Goal: Contribute content

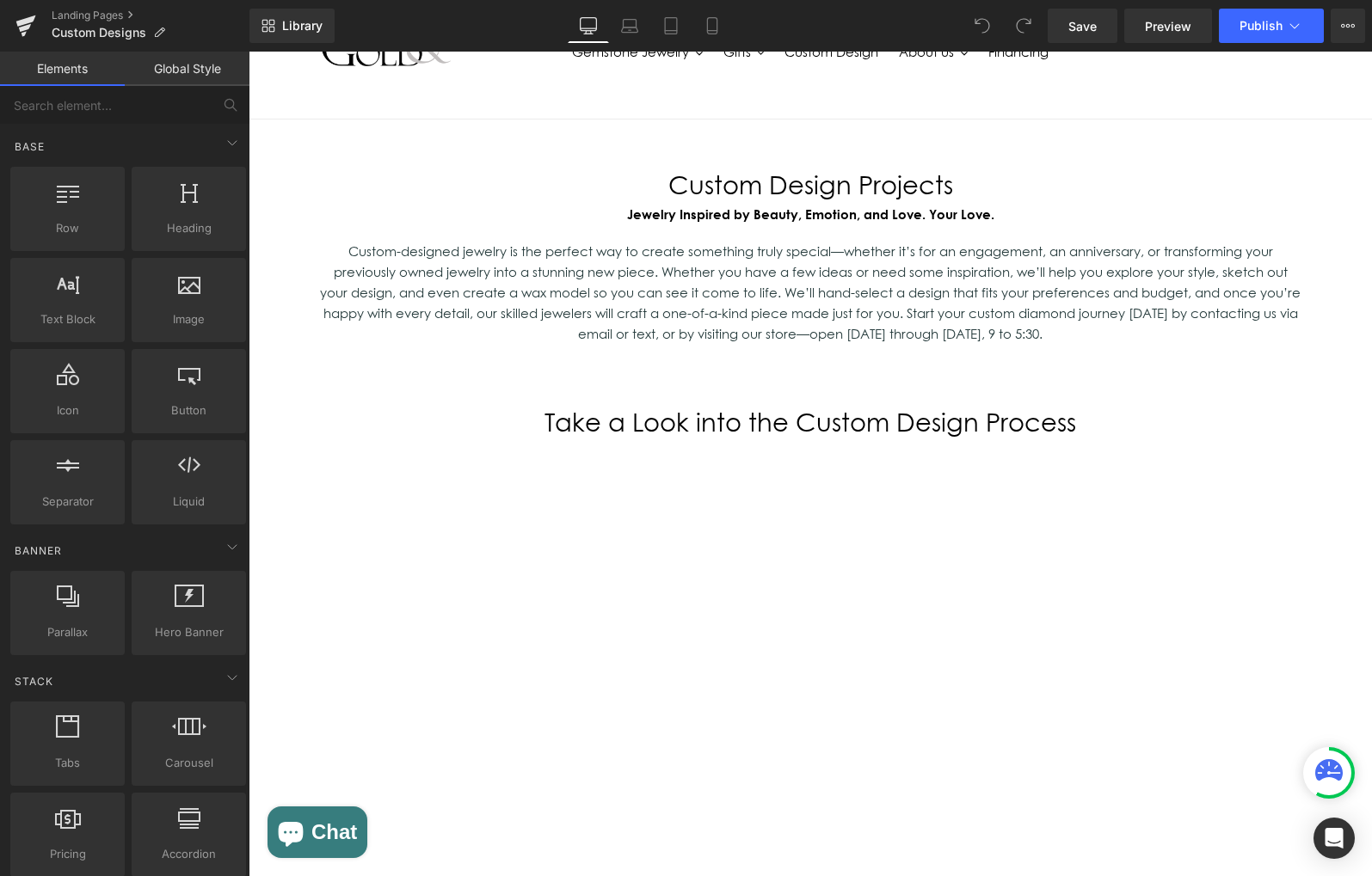
scroll to position [92, 0]
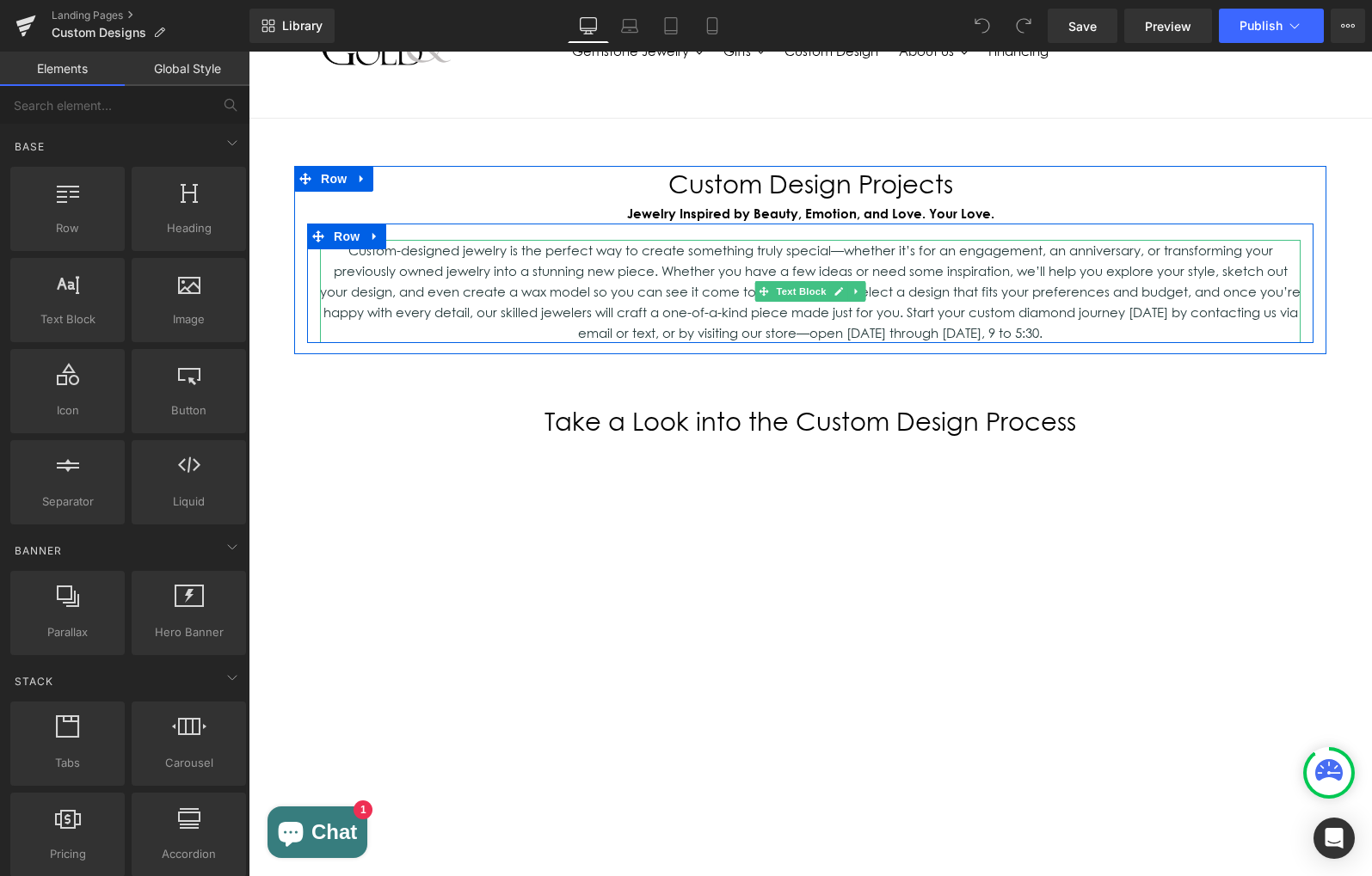
click at [523, 308] on p "Custom-designed jewelry is the perfect way to create something truly special—wh…" at bounding box center [810, 292] width 980 height 103
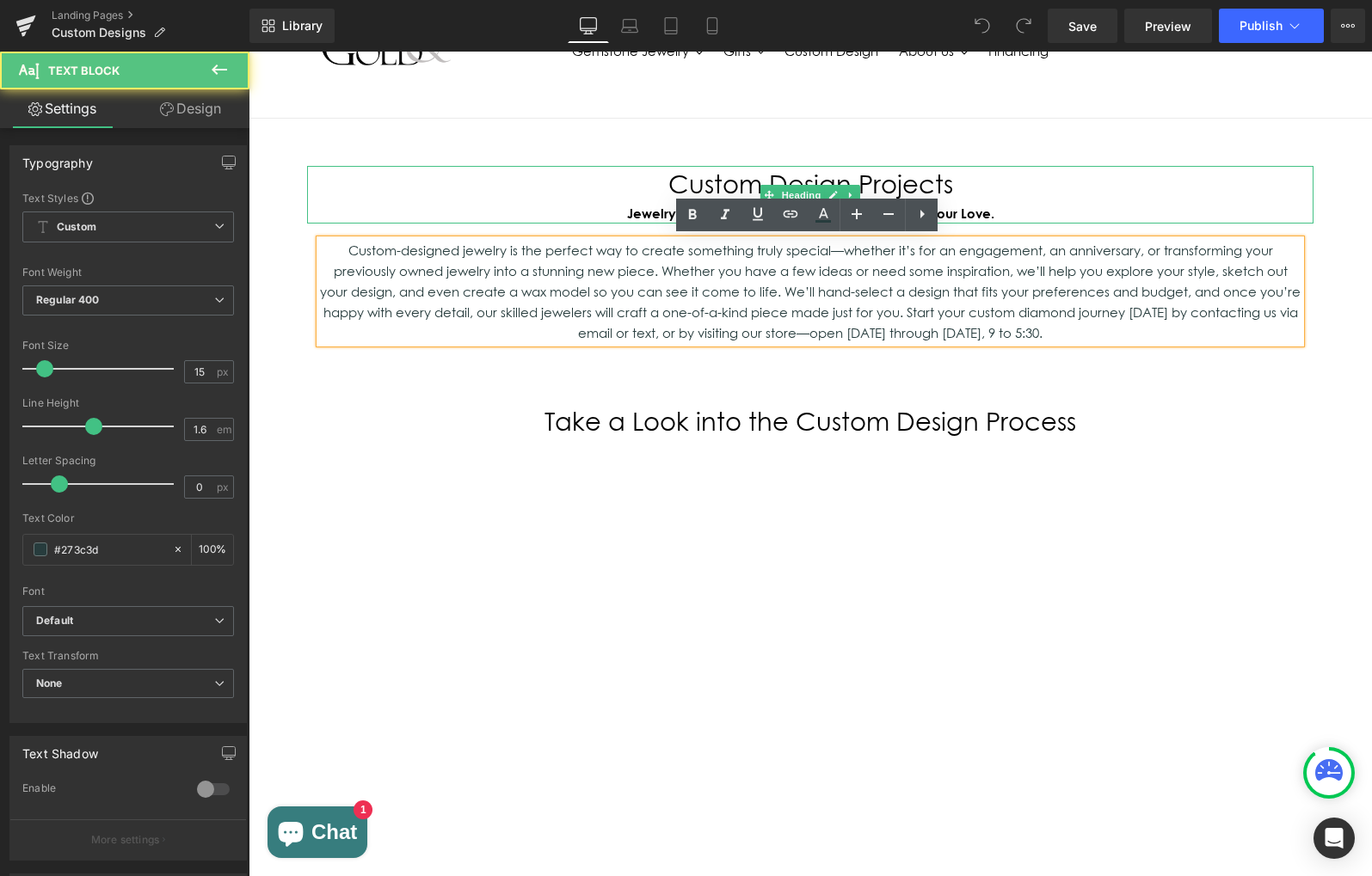
click at [674, 177] on h1 "Custom Design Projects" at bounding box center [810, 185] width 1006 height 38
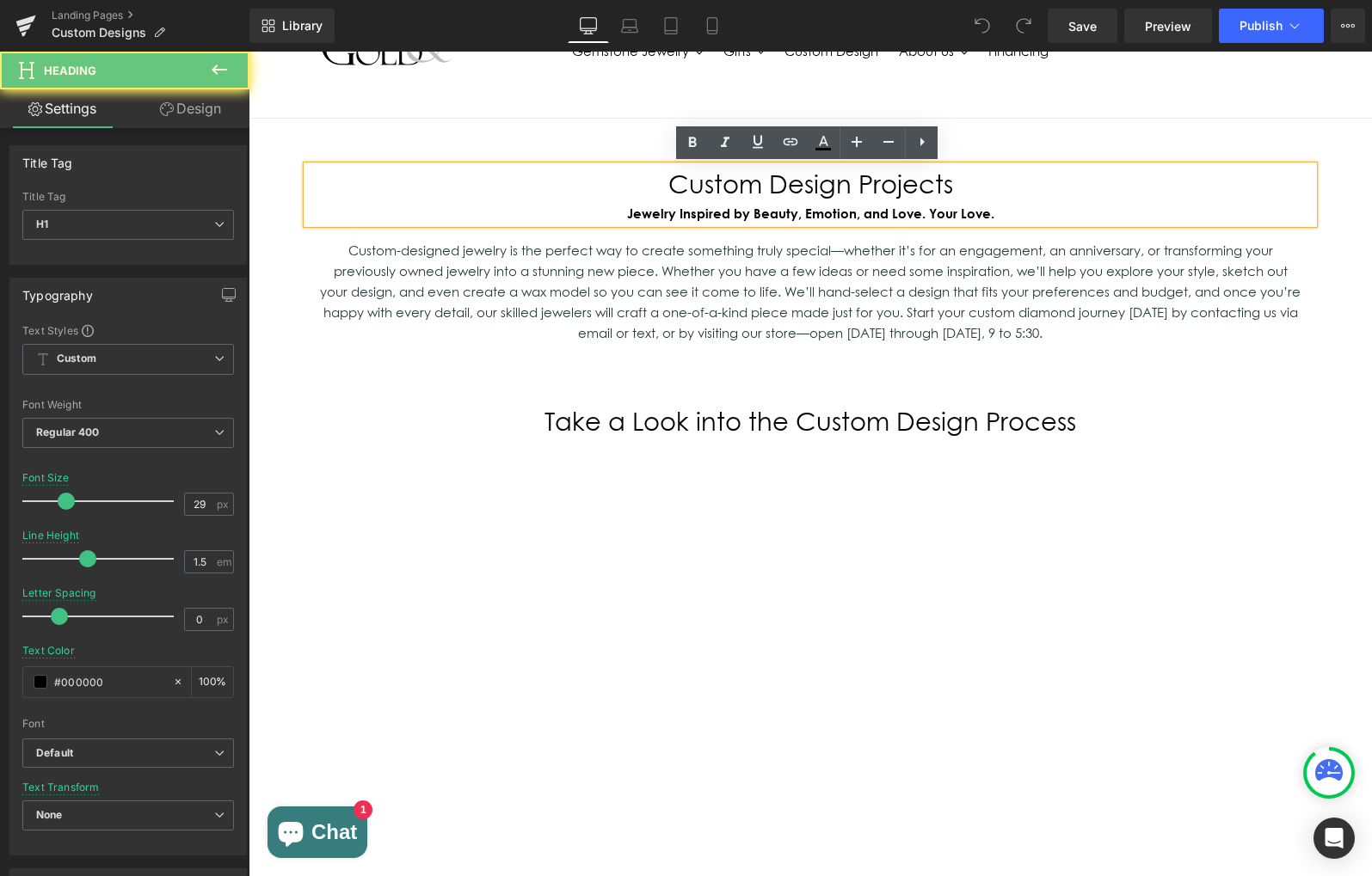
click at [671, 182] on h1 "Custom Design Projects" at bounding box center [810, 185] width 1006 height 38
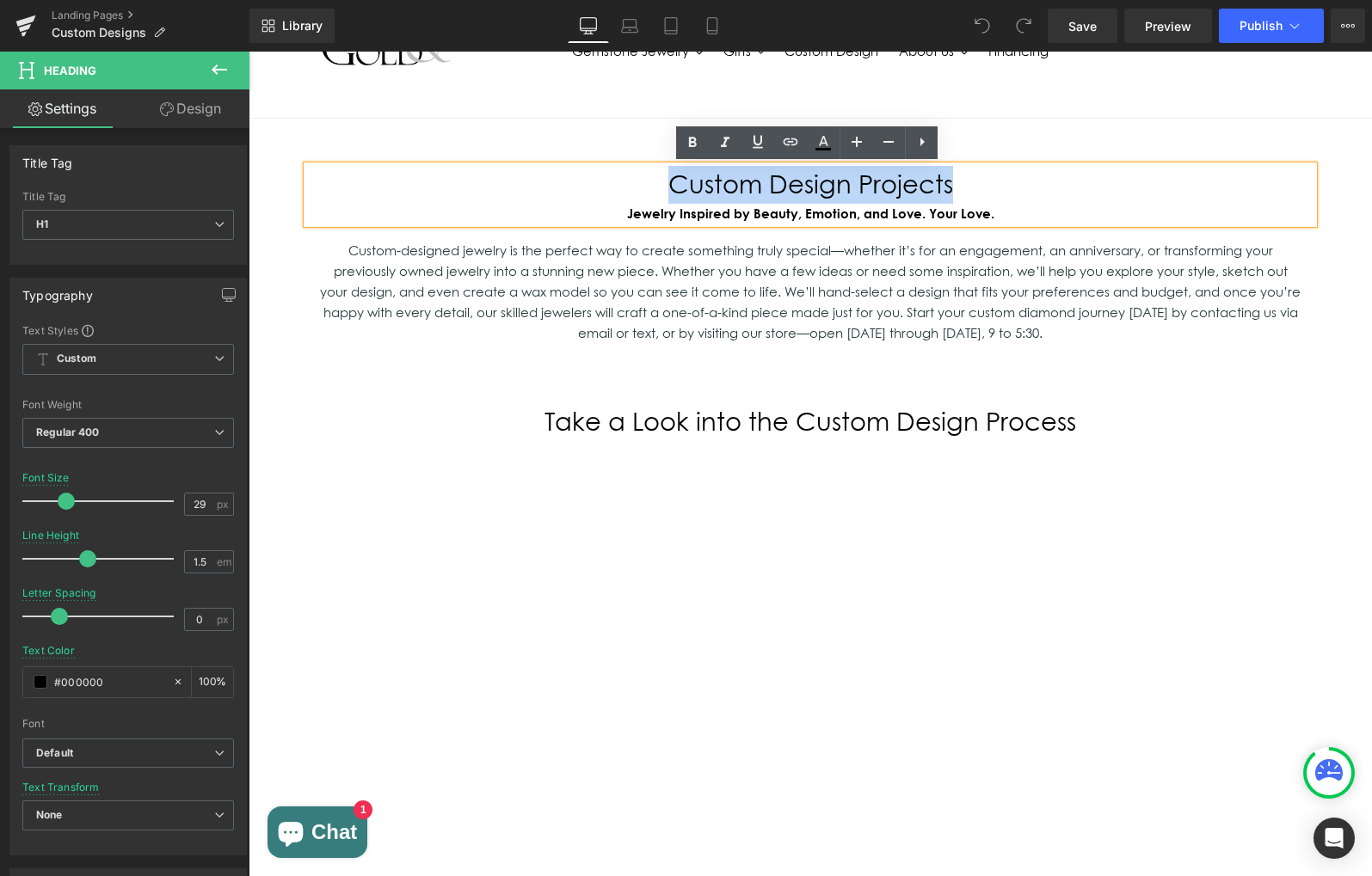
drag, startPoint x: 671, startPoint y: 182, endPoint x: 948, endPoint y: 171, distance: 277.2
click at [948, 171] on h1 "Custom Design Projects" at bounding box center [810, 185] width 1006 height 38
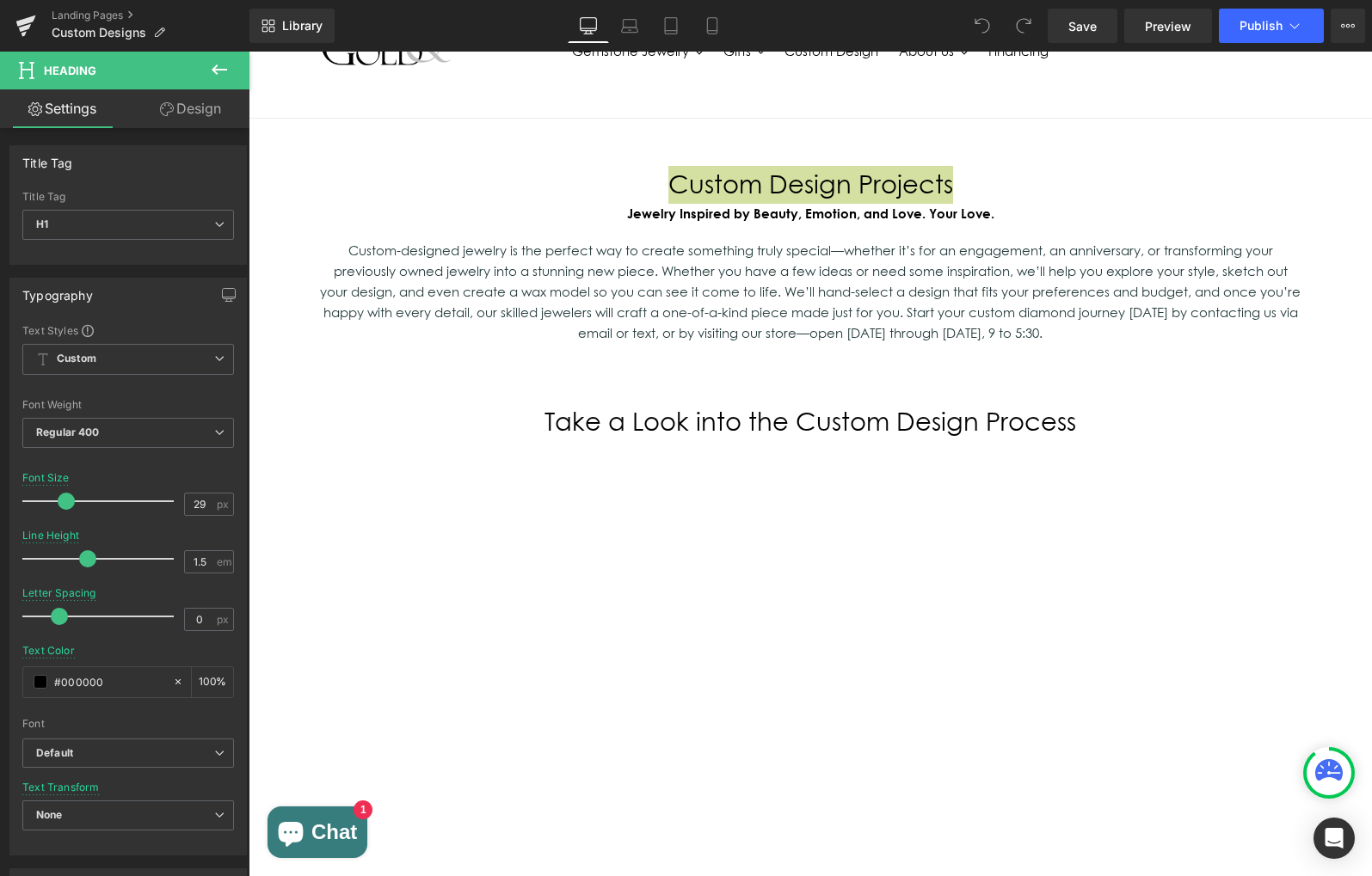
click at [1031, 0] on div "Library Desktop Desktop Laptop Tablet Mobile Save Preview Publish Scheduled Vie…" at bounding box center [810, 25] width 1122 height 52
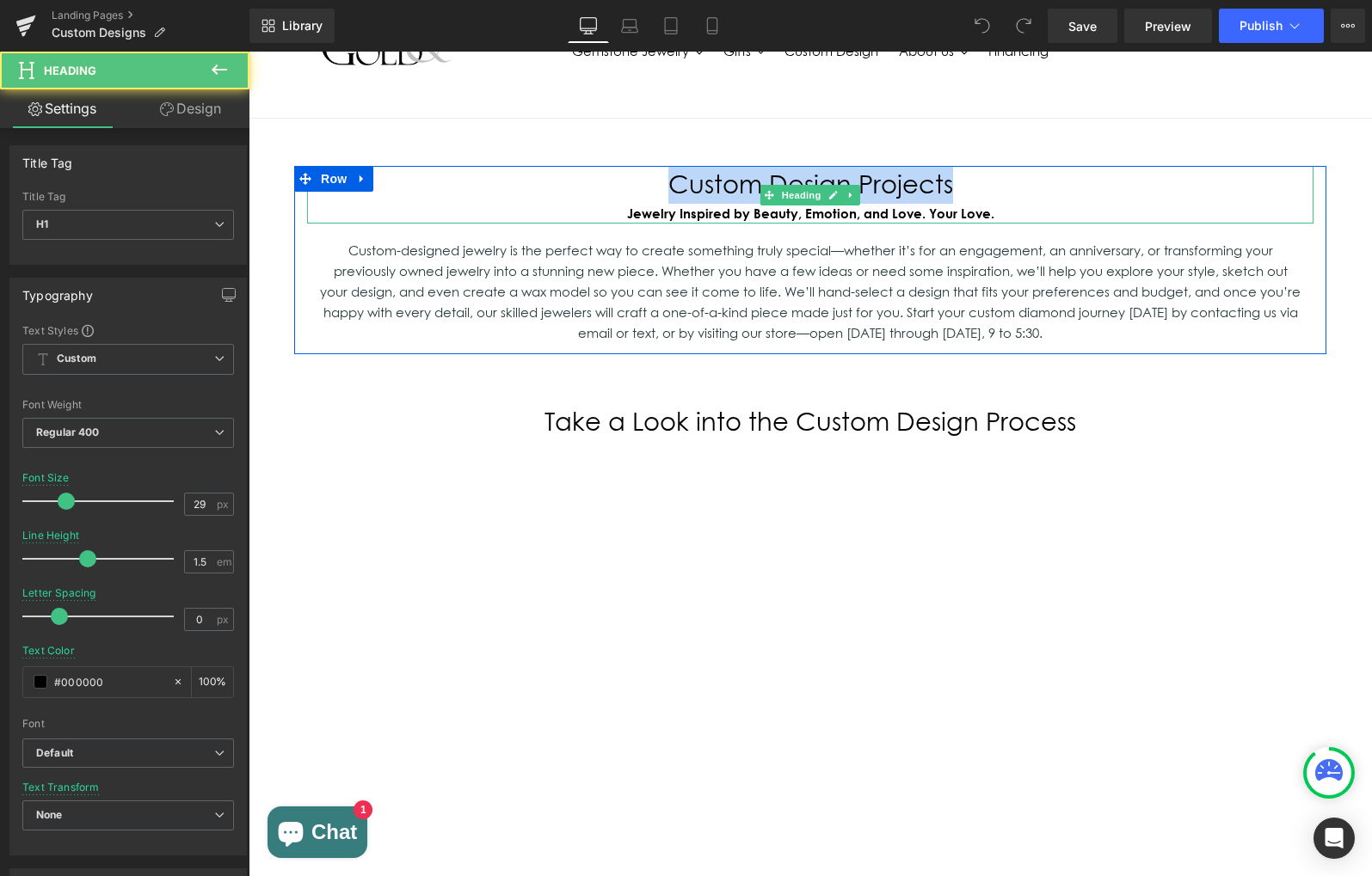
click at [682, 189] on h1 "Custom Design Projects" at bounding box center [810, 185] width 1006 height 38
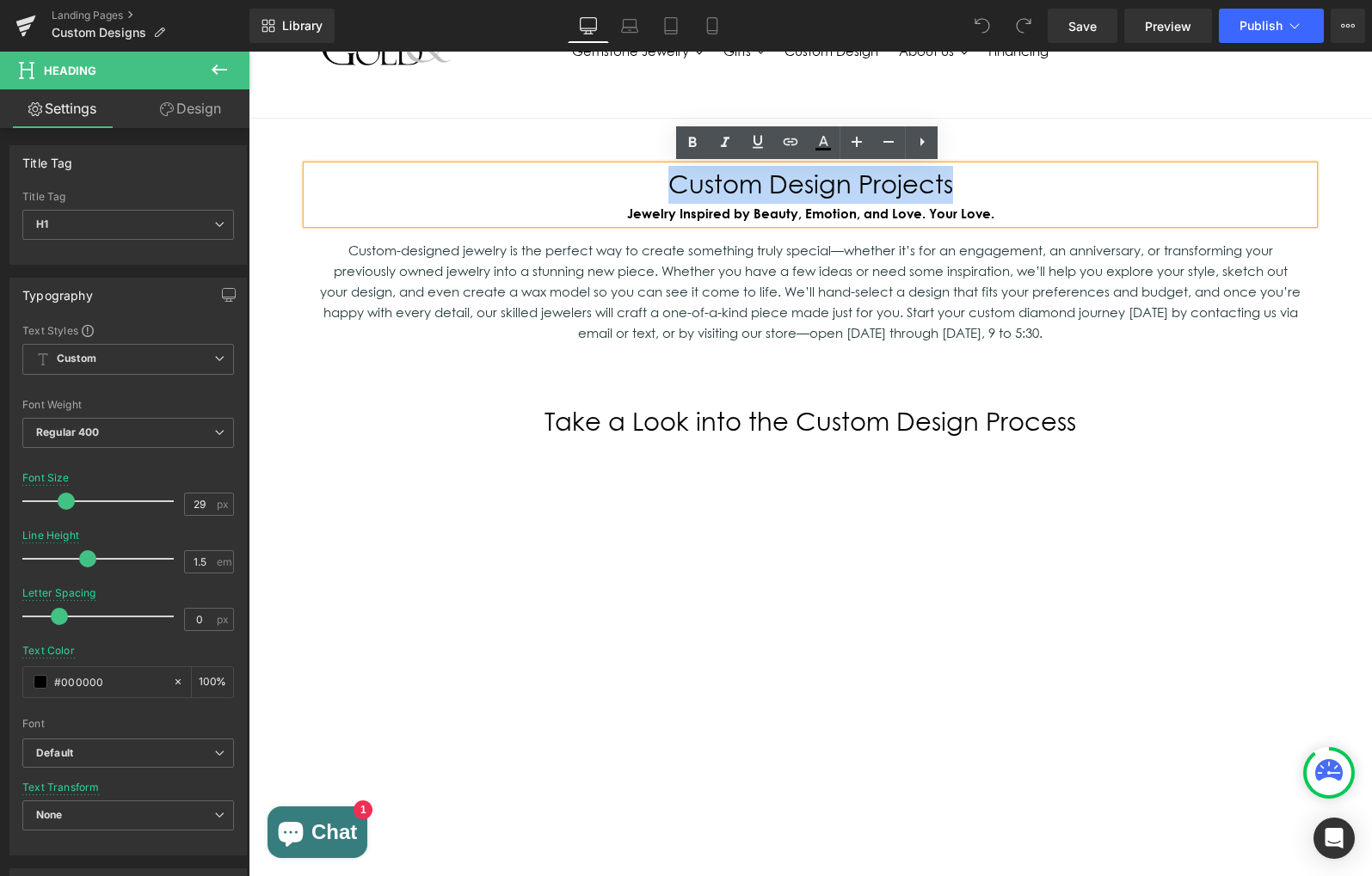
drag, startPoint x: 827, startPoint y: 198, endPoint x: 976, endPoint y: 193, distance: 149.1
click at [976, 193] on h1 "Custom Design Projects" at bounding box center [810, 185] width 1006 height 38
paste div
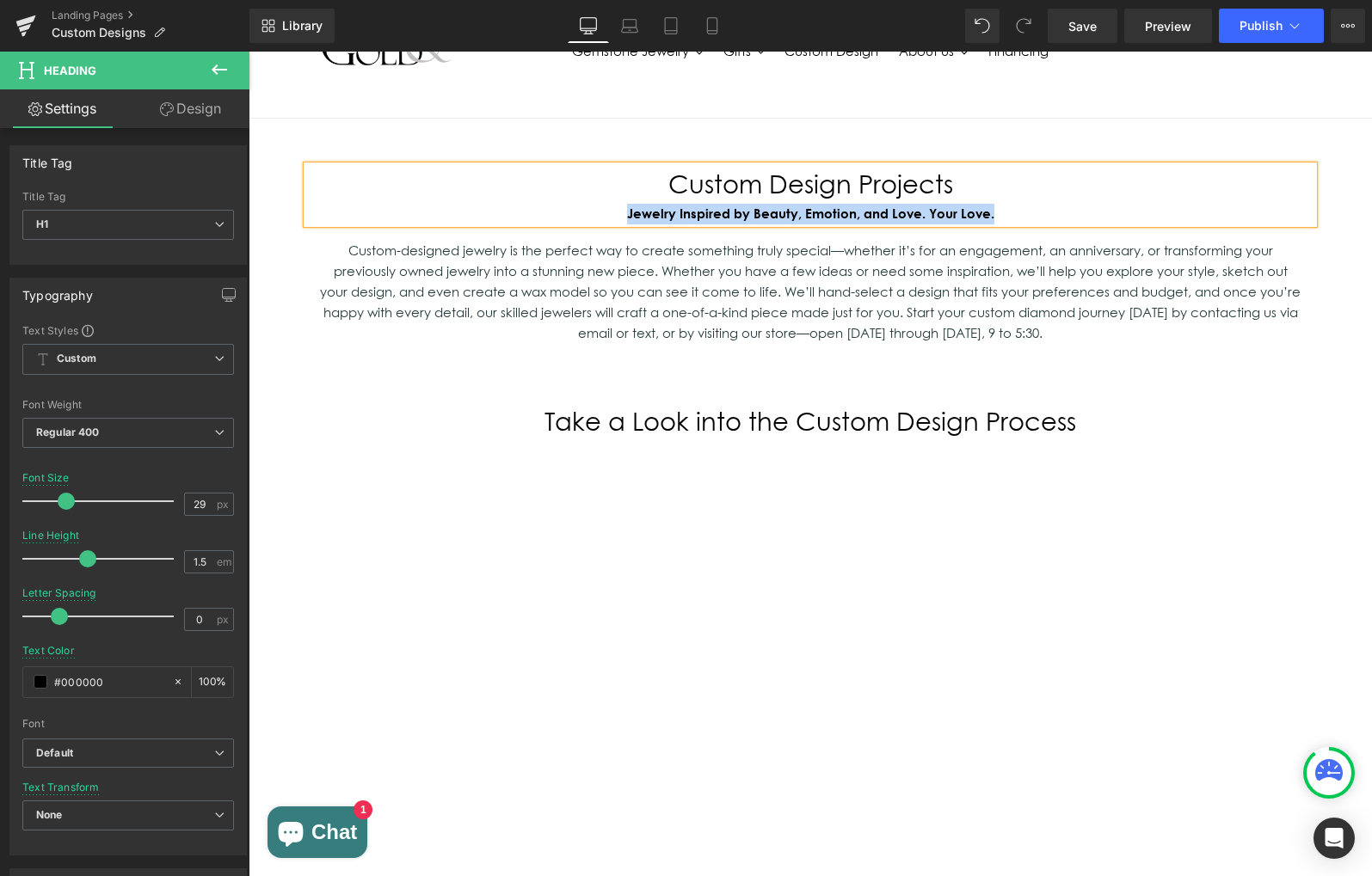
drag, startPoint x: 621, startPoint y: 213, endPoint x: 995, endPoint y: 217, distance: 374.0
click at [995, 217] on div "Jewelry Inspired by Beauty, Emotion, and Love. Your Love." at bounding box center [810, 214] width 1006 height 20
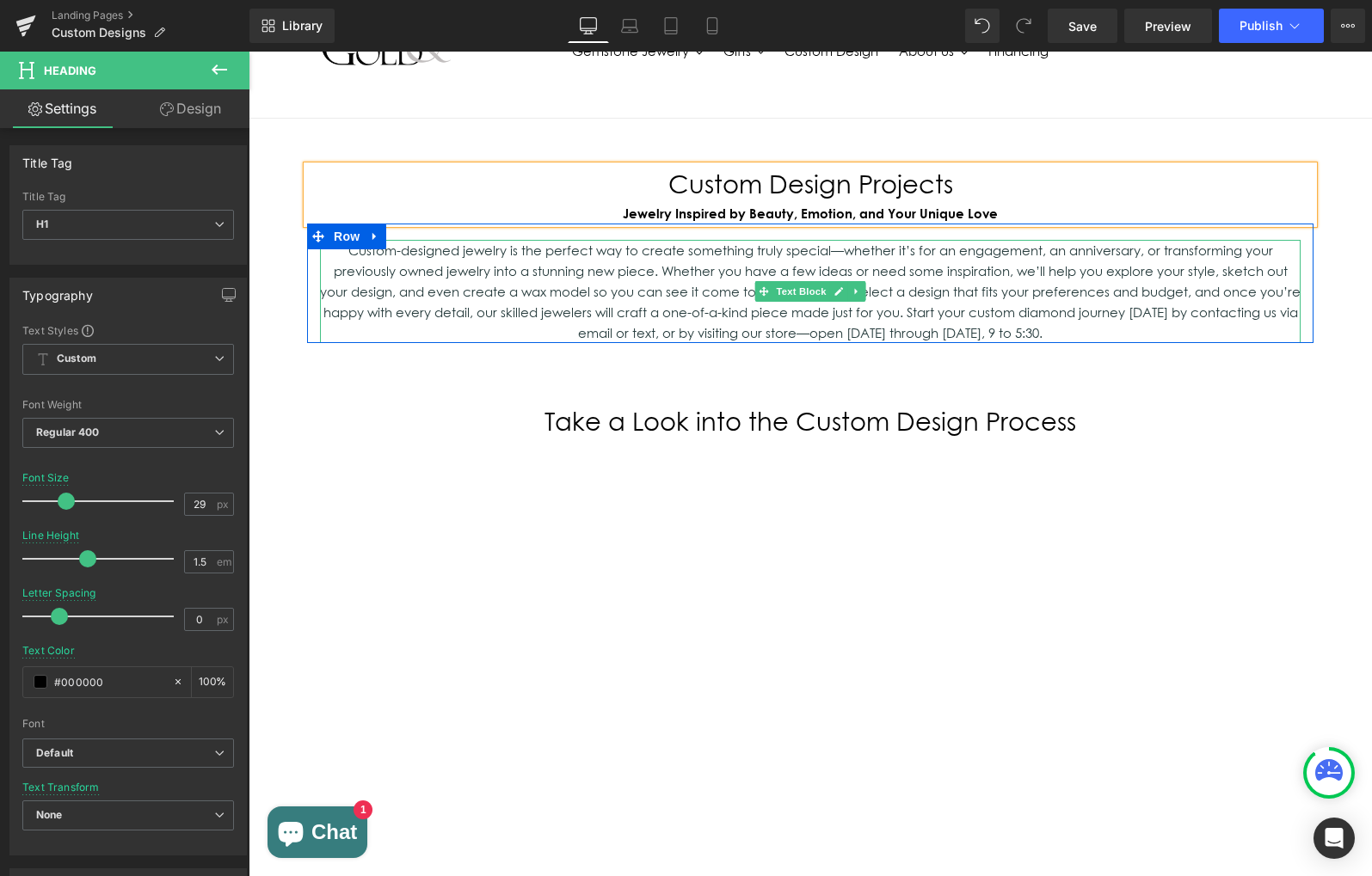
click at [844, 323] on p "Custom-designed jewelry is the perfect way to create something truly special—wh…" at bounding box center [810, 292] width 980 height 103
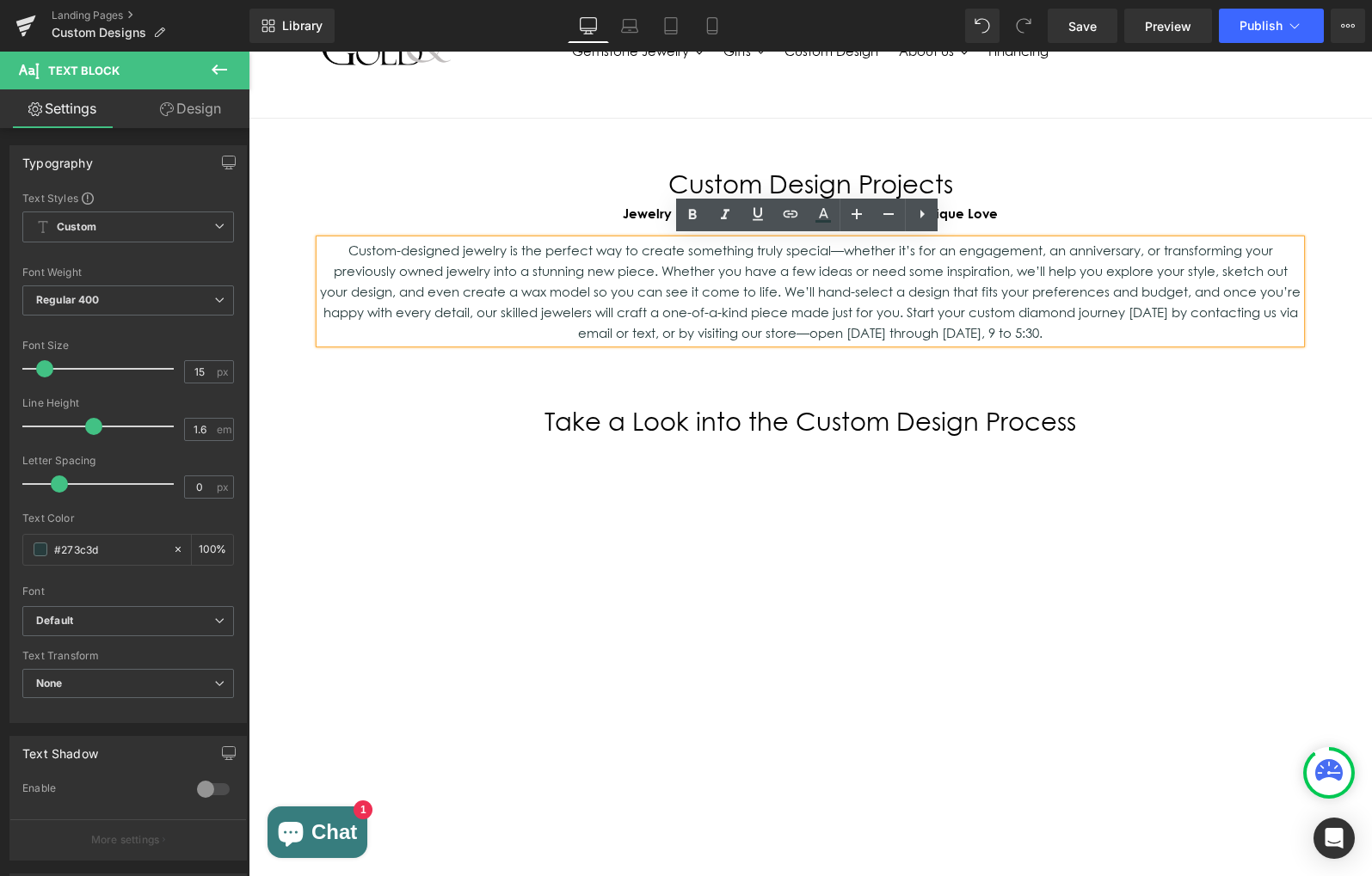
drag, startPoint x: 847, startPoint y: 328, endPoint x: 596, endPoint y: 331, distance: 251.0
click at [330, 257] on p "Custom-designed jewelry is the perfect way to create something truly special—wh…" at bounding box center [810, 292] width 980 height 103
click at [875, 332] on p "Custom-designed jewelry is the perfect way to create something truly special—wh…" at bounding box center [810, 292] width 980 height 103
drag, startPoint x: 876, startPoint y: 332, endPoint x: 328, endPoint y: 234, distance: 556.7
click at [328, 234] on div "Custom-designed jewelry is the perfect way to create something truly special—wh…" at bounding box center [810, 283] width 1006 height 120
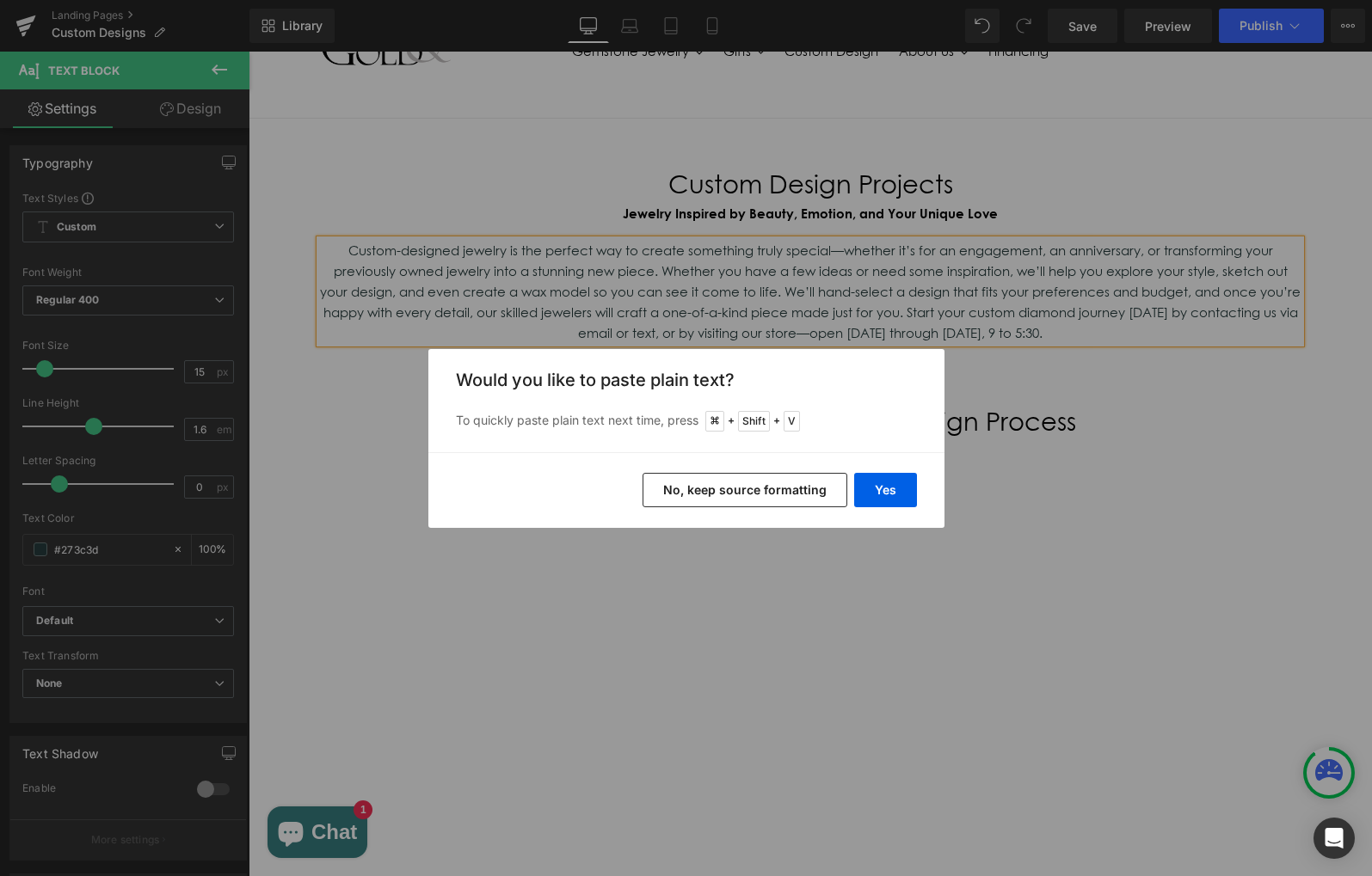
click at [815, 495] on button "No, keep source formatting" at bounding box center [745, 489] width 204 height 34
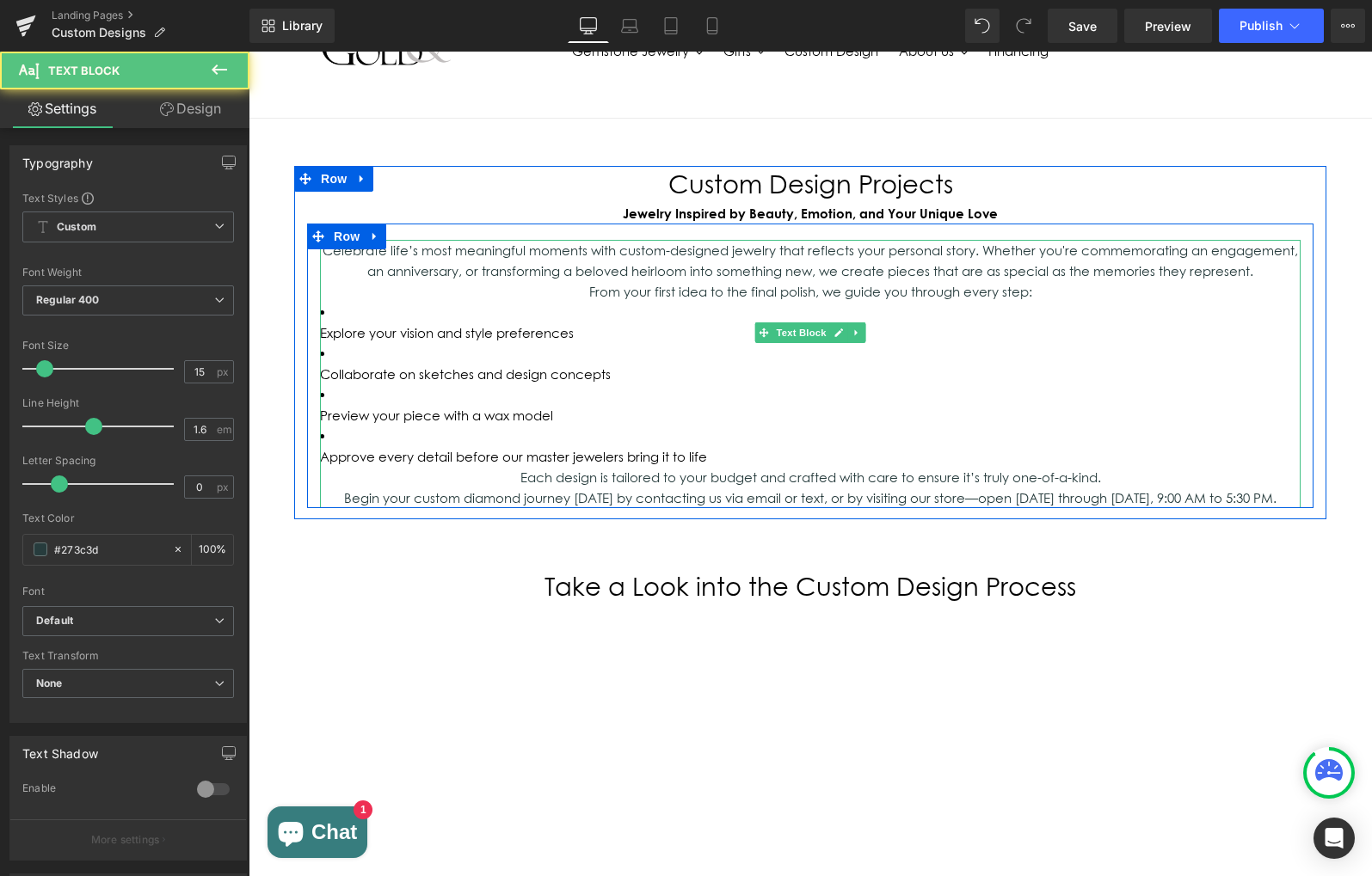
click at [411, 323] on p "Explore your vision and style preferences" at bounding box center [810, 333] width 980 height 20
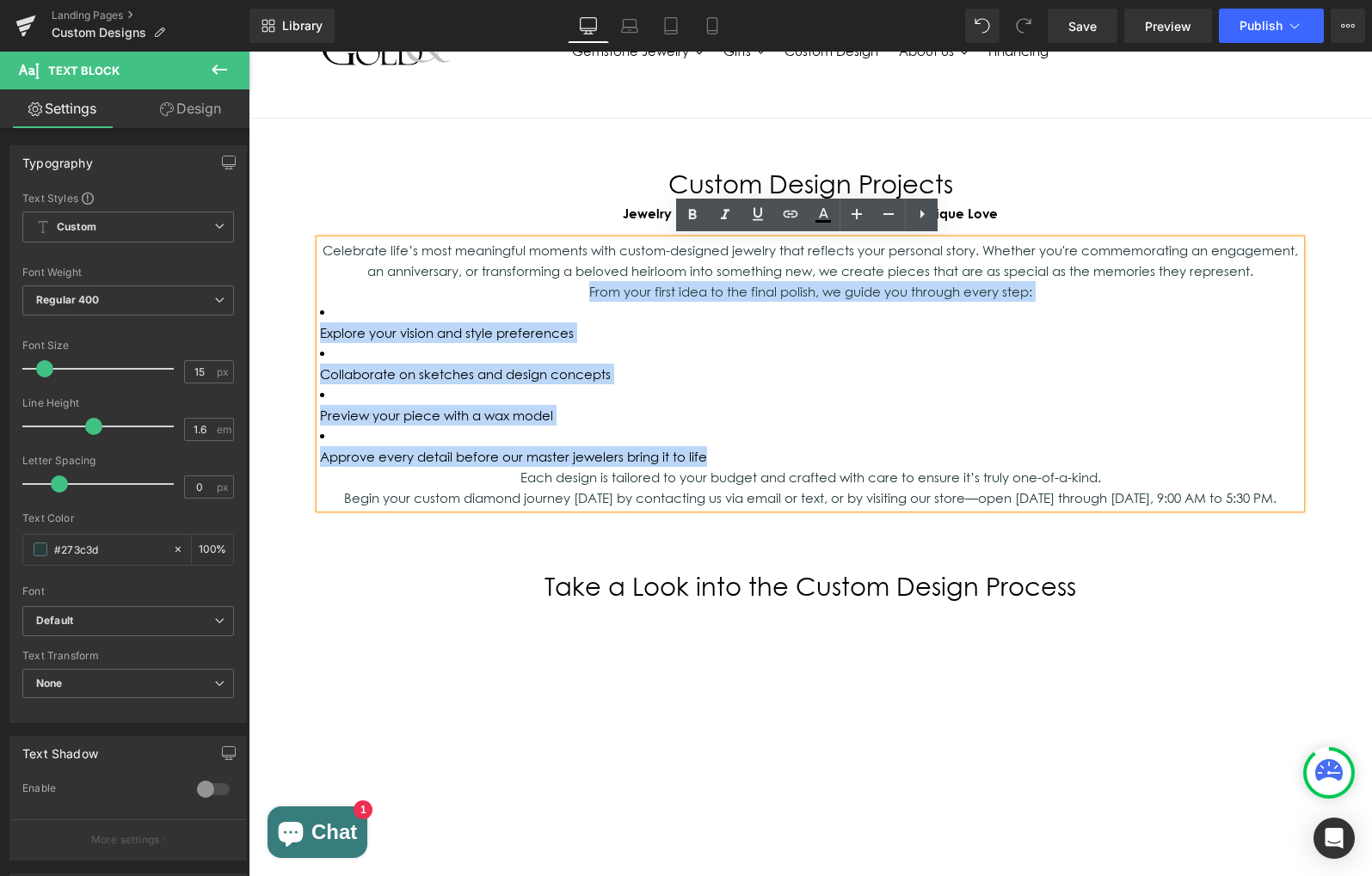
drag, startPoint x: 683, startPoint y: 371, endPoint x: 276, endPoint y: 297, distance: 413.7
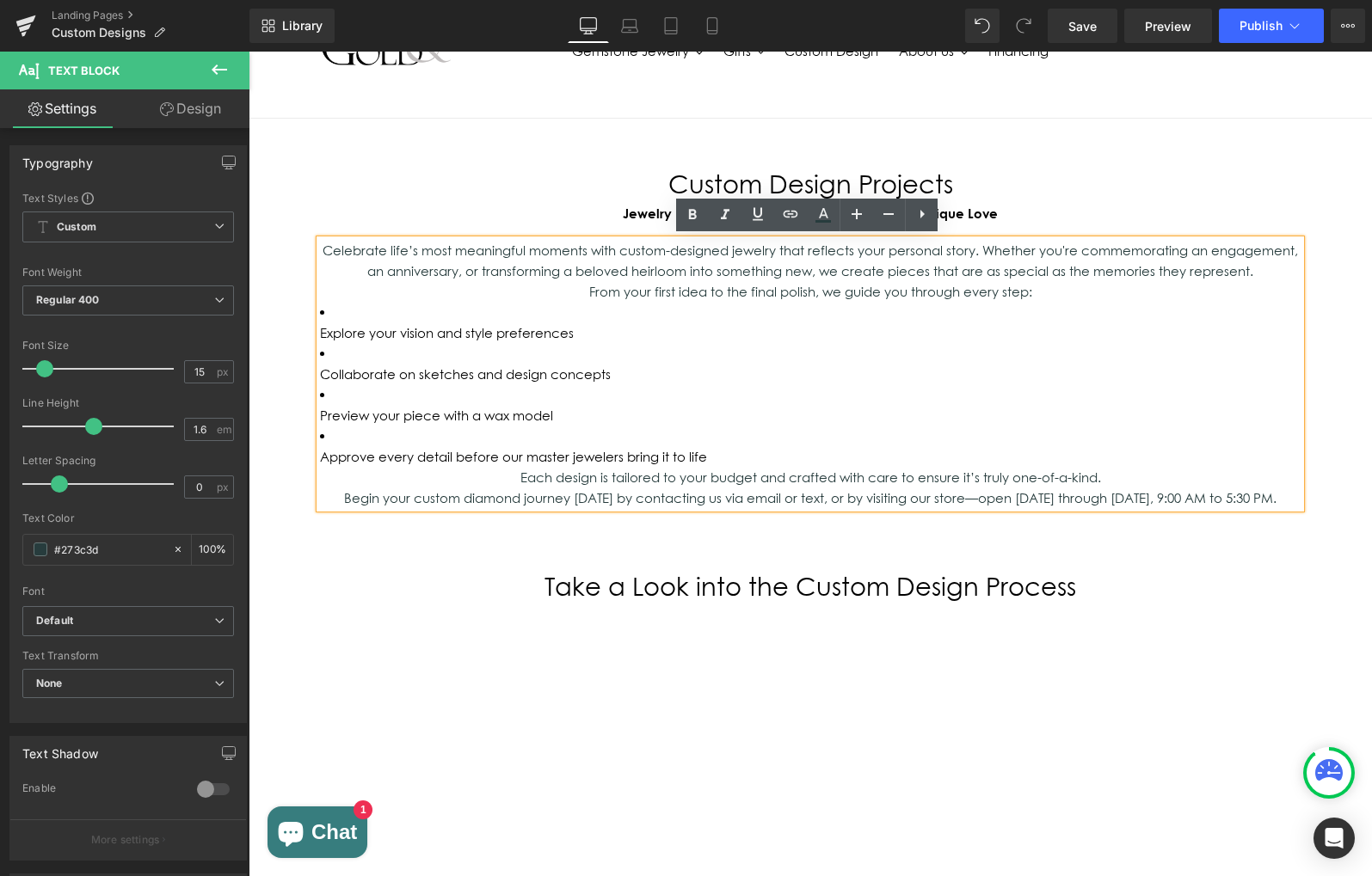
click at [703, 364] on p "Collaborate on sketches and design concepts" at bounding box center [810, 373] width 980 height 20
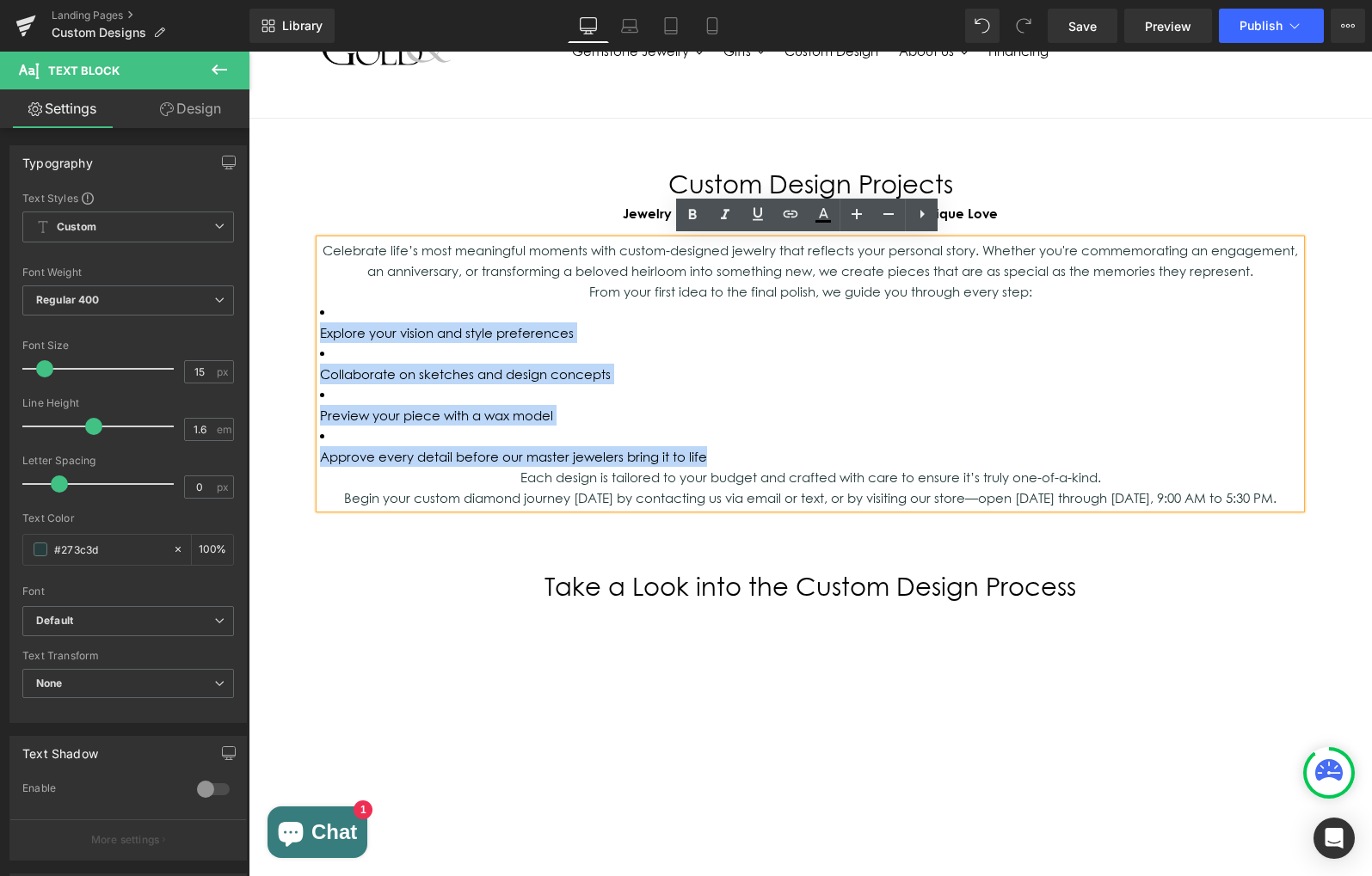
drag, startPoint x: 316, startPoint y: 298, endPoint x: 706, endPoint y: 379, distance: 398.3
click at [706, 379] on div "Celebrate life’s most meaningful moments with custom-designed jewelry that refl…" at bounding box center [810, 374] width 980 height 268
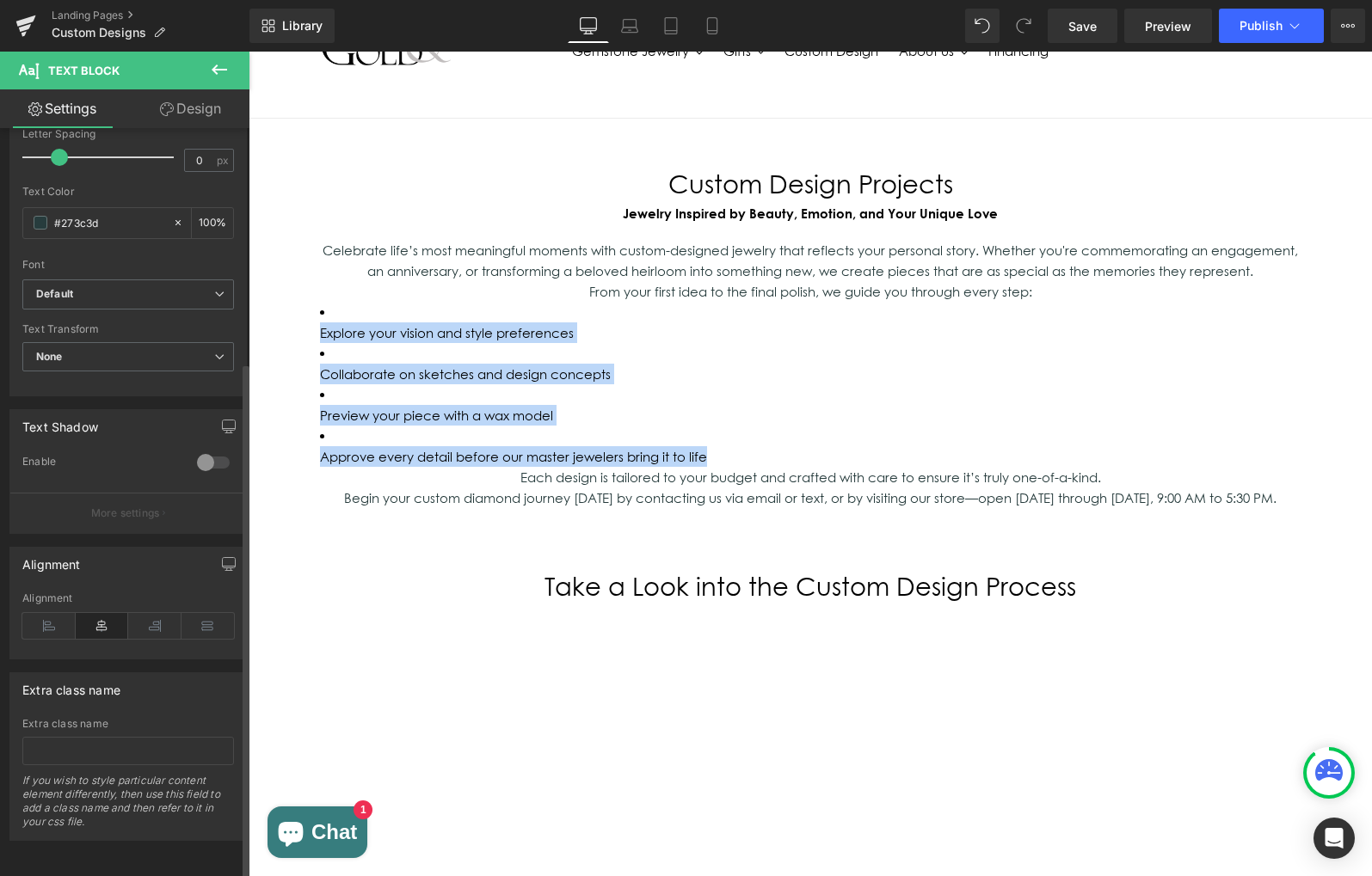
scroll to position [338, 0]
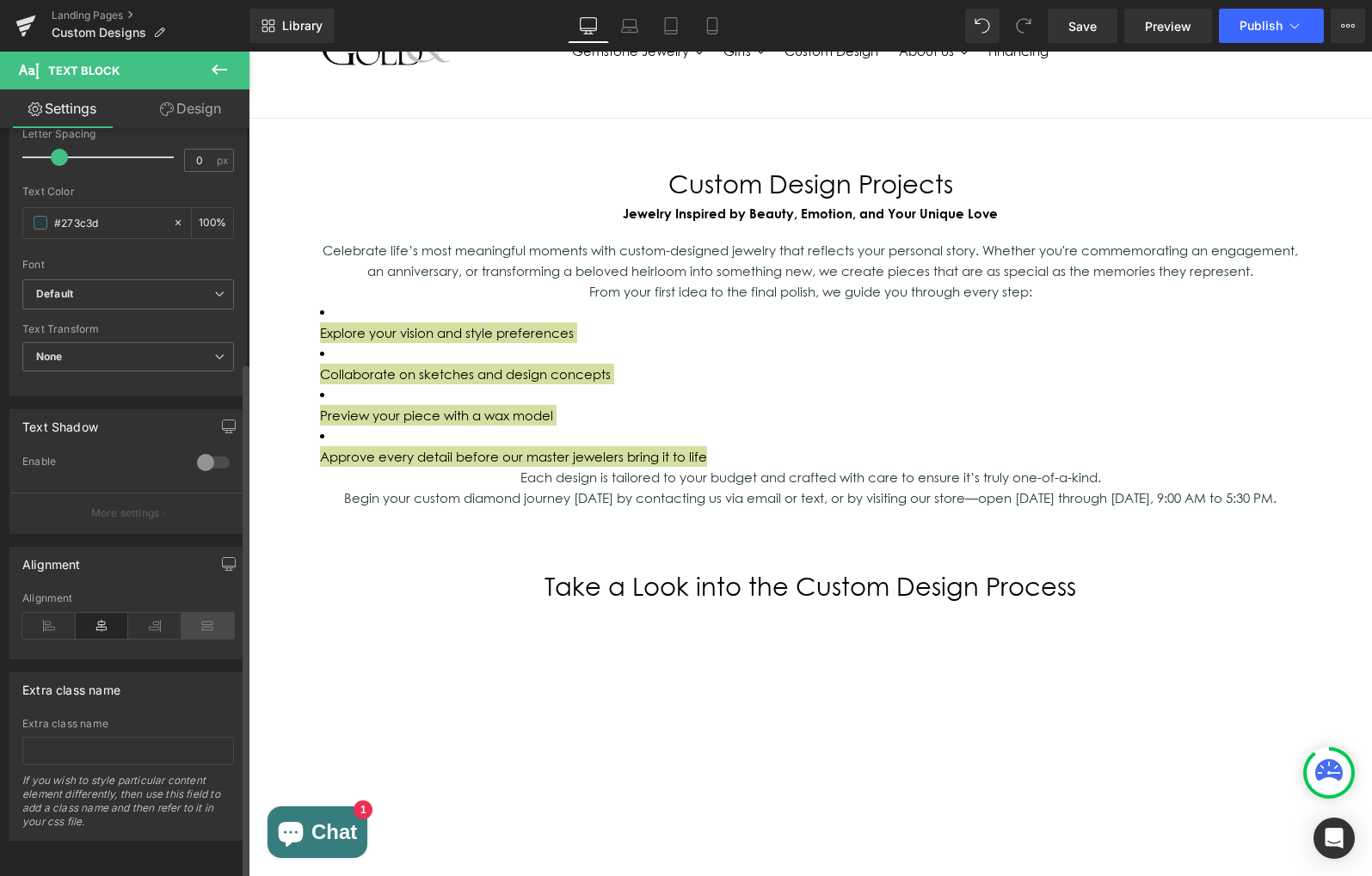
click at [191, 613] on icon at bounding box center [208, 626] width 53 height 26
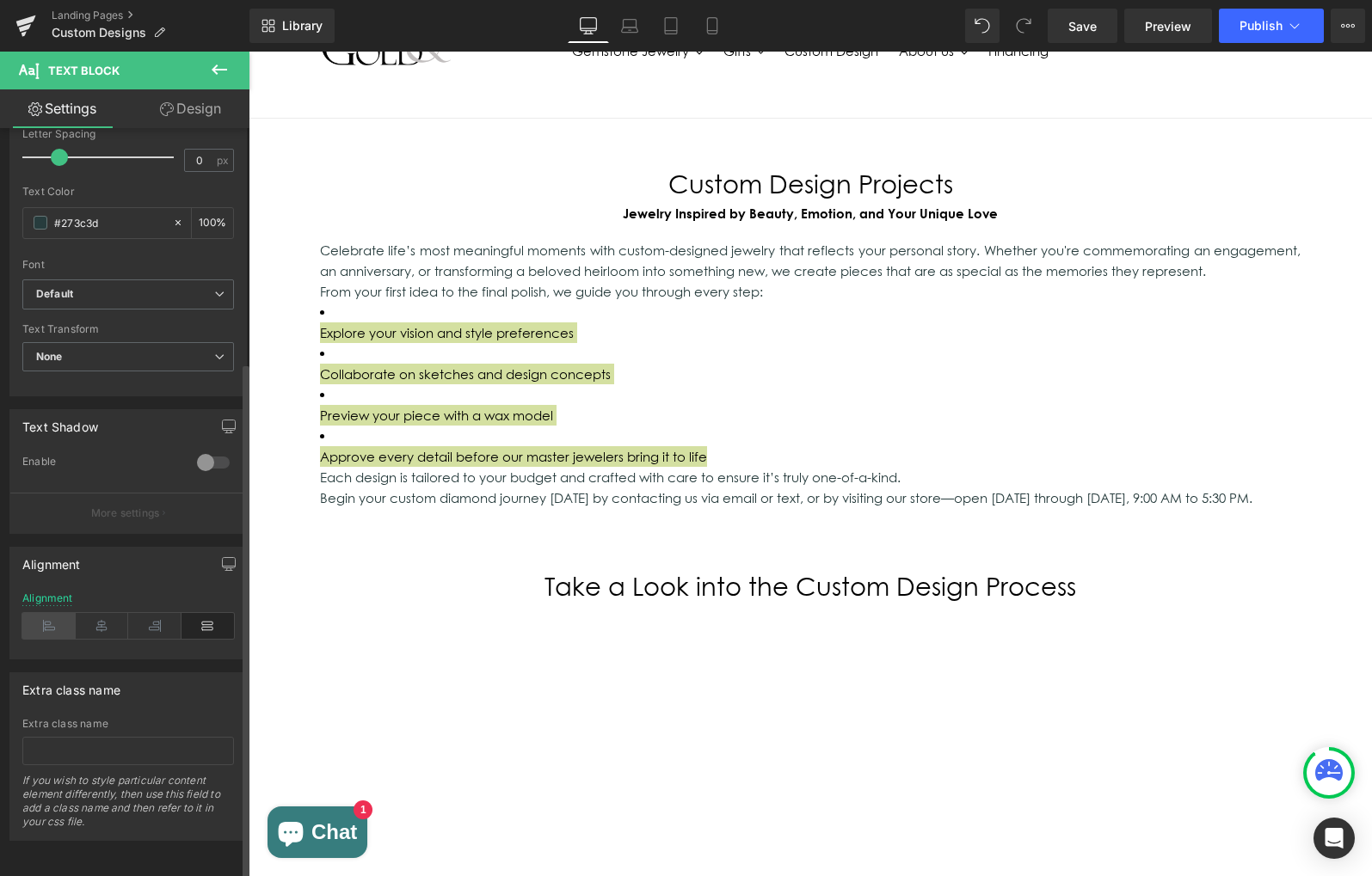
click at [39, 613] on icon at bounding box center [49, 626] width 53 height 26
click at [76, 613] on icon at bounding box center [102, 626] width 53 height 26
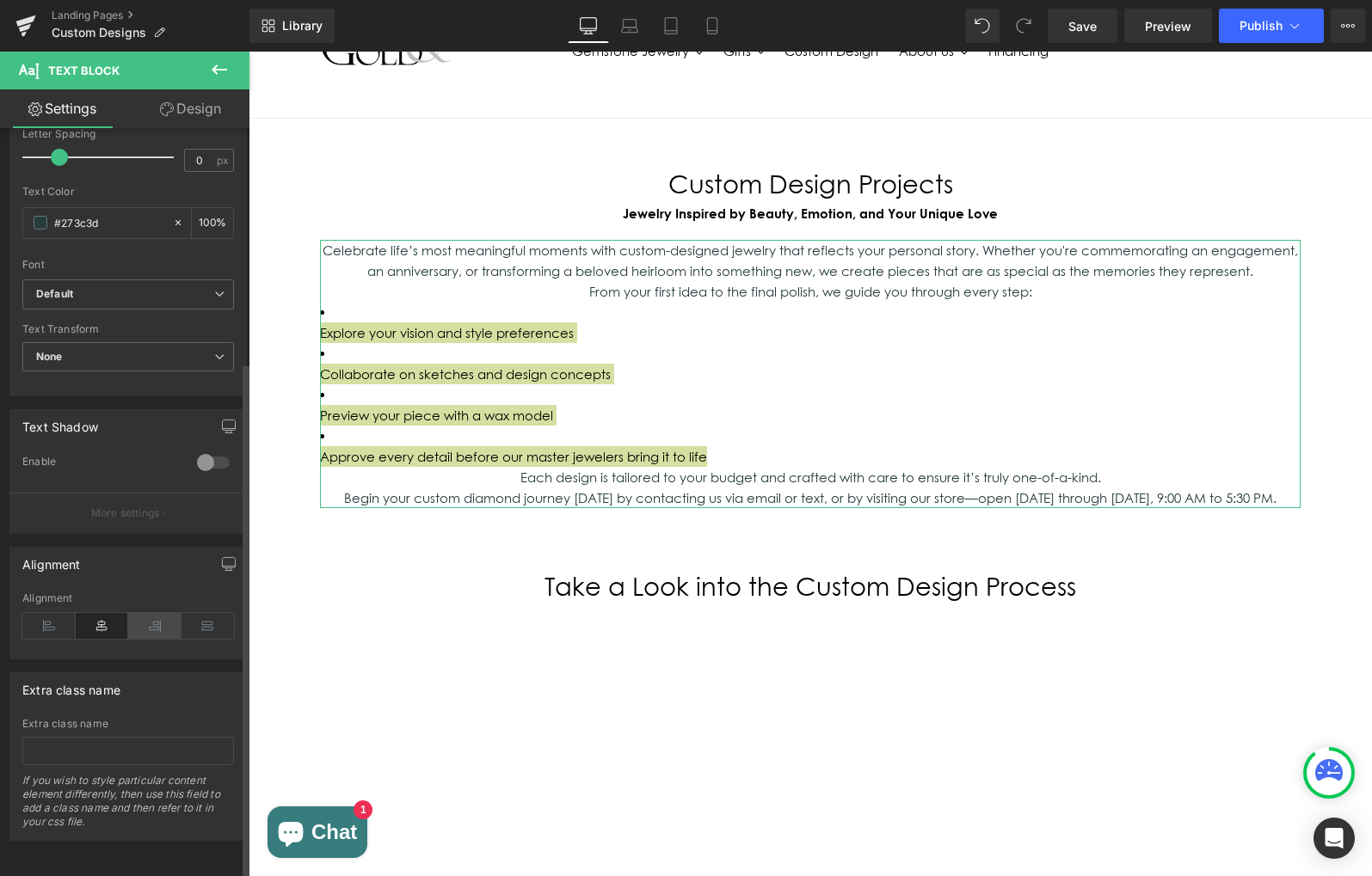
click at [144, 613] on icon at bounding box center [155, 626] width 53 height 26
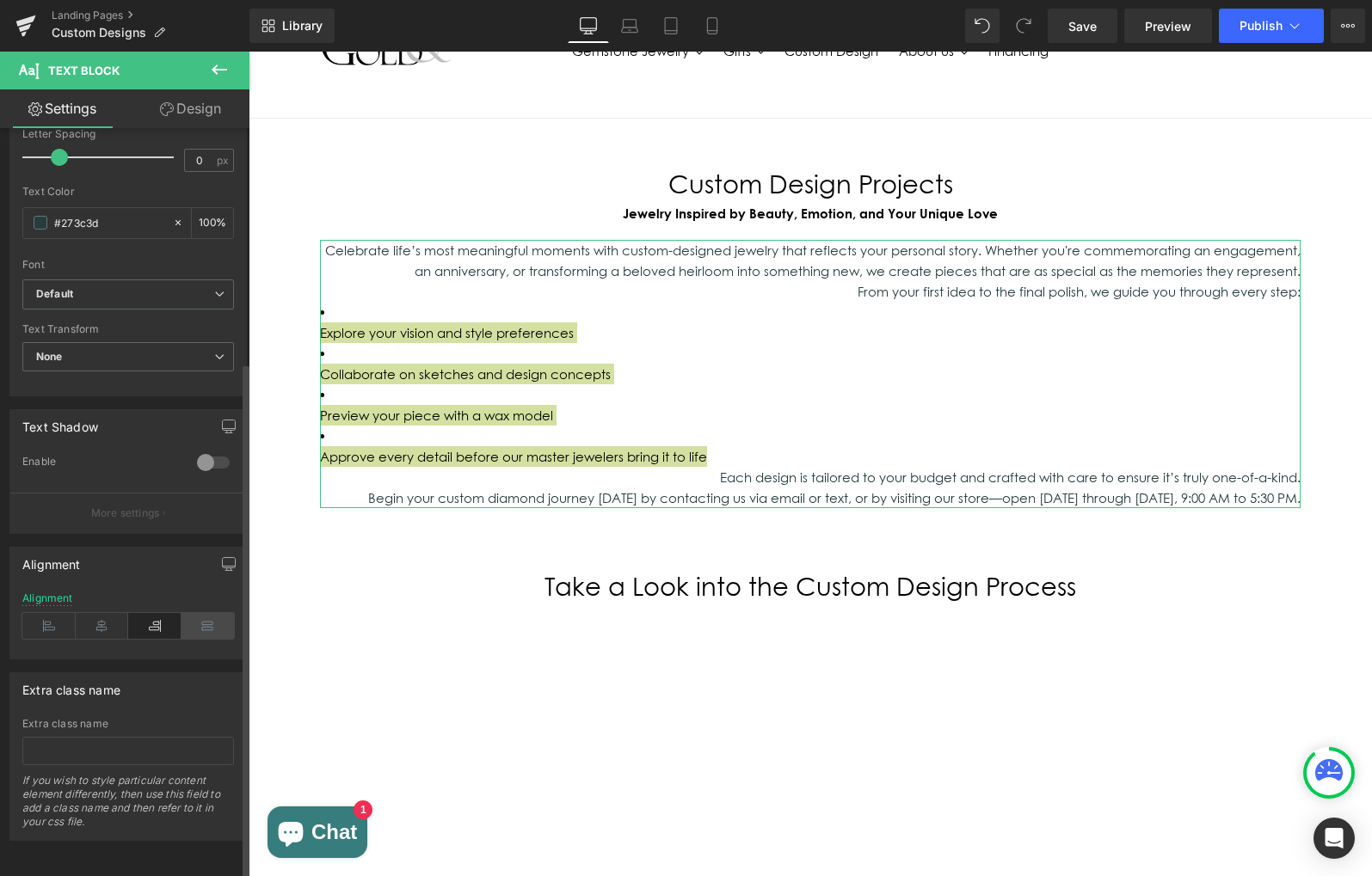
click at [213, 613] on icon at bounding box center [208, 626] width 53 height 26
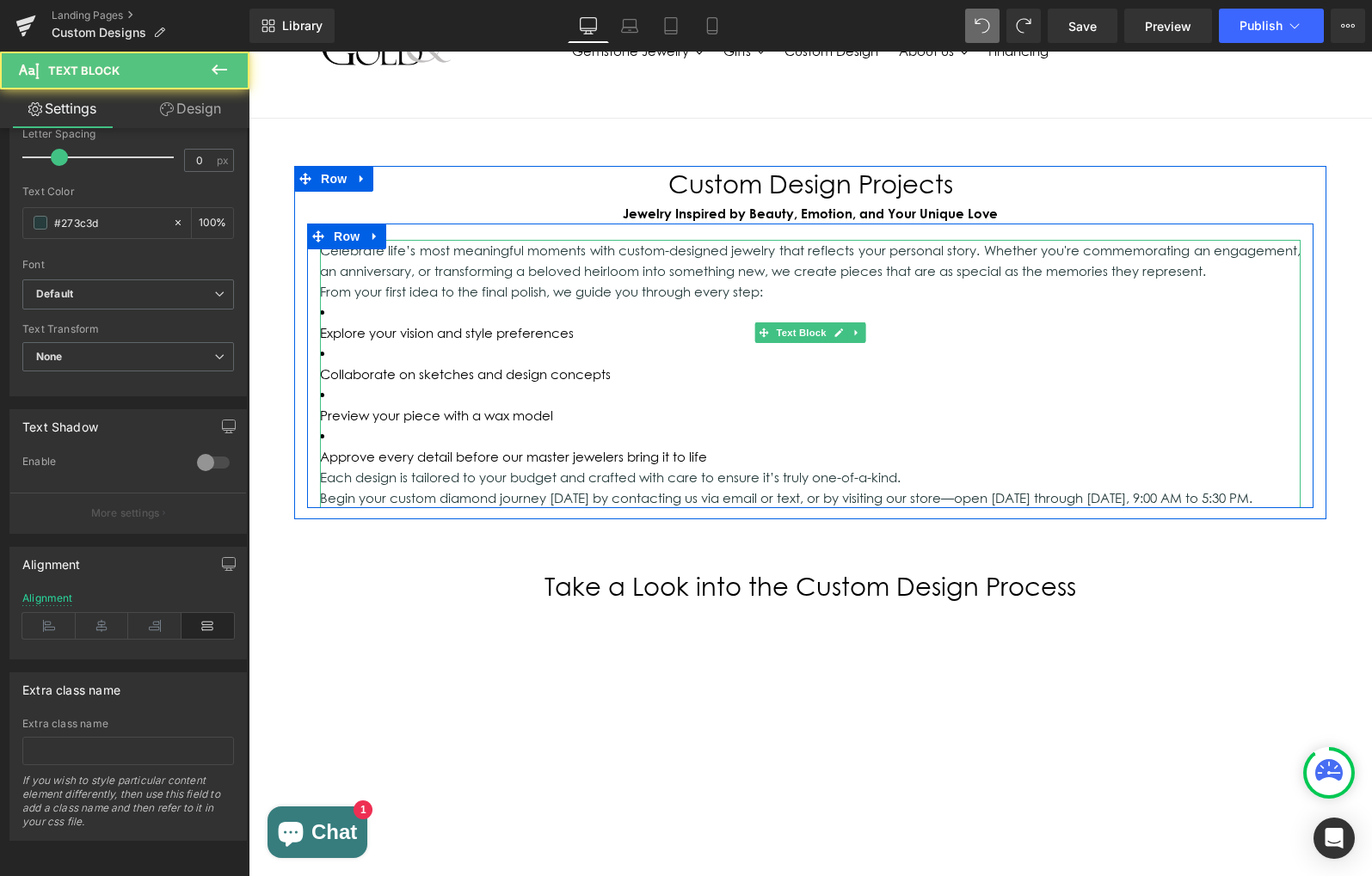
click at [967, 289] on p "From your first idea to the final polish, we guide you through every step:" at bounding box center [810, 291] width 980 height 20
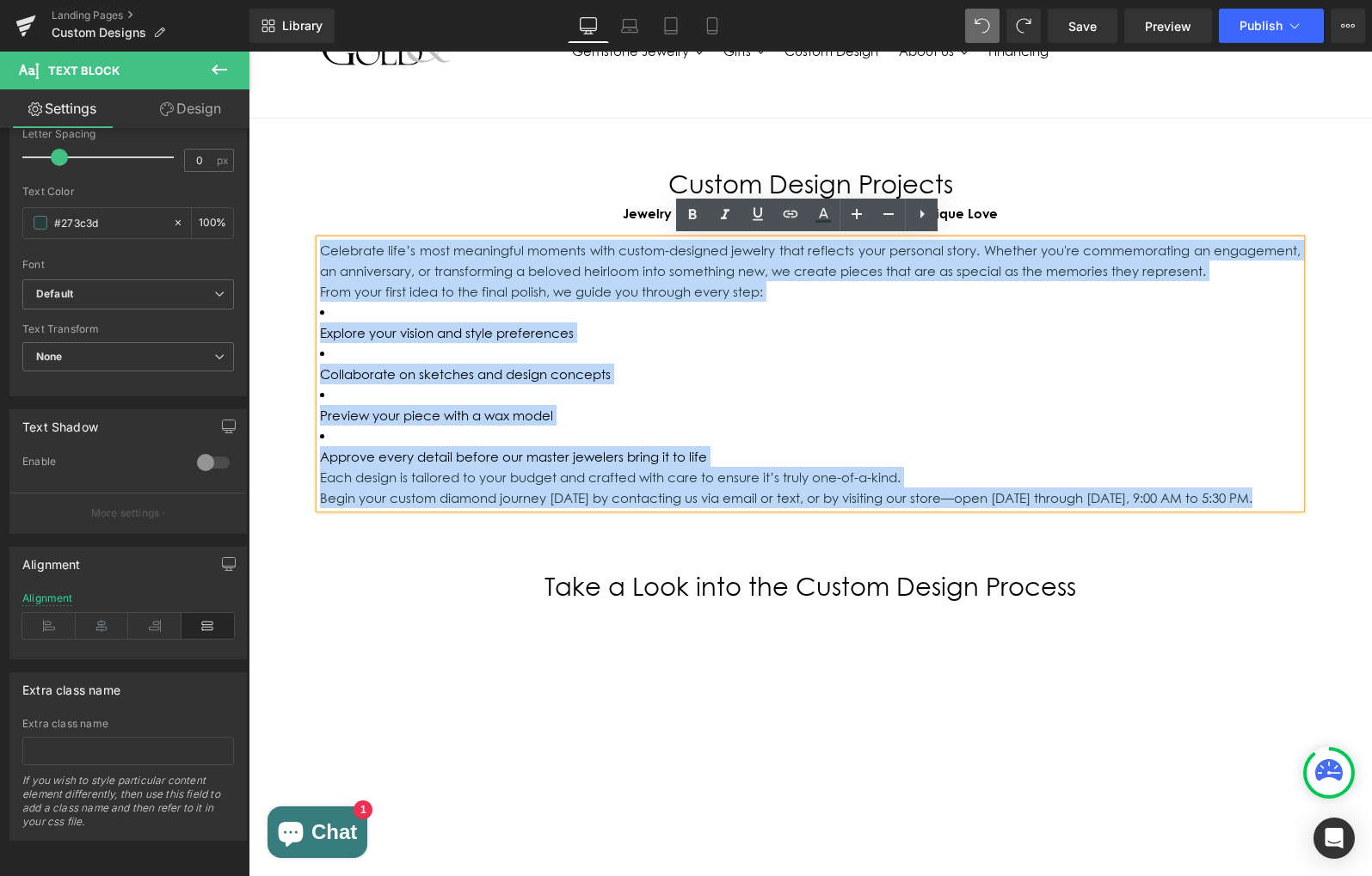
drag, startPoint x: 1195, startPoint y: 414, endPoint x: 281, endPoint y: 239, distance: 930.6
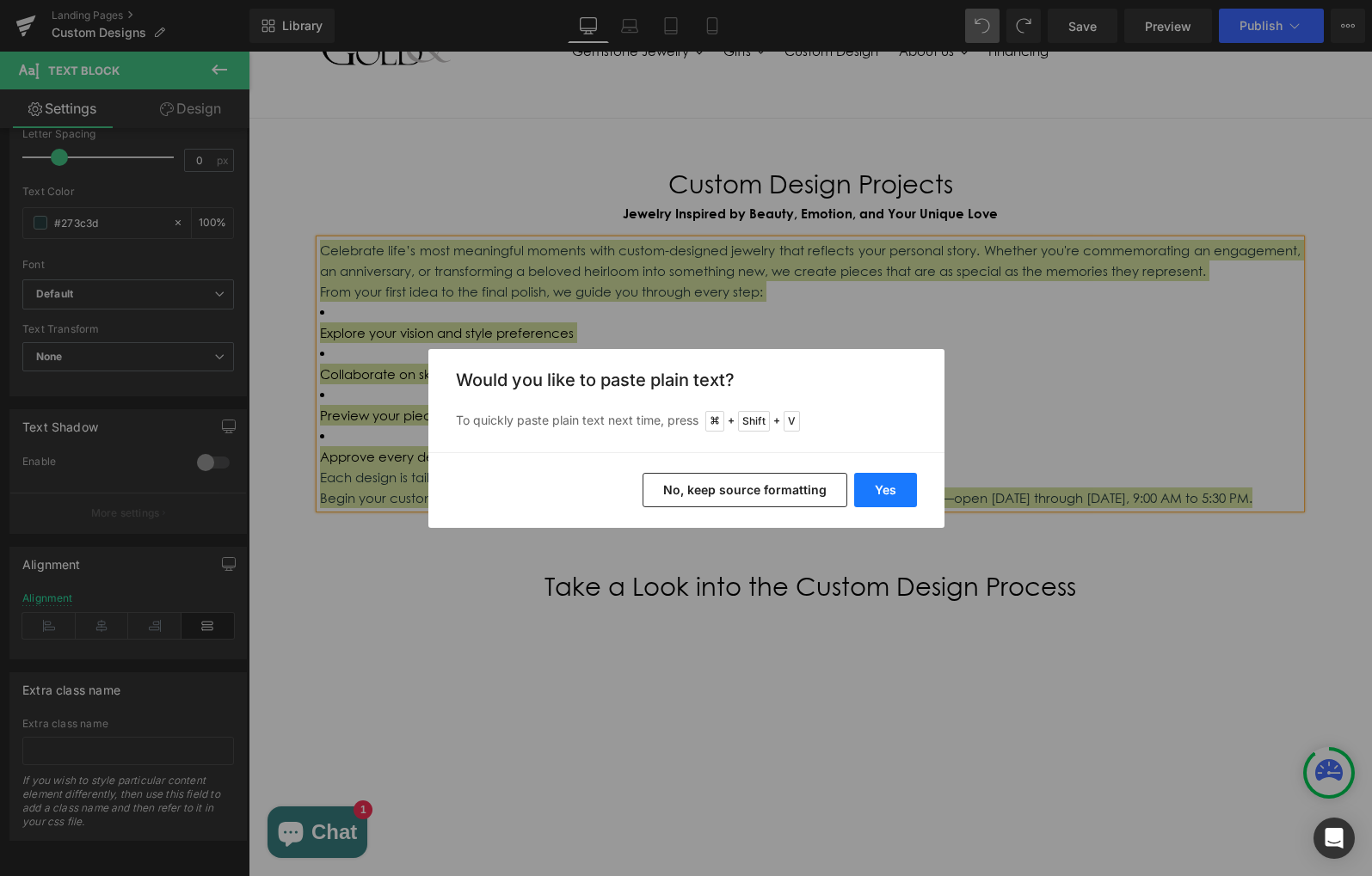
click at [897, 484] on button "Yes" at bounding box center [885, 489] width 63 height 34
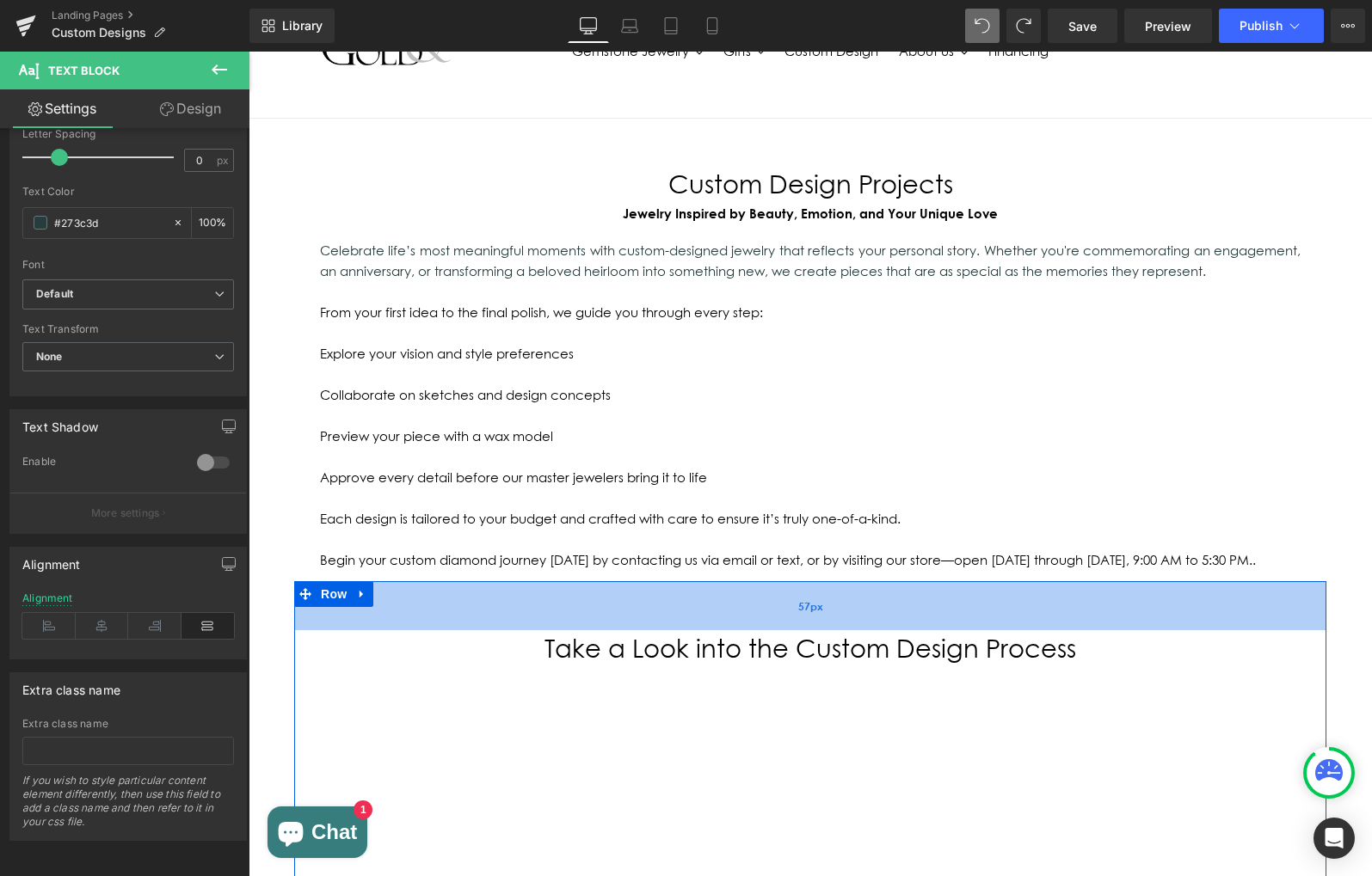
scroll to position [94, 0]
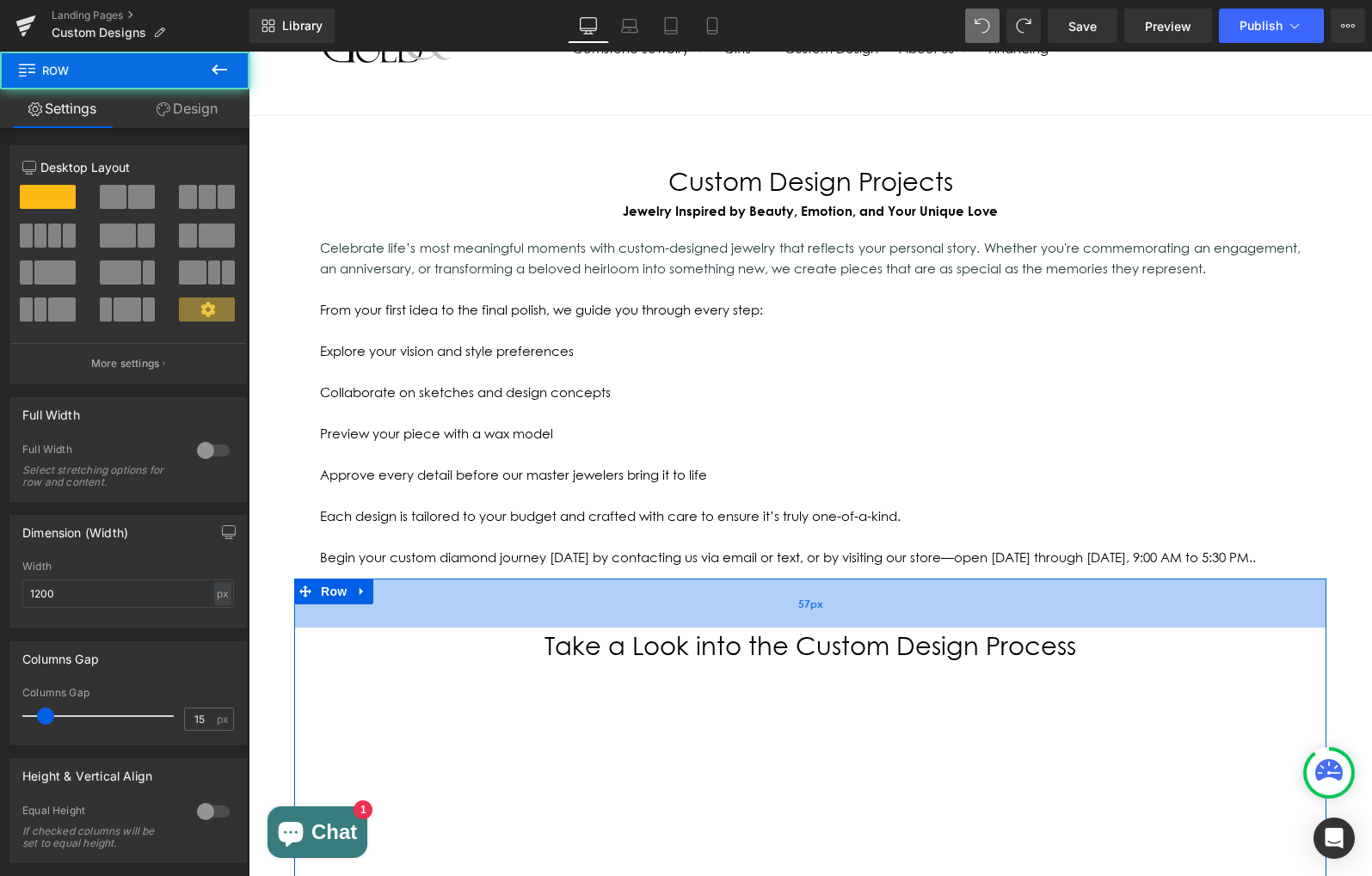
click at [398, 624] on div "57px" at bounding box center [809, 603] width 1032 height 49
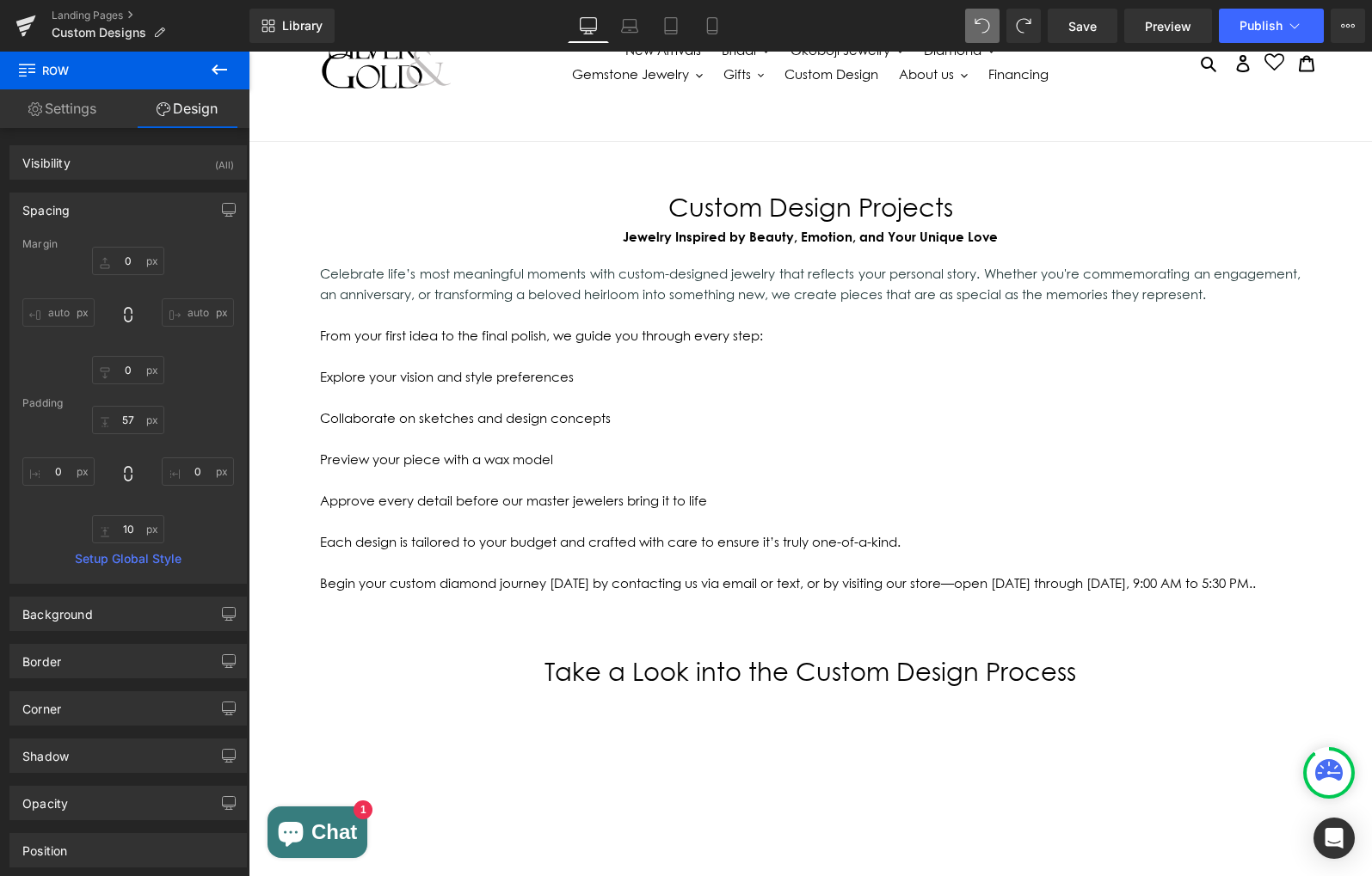
scroll to position [70, 0]
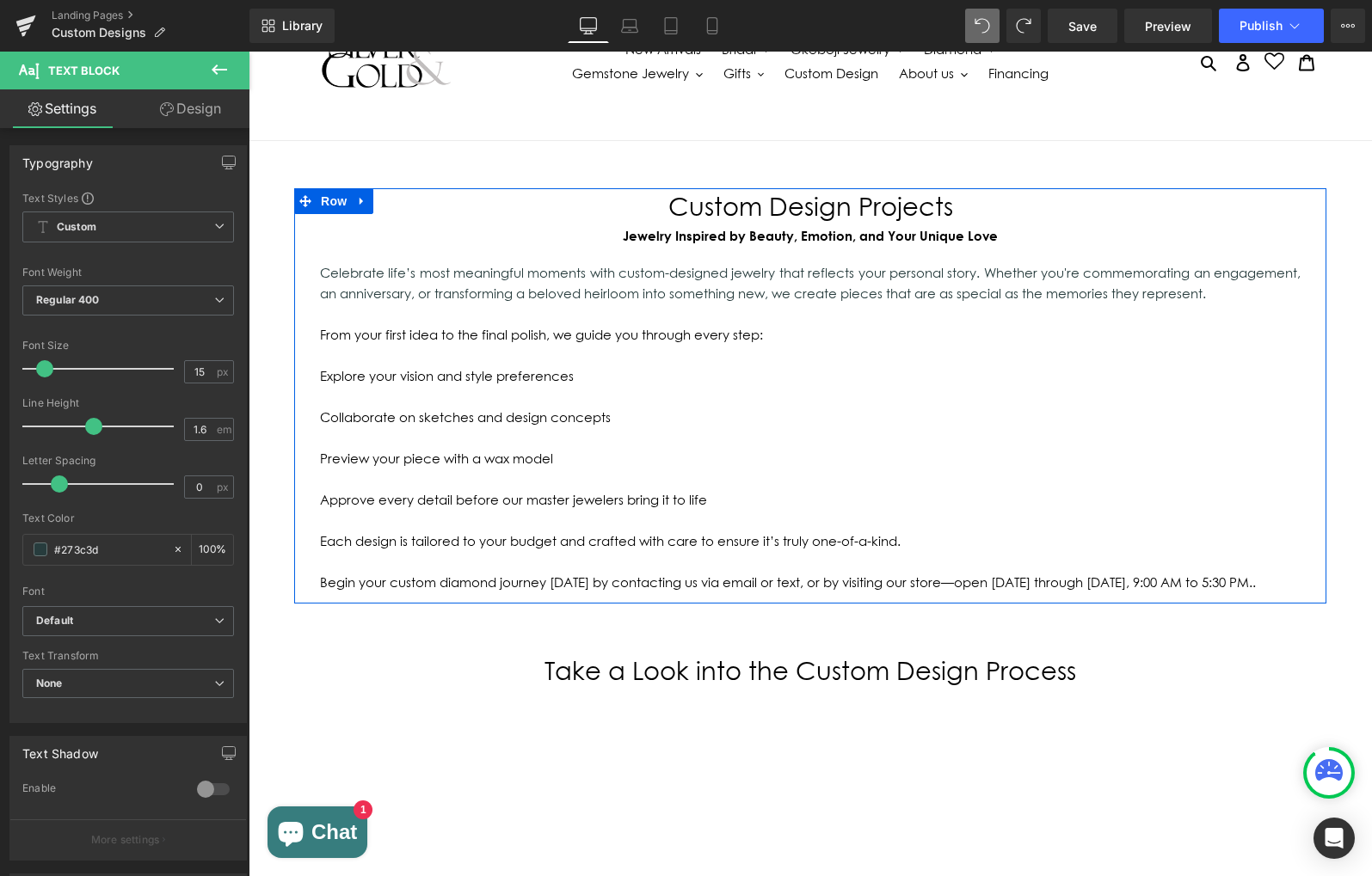
drag, startPoint x: 1232, startPoint y: 576, endPoint x: 298, endPoint y: 271, distance: 982.5
click at [298, 271] on div "Custom Design Projects Jewelry Inspired by Beauty, Emotion, and Your Unique Lov…" at bounding box center [809, 391] width 1032 height 404
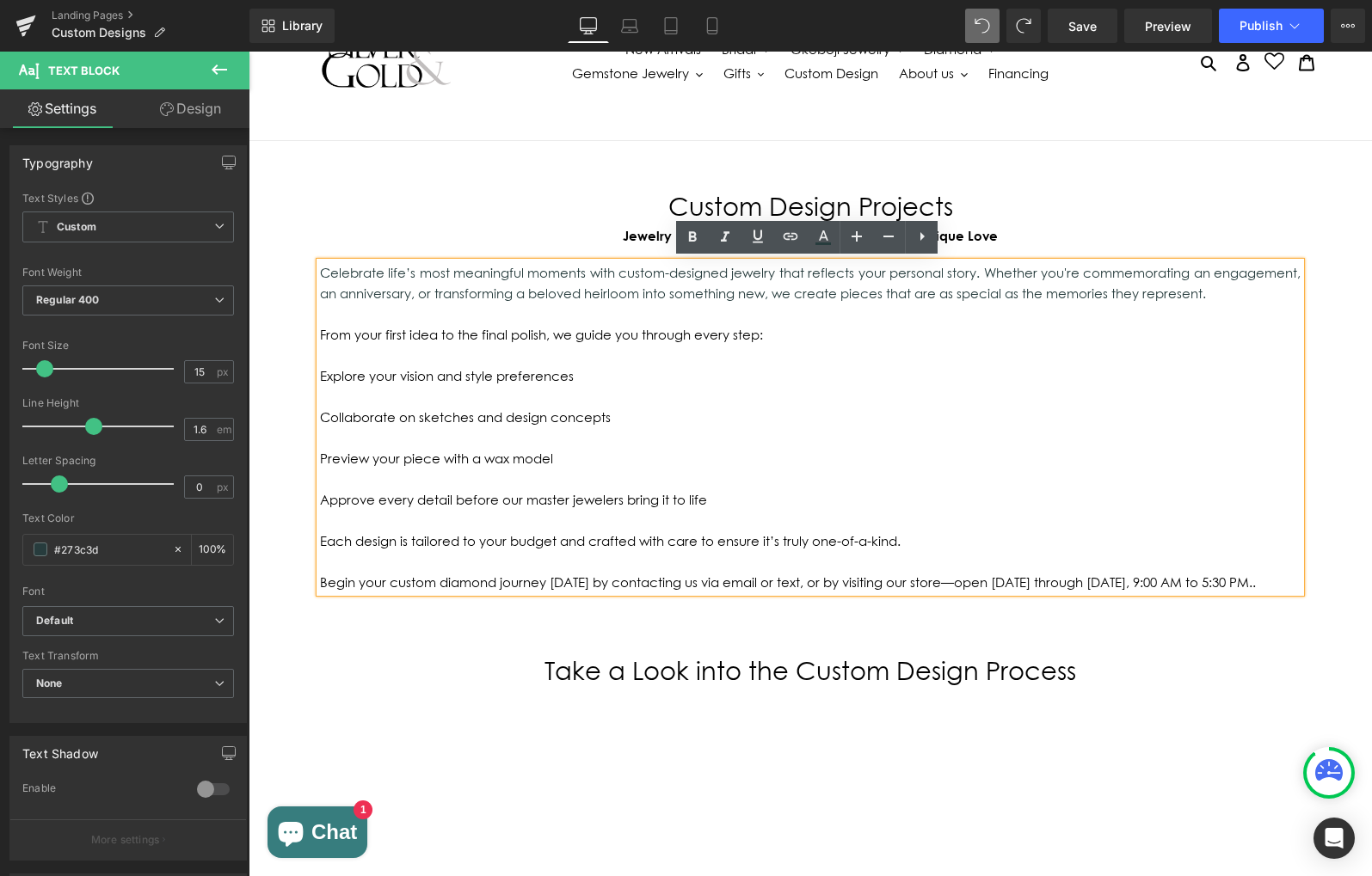
click at [613, 305] on p at bounding box center [810, 313] width 980 height 20
drag, startPoint x: 318, startPoint y: 271, endPoint x: 1222, endPoint y: 584, distance: 956.7
click at [1222, 584] on div "Celebrate life’s most meaningful moments with custom-designed jewelry that refl…" at bounding box center [810, 428] width 980 height 331
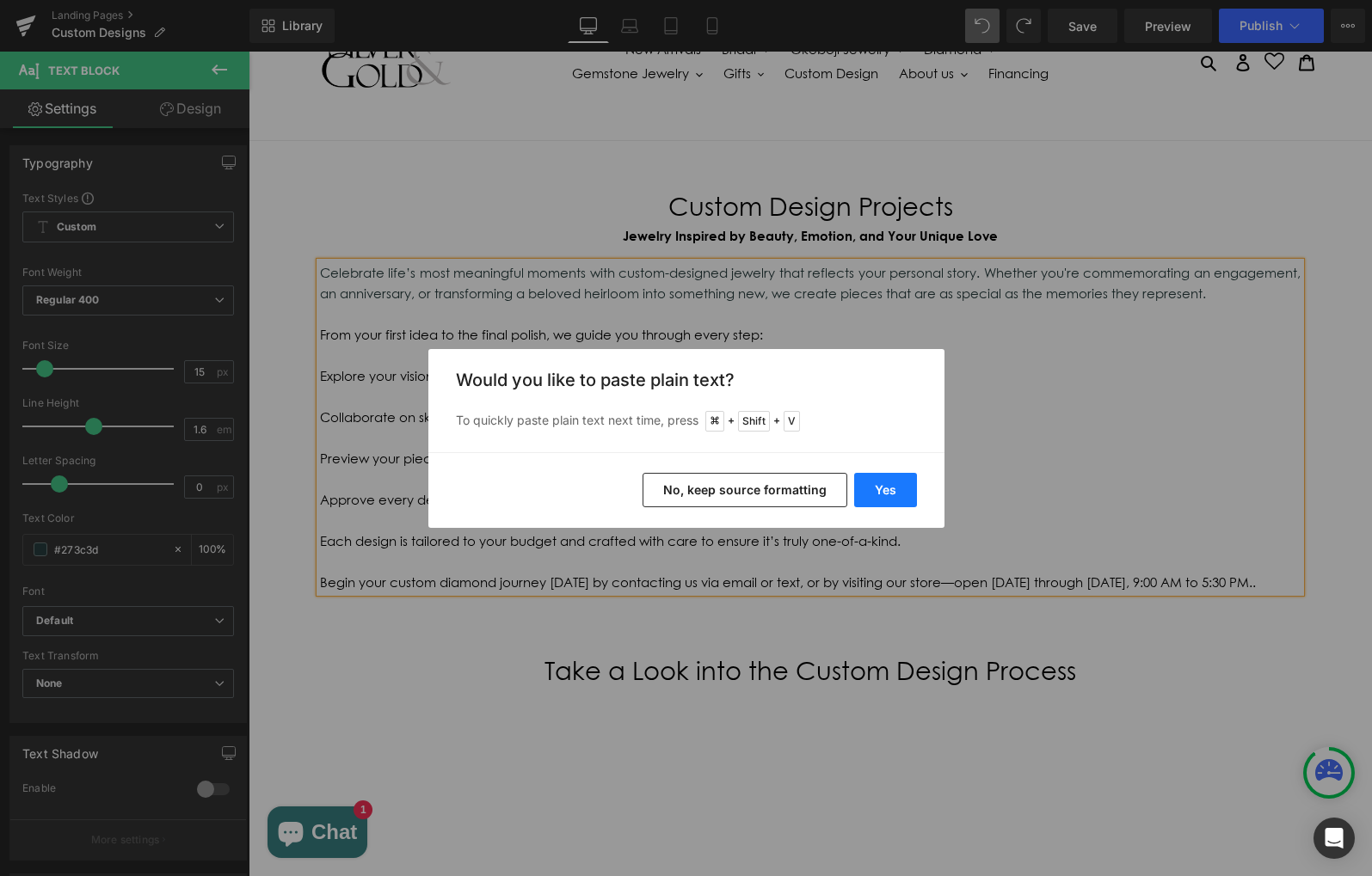
click at [880, 484] on button "Yes" at bounding box center [885, 489] width 63 height 34
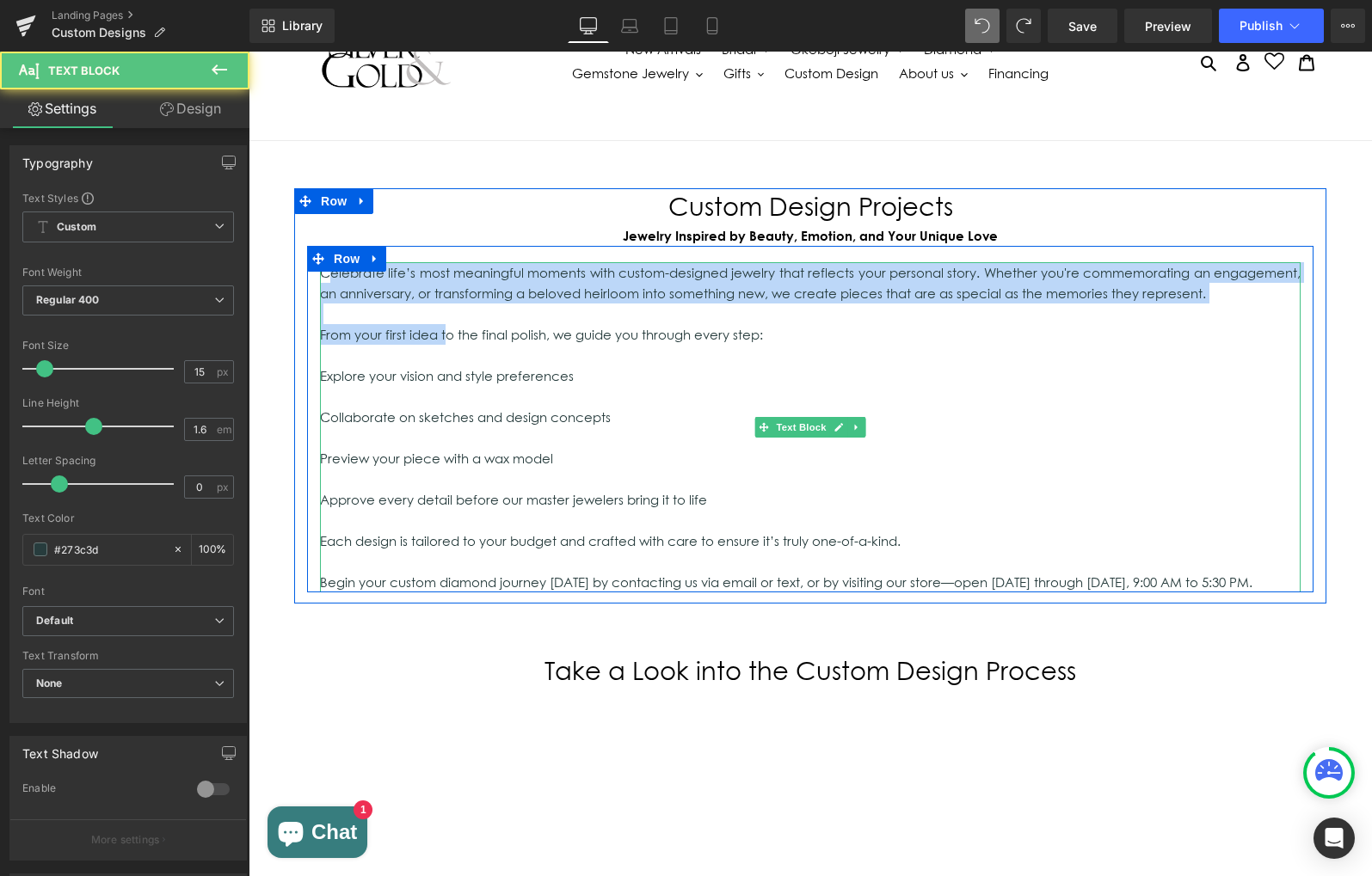
drag, startPoint x: 322, startPoint y: 274, endPoint x: 454, endPoint y: 345, distance: 149.9
click at [434, 332] on div "Celebrate life’s most meaningful moments with custom-designed jewelry that refl…" at bounding box center [810, 428] width 980 height 331
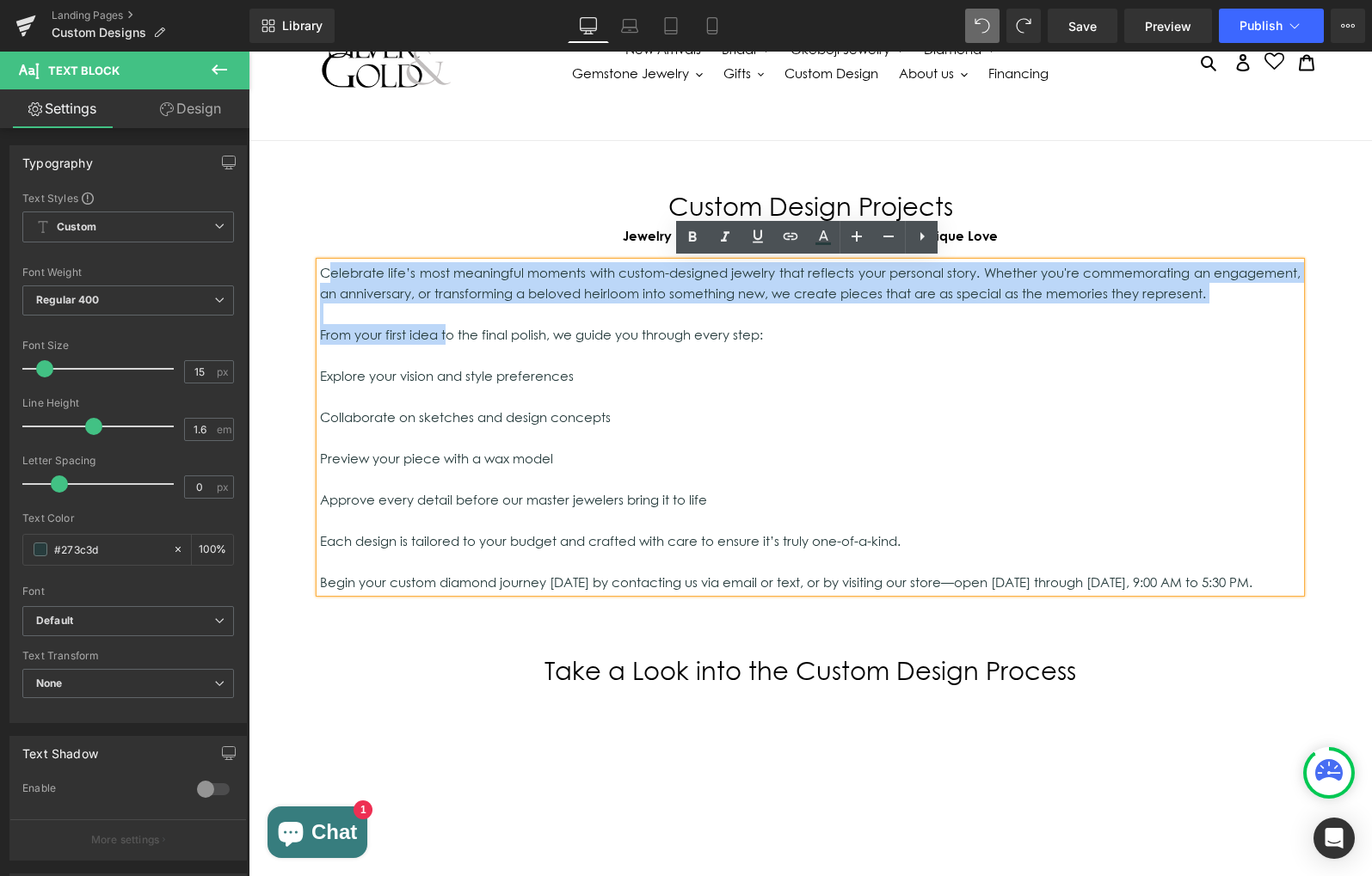
drag, startPoint x: 1235, startPoint y: 585, endPoint x: 286, endPoint y: 246, distance: 1007.7
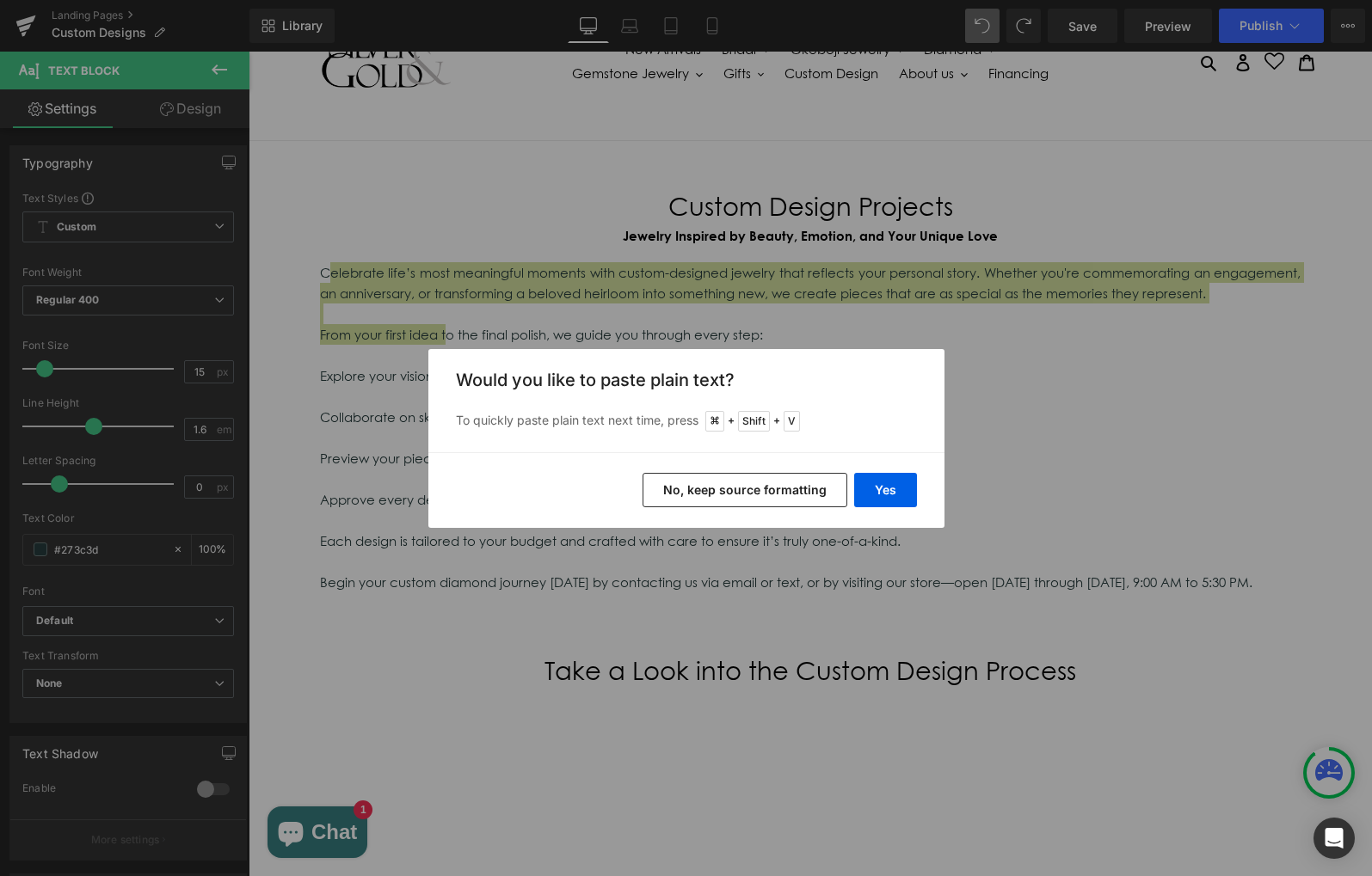
click at [811, 495] on button "No, keep source formatting" at bounding box center [745, 489] width 204 height 34
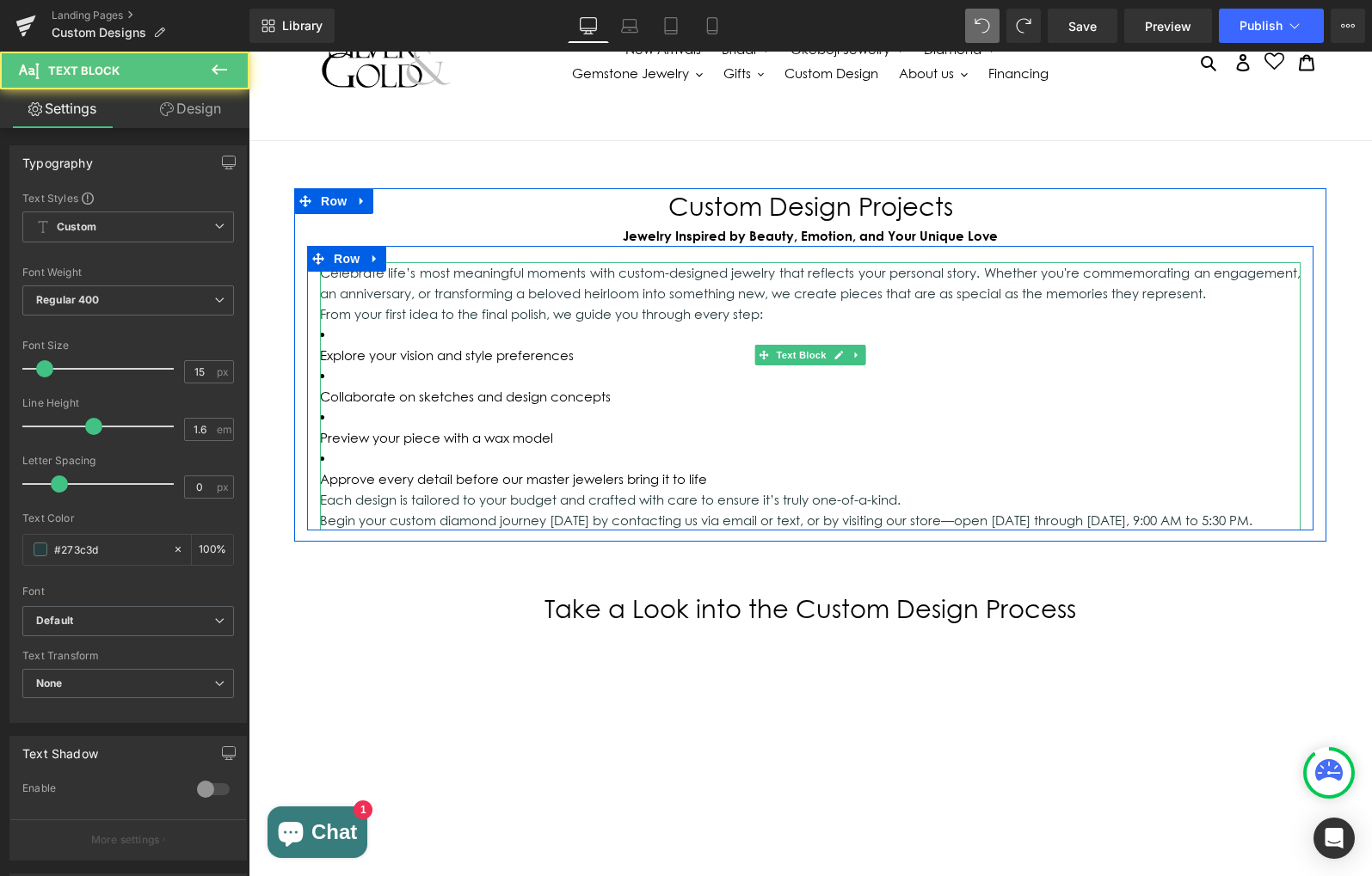
click at [1070, 297] on p "Celebrate life’s most meaningful moments with custom-designed jewelry that refl…" at bounding box center [810, 283] width 980 height 41
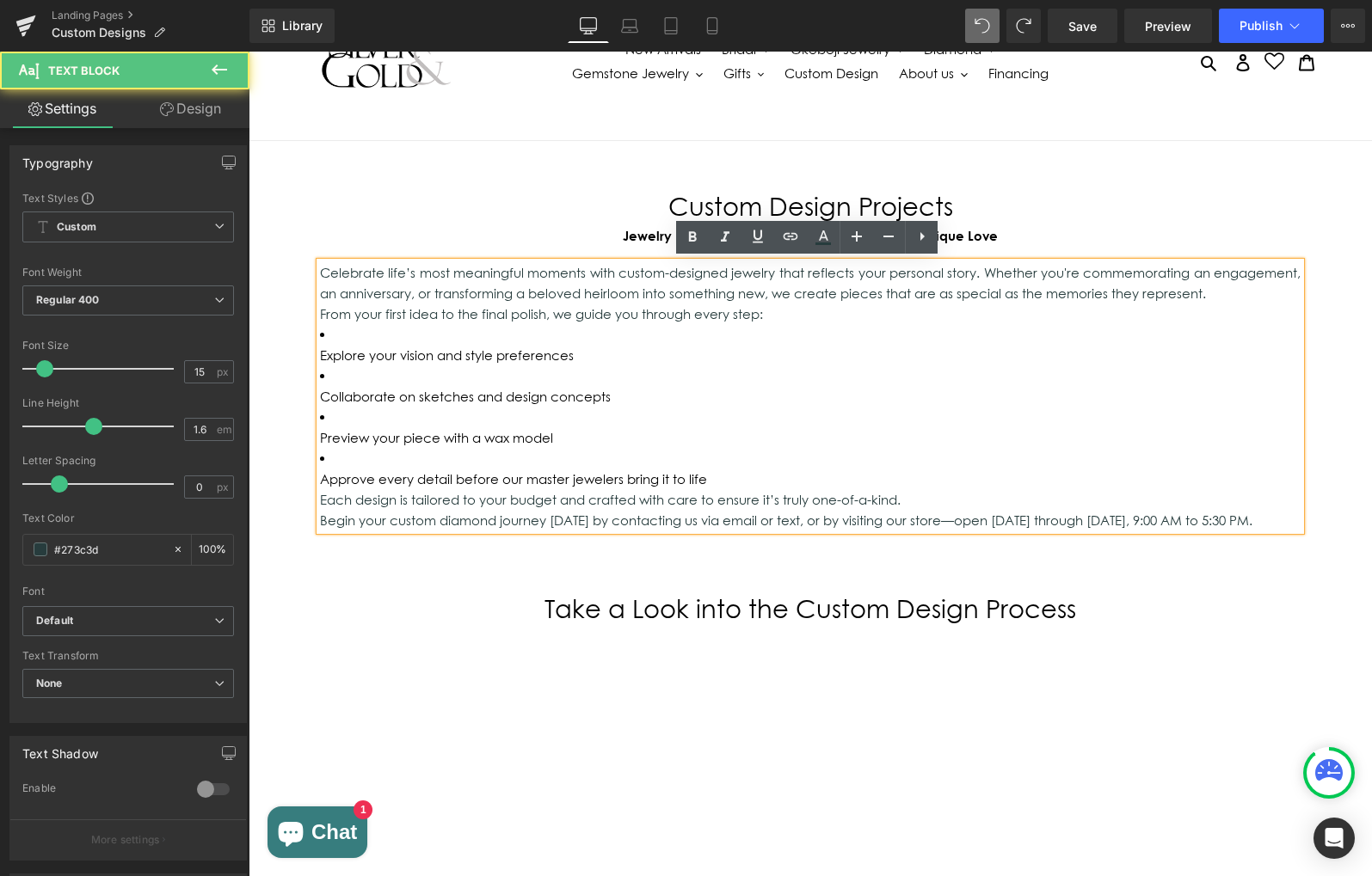
click at [320, 489] on p "Each design is tailored to your budget and crafted with care to ensure it’s tru…" at bounding box center [810, 499] width 980 height 20
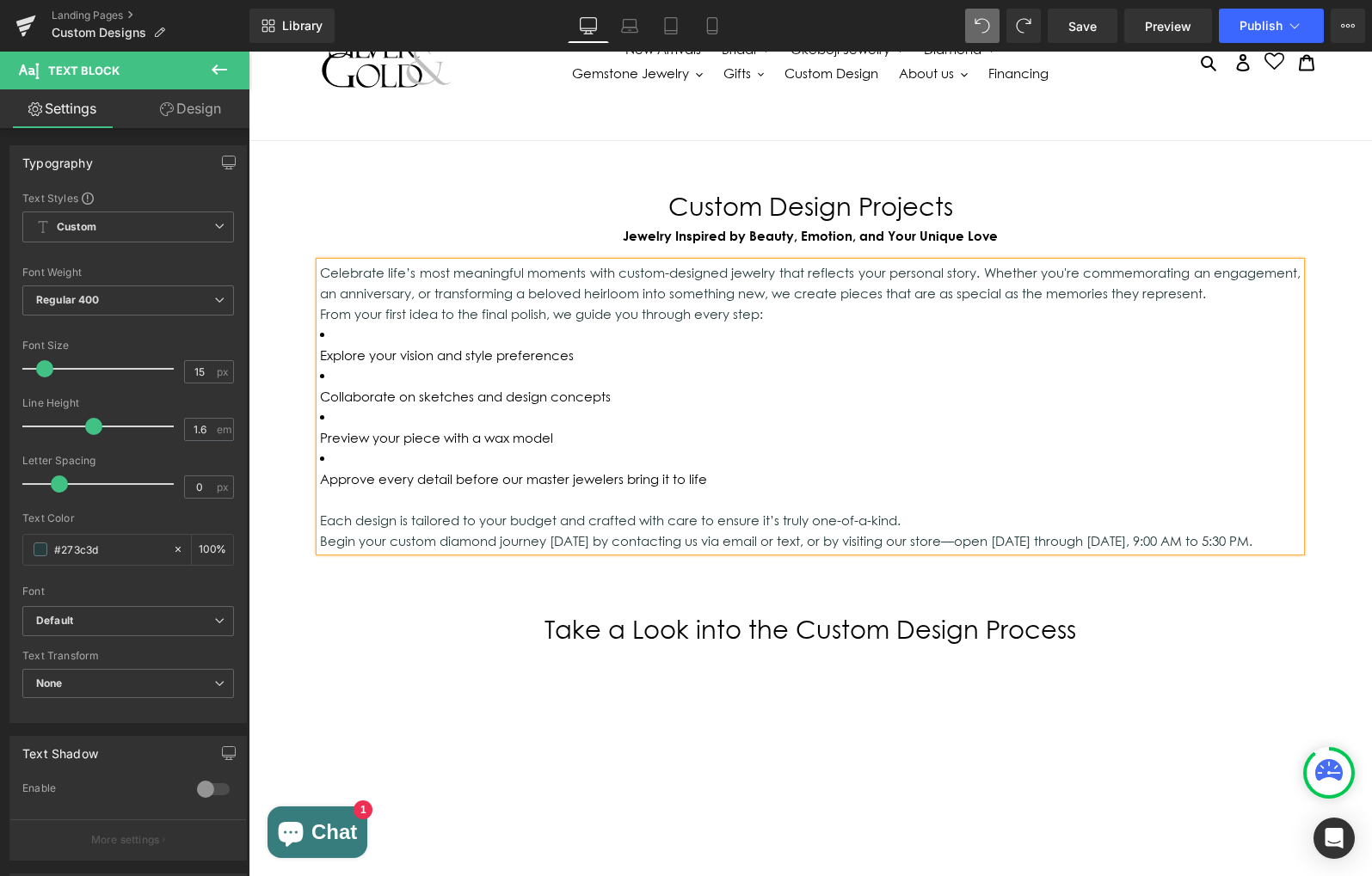
click at [320, 314] on div "Celebrate life’s most meaningful moments with custom-designed jewelry that refl…" at bounding box center [810, 406] width 980 height 289
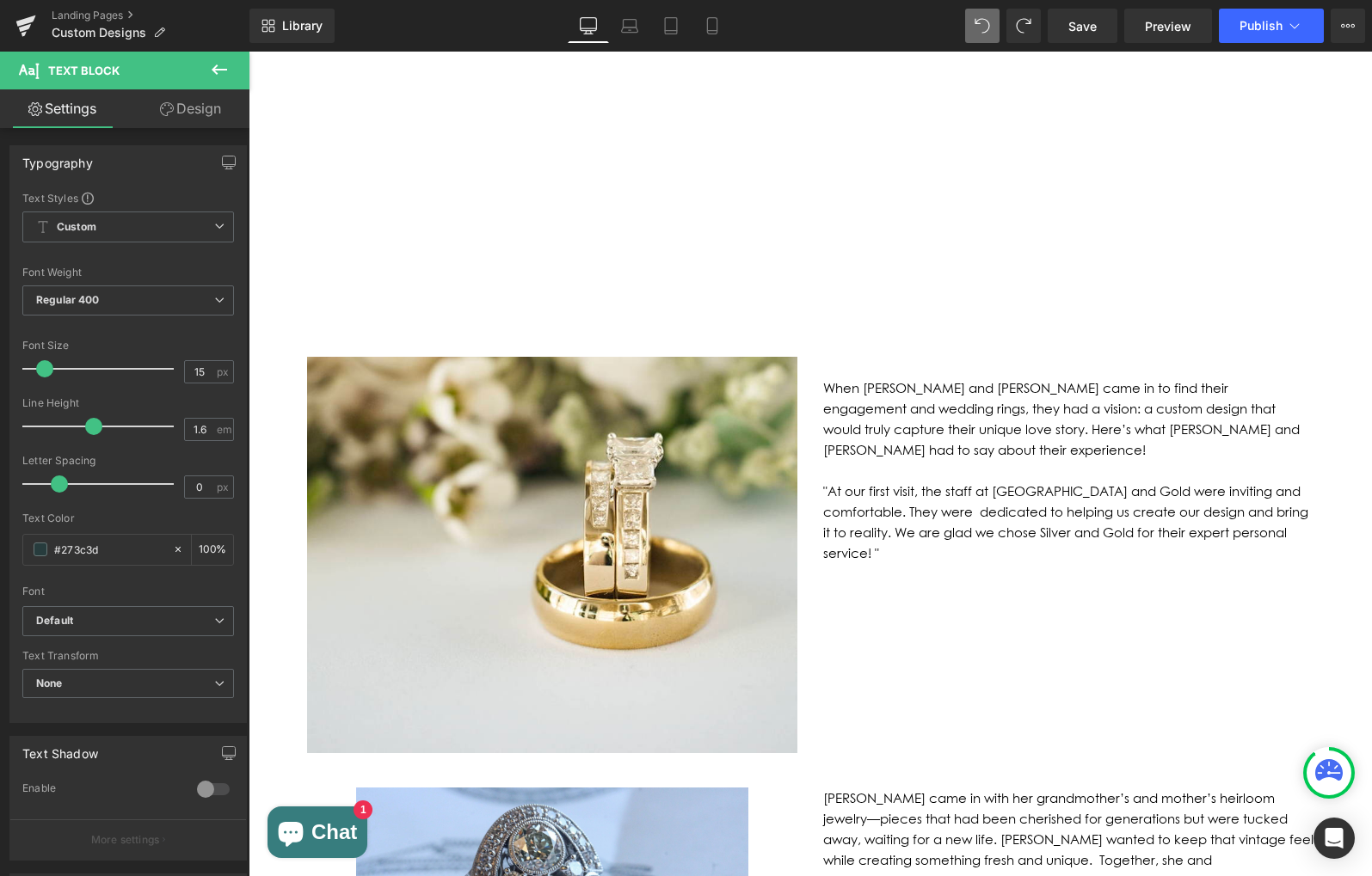
scroll to position [1012, 0]
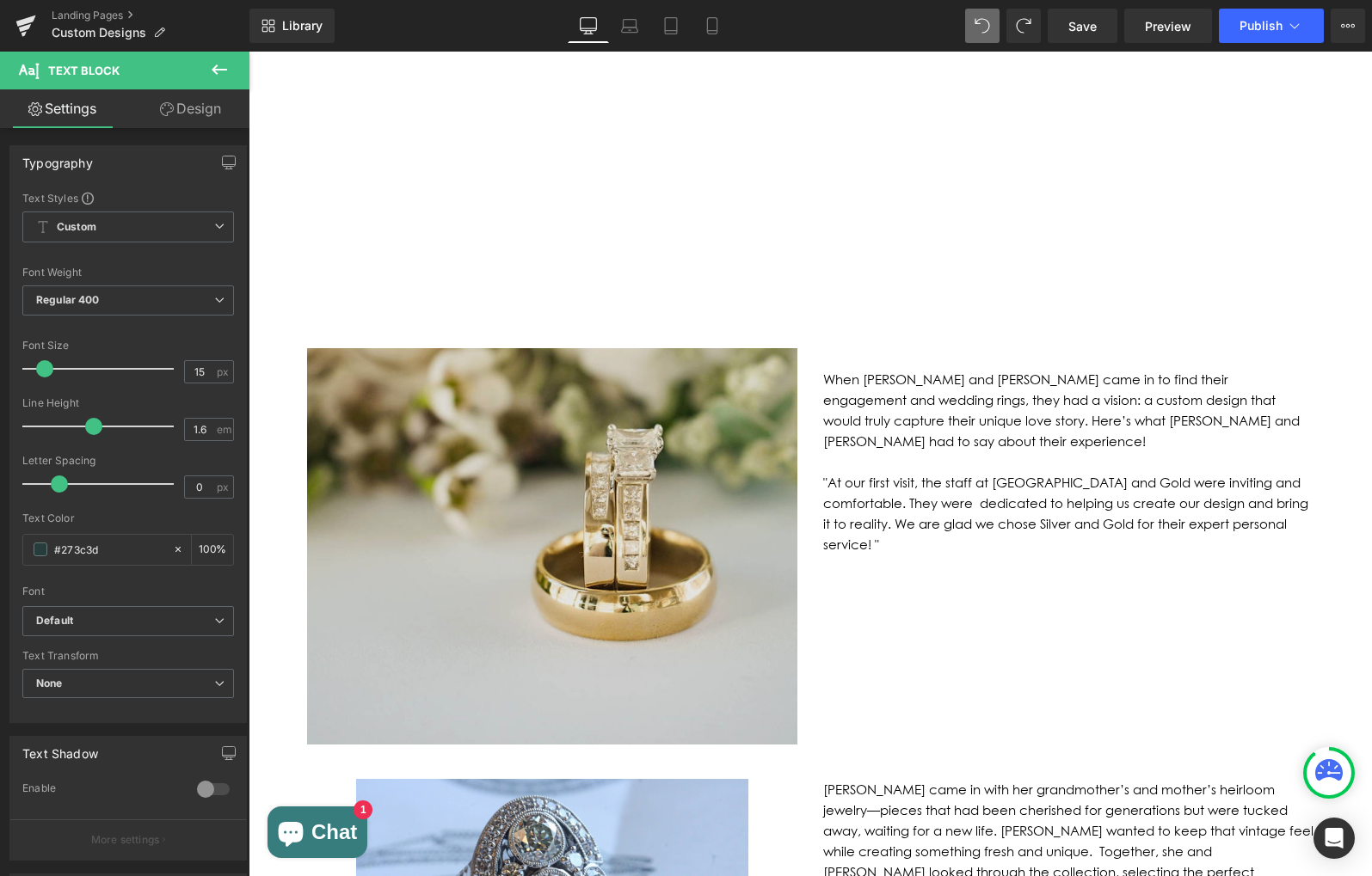
click at [673, 496] on img at bounding box center [552, 546] width 490 height 398
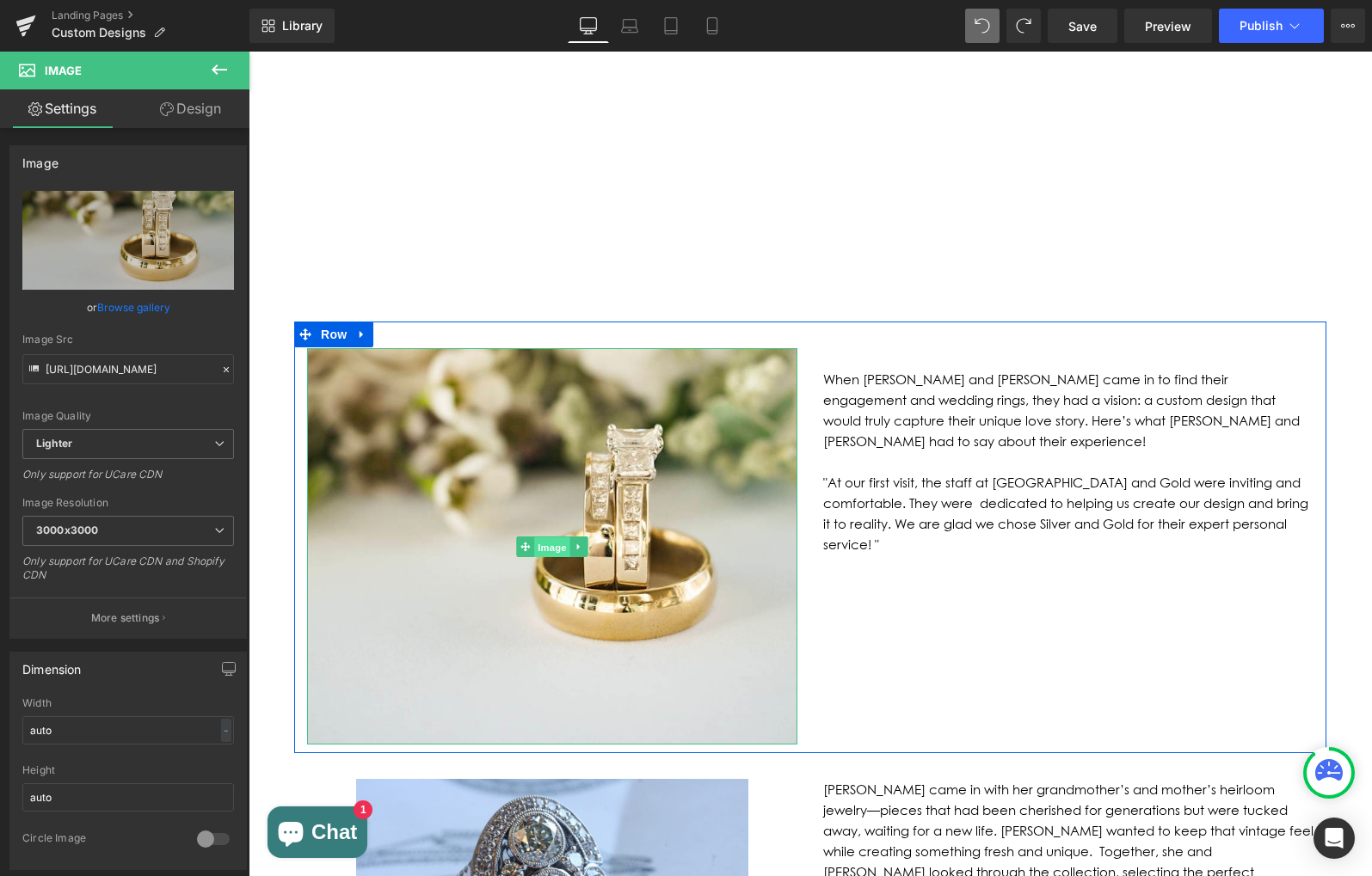
click at [540, 537] on span "Image" at bounding box center [551, 546] width 36 height 20
click at [570, 537] on link at bounding box center [579, 546] width 18 height 20
click at [610, 537] on link at bounding box center [606, 546] width 18 height 20
click at [524, 542] on icon at bounding box center [525, 546] width 10 height 11
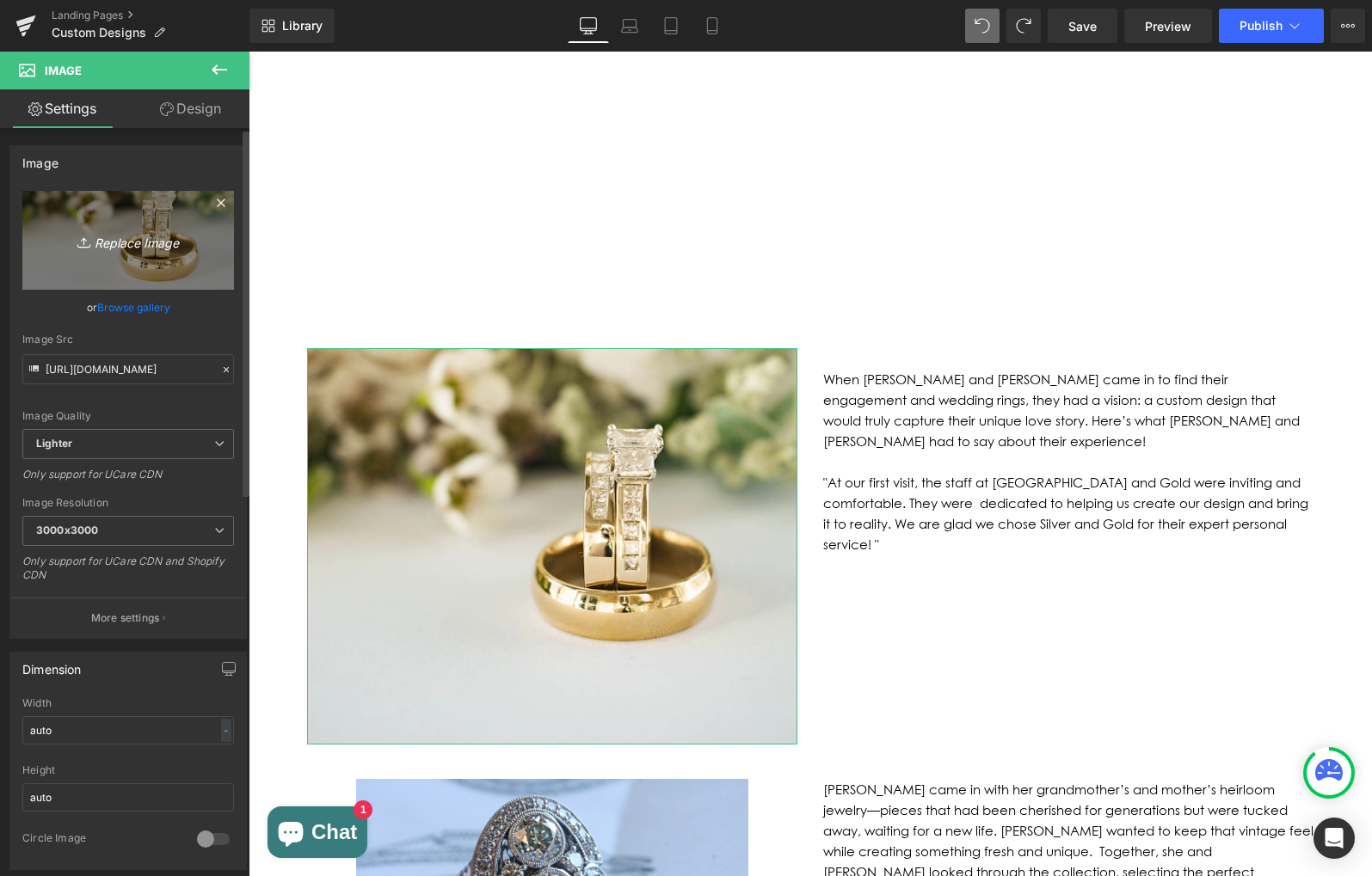
click at [106, 240] on icon "Replace Image" at bounding box center [128, 240] width 138 height 21
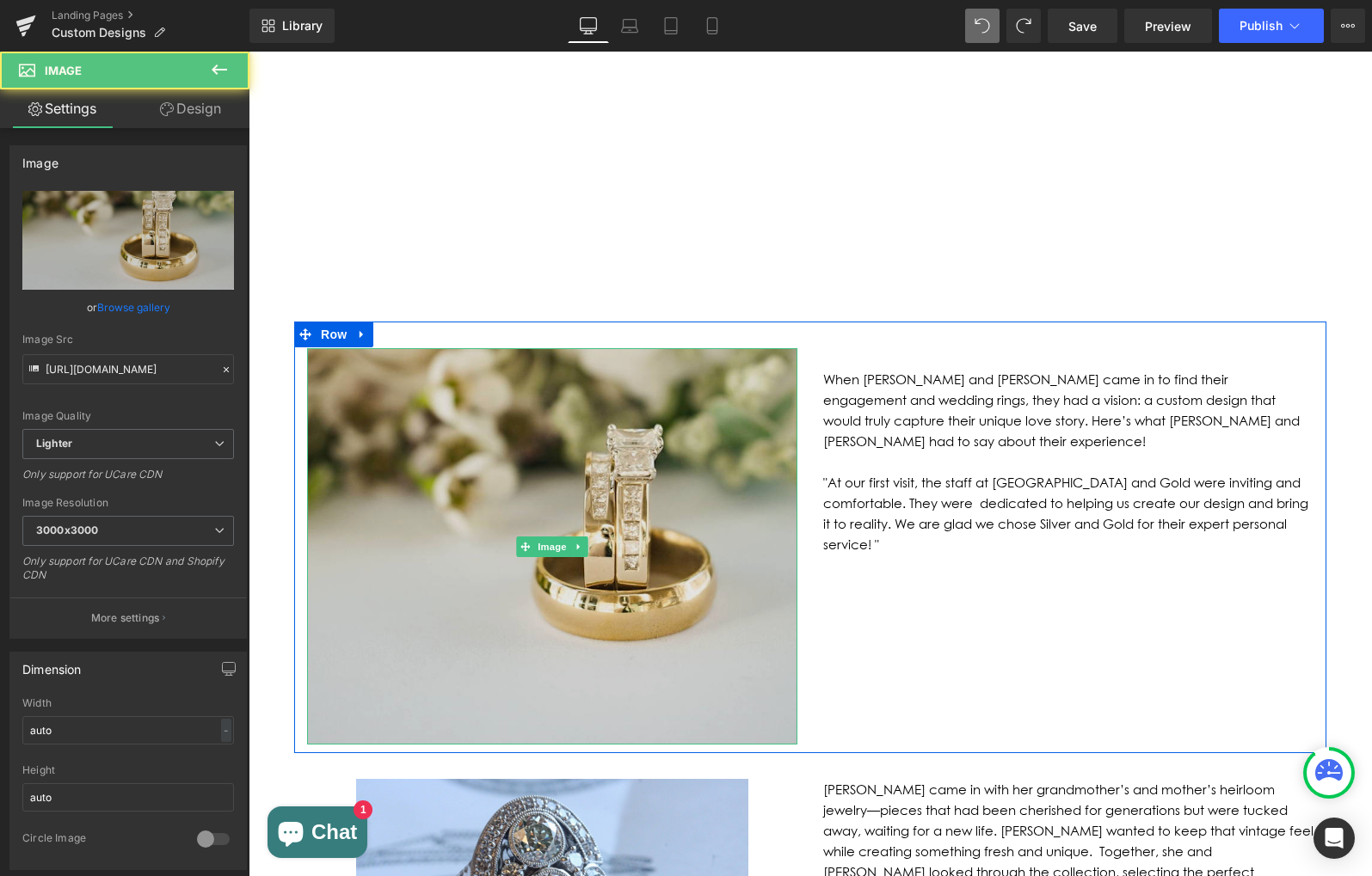
click at [531, 448] on img at bounding box center [552, 546] width 490 height 398
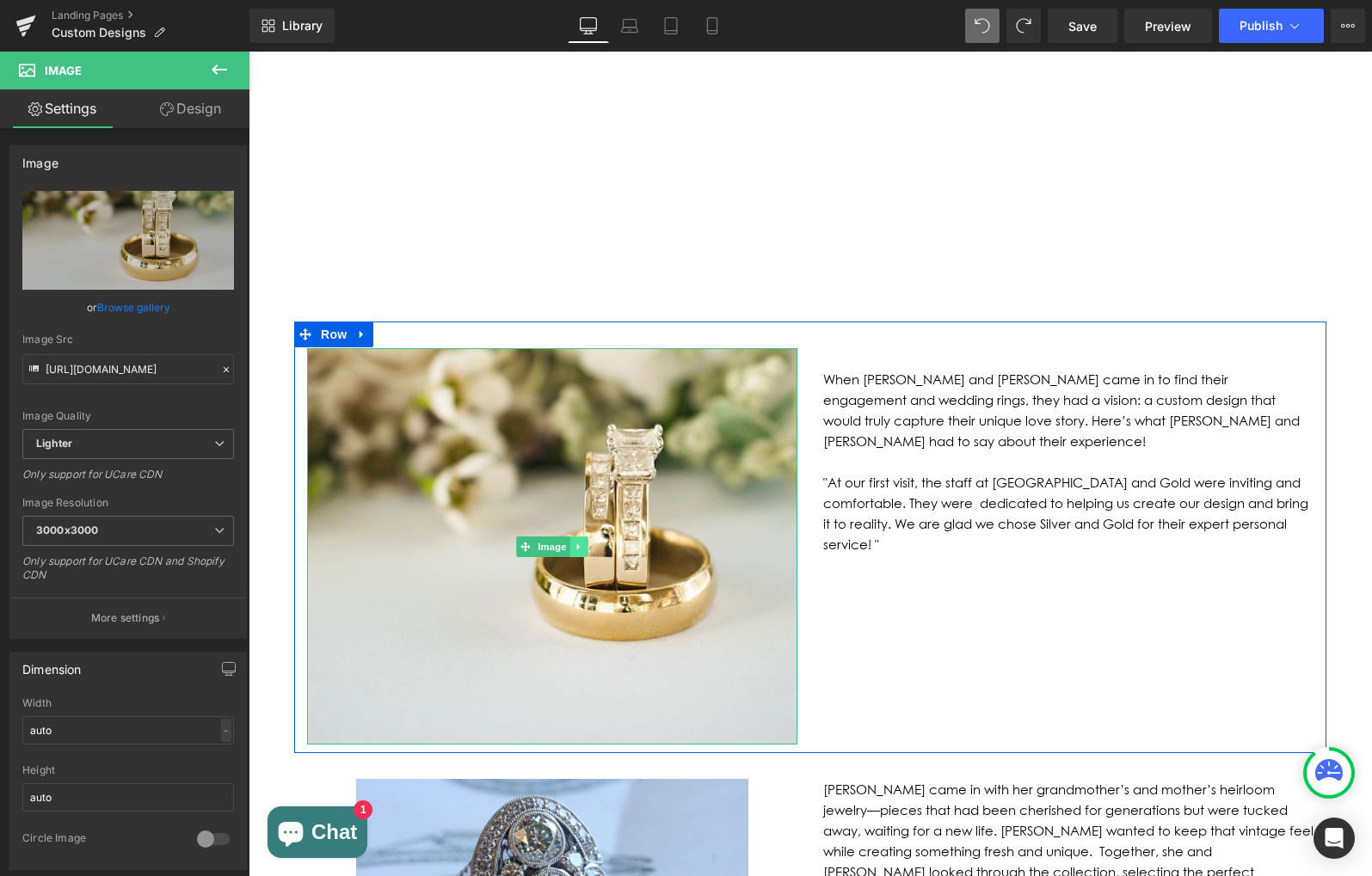
click at [577, 537] on link at bounding box center [579, 546] width 18 height 20
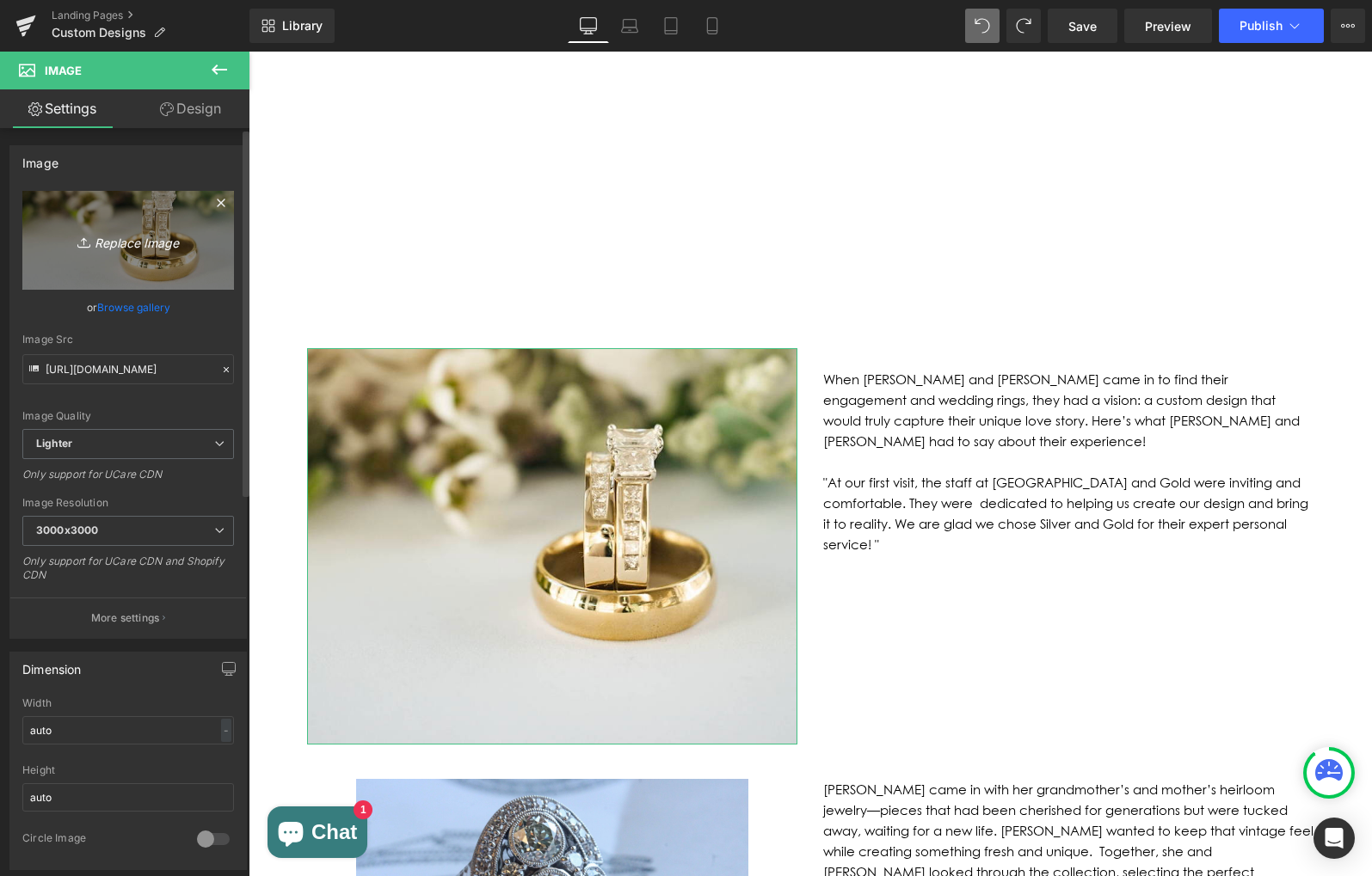
click at [144, 237] on icon "Replace Image" at bounding box center [128, 240] width 138 height 21
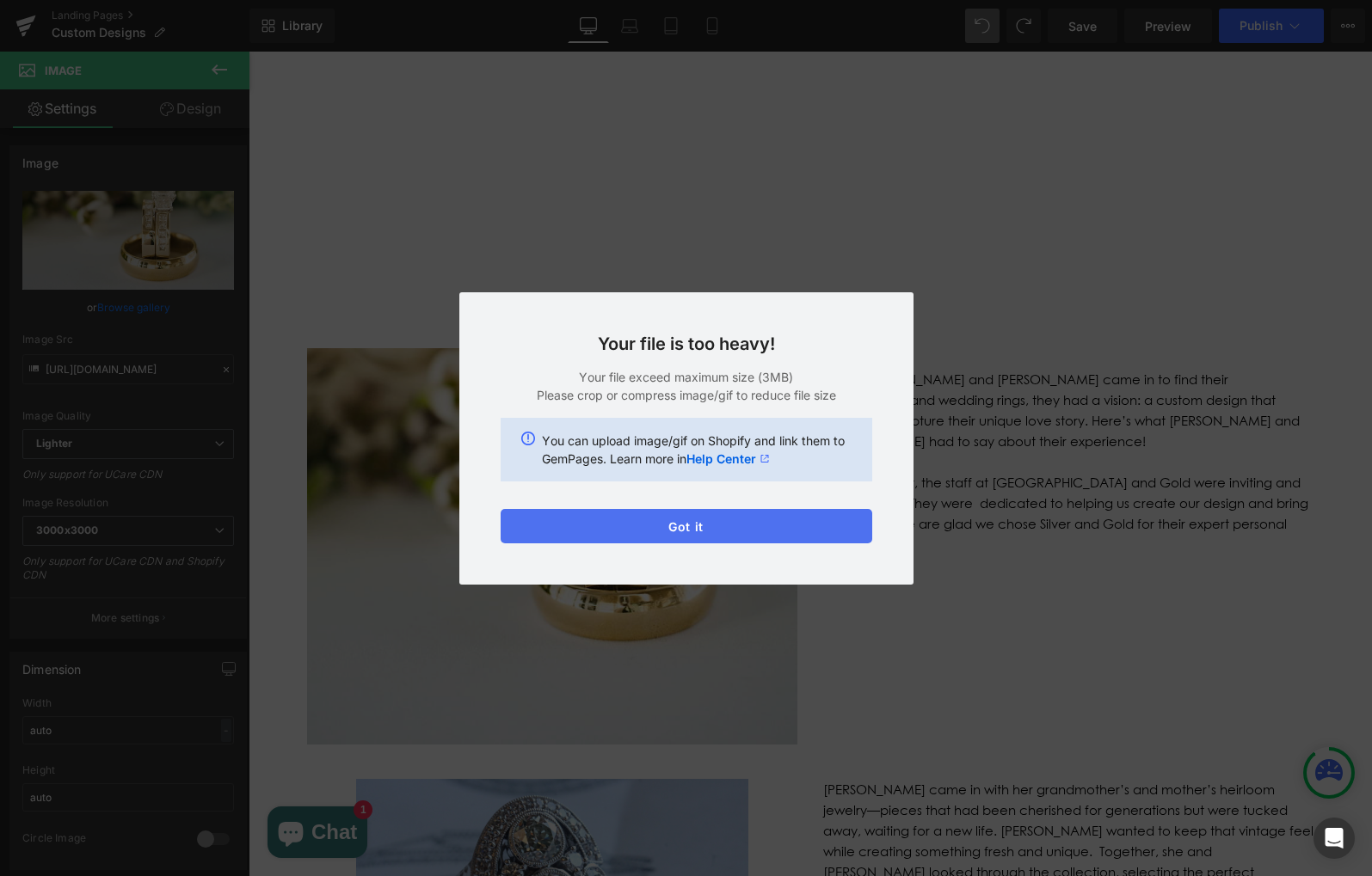
click at [728, 531] on button "Got it" at bounding box center [686, 526] width 371 height 34
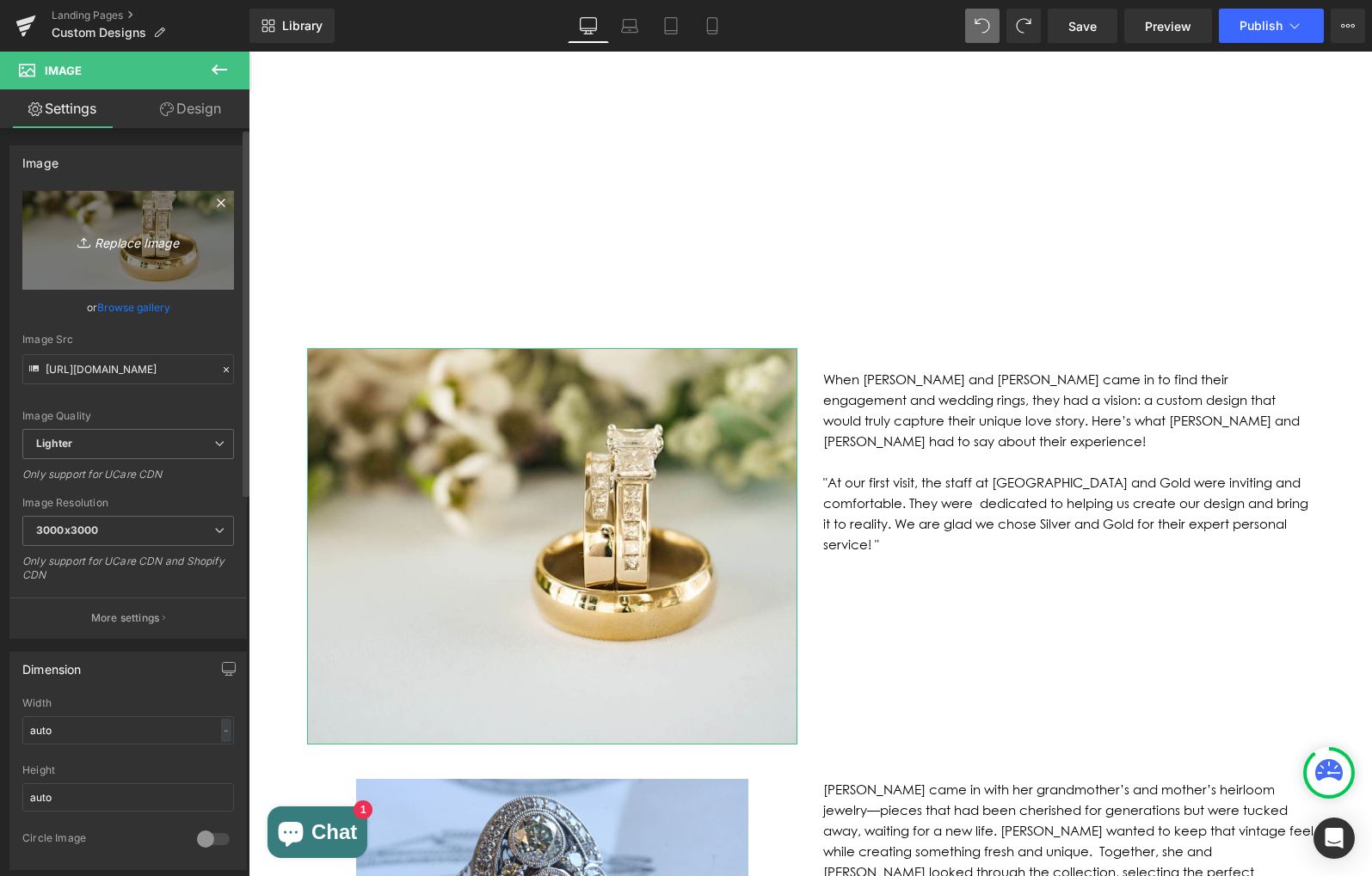
click at [129, 244] on icon "Replace Image" at bounding box center [128, 240] width 138 height 21
click at [78, 249] on icon at bounding box center [87, 243] width 18 height 18
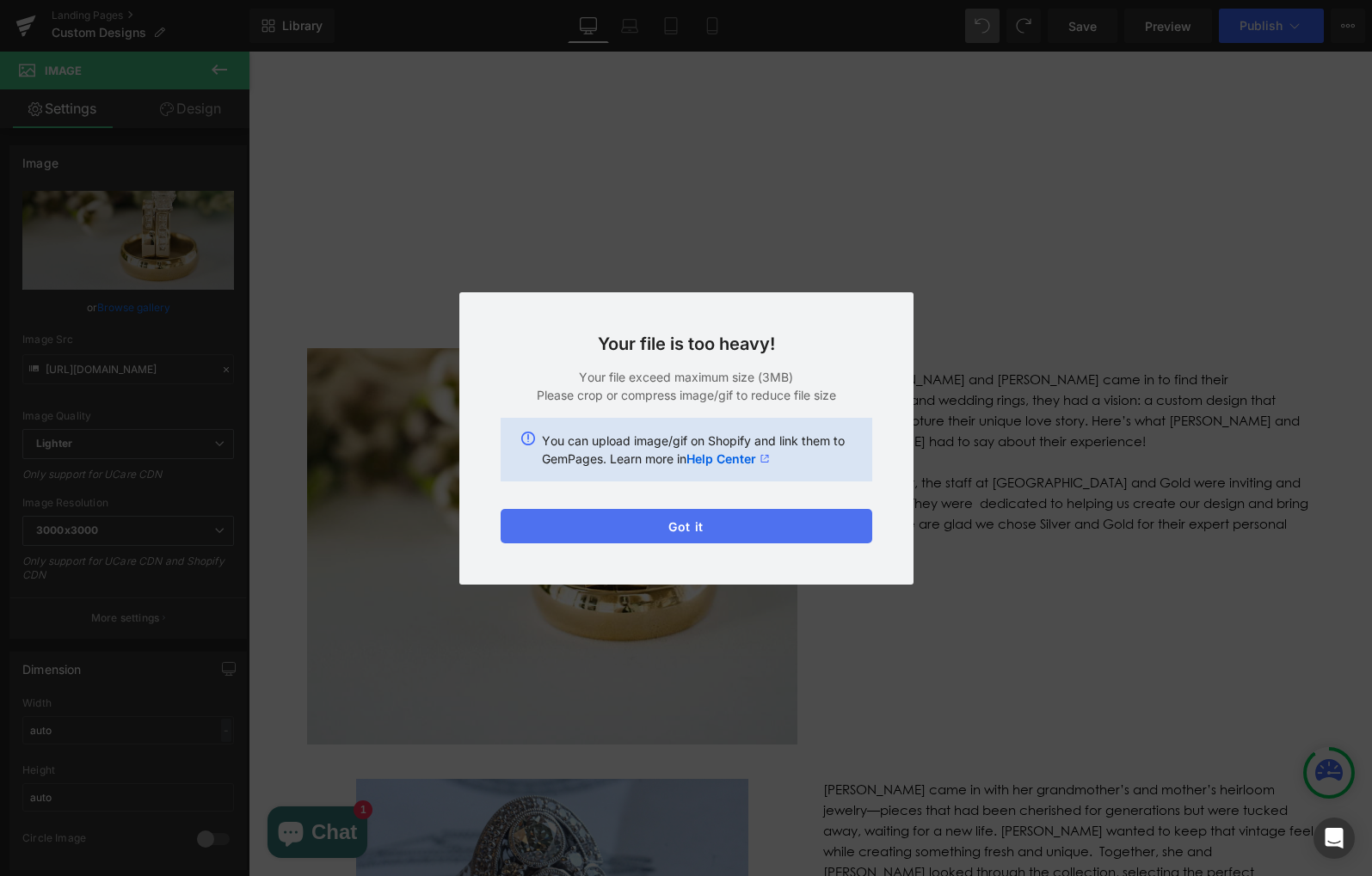
click at [658, 518] on button "Got it" at bounding box center [686, 526] width 371 height 34
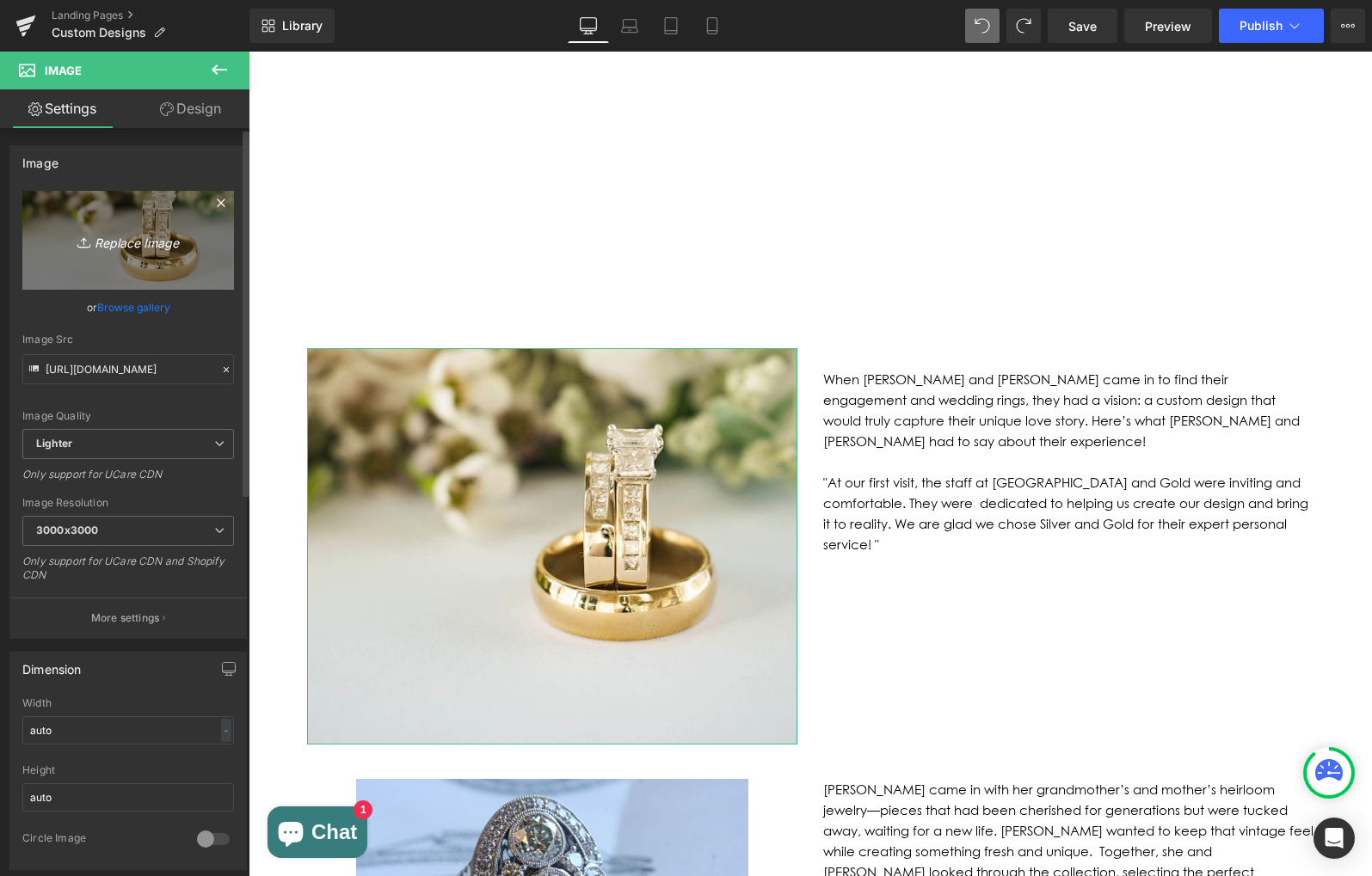
click at [117, 257] on link "Replace Image" at bounding box center [128, 240] width 212 height 99
click at [130, 246] on icon "Replace Image" at bounding box center [128, 240] width 138 height 21
click at [130, 257] on link "Replace Image" at bounding box center [128, 240] width 212 height 99
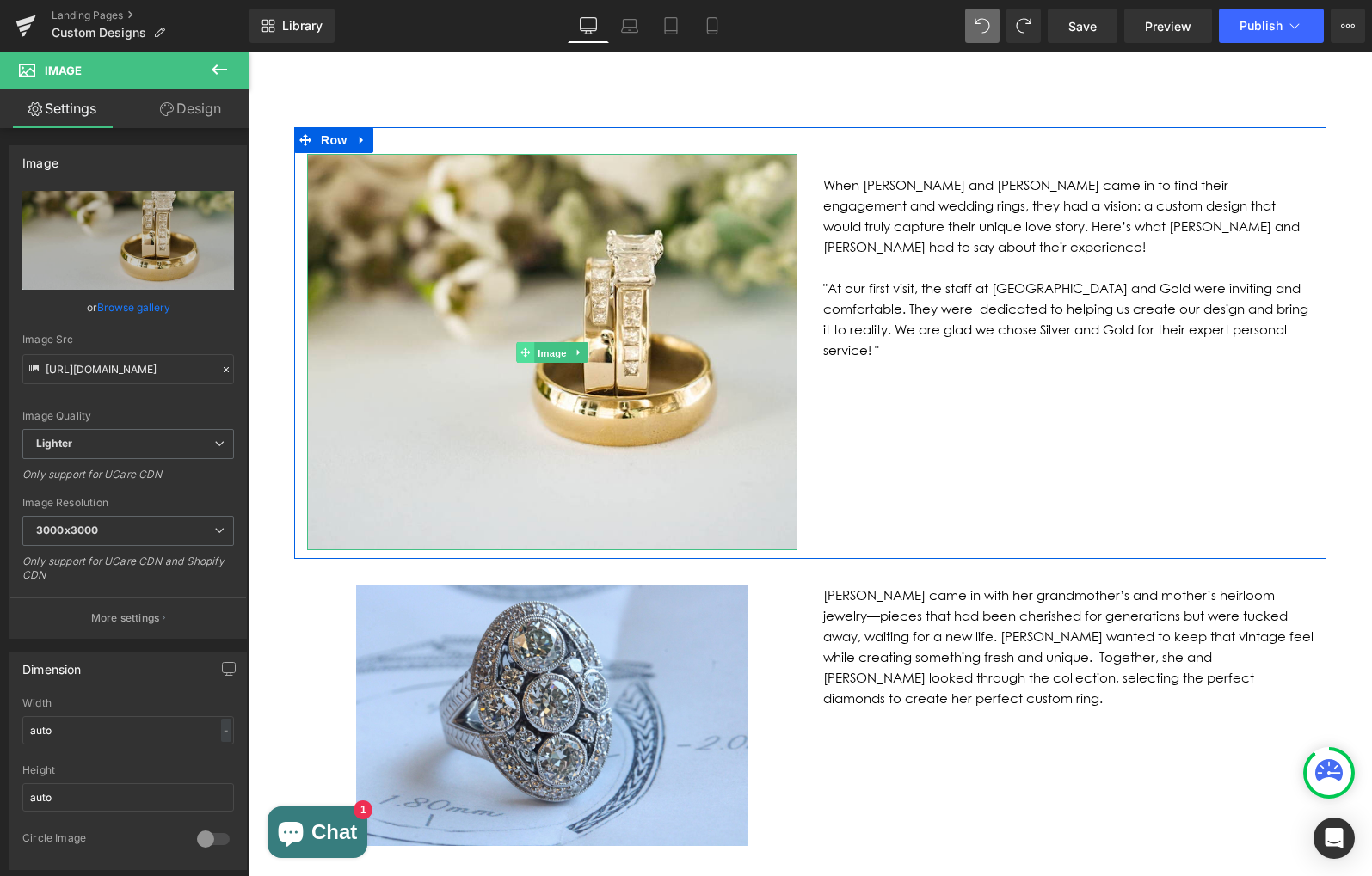
scroll to position [1200, 0]
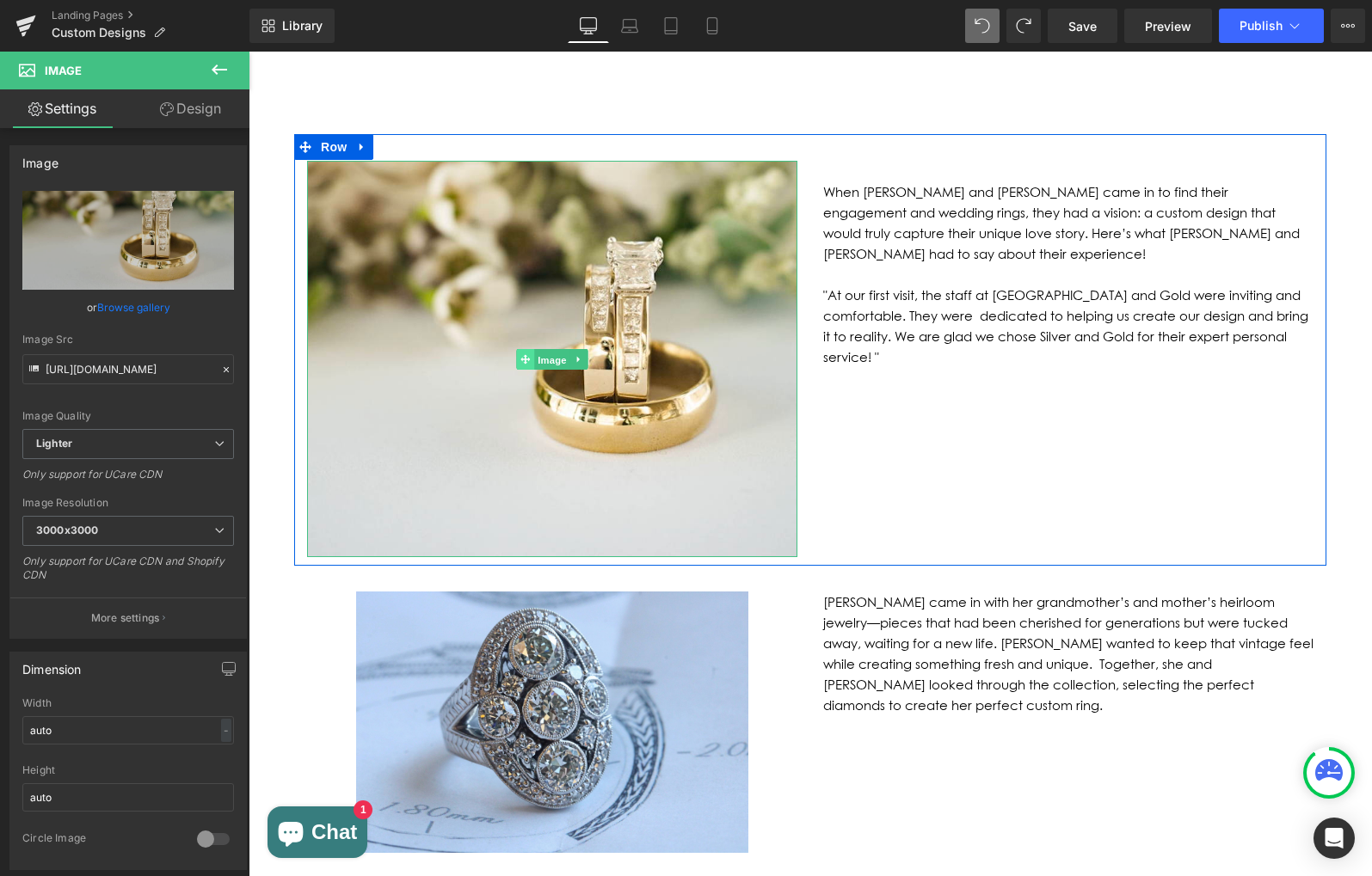
click at [529, 263] on div "Image" at bounding box center [552, 359] width 490 height 398
click at [564, 349] on span "Image" at bounding box center [551, 359] width 36 height 20
click at [580, 354] on icon at bounding box center [580, 359] width 10 height 11
click at [607, 354] on icon at bounding box center [606, 359] width 10 height 11
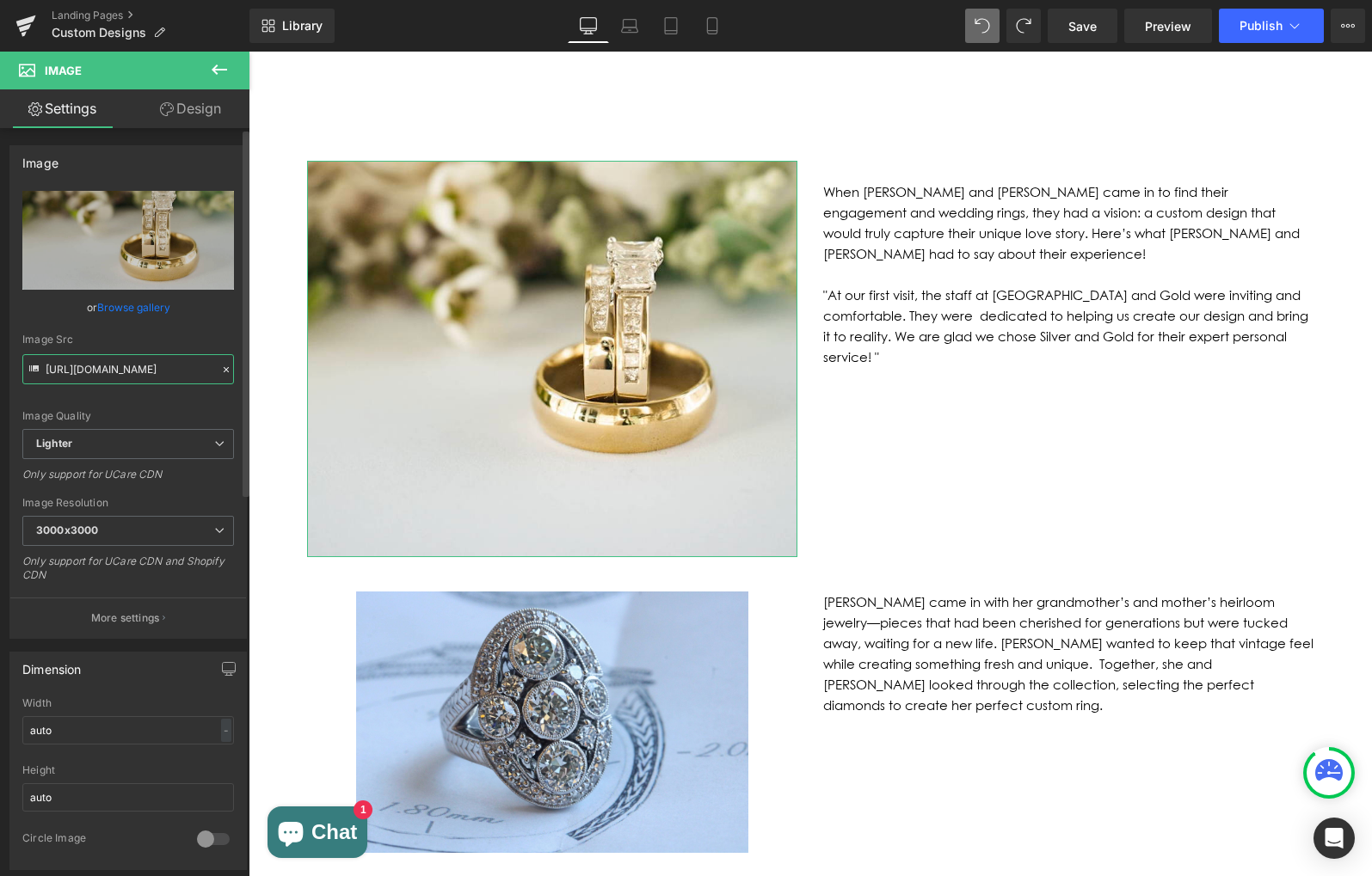
click at [150, 372] on input "[URL][DOMAIN_NAME]" at bounding box center [128, 368] width 212 height 30
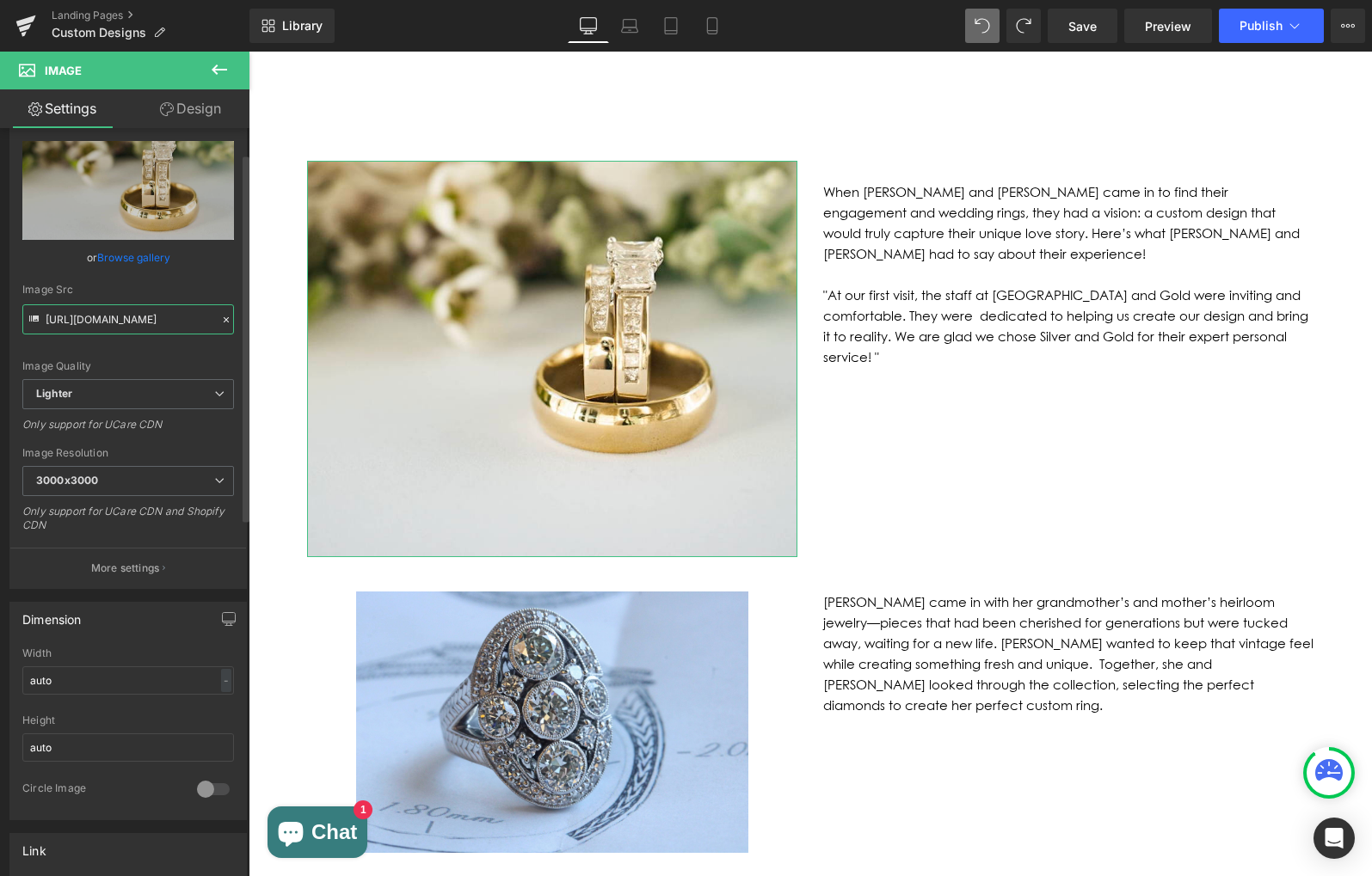
scroll to position [52, 0]
drag, startPoint x: 333, startPoint y: 369, endPoint x: 278, endPoint y: 322, distance: 72.3
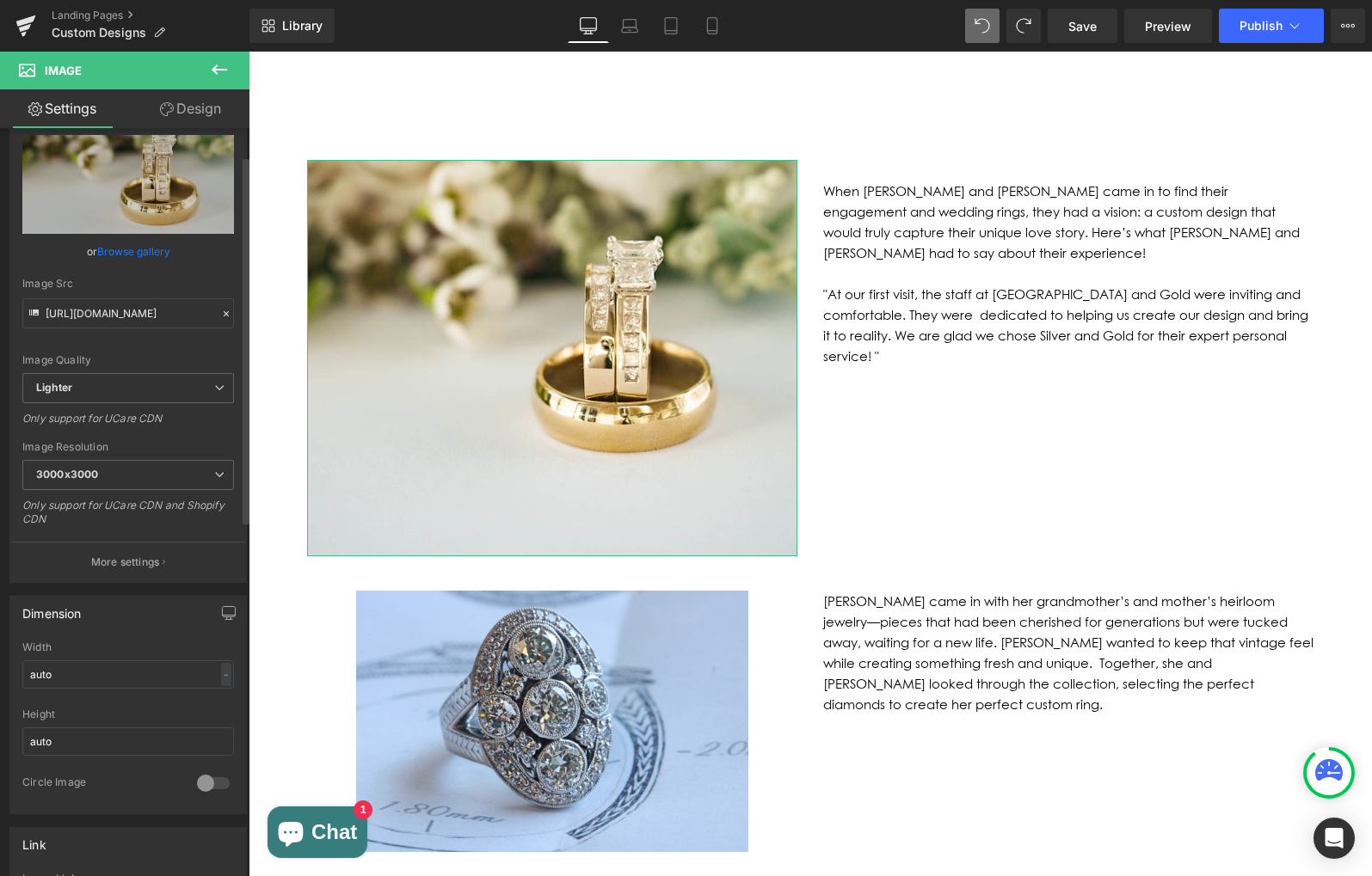
click at [160, 357] on div "Image Quality" at bounding box center [128, 360] width 212 height 12
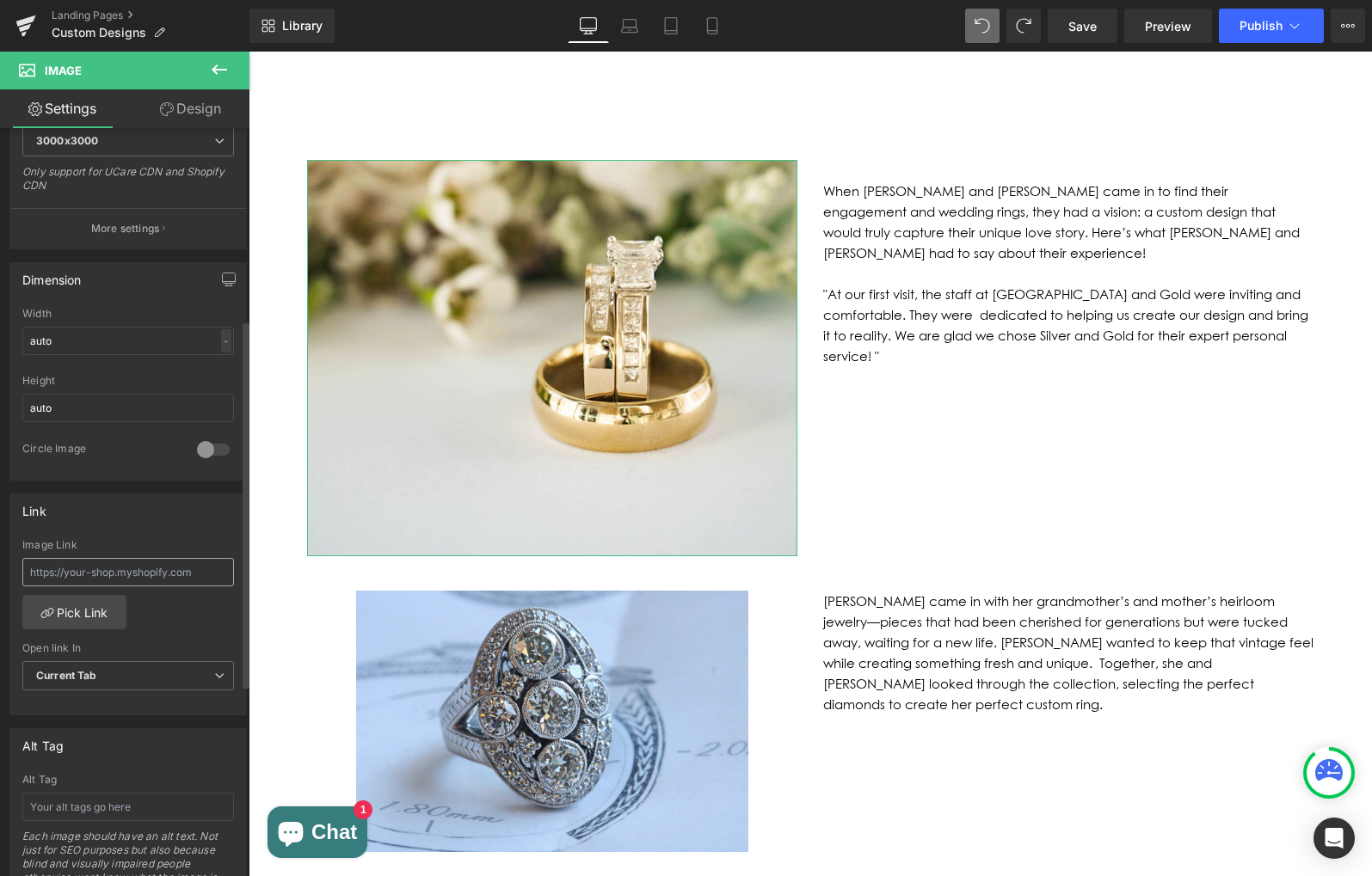
scroll to position [377, 0]
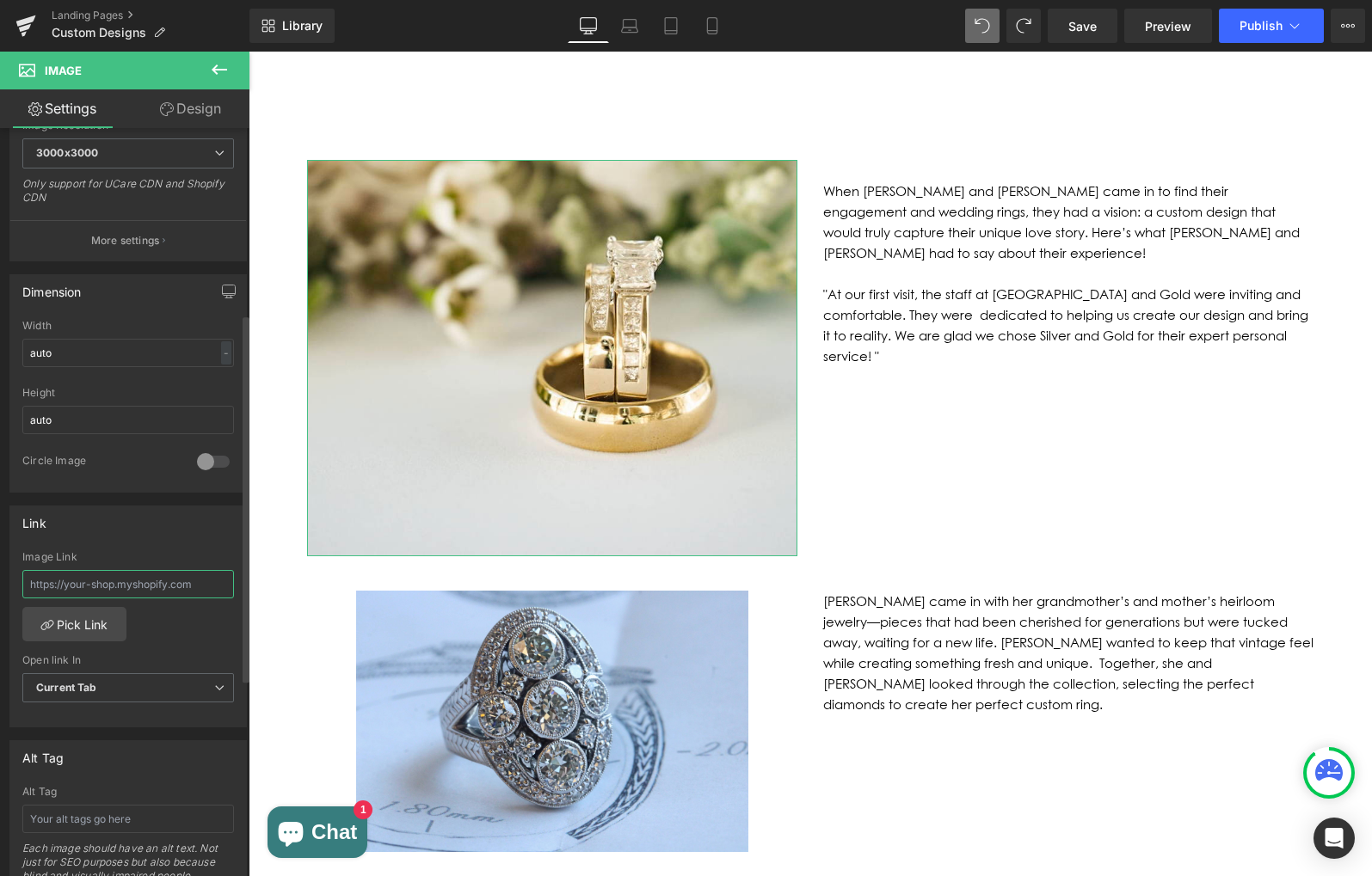
drag, startPoint x: 55, startPoint y: 586, endPoint x: 240, endPoint y: 580, distance: 185.1
click at [240, 580] on div "Link Image Link Pick Link Current Tab New Tab Open link In Current Tab Current …" at bounding box center [128, 611] width 257 height 235
drag, startPoint x: 86, startPoint y: 584, endPoint x: 218, endPoint y: 578, distance: 132.1
click at [218, 578] on input "text" at bounding box center [128, 583] width 212 height 28
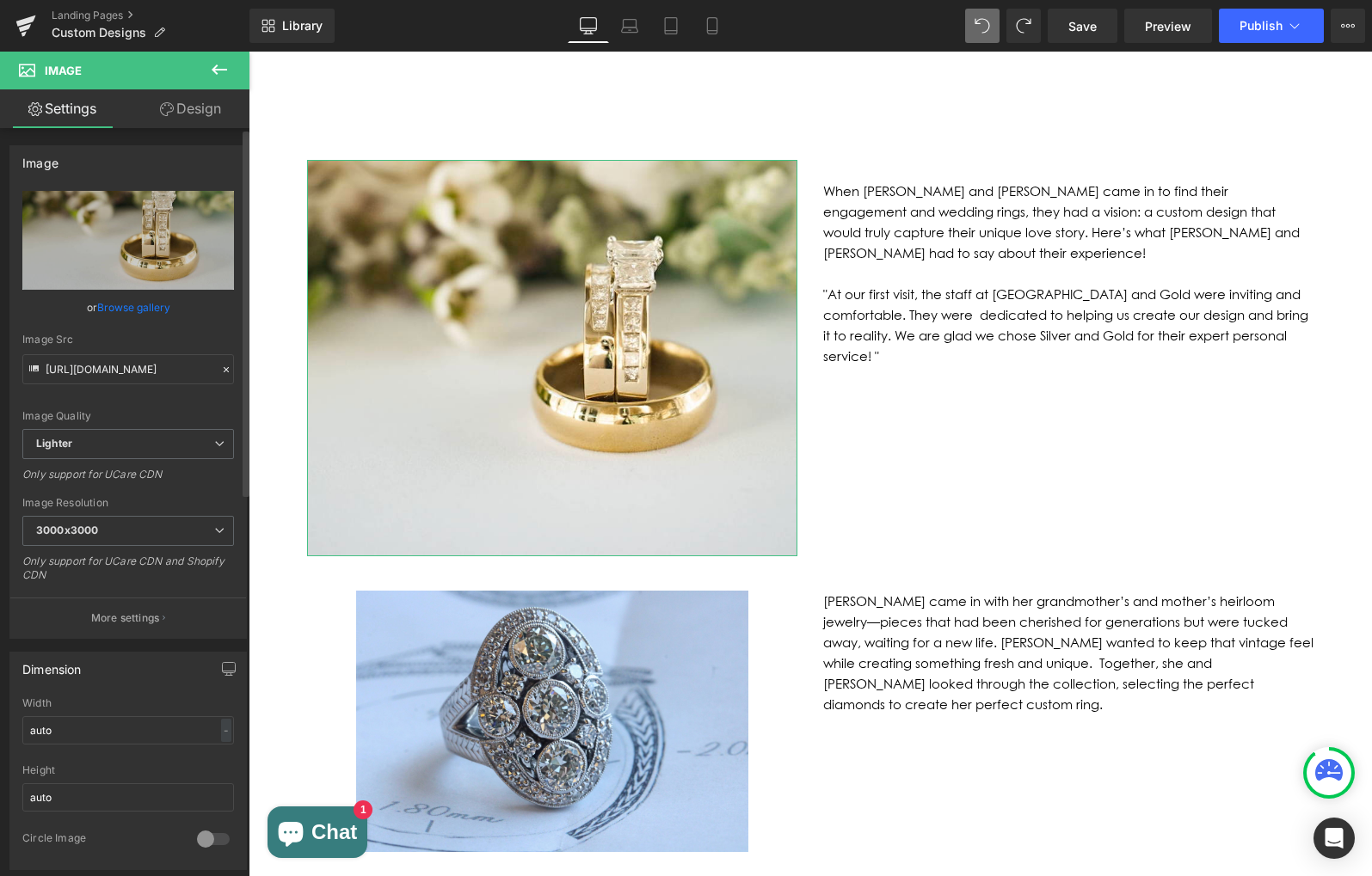
scroll to position [0, 0]
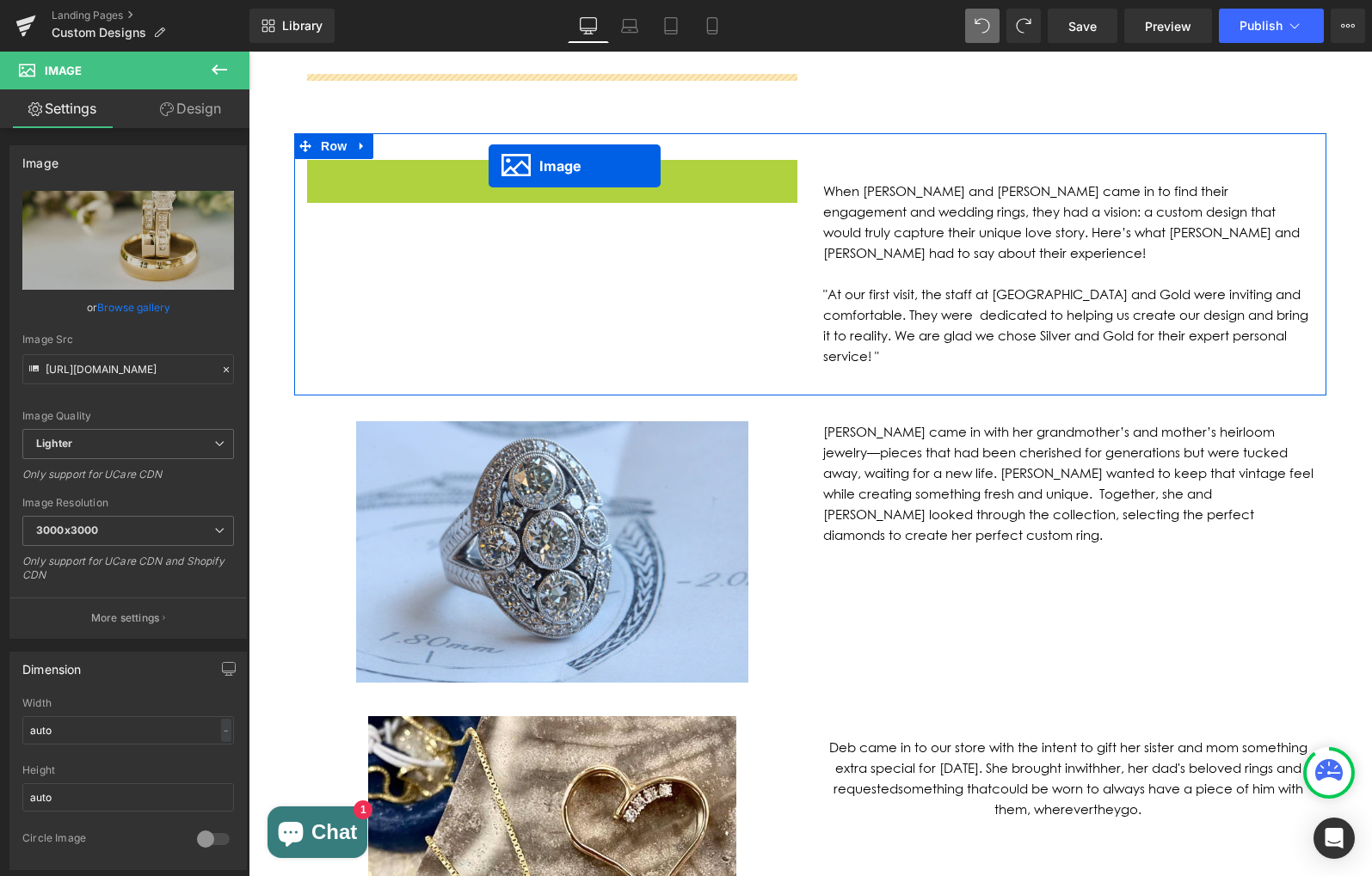
drag, startPoint x: 521, startPoint y: 271, endPoint x: 488, endPoint y: 166, distance: 110.1
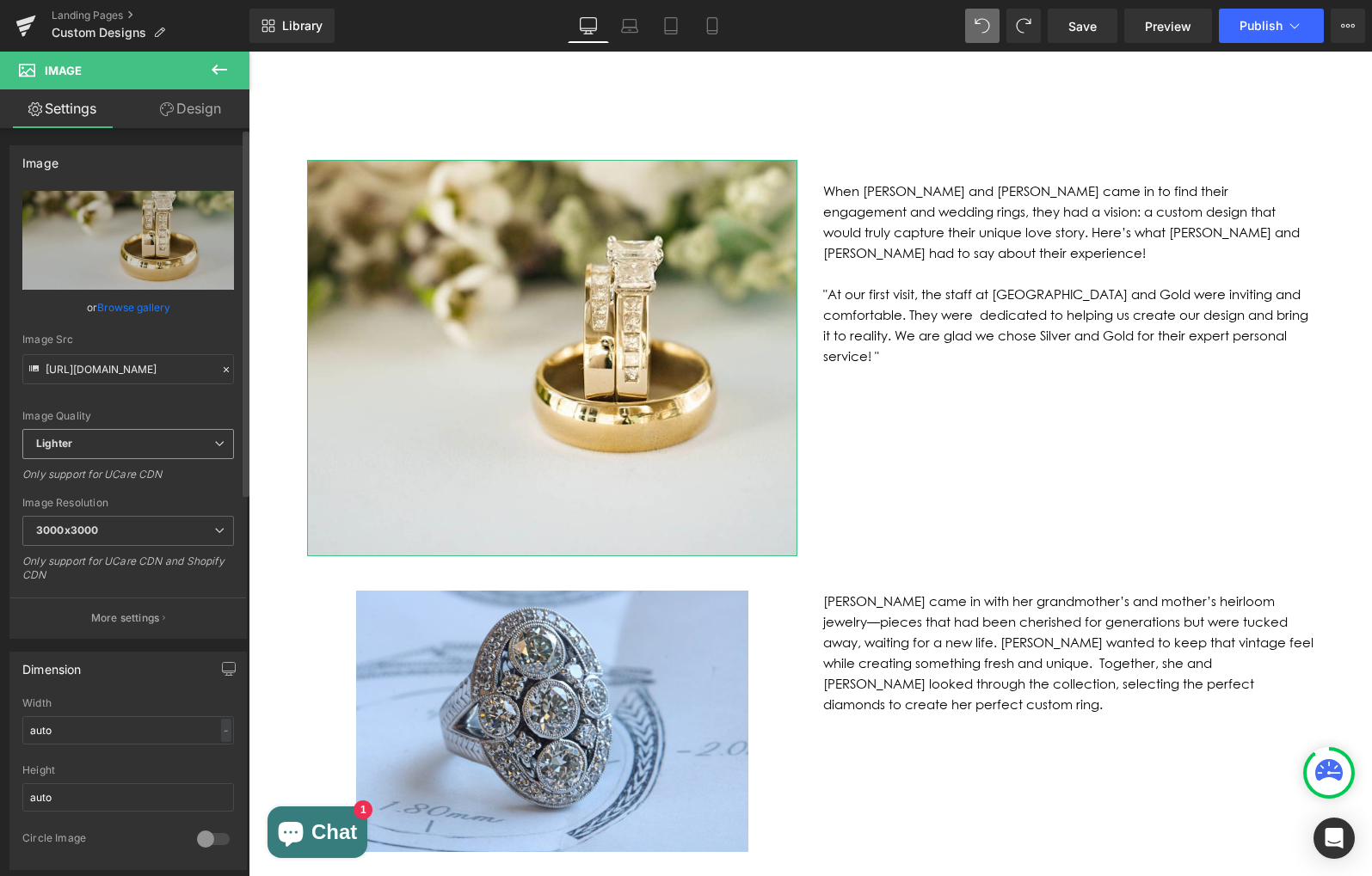
click at [128, 450] on span "Lighter" at bounding box center [128, 443] width 212 height 30
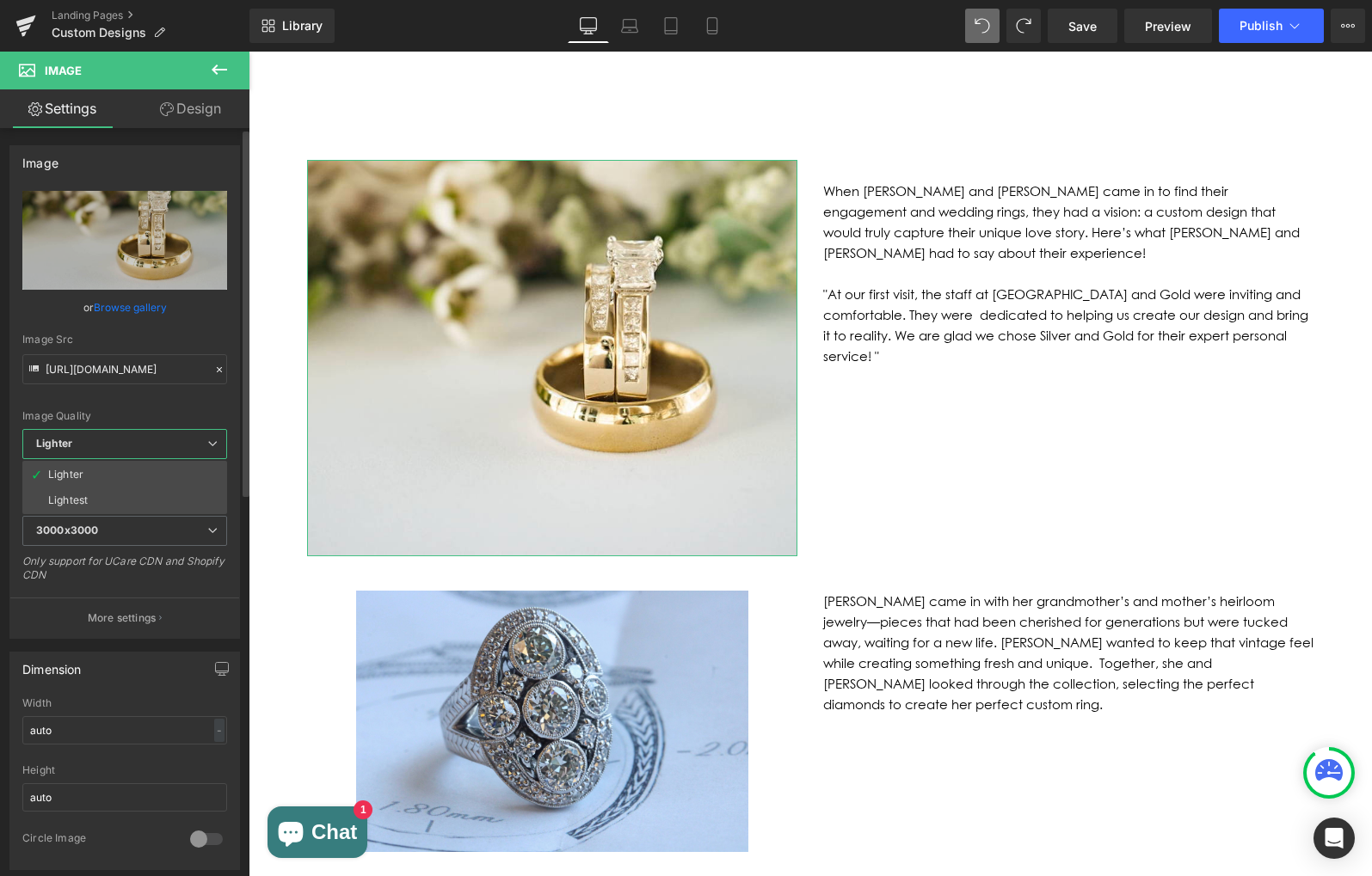
click at [128, 450] on span "Lighter" at bounding box center [124, 443] width 204 height 30
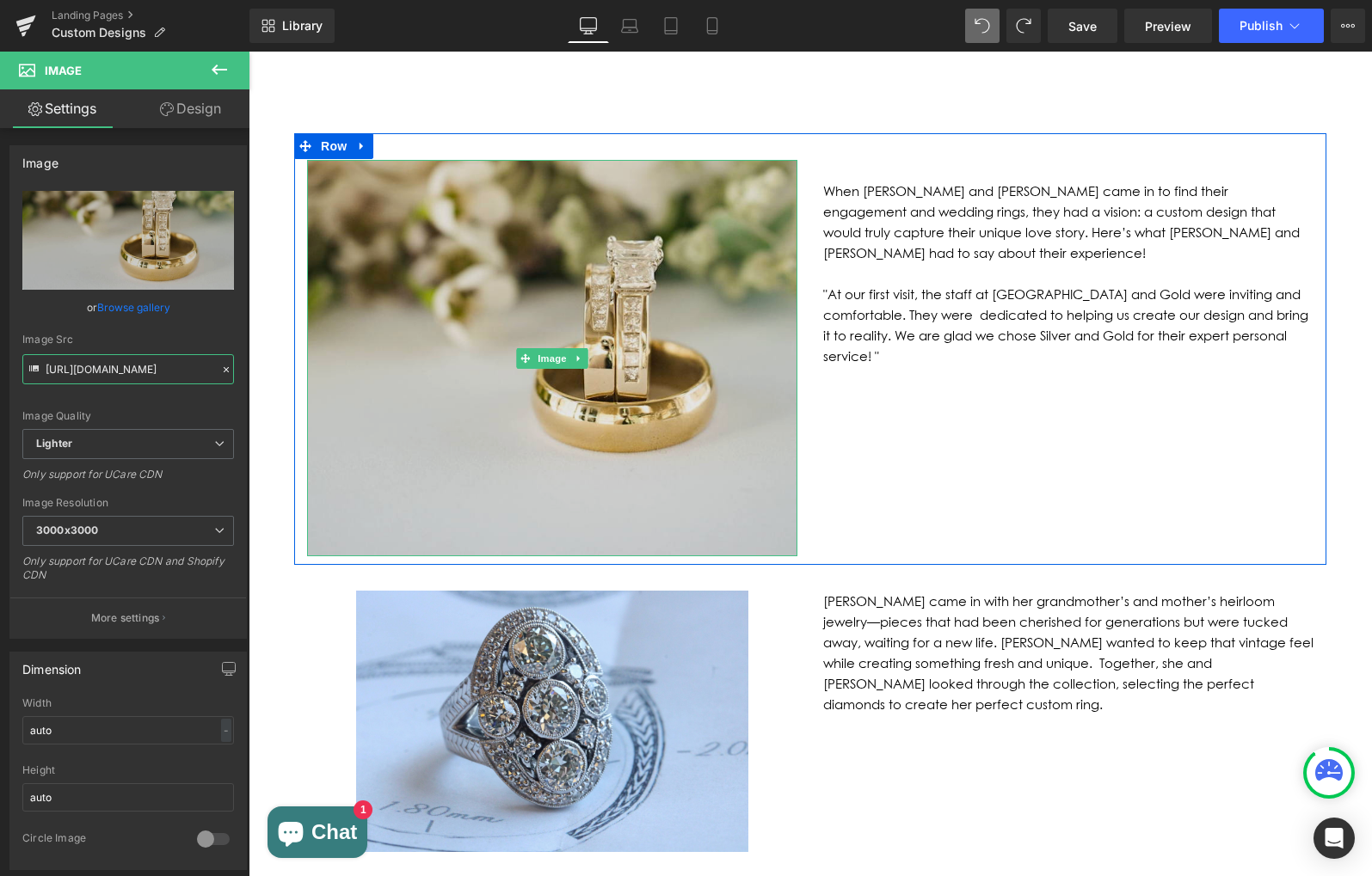
drag, startPoint x: 293, startPoint y: 421, endPoint x: 365, endPoint y: 374, distance: 86.0
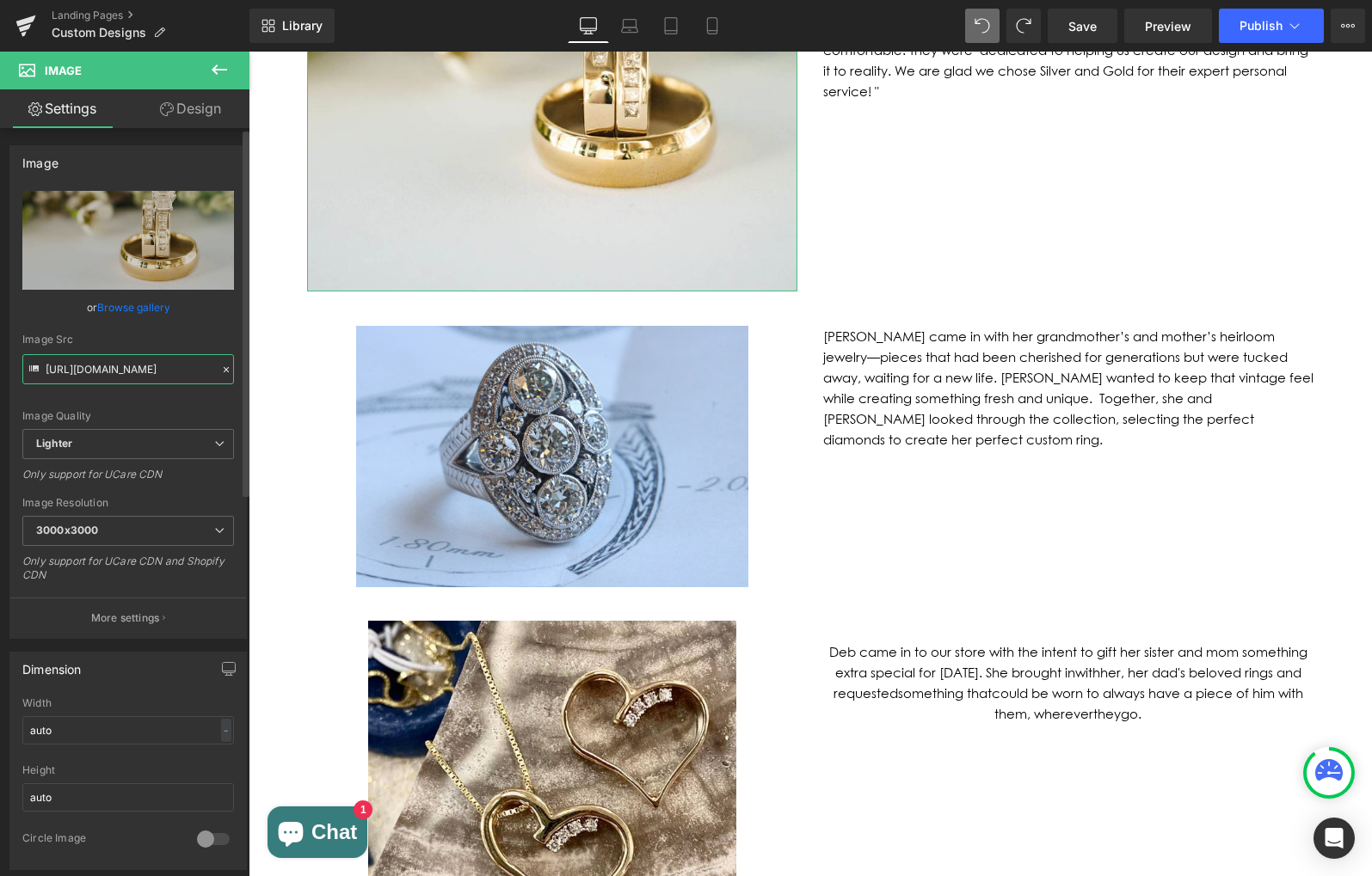
scroll to position [1476, 0]
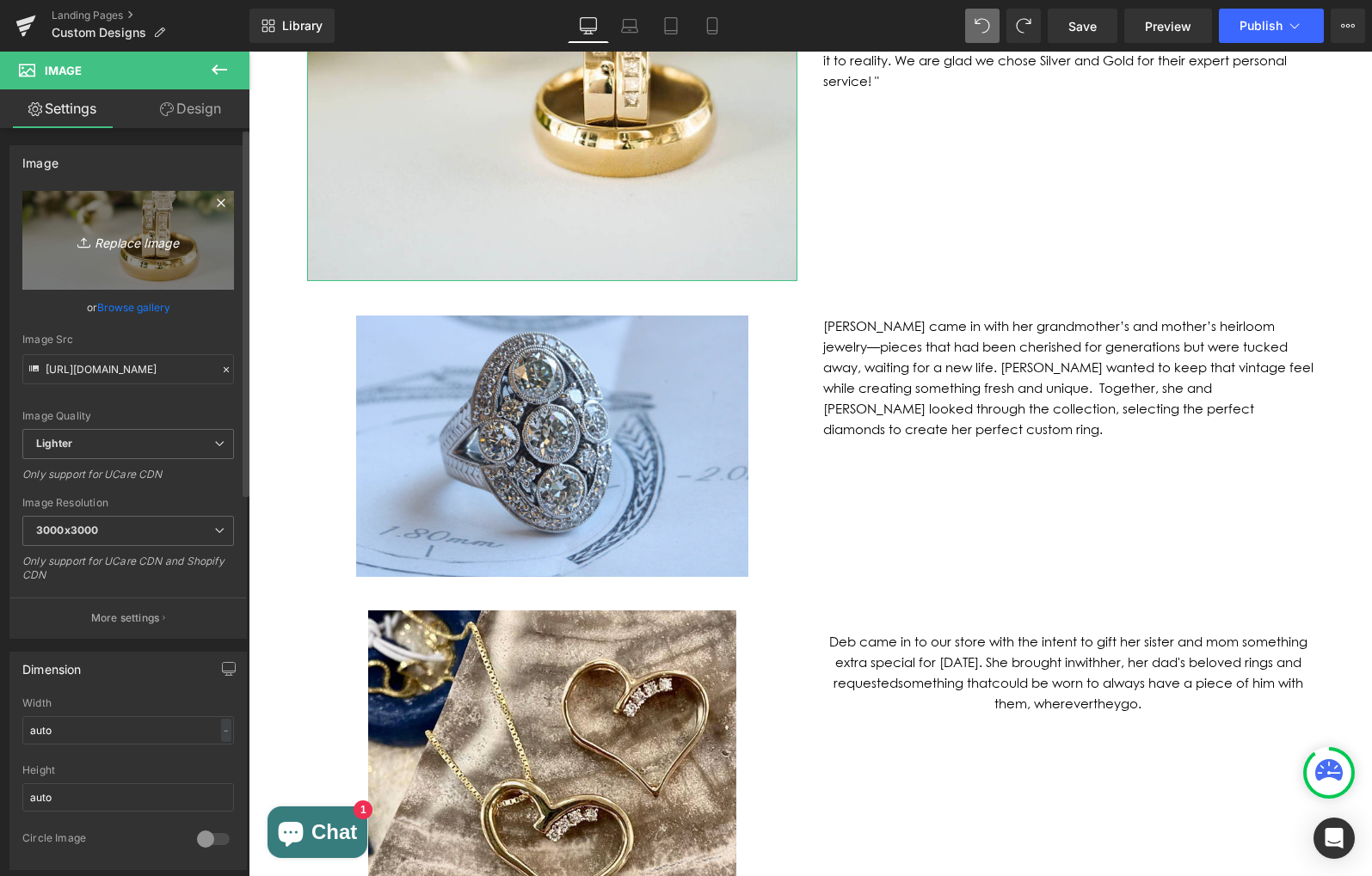
click at [106, 255] on link "Replace Image" at bounding box center [128, 240] width 212 height 99
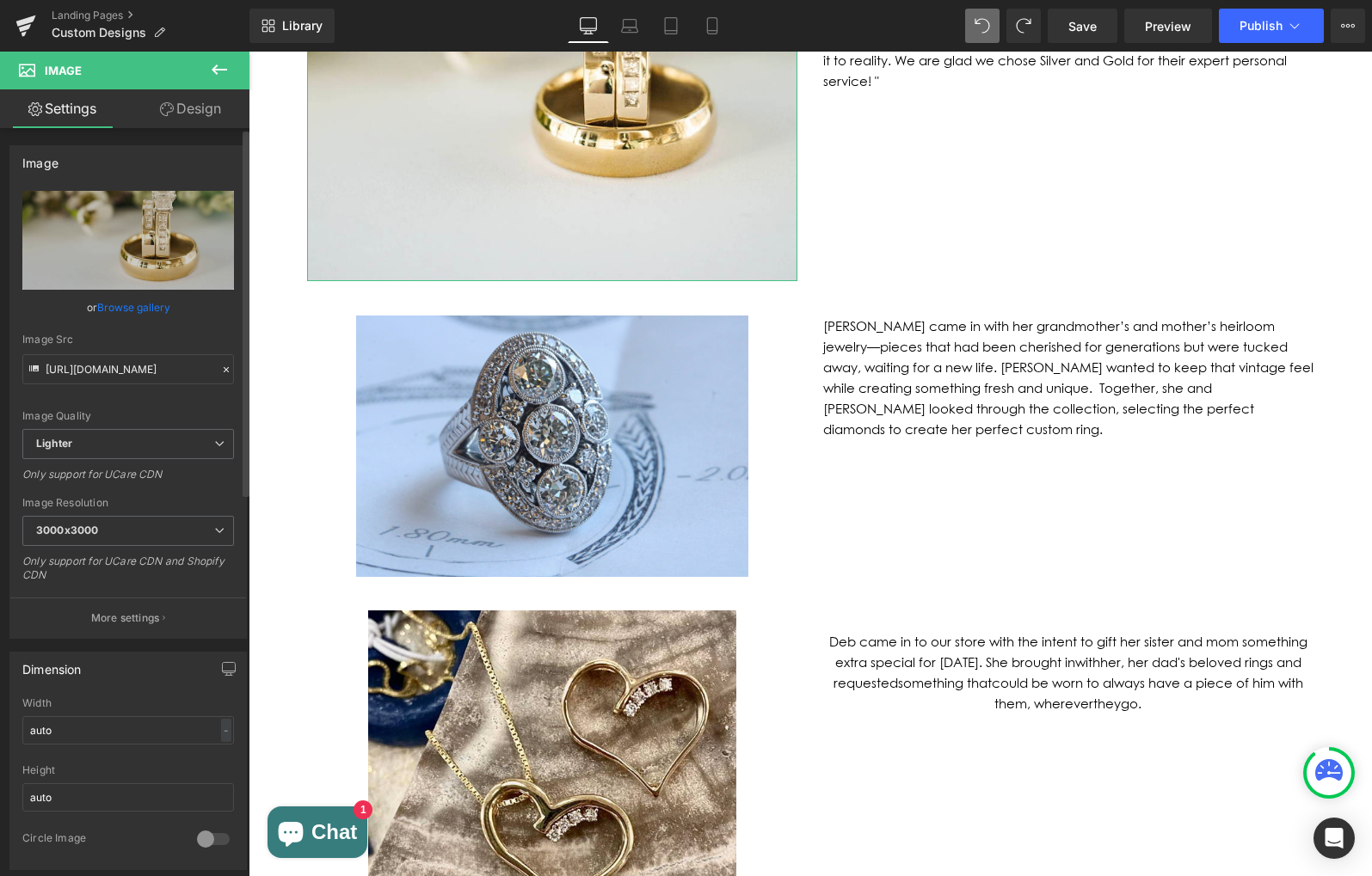
scroll to position [0, 0]
click at [220, 372] on icon at bounding box center [226, 369] width 12 height 12
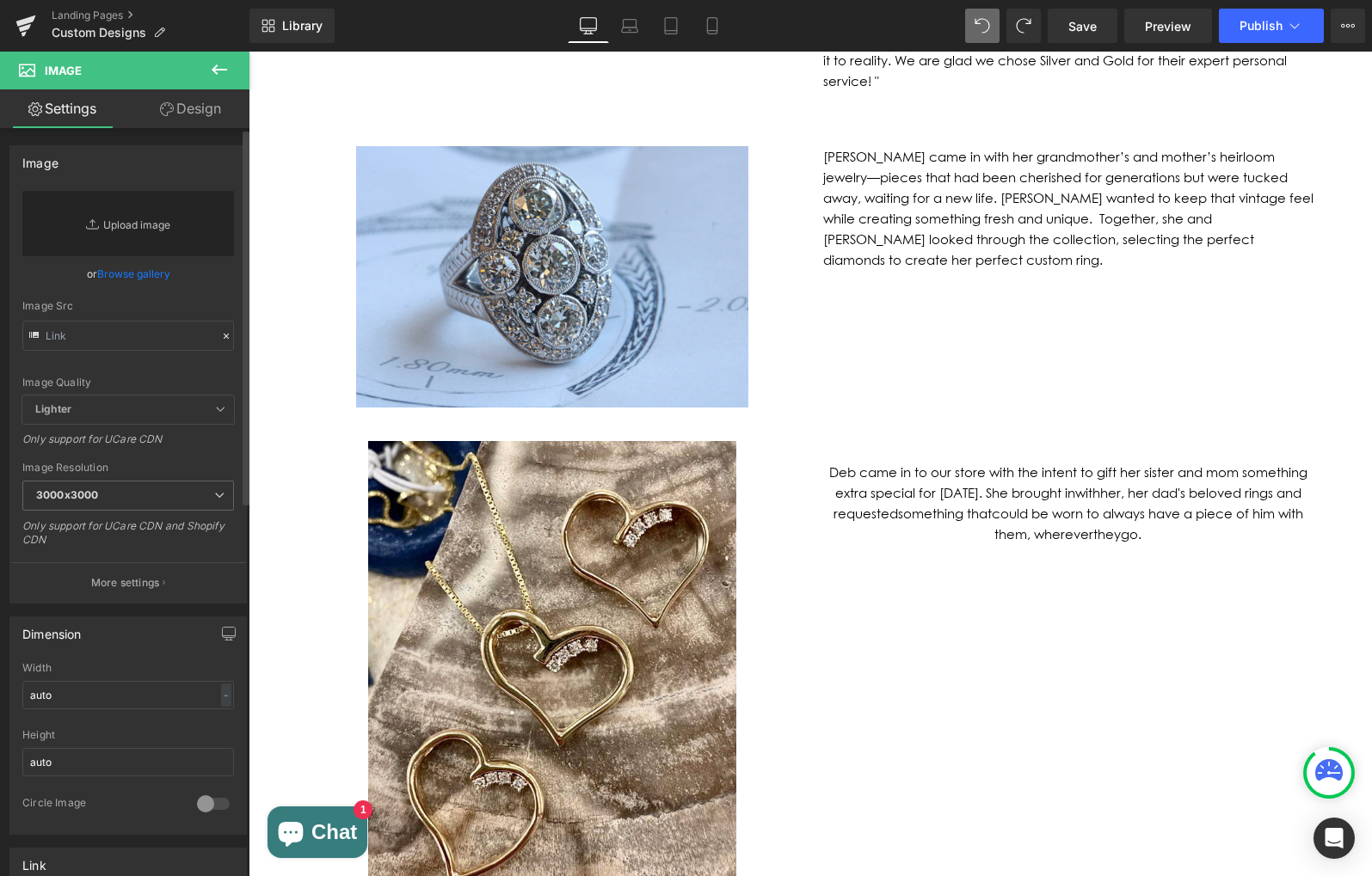
click at [126, 228] on link "Replace Image" at bounding box center [128, 223] width 212 height 65
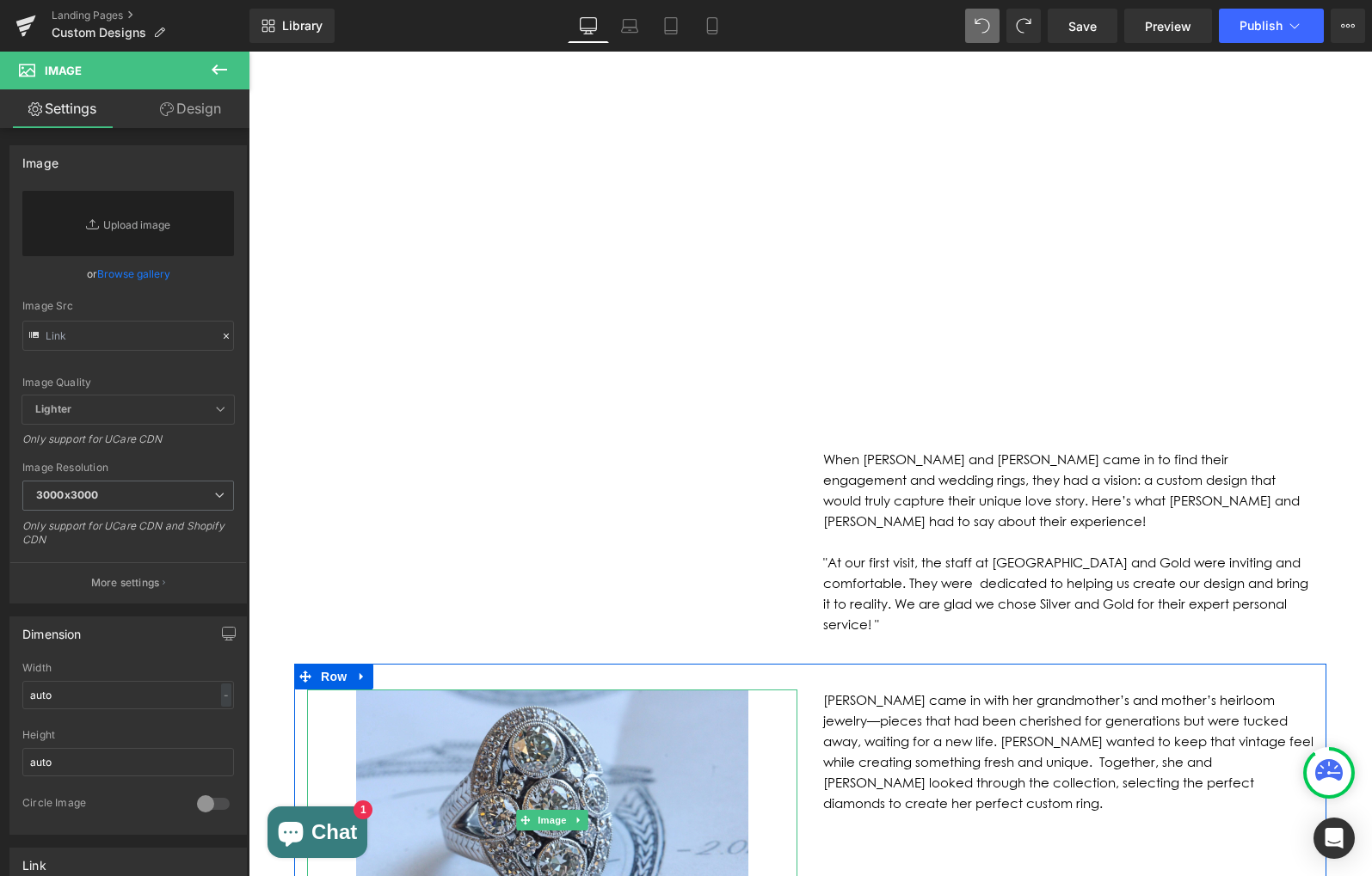
scroll to position [931, 0]
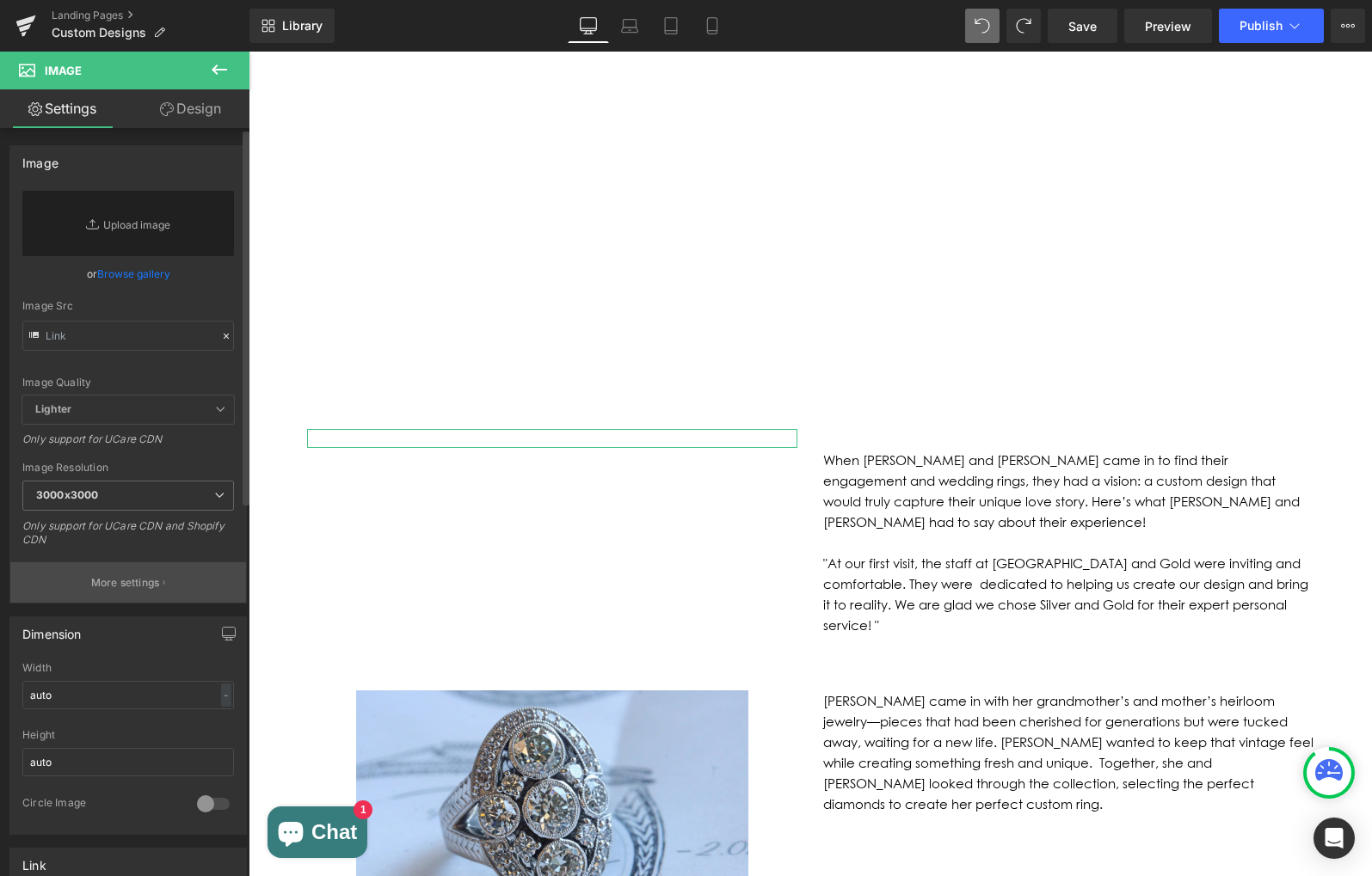
click at [127, 596] on button "More settings" at bounding box center [128, 582] width 235 height 41
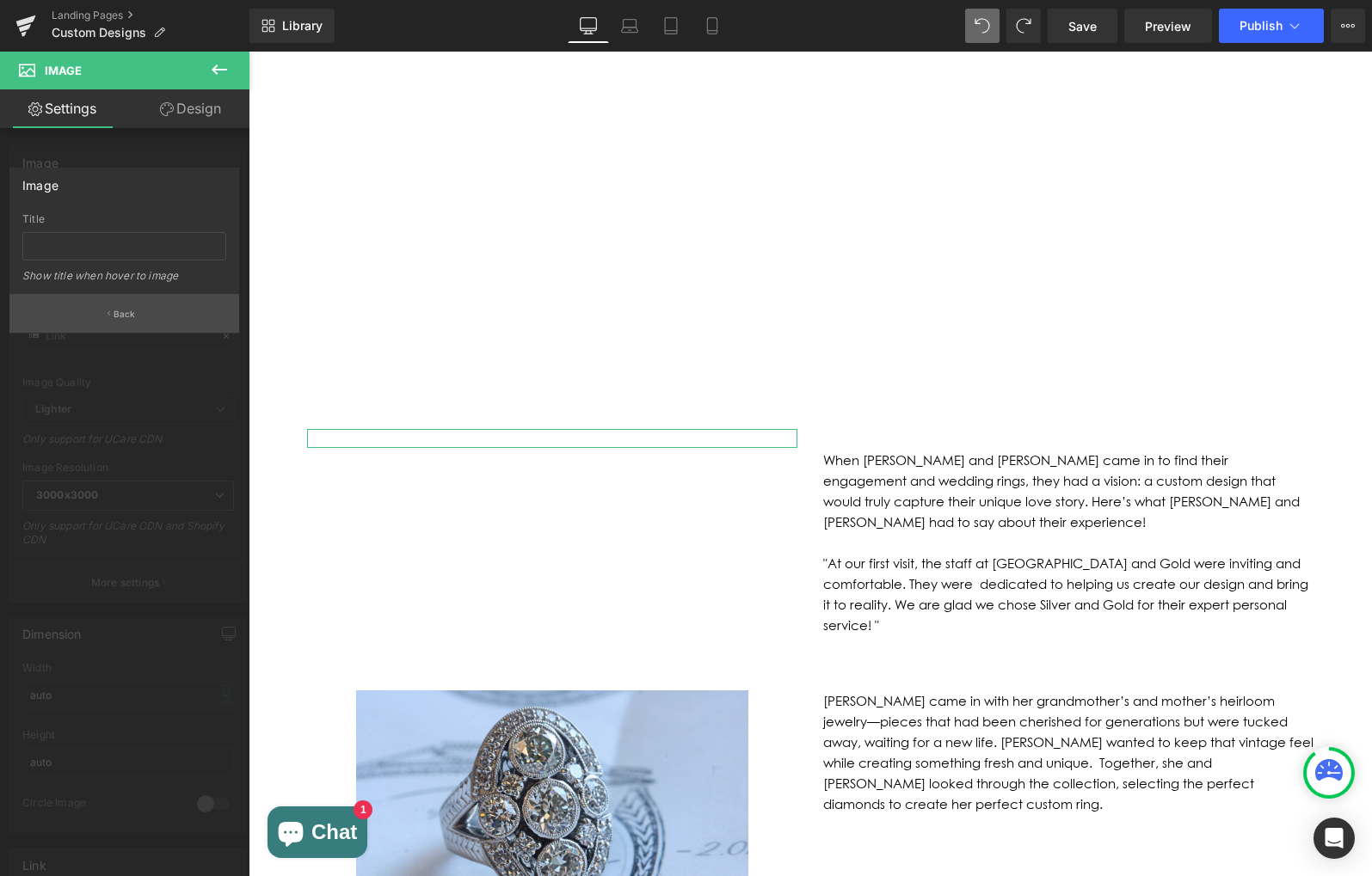
click at [123, 315] on p "Back" at bounding box center [124, 314] width 22 height 13
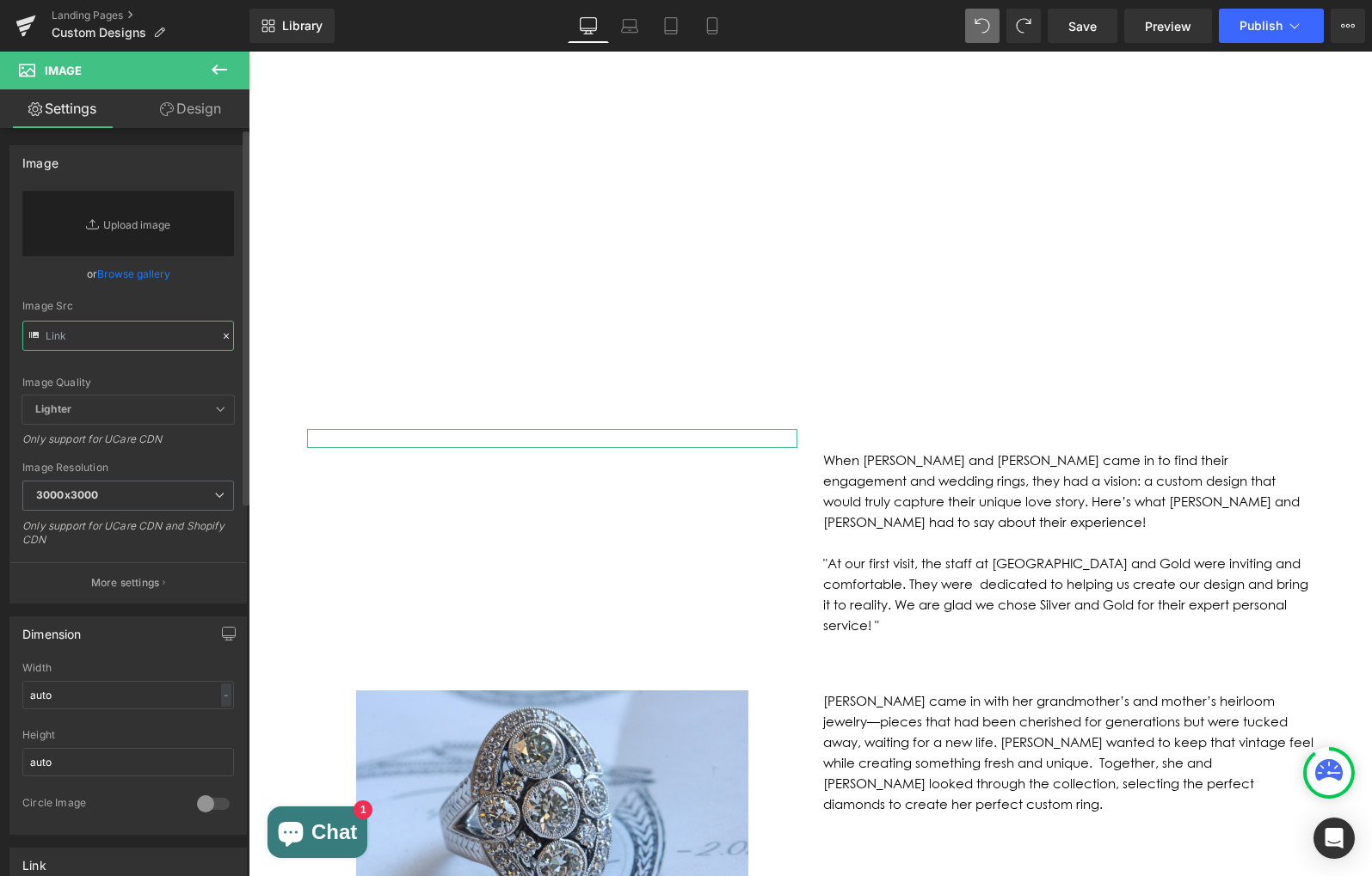
click at [128, 333] on input "text" at bounding box center [128, 335] width 212 height 30
click at [36, 335] on icon at bounding box center [34, 334] width 10 height 6
click at [109, 346] on input "text" at bounding box center [128, 335] width 212 height 30
click at [175, 218] on link "Replace Image" at bounding box center [128, 222] width 212 height 65
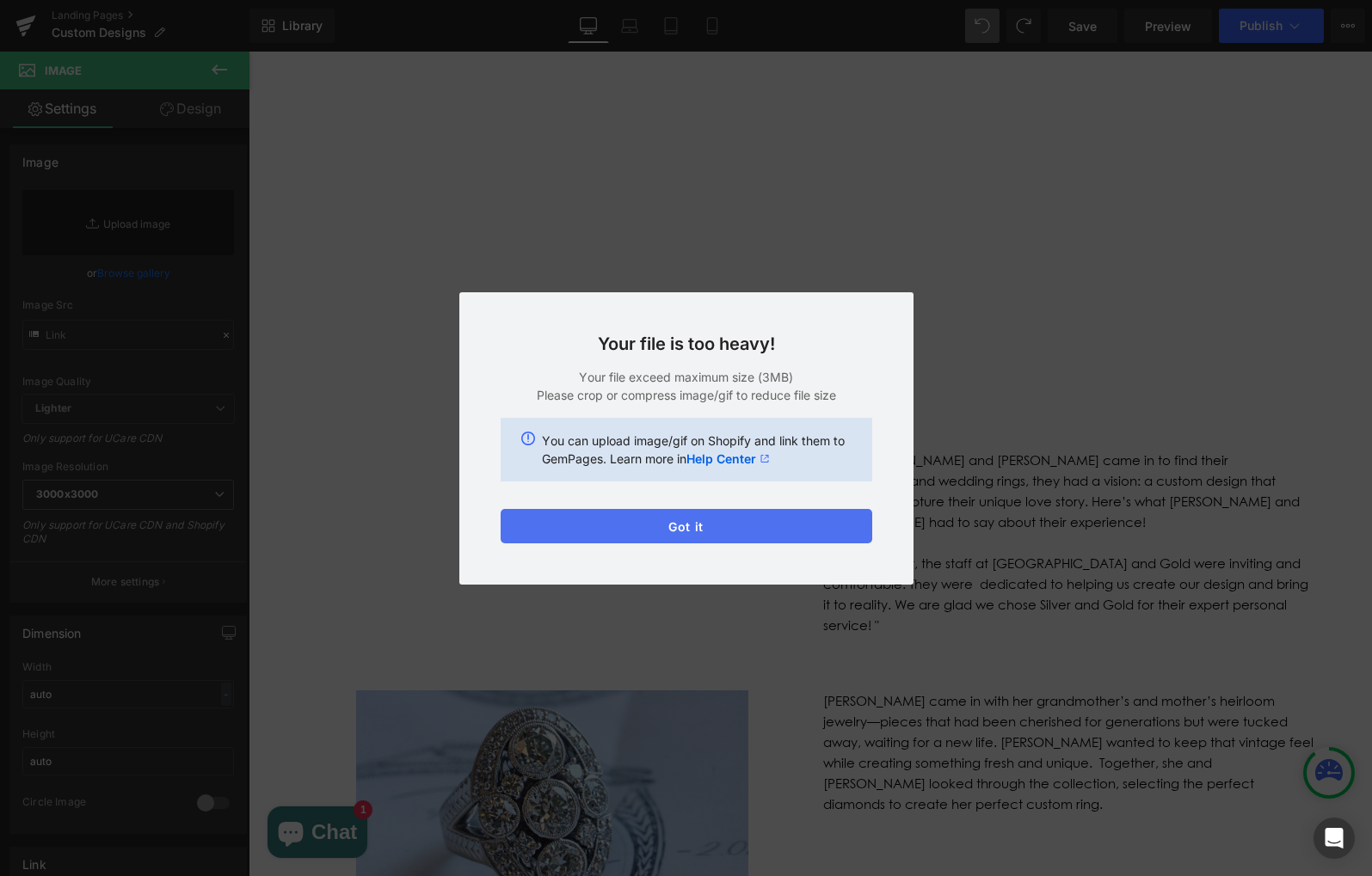
click at [829, 524] on button "Got it" at bounding box center [686, 526] width 371 height 34
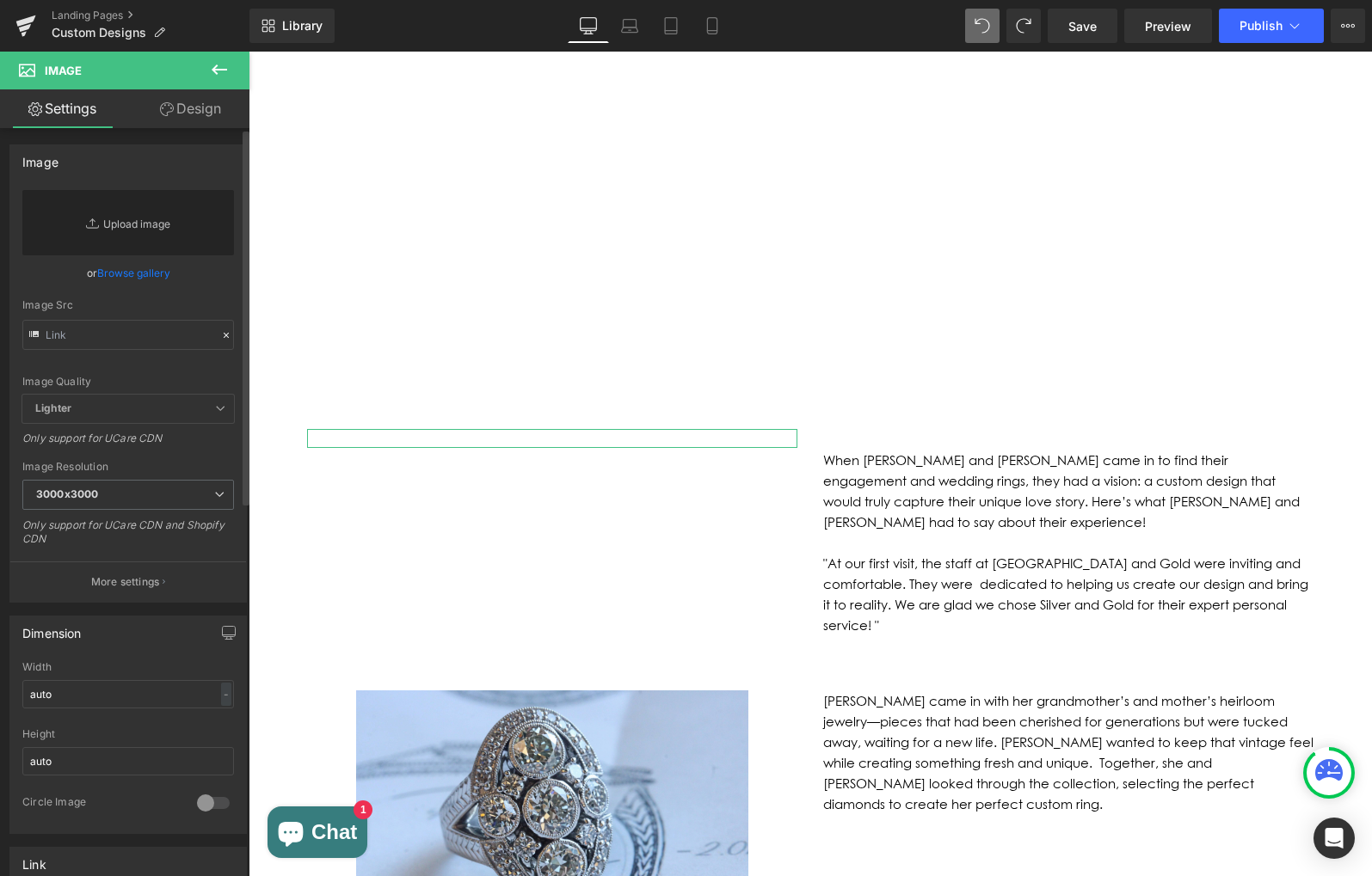
click at [140, 226] on link "Replace Image" at bounding box center [128, 222] width 212 height 65
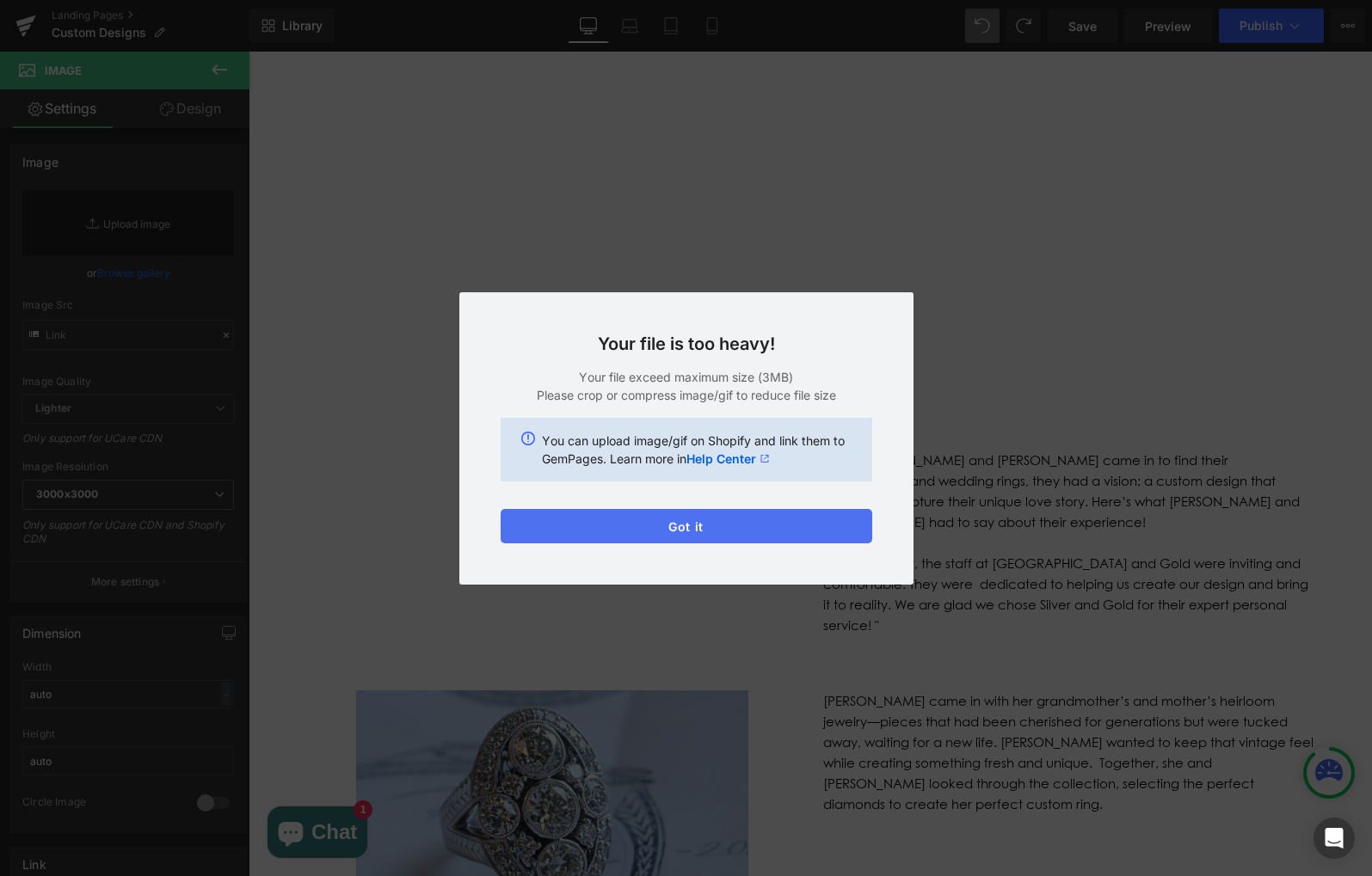
click at [706, 522] on button "Got it" at bounding box center [686, 526] width 371 height 34
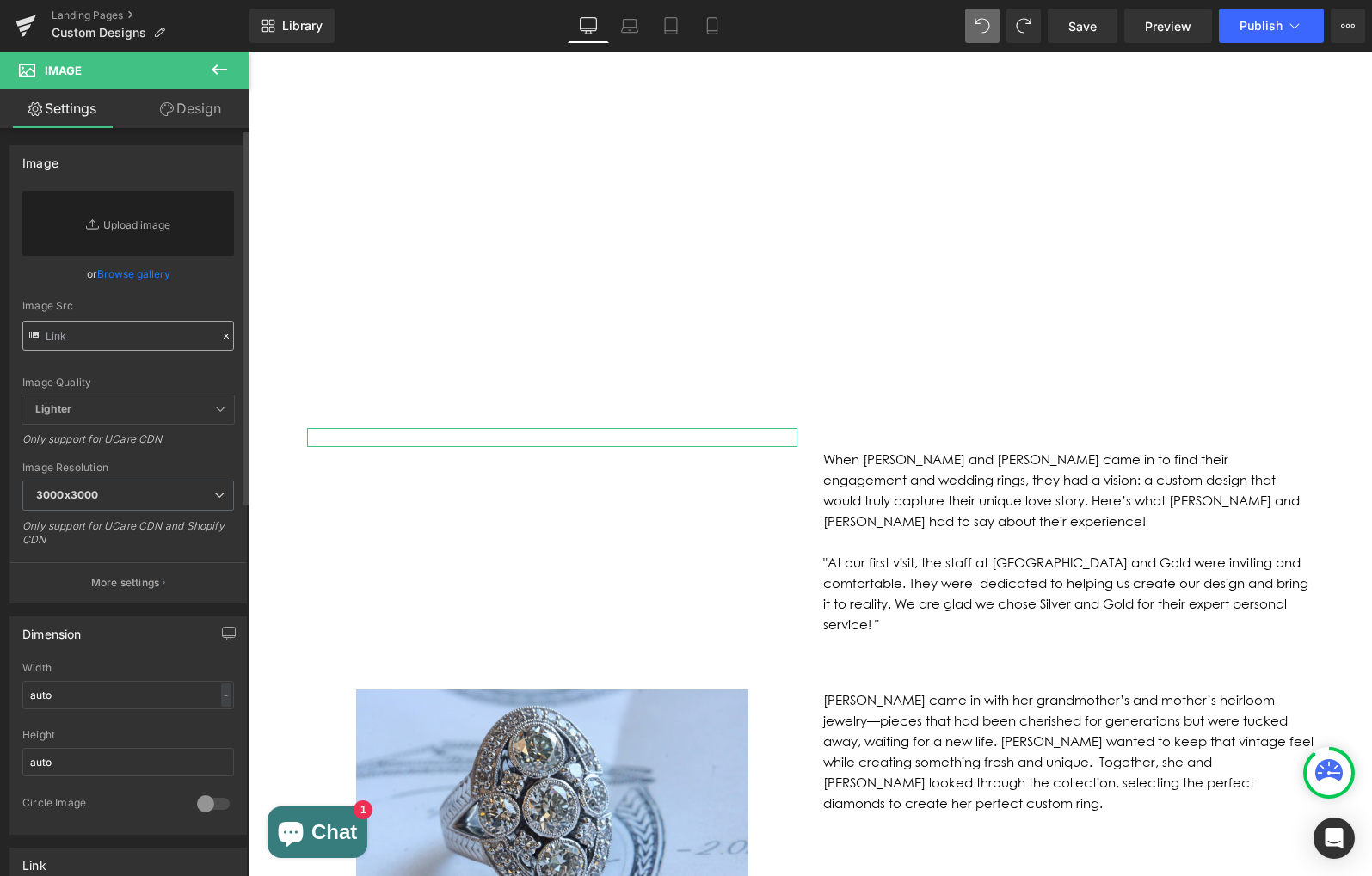
scroll to position [0, 0]
click at [116, 346] on input "text" at bounding box center [128, 335] width 212 height 30
click at [130, 273] on link "Browse gallery" at bounding box center [133, 273] width 73 height 30
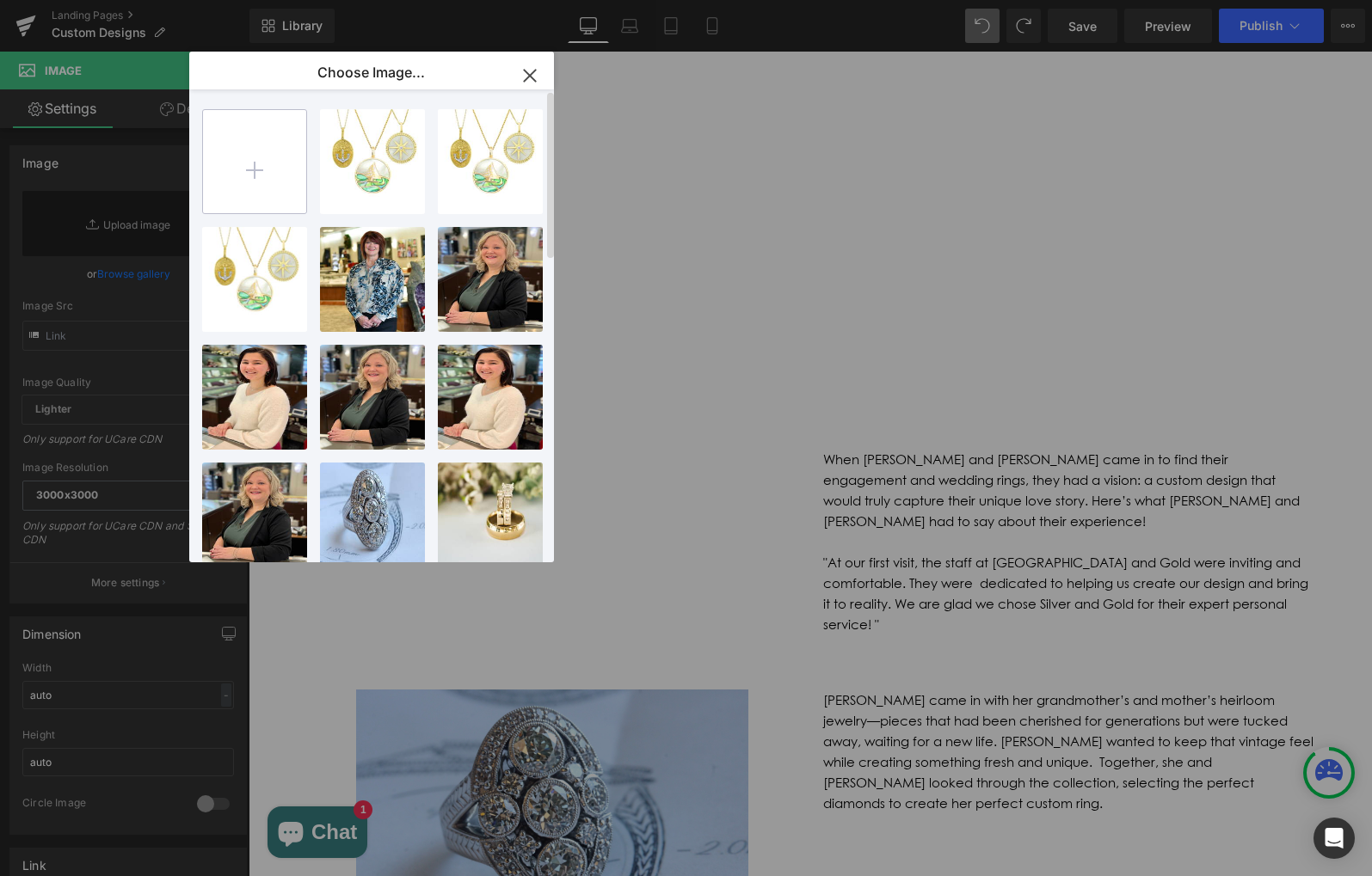
click at [257, 158] on input "file" at bounding box center [255, 161] width 103 height 103
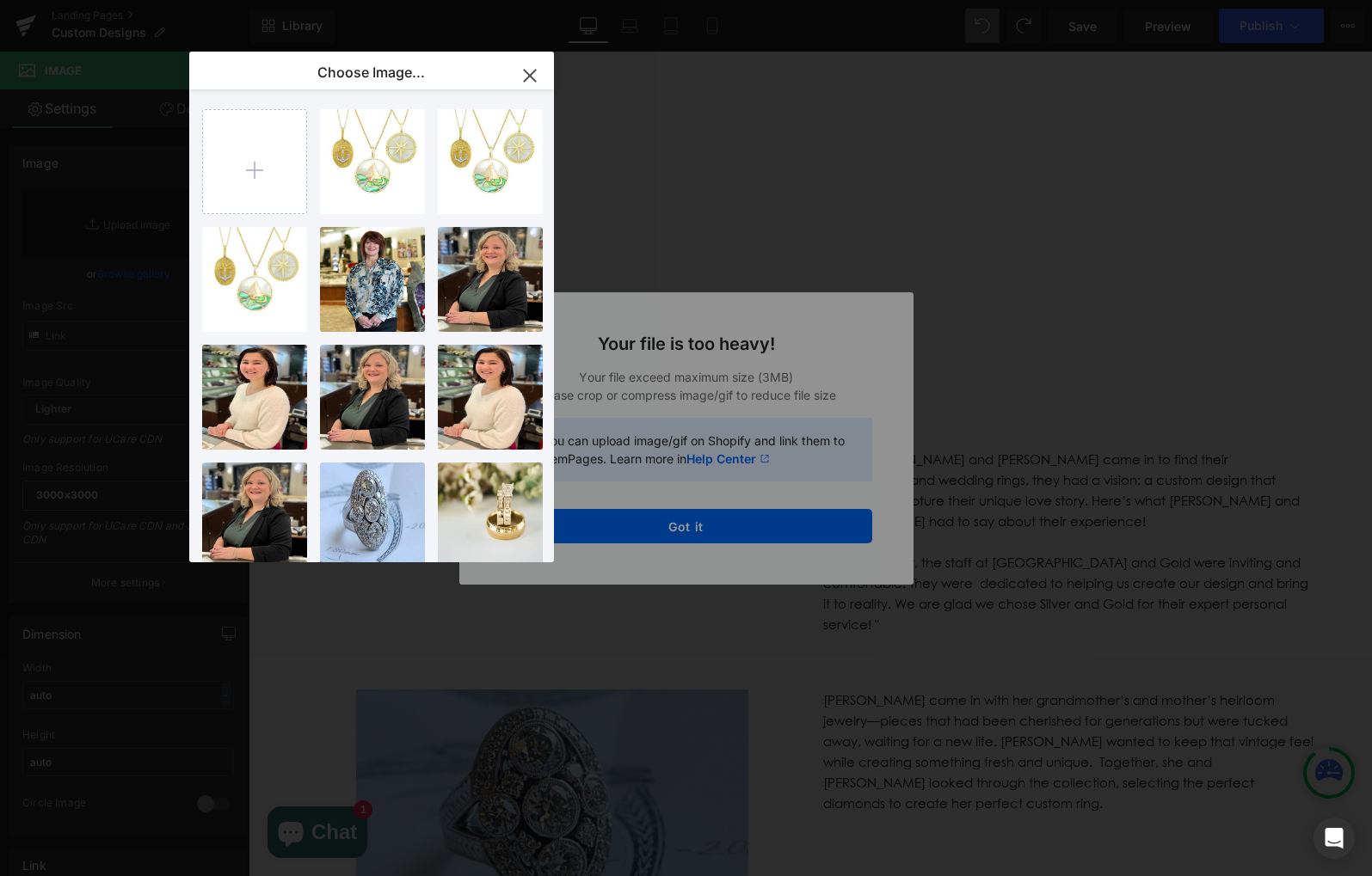
click at [520, 69] on icon "button" at bounding box center [530, 76] width 27 height 27
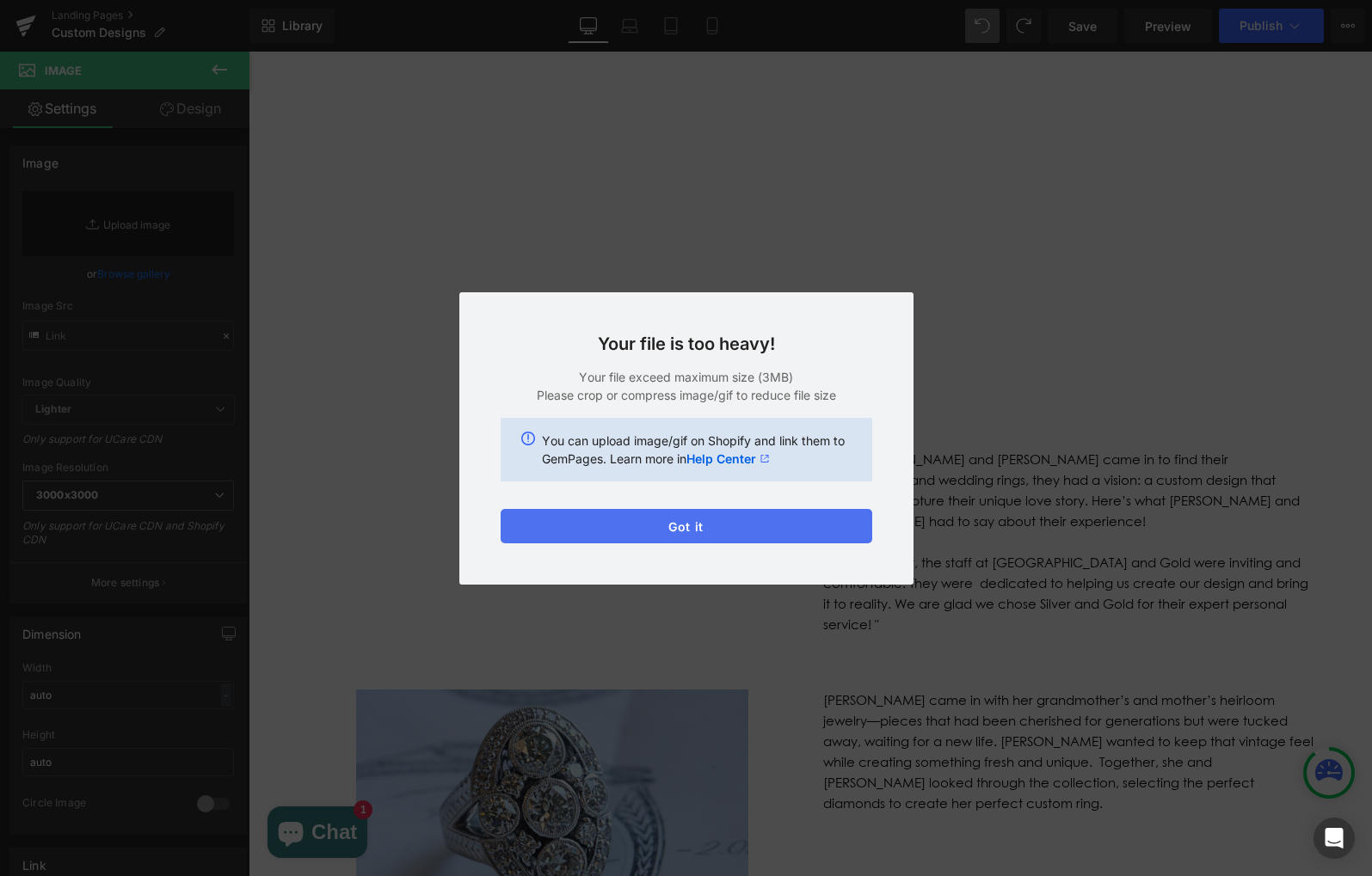
click at [648, 519] on button "Got it" at bounding box center [686, 526] width 371 height 34
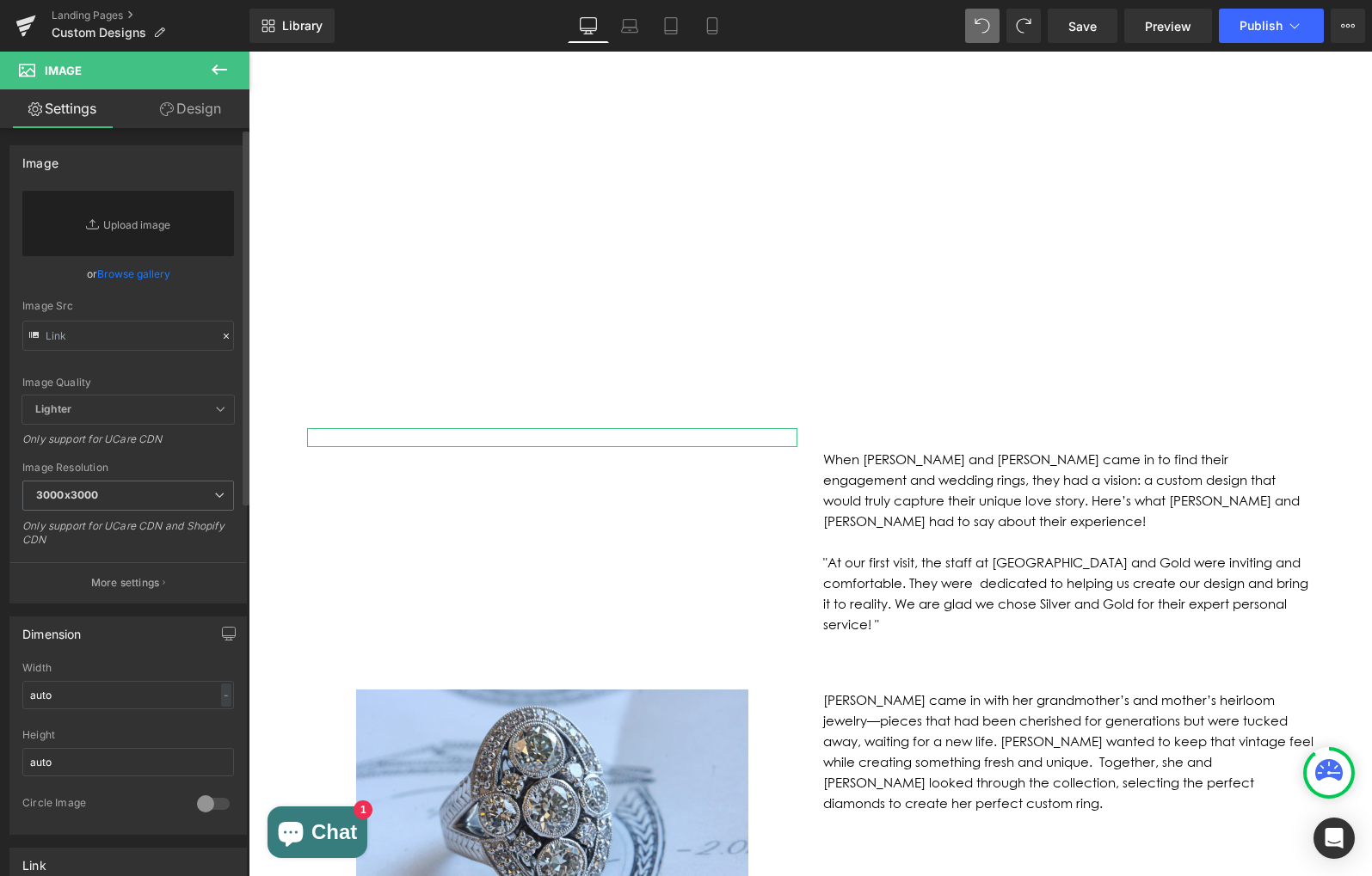
click at [126, 279] on link "Browse gallery" at bounding box center [133, 273] width 73 height 30
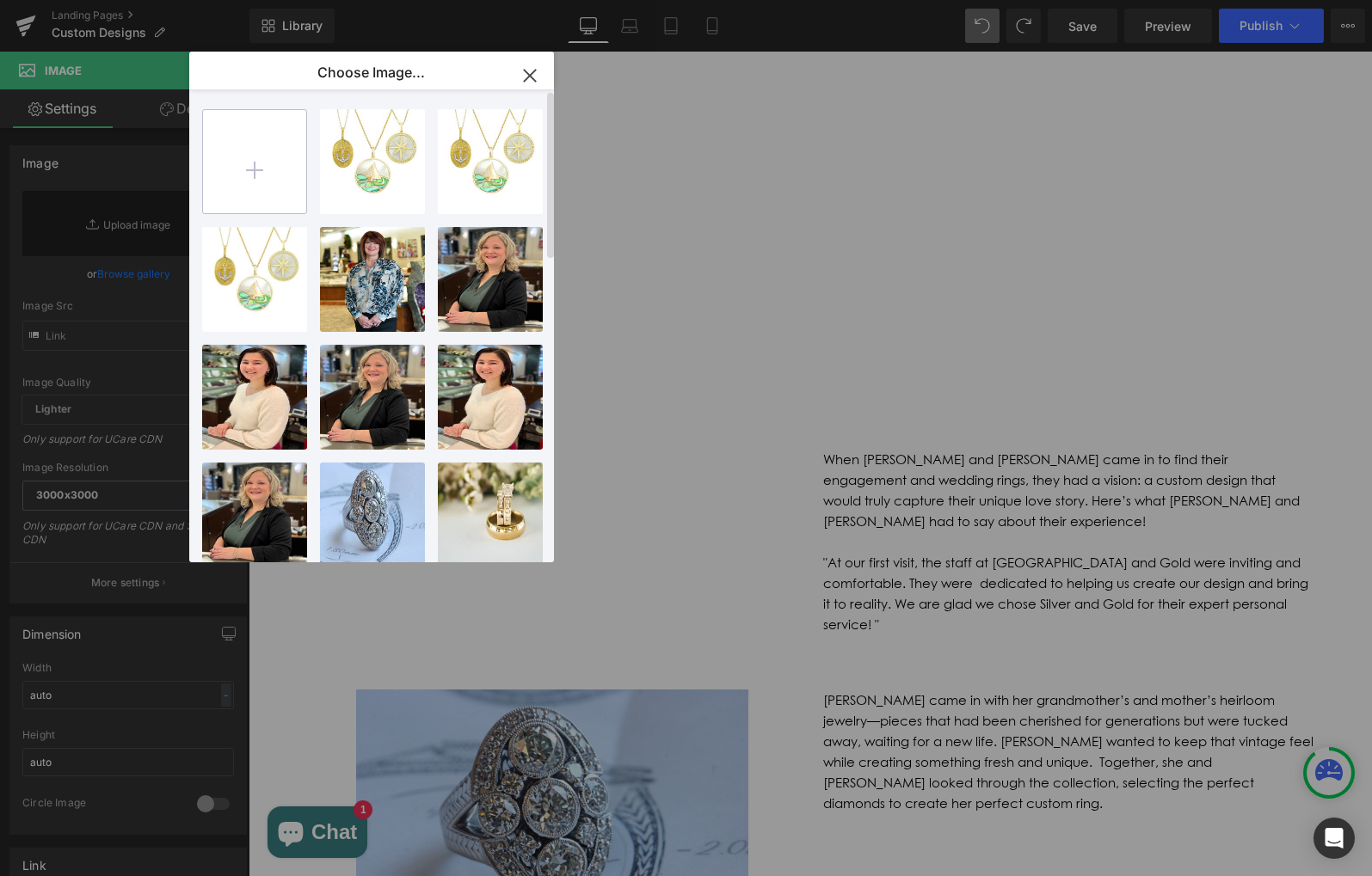
click at [257, 136] on input "file" at bounding box center [255, 161] width 103 height 103
type input "C:\fakepath\Screenshot [DATE] 9.37.33 AM.png"
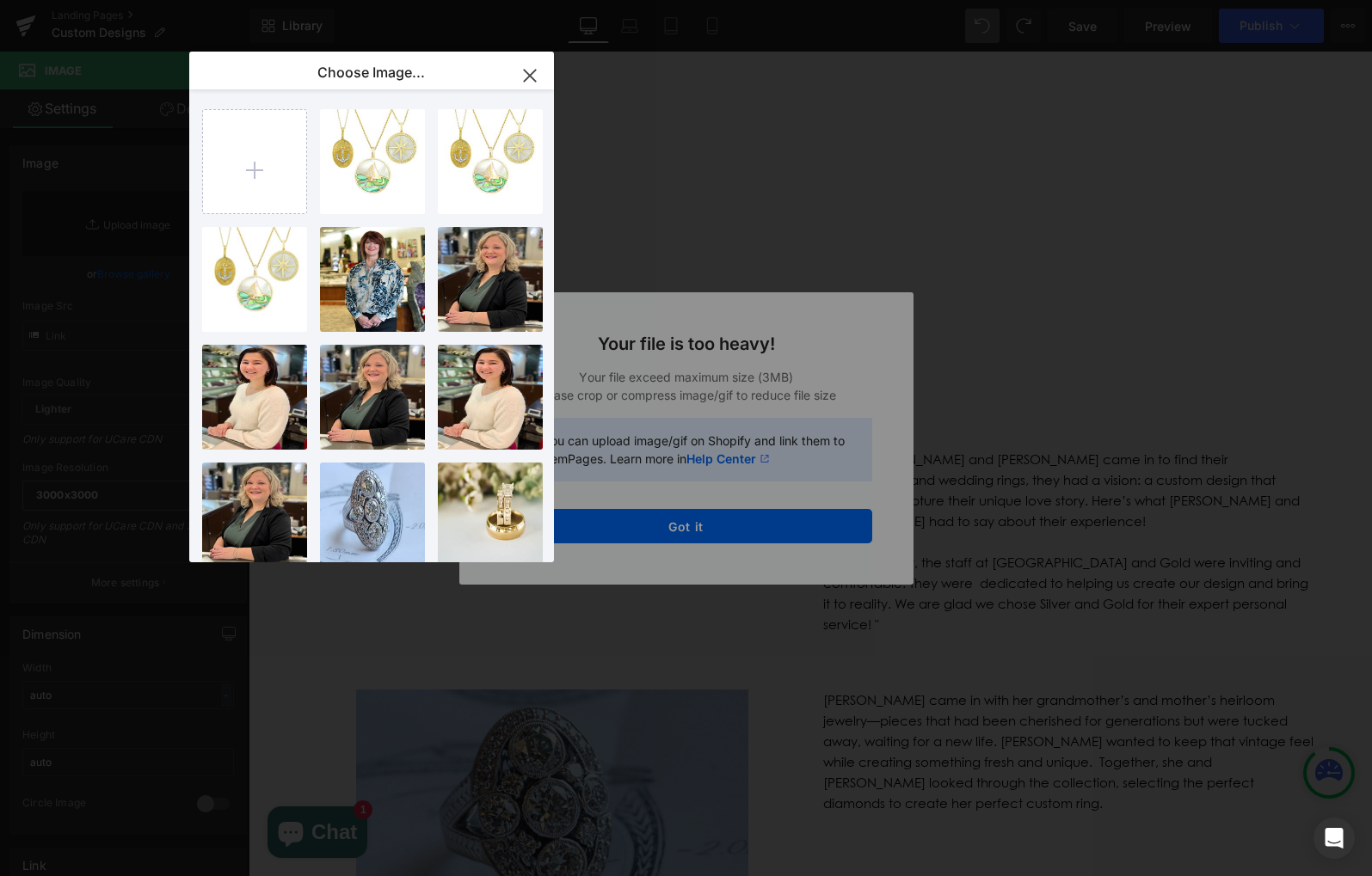
click at [533, 79] on icon "button" at bounding box center [529, 75] width 11 height 11
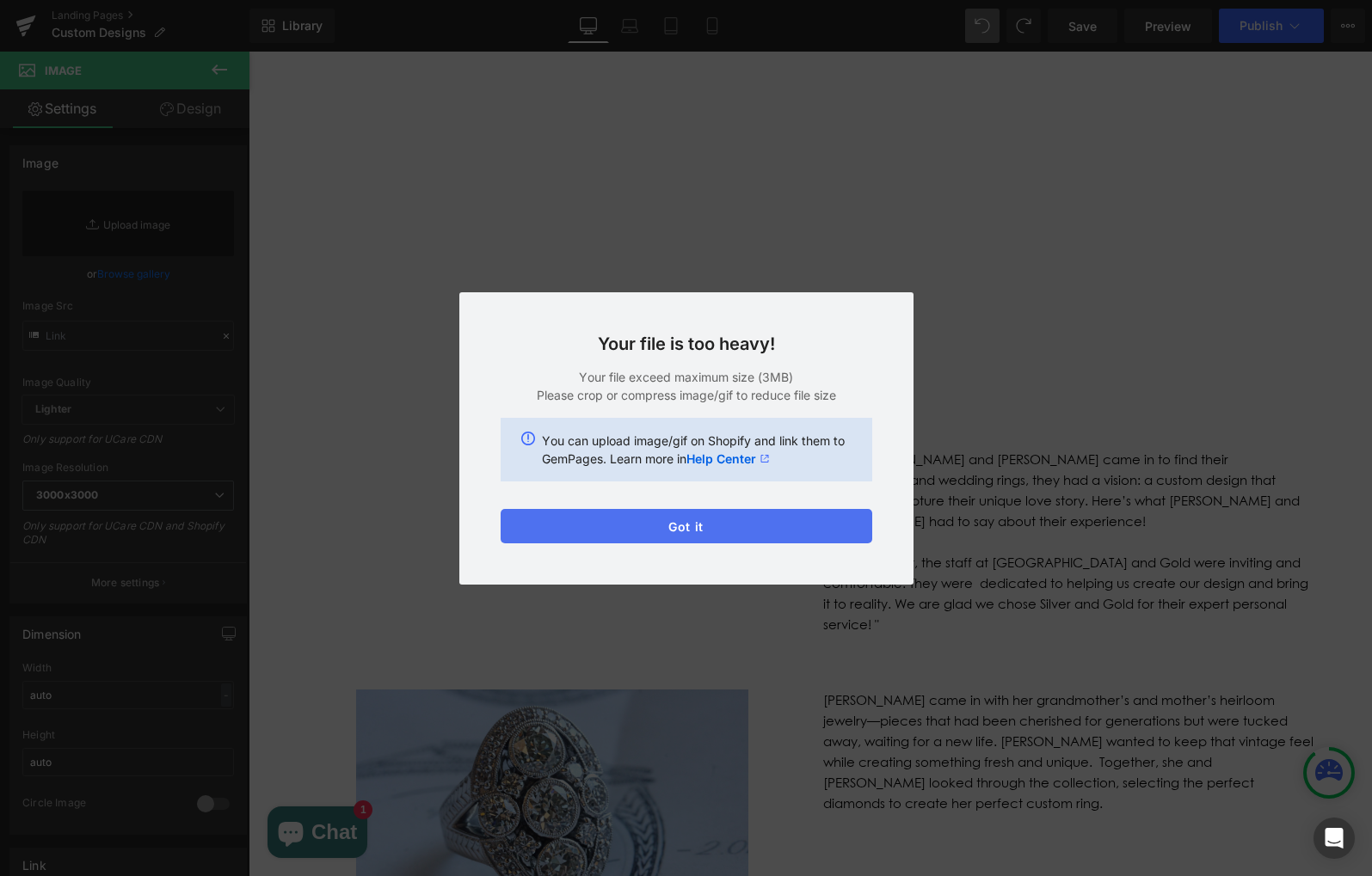
click at [658, 532] on button "Got it" at bounding box center [686, 526] width 371 height 34
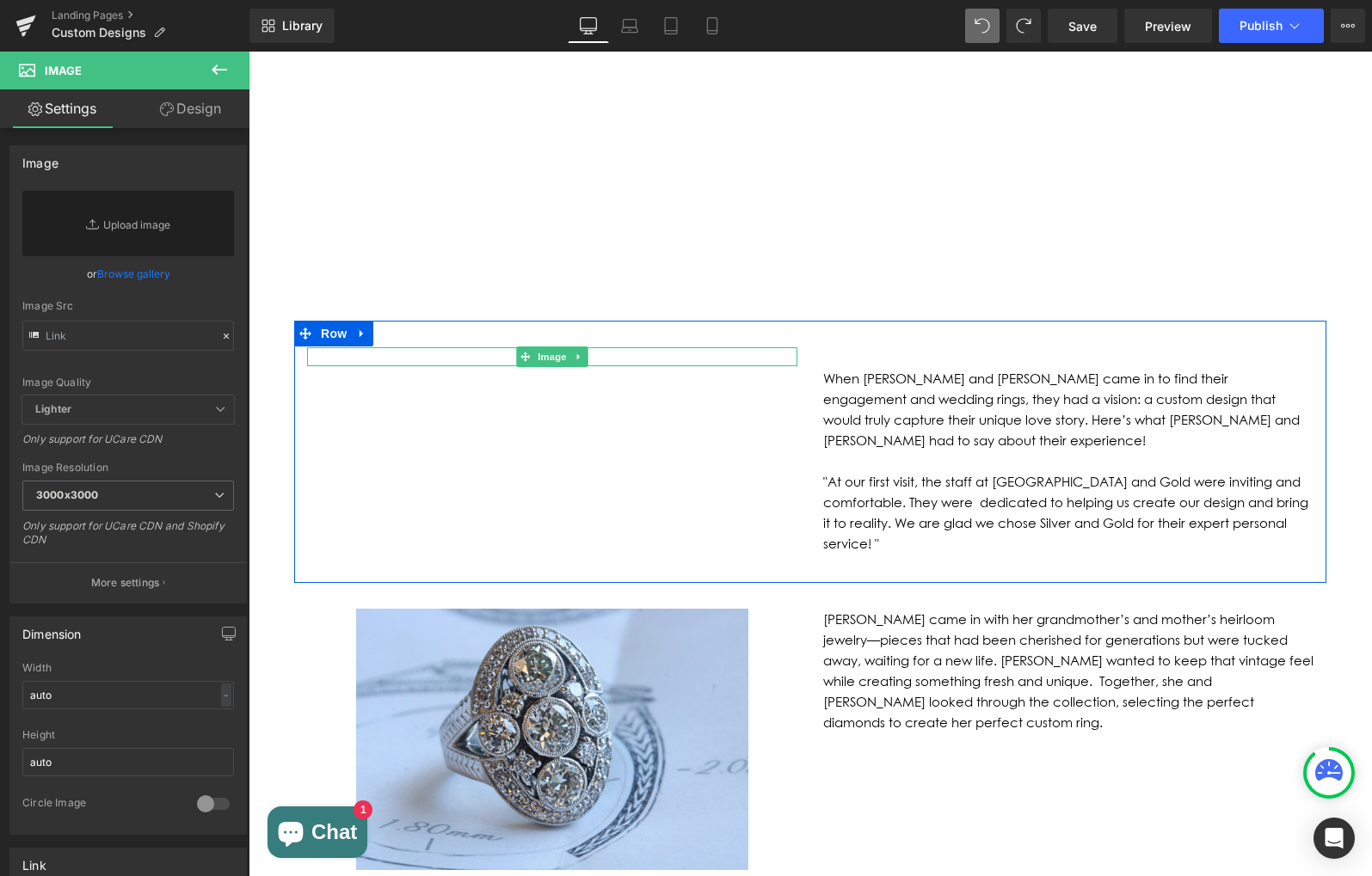
scroll to position [1012, 0]
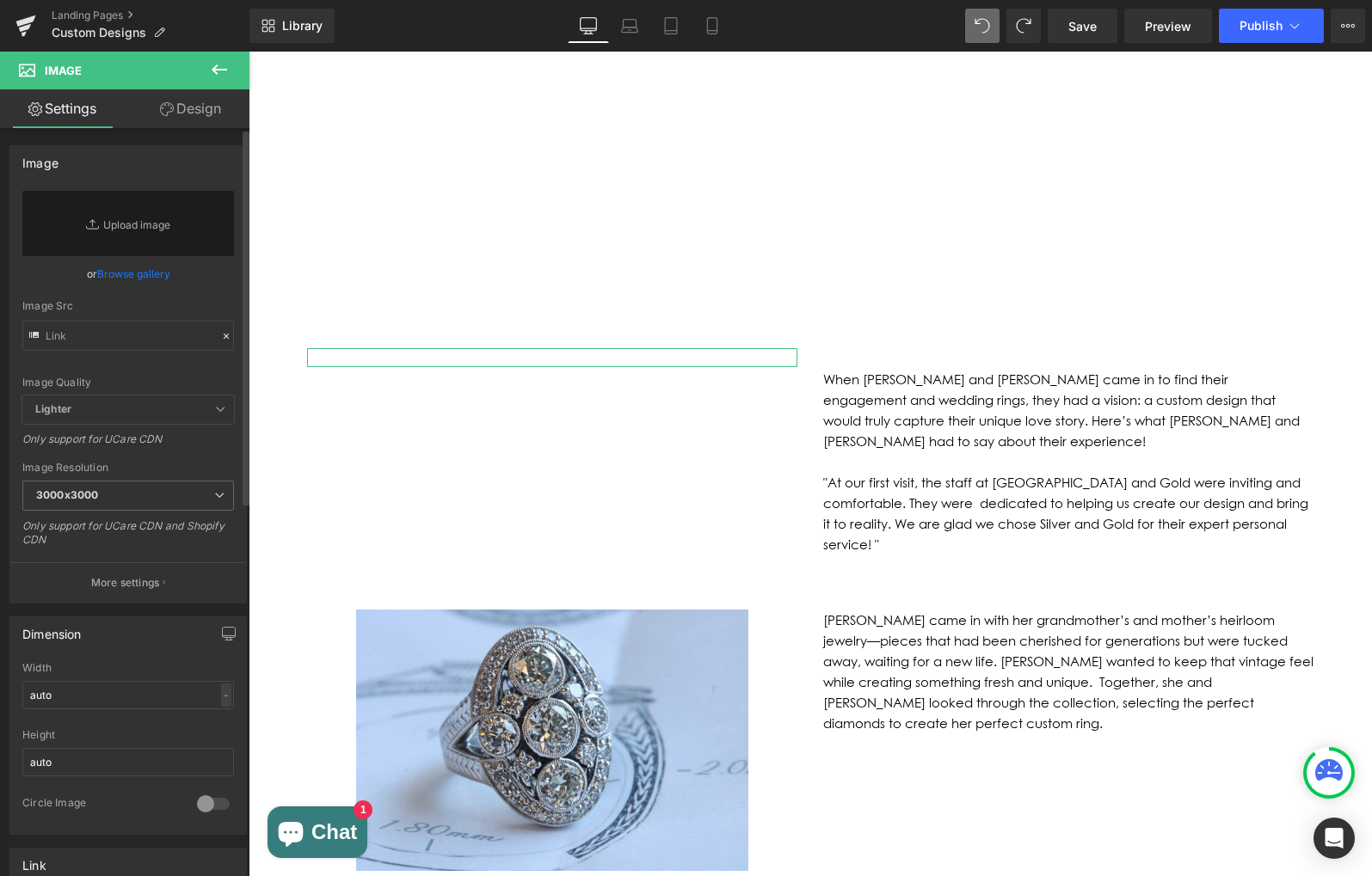
click at [96, 225] on icon at bounding box center [94, 225] width 18 height 18
type input "C:\fakepath\A480592B-4C19-42DF-827D-F7C58721B323.jpeg"
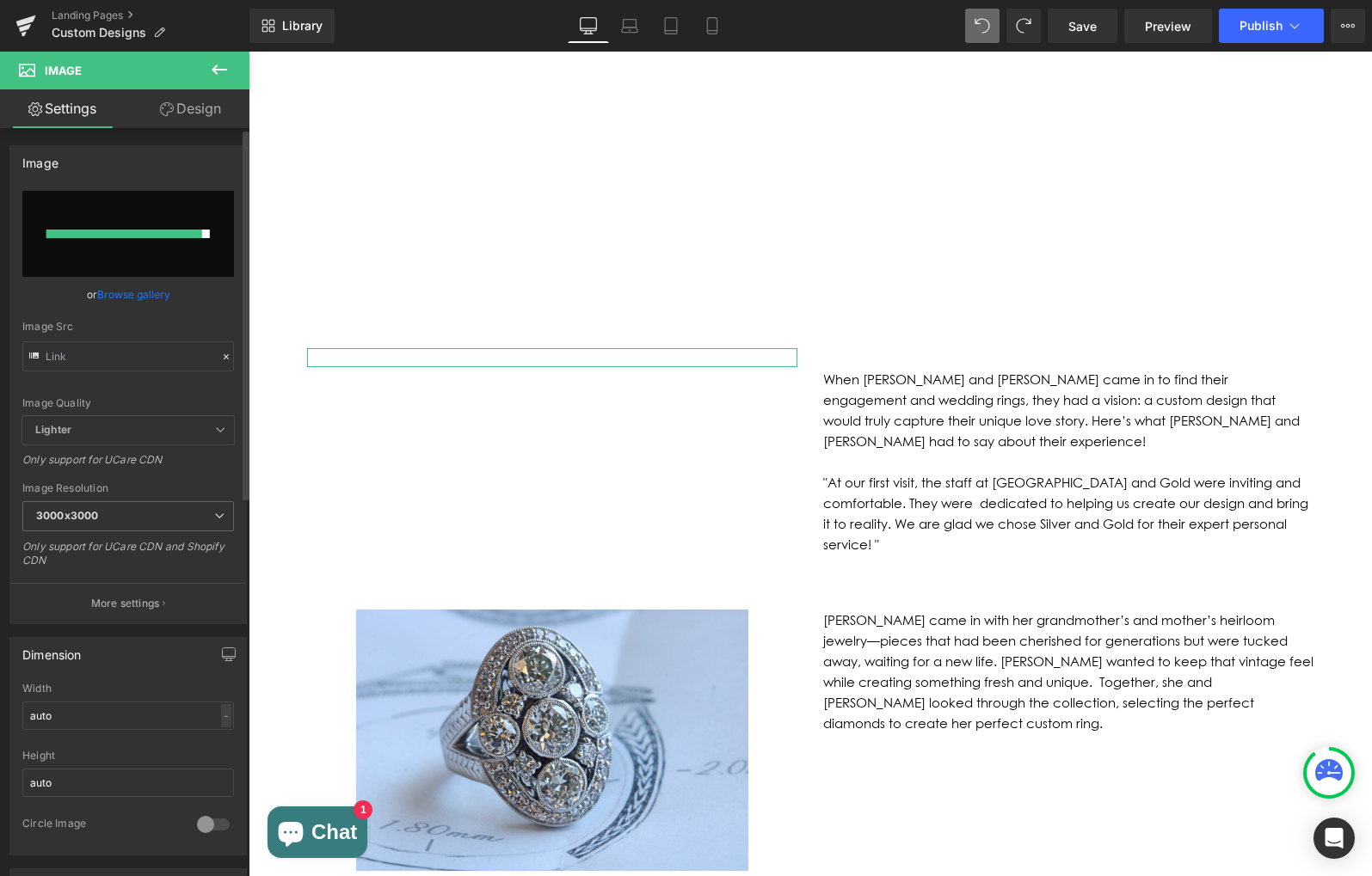
click at [131, 294] on link "Browse gallery" at bounding box center [133, 294] width 73 height 30
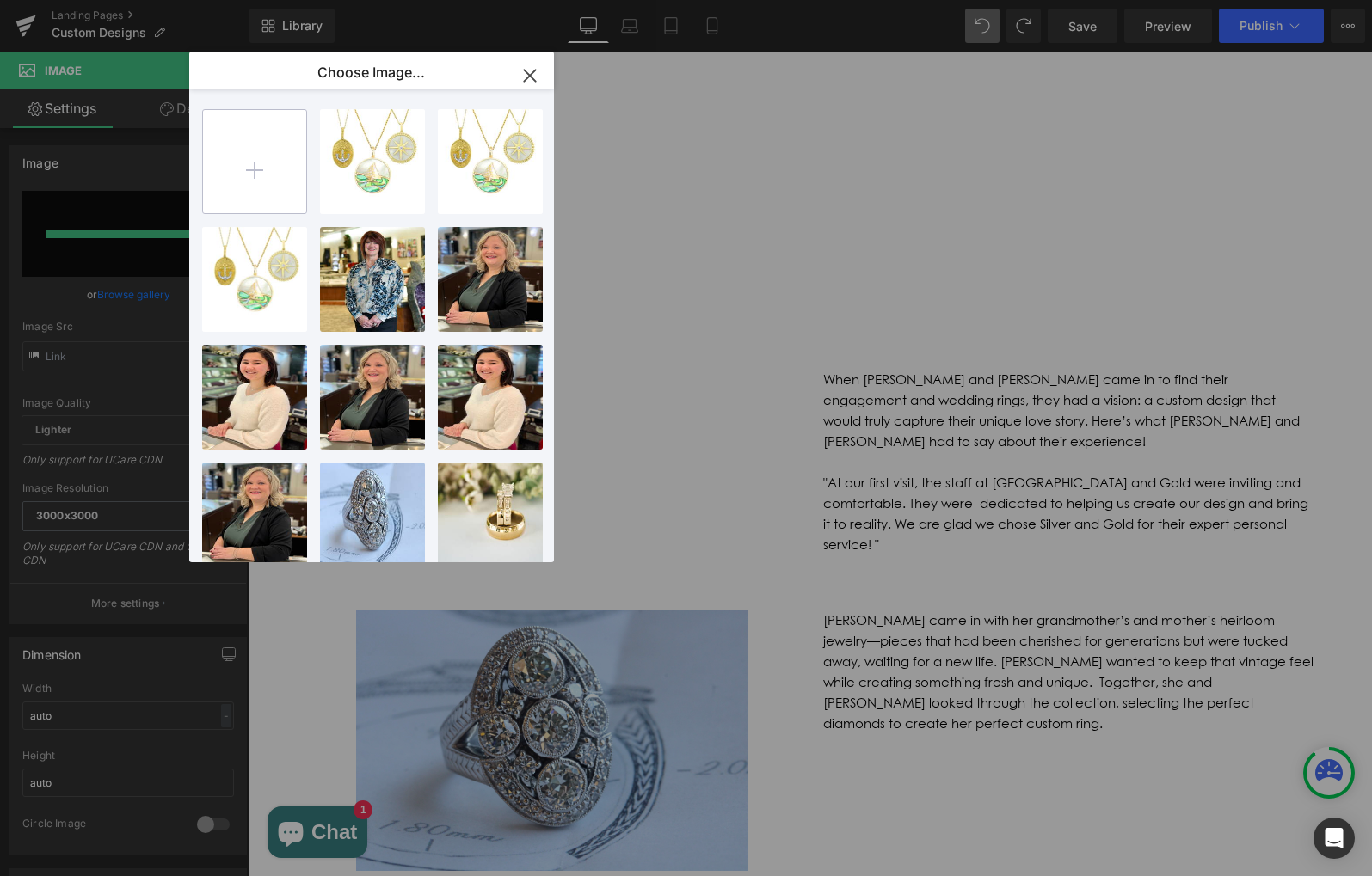
click at [244, 172] on input "file" at bounding box center [255, 161] width 103 height 103
click at [262, 153] on input "file" at bounding box center [255, 161] width 103 height 103
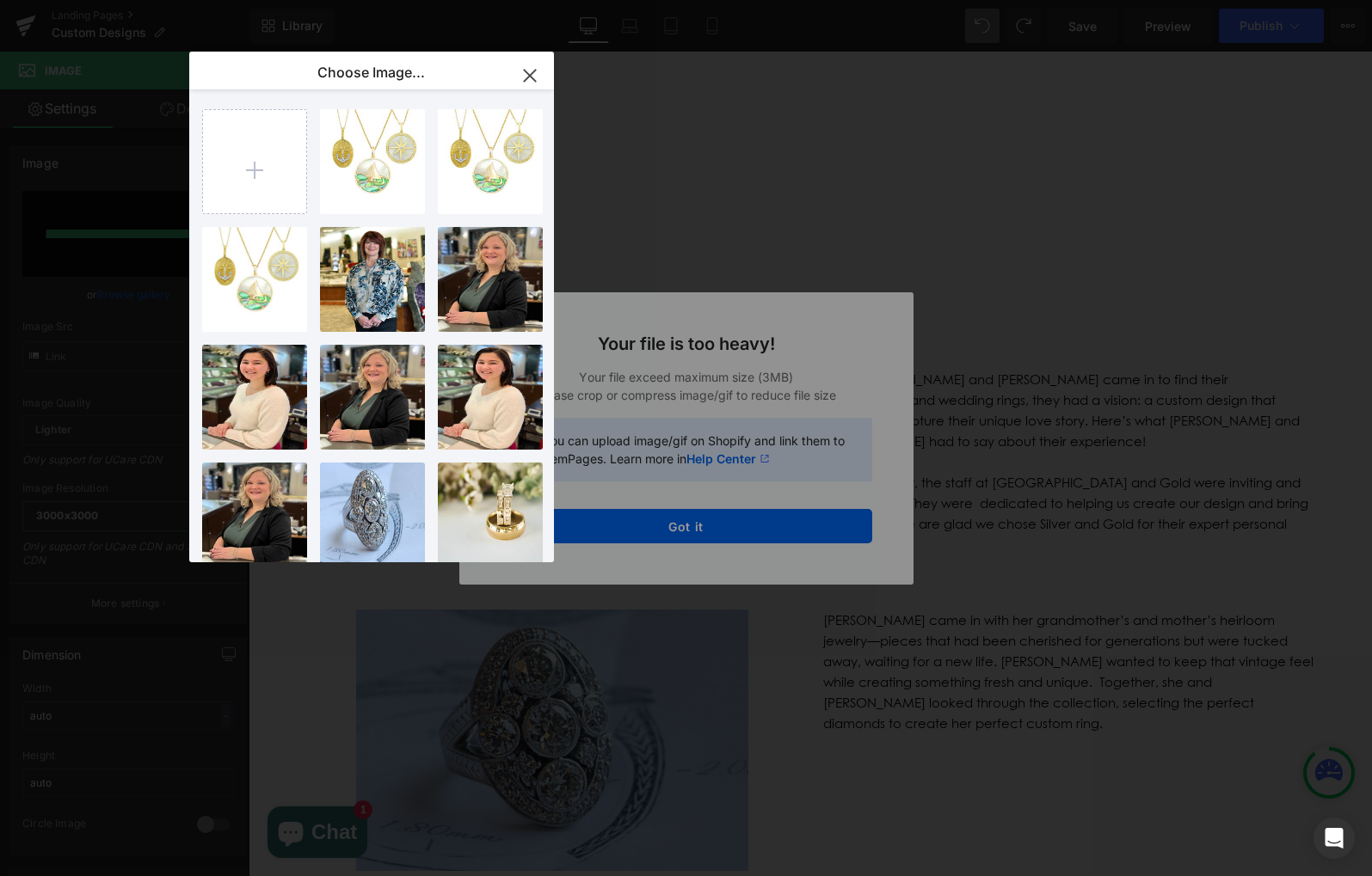
click at [544, 77] on button "button" at bounding box center [530, 76] width 49 height 49
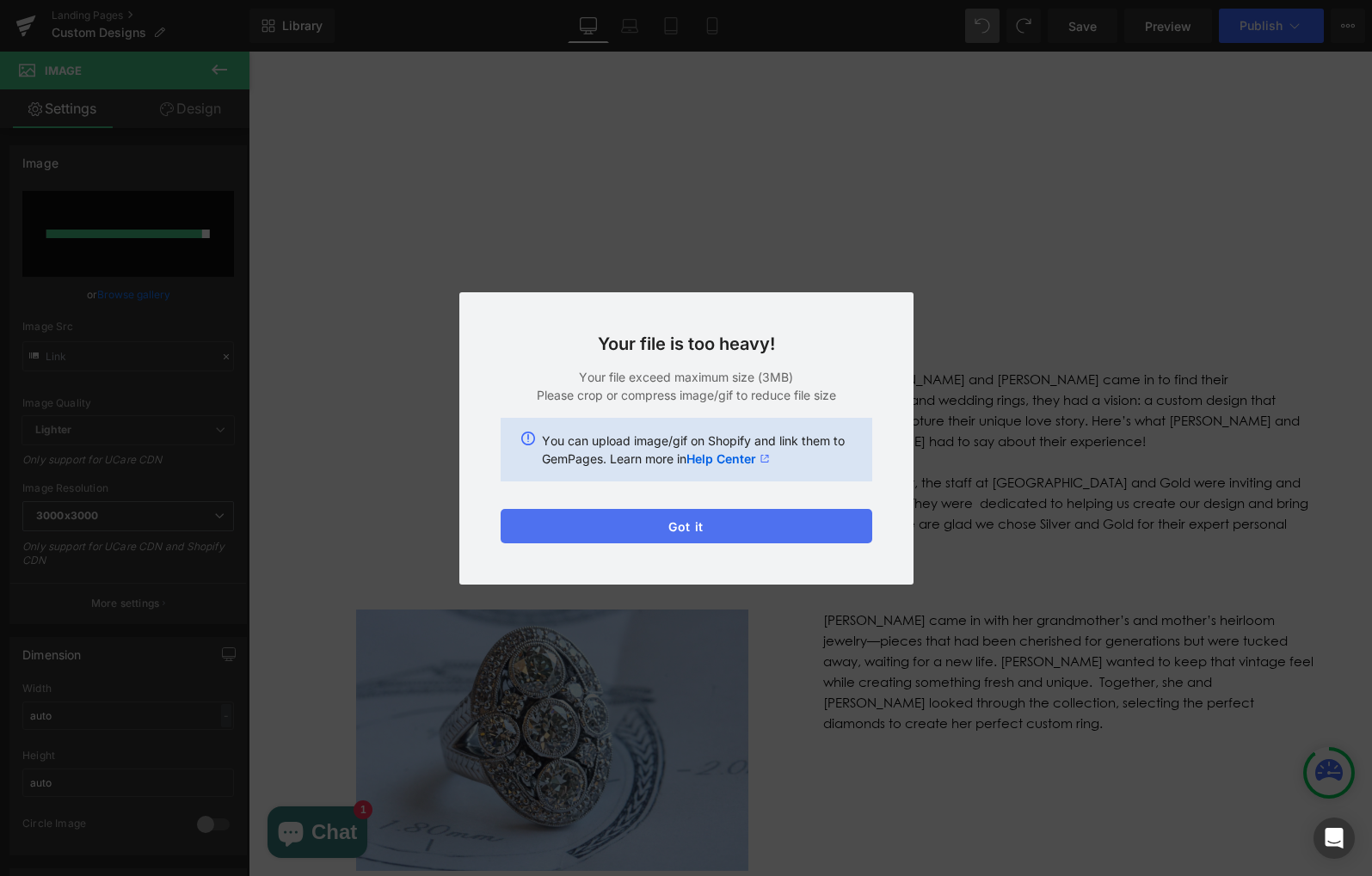
click at [677, 539] on button "Got it" at bounding box center [686, 526] width 371 height 34
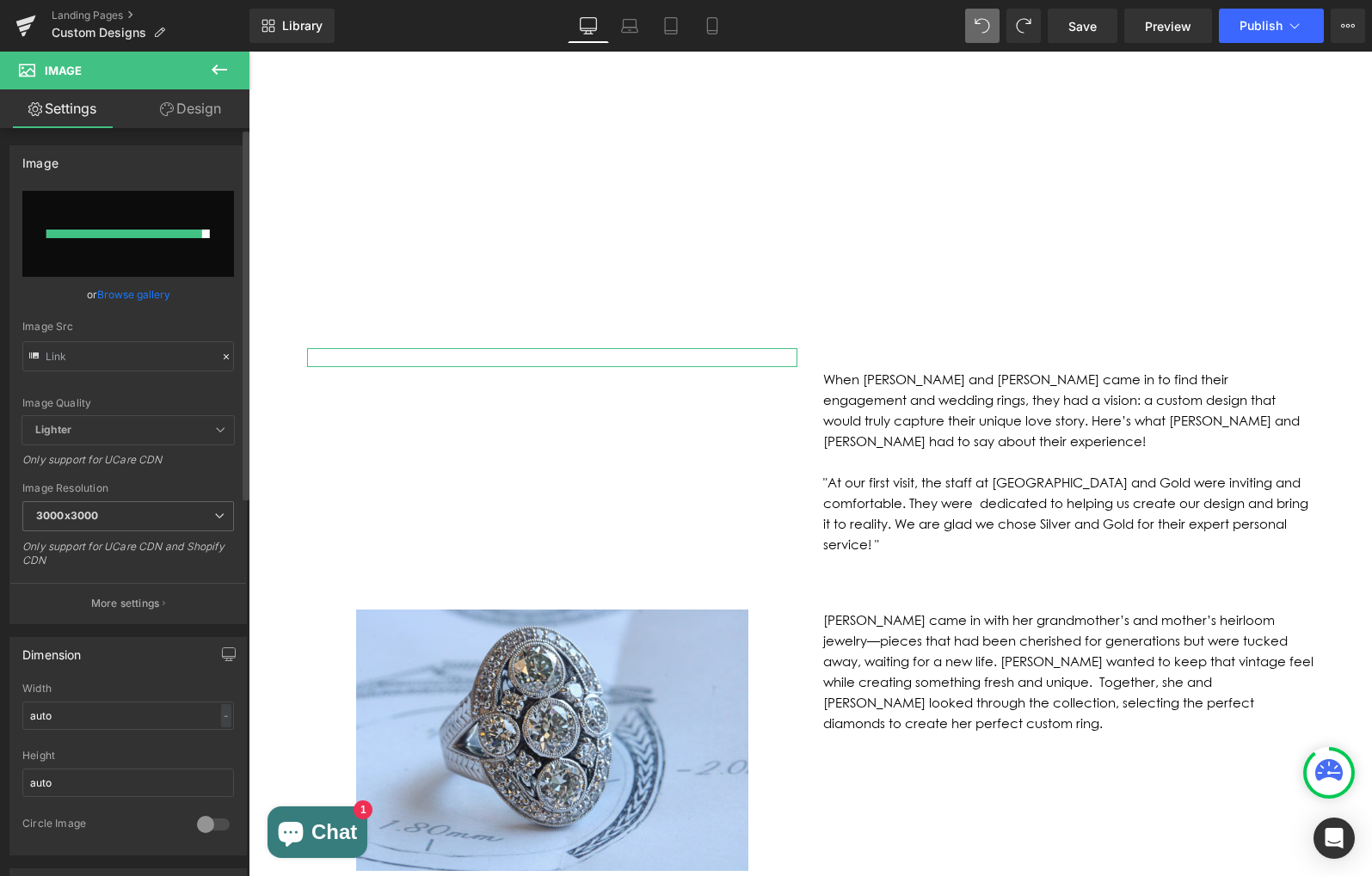
click at [127, 293] on link "Browse gallery" at bounding box center [133, 294] width 73 height 30
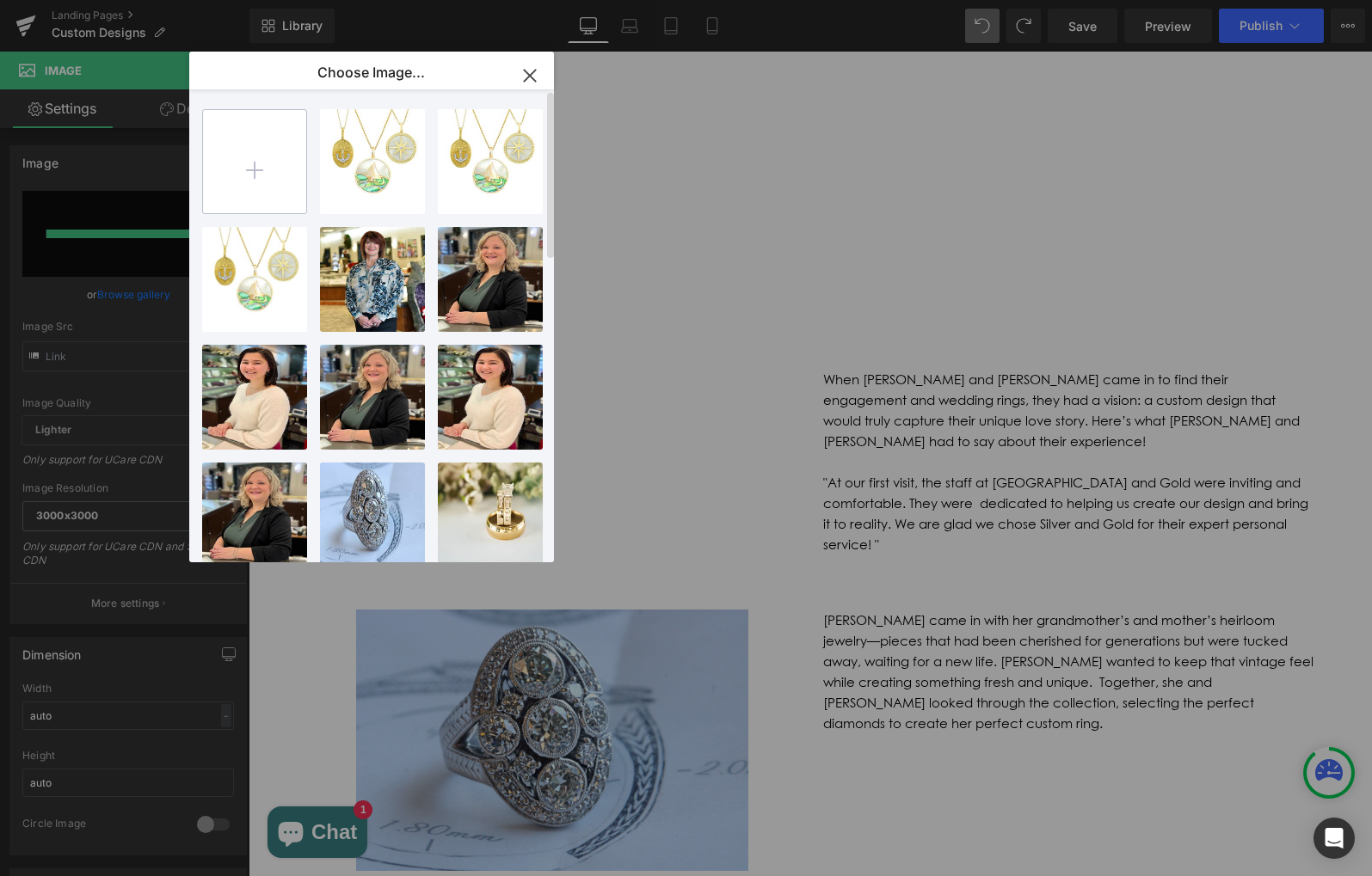
click at [234, 157] on input "file" at bounding box center [255, 161] width 103 height 103
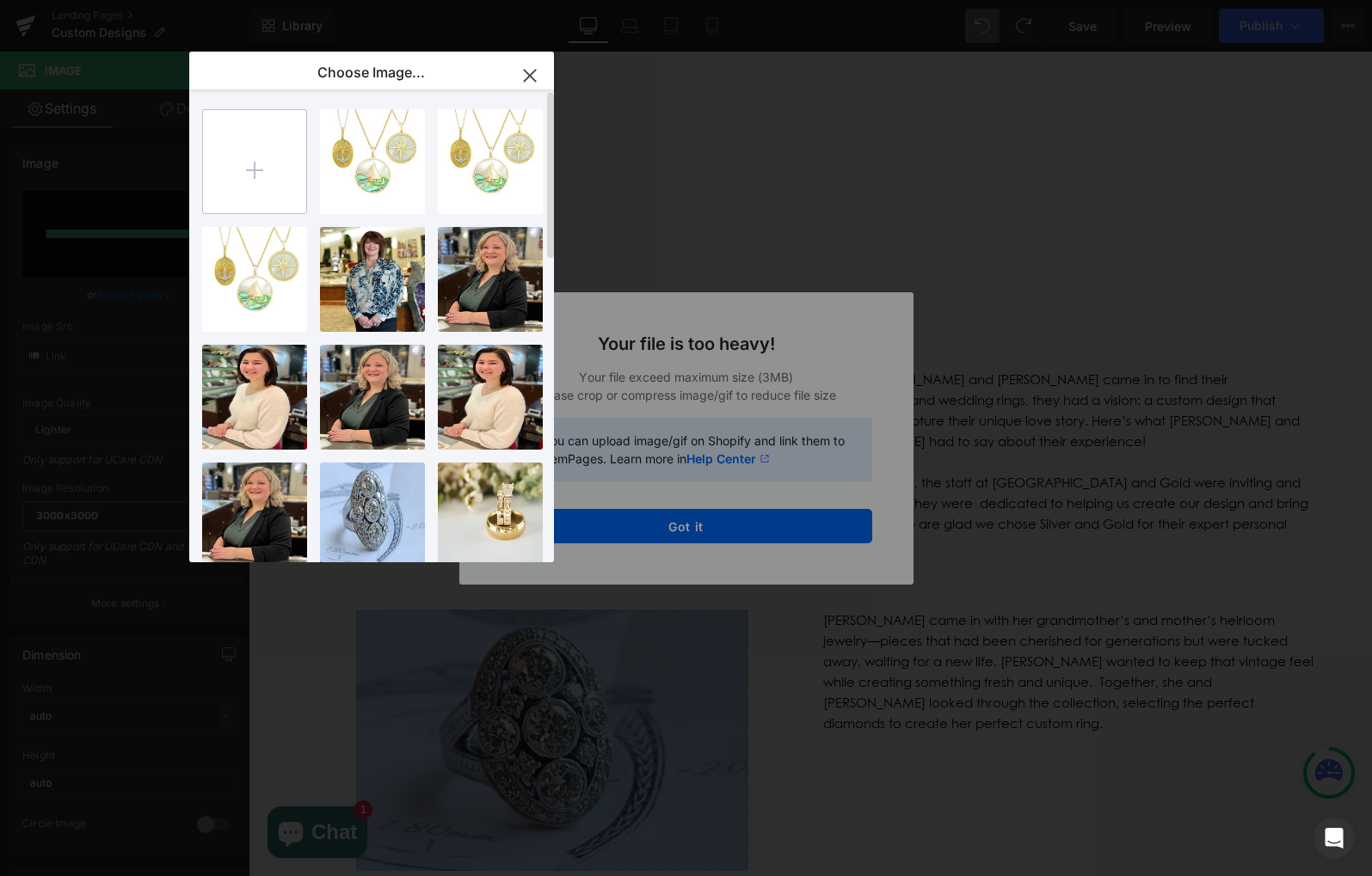
click at [253, 150] on input "file" at bounding box center [255, 161] width 103 height 103
click at [524, 86] on icon "button" at bounding box center [530, 76] width 27 height 27
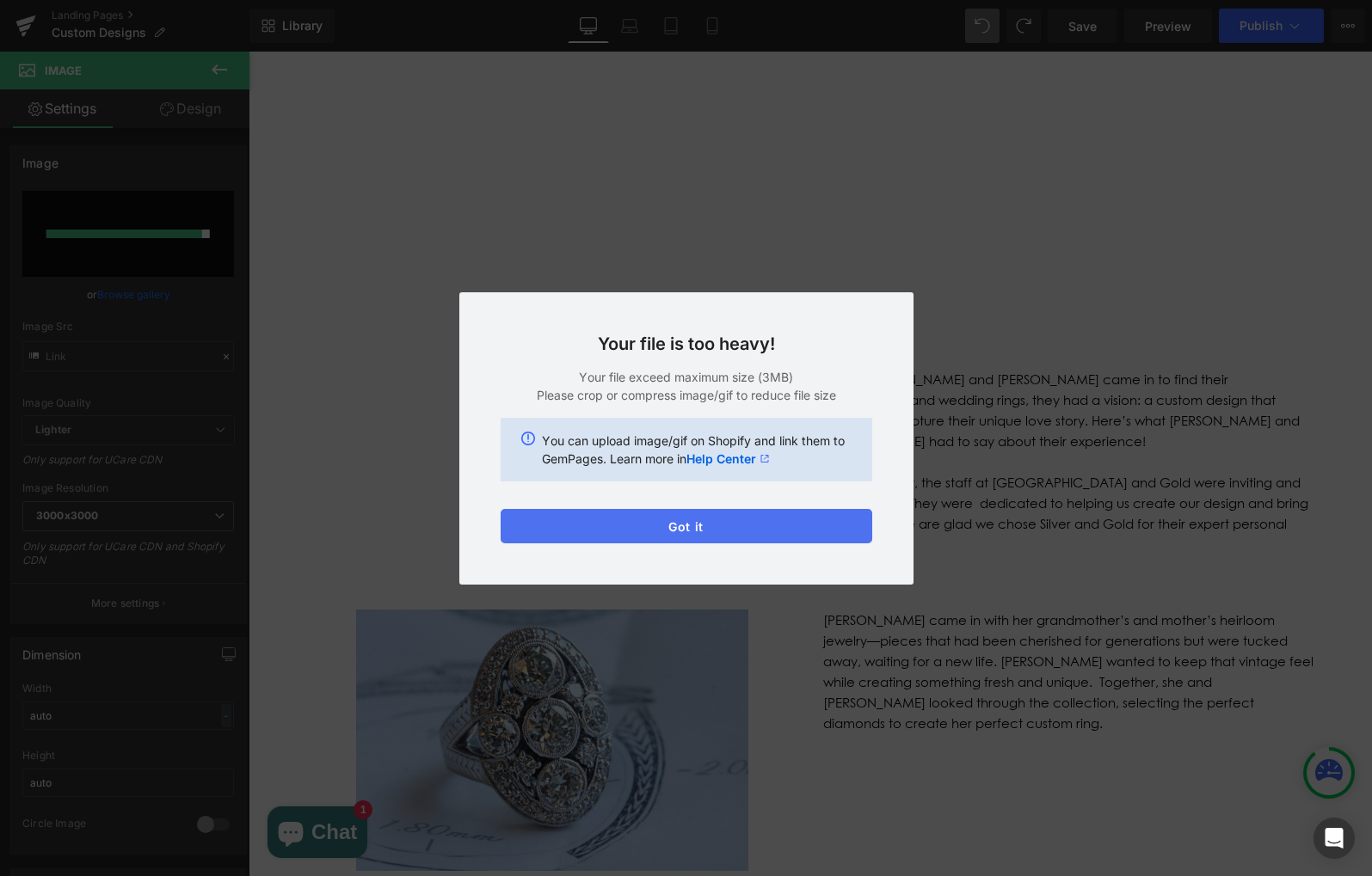
click at [649, 523] on button "Got it" at bounding box center [686, 526] width 371 height 34
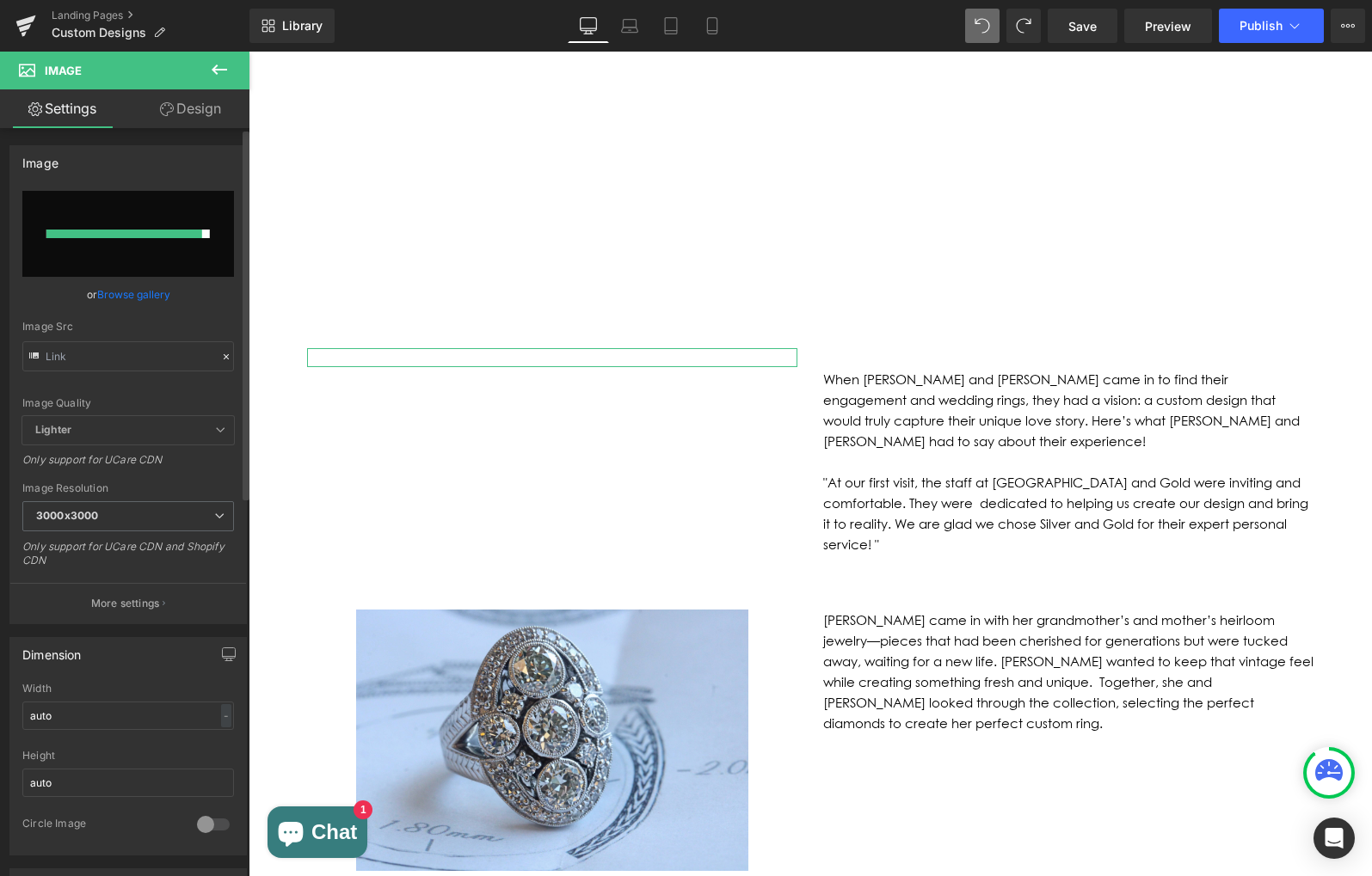
click at [118, 237] on div at bounding box center [124, 233] width 156 height 9
click at [123, 233] on div at bounding box center [124, 233] width 156 height 9
click at [130, 296] on link "Browse gallery" at bounding box center [133, 294] width 73 height 30
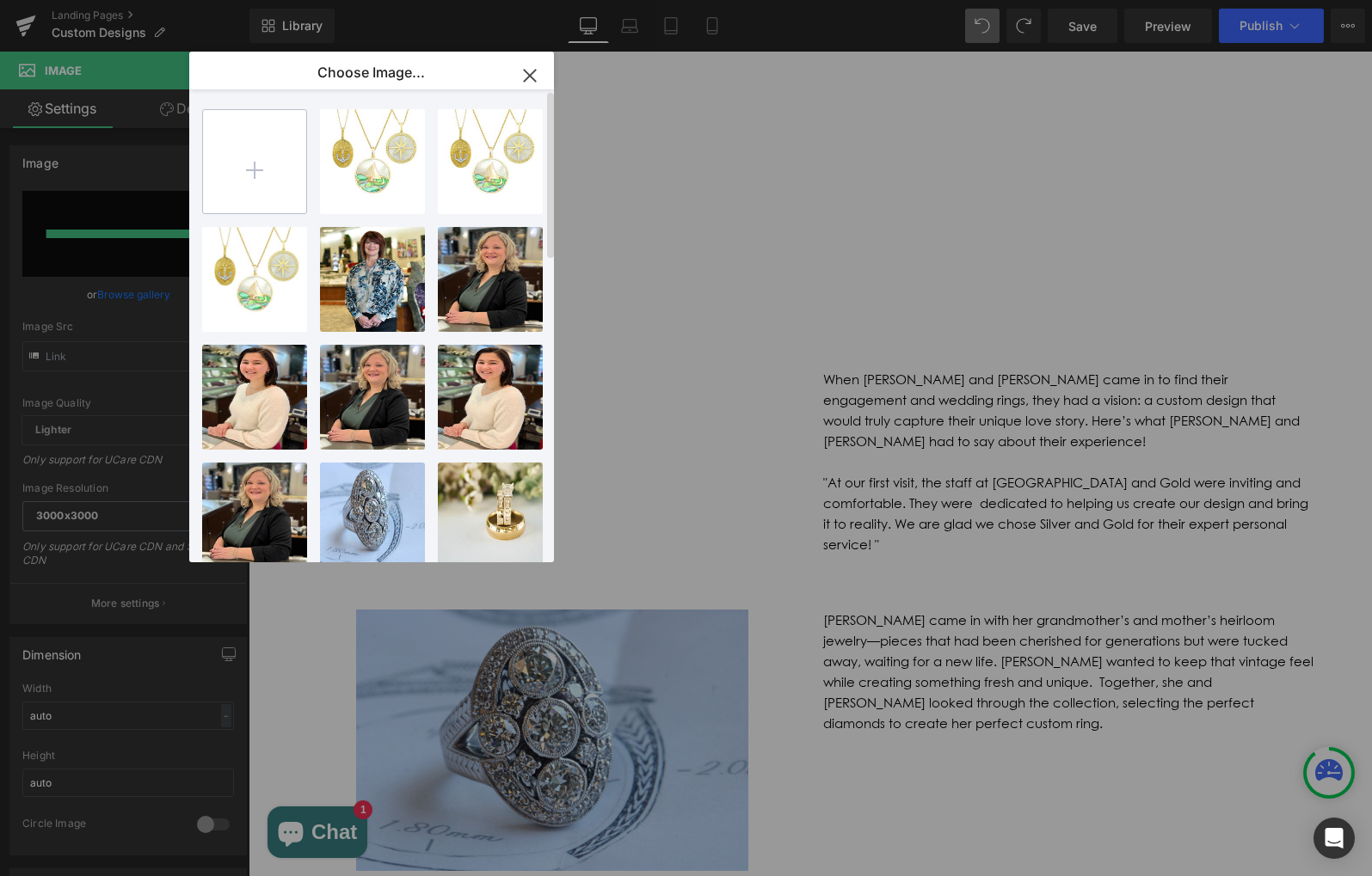
click at [269, 161] on input "file" at bounding box center [255, 161] width 103 height 103
type input "C:\fakepath\29C5F7C8-00CD-4CC9-9AAC-EF20593A7D0C.jpeg"
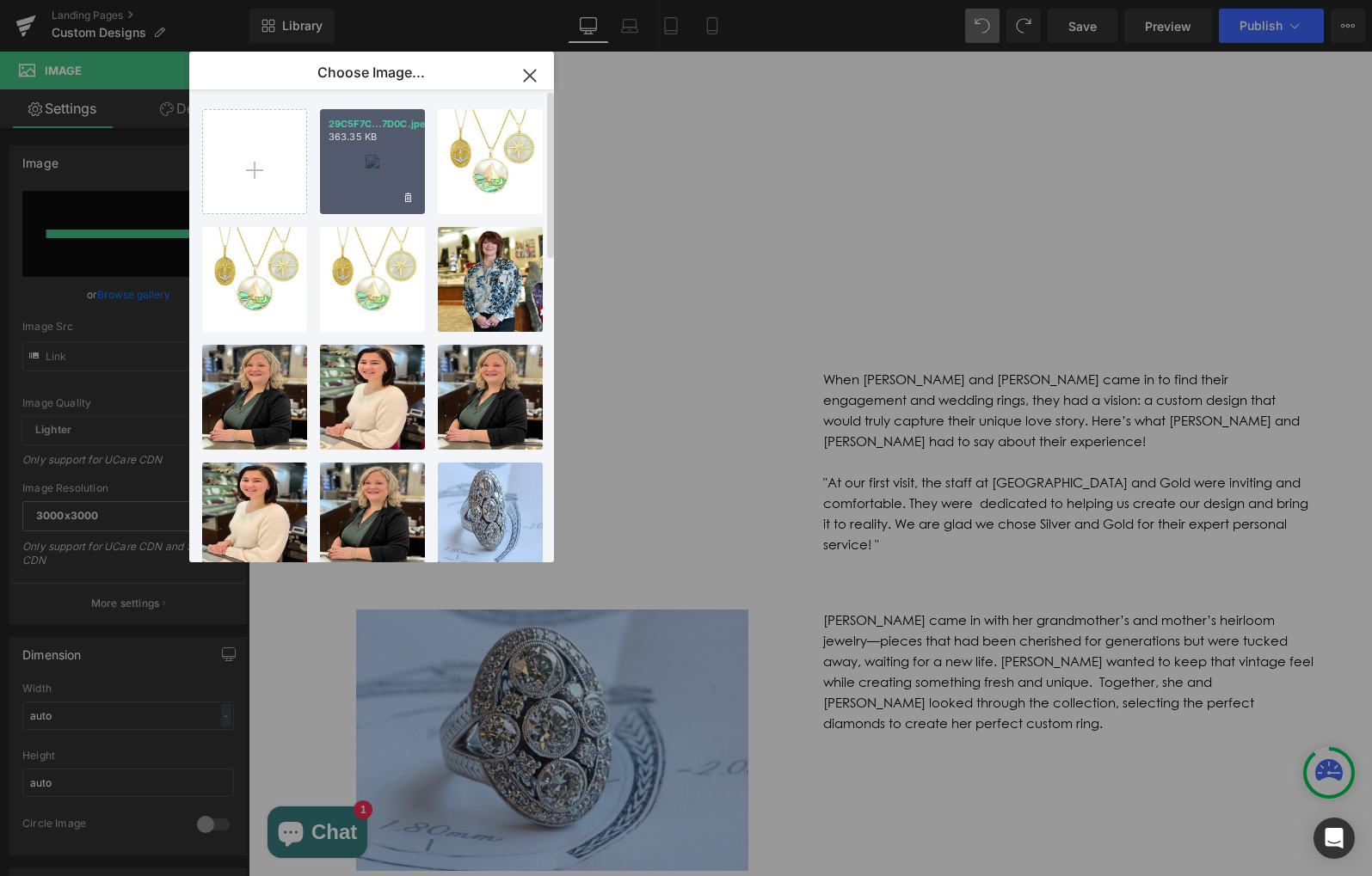
click at [407, 147] on div "29C5F7C...7D0C.jpeg 363.35 KB" at bounding box center [372, 161] width 105 height 105
type input "[URL][DOMAIN_NAME]"
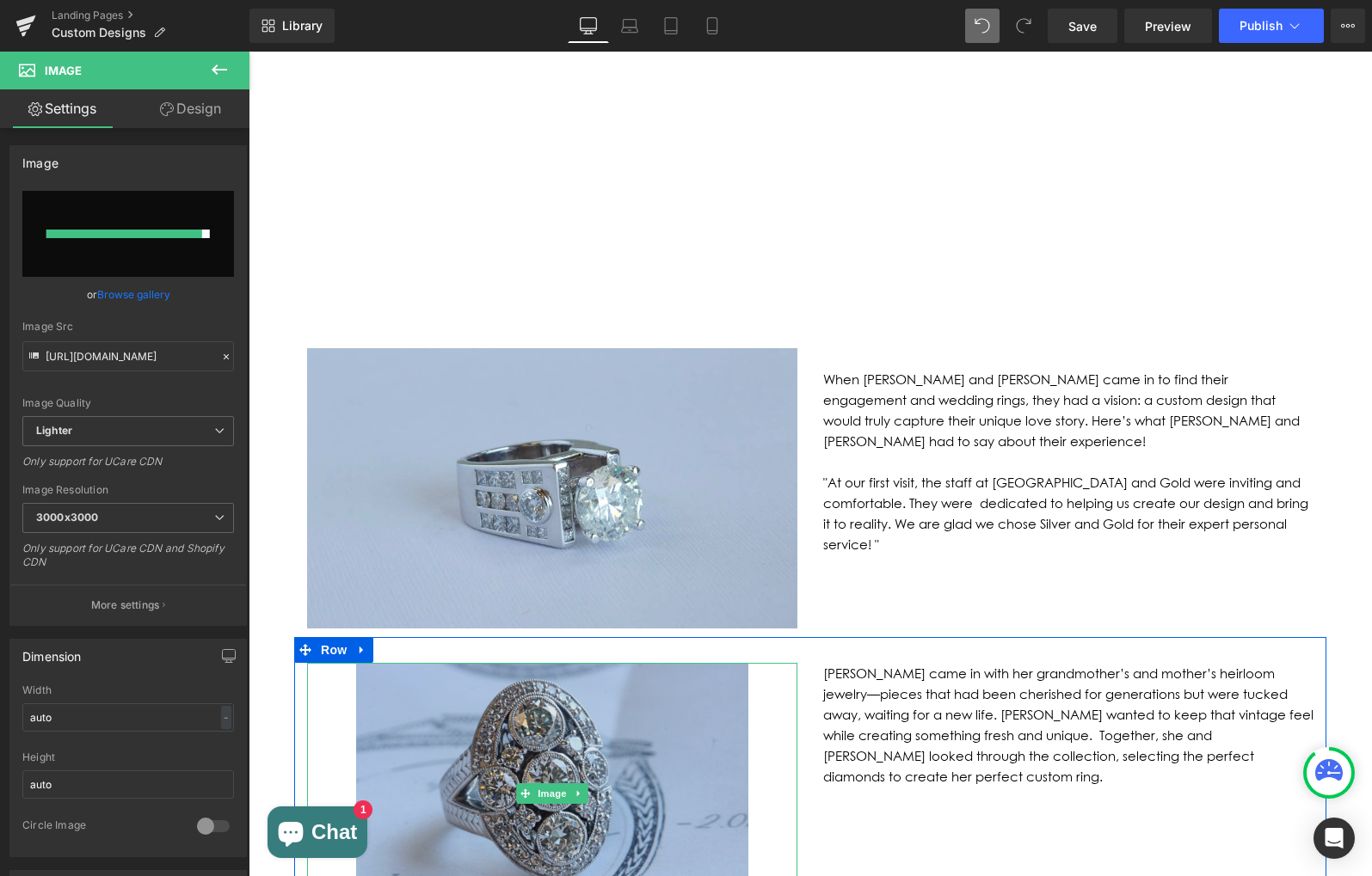
click at [578, 663] on img at bounding box center [551, 793] width 392 height 262
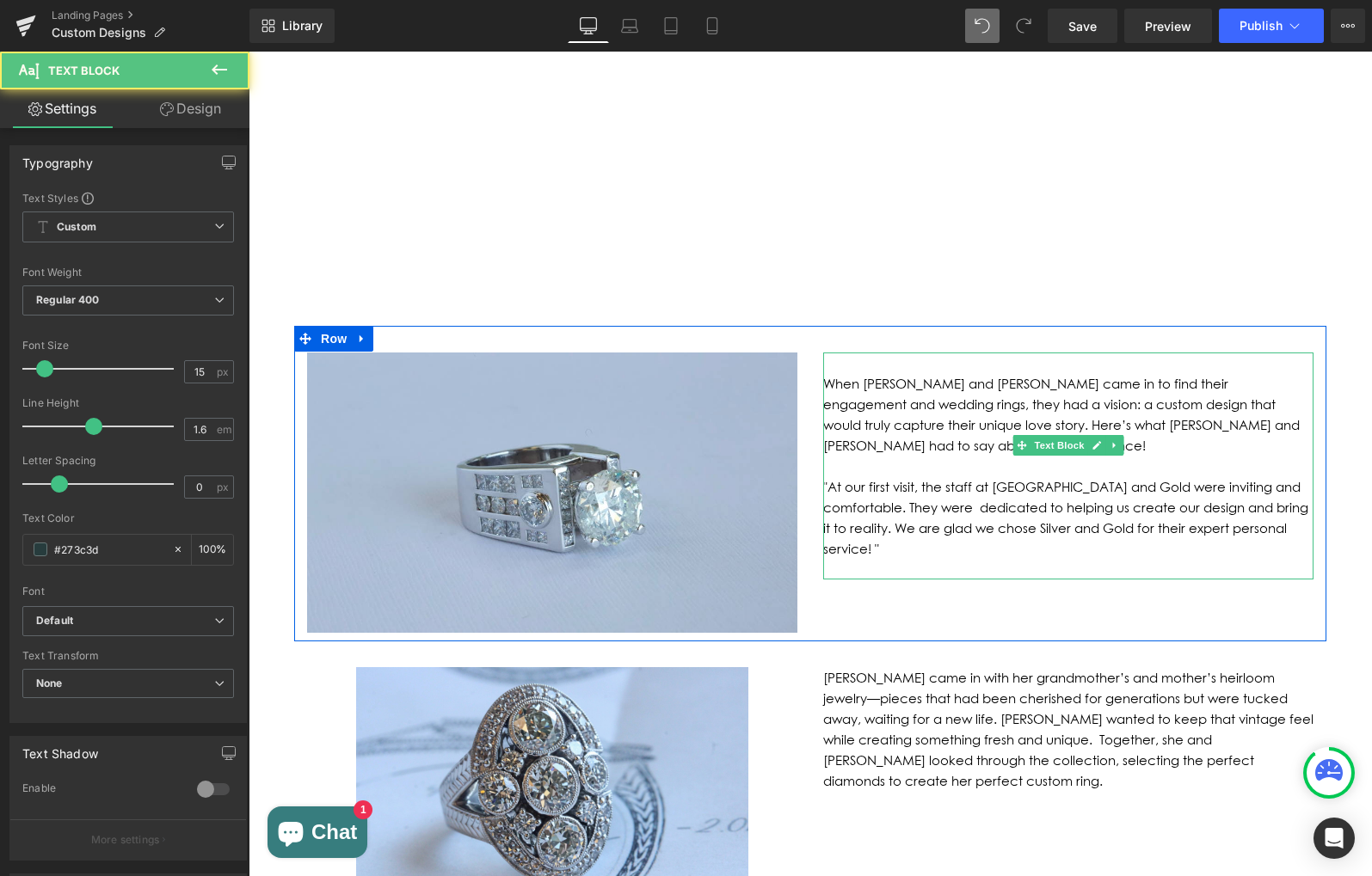
click at [882, 479] on font ""At our first visit, the staff at [GEOGRAPHIC_DATA] and Gold were inviting and …" at bounding box center [1065, 518] width 485 height 78
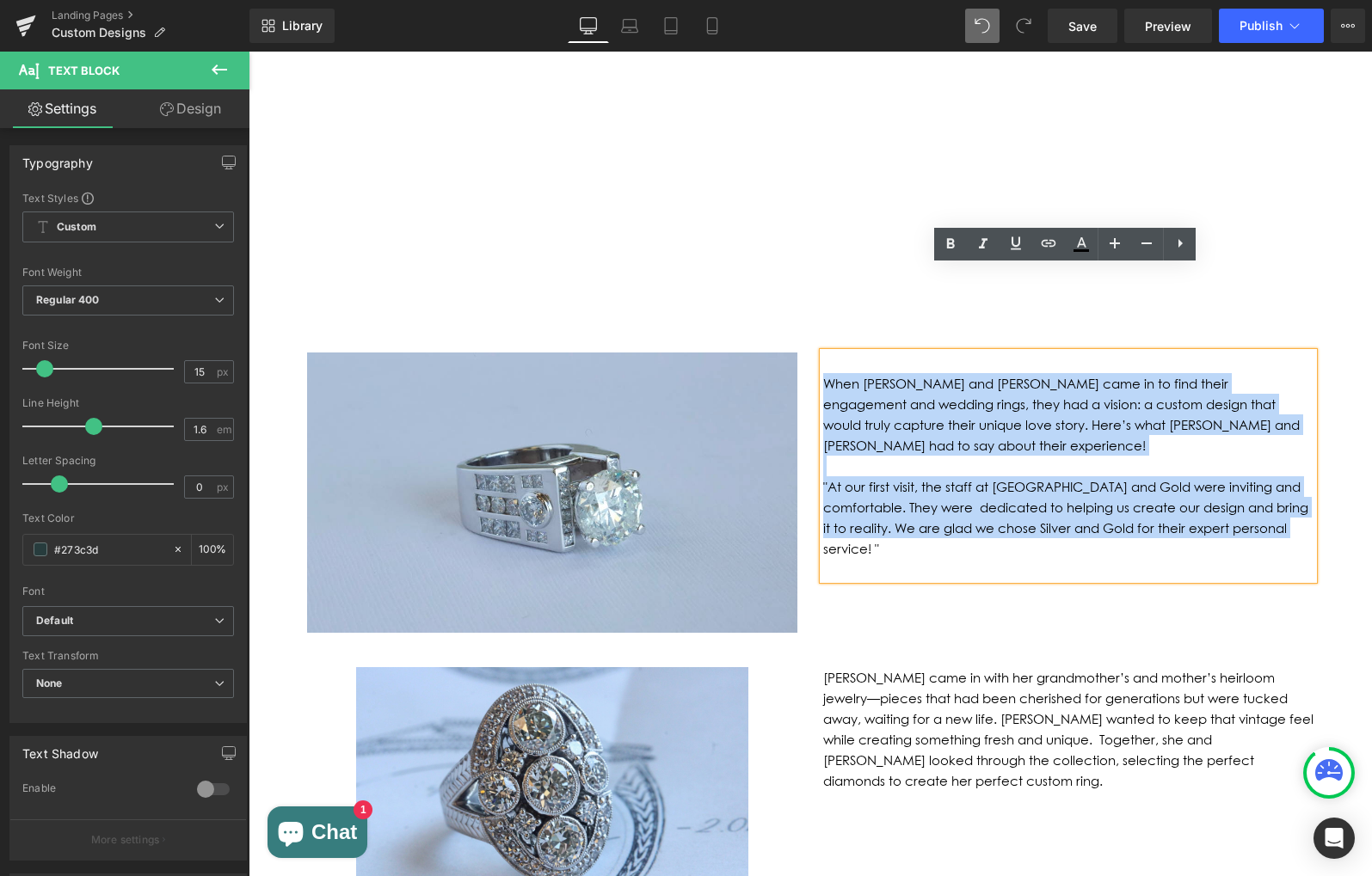
drag, startPoint x: 1112, startPoint y: 426, endPoint x: 822, endPoint y: 298, distance: 317.0
click at [823, 353] on div "When [PERSON_NAME] and [PERSON_NAME] came in to find their engagement and weddi…" at bounding box center [1068, 466] width 490 height 227
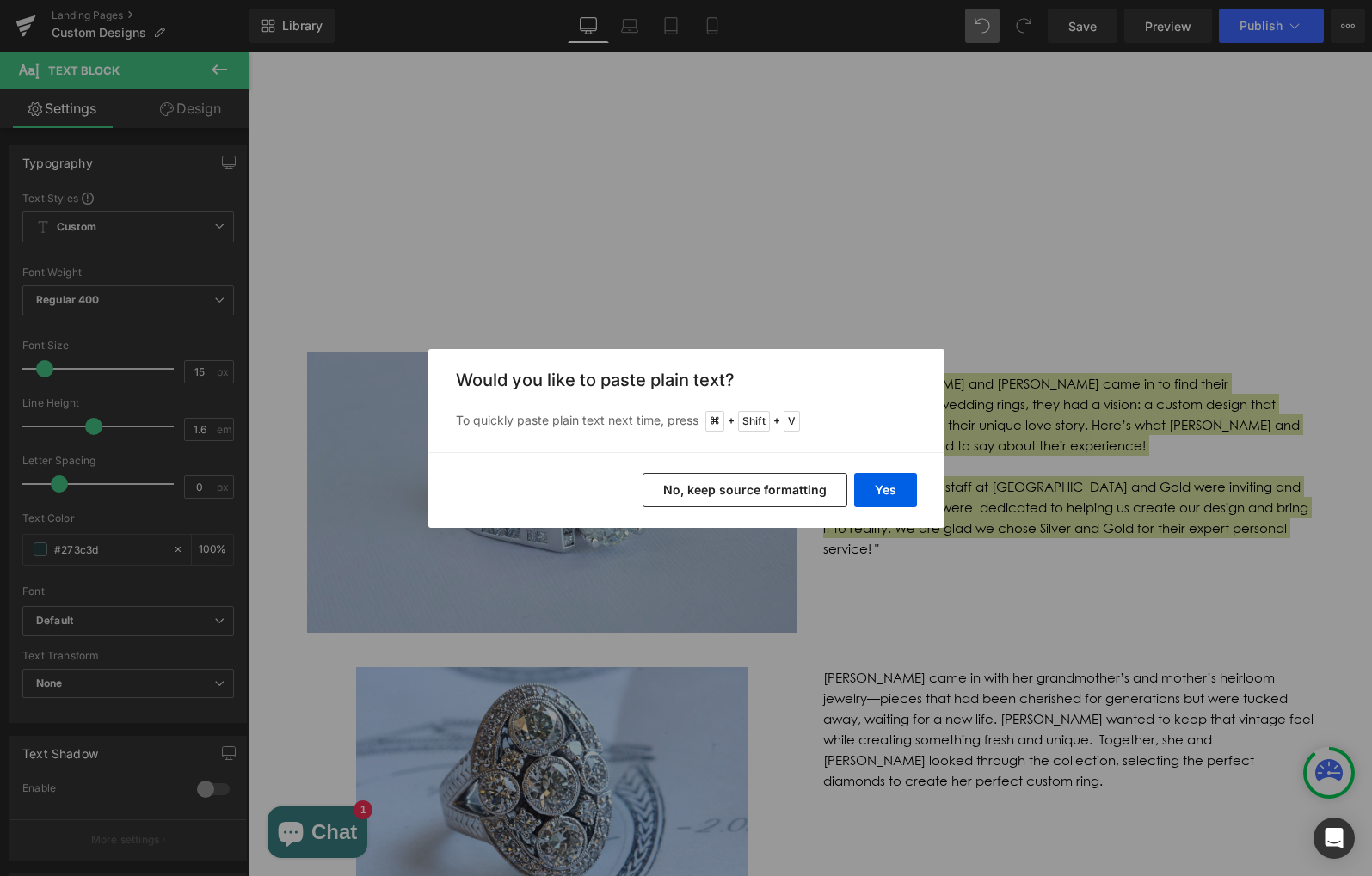
click at [759, 490] on button "No, keep source formatting" at bounding box center [745, 489] width 204 height 34
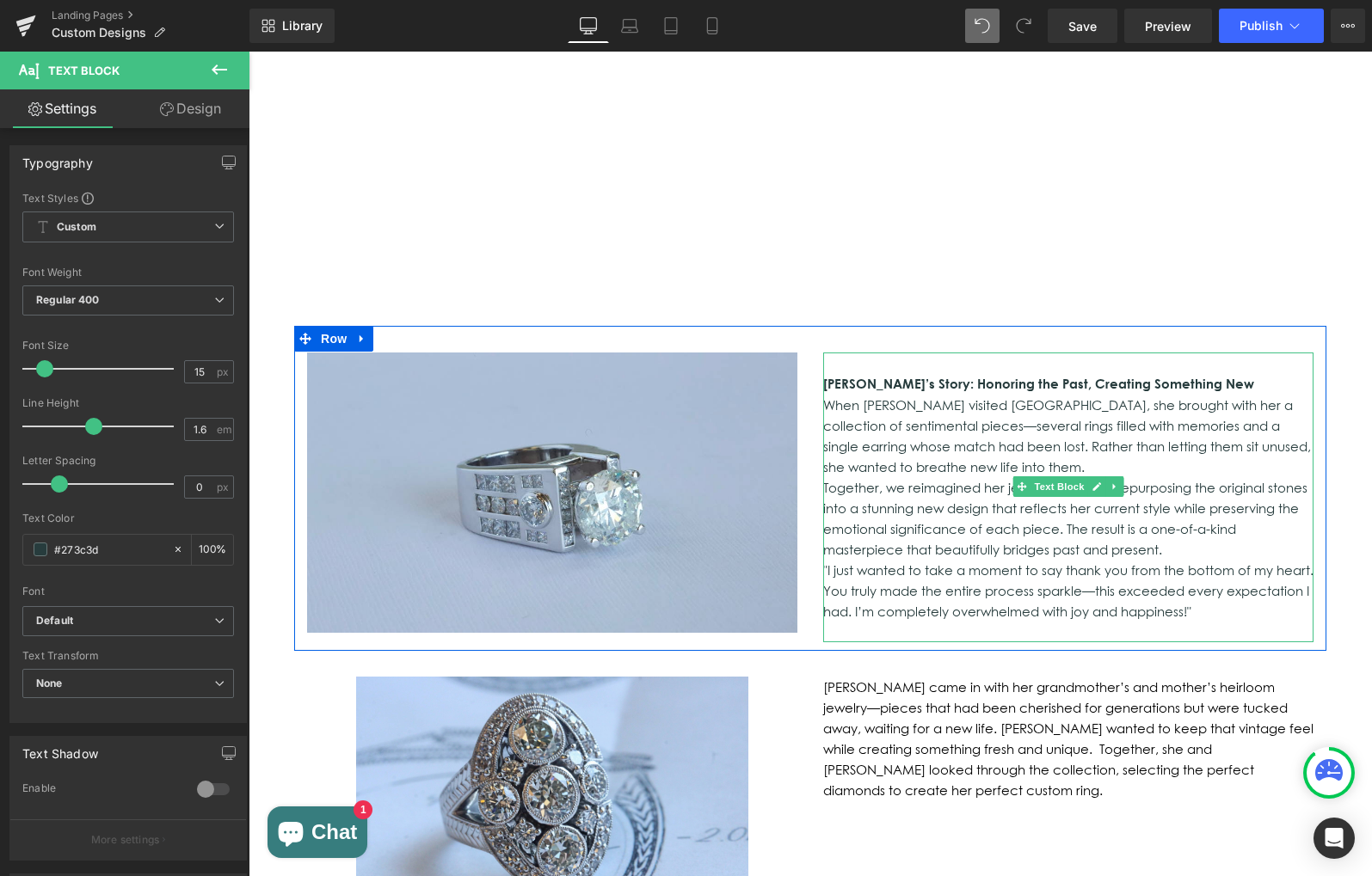
click at [1023, 477] on p "Together, we reimagined her jewelry, carefully repurposing the original stones …" at bounding box center [1068, 518] width 490 height 83
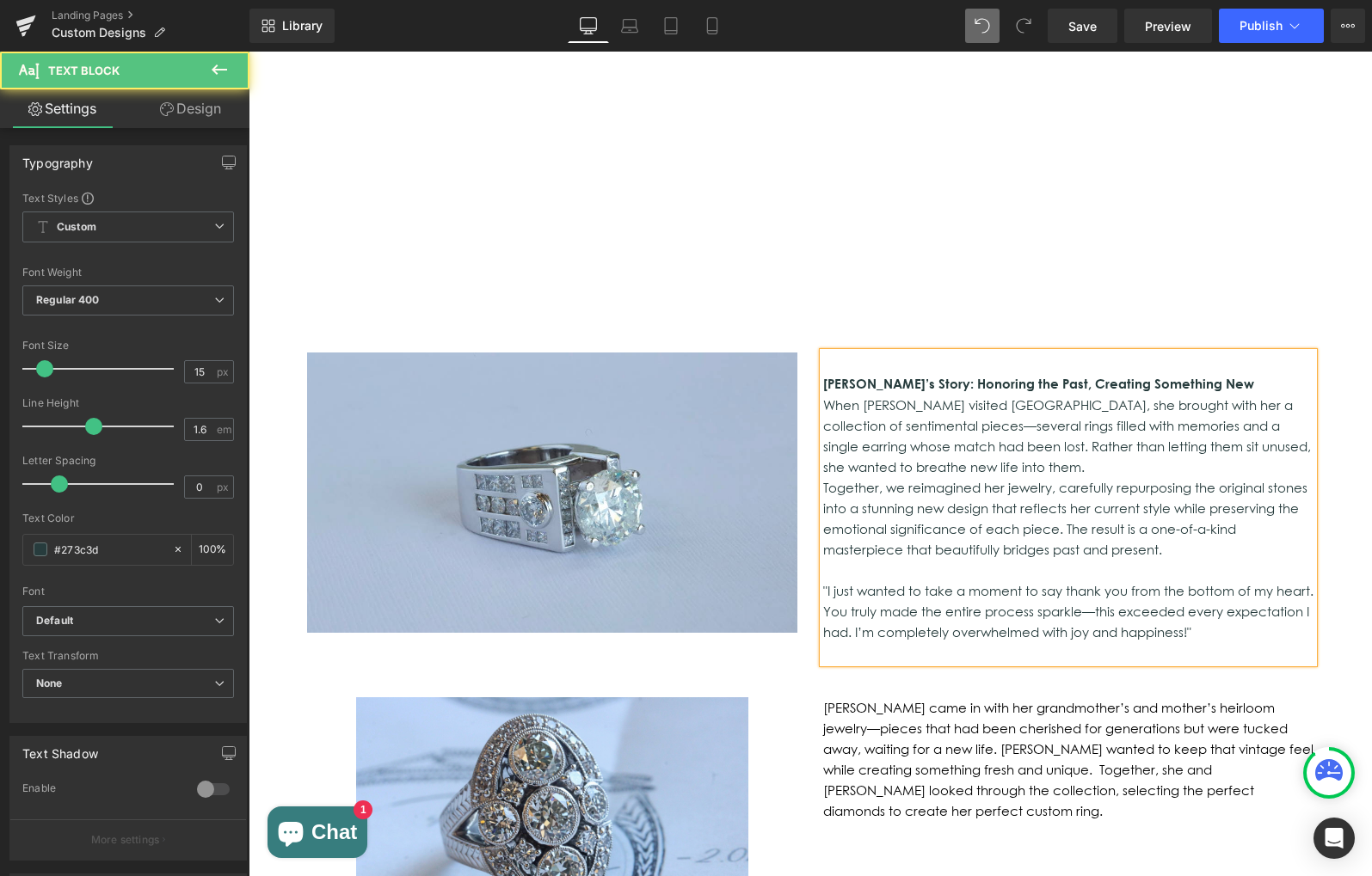
click at [1287, 395] on p "When [PERSON_NAME] visited [GEOGRAPHIC_DATA], she brought with her a collection…" at bounding box center [1068, 436] width 490 height 83
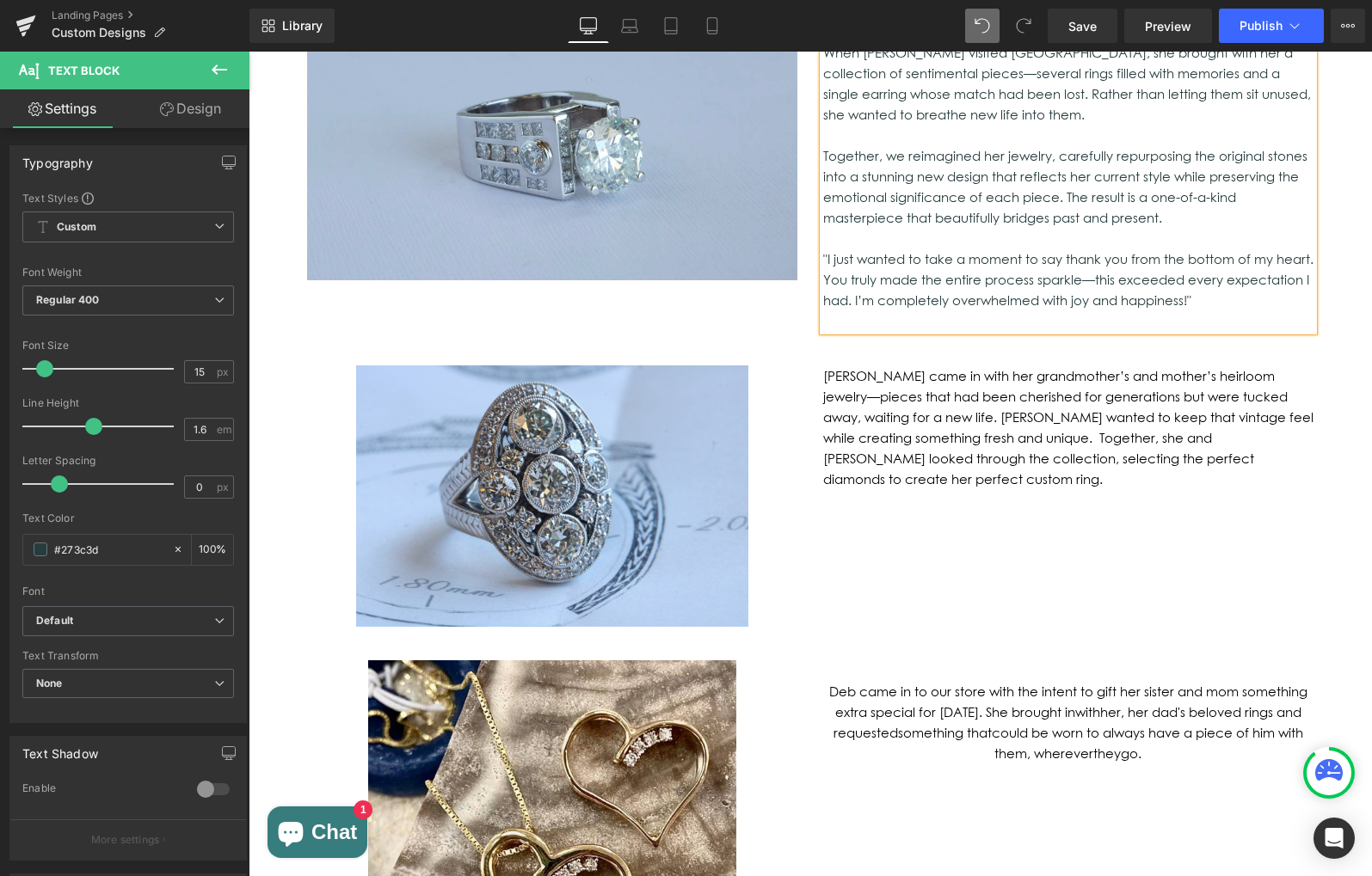
scroll to position [1372, 0]
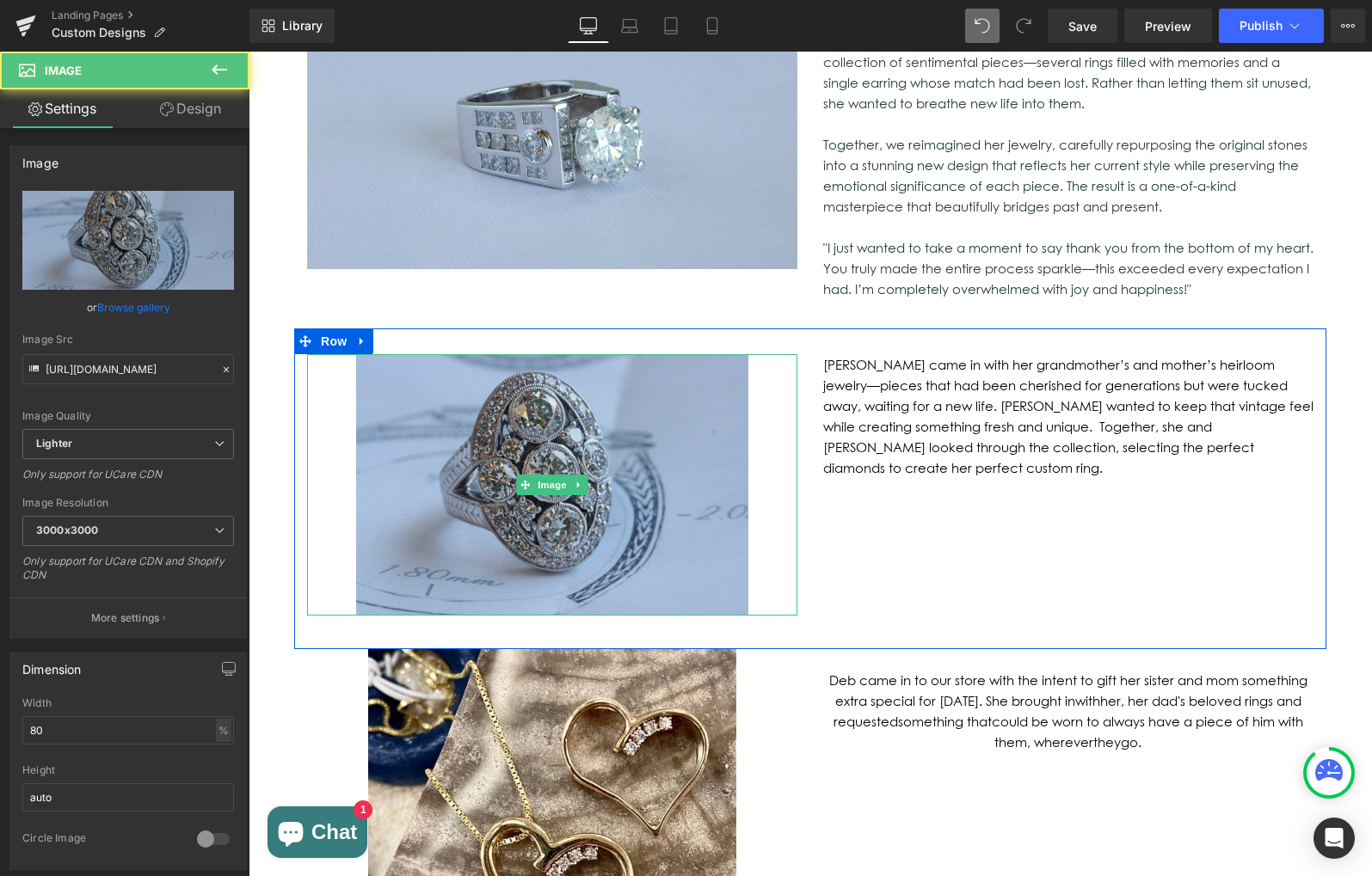
click at [503, 354] on img at bounding box center [551, 484] width 392 height 262
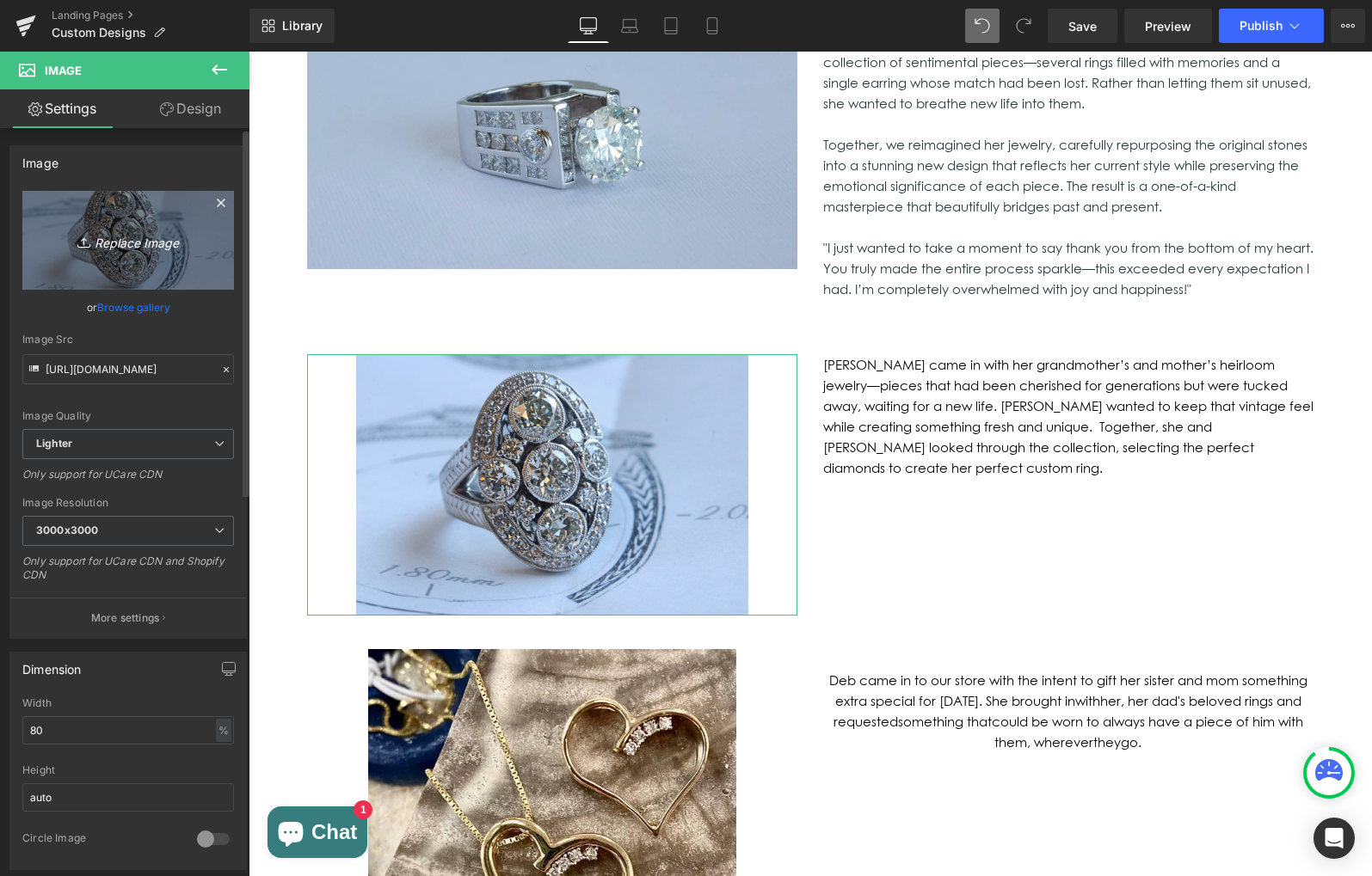
click at [125, 238] on icon "Replace Image" at bounding box center [128, 240] width 138 height 21
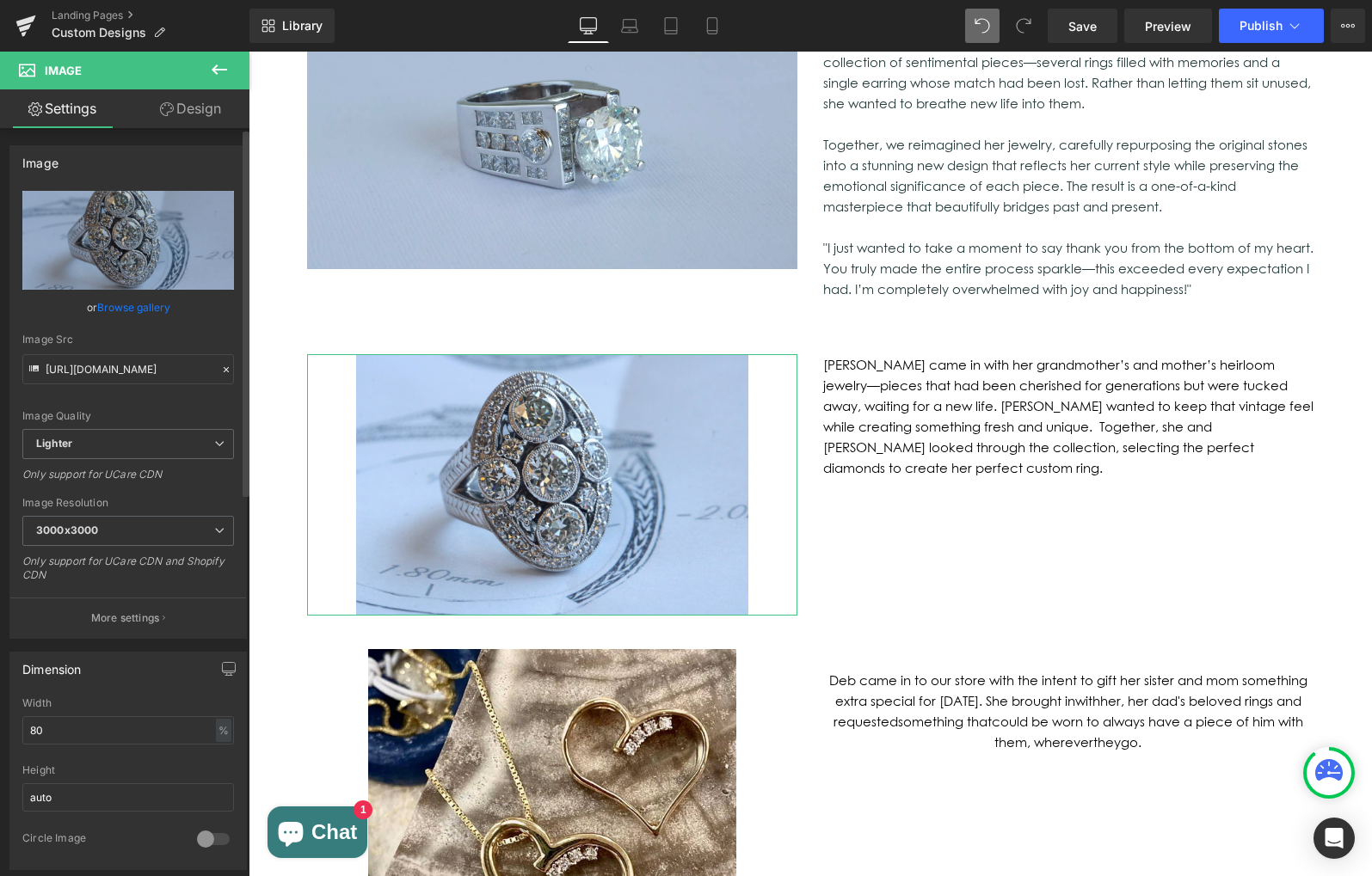
click at [133, 306] on link "Browse gallery" at bounding box center [133, 307] width 73 height 30
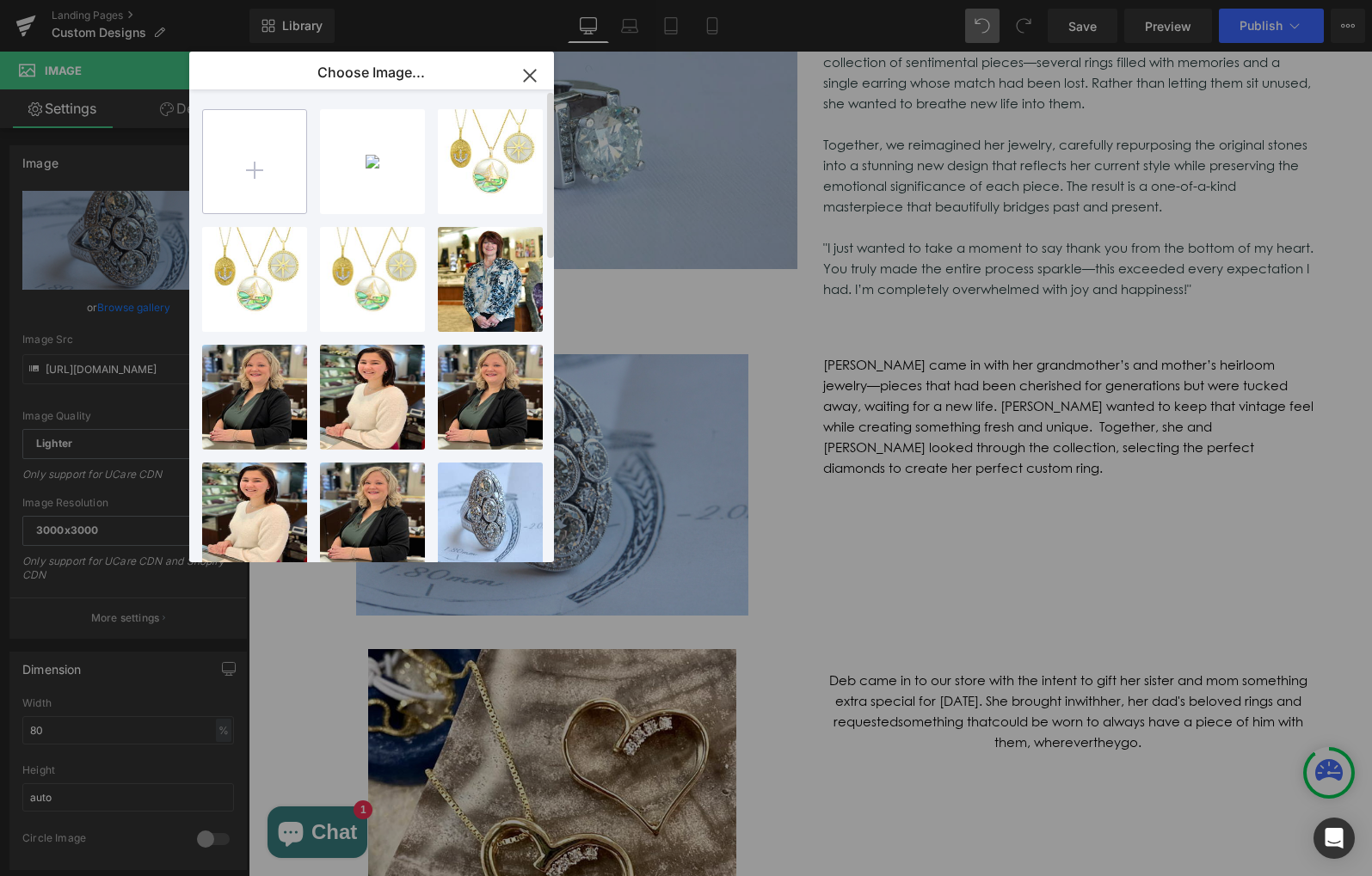
click at [227, 171] on input "file" at bounding box center [255, 161] width 103 height 103
type input "C:\fakepath\A480592B-4C19-42DF-827D-F7C58721B323.jpeg"
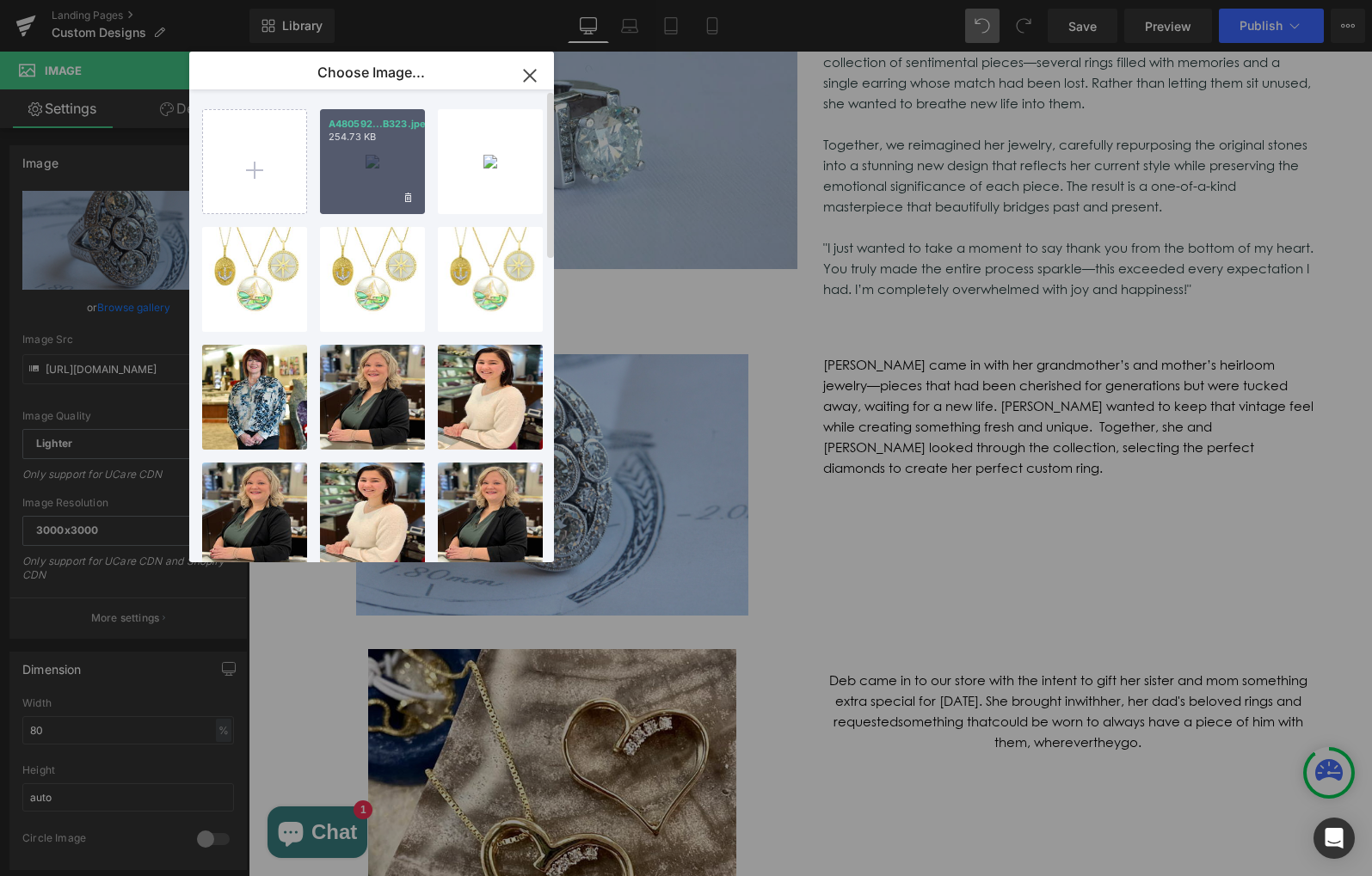
click at [392, 167] on div "A480592...B323.jpeg 254.73 KB" at bounding box center [372, 161] width 105 height 105
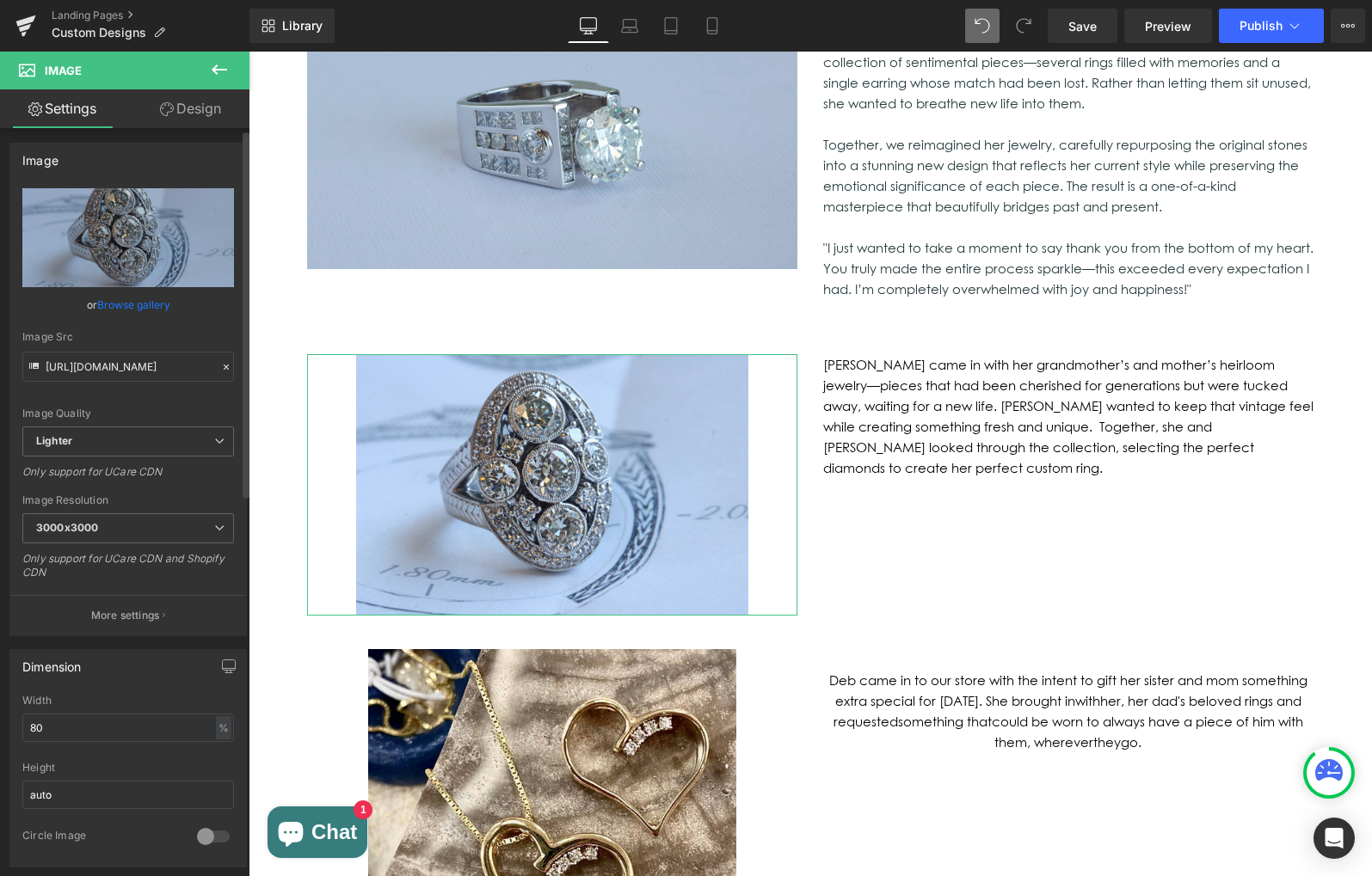
click at [131, 301] on link "Browse gallery" at bounding box center [133, 304] width 73 height 30
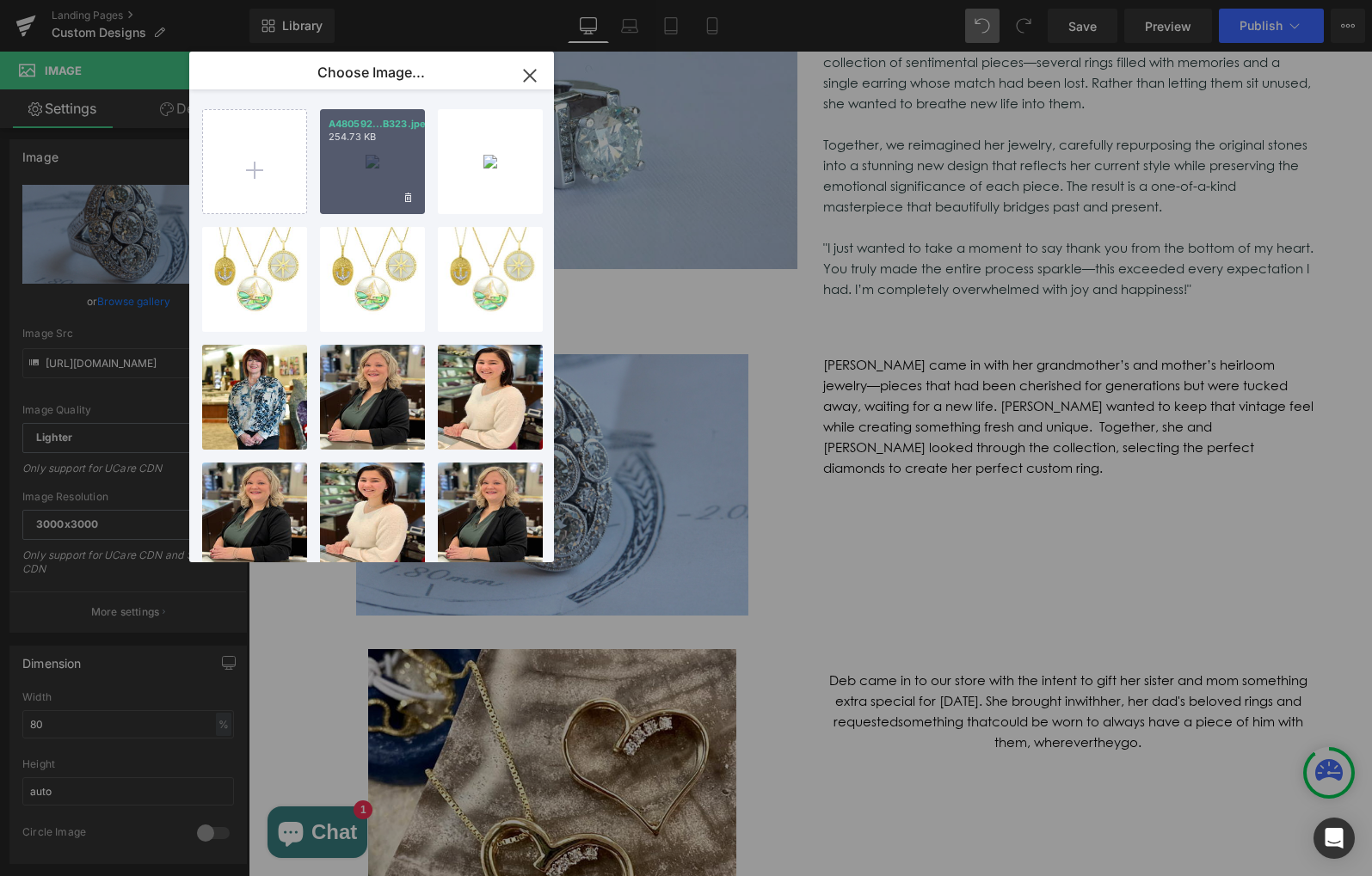
click at [391, 161] on div "A480592...B323.jpeg 254.73 KB" at bounding box center [372, 161] width 105 height 105
type input "[URL][DOMAIN_NAME]"
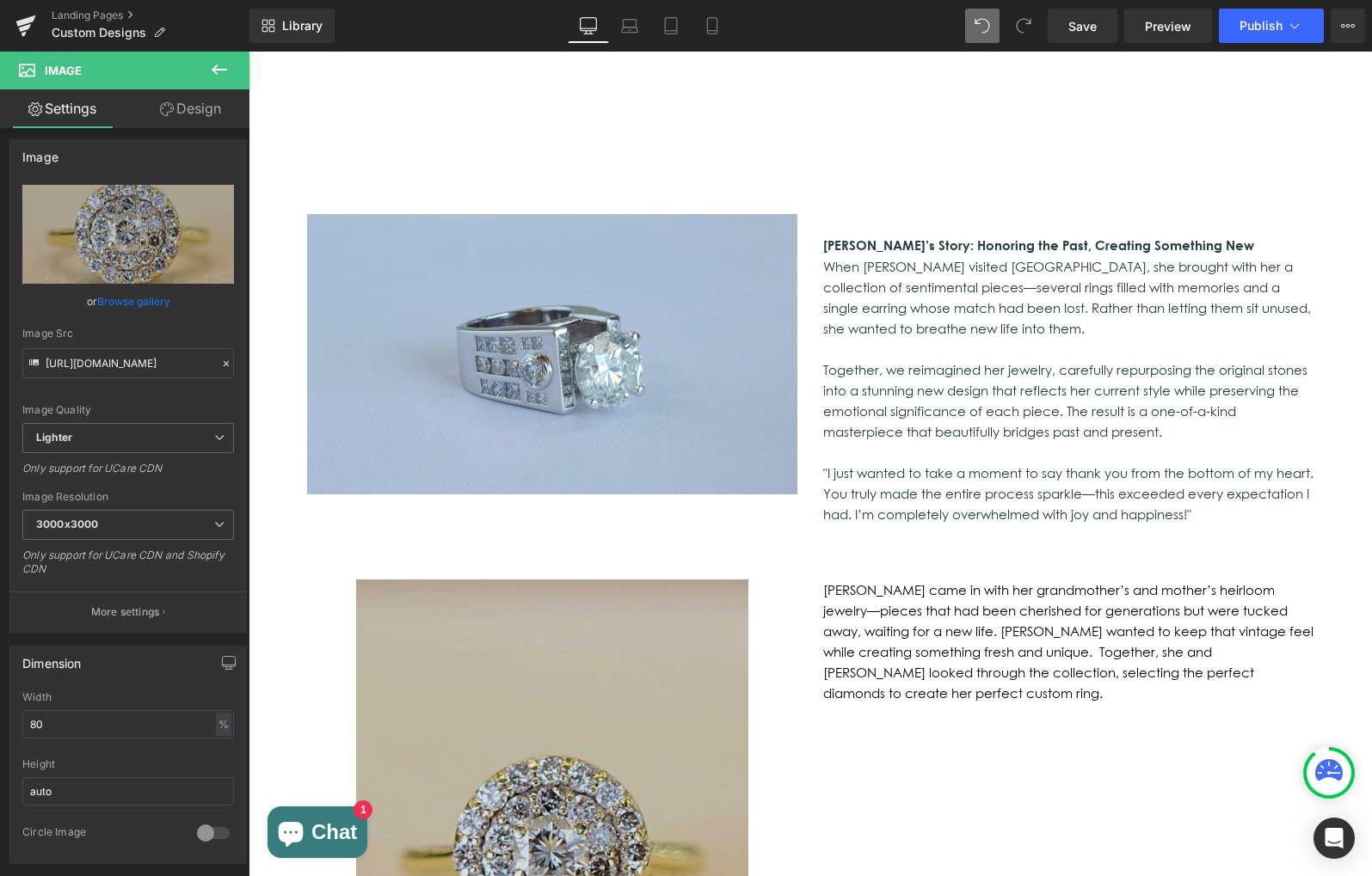
click at [526, 579] on img at bounding box center [551, 857] width 392 height 554
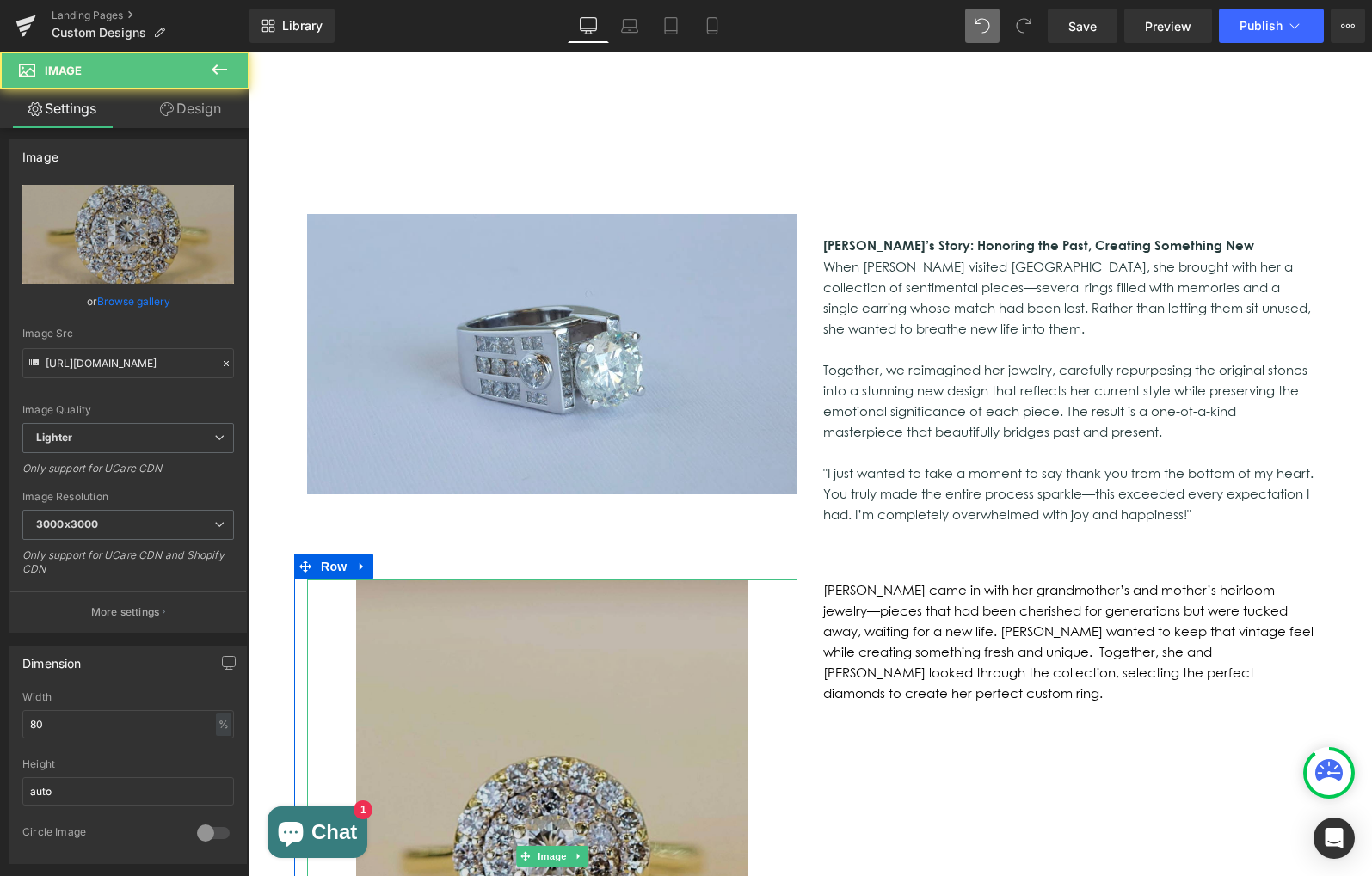
scroll to position [1149, 0]
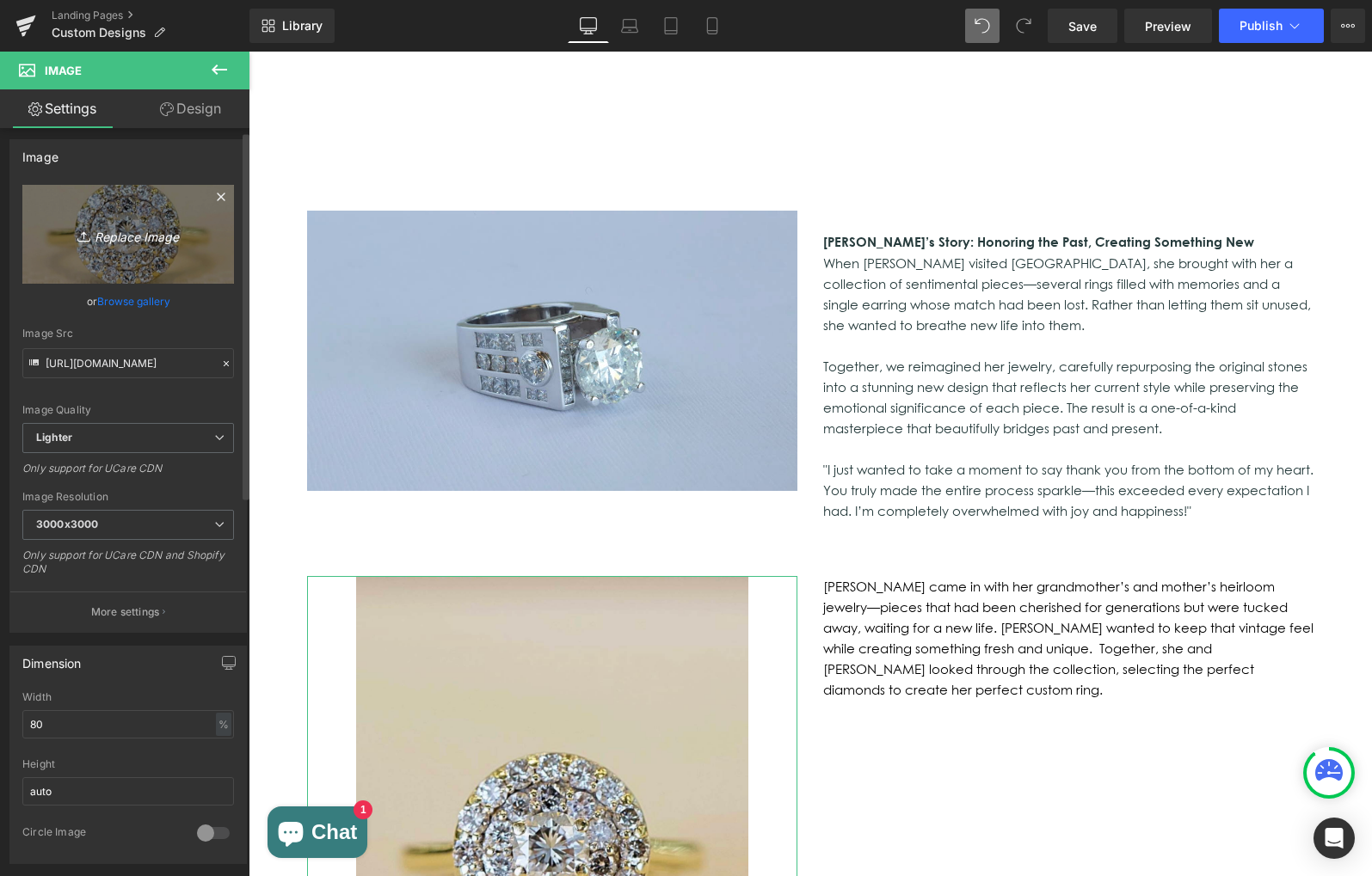
click at [125, 242] on icon "Replace Image" at bounding box center [128, 234] width 138 height 21
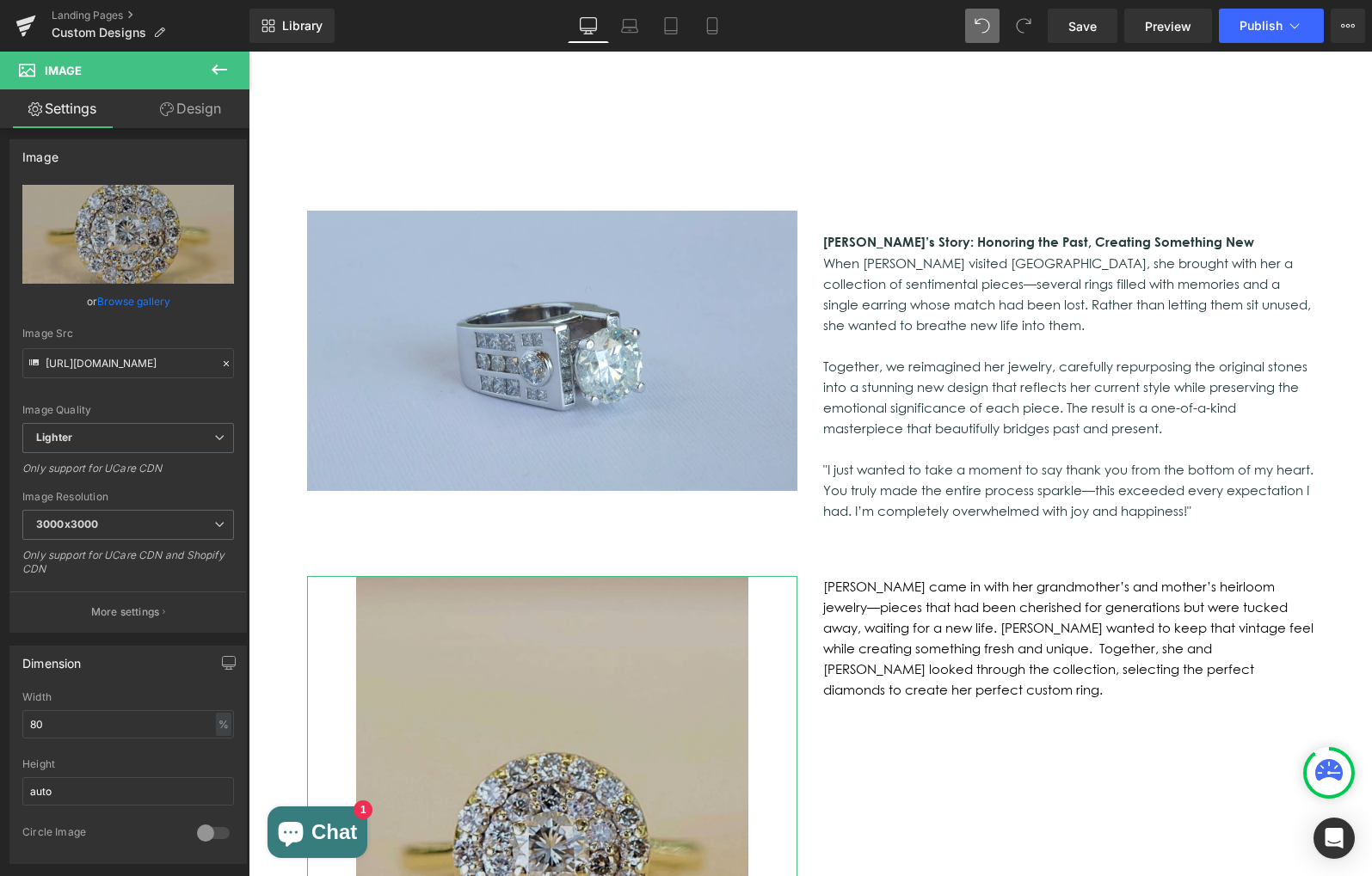
click at [657, 745] on img at bounding box center [551, 854] width 392 height 554
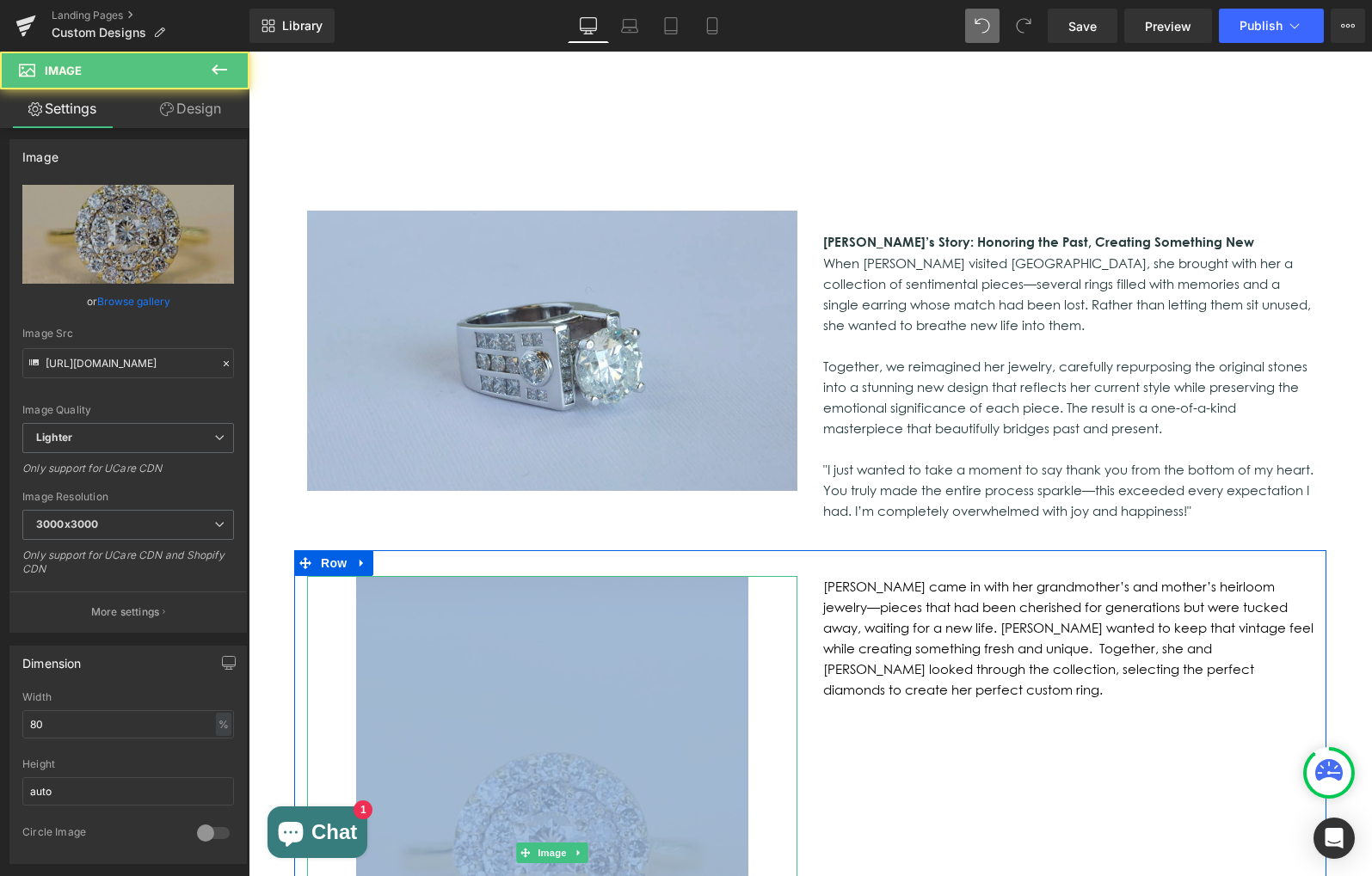
click at [657, 745] on img at bounding box center [551, 854] width 392 height 554
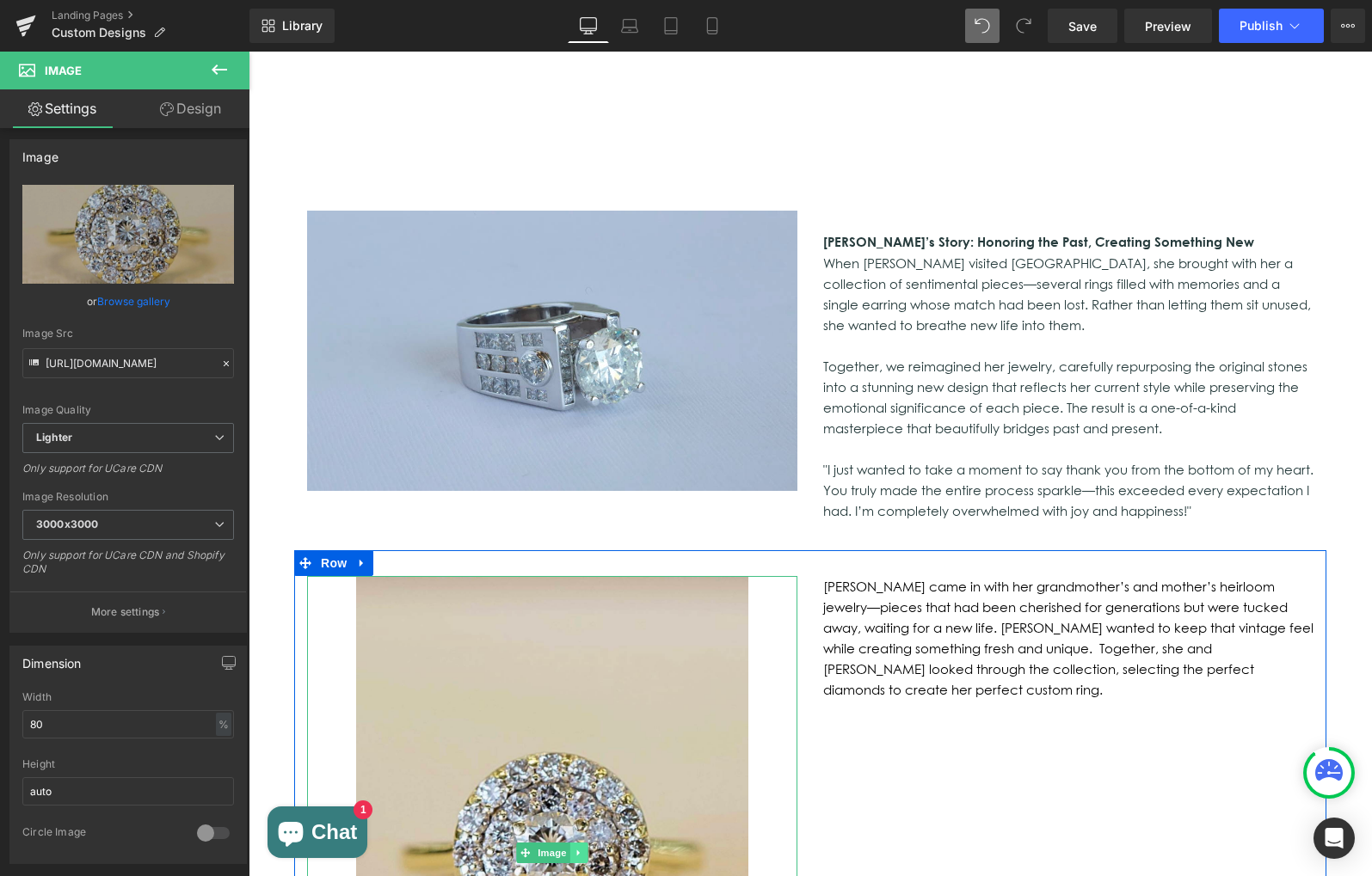
click at [579, 848] on icon at bounding box center [580, 853] width 10 height 11
click at [491, 750] on div "Image" at bounding box center [552, 854] width 490 height 554
click at [367, 550] on link at bounding box center [362, 563] width 22 height 26
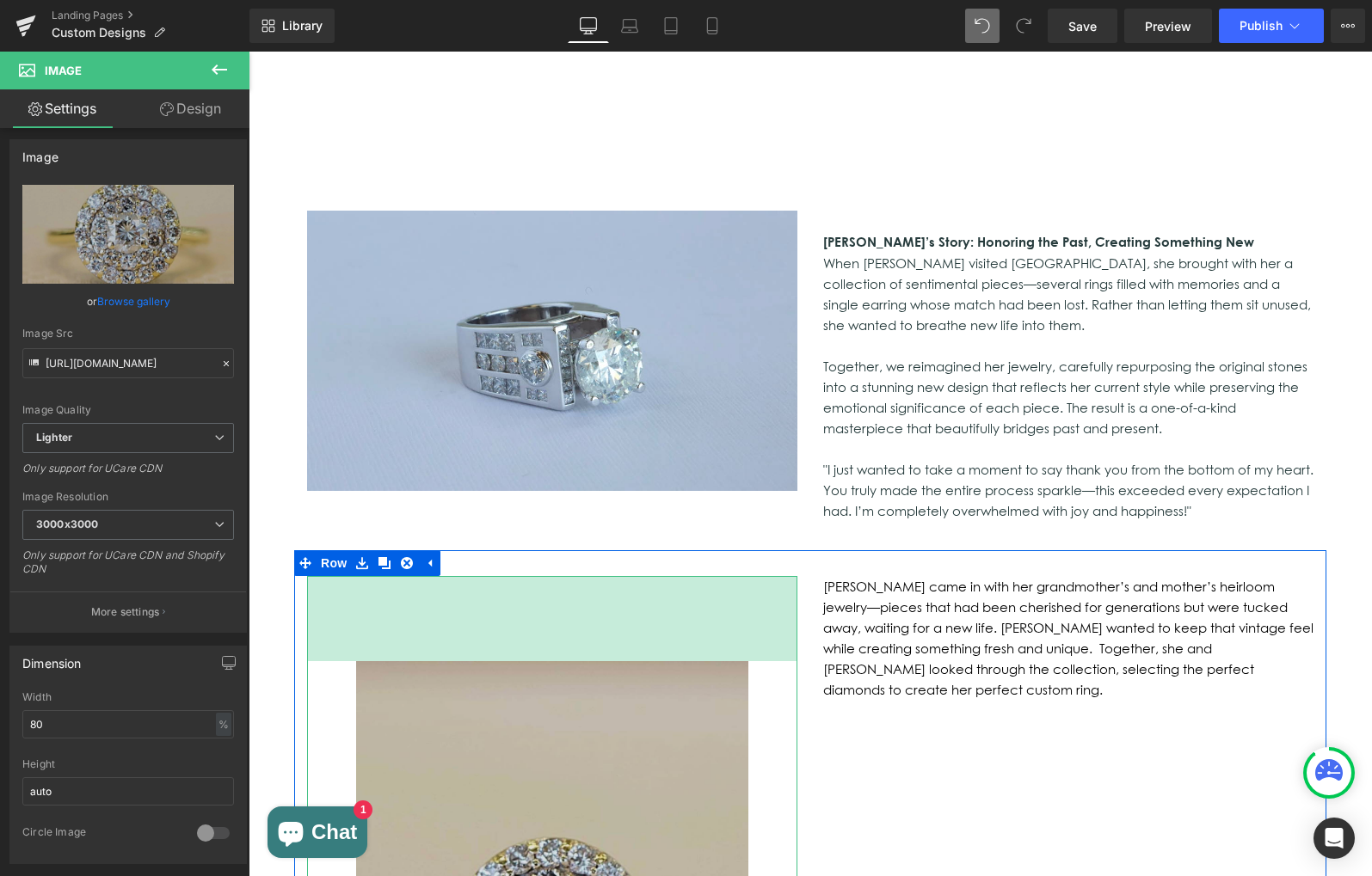
drag, startPoint x: 724, startPoint y: 471, endPoint x: 721, endPoint y: 555, distance: 84.1
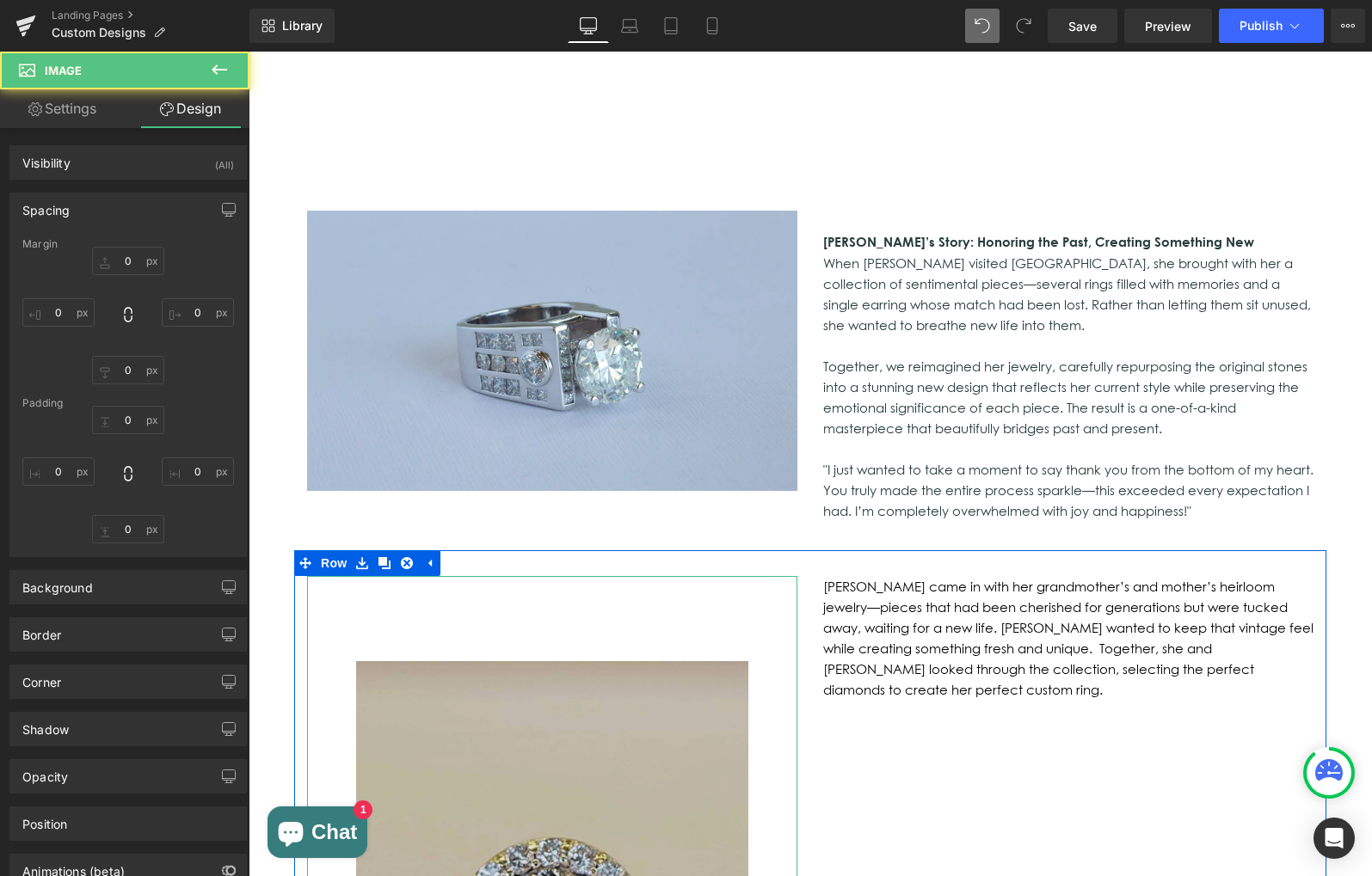
type input "0"
type input "99"
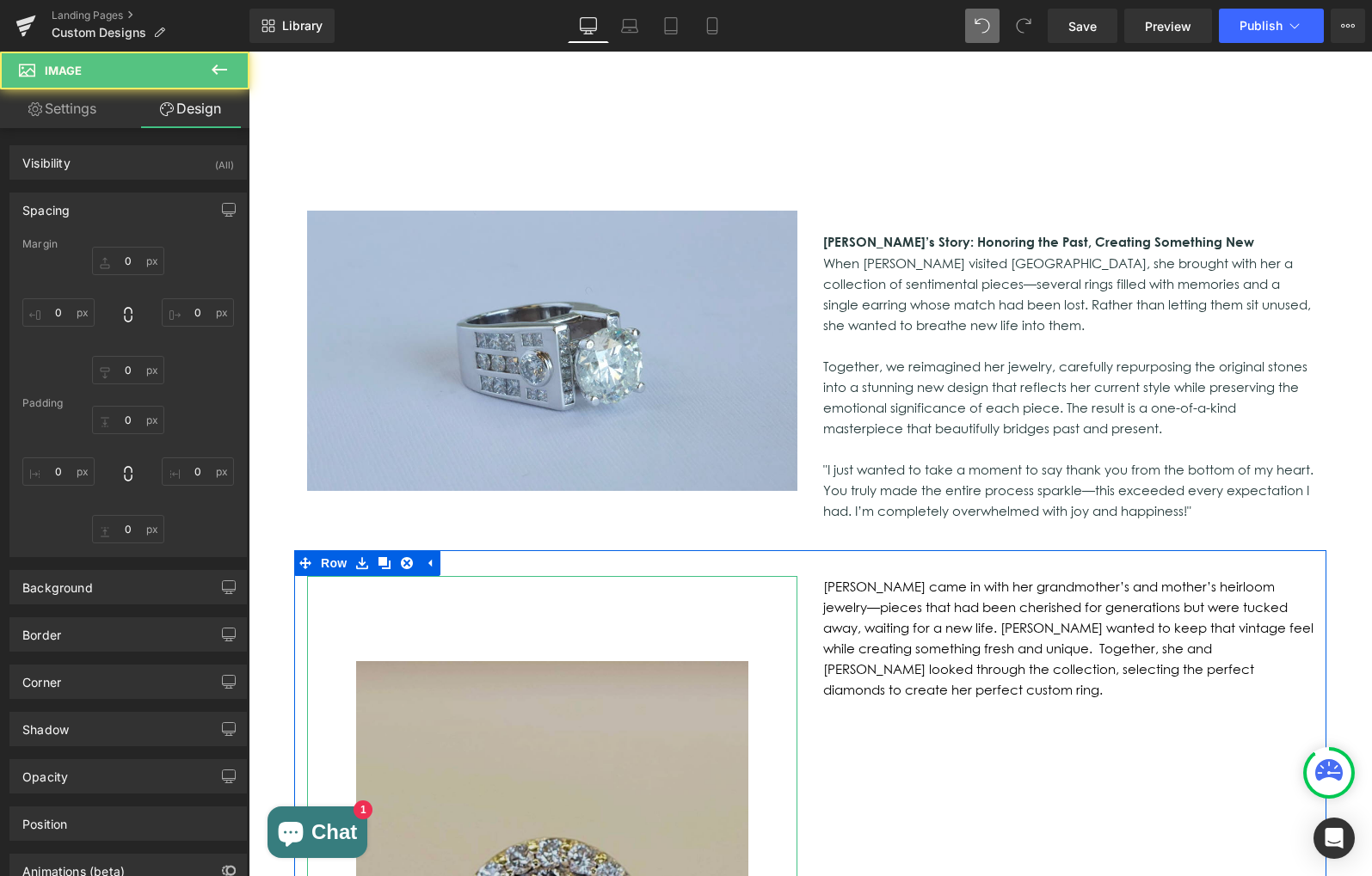
type input "0"
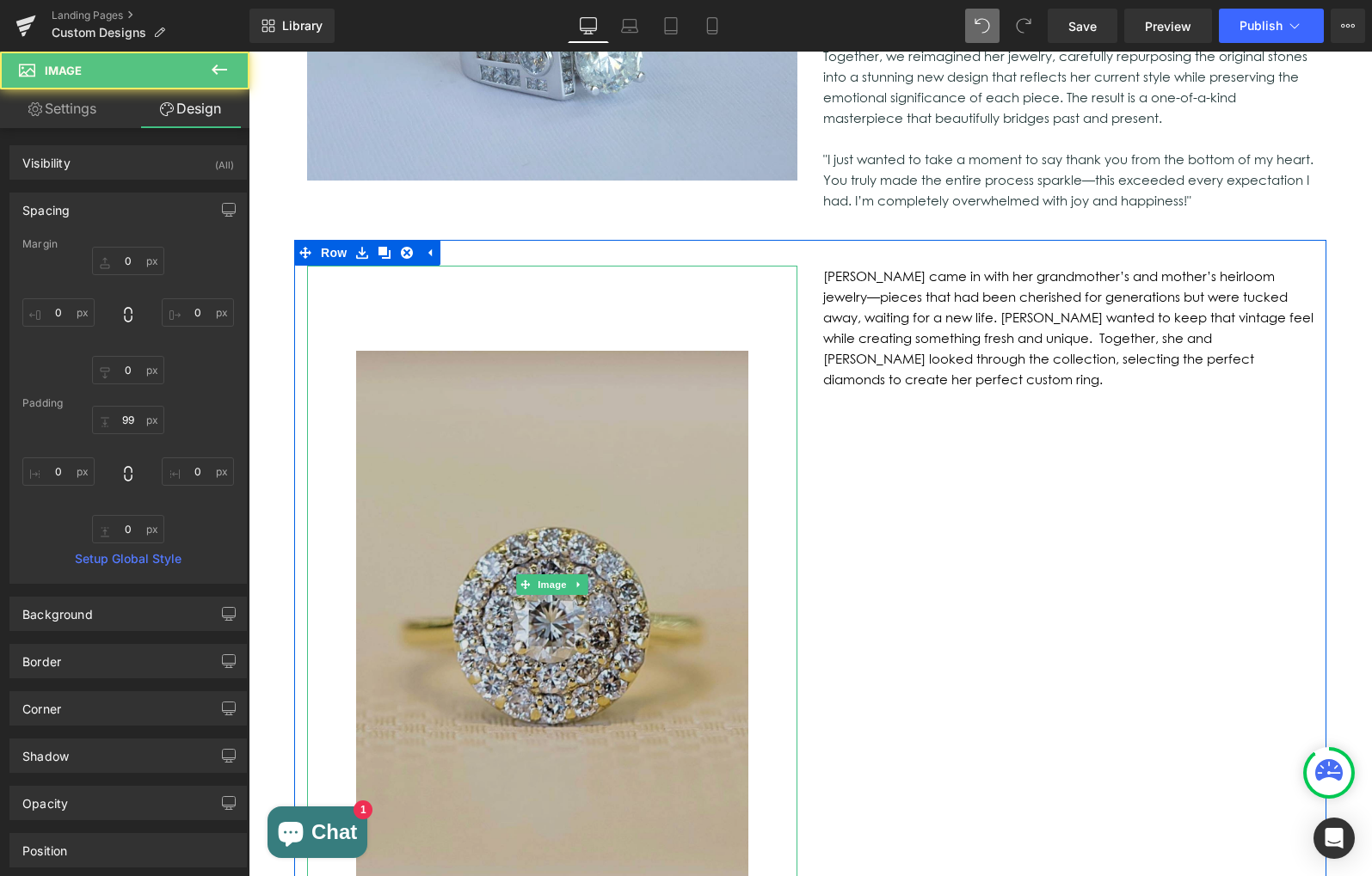
scroll to position [1457, 0]
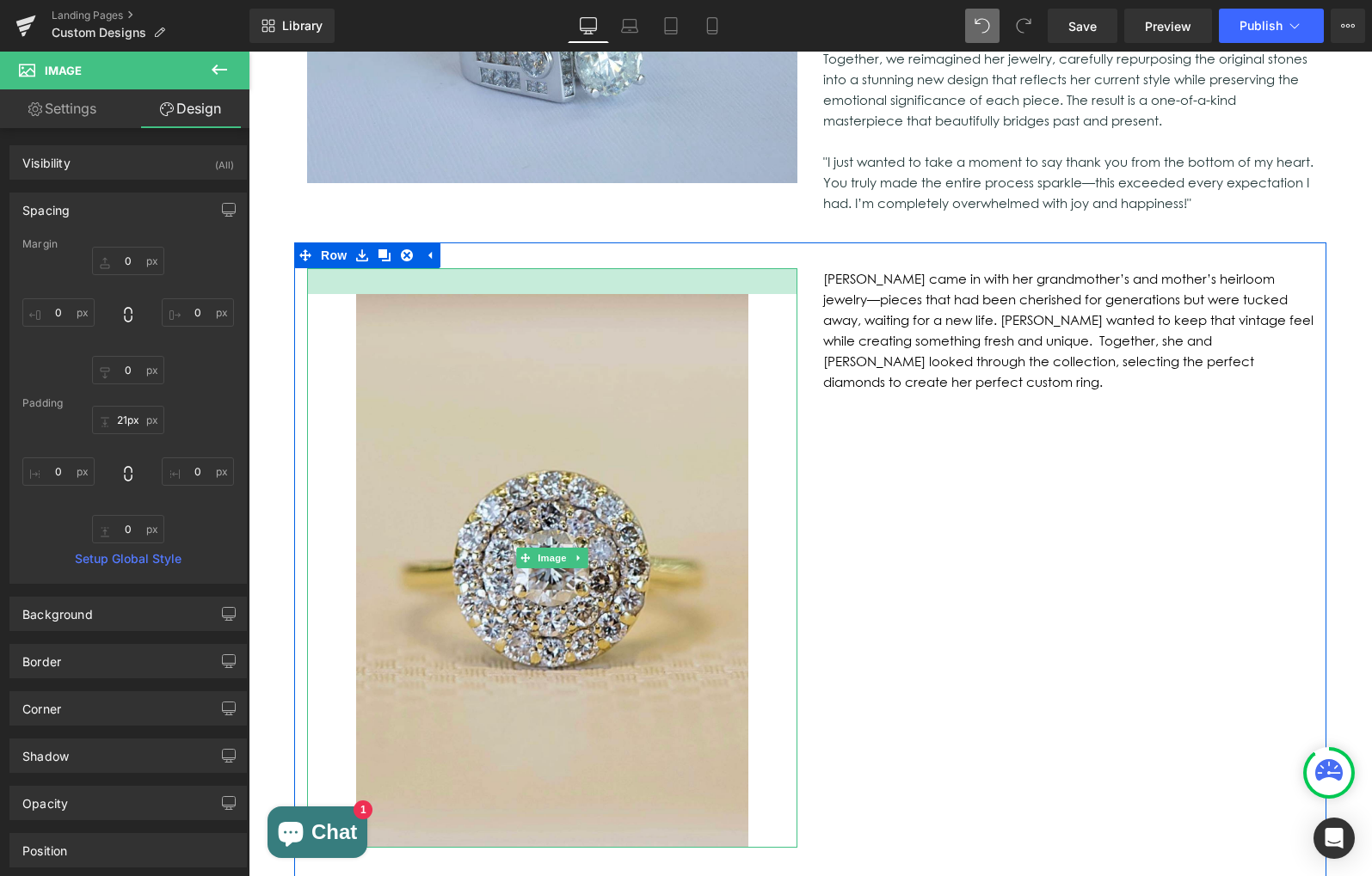
type input "20px"
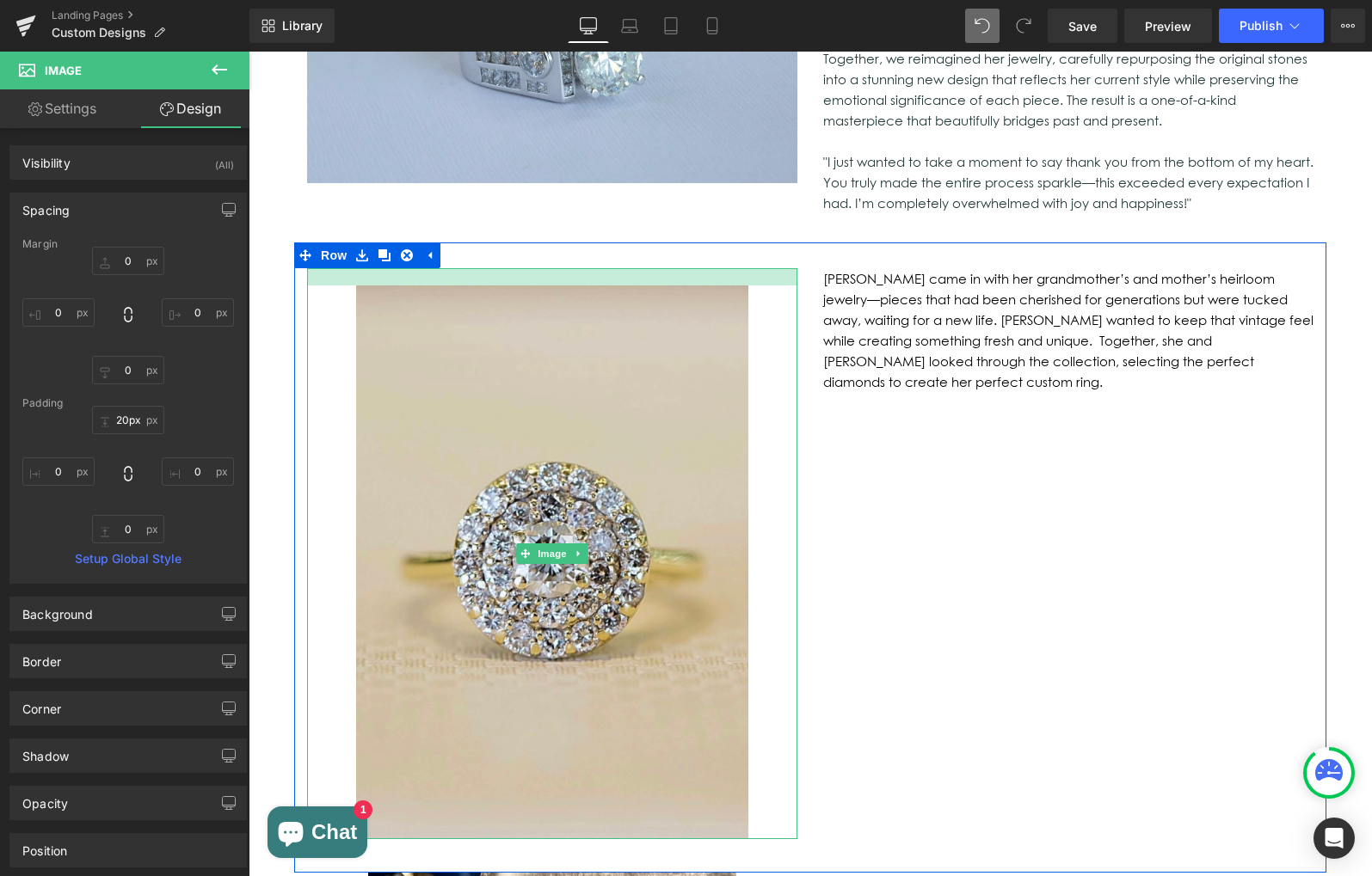
drag, startPoint x: 537, startPoint y: 245, endPoint x: 554, endPoint y: 177, distance: 70.1
click at [554, 268] on div at bounding box center [552, 277] width 490 height 18
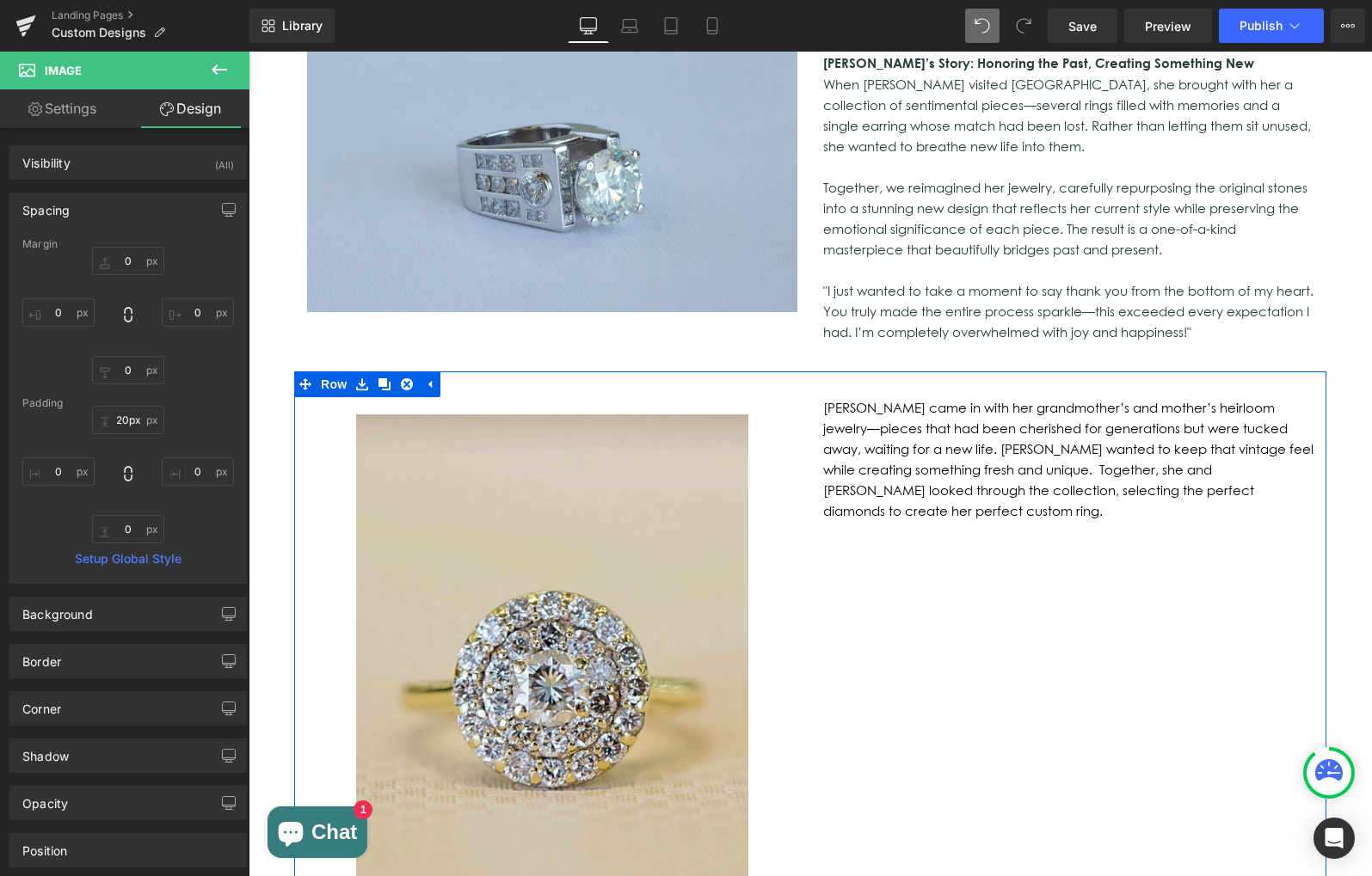
scroll to position [1330, 0]
click at [249, 52] on div at bounding box center [249, 52] width 0 height 0
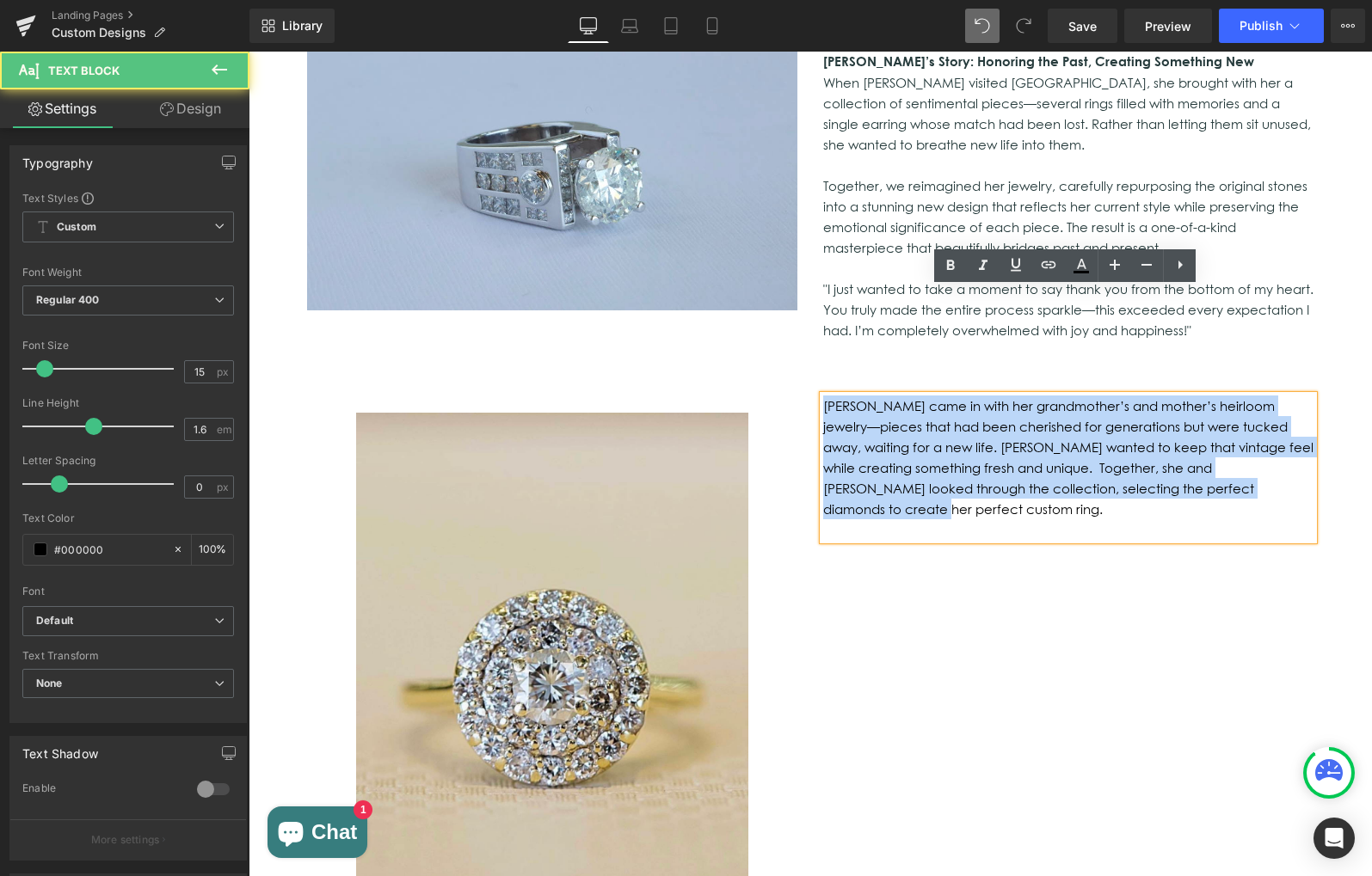
drag, startPoint x: 1077, startPoint y: 384, endPoint x: 815, endPoint y: 300, distance: 275.1
click at [823, 396] on div "[PERSON_NAME] came in with her grandmother’s and mother’s heirloom jewelry—piec…" at bounding box center [1068, 468] width 490 height 145
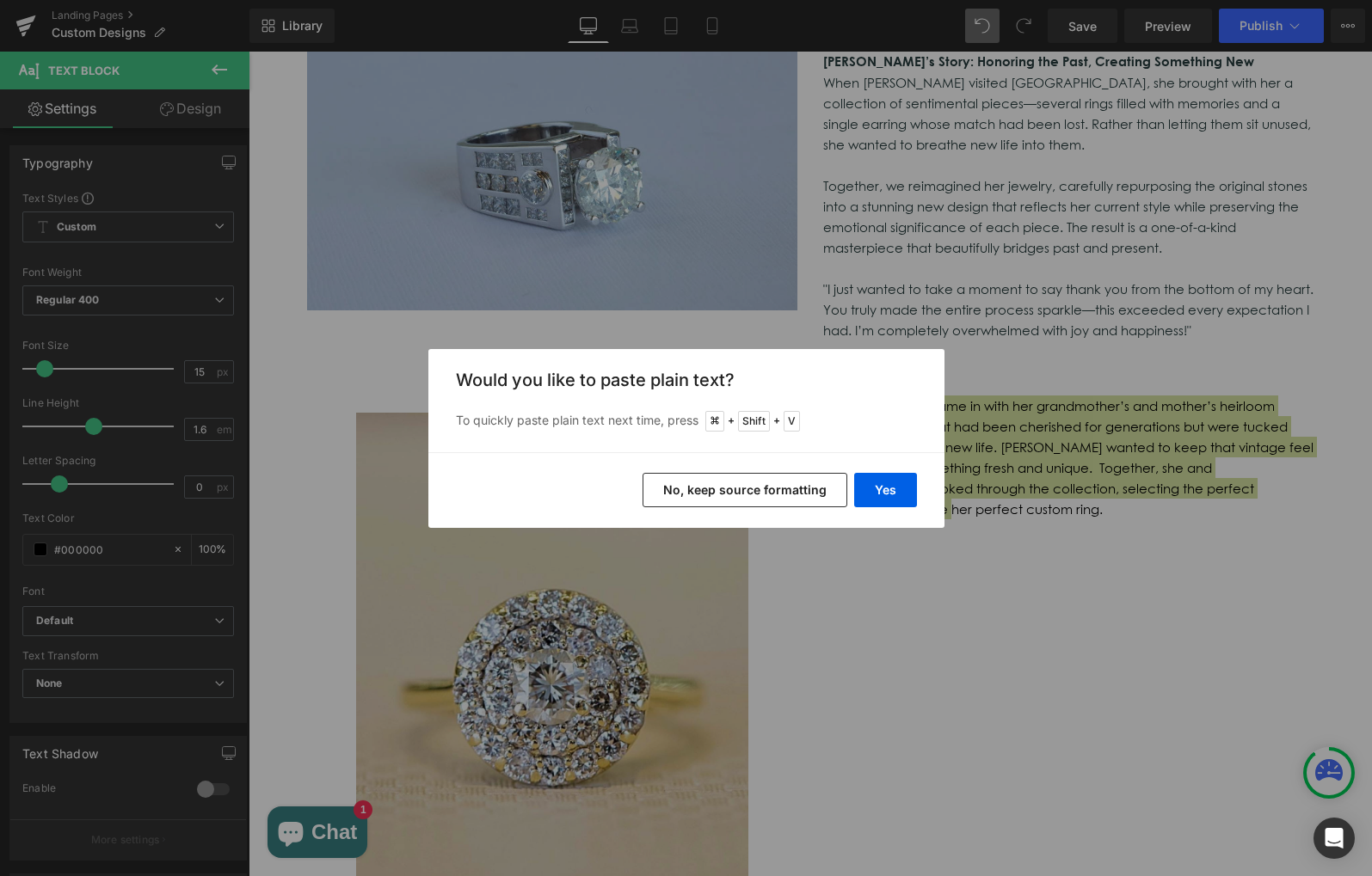
click at [744, 493] on button "No, keep source formatting" at bounding box center [745, 489] width 204 height 34
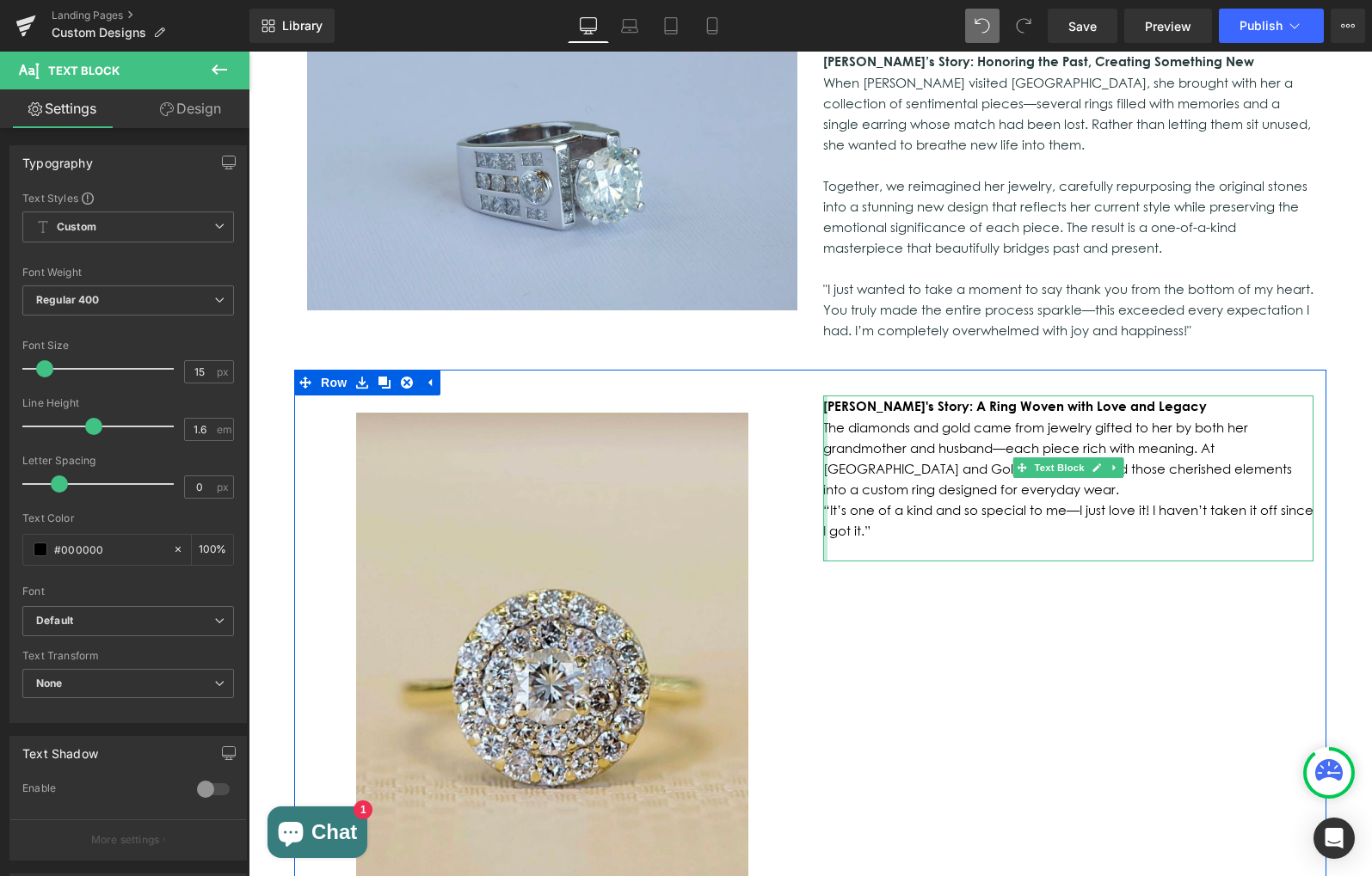
drag, startPoint x: 819, startPoint y: 348, endPoint x: 796, endPoint y: 348, distance: 23.0
click at [774, 369] on div "Image [PERSON_NAME]'s Story: A Ring Woven with Love and Legacy The diamonds and…" at bounding box center [809, 684] width 1032 height 630
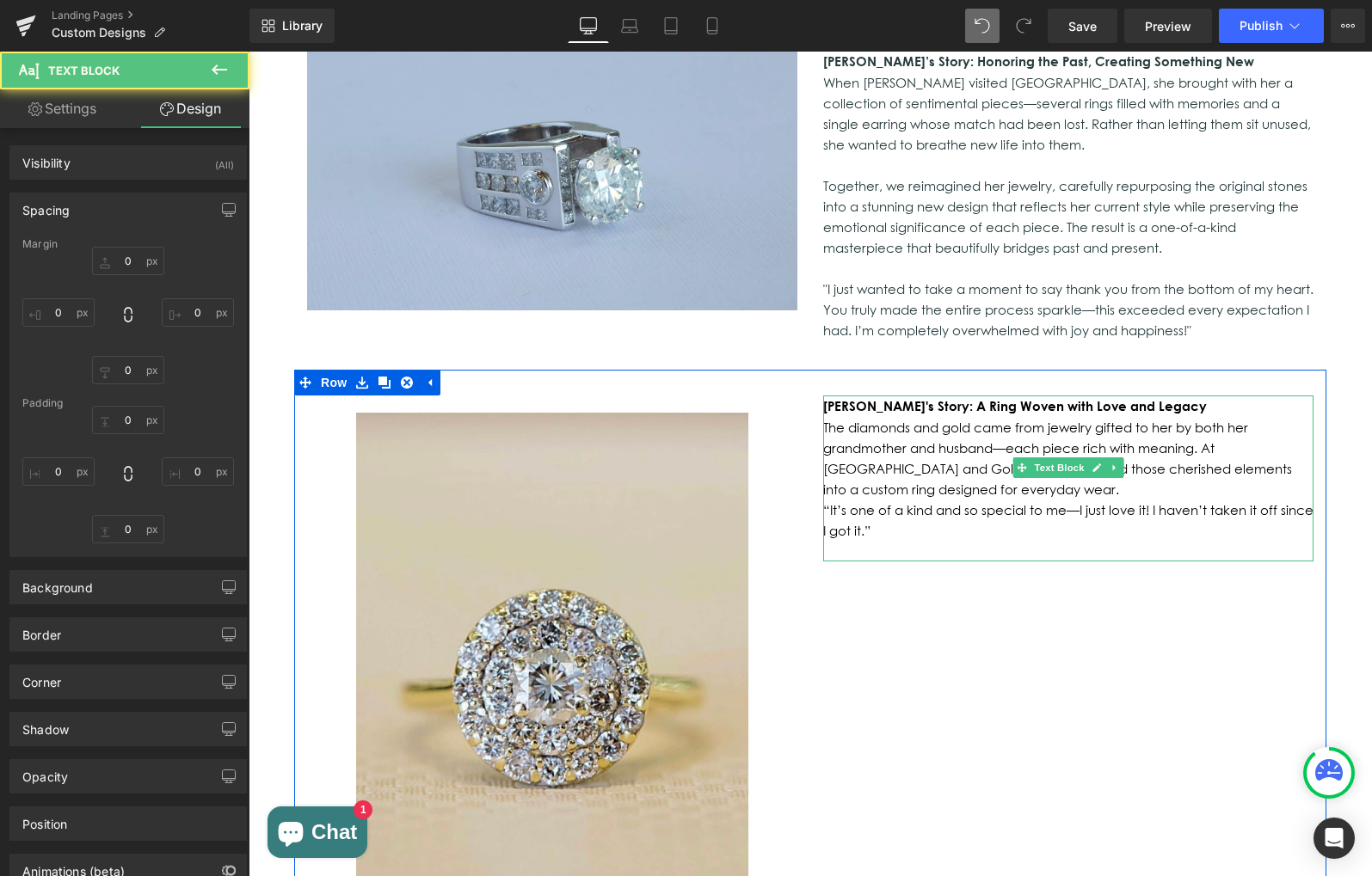
type input "0"
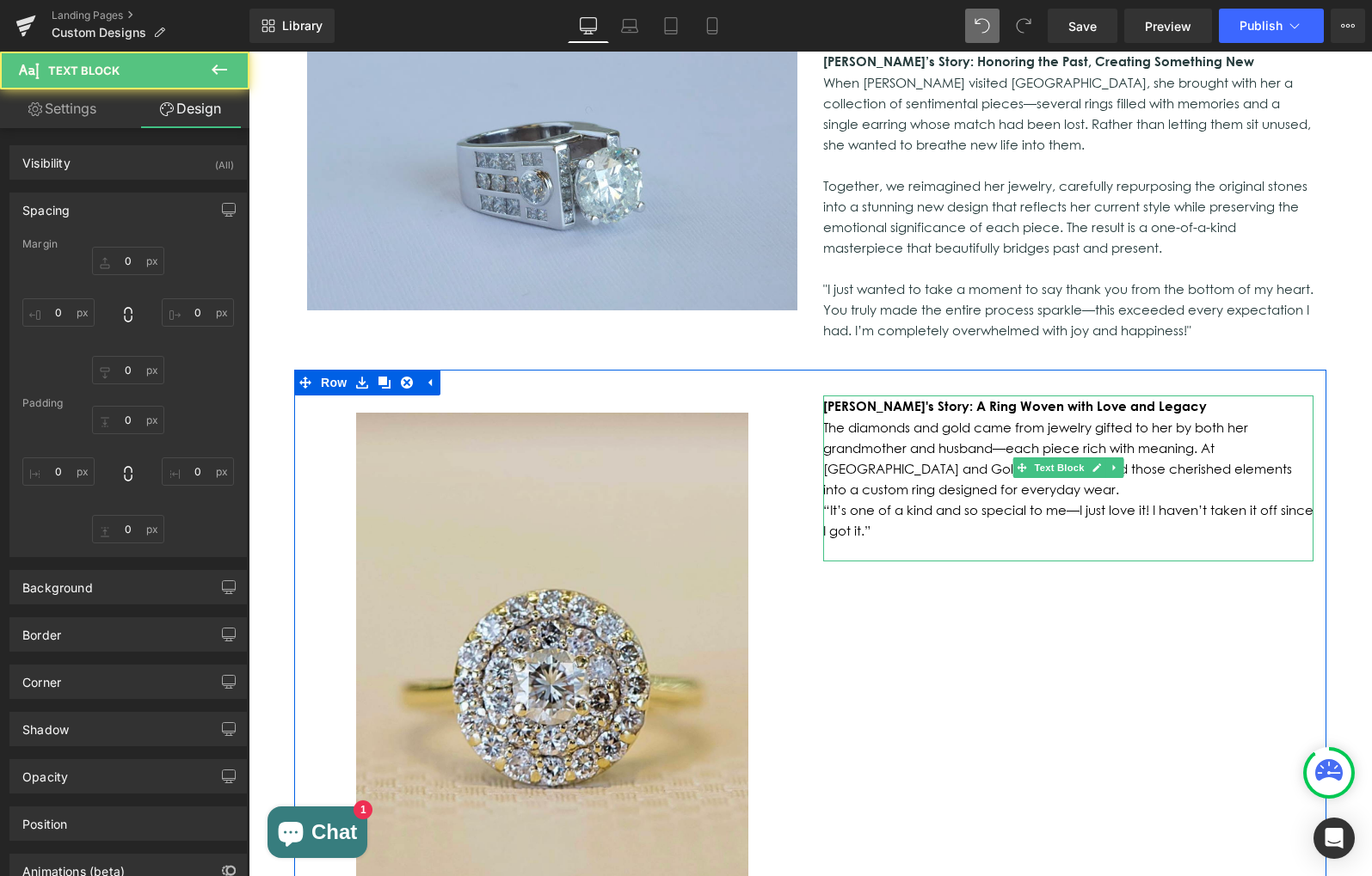
type input "0"
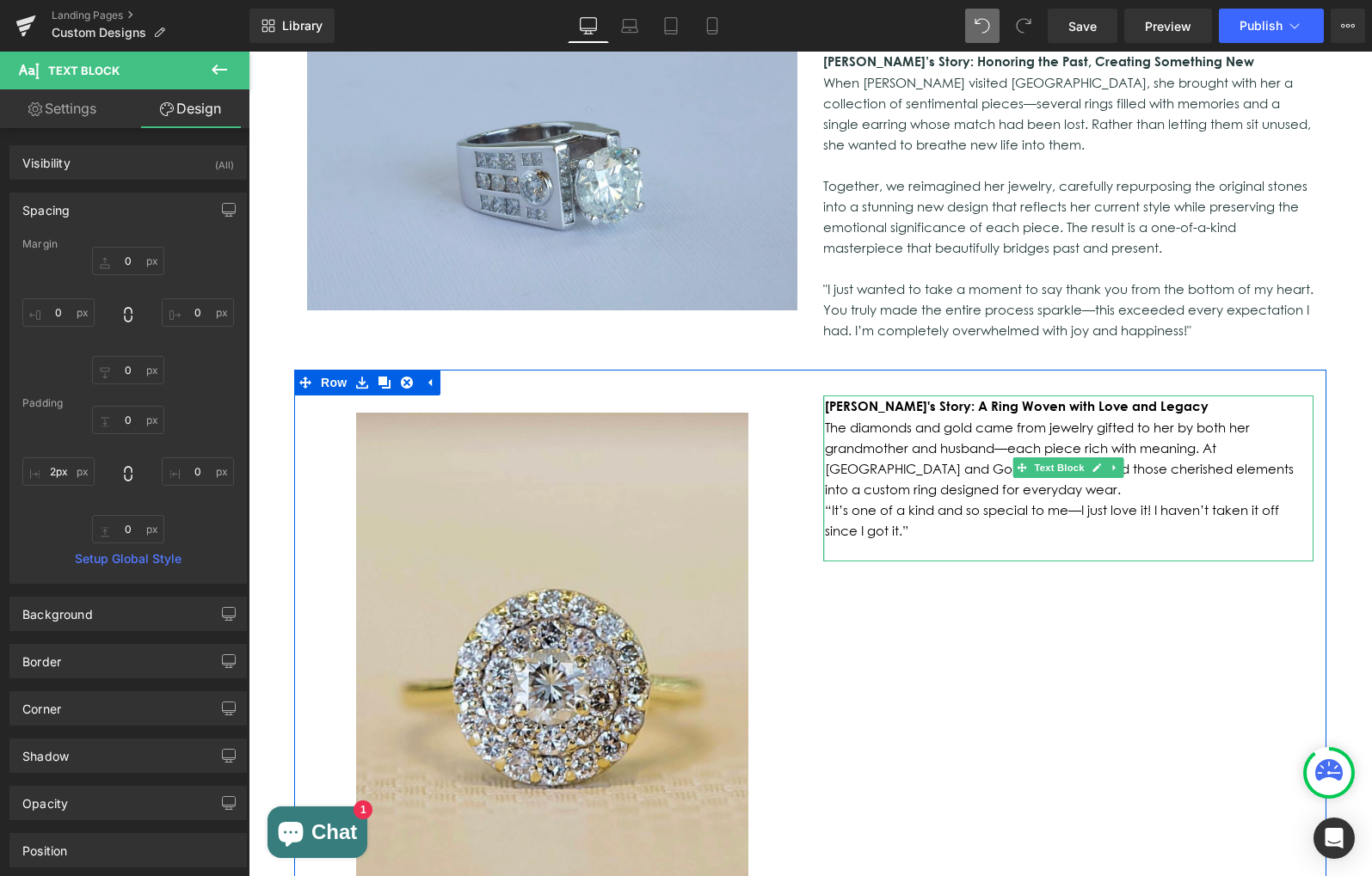
type input "0px"
drag, startPoint x: 821, startPoint y: 344, endPoint x: 764, endPoint y: 346, distance: 57.0
click at [764, 369] on div "Image [PERSON_NAME]'s Story: A Ring Woven with Love and Legacy The diamonds and…" at bounding box center [809, 684] width 1032 height 630
type input "0px"
drag, startPoint x: 1307, startPoint y: 340, endPoint x: 1326, endPoint y: 339, distance: 19.0
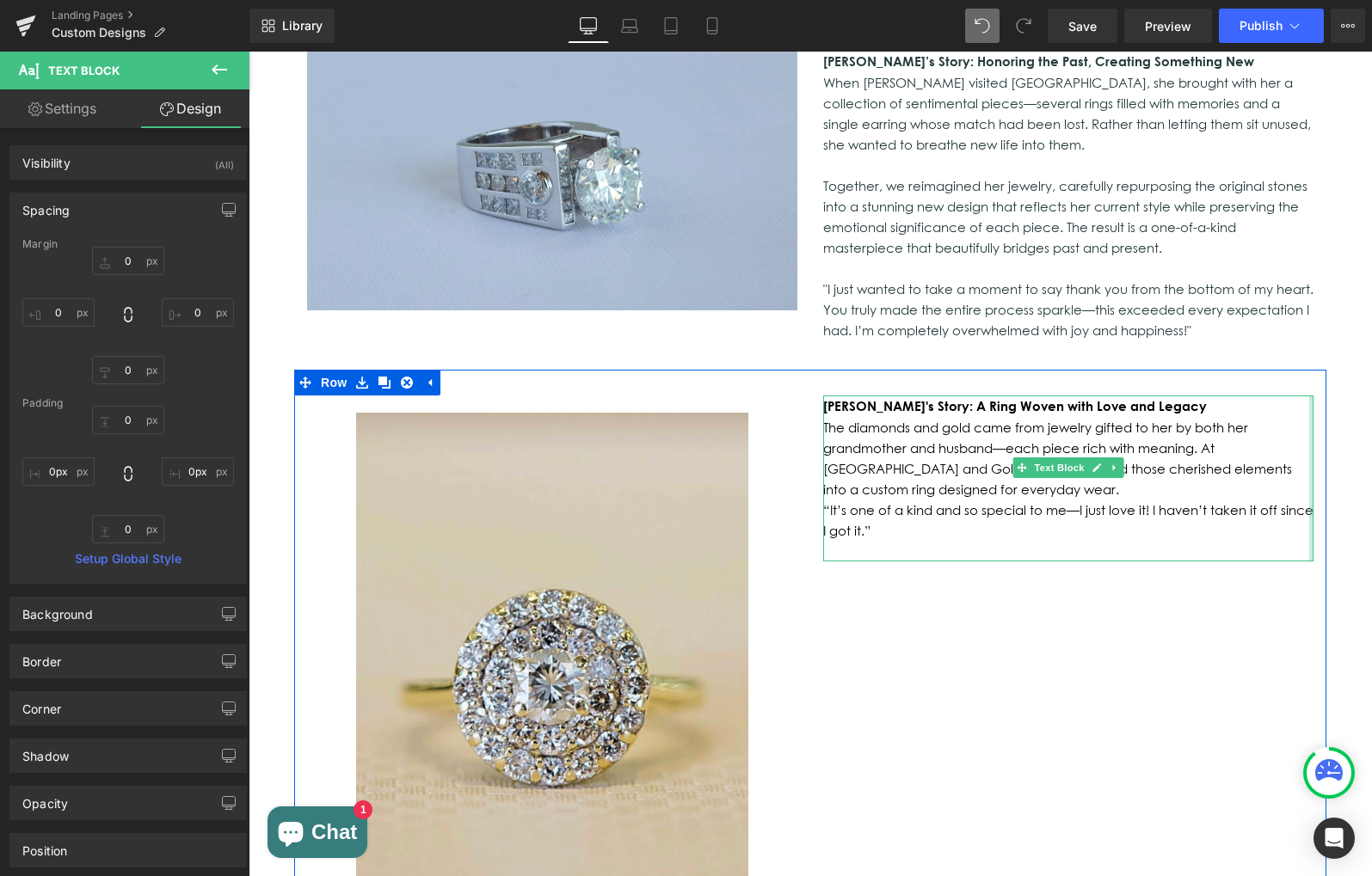
click at [1326, 339] on div "Custom Design Projects Jewelry Inspired by Beauty, Emotion, and Your Unique Lov…" at bounding box center [810, 704] width 1123 height 3553
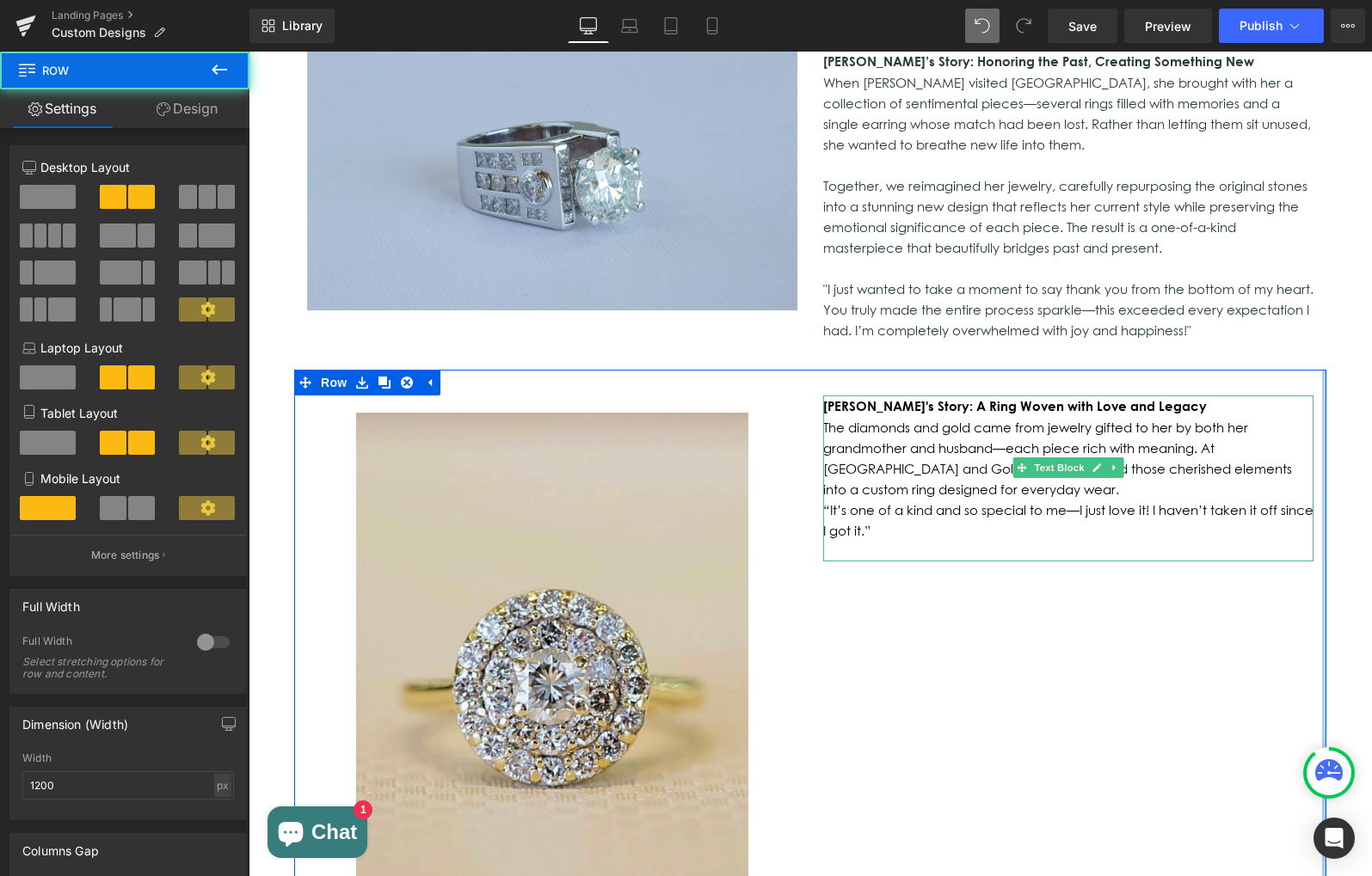
drag, startPoint x: 1320, startPoint y: 351, endPoint x: 1345, endPoint y: 351, distance: 25.0
click at [1345, 351] on div "Custom Design Projects Jewelry Inspired by Beauty, Emotion, and Your Unique Lov…" at bounding box center [810, 704] width 1123 height 3553
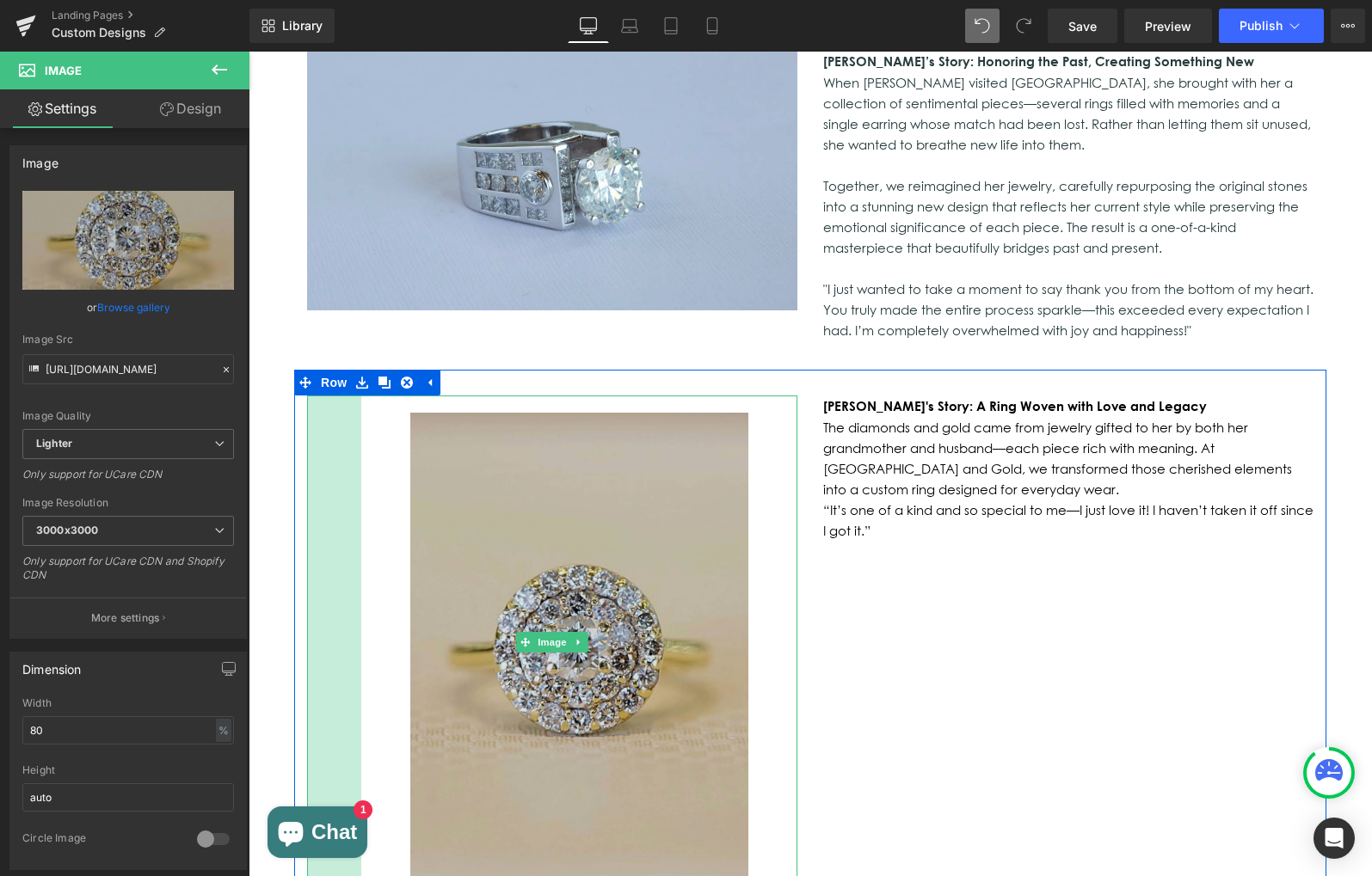
drag, startPoint x: 304, startPoint y: 428, endPoint x: 359, endPoint y: 425, distance: 55.1
click at [359, 425] on div "Image 63px" at bounding box center [552, 643] width 490 height 495
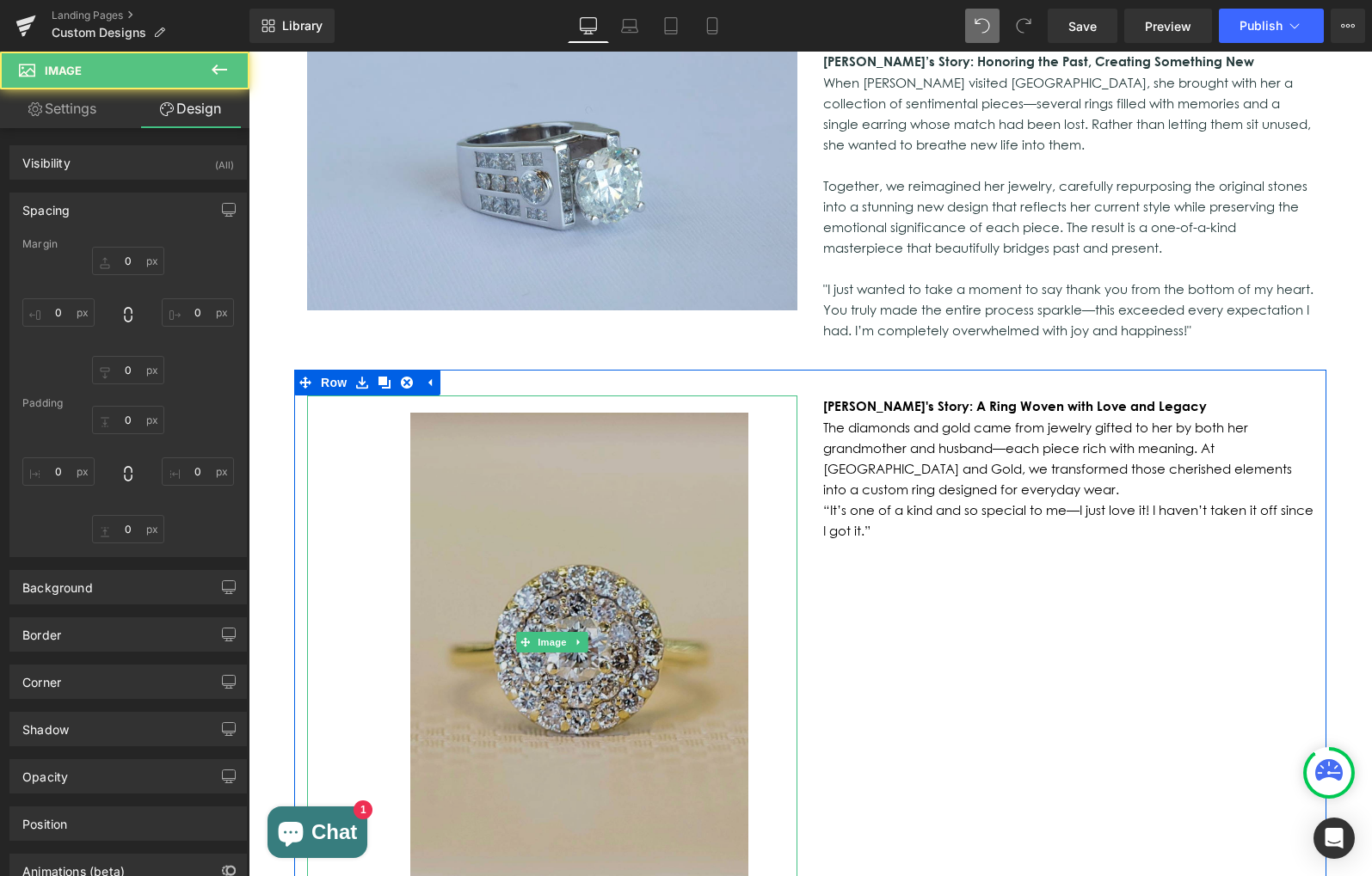
type input "0"
type input "20"
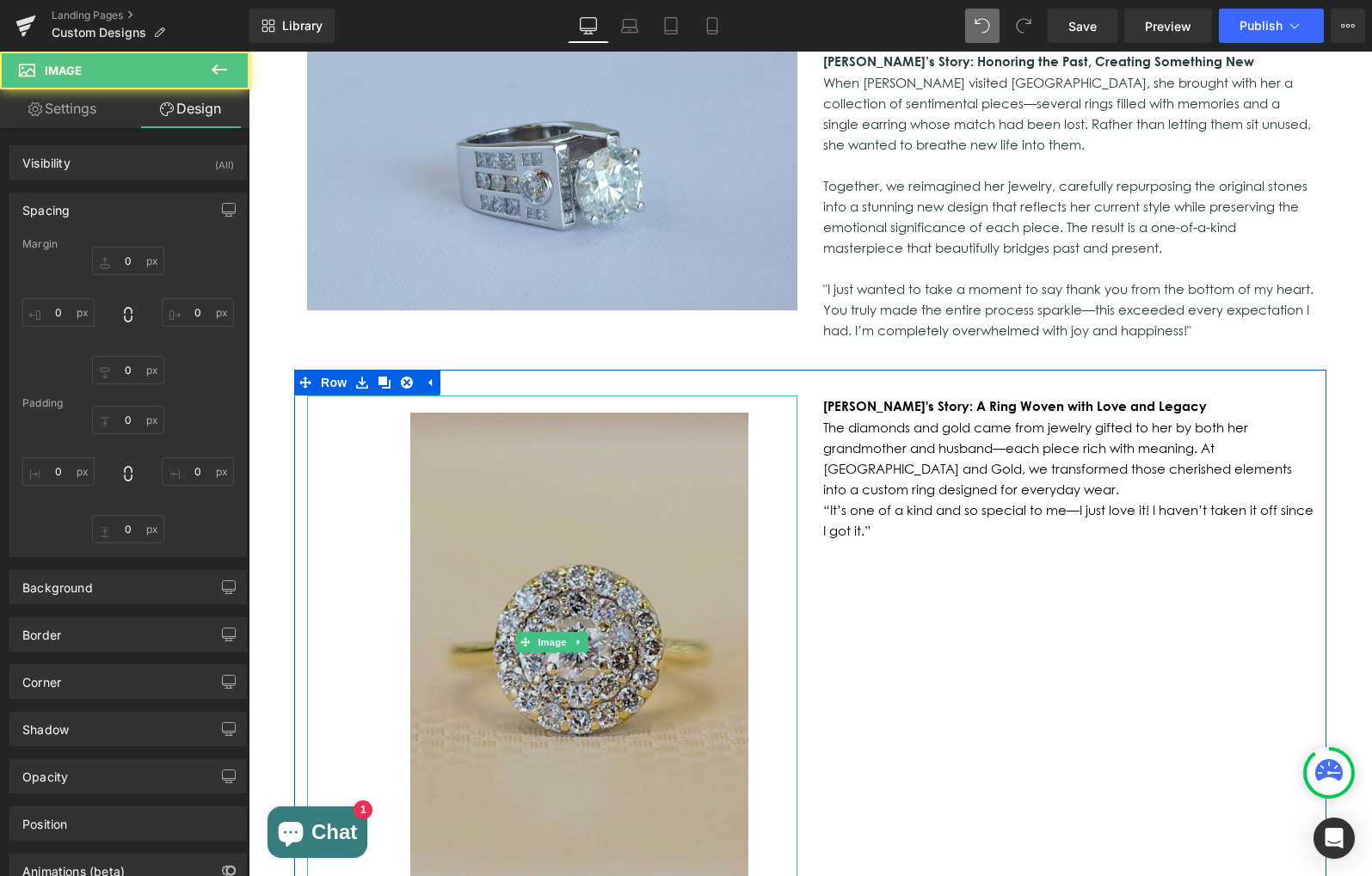
type input "0"
type input "63"
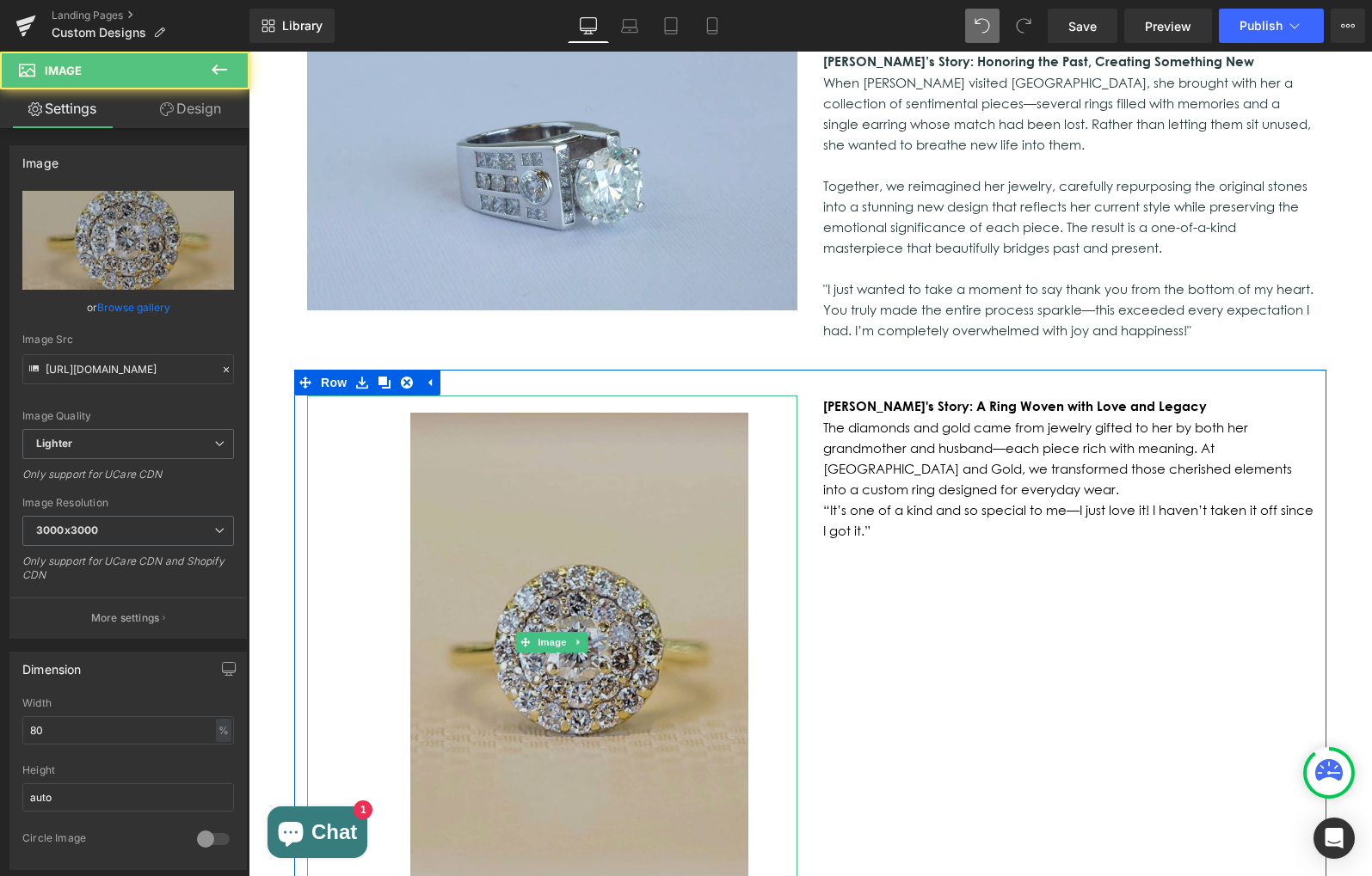
click at [496, 396] on img at bounding box center [551, 643] width 392 height 495
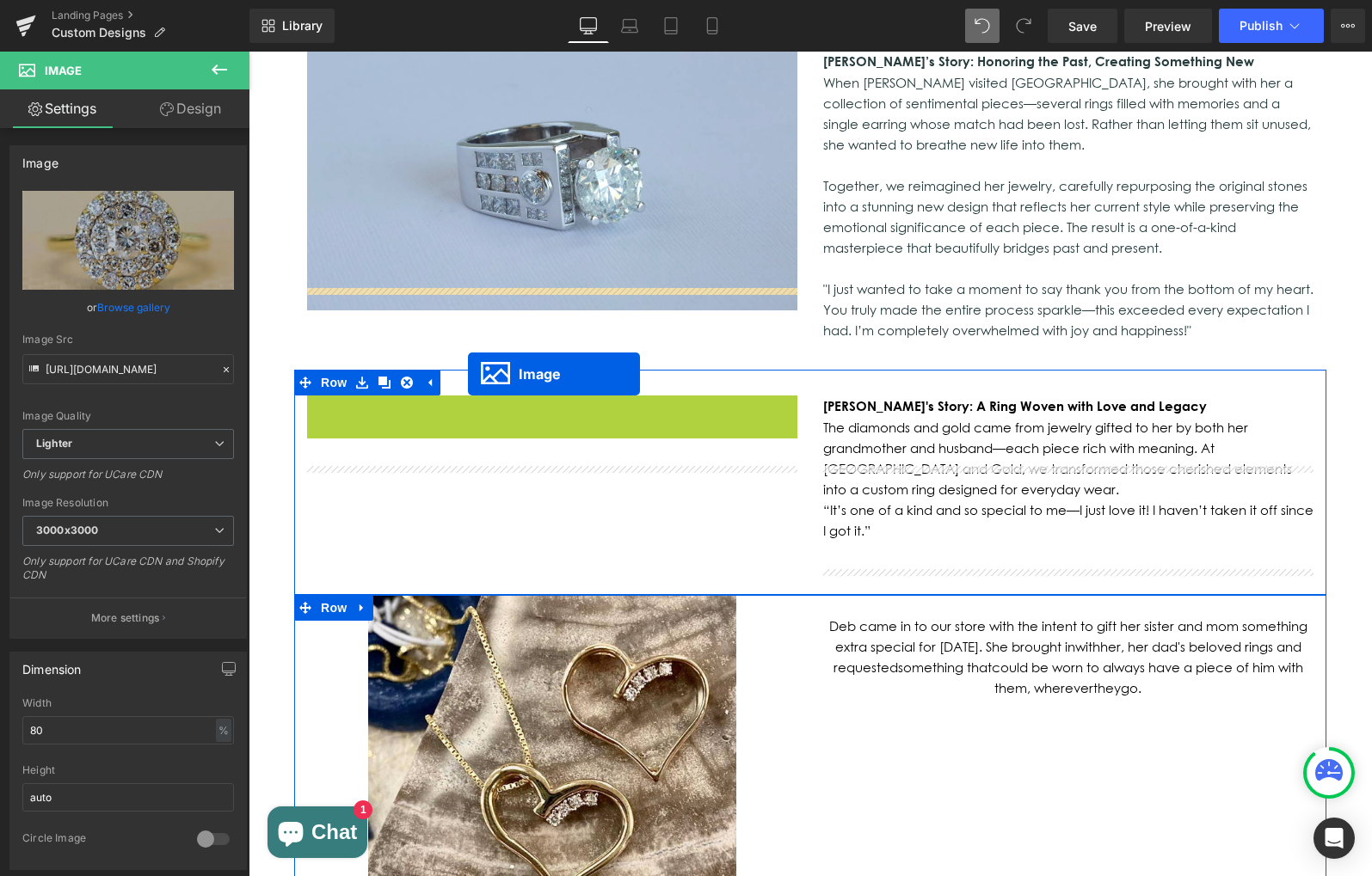
drag, startPoint x: 520, startPoint y: 527, endPoint x: 468, endPoint y: 374, distance: 161.6
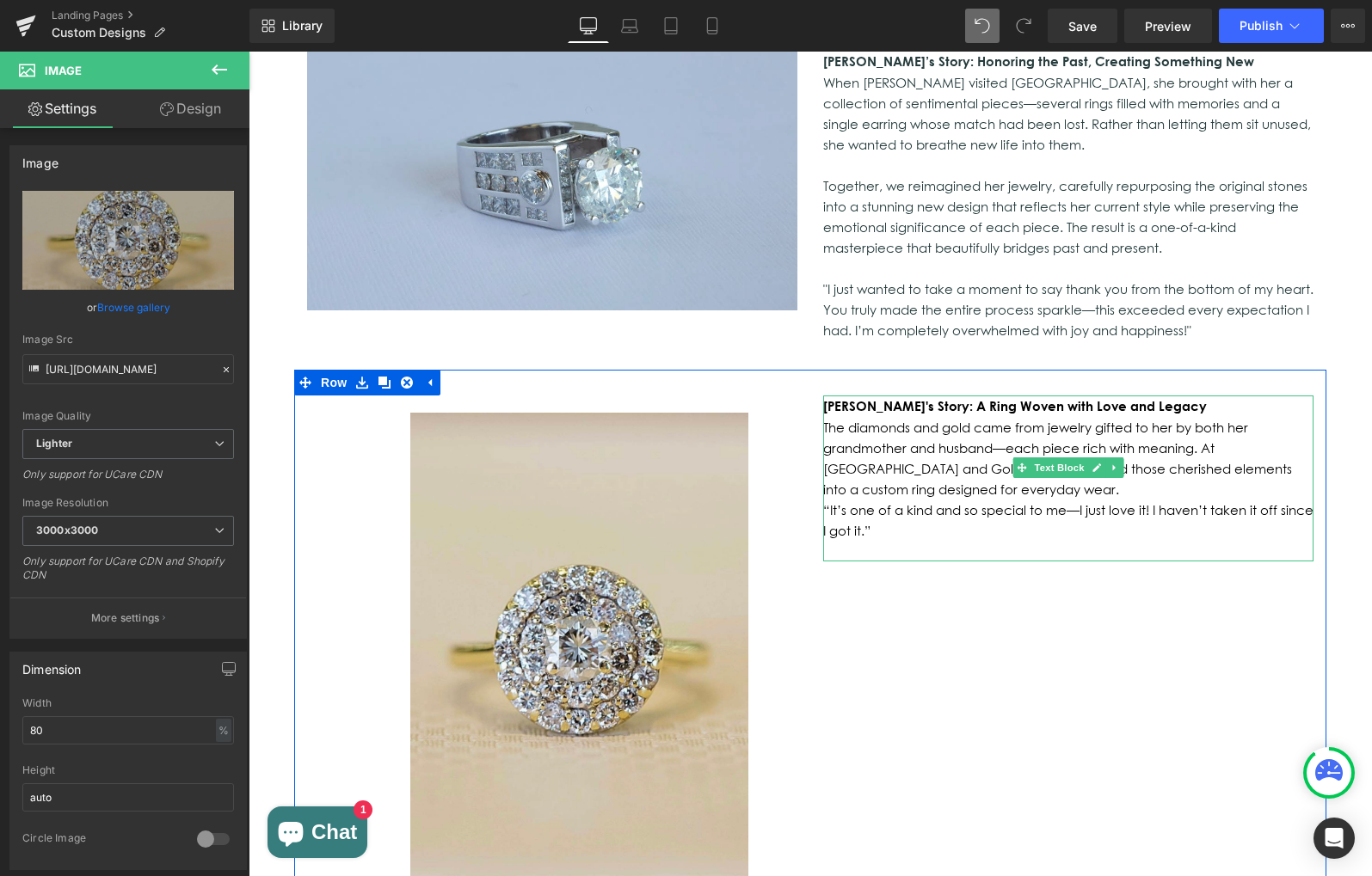
click at [978, 500] on p "“It’s one of a kind and so special to me—I just love it! I haven’t taken it off…" at bounding box center [1068, 520] width 490 height 41
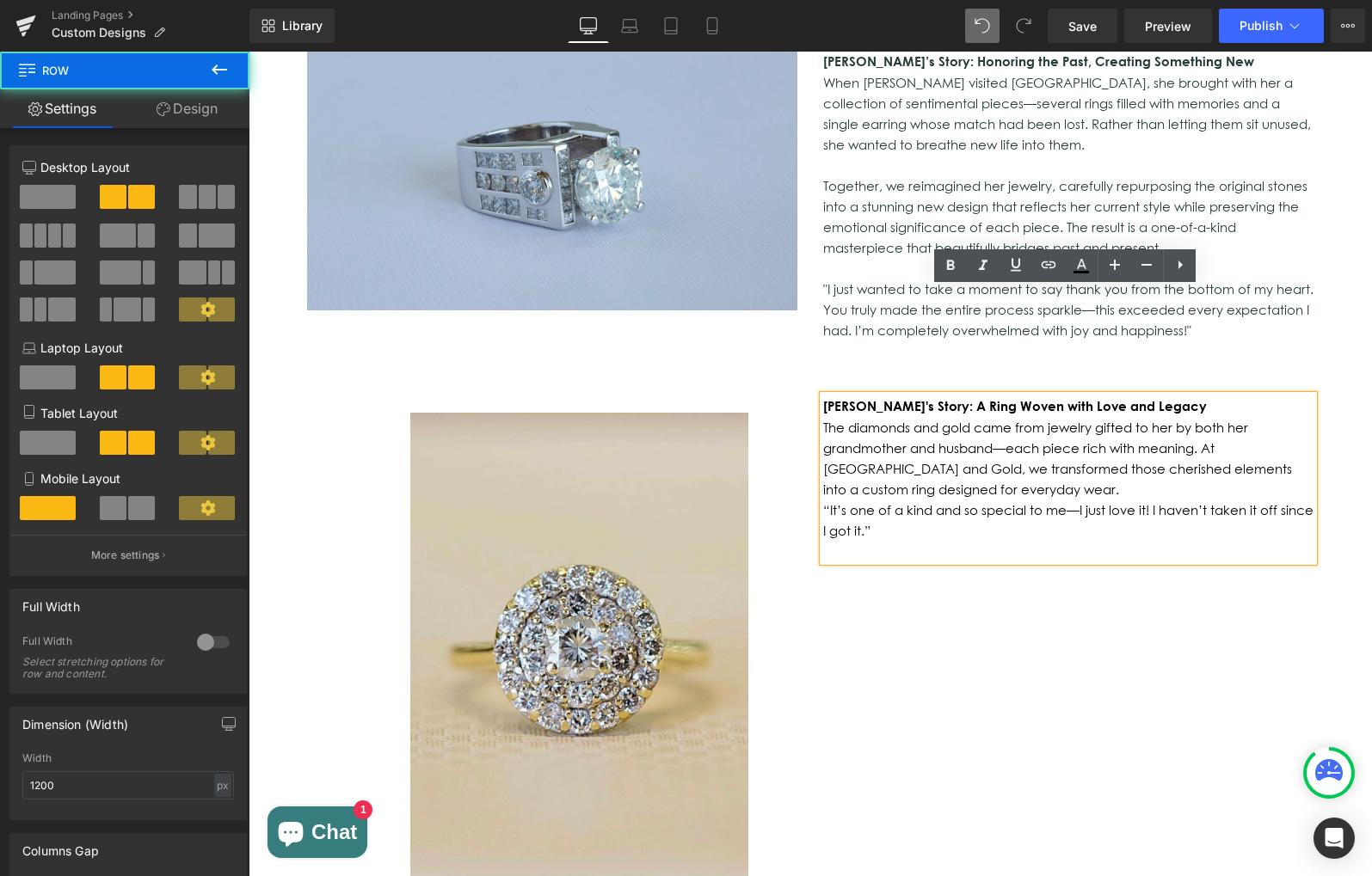
click at [882, 481] on div "Image 63px [PERSON_NAME]'s Story: A Ring Woven with Love and Legacy The diamond…" at bounding box center [809, 647] width 1032 height 554
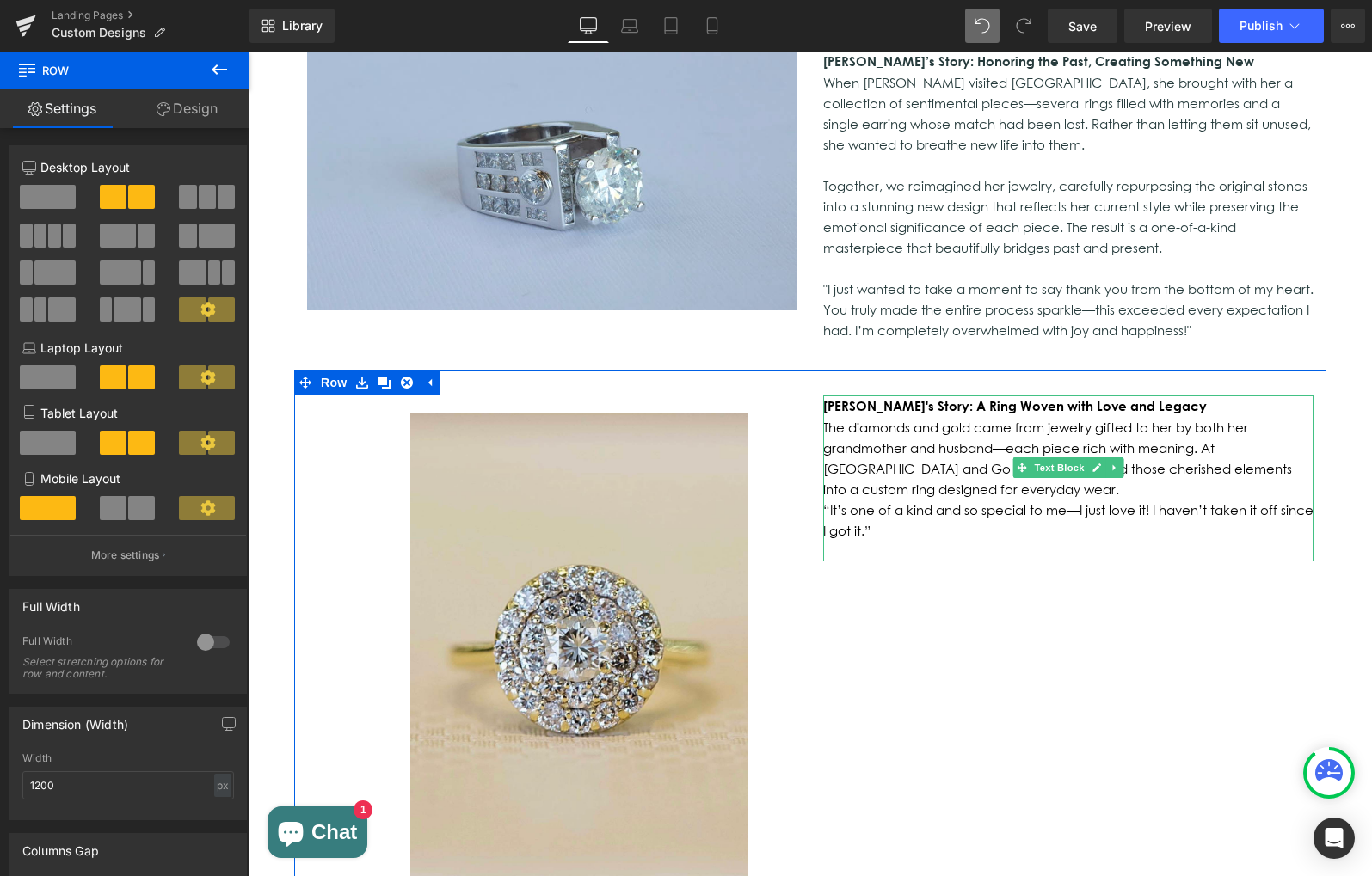
click at [911, 417] on p "The diamonds and gold came from jewelry gifted to her by both her grandmother a…" at bounding box center [1068, 458] width 490 height 83
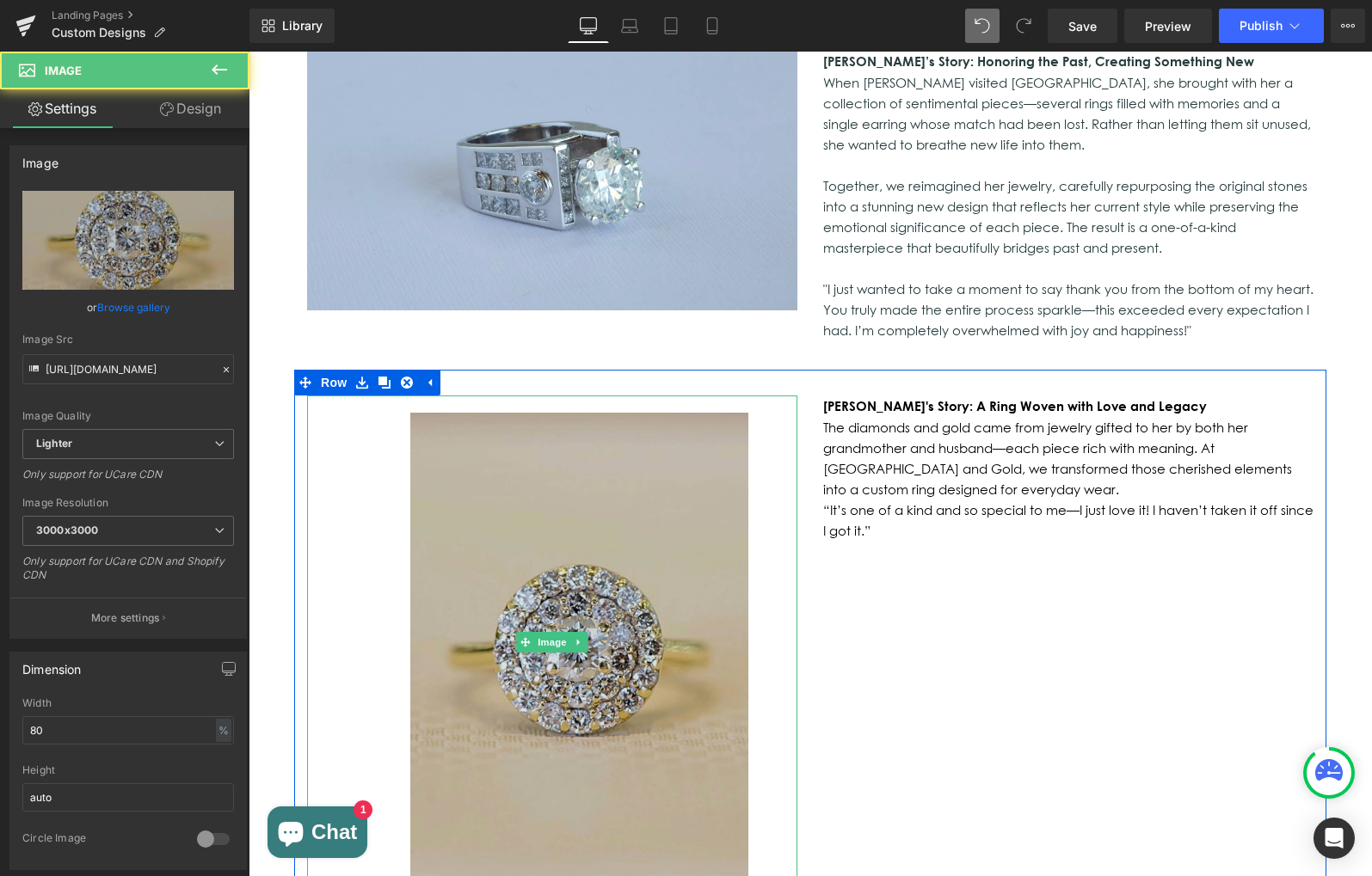
click at [563, 397] on img at bounding box center [551, 643] width 392 height 495
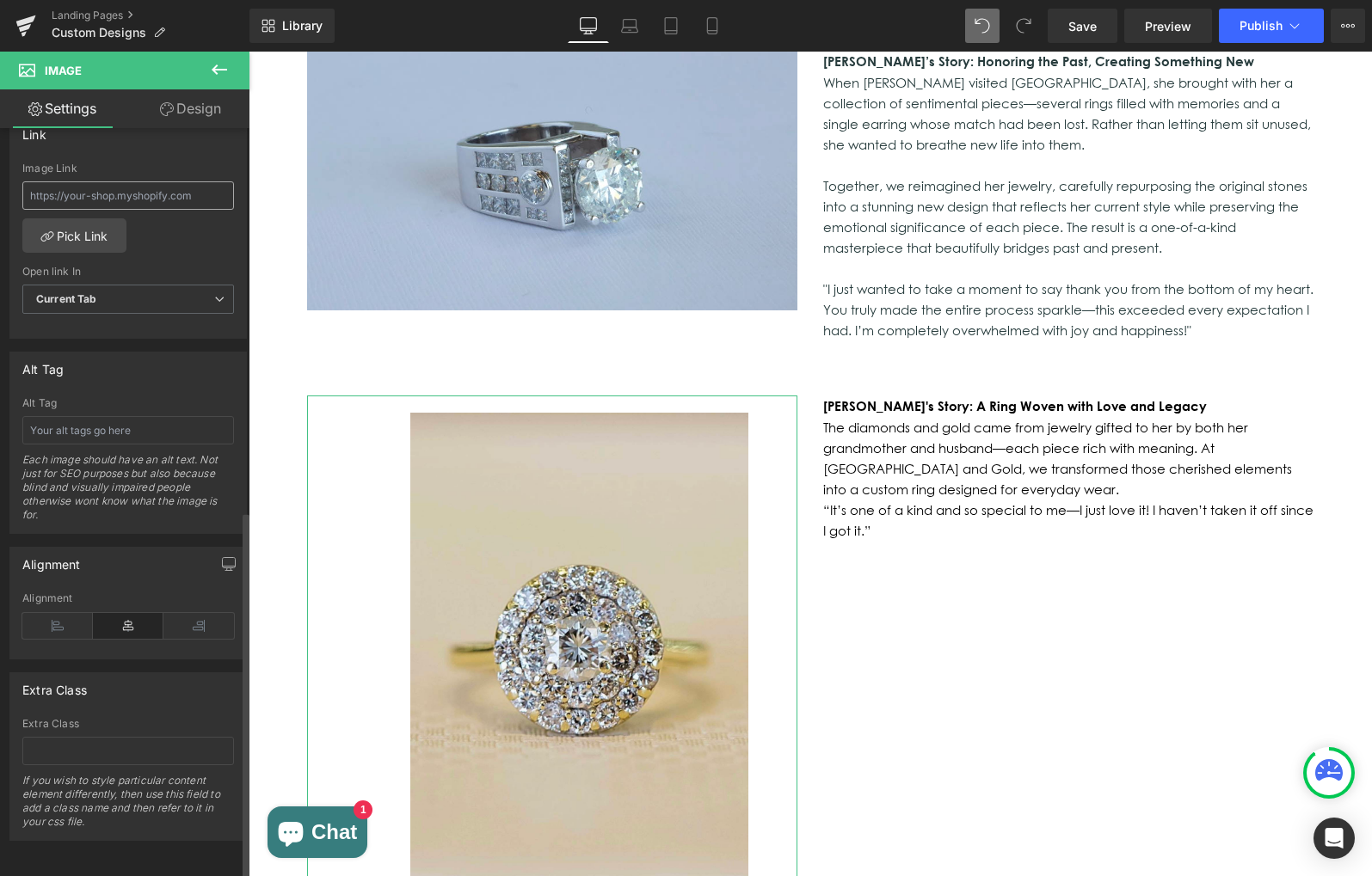
scroll to position [778, 0]
click at [73, 613] on icon at bounding box center [57, 626] width 71 height 26
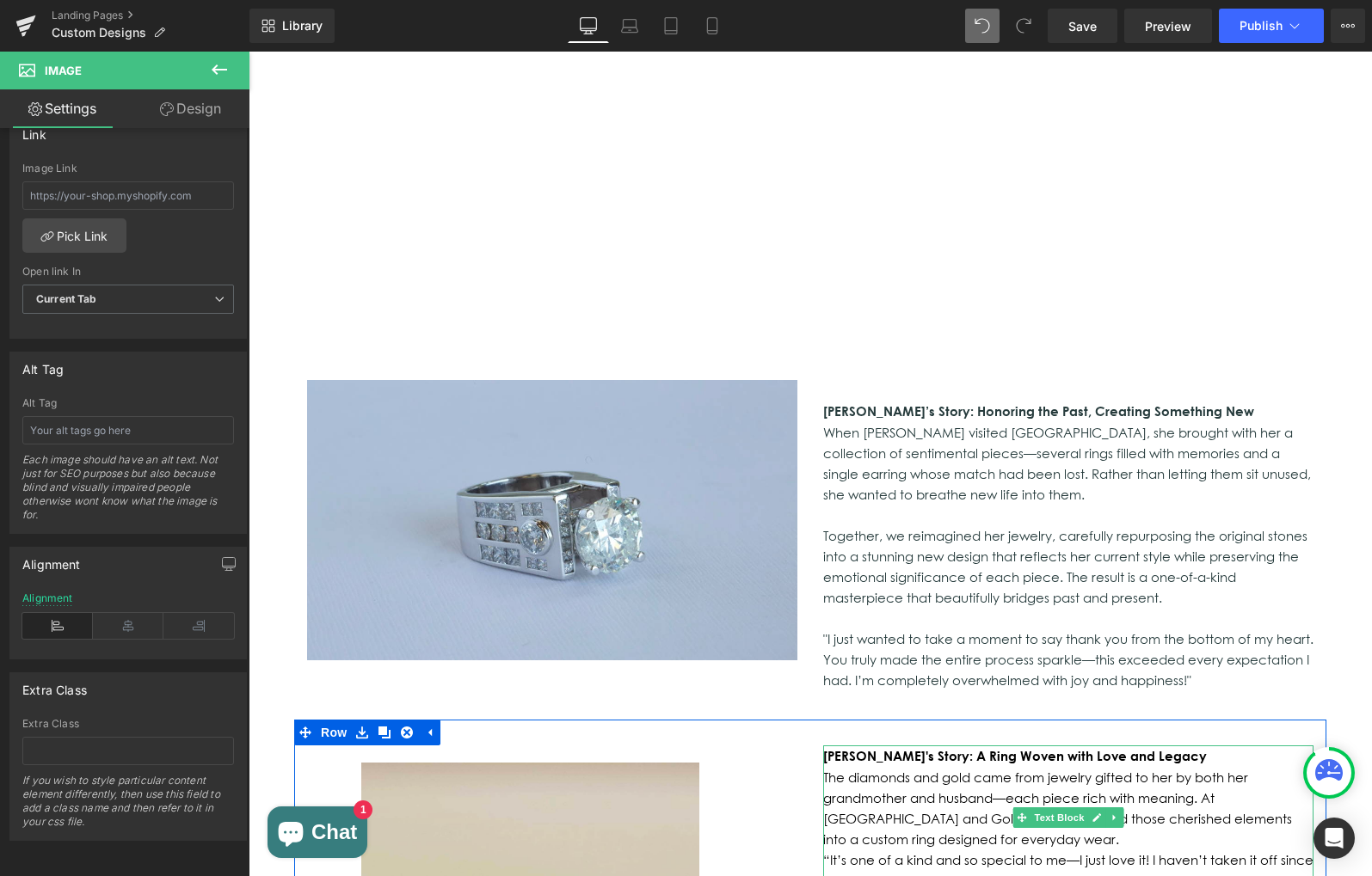
scroll to position [982, 0]
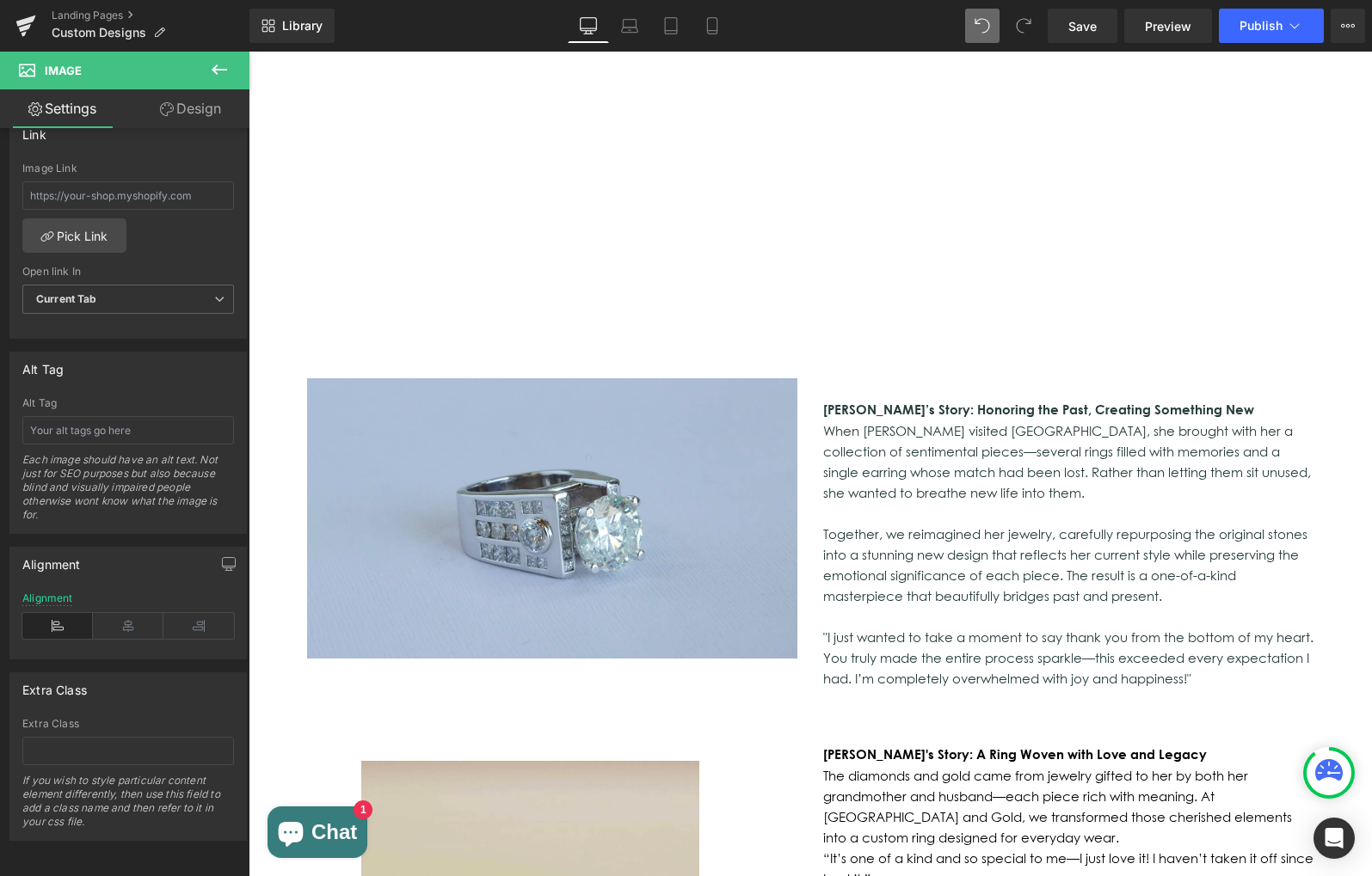
click at [1128, 402] on strong "[PERSON_NAME]’s Story: Honoring the Past, Creating Something New" at bounding box center [1038, 409] width 431 height 17
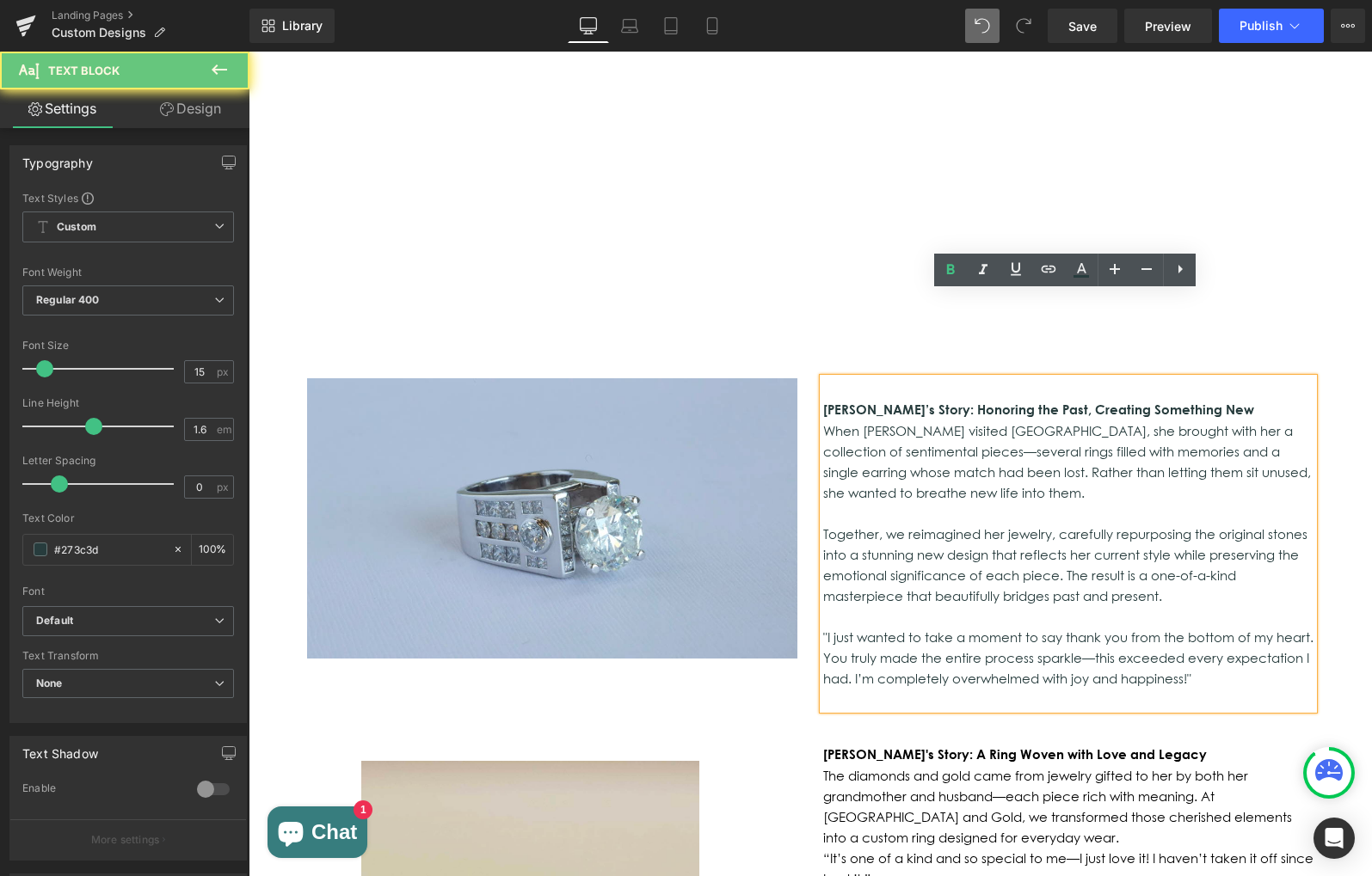
click at [1181, 399] on p "[PERSON_NAME]’s Story: Honoring the Past, Creating Something New" at bounding box center [1068, 409] width 490 height 21
click at [1183, 399] on p "[PERSON_NAME]’s Story: Honoring the Past, Creating Something New" at bounding box center [1068, 409] width 490 height 21
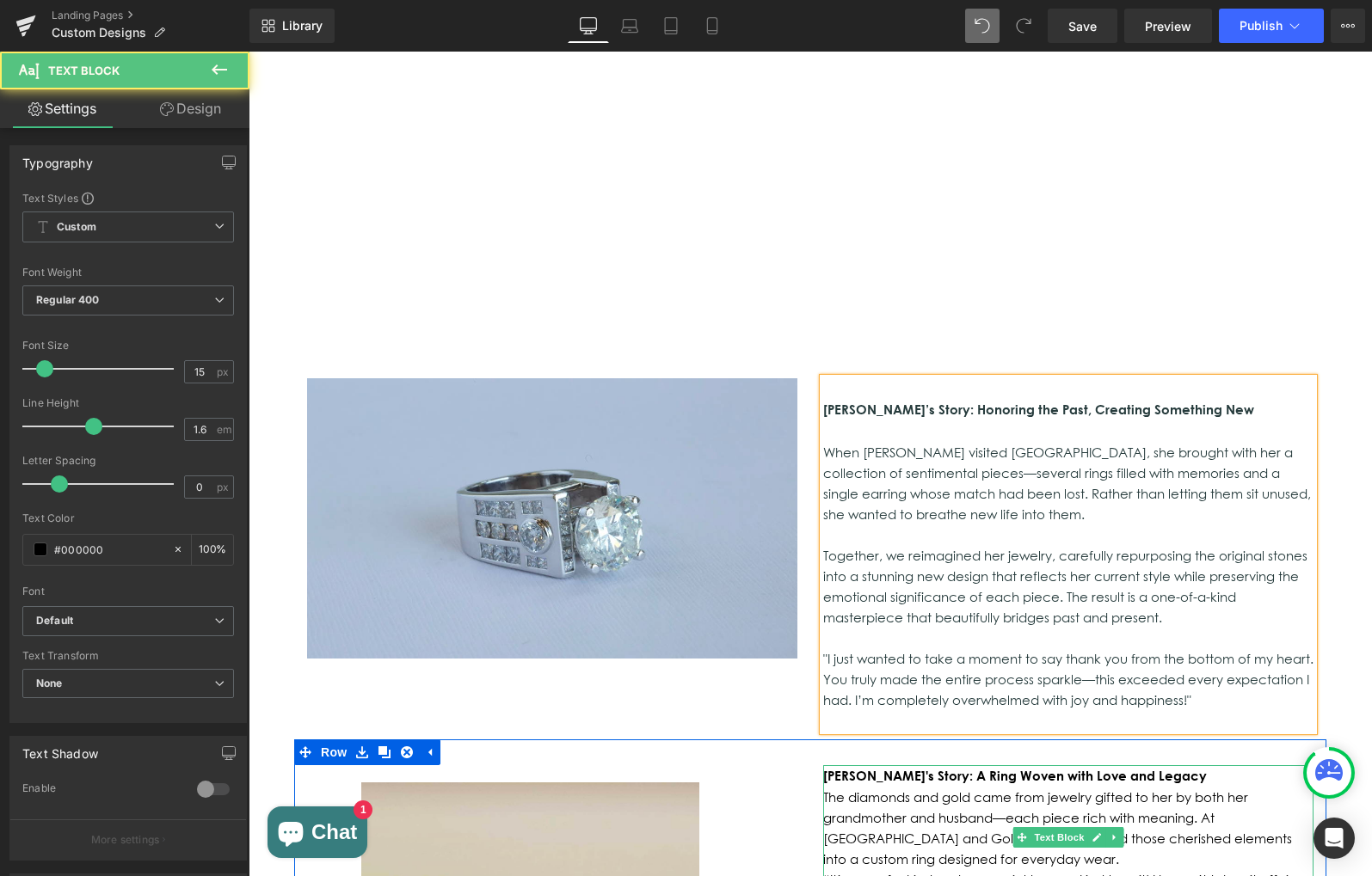
drag, startPoint x: 1139, startPoint y: 711, endPoint x: 1142, endPoint y: 681, distance: 30.1
click at [1139, 787] on p "The diamonds and gold came from jewelry gifted to her by both her grandmother a…" at bounding box center [1068, 827] width 490 height 83
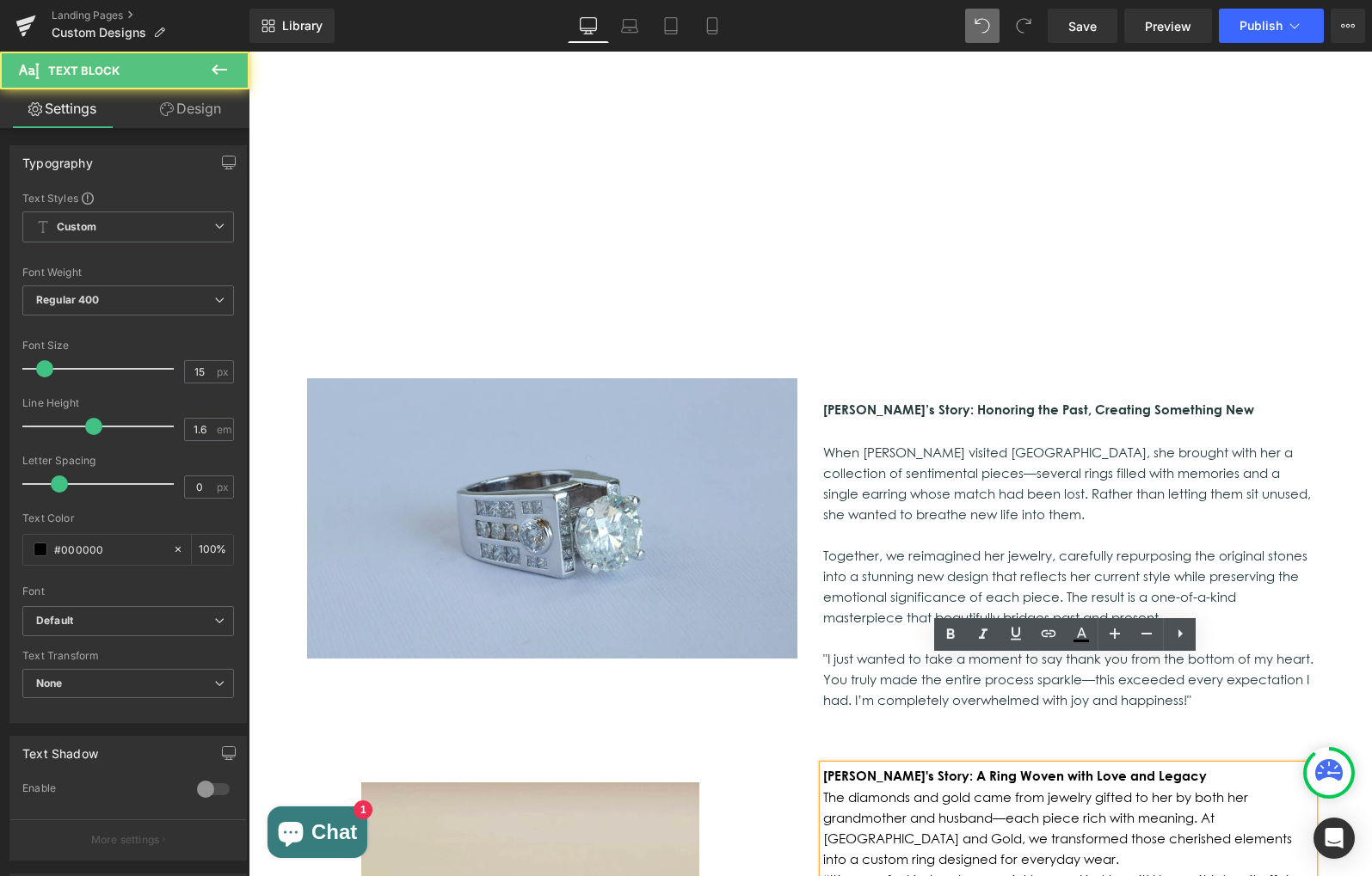
click at [1137, 765] on p "[PERSON_NAME]'s Story: A Ring Woven with Love and Legacy" at bounding box center [1068, 776] width 490 height 21
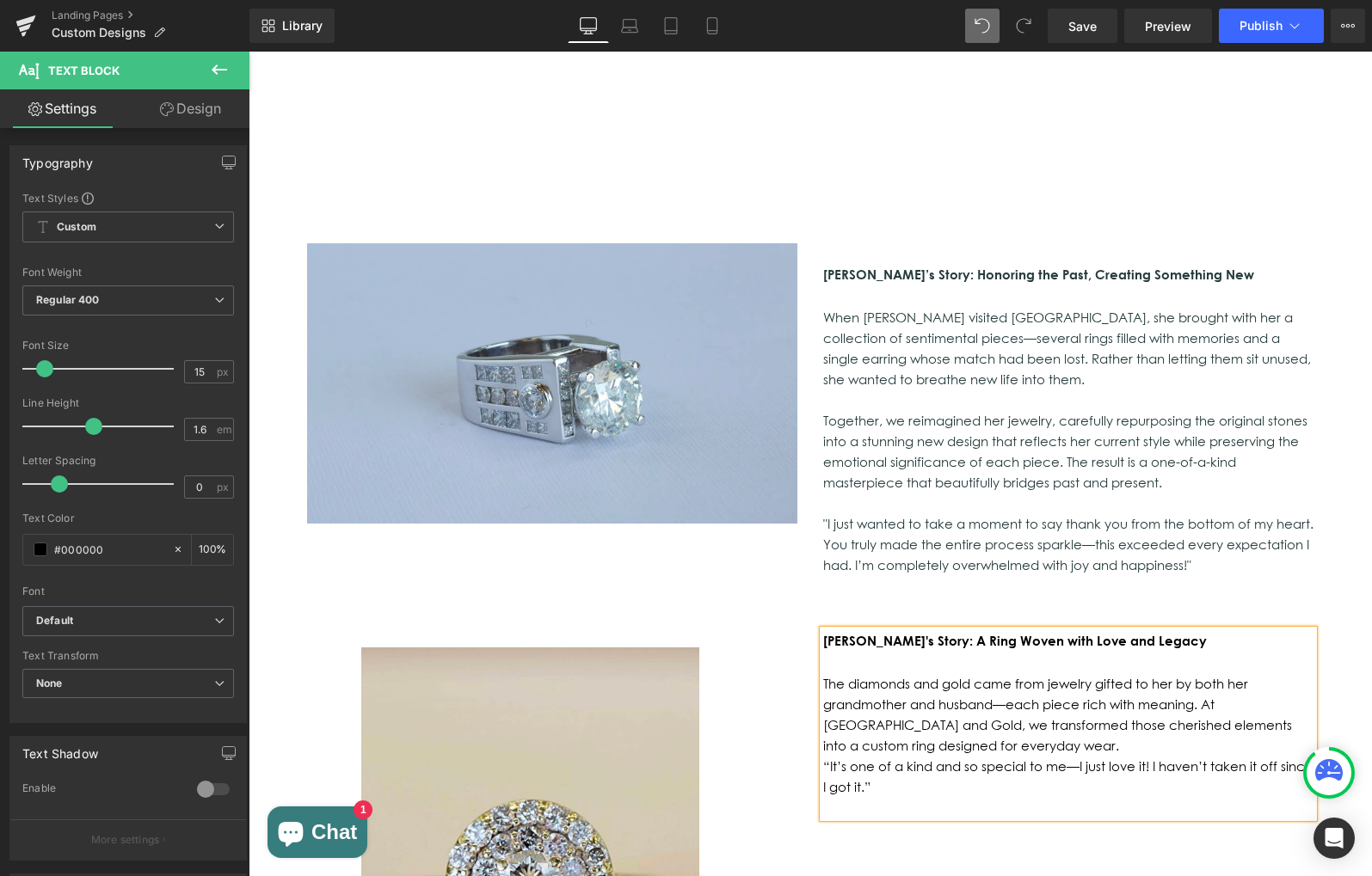
scroll to position [1118, 0]
click at [1312, 629] on div "[PERSON_NAME]'s Story: A Ring Woven with Love and Legacy The diamonds and gold …" at bounding box center [1068, 722] width 490 height 188
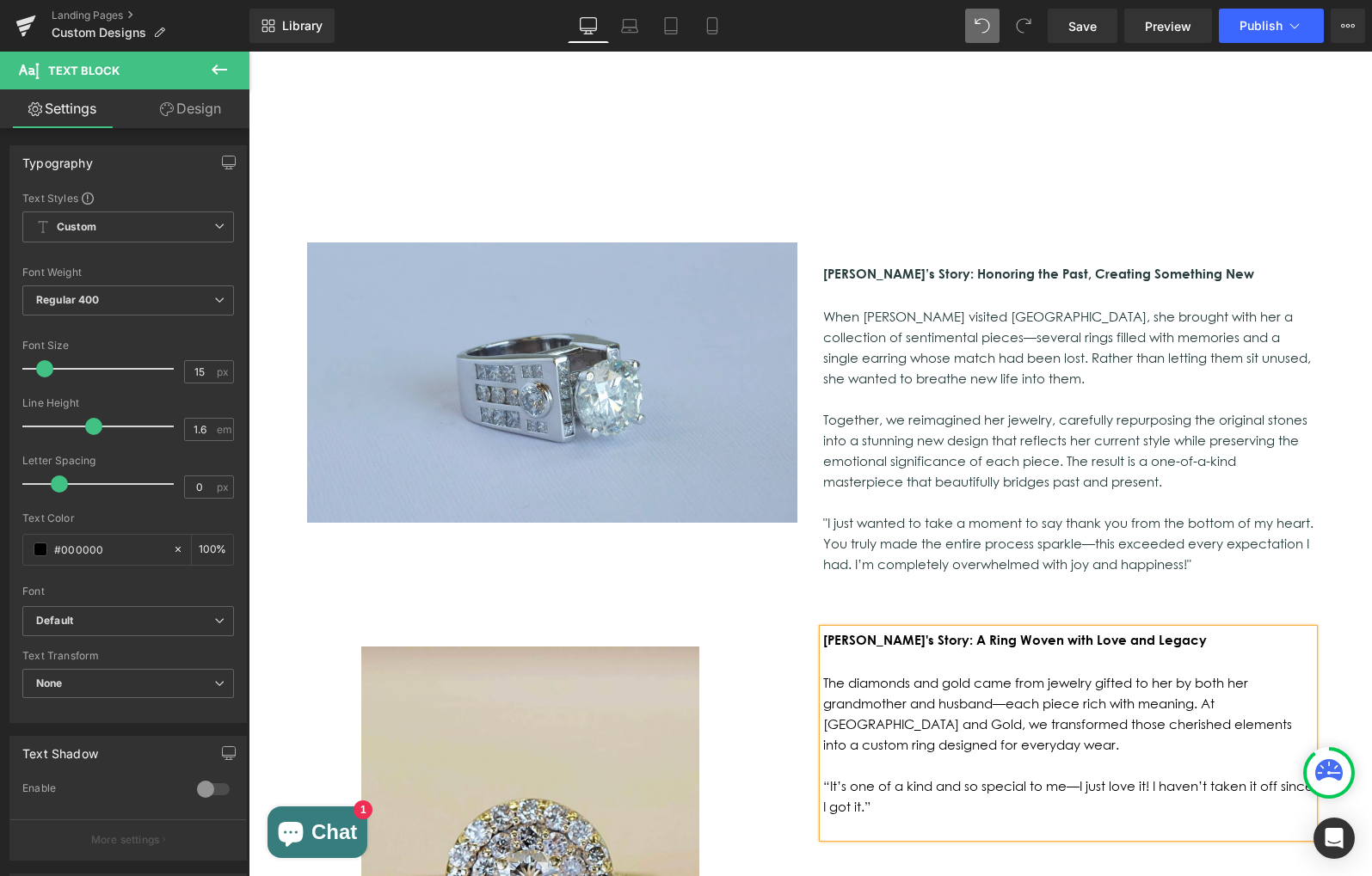
click at [1003, 817] on p at bounding box center [1068, 826] width 490 height 20
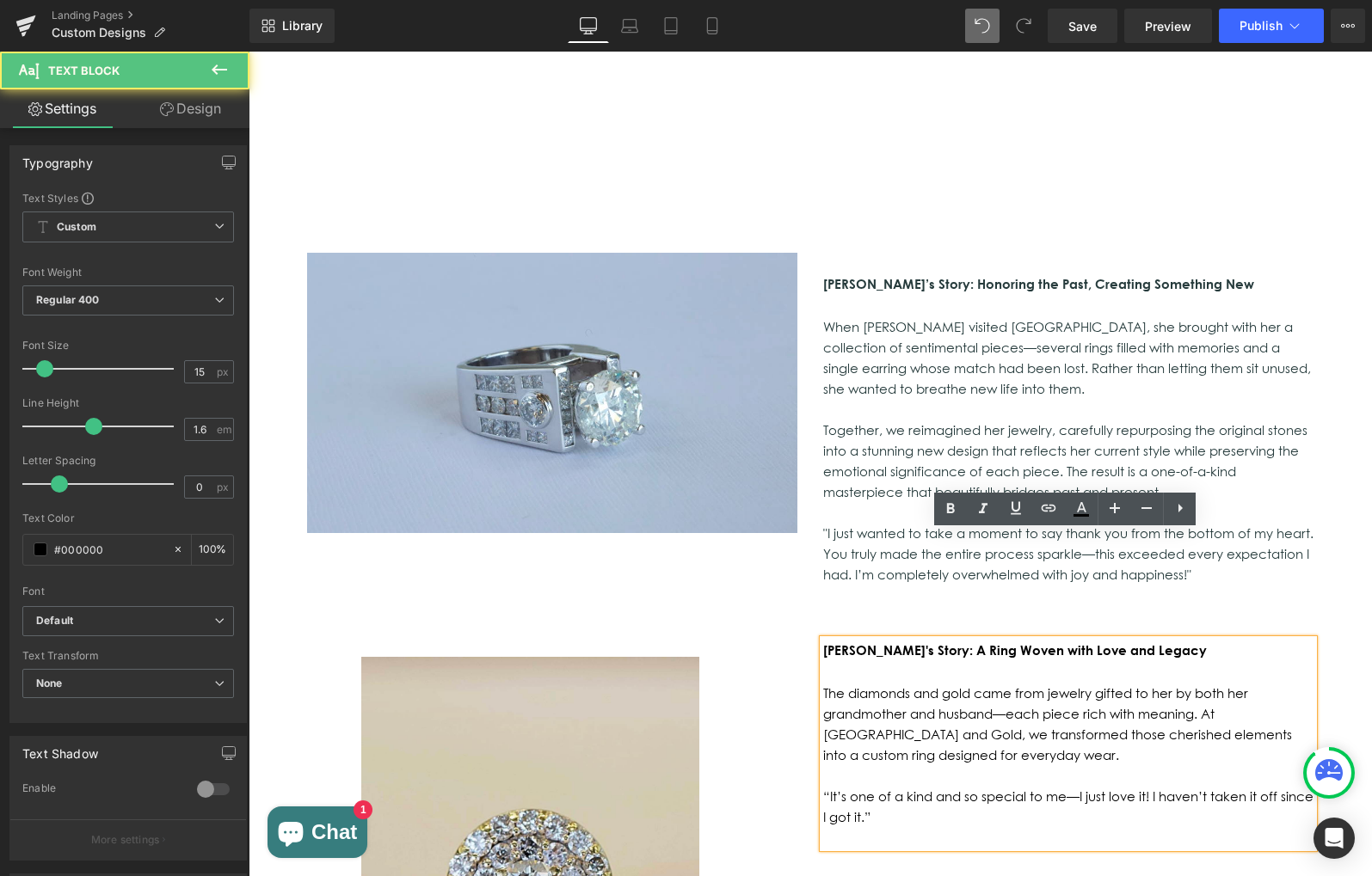
click at [1054, 786] on p "“It’s one of a kind and so special to me—I just love it! I haven’t taken it off…" at bounding box center [1068, 806] width 490 height 41
click at [862, 790] on div "Image 63px [PERSON_NAME]'s Story: A Ring Woven with Love and Legacy The diamond…" at bounding box center [809, 891] width 1032 height 554
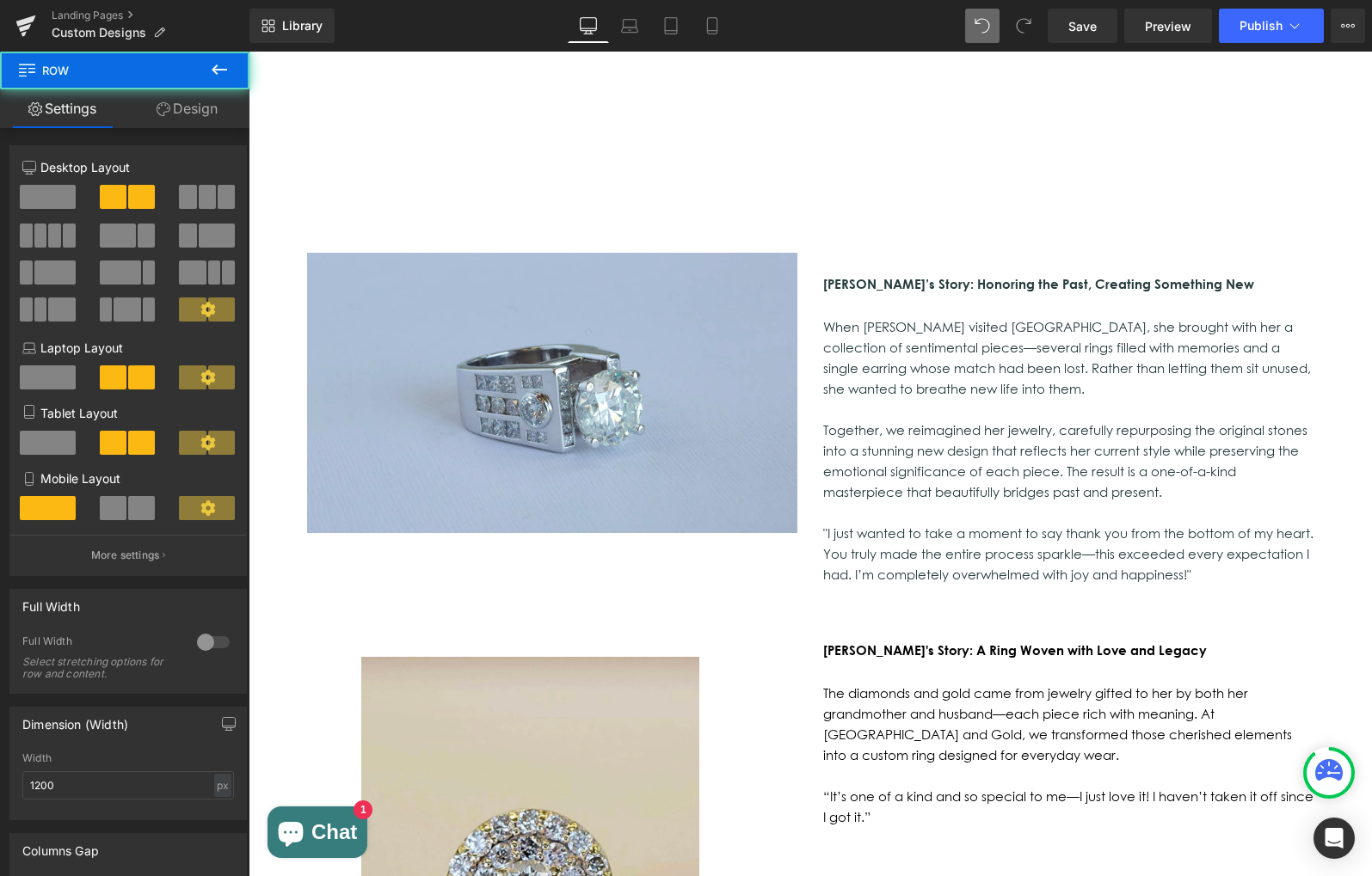
scroll to position [1108, 0]
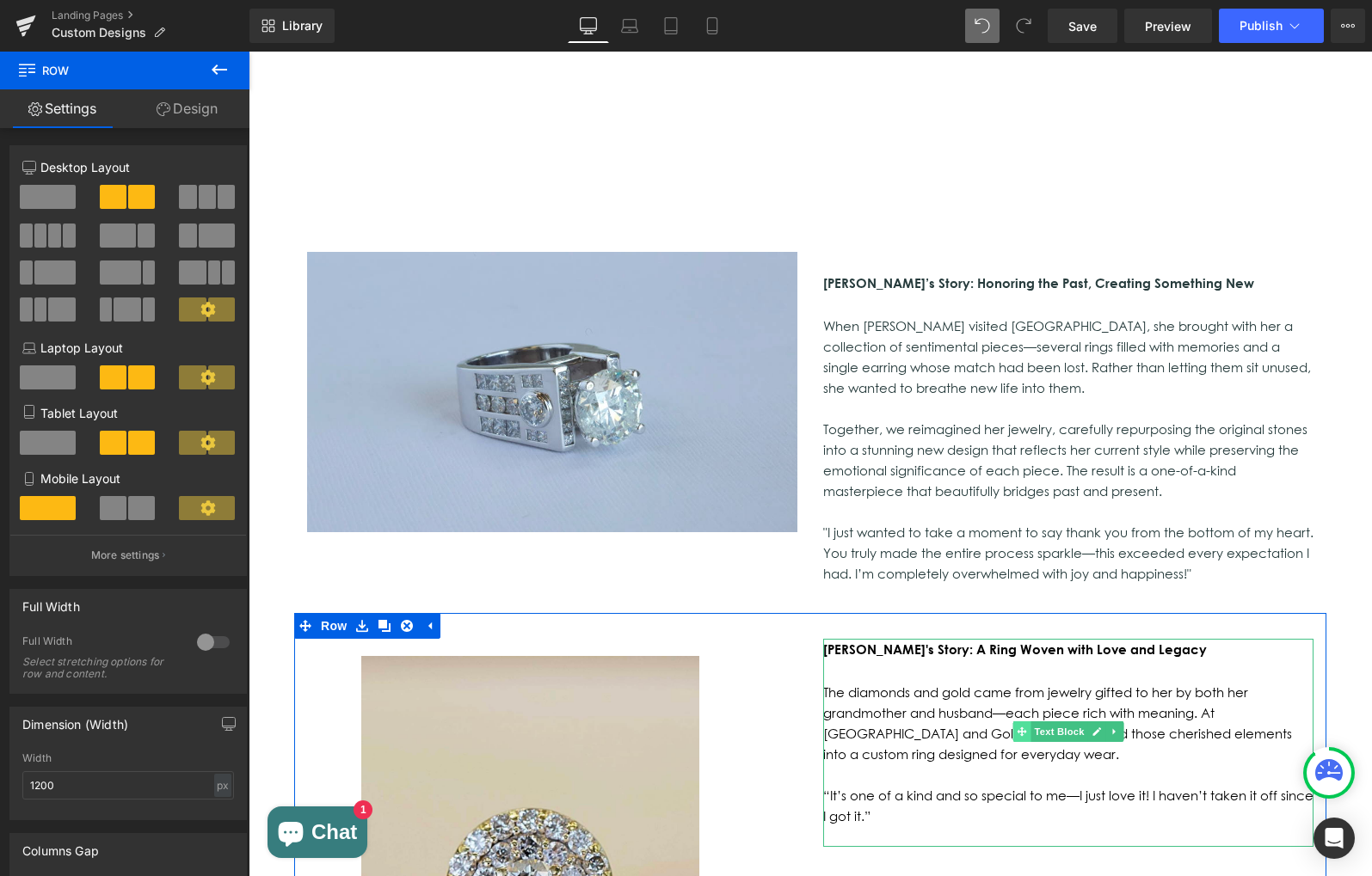
click at [1023, 726] on icon at bounding box center [1021, 731] width 10 height 11
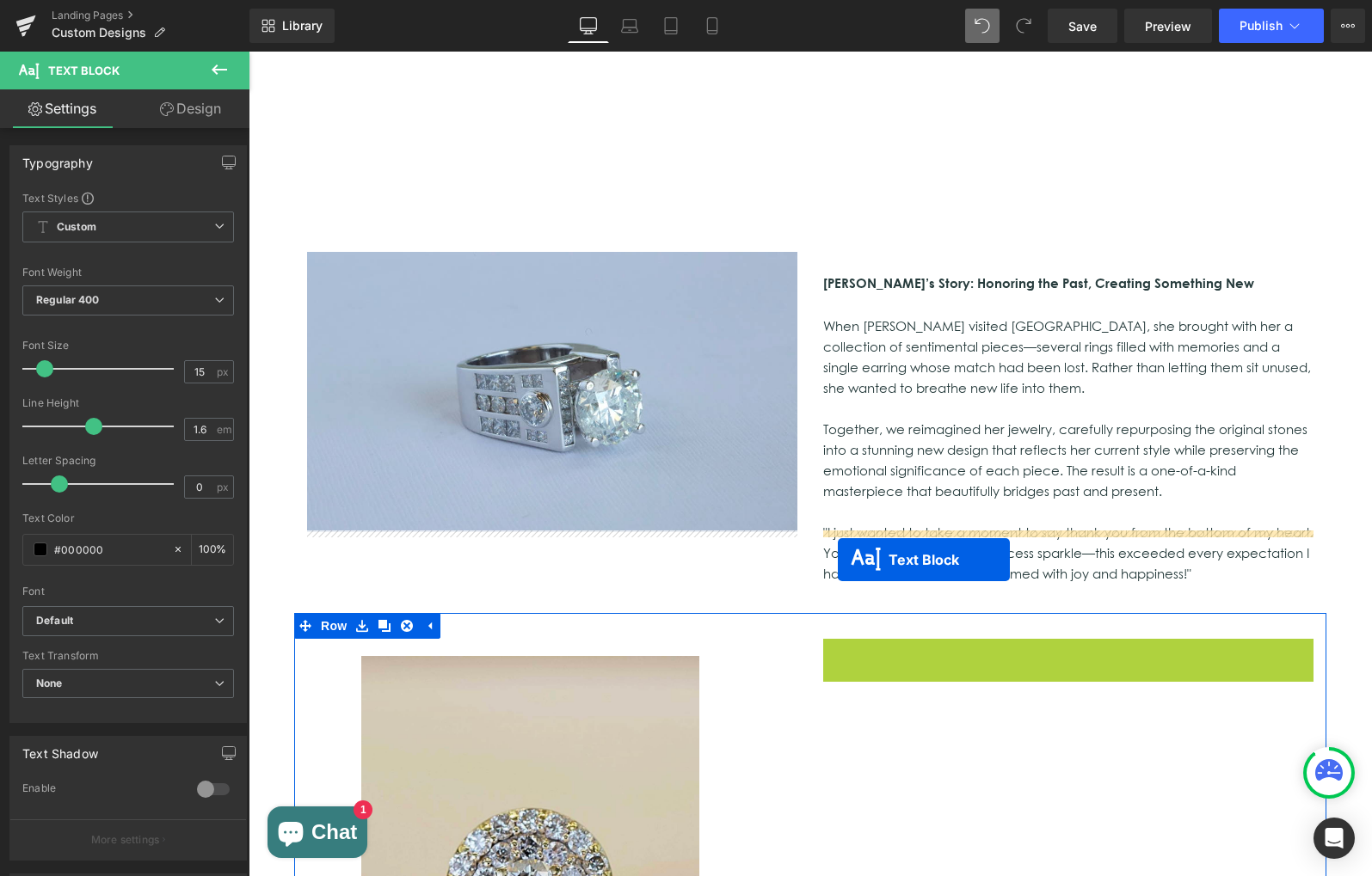
drag, startPoint x: 1021, startPoint y: 627, endPoint x: 837, endPoint y: 560, distance: 195.8
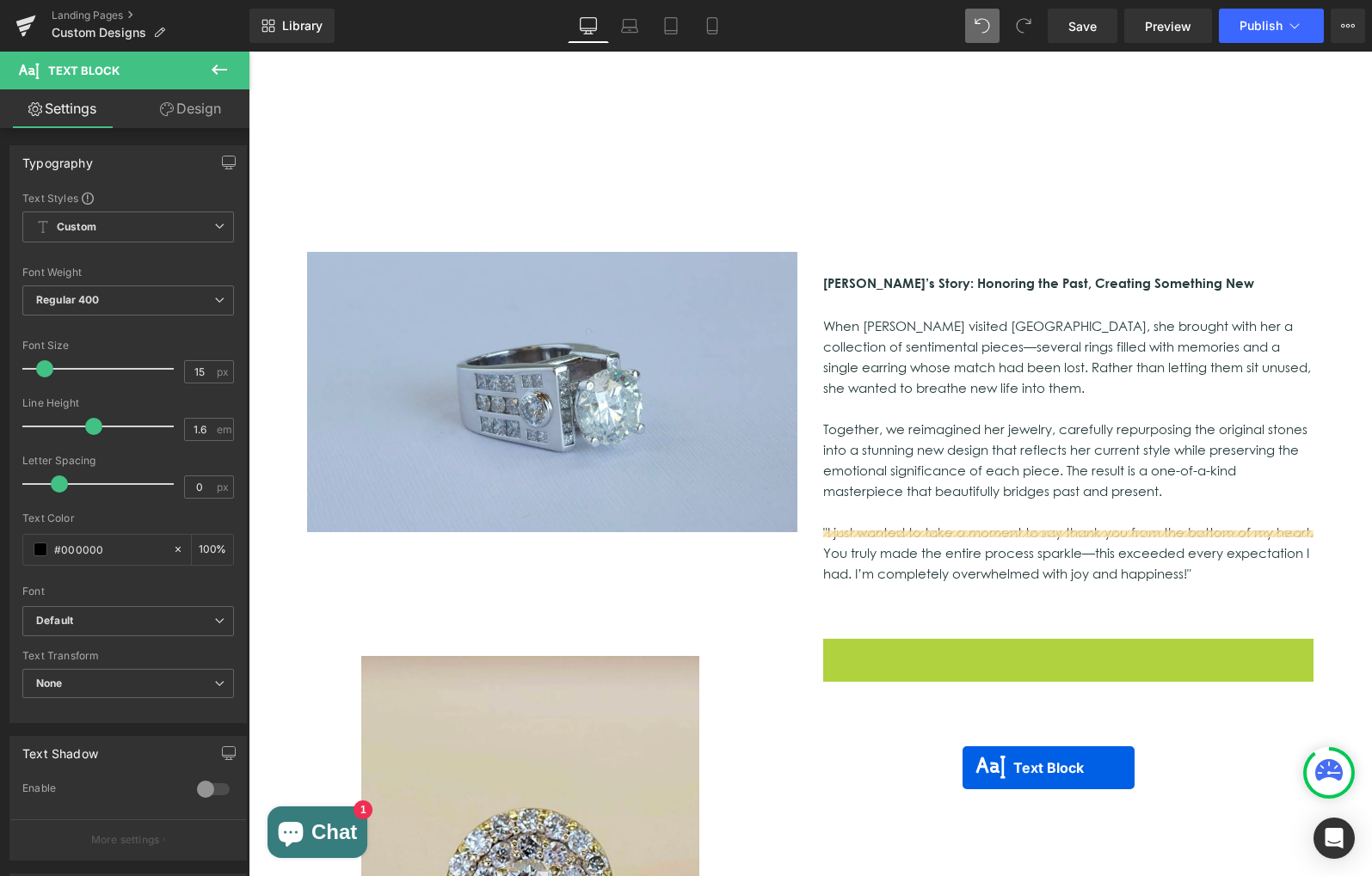
drag, startPoint x: 1020, startPoint y: 627, endPoint x: 963, endPoint y: 768, distance: 152.1
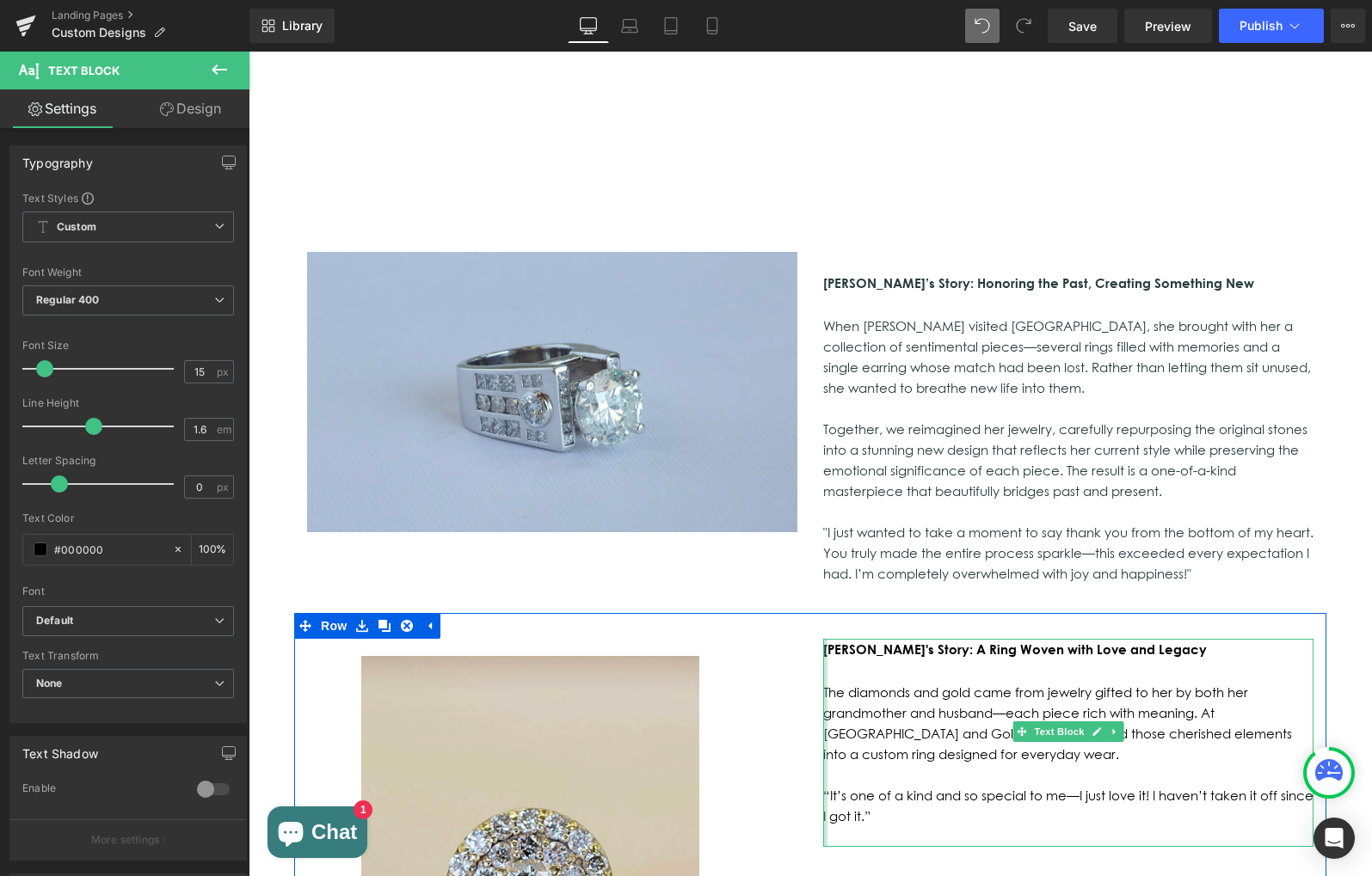
click at [817, 639] on div "[PERSON_NAME]'s Story: A Ring Woven with Love and Legacy The diamonds and gold …" at bounding box center [1068, 743] width 516 height 208
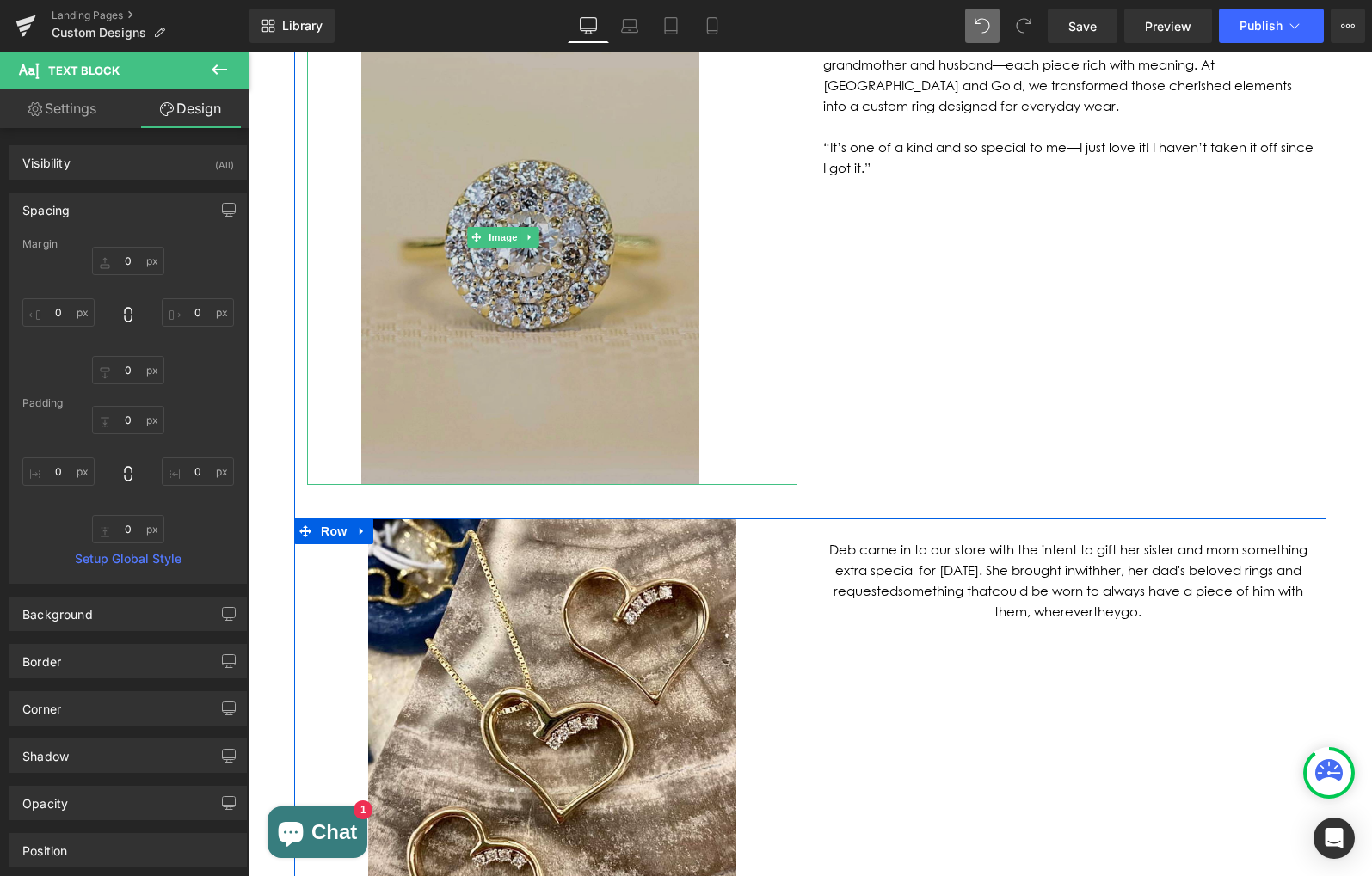
scroll to position [1819, 0]
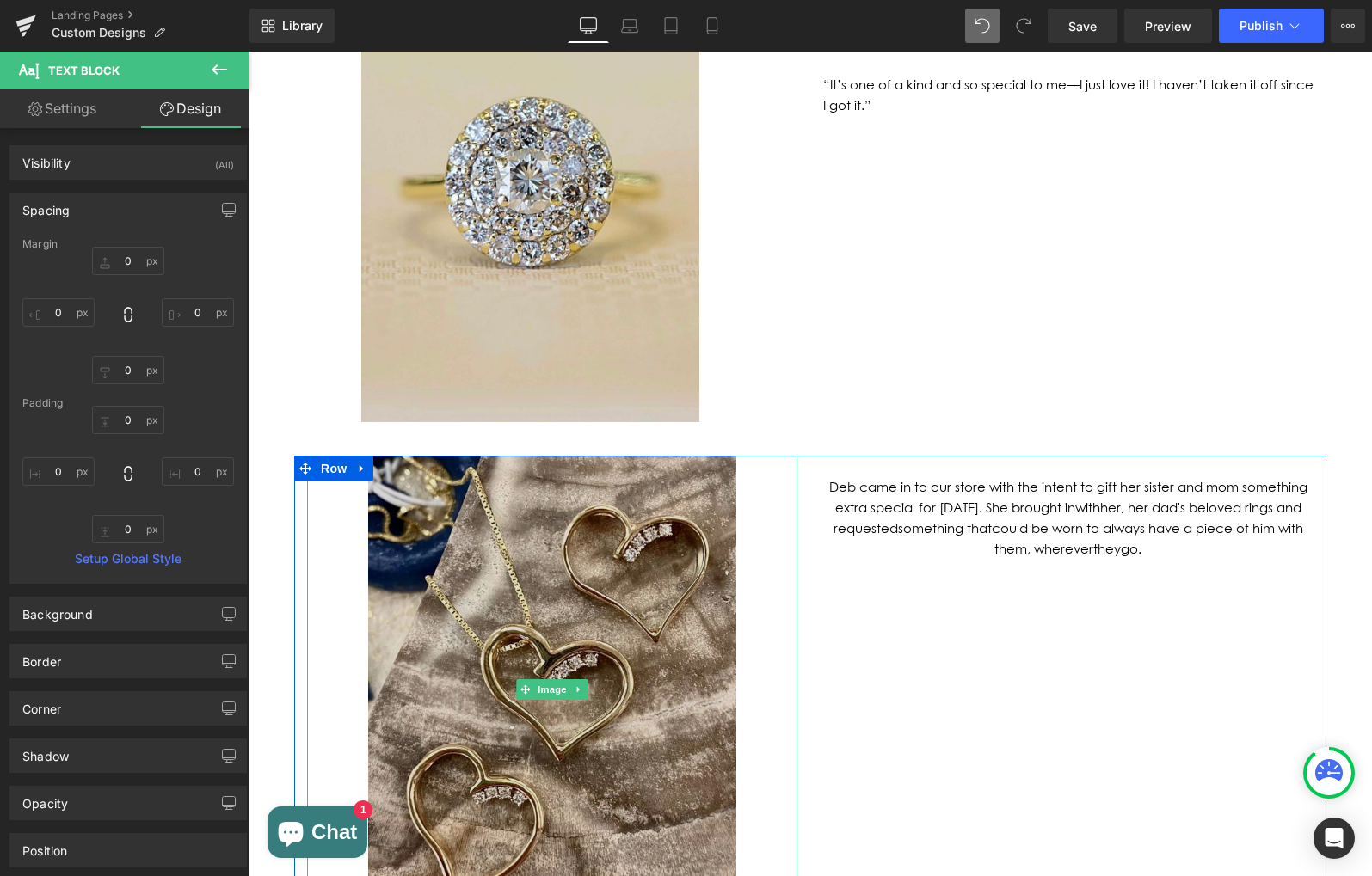
click at [592, 504] on img at bounding box center [552, 690] width 368 height 469
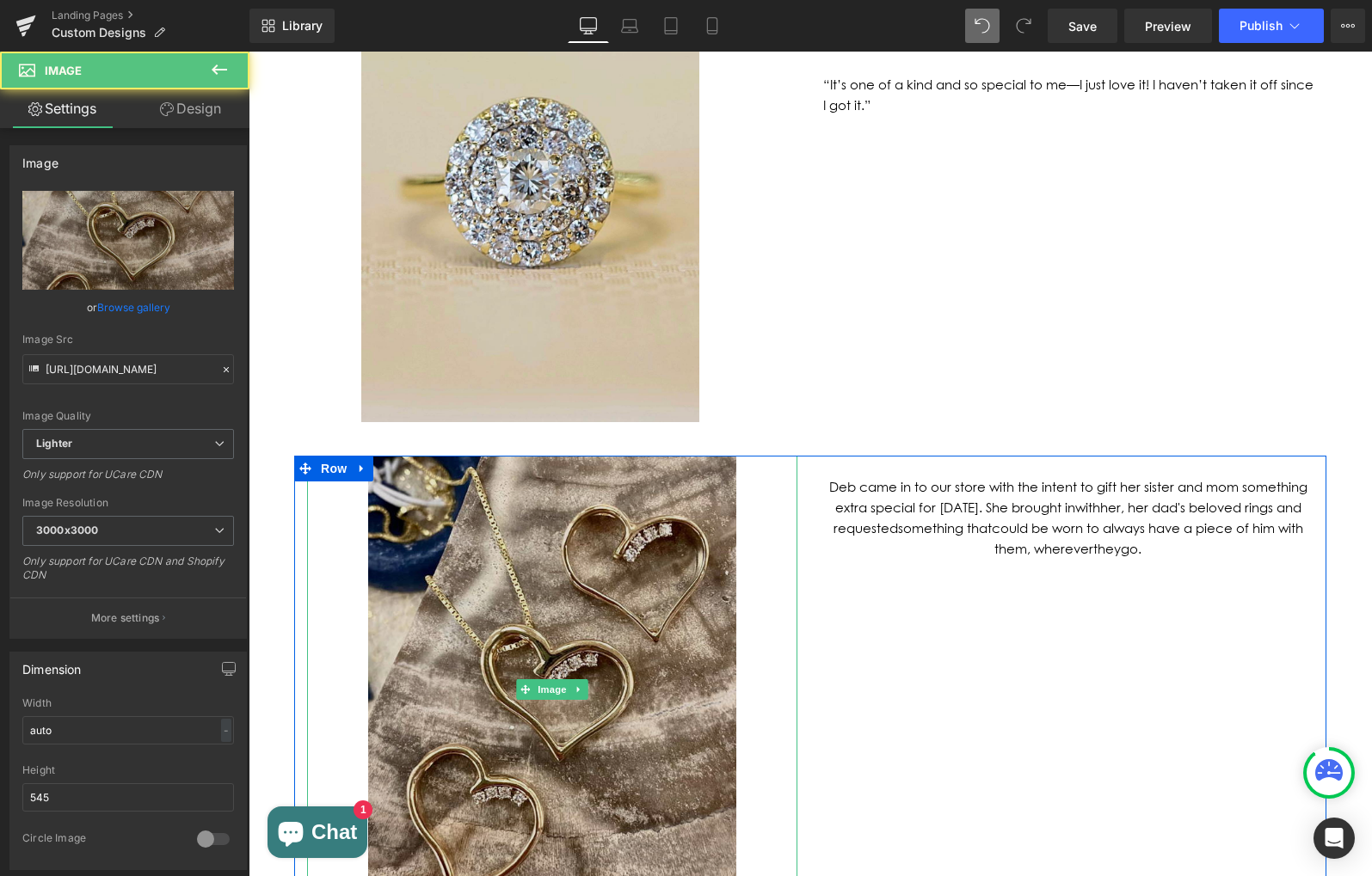
click at [510, 456] on img at bounding box center [552, 690] width 368 height 469
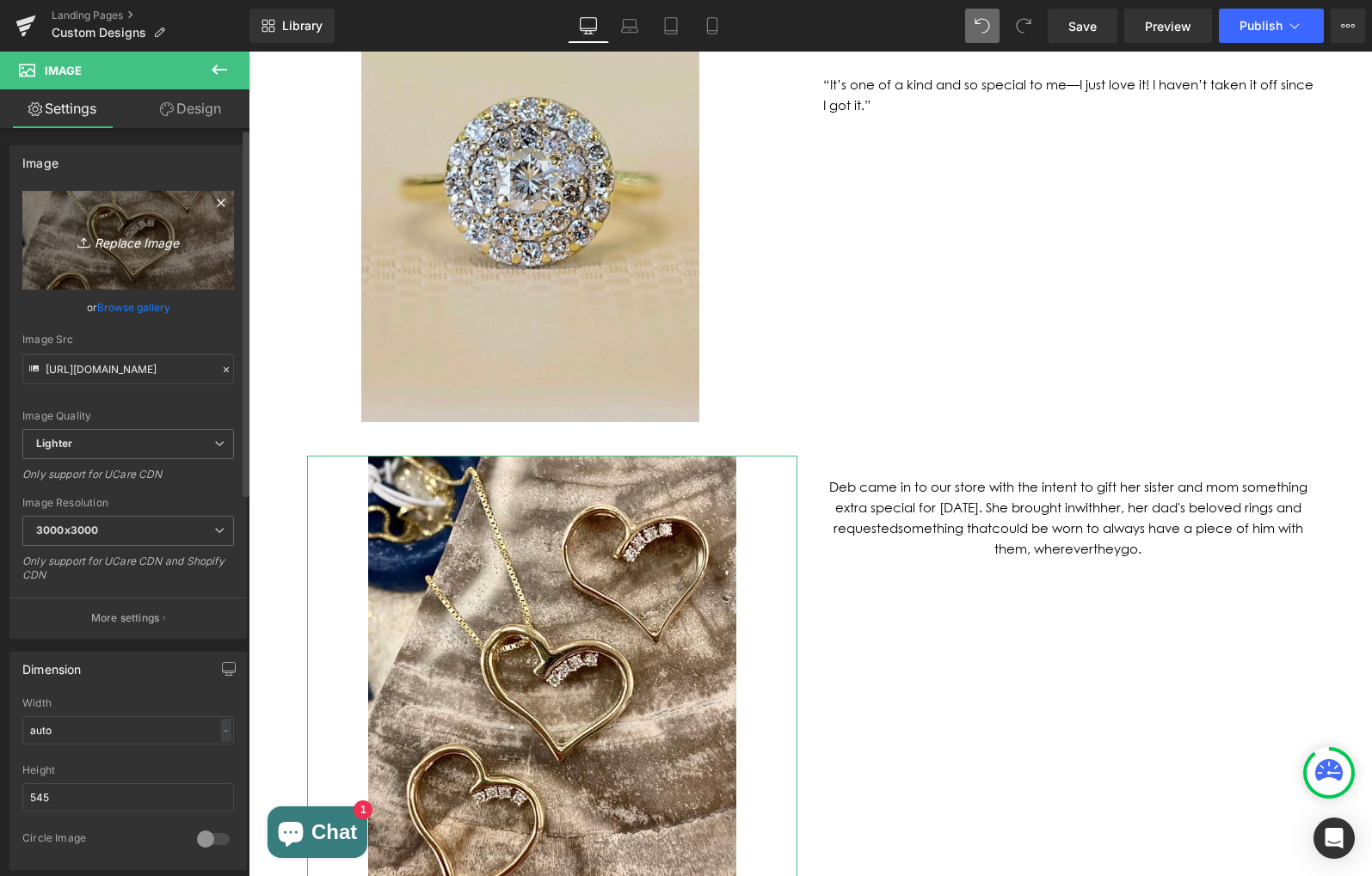
click at [102, 236] on icon "Replace Image" at bounding box center [128, 240] width 138 height 21
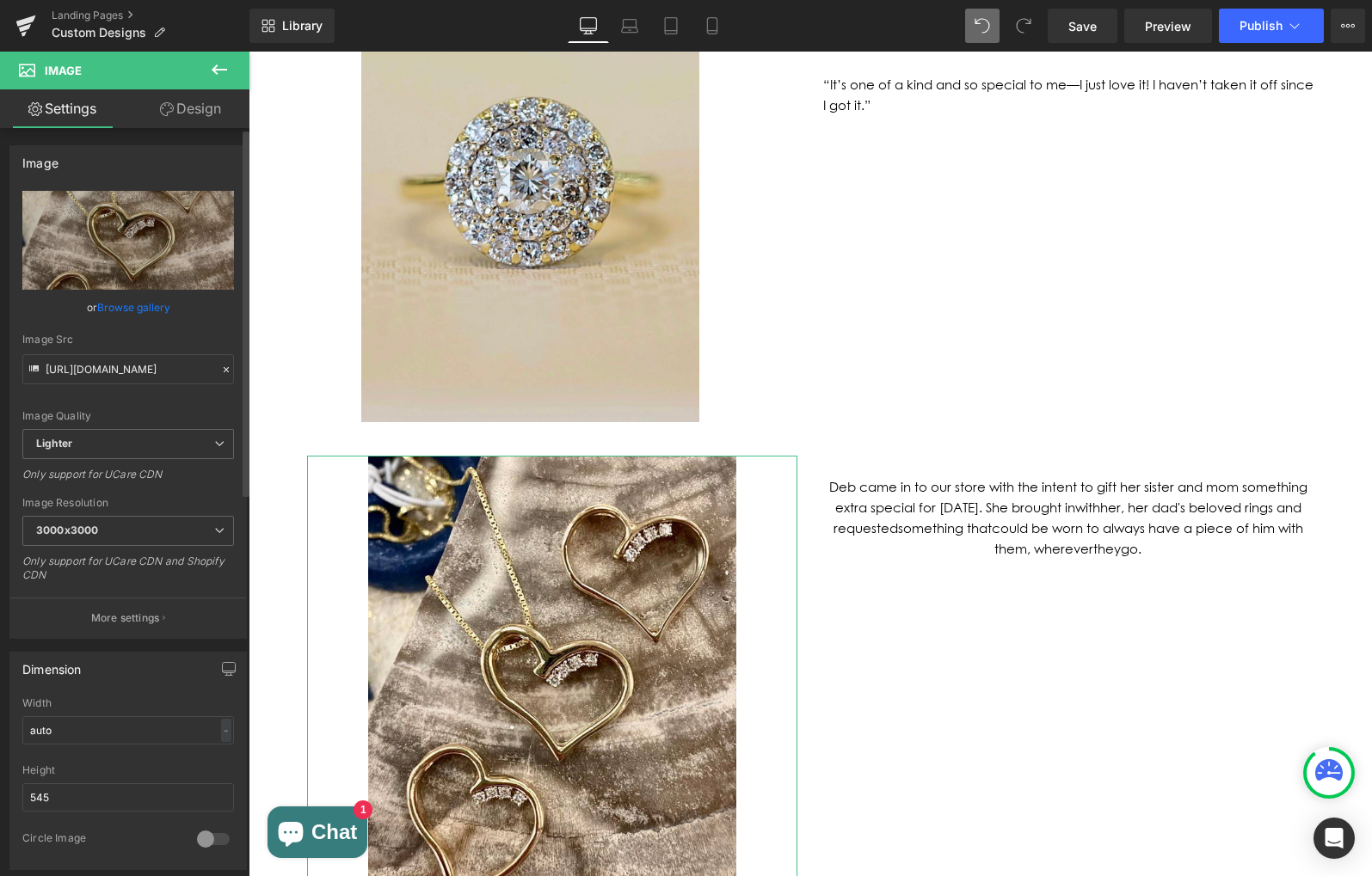
click at [114, 311] on link "Browse gallery" at bounding box center [133, 307] width 73 height 30
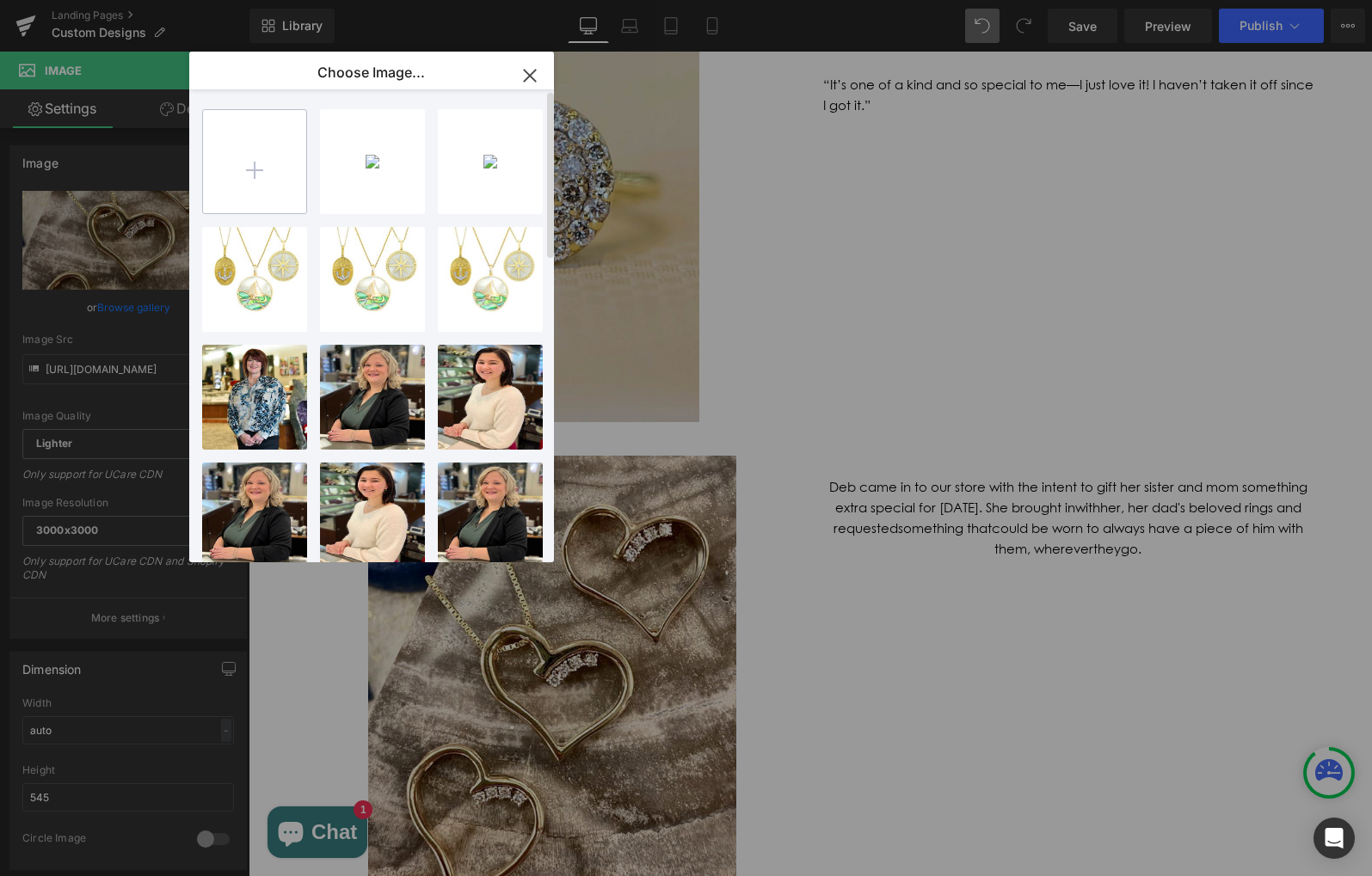
click at [251, 177] on input "file" at bounding box center [255, 161] width 103 height 103
type input "C:\fakepath\8221CC56-D9BB-4624-92D6-601F943AB1F2.jpeg"
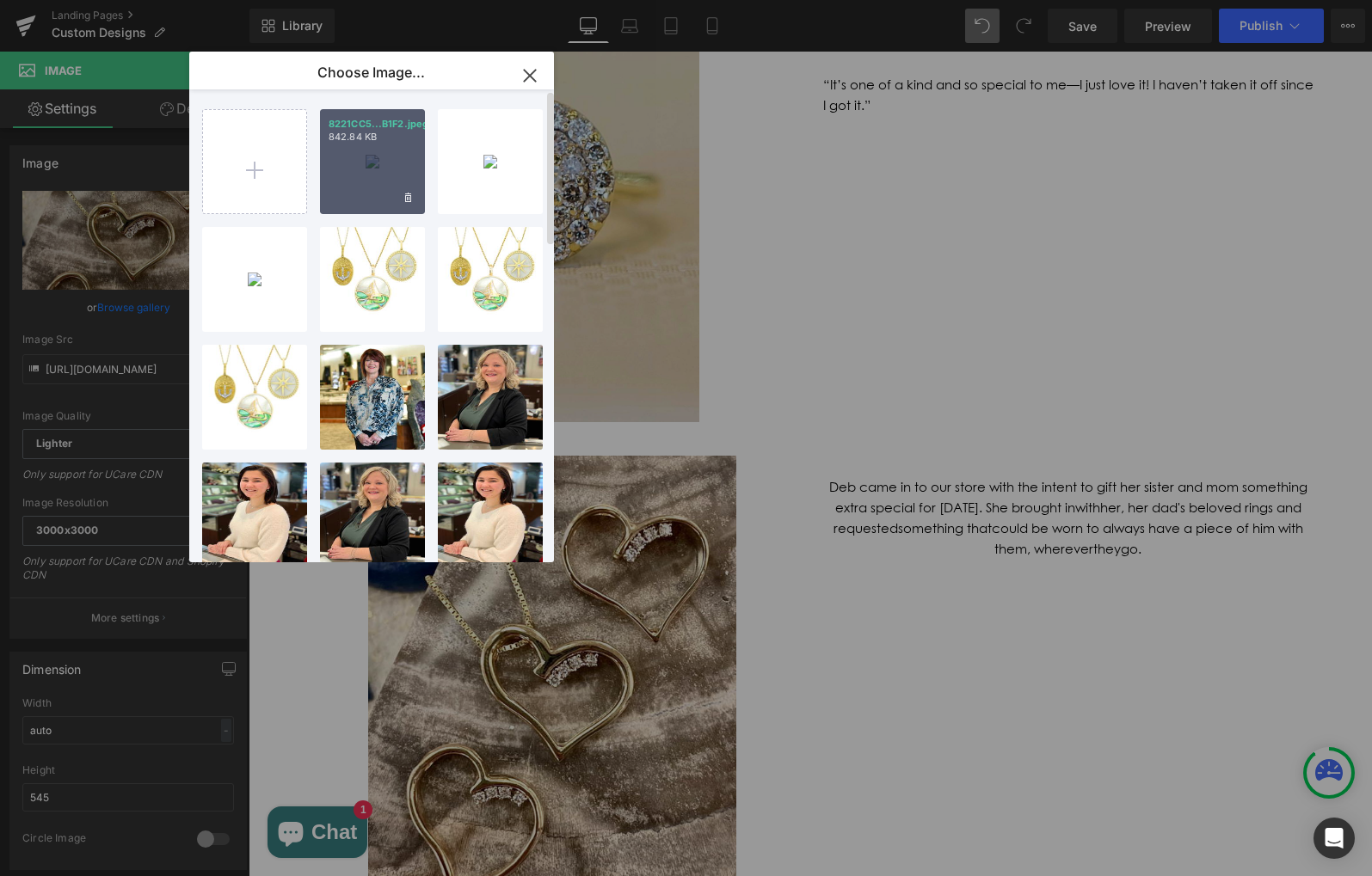
click at [373, 124] on p "8221CC5...B1F2.jpeg" at bounding box center [372, 123] width 88 height 13
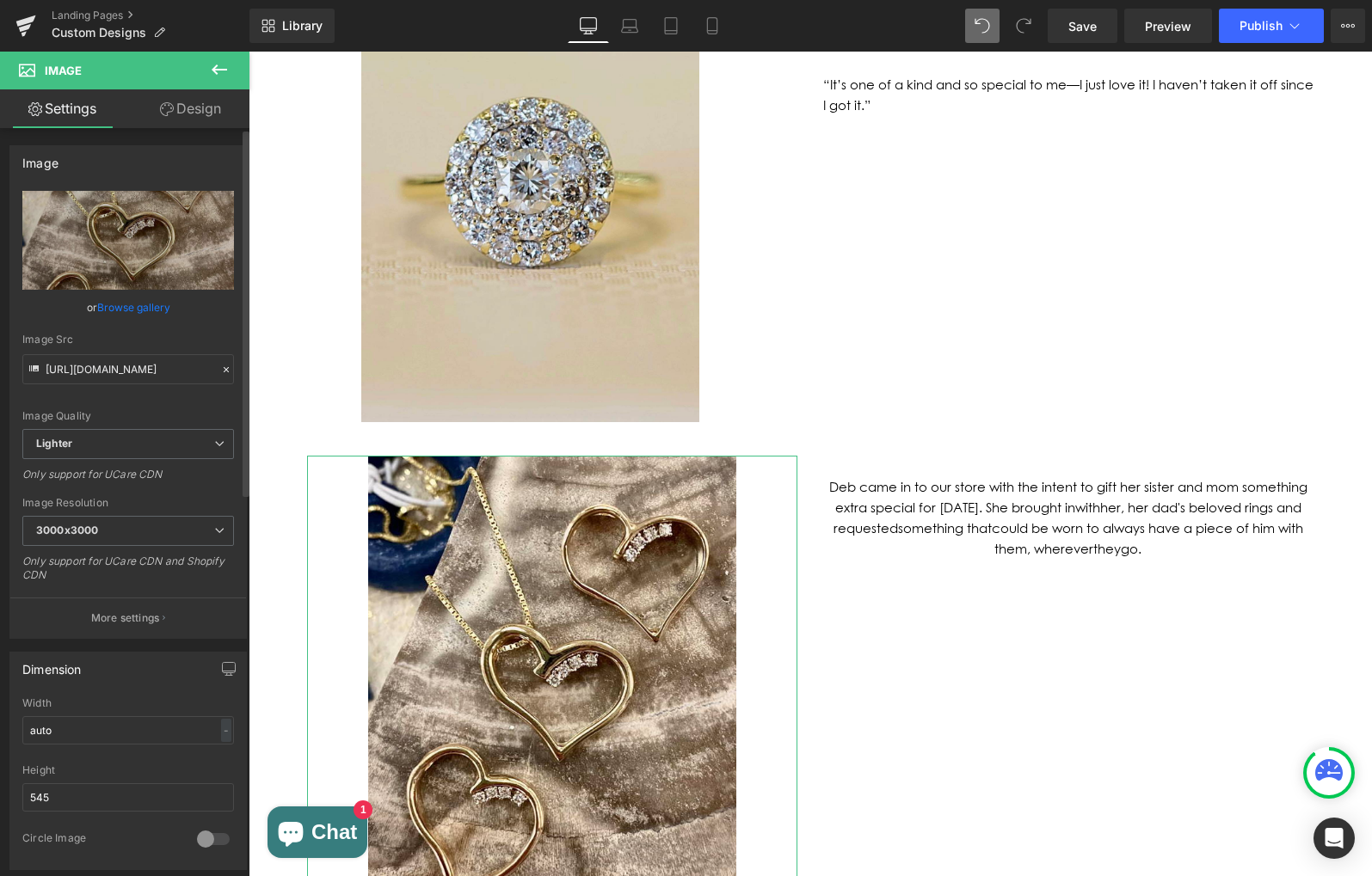
click at [107, 309] on link "Browse gallery" at bounding box center [133, 307] width 73 height 30
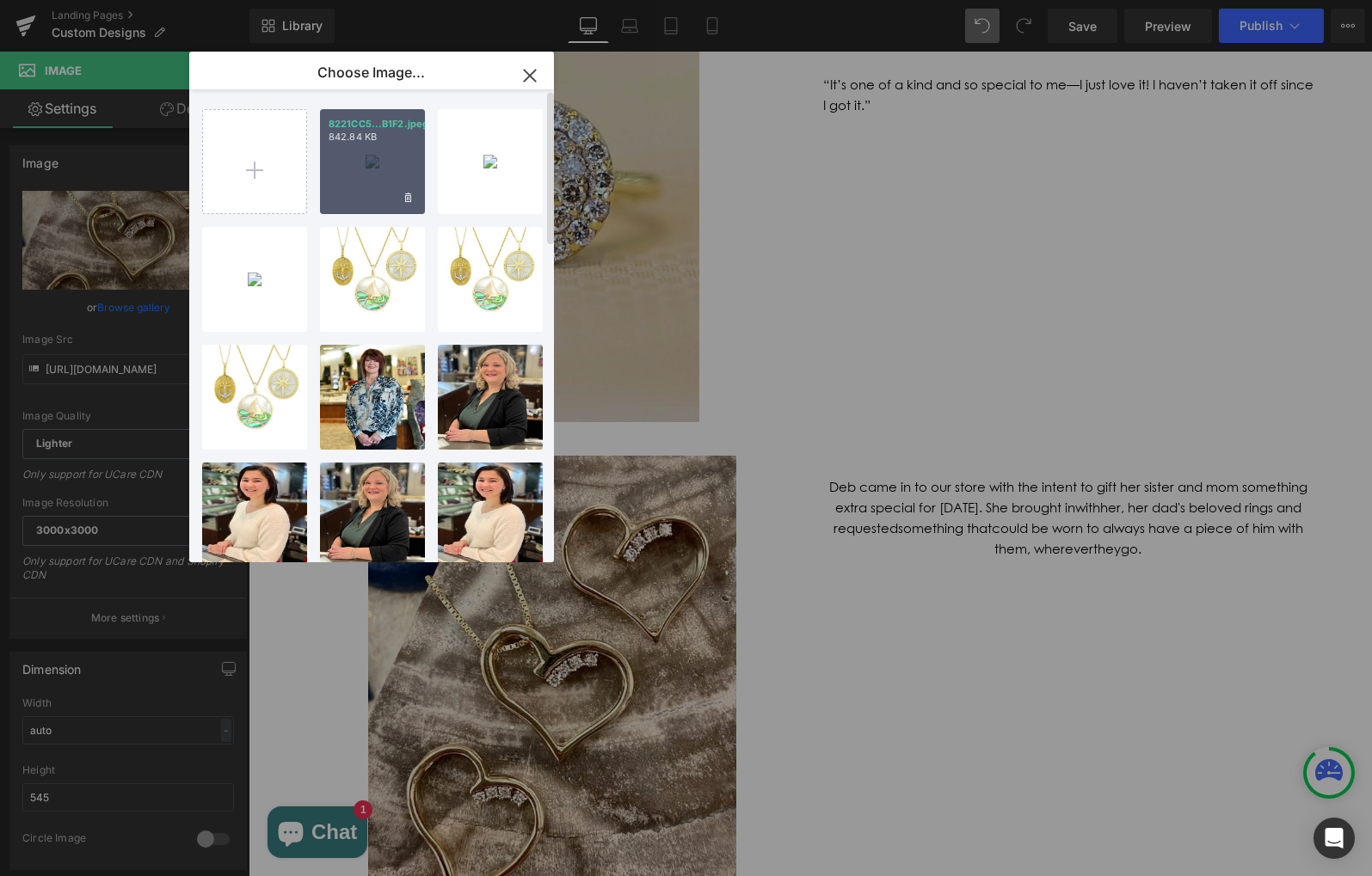
click at [375, 151] on div "8221CC5...B1F2.jpeg 842.84 KB" at bounding box center [372, 161] width 105 height 105
type input "[URL][DOMAIN_NAME]"
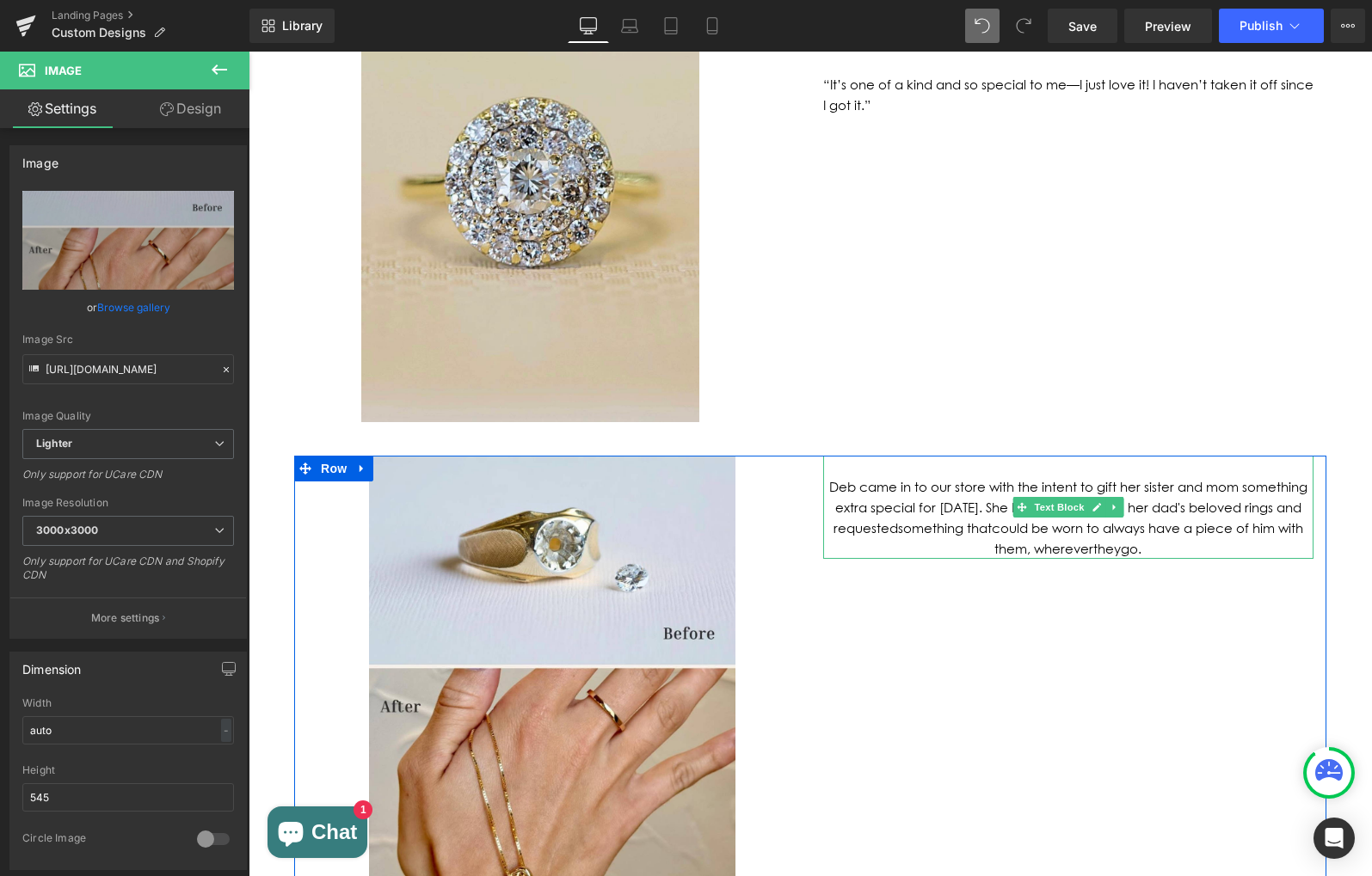
click at [954, 500] on font "her, her dad's beloved rings and requested something that could be worn to alwa…" at bounding box center [1068, 528] width 470 height 56
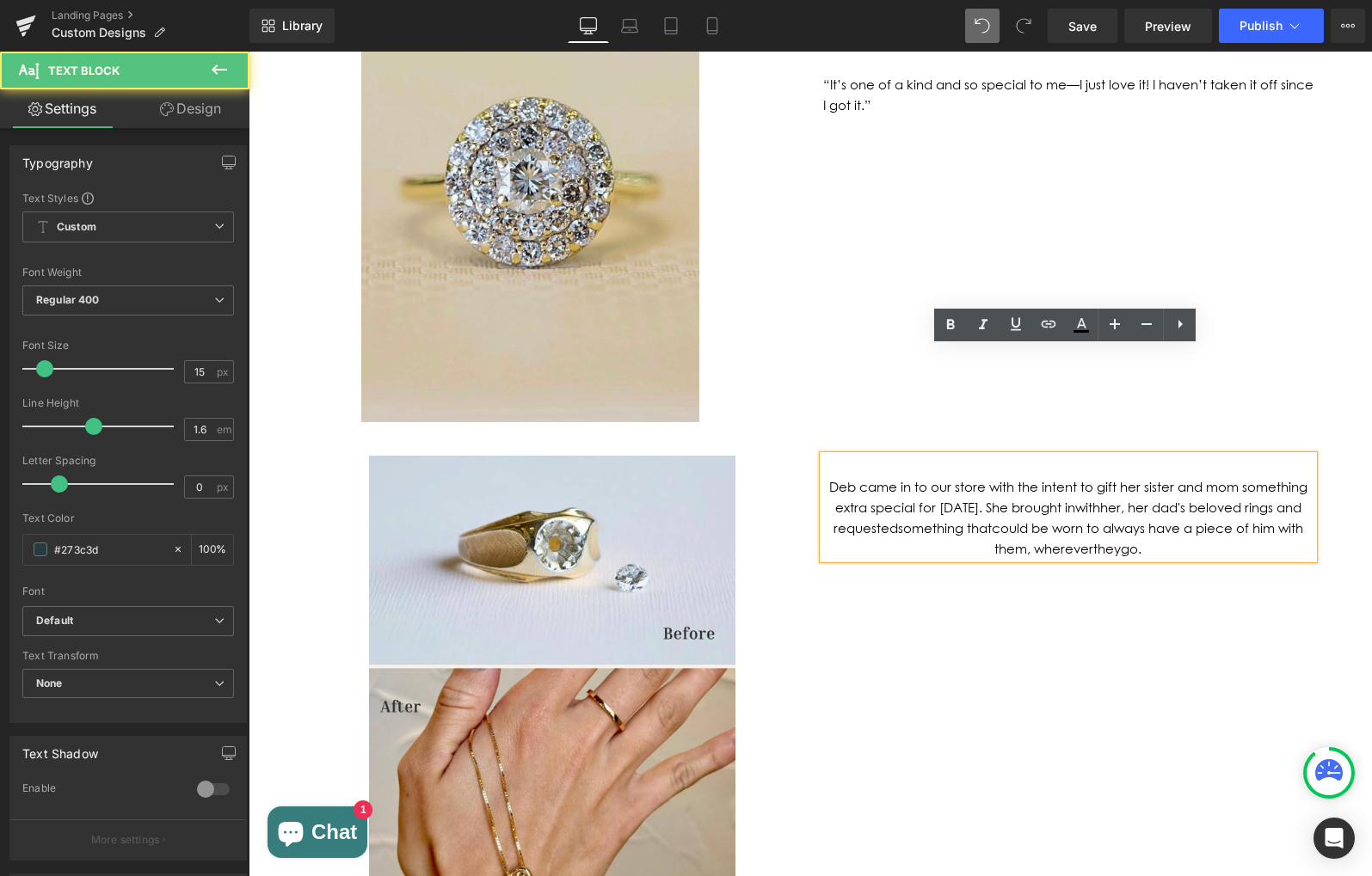
click at [1134, 476] on p "Deb came in to our store with the intent to gift her sister and mom something e…" at bounding box center [1067, 517] width 489 height 83
drag, startPoint x: 1134, startPoint y: 441, endPoint x: 808, endPoint y: 373, distance: 333.0
click at [810, 456] on div "Deb came in to our store with the intent to gift her sister and mom something e…" at bounding box center [1068, 508] width 516 height 103
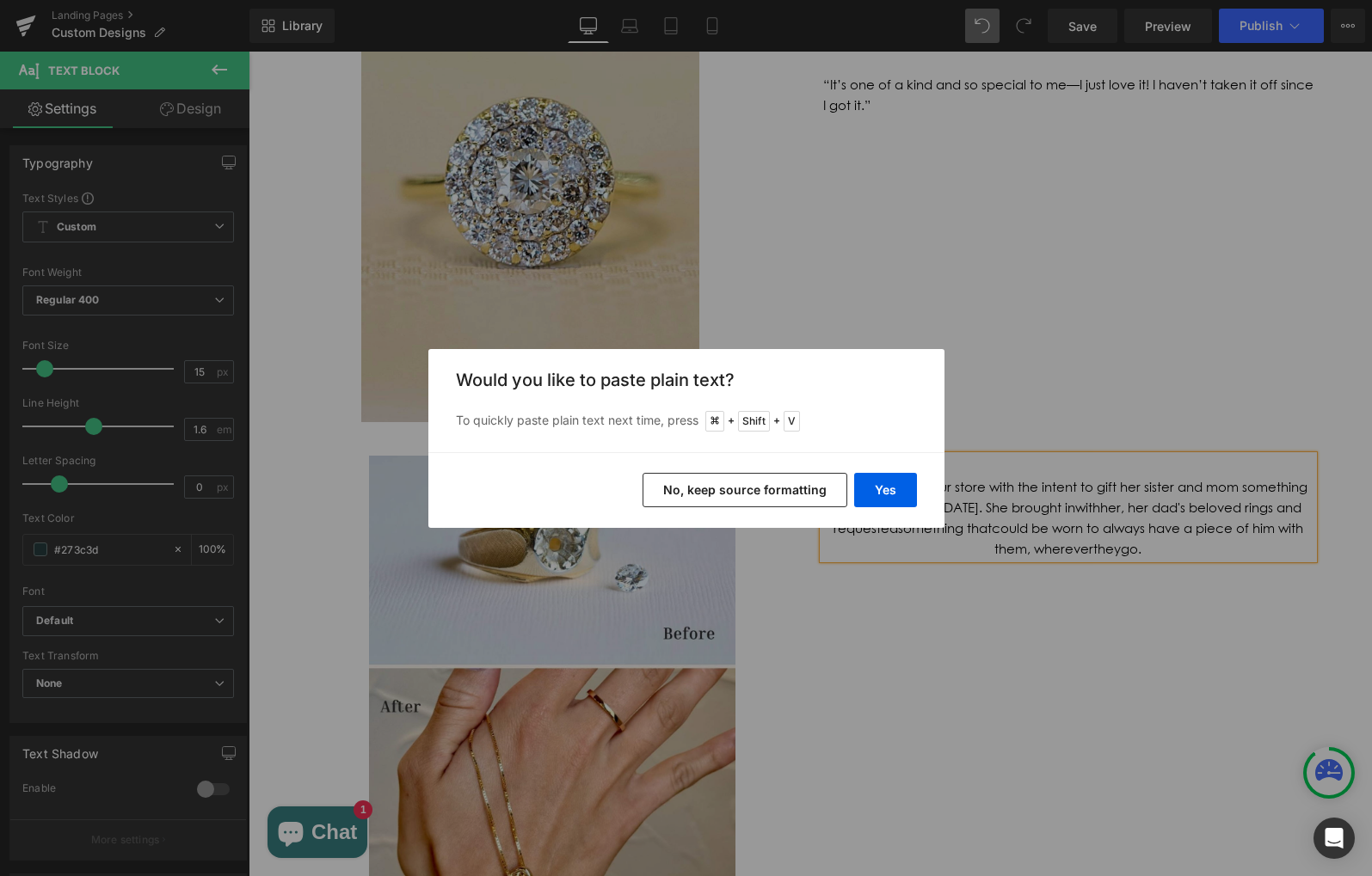
click at [808, 500] on button "No, keep source formatting" at bounding box center [745, 489] width 204 height 34
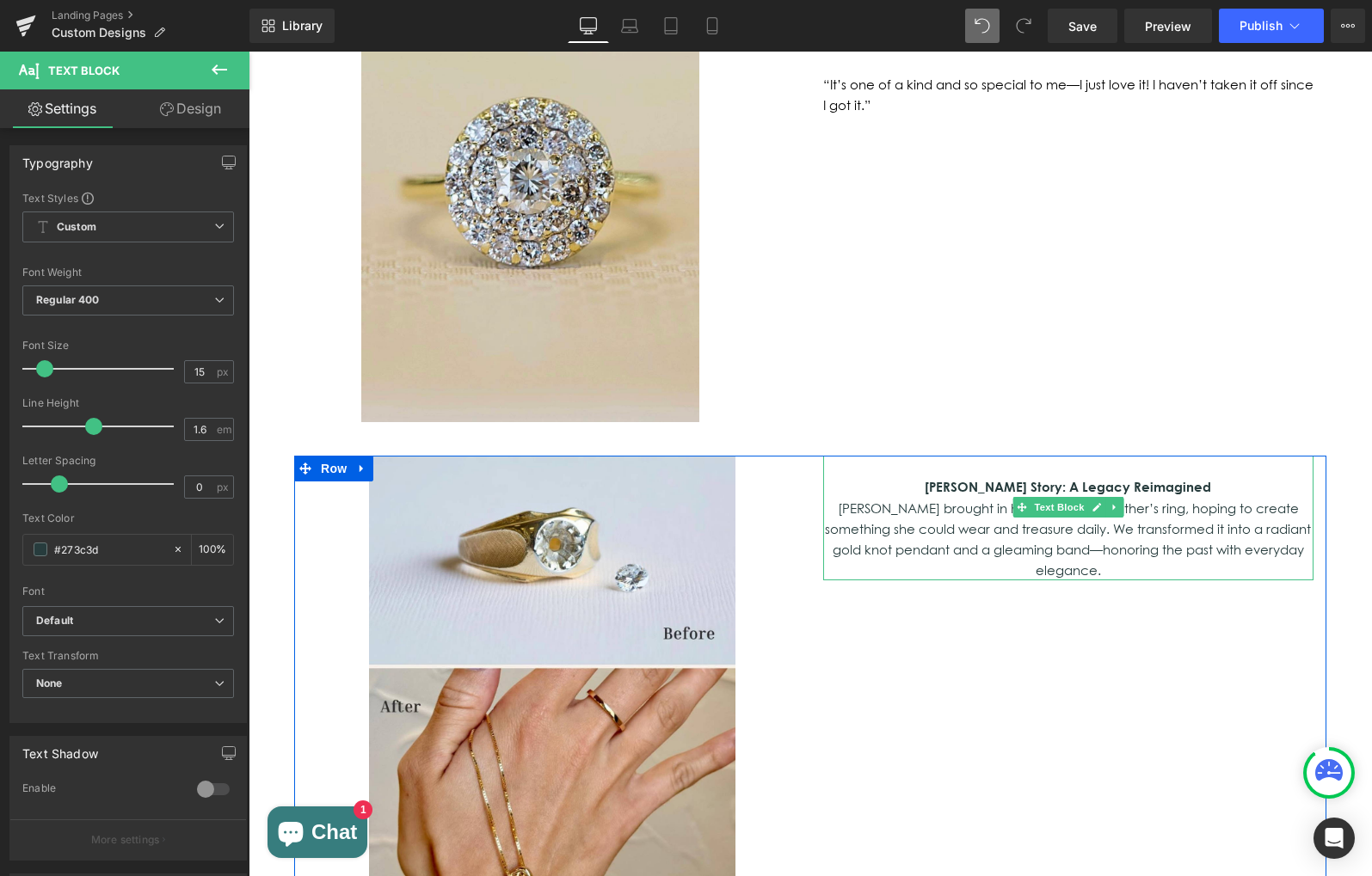
click at [1190, 476] on p "[PERSON_NAME] Story: A Legacy Reimagined" at bounding box center [1067, 487] width 489 height 21
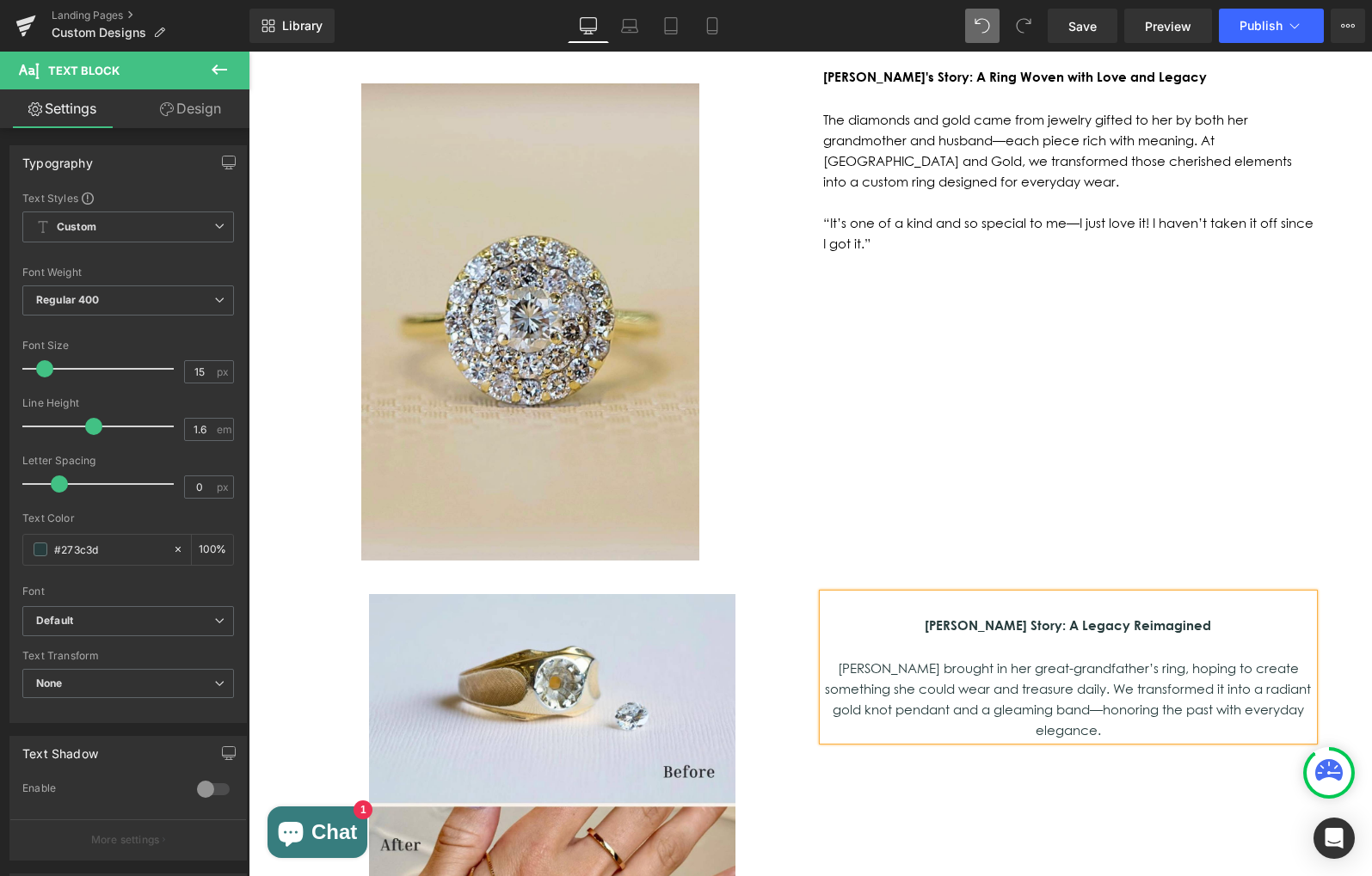
click at [862, 658] on p "[PERSON_NAME] brought in her great-grandfather’s ring, hoping to create somethi…" at bounding box center [1067, 699] width 489 height 83
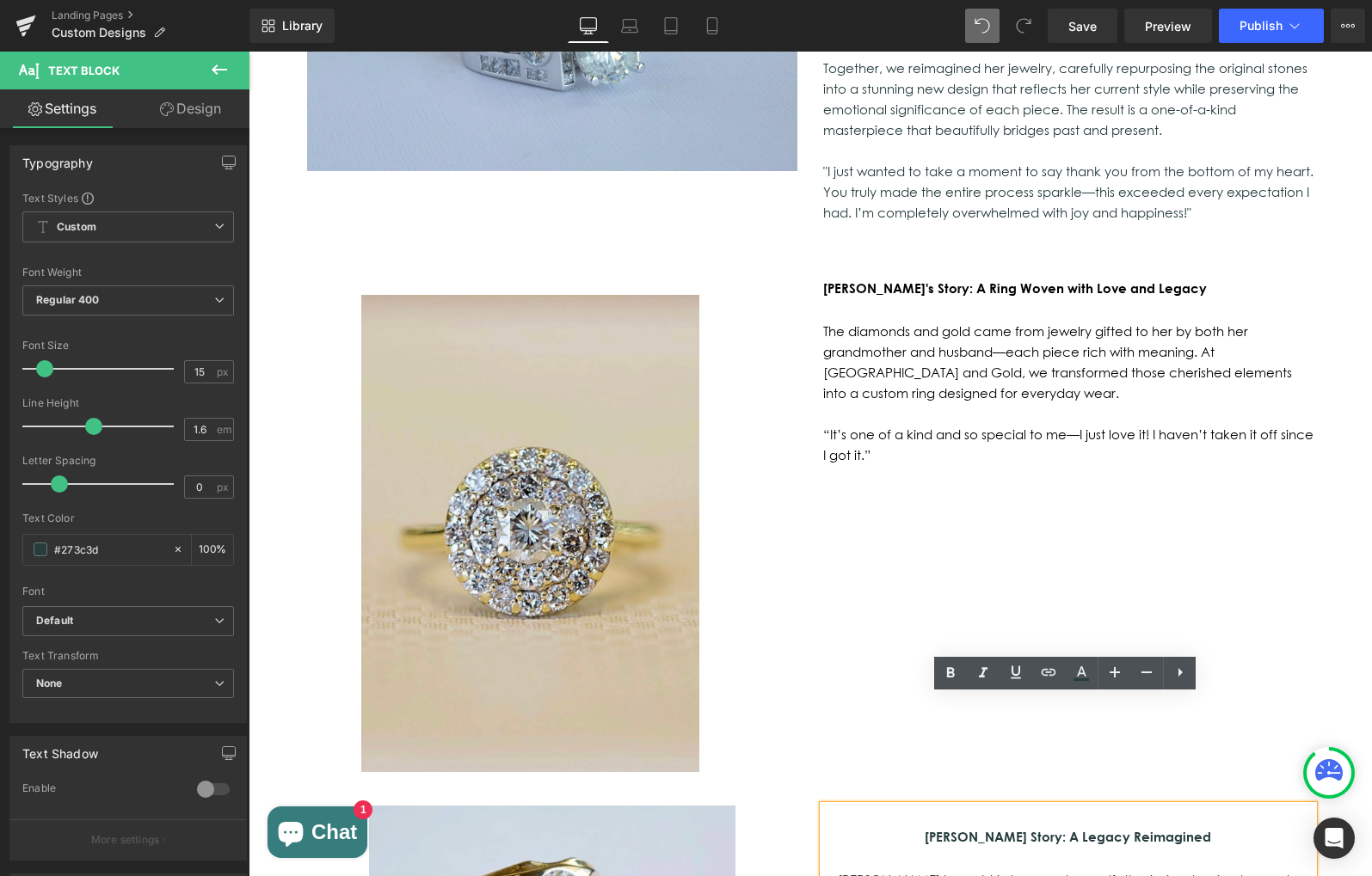
scroll to position [1471, 0]
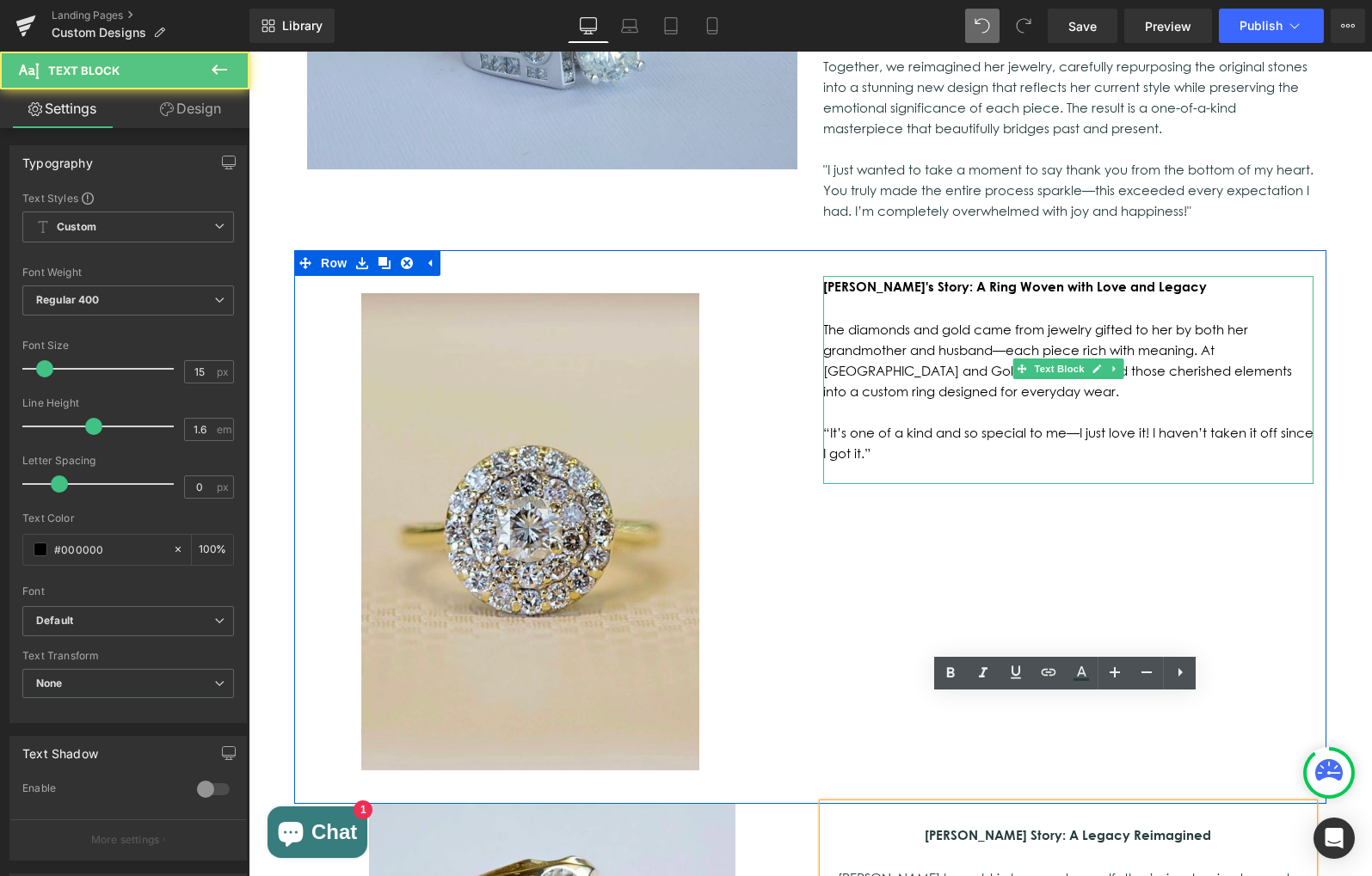
click at [917, 422] on p "“It’s one of a kind and so special to me—I just love it! I haven’t taken it off…" at bounding box center [1068, 442] width 490 height 41
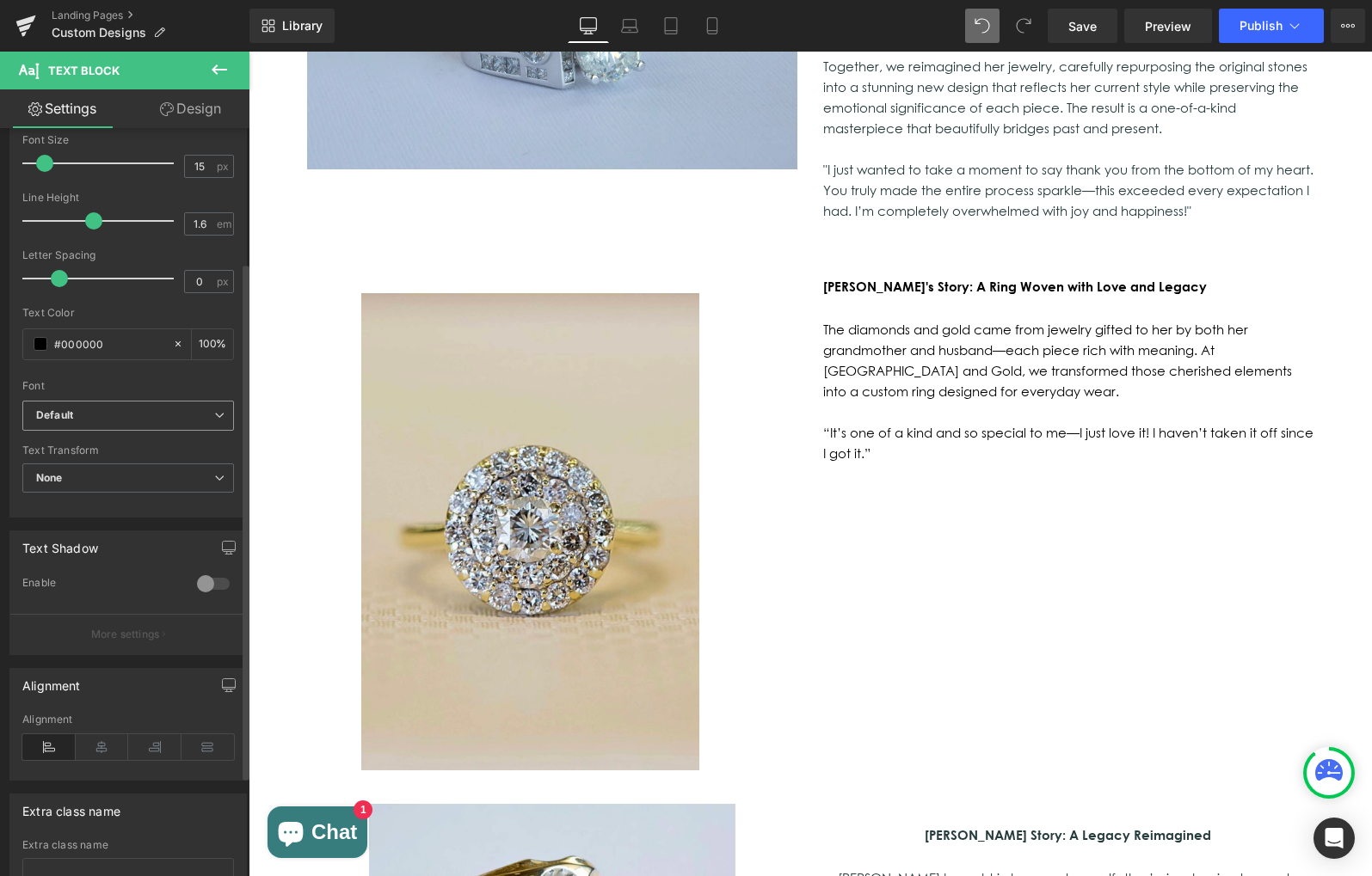
scroll to position [213, 0]
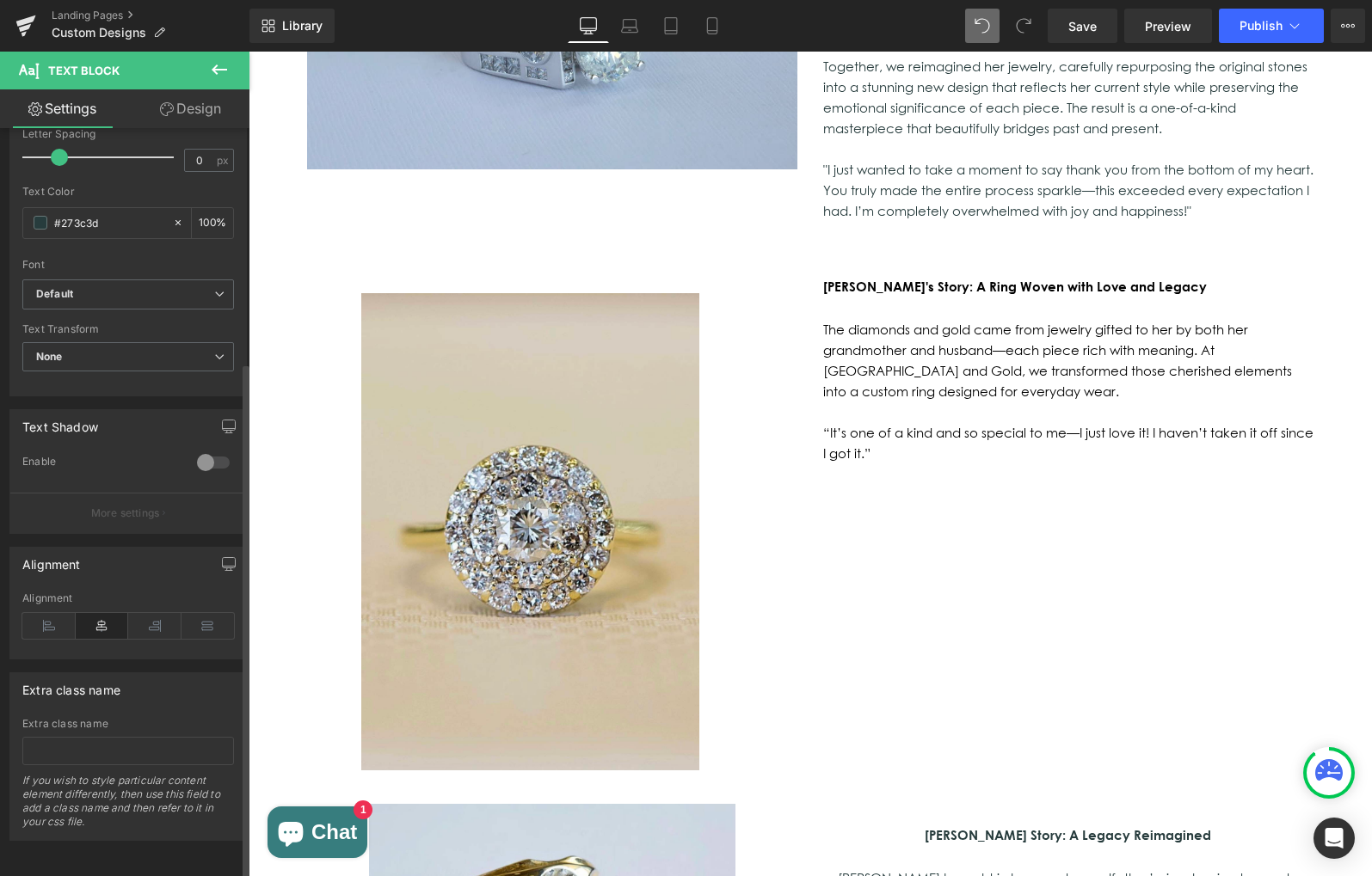
scroll to position [338, 0]
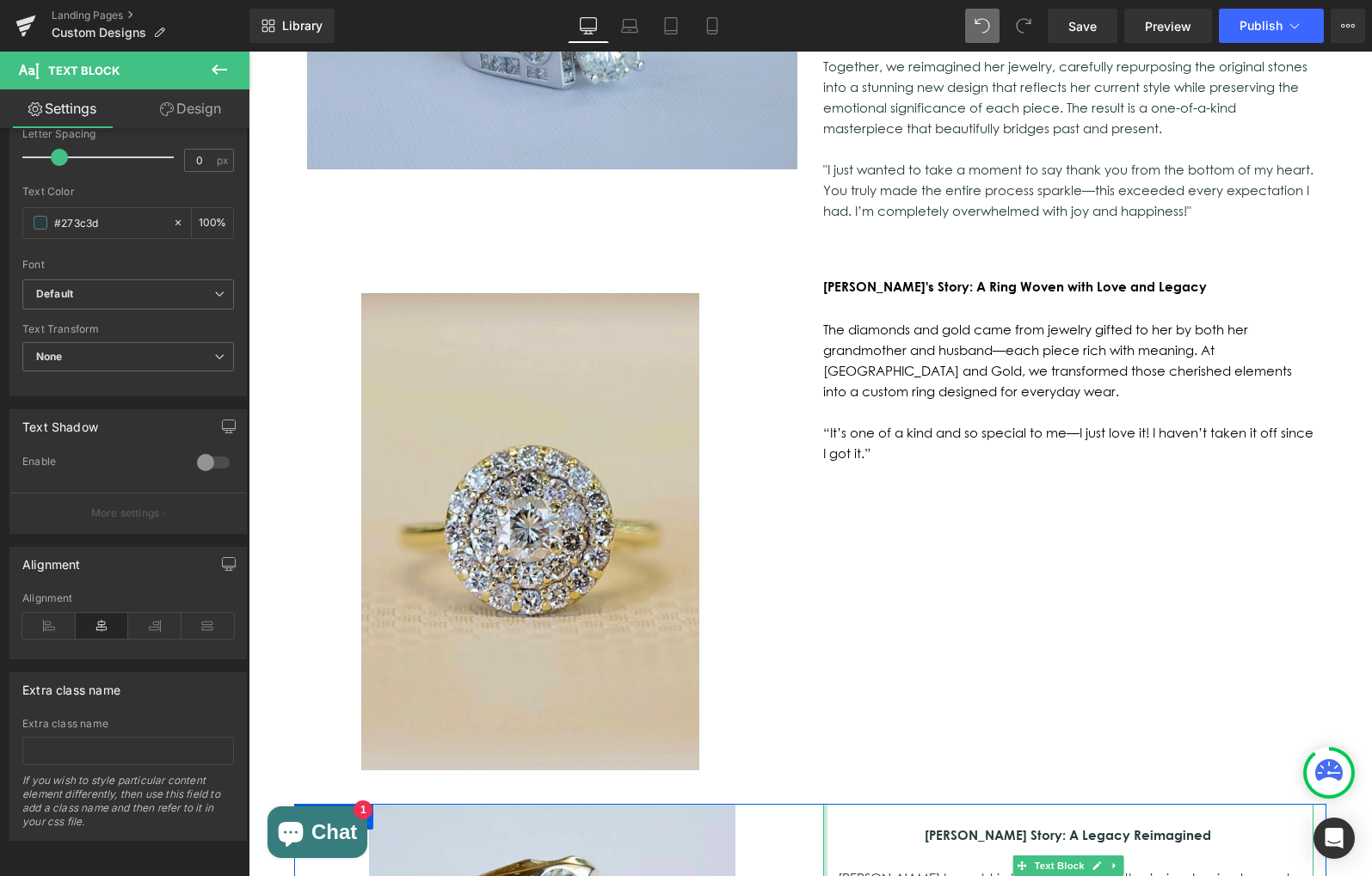
click at [823, 804] on div at bounding box center [825, 877] width 4 height 146
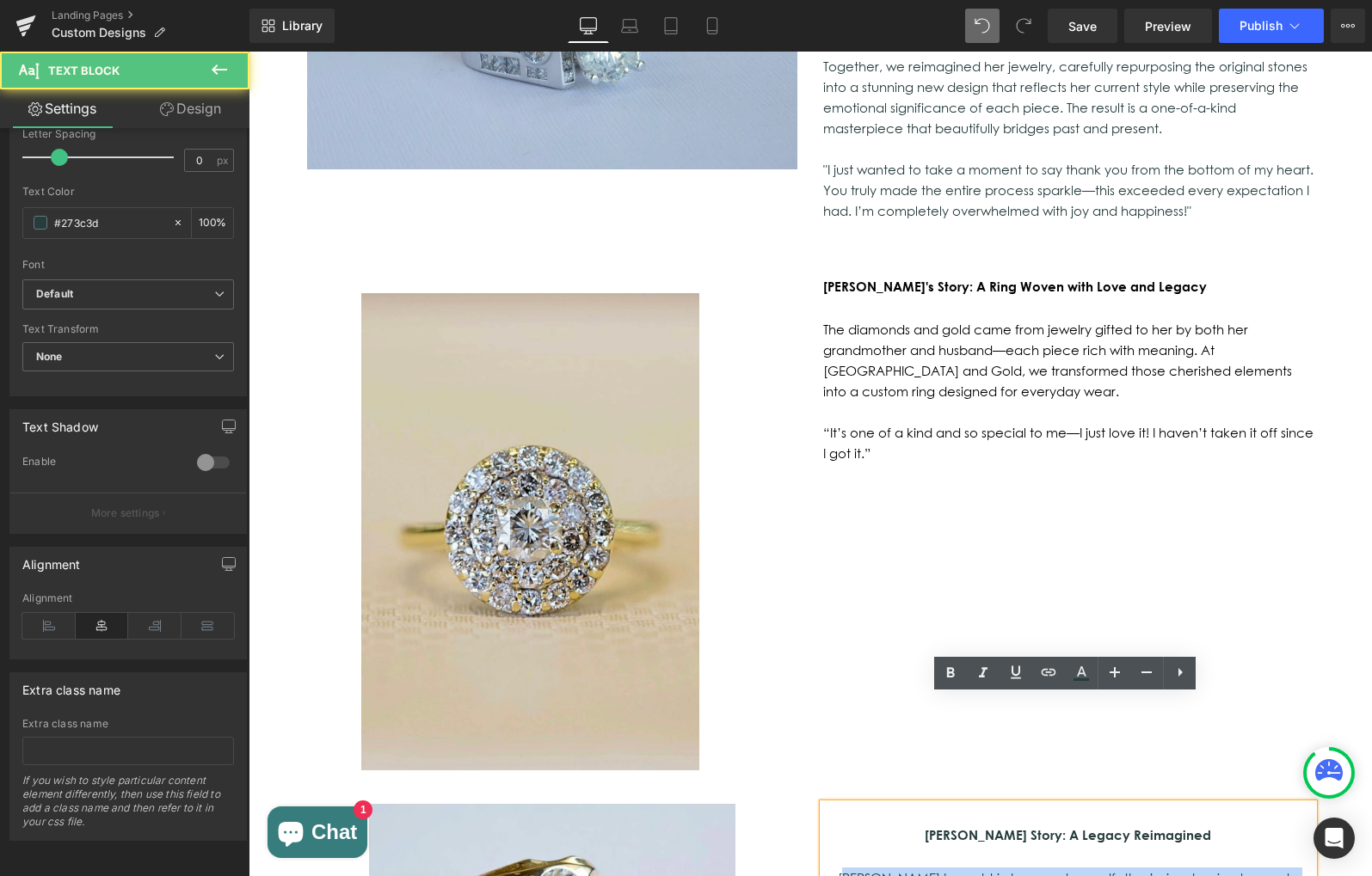
drag, startPoint x: 827, startPoint y: 769, endPoint x: 1152, endPoint y: 834, distance: 331.4
drag, startPoint x: 1247, startPoint y: 816, endPoint x: 817, endPoint y: 761, distance: 433.5
click at [823, 804] on div "[PERSON_NAME] Story: A Legacy Reimagined [PERSON_NAME] brought in her great-gra…" at bounding box center [1068, 877] width 490 height 146
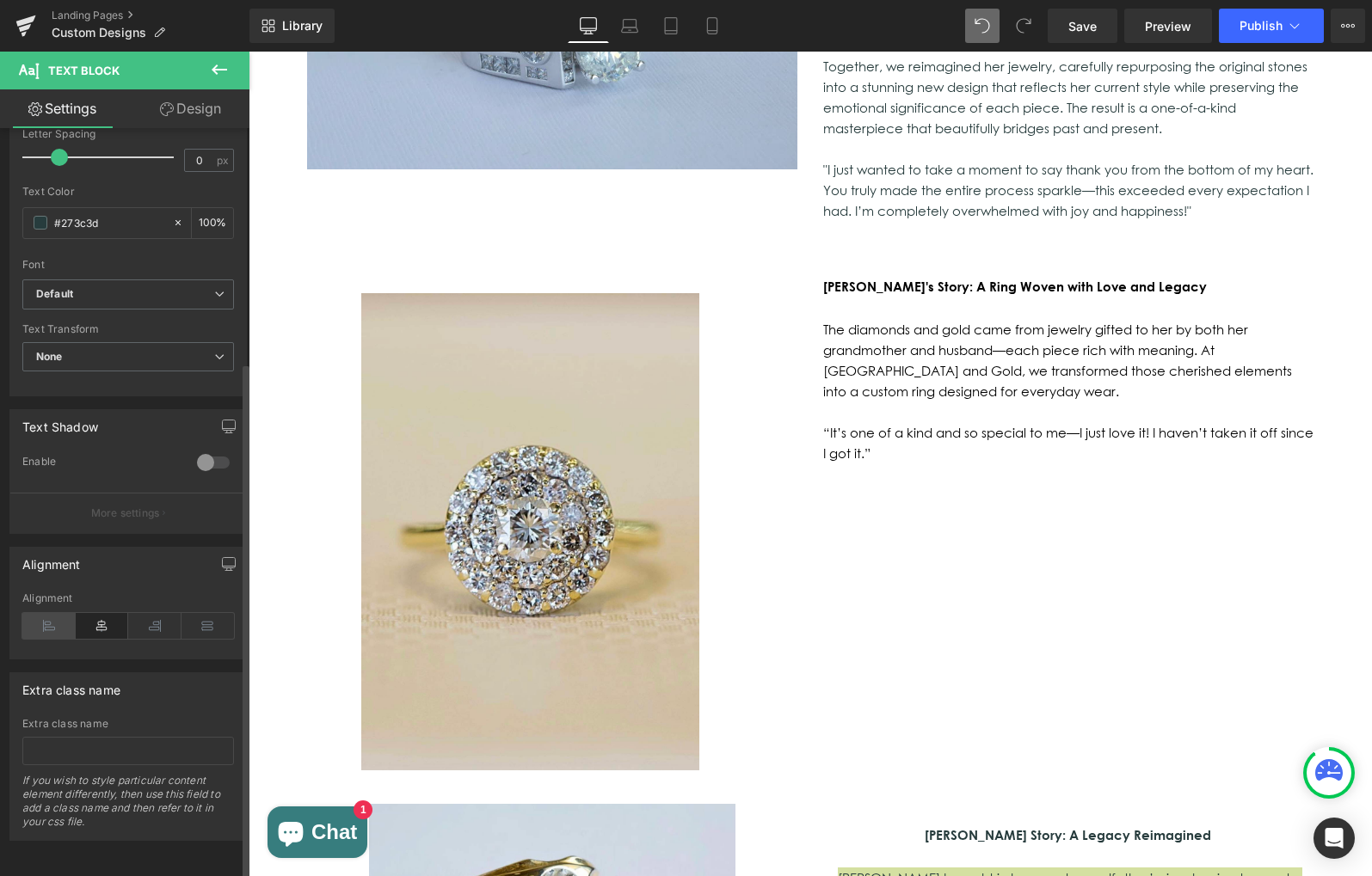
click at [40, 613] on icon at bounding box center [49, 626] width 53 height 26
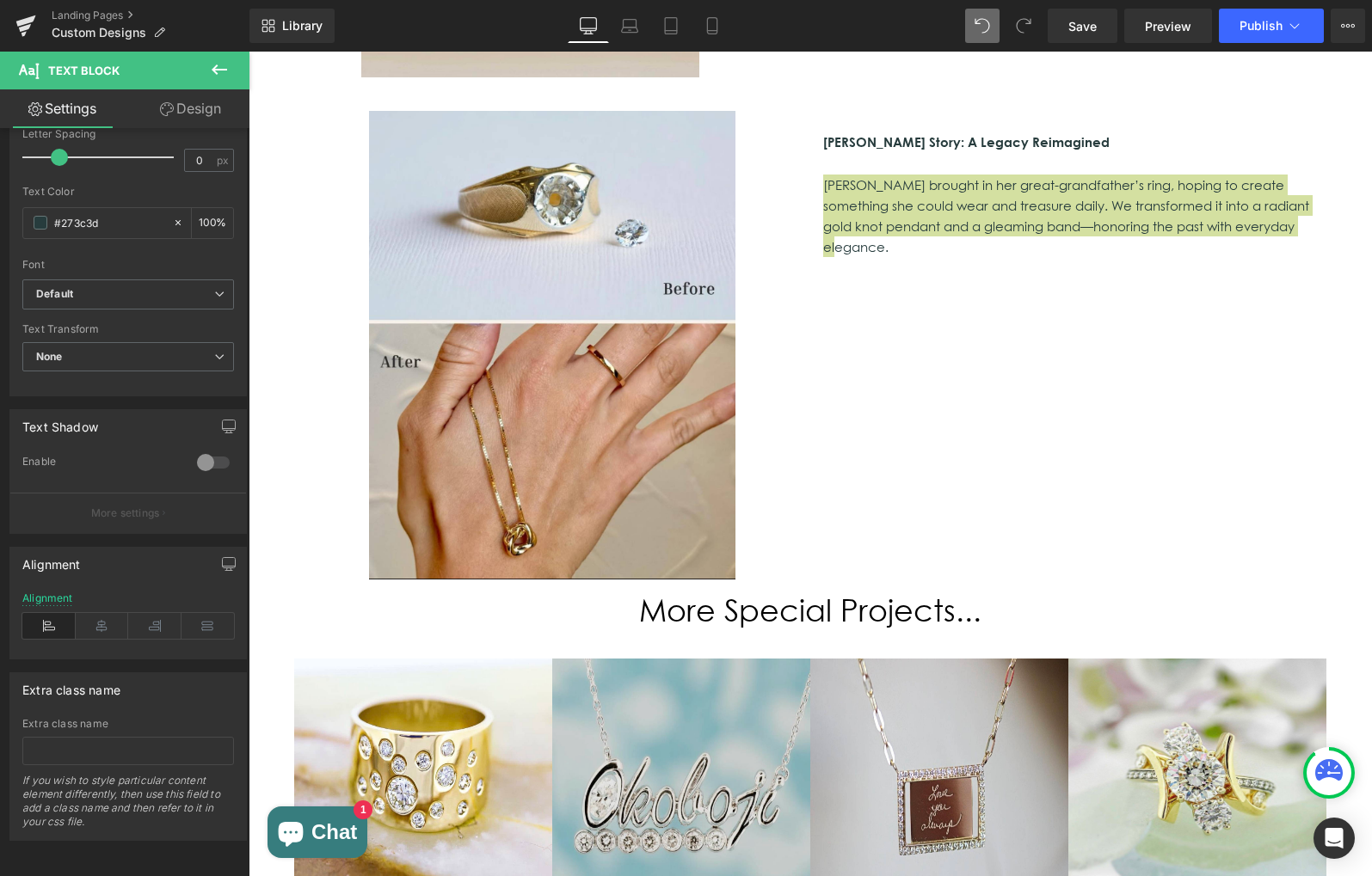
scroll to position [2377, 0]
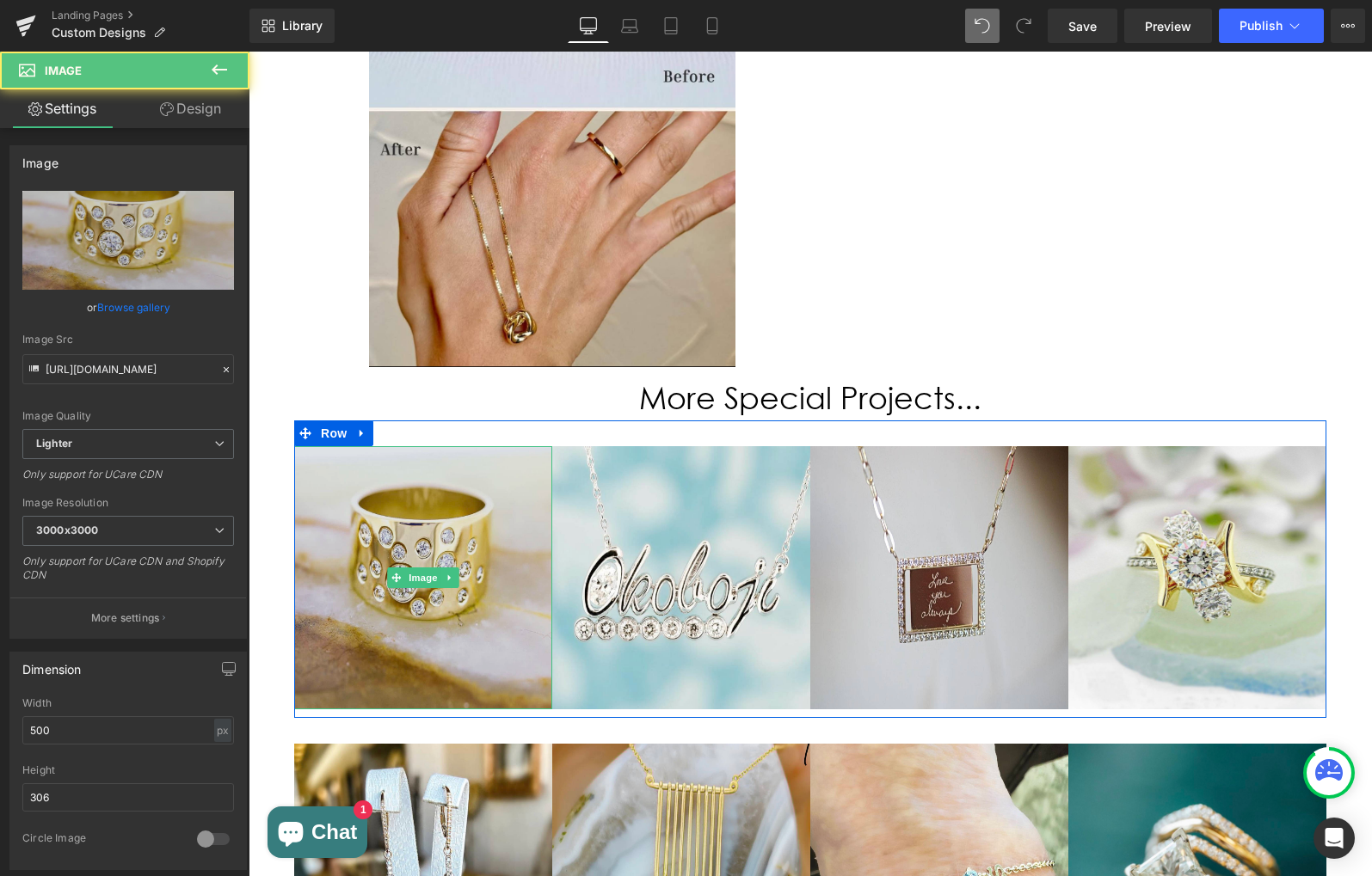
click at [383, 446] on img at bounding box center [422, 578] width 258 height 263
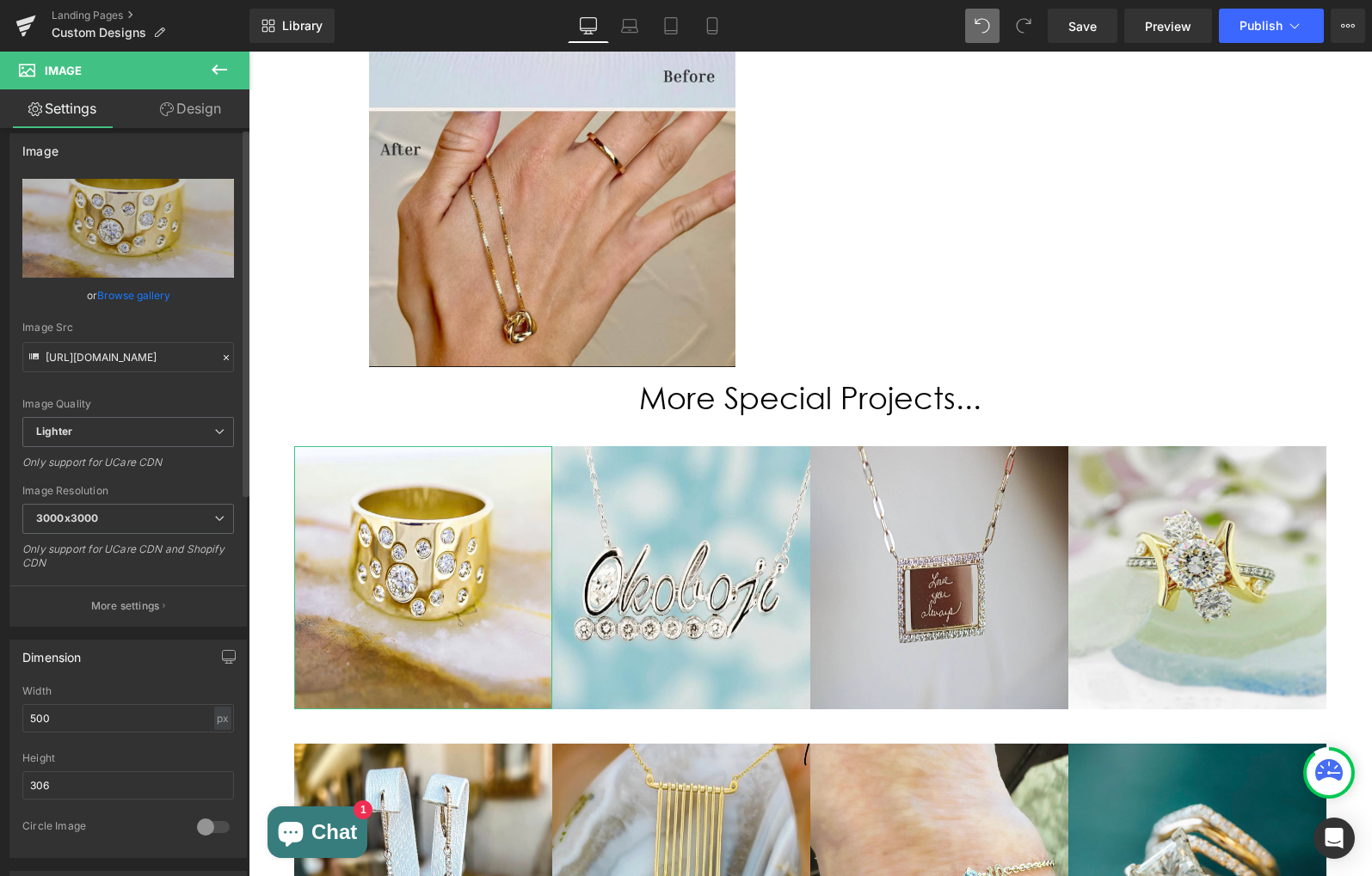
click at [135, 304] on link "Browse gallery" at bounding box center [133, 295] width 73 height 30
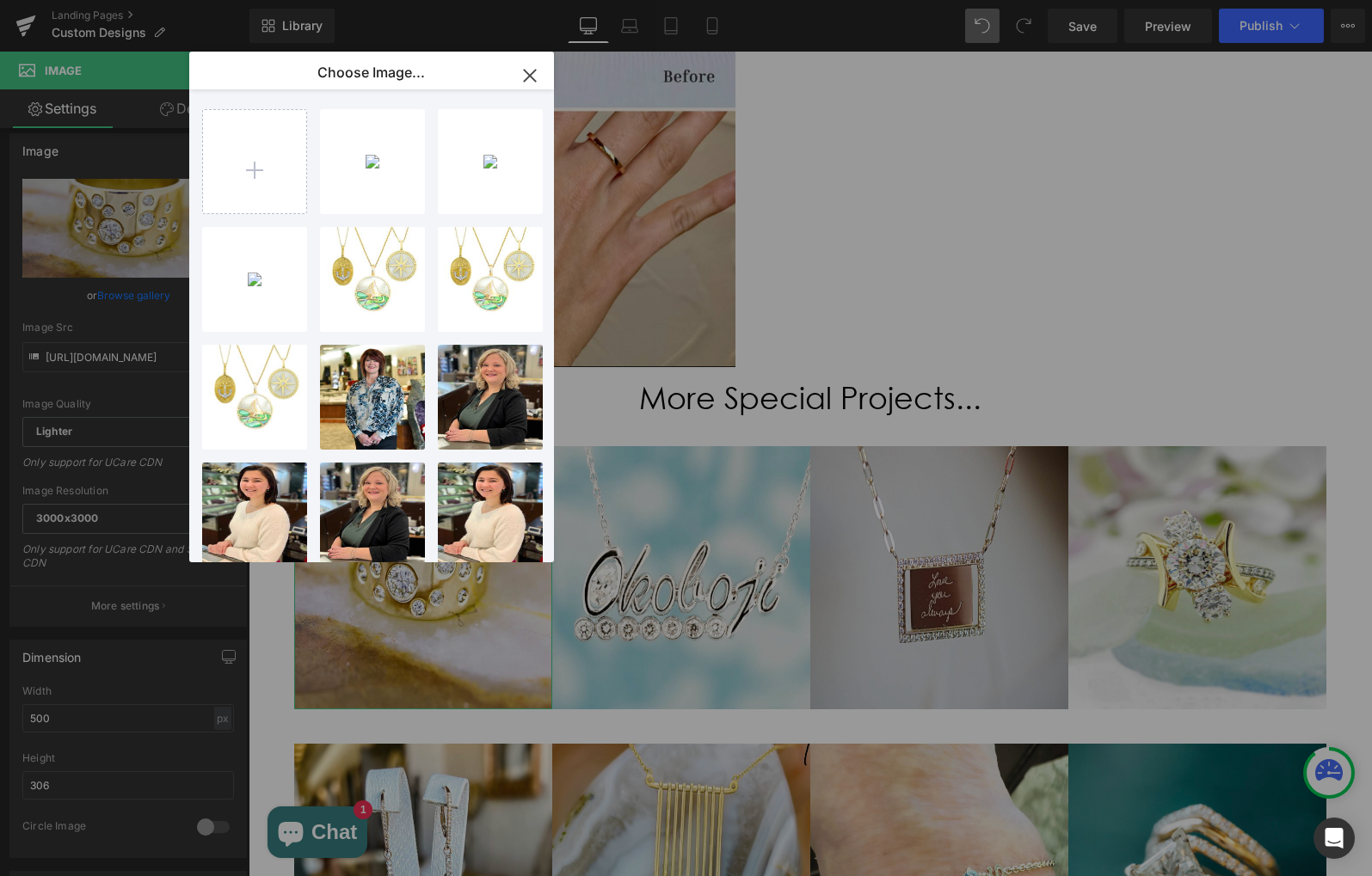
scroll to position [15, 0]
click at [257, 187] on input "file" at bounding box center [255, 161] width 103 height 103
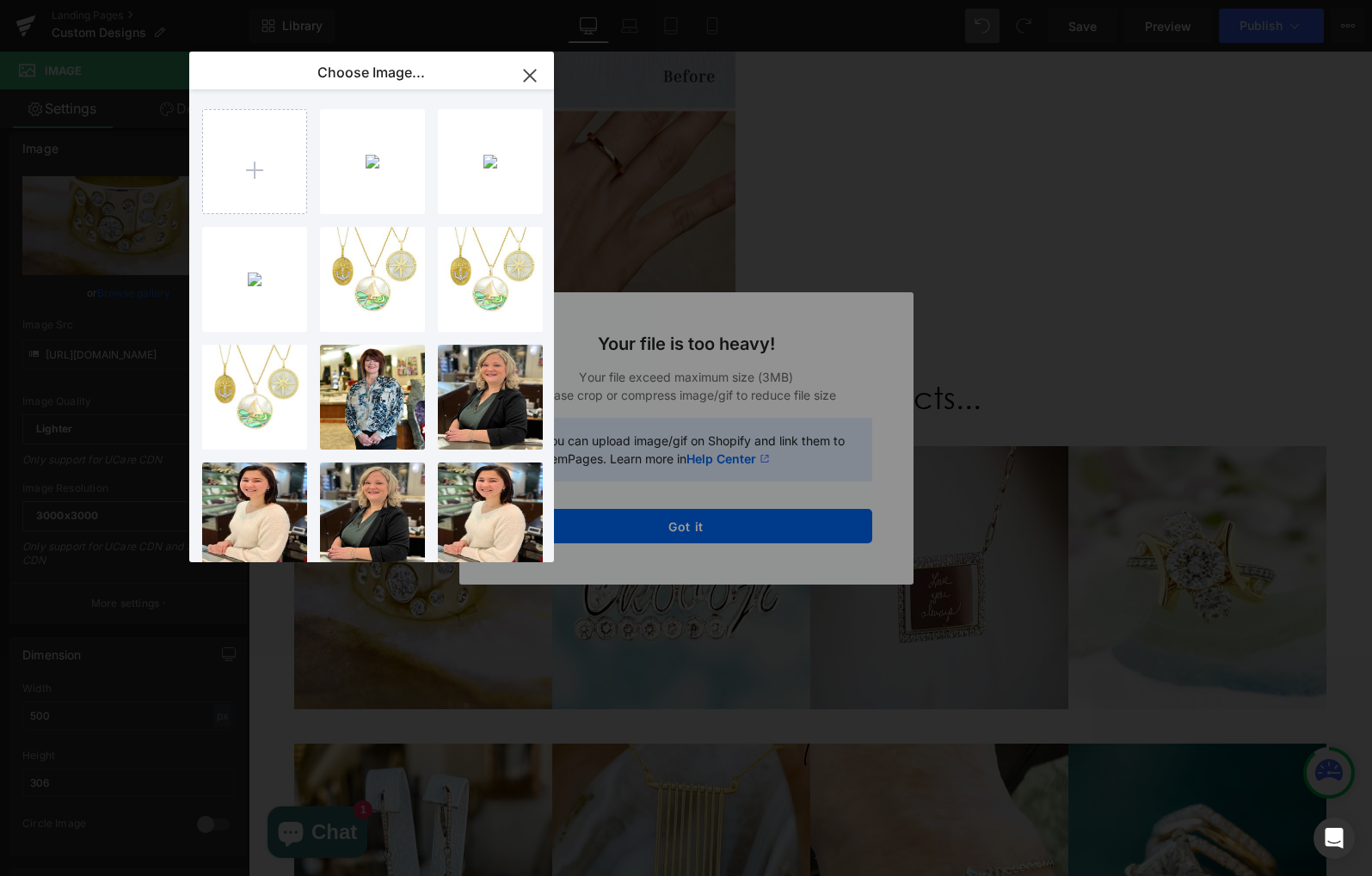
click at [656, 0] on div "Text Color Highlight Color #333333 Edit or remove link: Edit - Unlink - Cancel …" at bounding box center [686, 0] width 1372 height 0
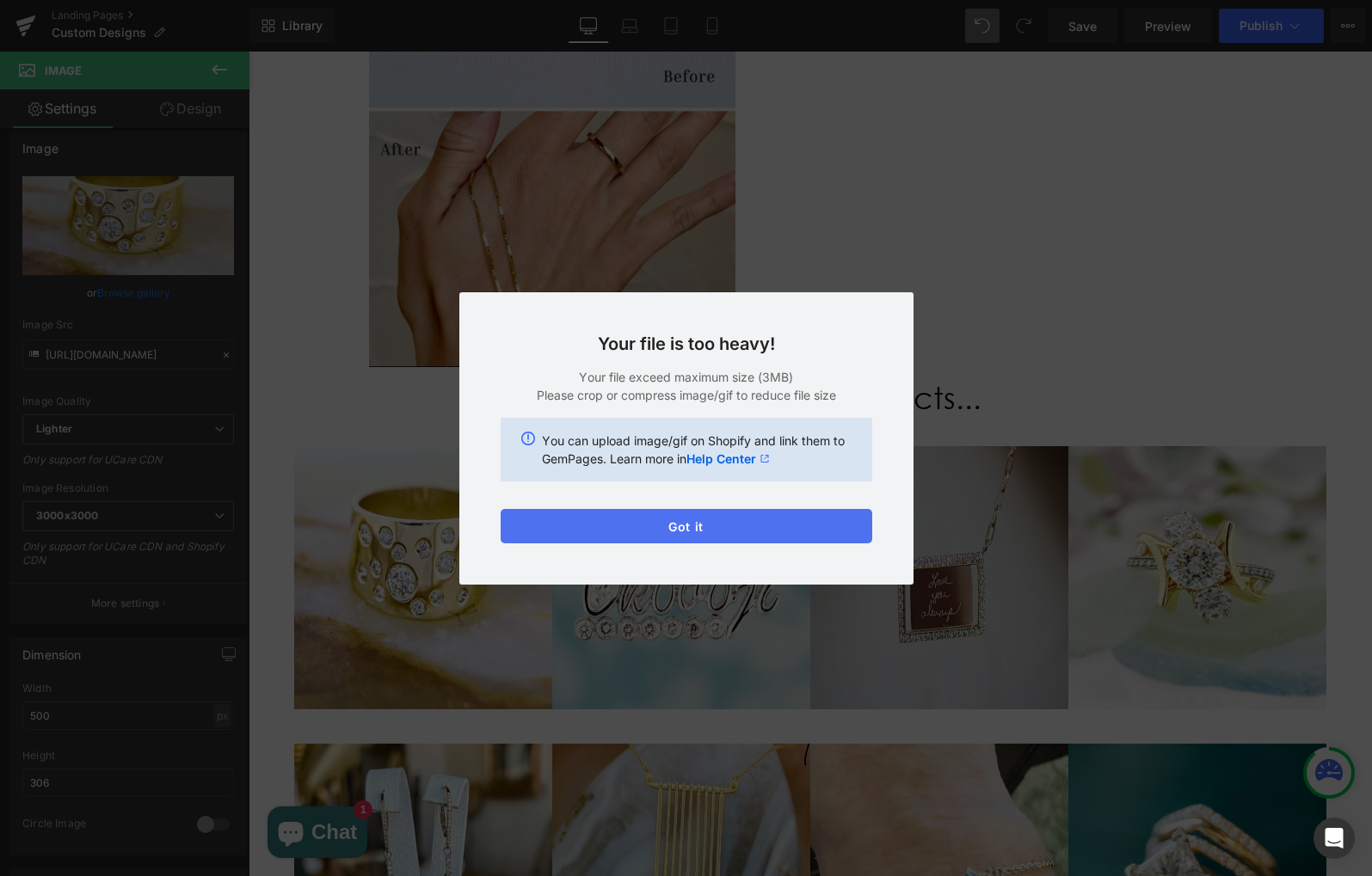
click at [665, 524] on button "Got it" at bounding box center [686, 526] width 371 height 34
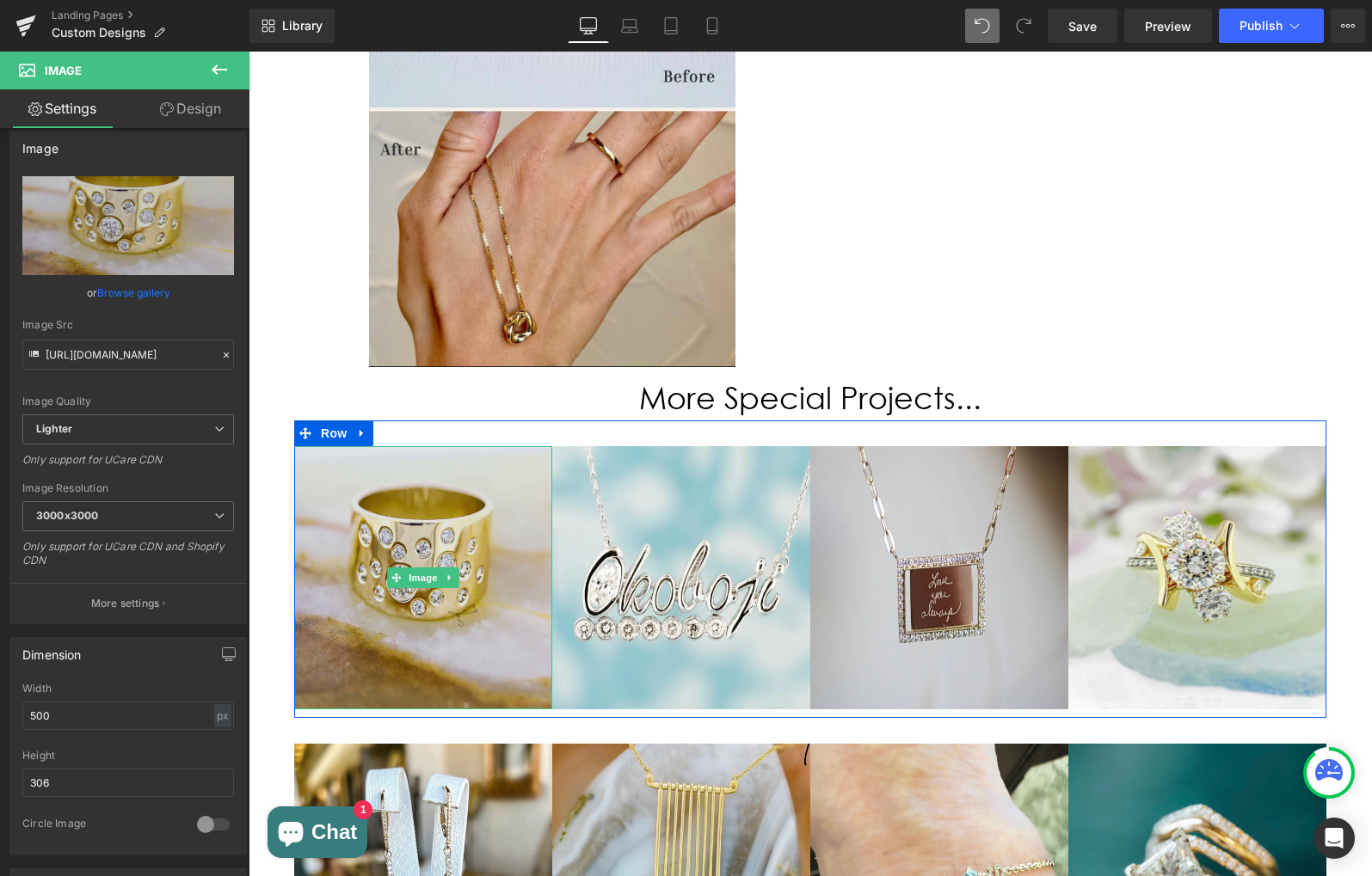
click at [415, 446] on img at bounding box center [422, 578] width 258 height 263
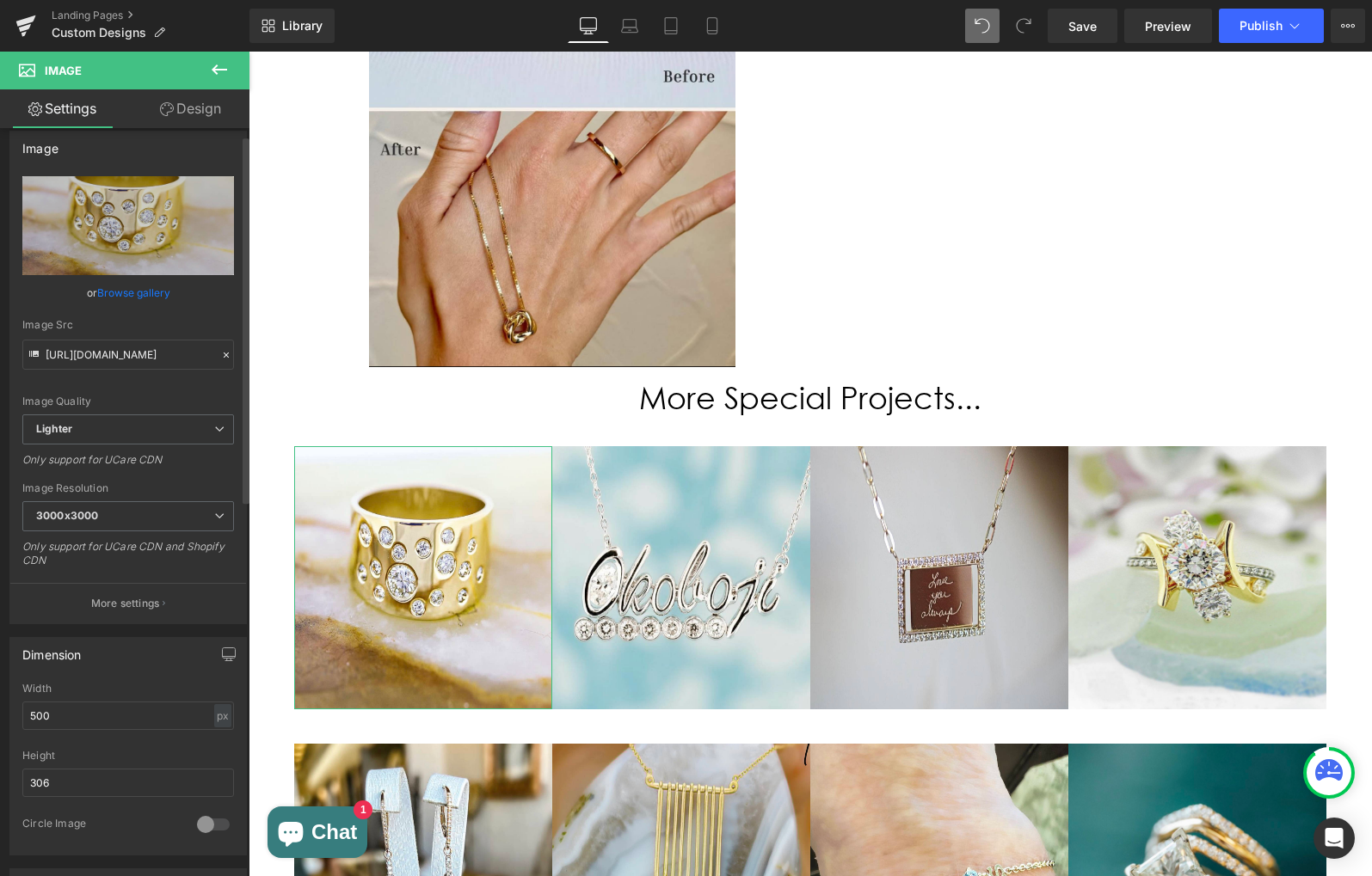
click at [136, 290] on link "Browse gallery" at bounding box center [133, 293] width 73 height 30
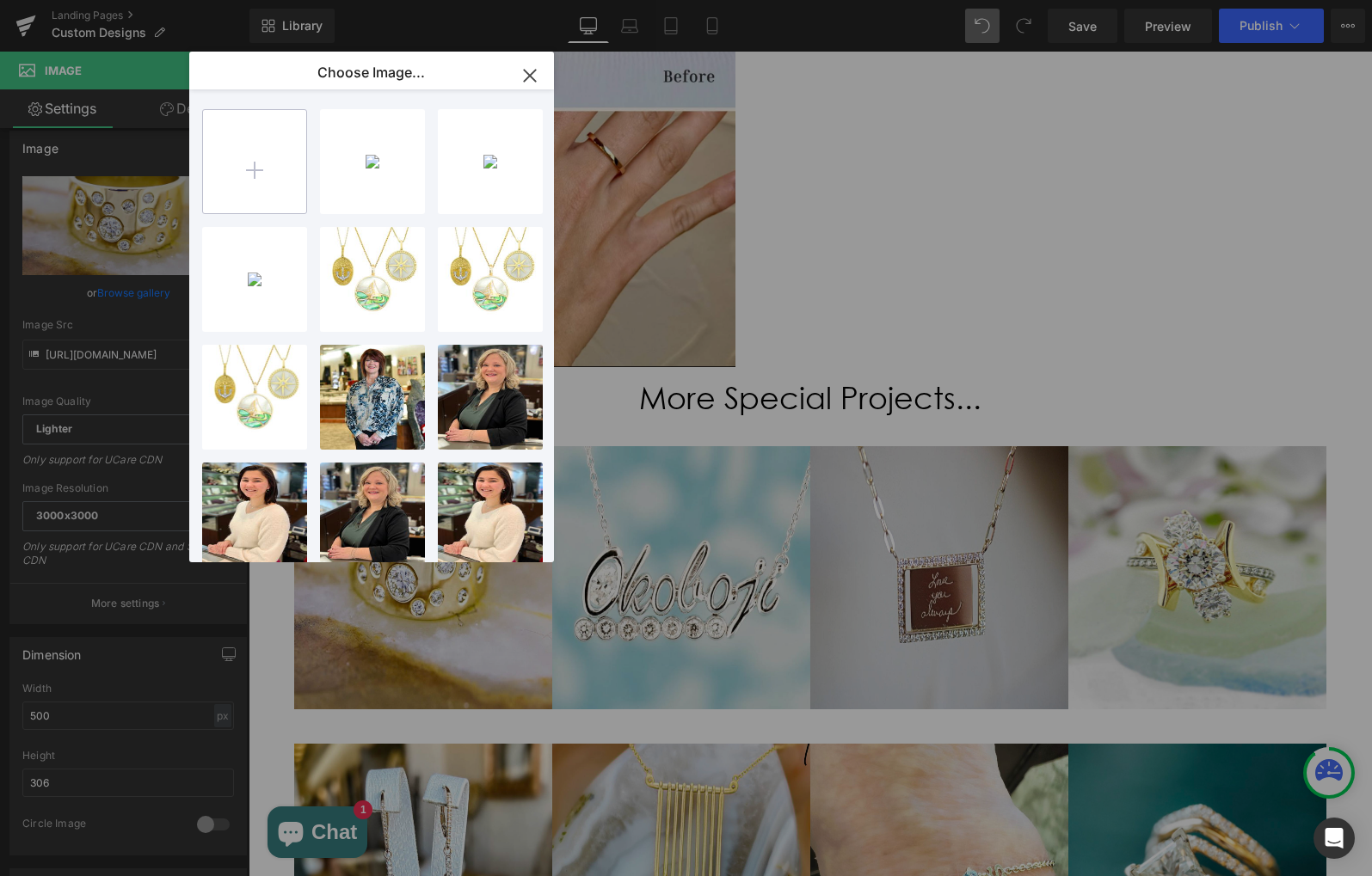
click at [244, 176] on input "file" at bounding box center [255, 161] width 103 height 103
type input "C:\fakepath\F6444D13-88B9-4628-A7A4-A581F045CF34.jpeg"
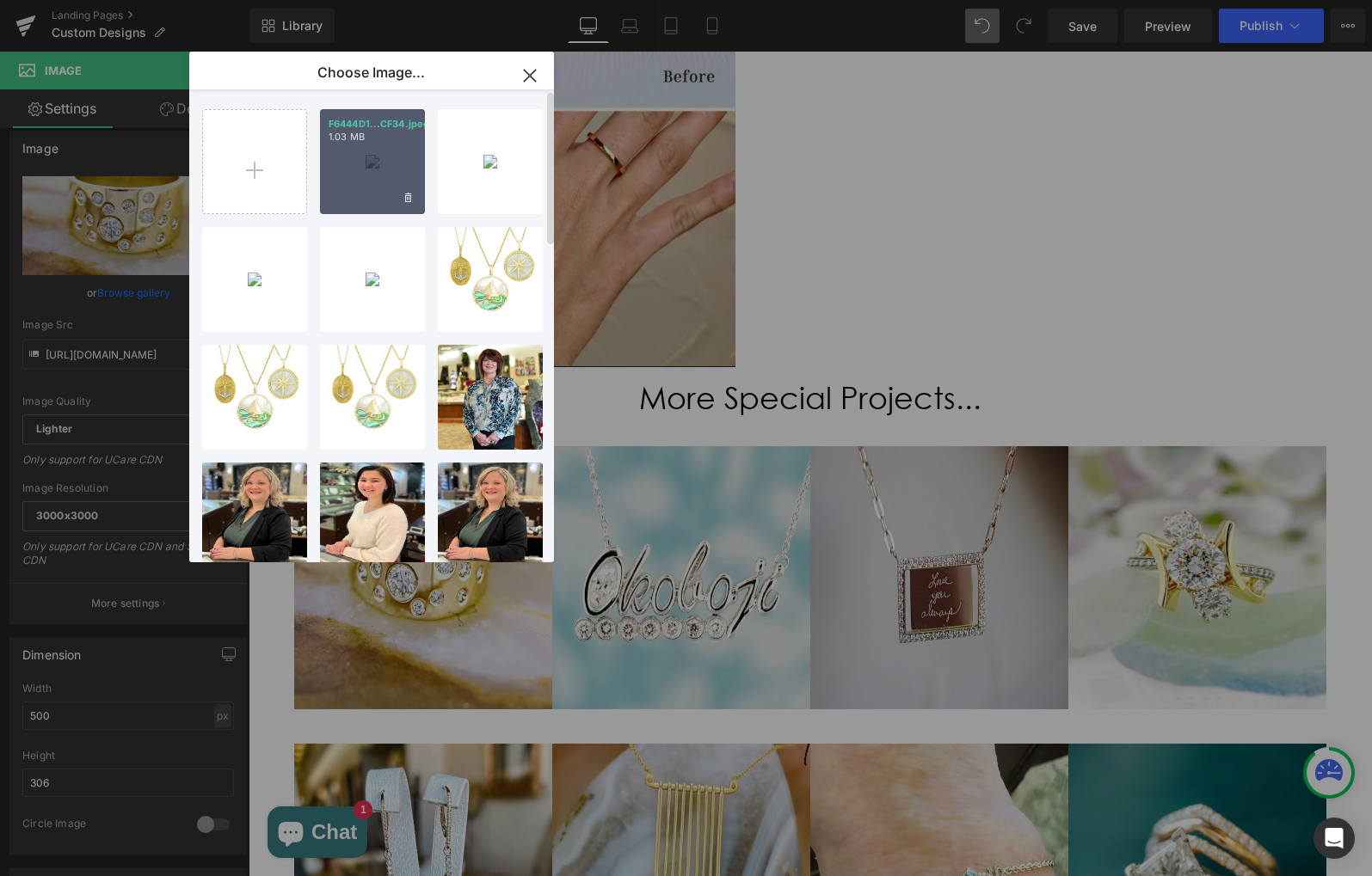
click at [377, 135] on p "1.03 MB" at bounding box center [372, 136] width 88 height 13
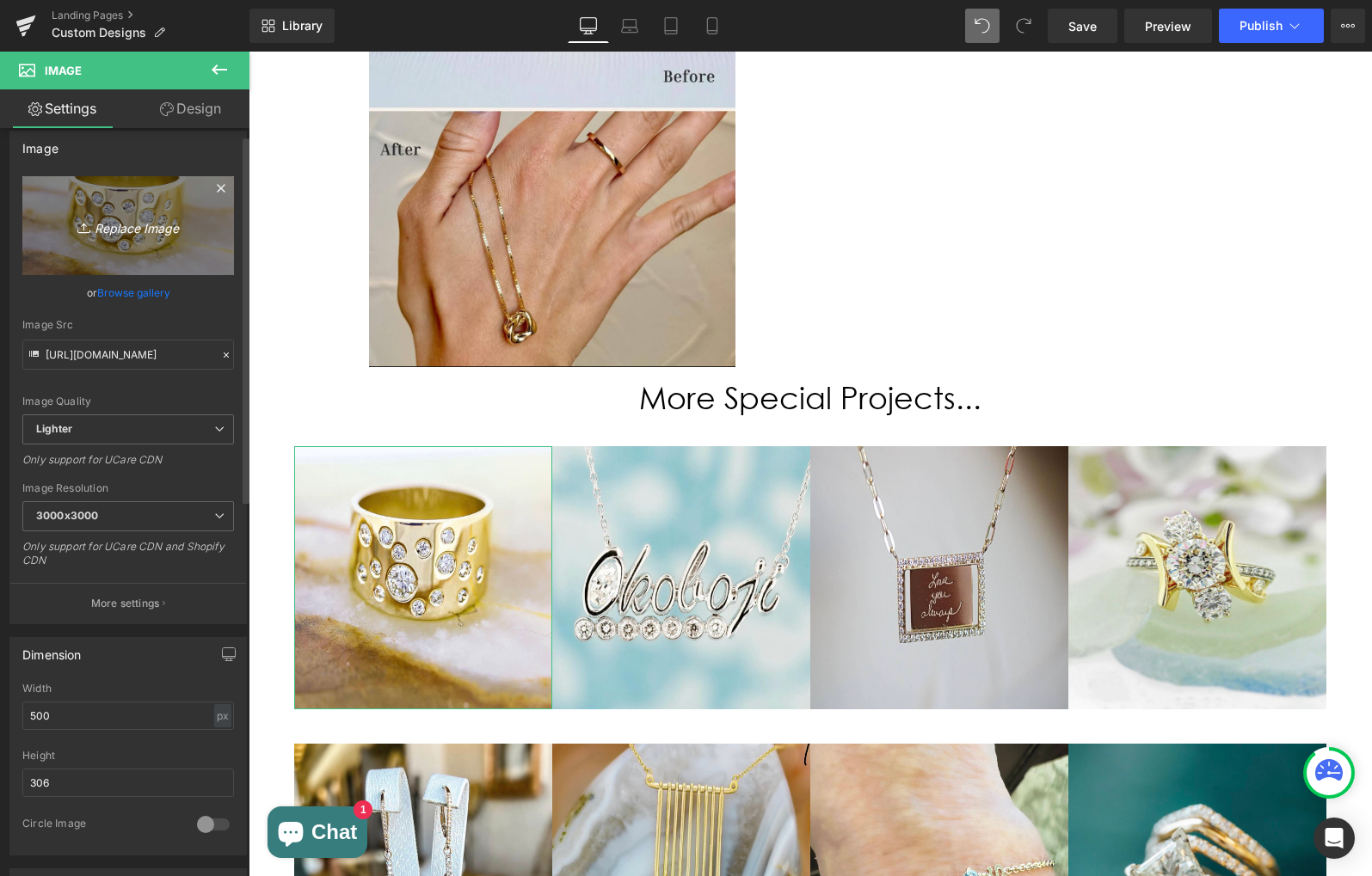
click at [132, 234] on icon "Replace Image" at bounding box center [128, 226] width 138 height 21
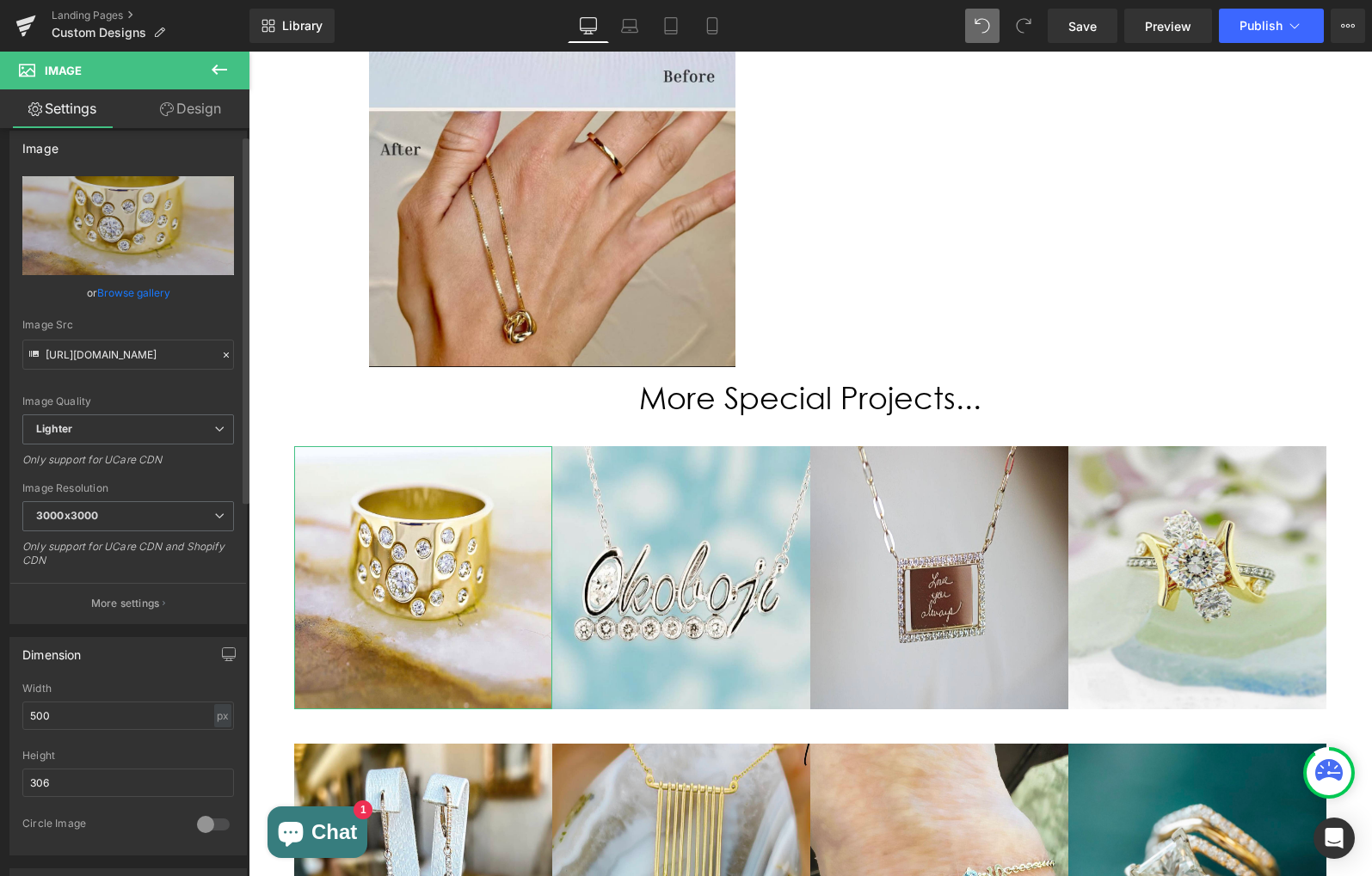
click at [121, 298] on link "Browse gallery" at bounding box center [133, 293] width 73 height 30
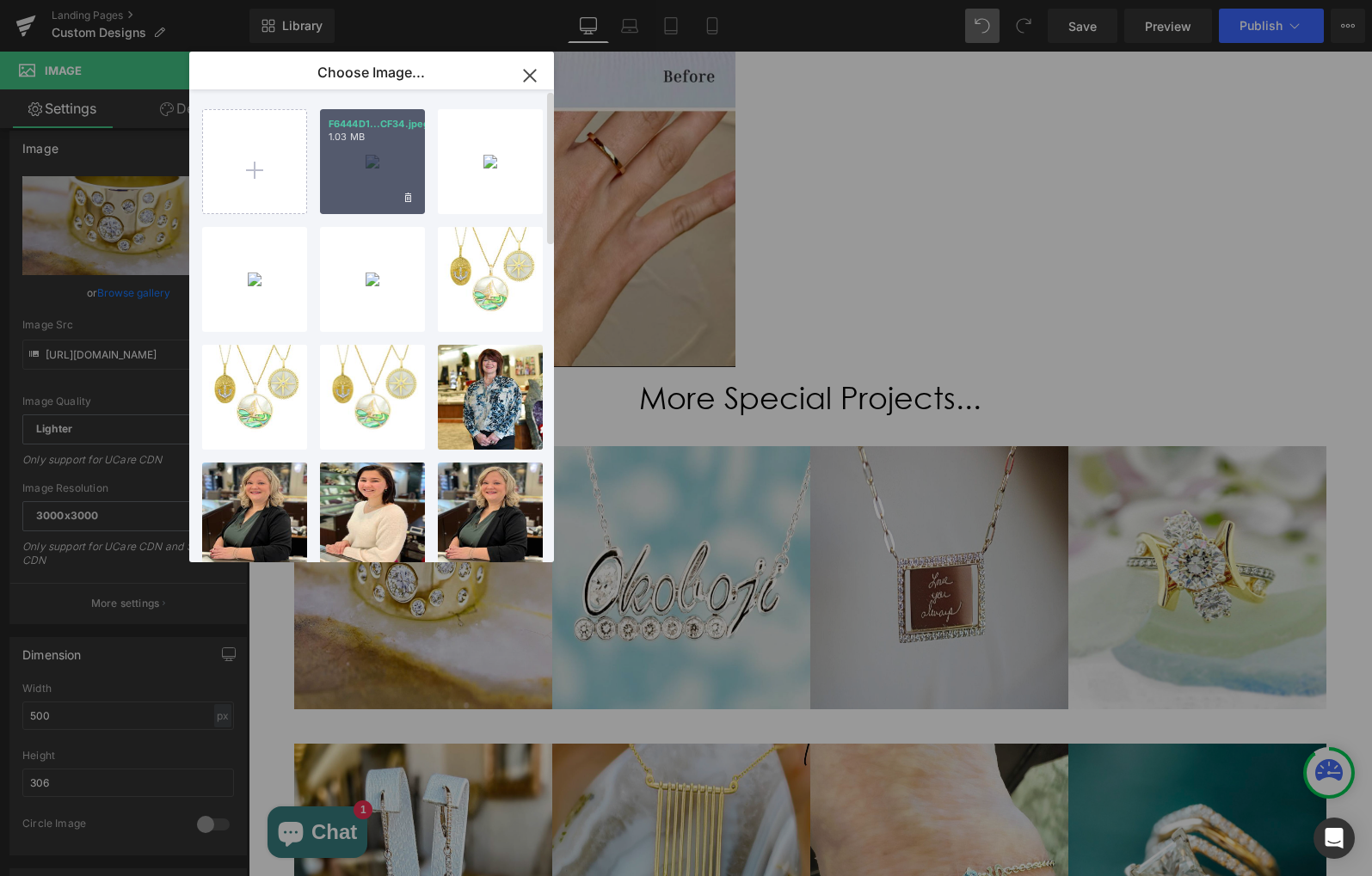
click at [359, 162] on div "F6444D1...CF34.jpeg 1.03 MB" at bounding box center [372, 161] width 105 height 105
type input "[URL][DOMAIN_NAME]"
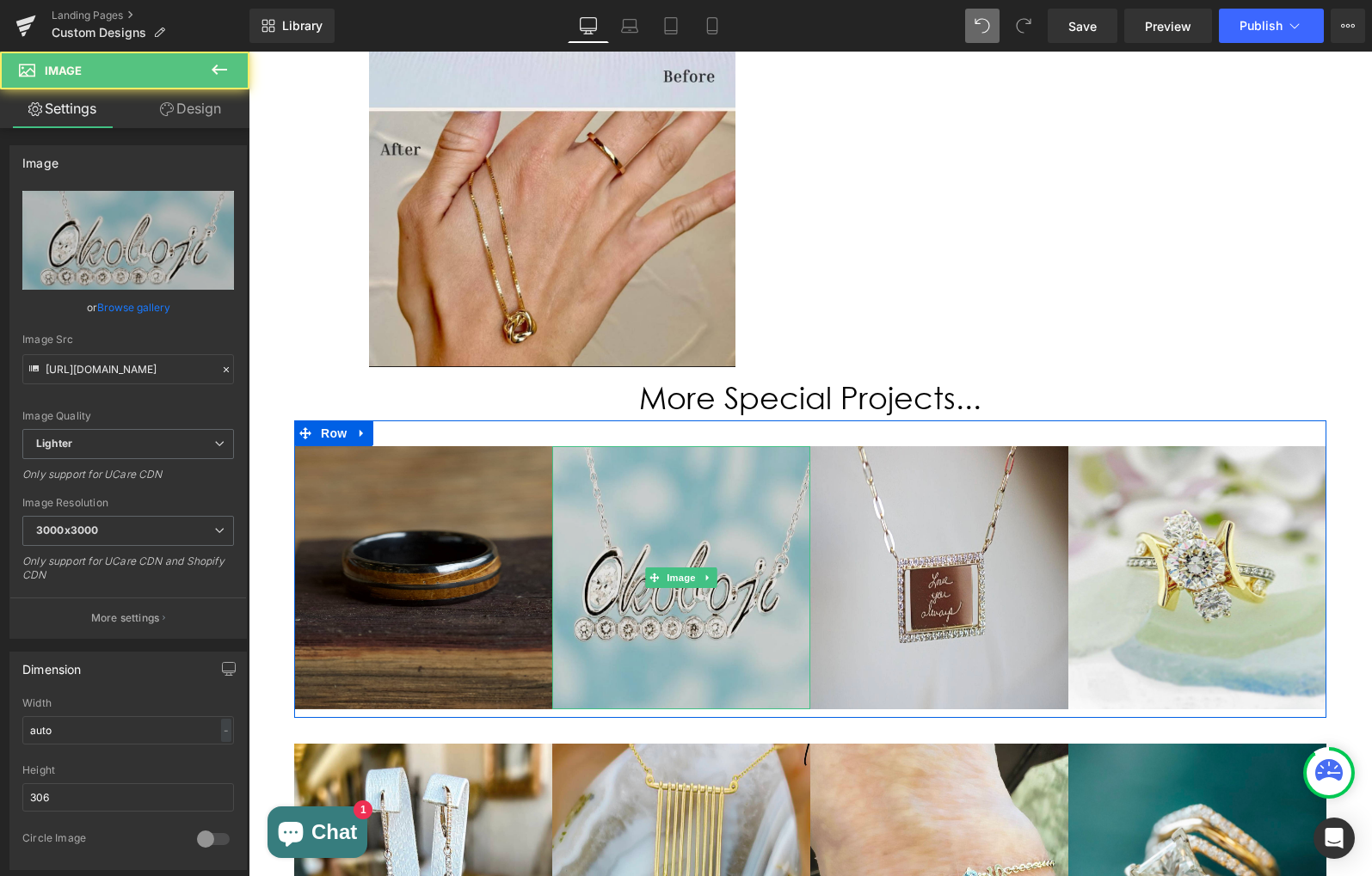
click at [695, 446] on img at bounding box center [681, 578] width 258 height 263
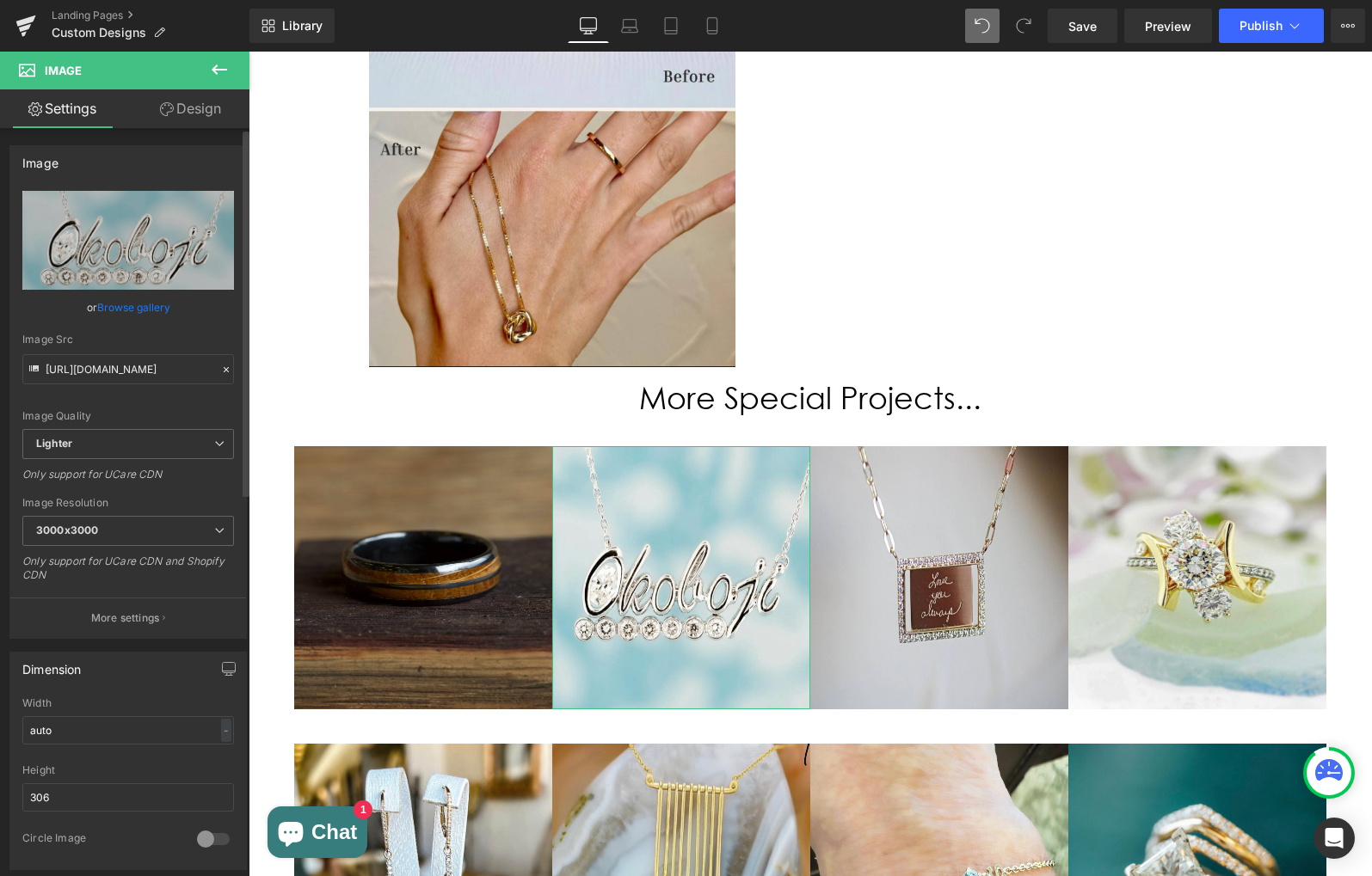
click at [135, 300] on link "Browse gallery" at bounding box center [133, 307] width 73 height 30
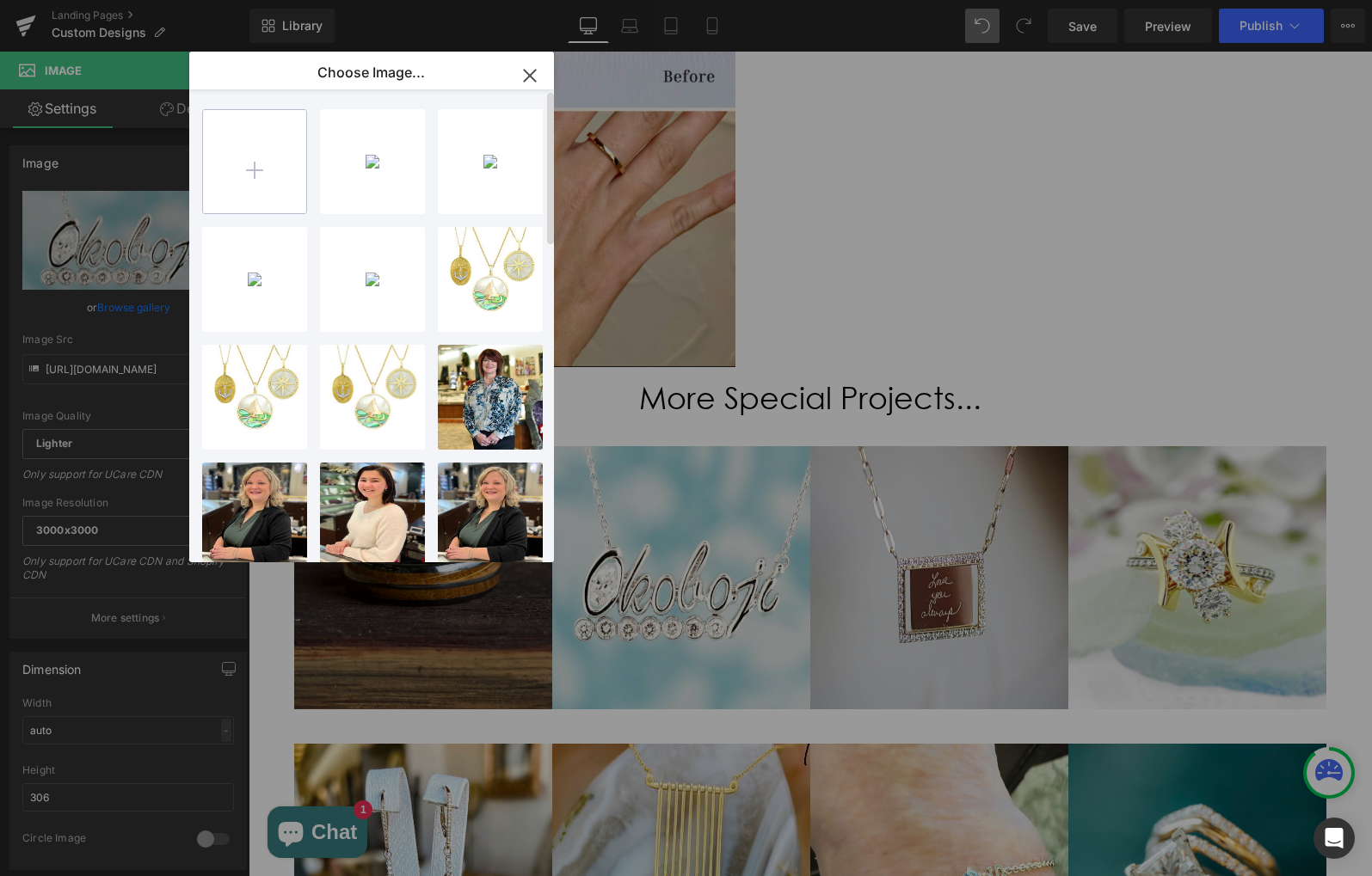
click at [246, 170] on input "file" at bounding box center [255, 161] width 103 height 103
type input "C:\fakepath\IMG_0694.jpg"
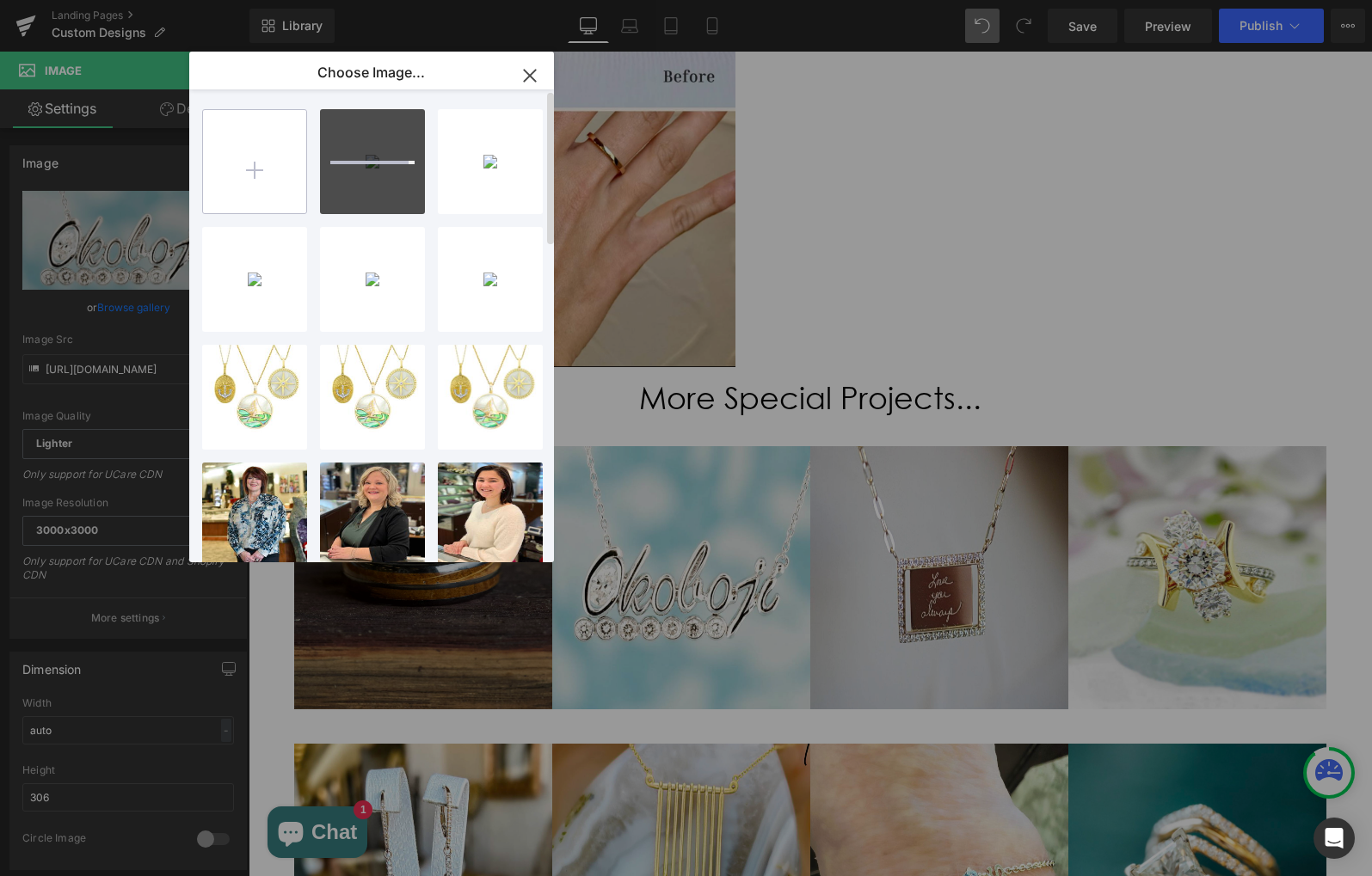
click at [257, 162] on input "file" at bounding box center [255, 161] width 103 height 103
type input "C:\fakepath\IMG_0693.jpg"
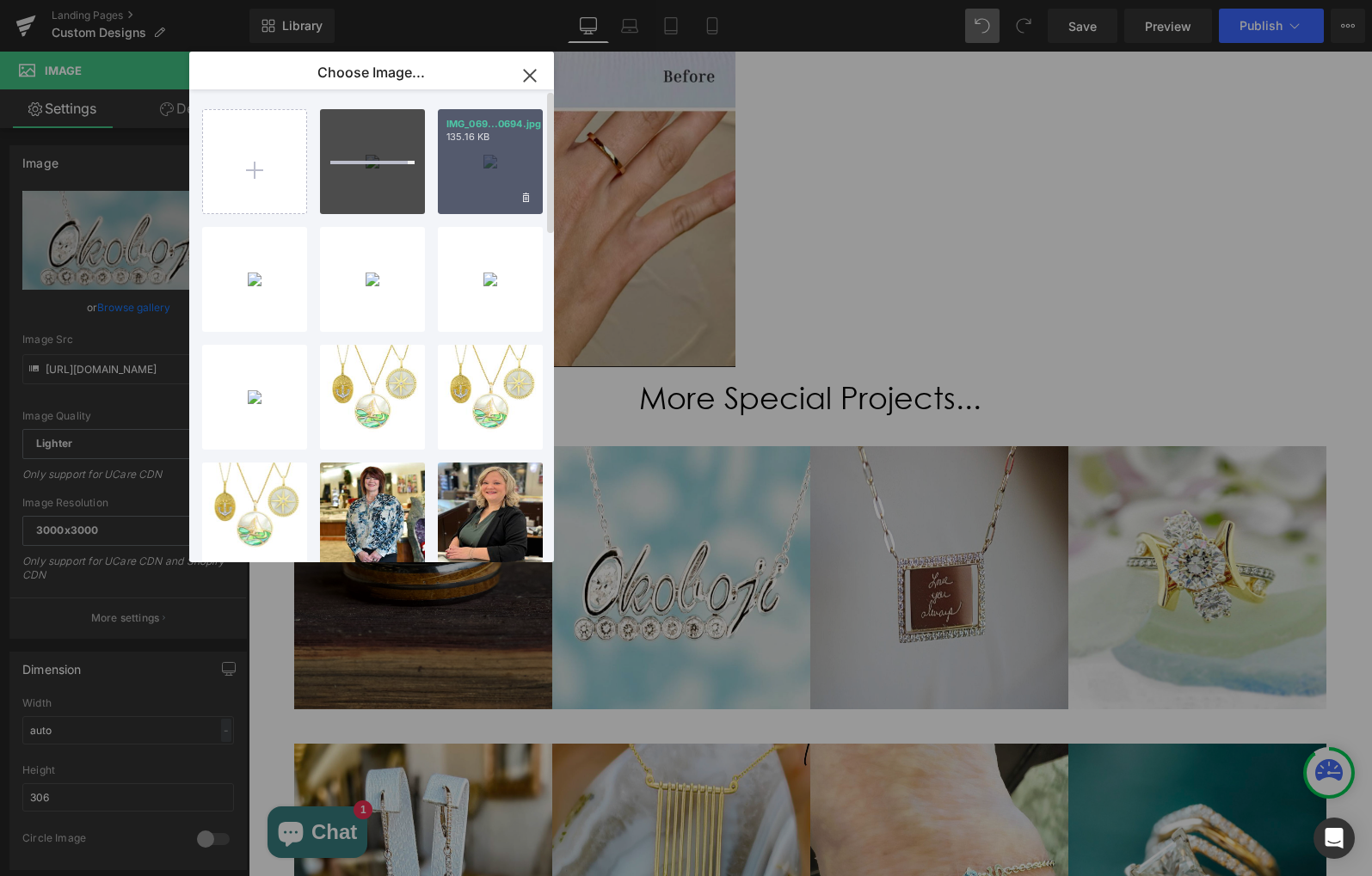
click at [514, 182] on div "IMG_069...0694.jpg 135.16 KB" at bounding box center [490, 161] width 105 height 105
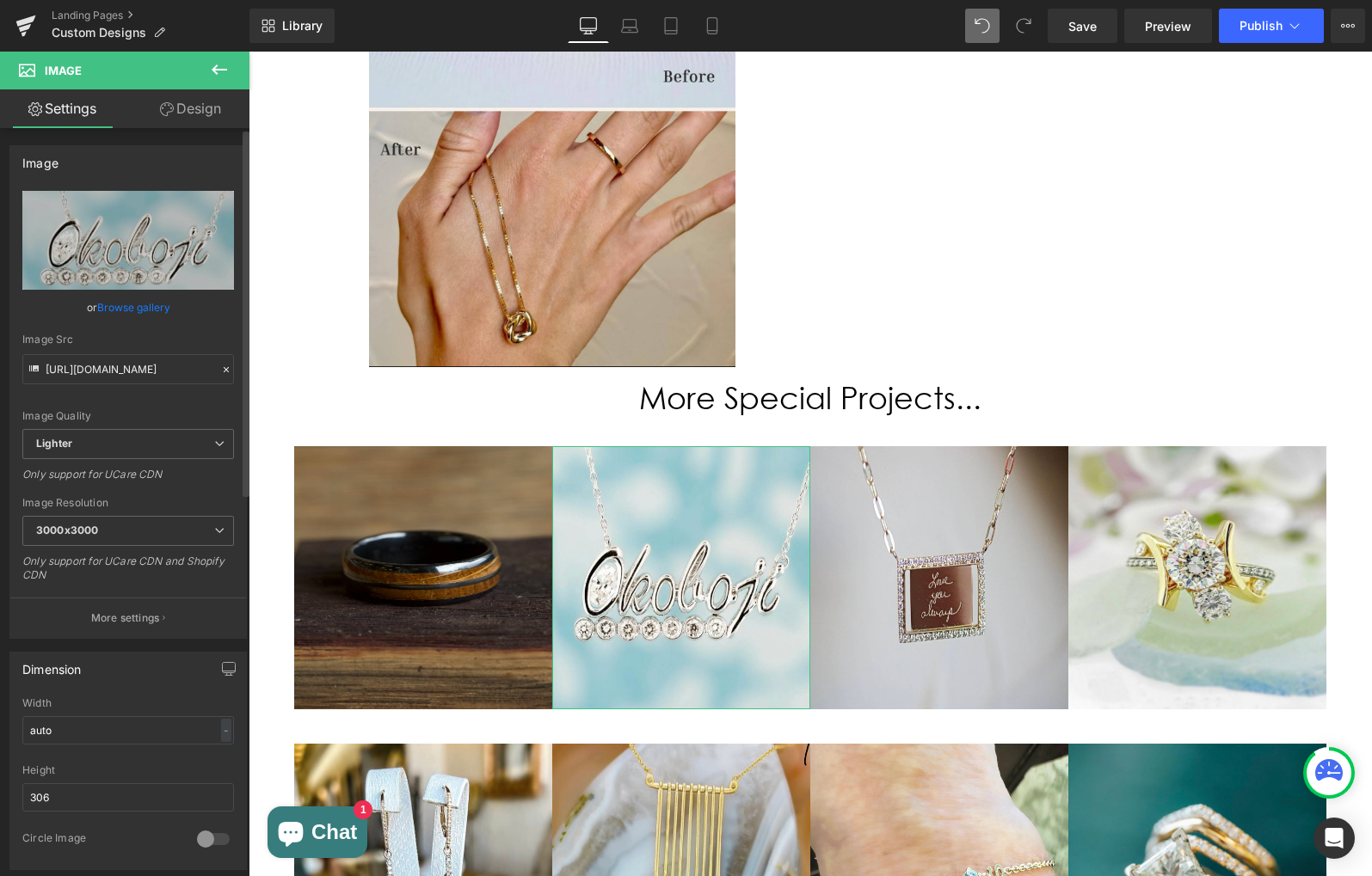
click at [111, 302] on link "Browse gallery" at bounding box center [133, 307] width 73 height 30
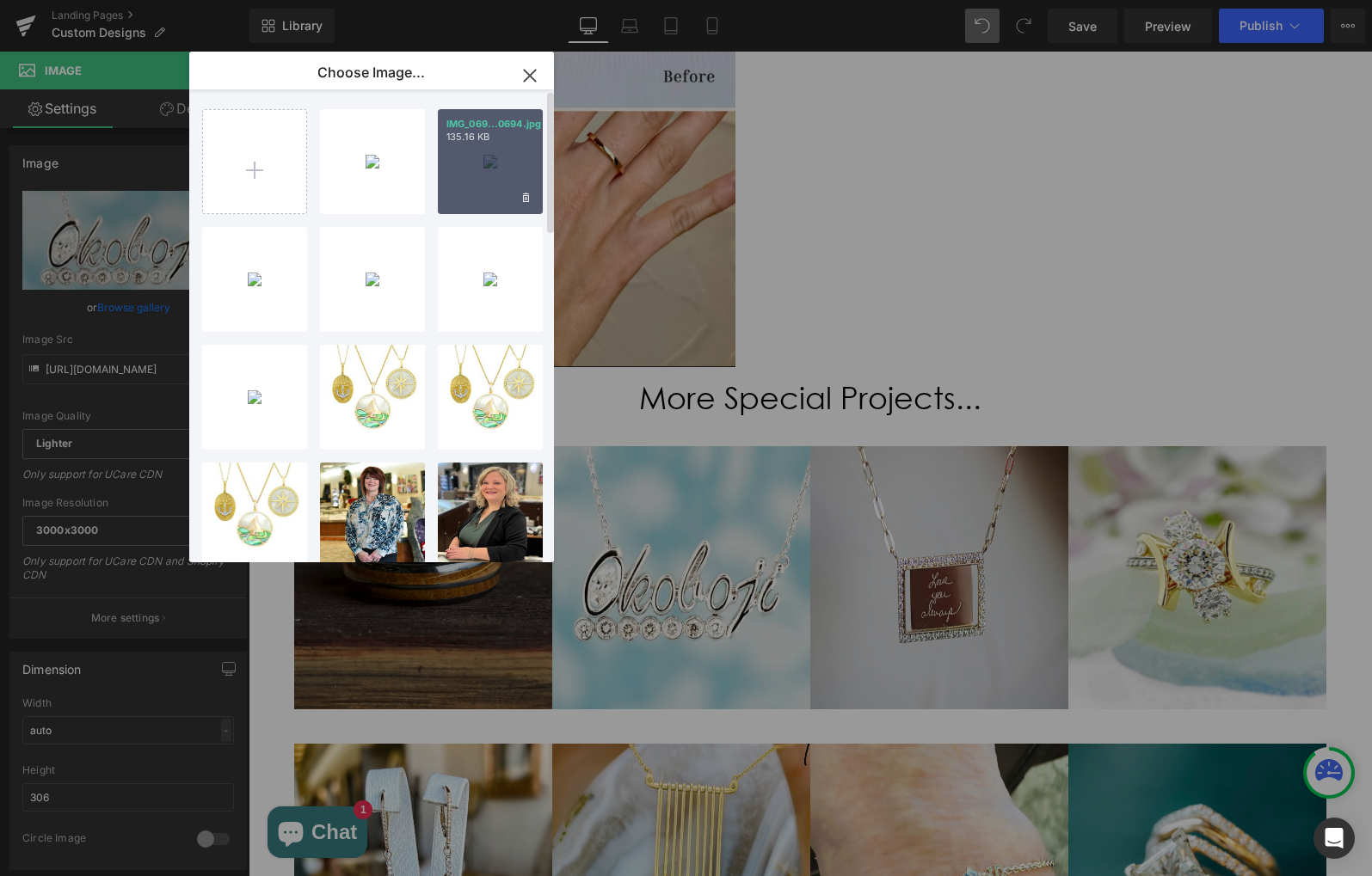
click at [496, 145] on div "IMG_069...0694.jpg 135.16 KB" at bounding box center [490, 161] width 105 height 105
type input "[URL][DOMAIN_NAME]"
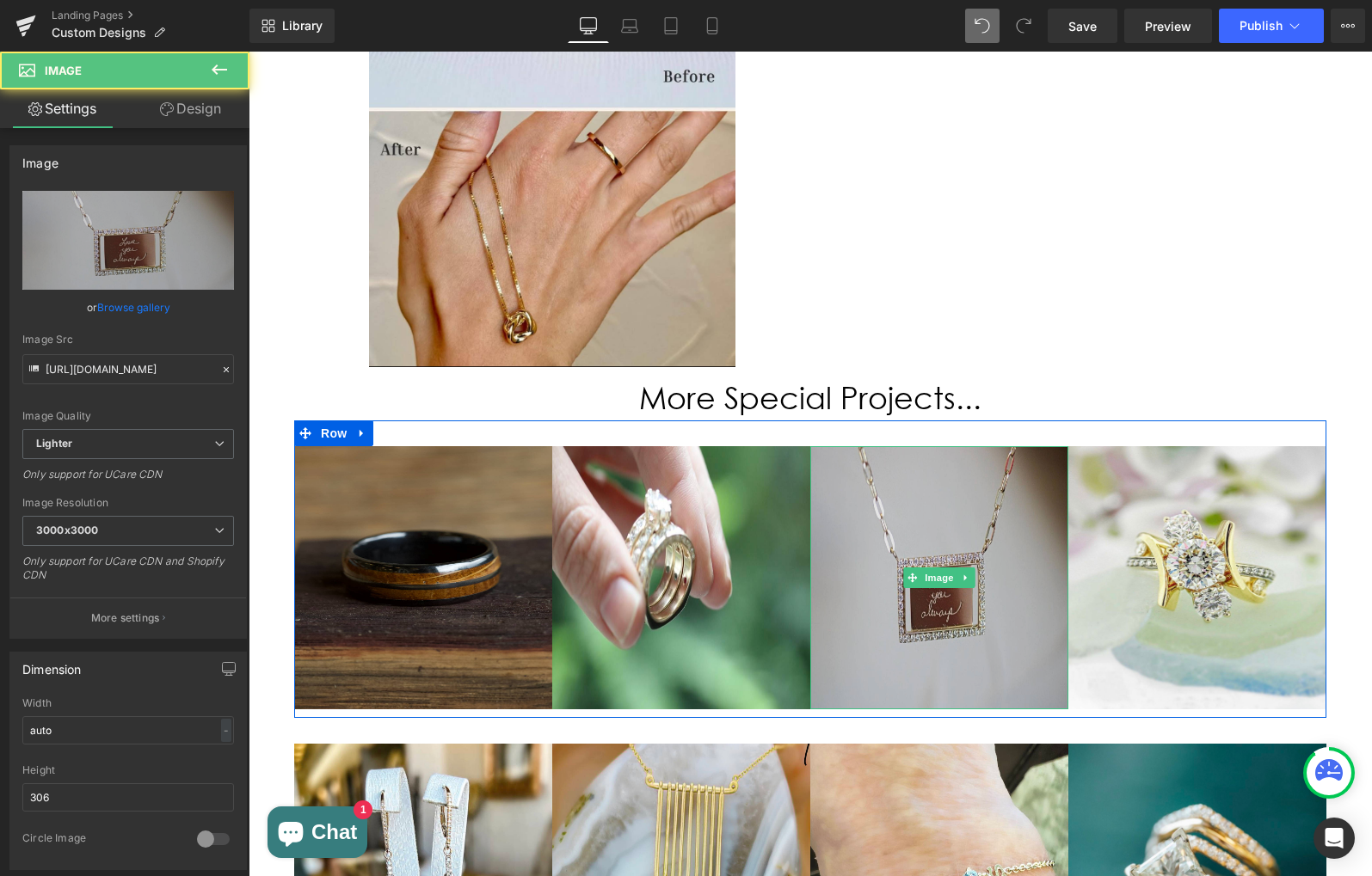
click at [963, 446] on img at bounding box center [938, 578] width 258 height 263
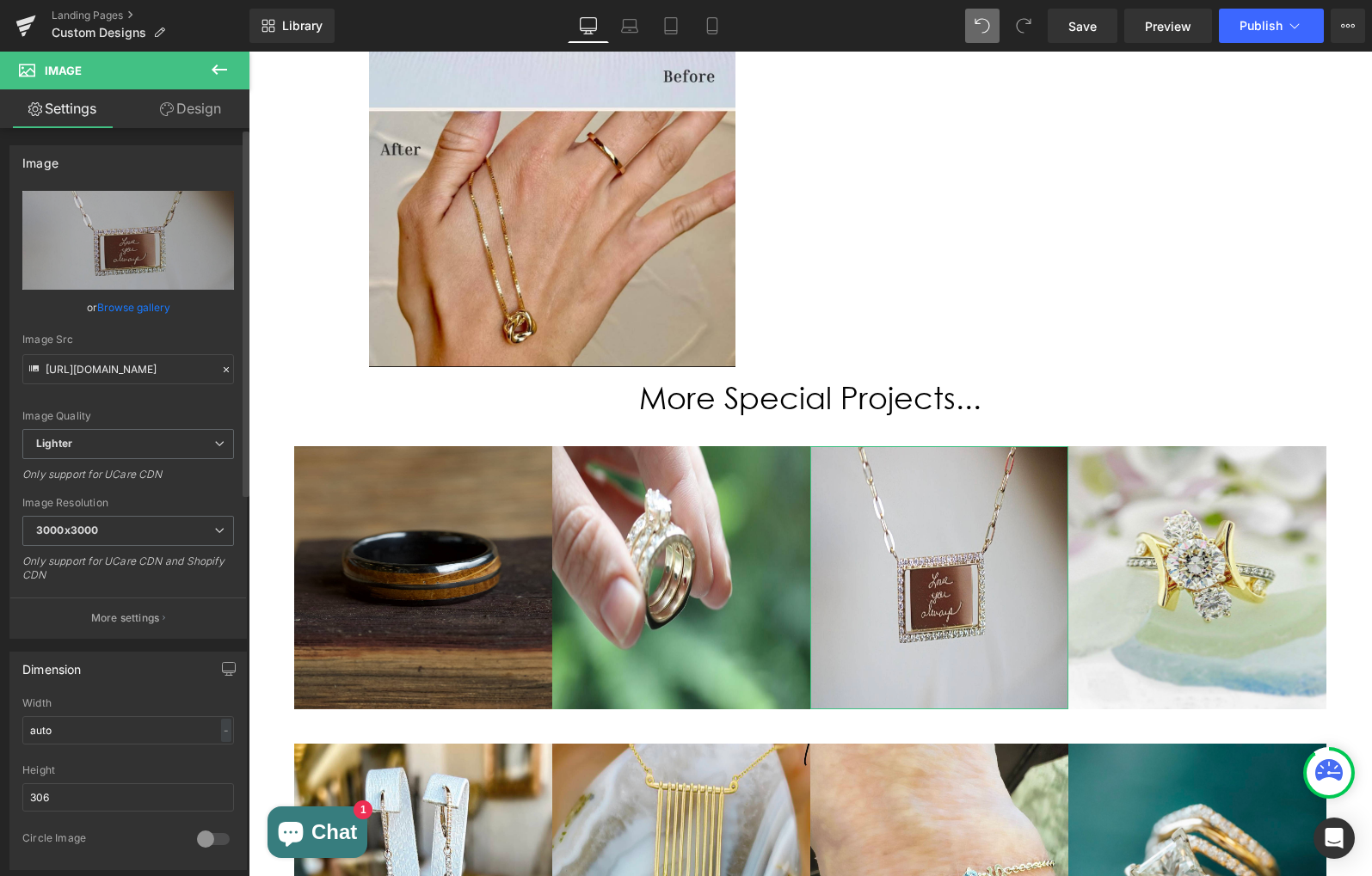
click at [160, 309] on link "Browse gallery" at bounding box center [133, 307] width 73 height 30
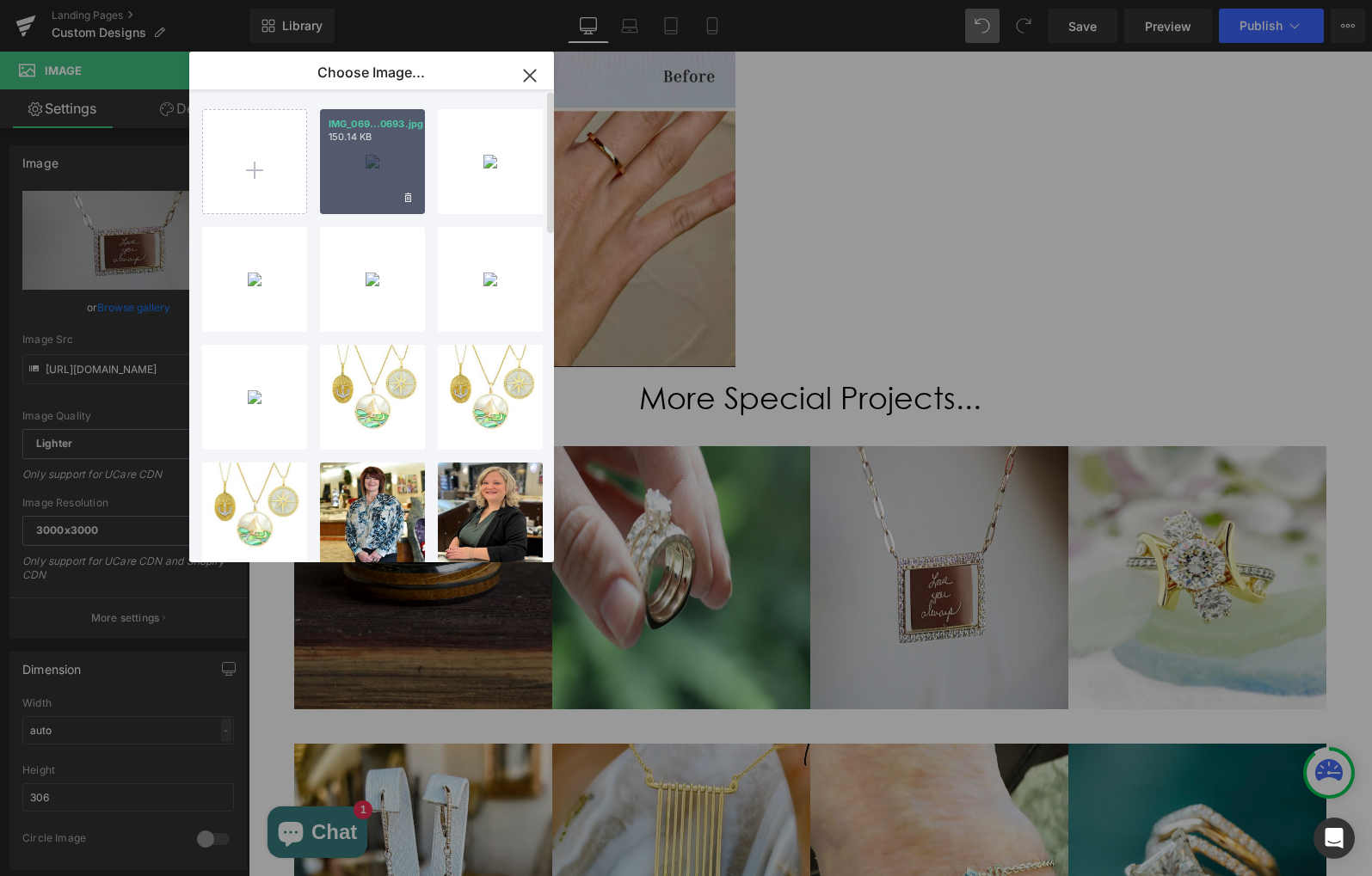
click at [367, 153] on div "IMG_069...0693.jpg 150.14 KB" at bounding box center [372, 161] width 105 height 105
type input "[URL][DOMAIN_NAME]"
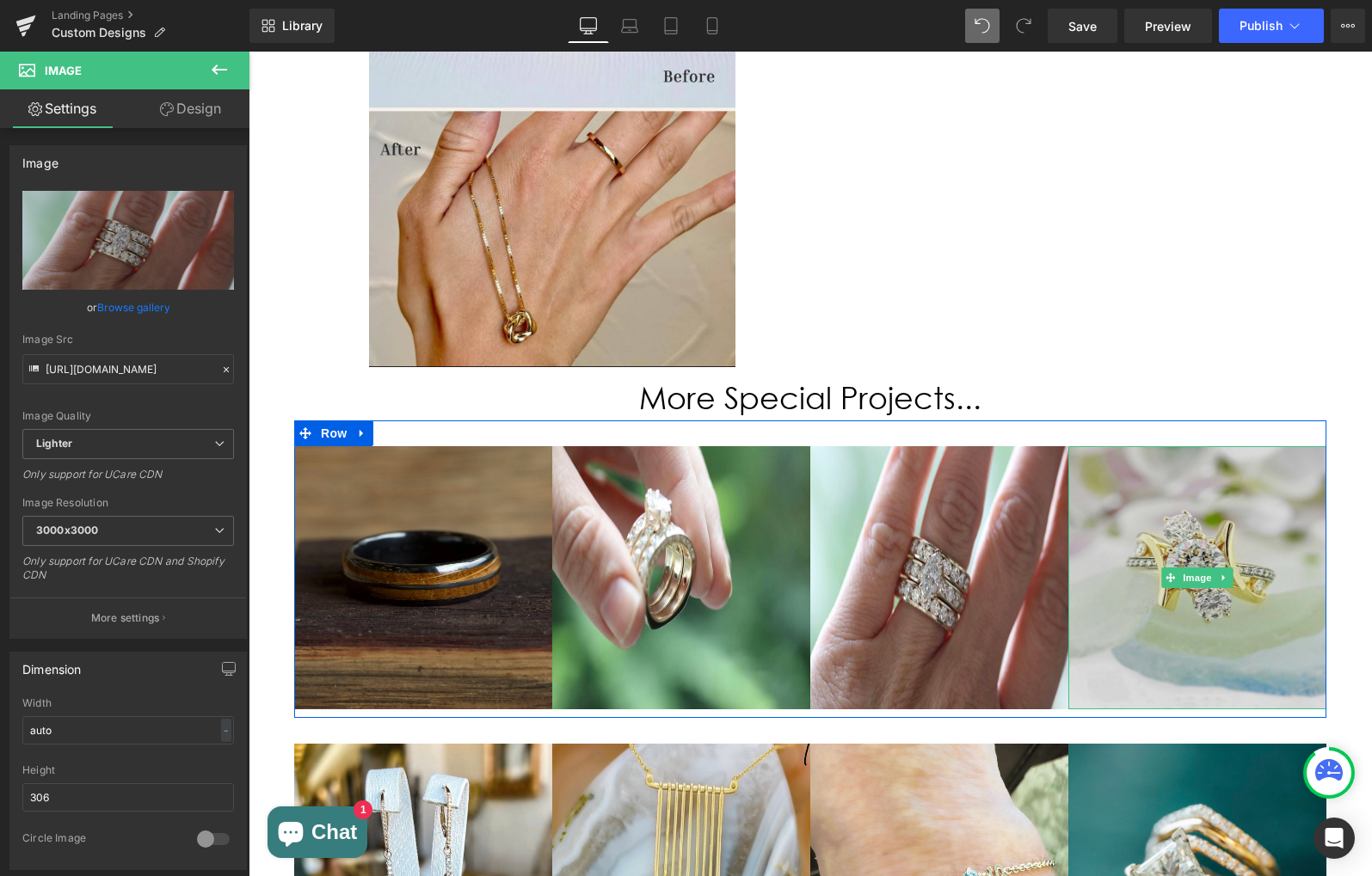
click at [1214, 446] on img at bounding box center [1196, 578] width 258 height 263
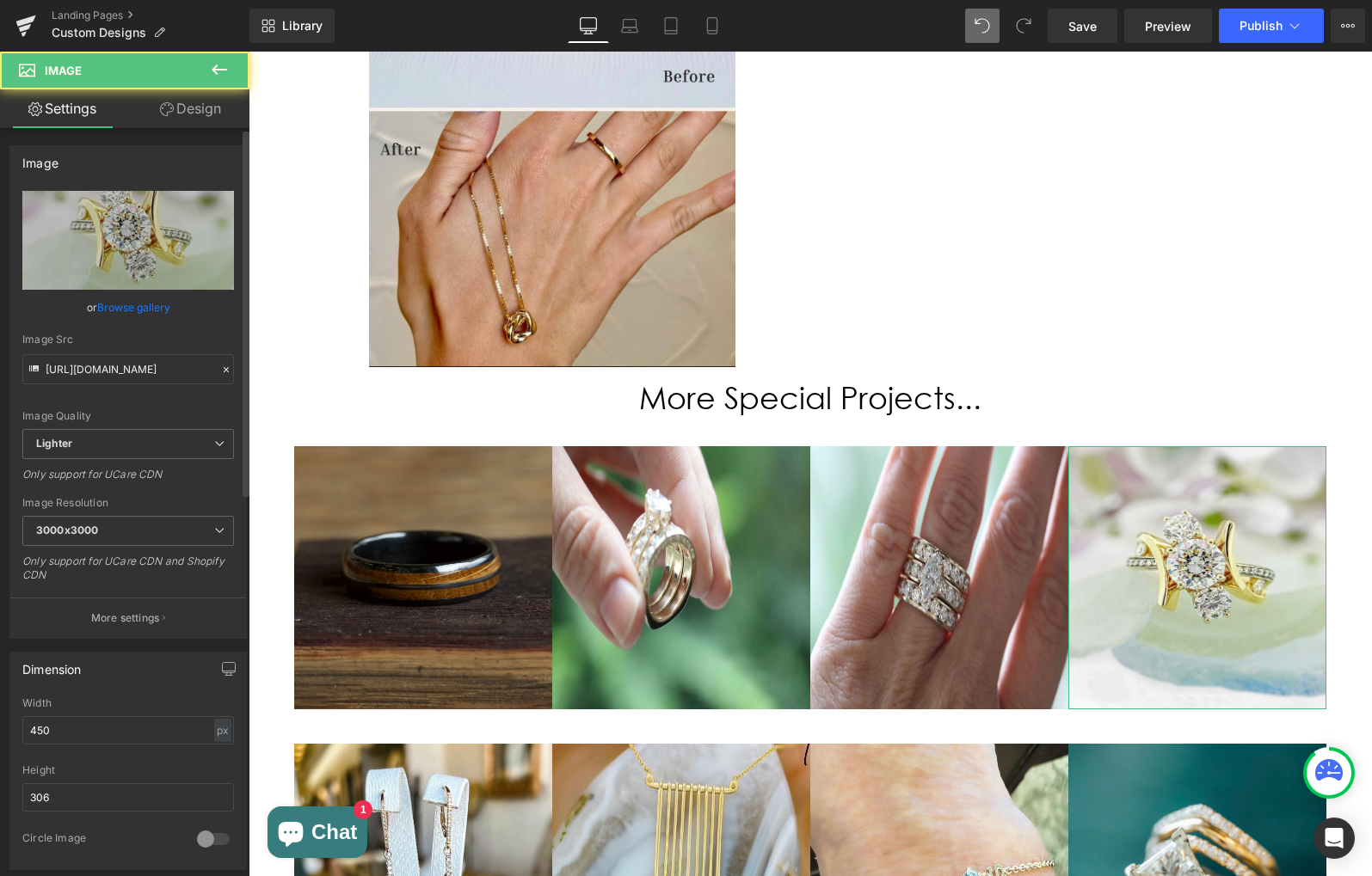
click at [133, 306] on link "Browse gallery" at bounding box center [133, 307] width 73 height 30
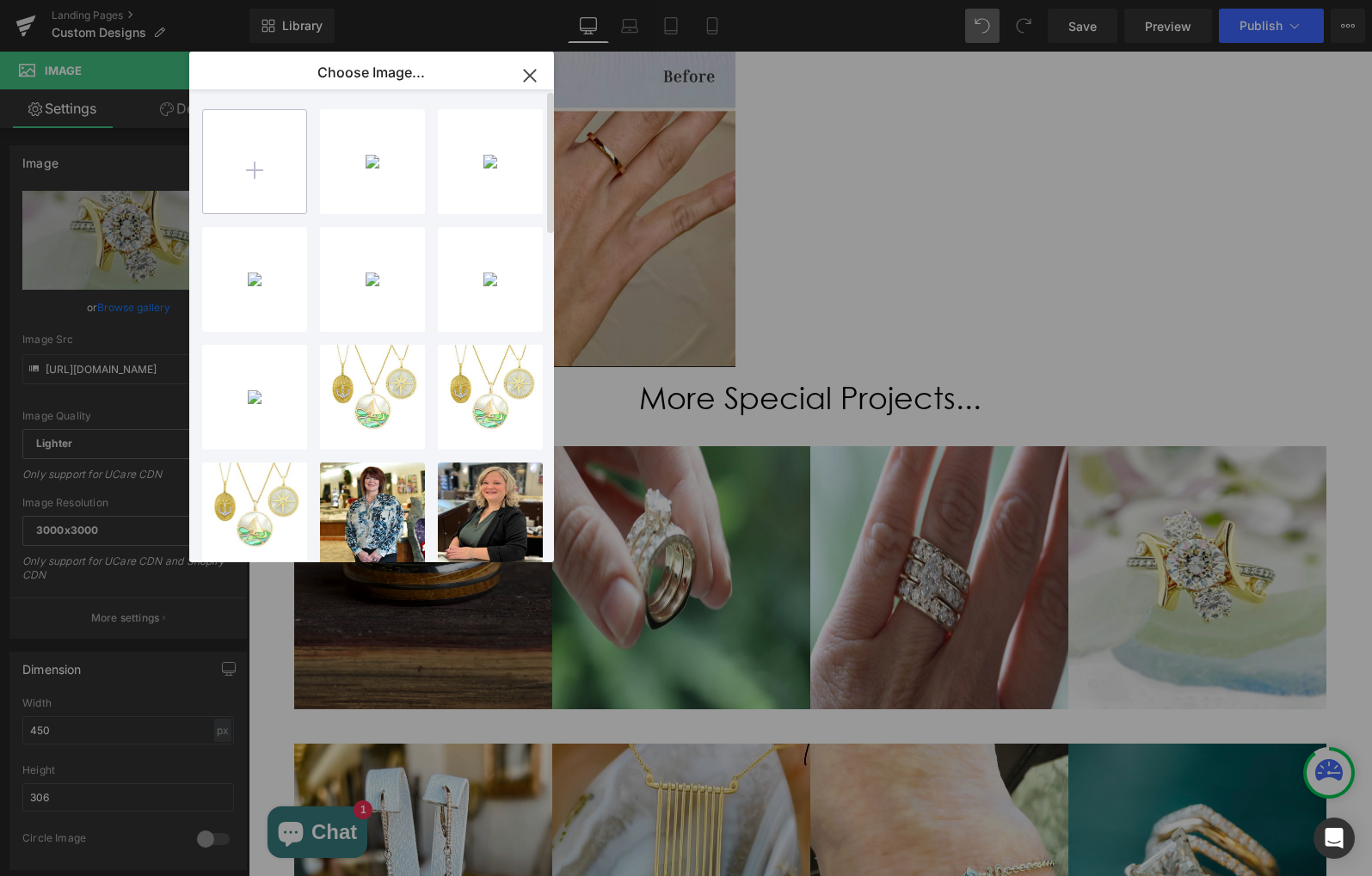
click at [235, 140] on input "file" at bounding box center [255, 161] width 103 height 103
type input "C:\fakepath\IMG_0690.jpg"
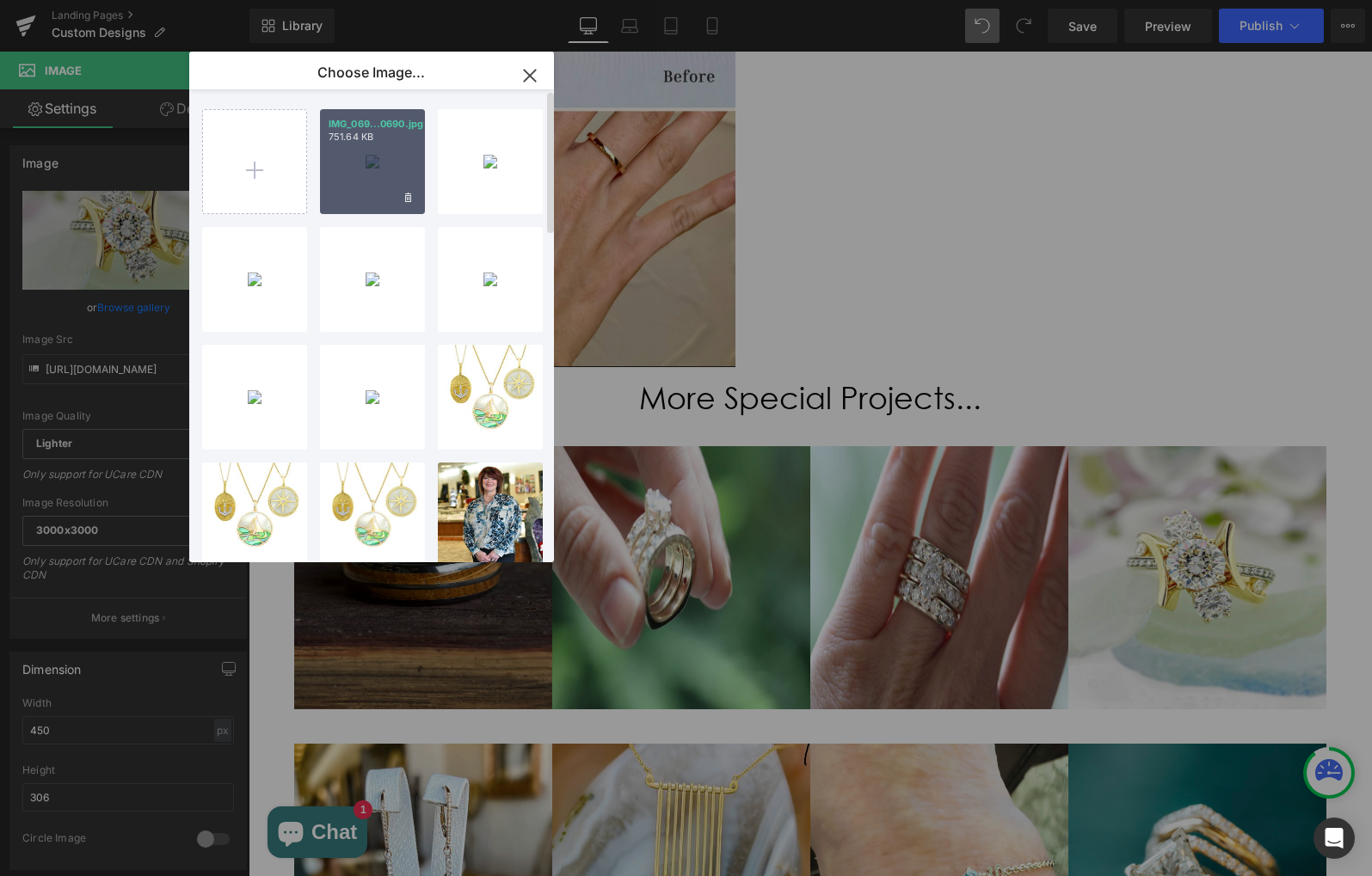
click at [412, 162] on div "IMG_069...0690.jpg 751.64 KB" at bounding box center [372, 161] width 105 height 105
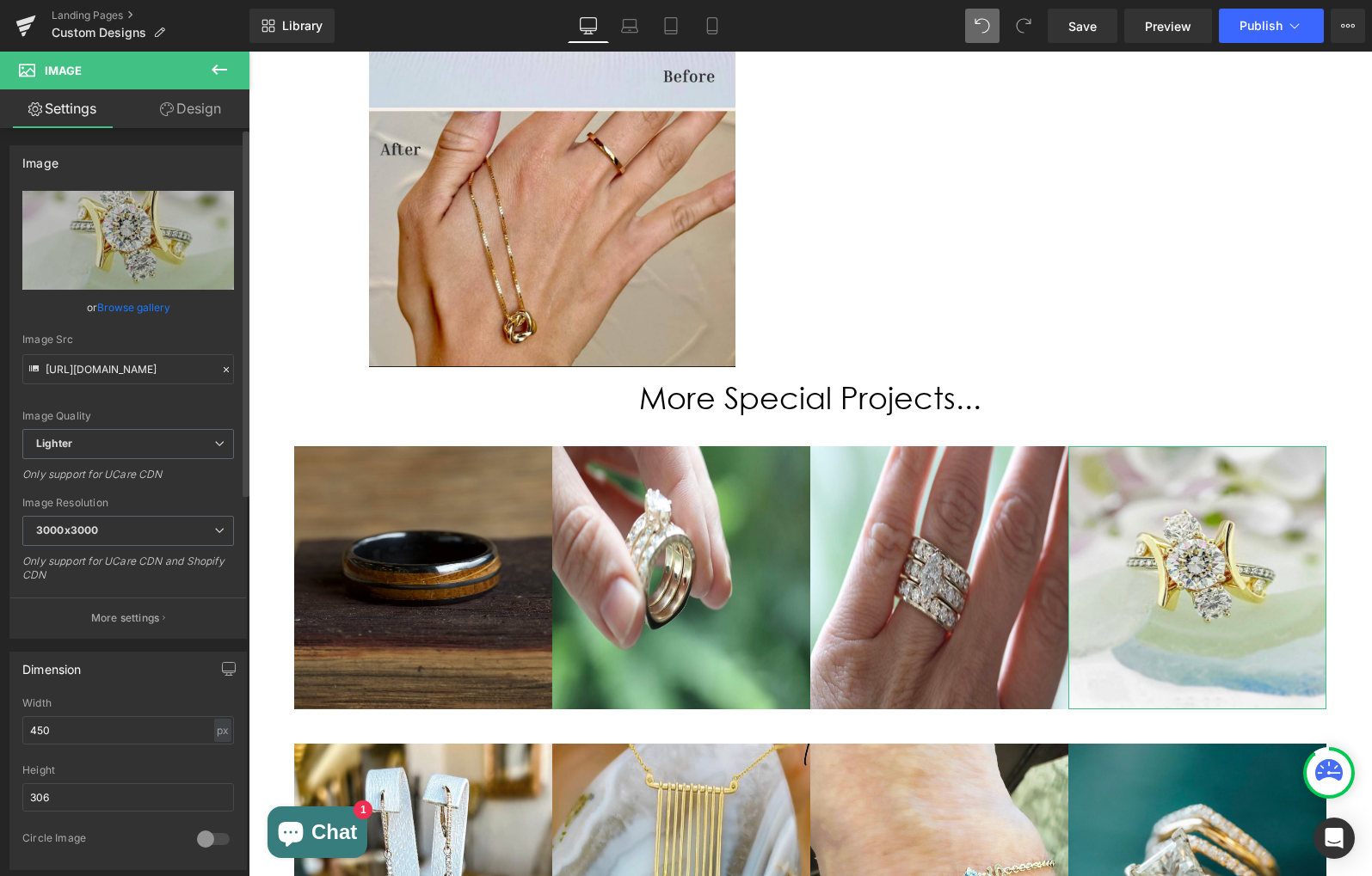
click at [114, 302] on link "Browse gallery" at bounding box center [133, 307] width 73 height 30
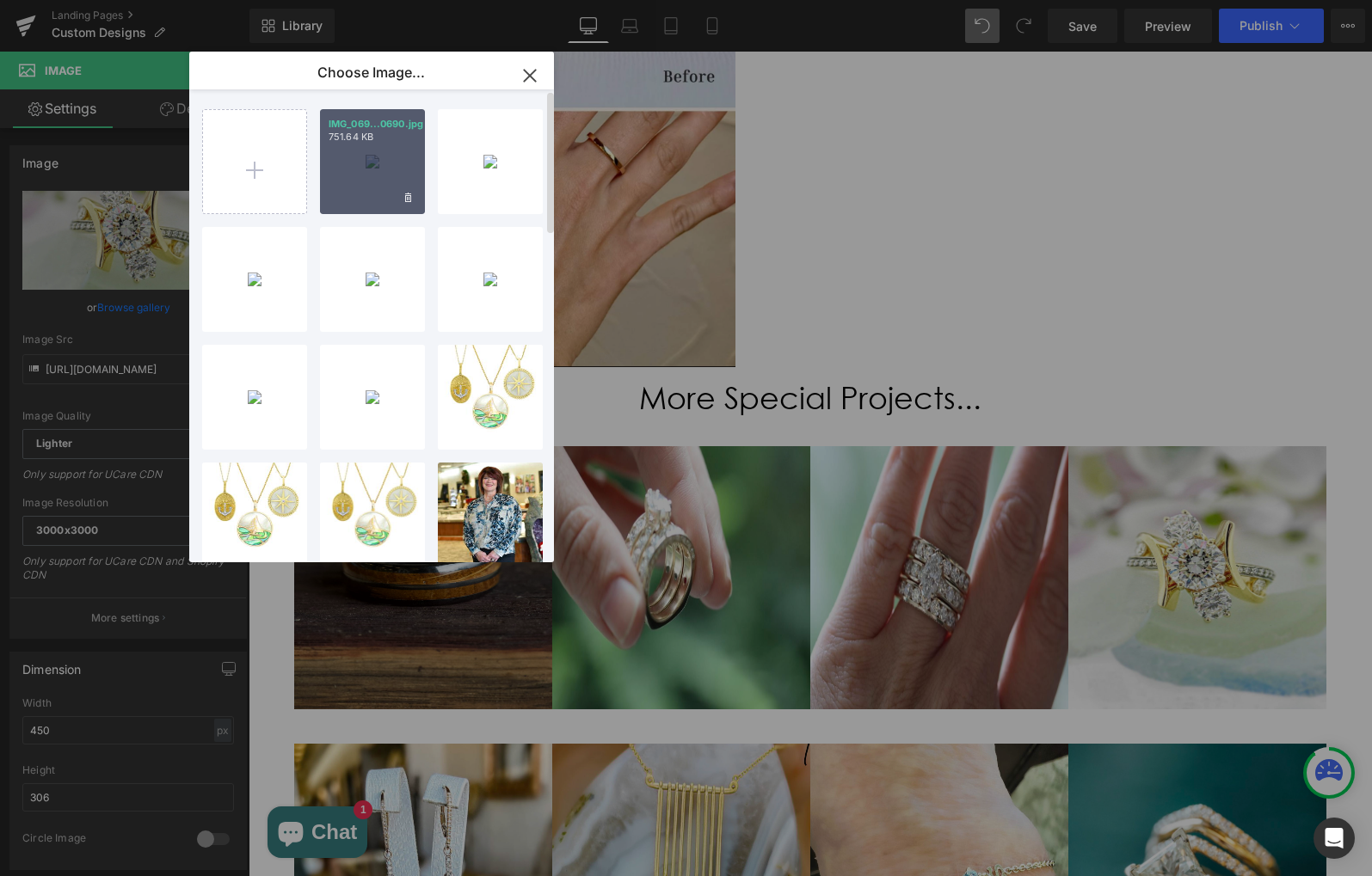
click at [367, 159] on div "IMG_069...0690.jpg 751.64 KB" at bounding box center [372, 161] width 105 height 105
type input "[URL][DOMAIN_NAME]"
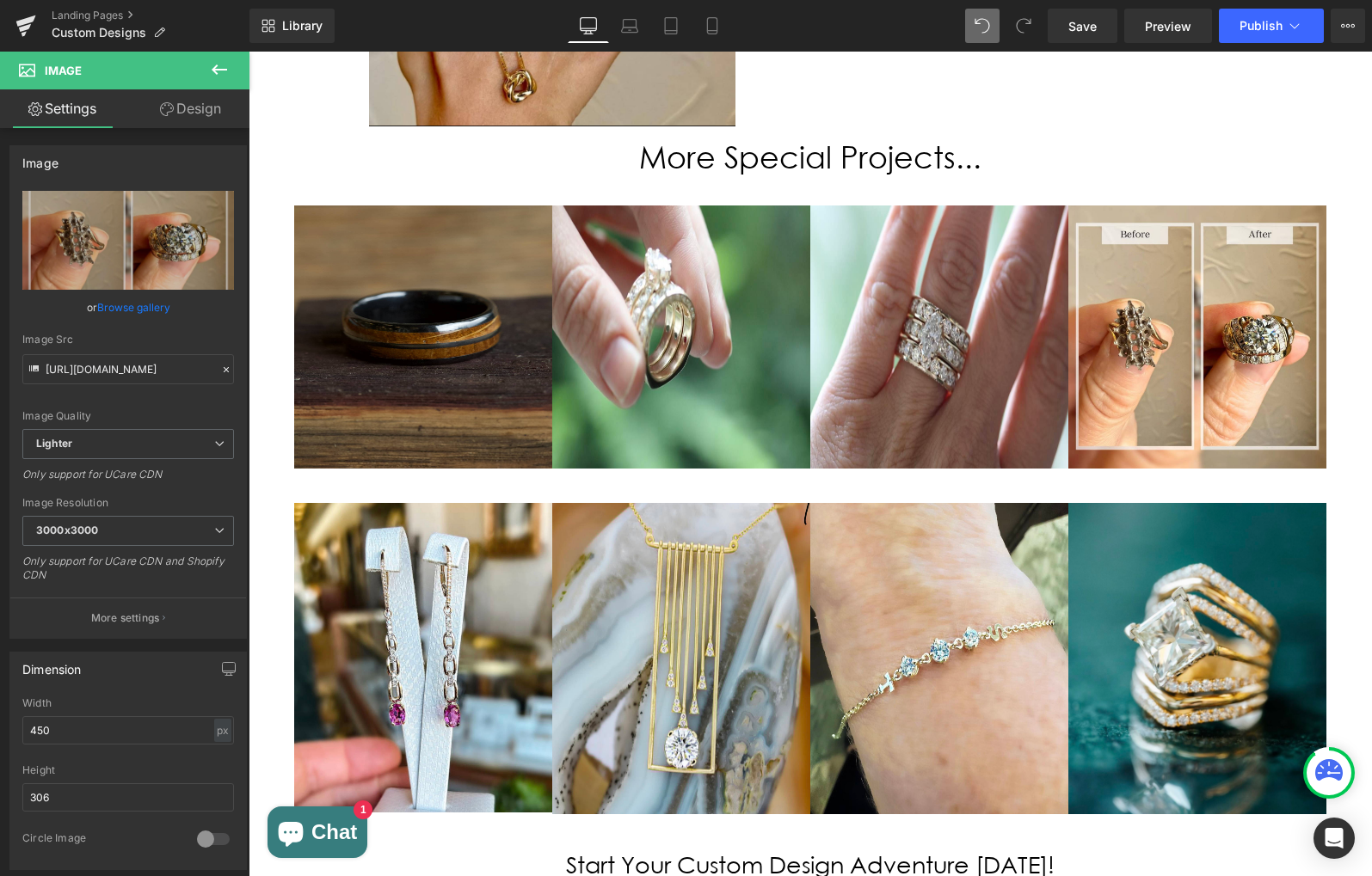
scroll to position [2620, 0]
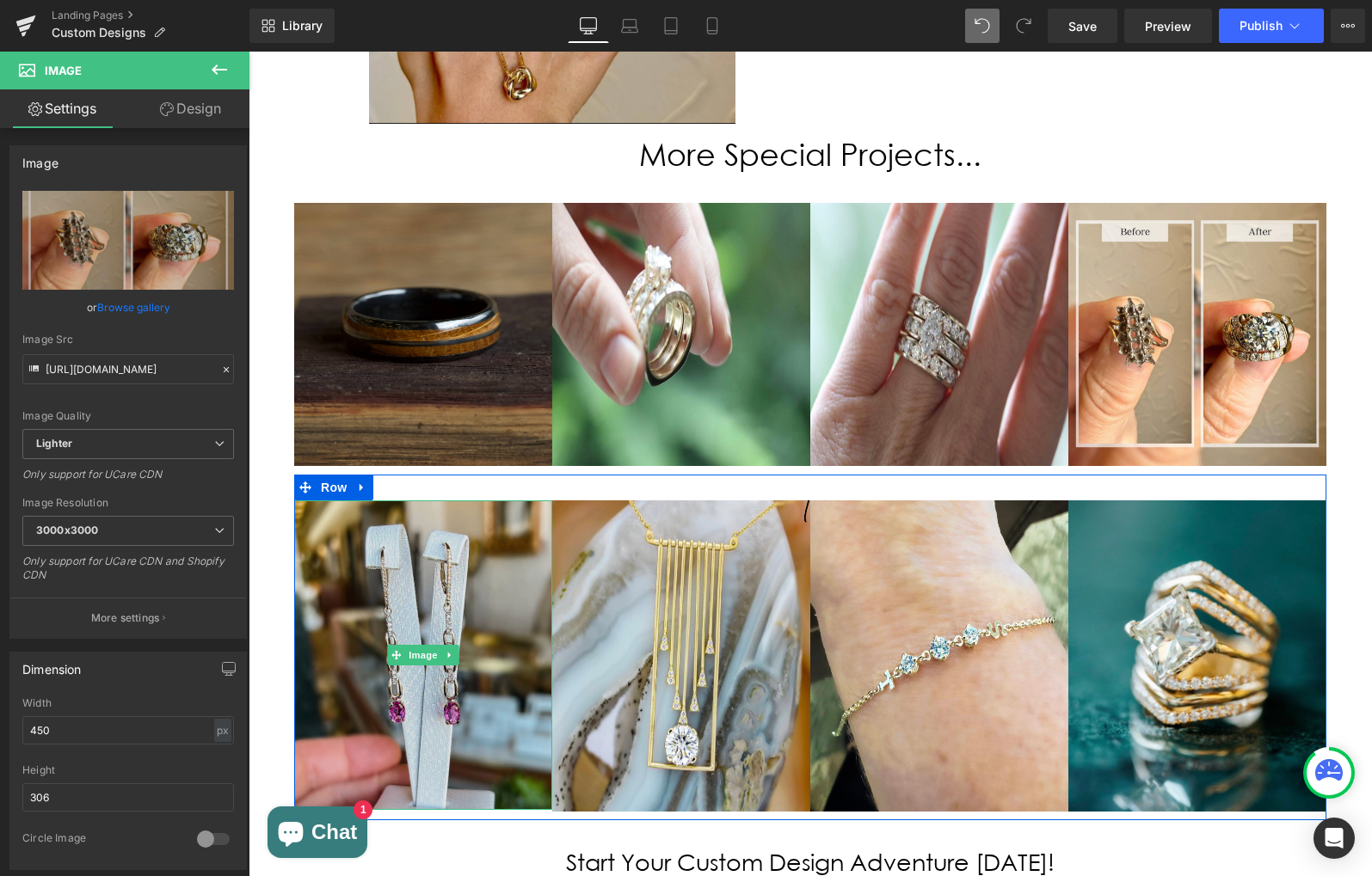
click at [440, 501] on img at bounding box center [422, 655] width 258 height 309
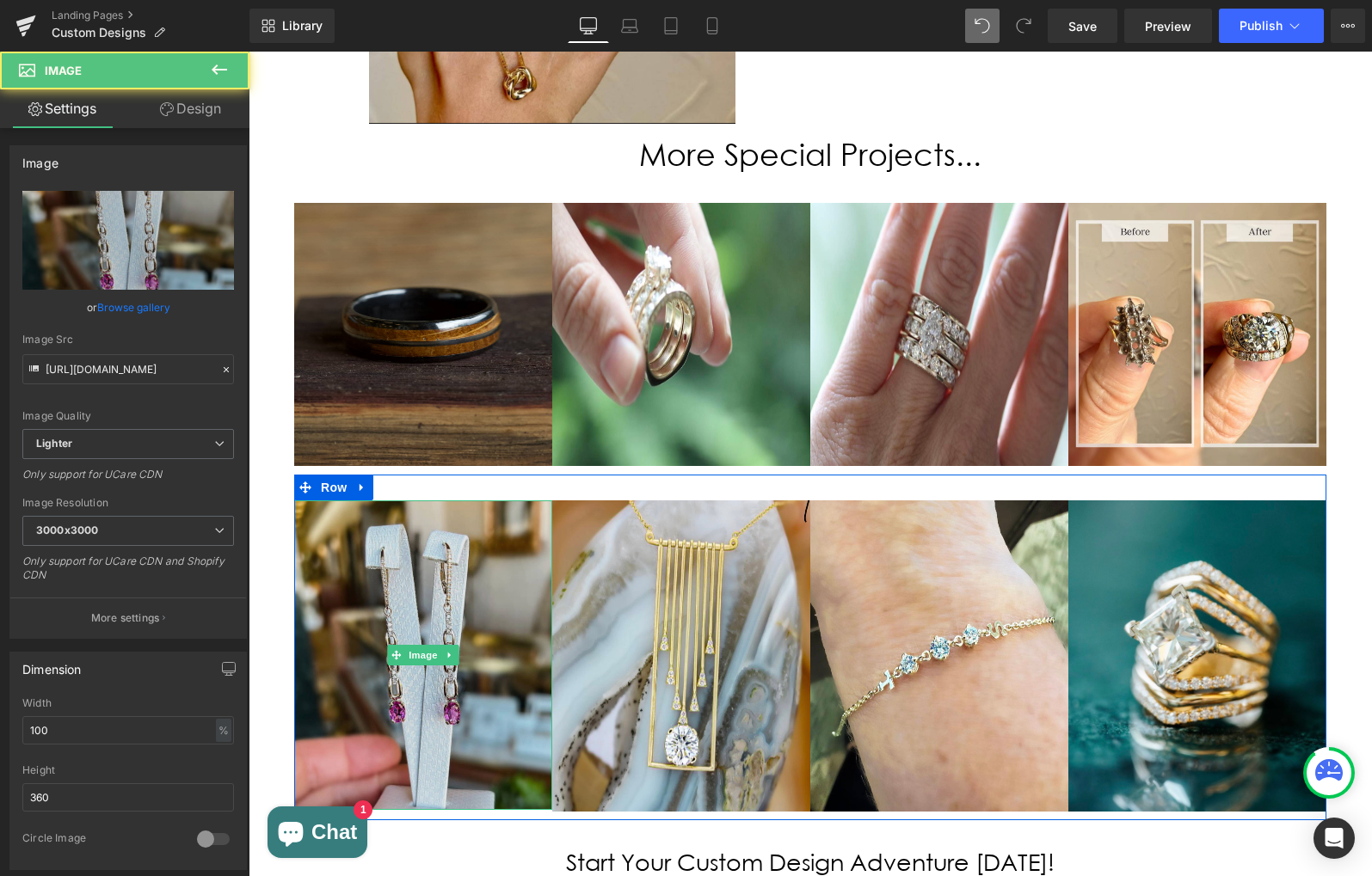
scroll to position [2622, 0]
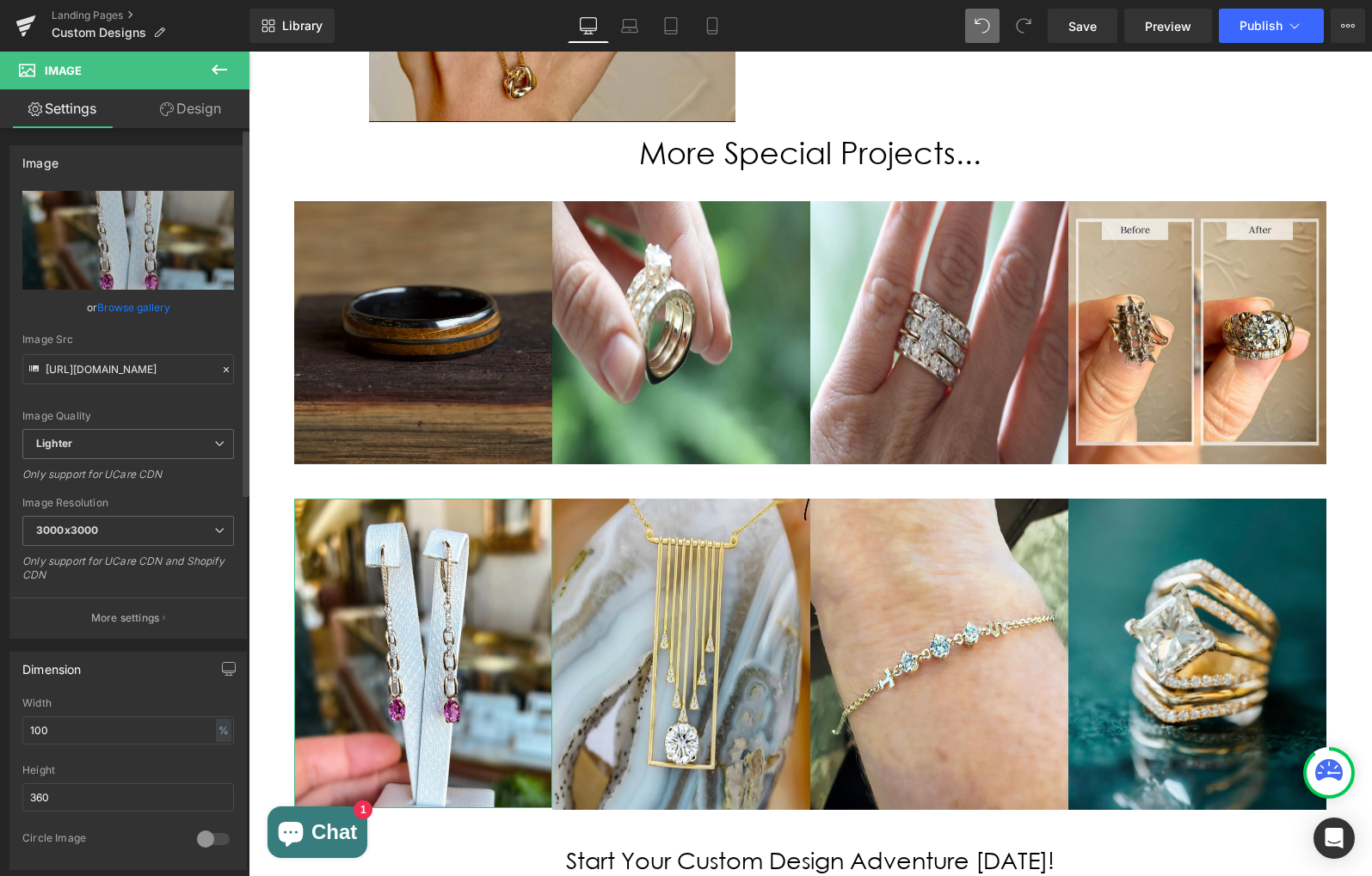
click at [145, 302] on link "Browse gallery" at bounding box center [133, 307] width 73 height 30
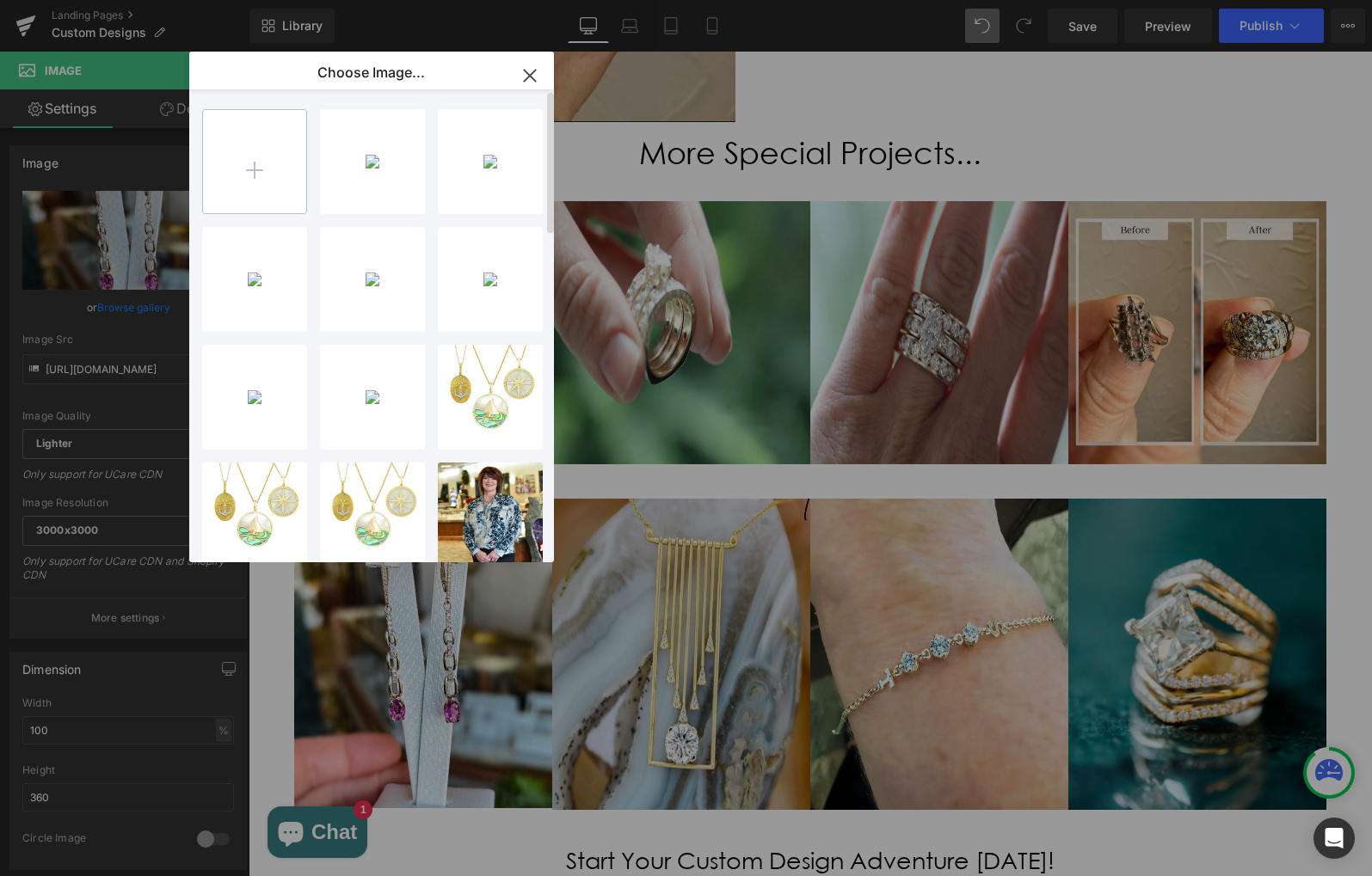
click at [249, 160] on input "file" at bounding box center [255, 161] width 103 height 103
type input "C:\fakepath\303BFDE1-AE24-4C66-A925-F9C1F7A7FEF5.jpeg"
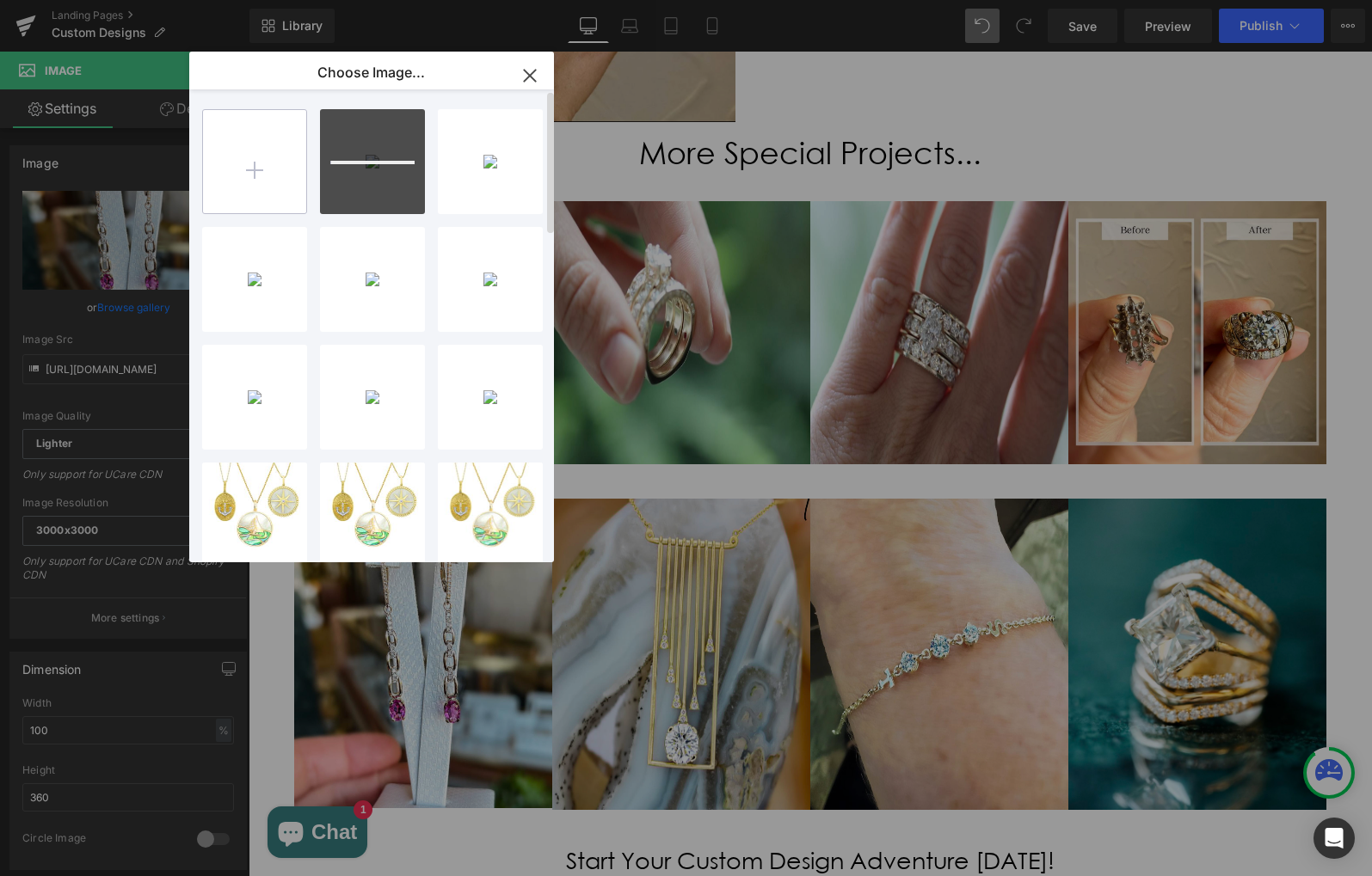
click at [244, 167] on input "file" at bounding box center [255, 161] width 103 height 103
type input "C:\fakepath\IMG_9724.JPG"
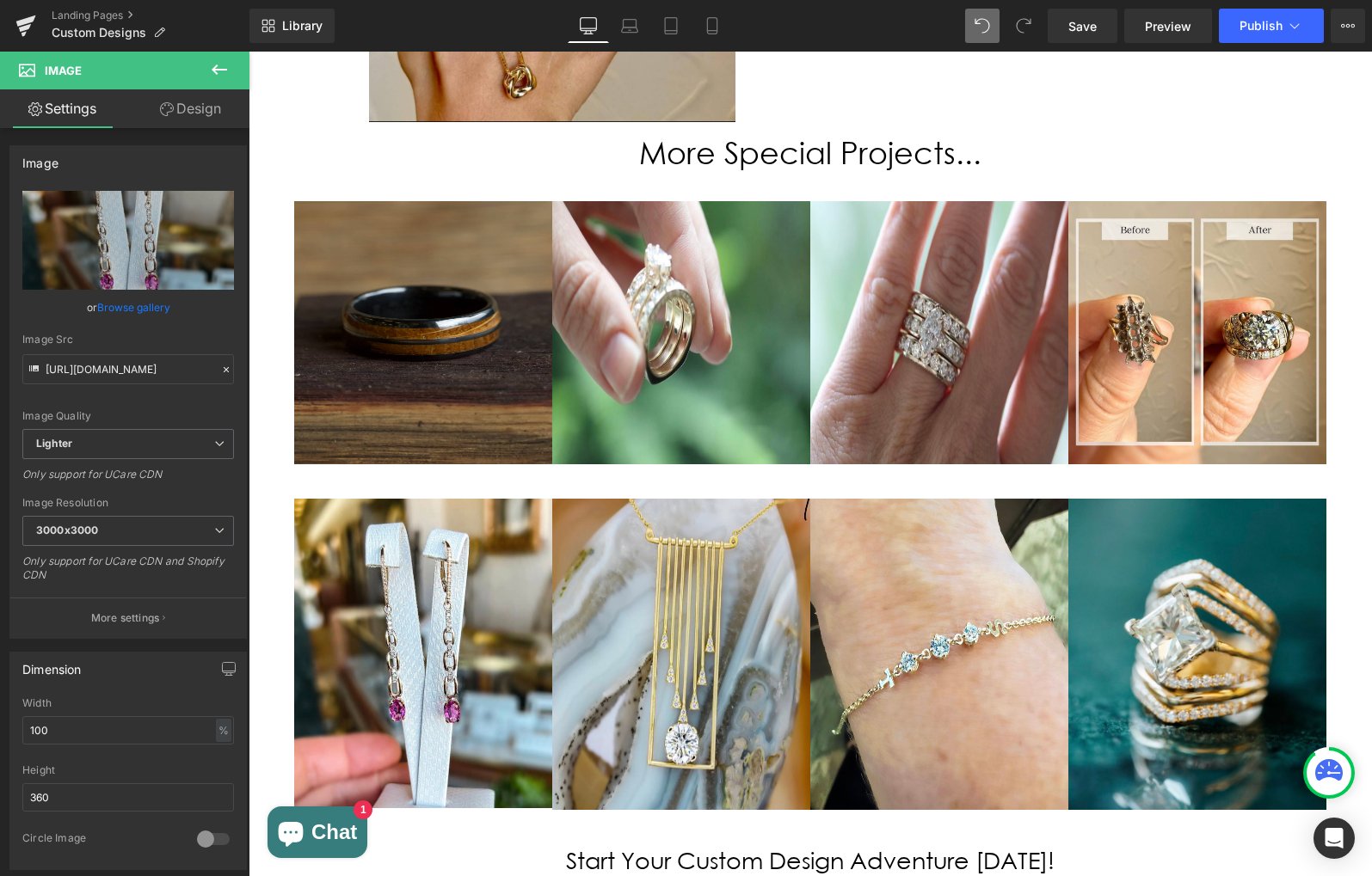
click at [696, 269] on img at bounding box center [681, 333] width 258 height 263
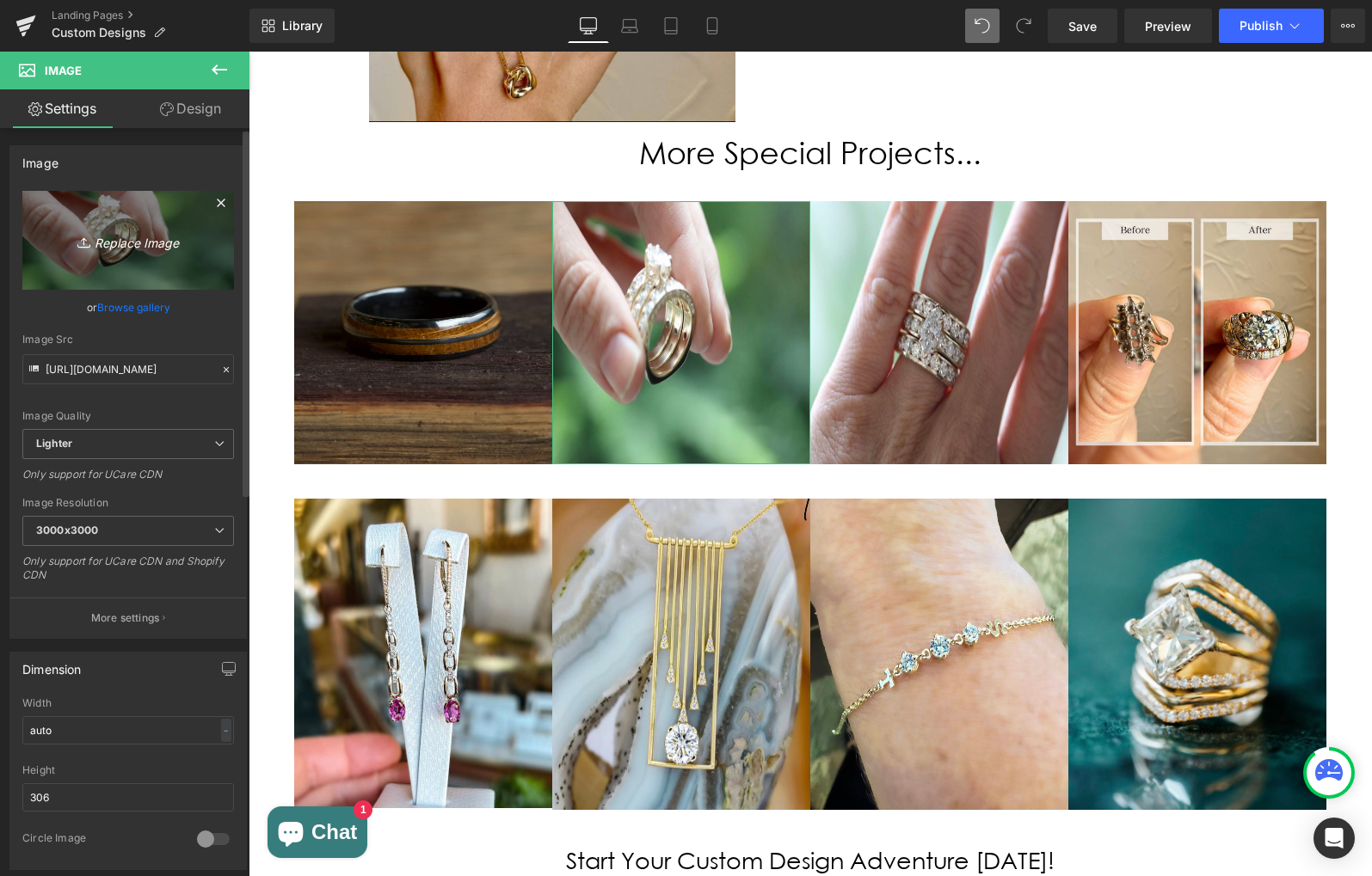
click at [118, 242] on icon "Replace Image" at bounding box center [128, 240] width 138 height 21
type input "C:\fakepath\Blue Photo Collage Hello August Instagram Post.png"
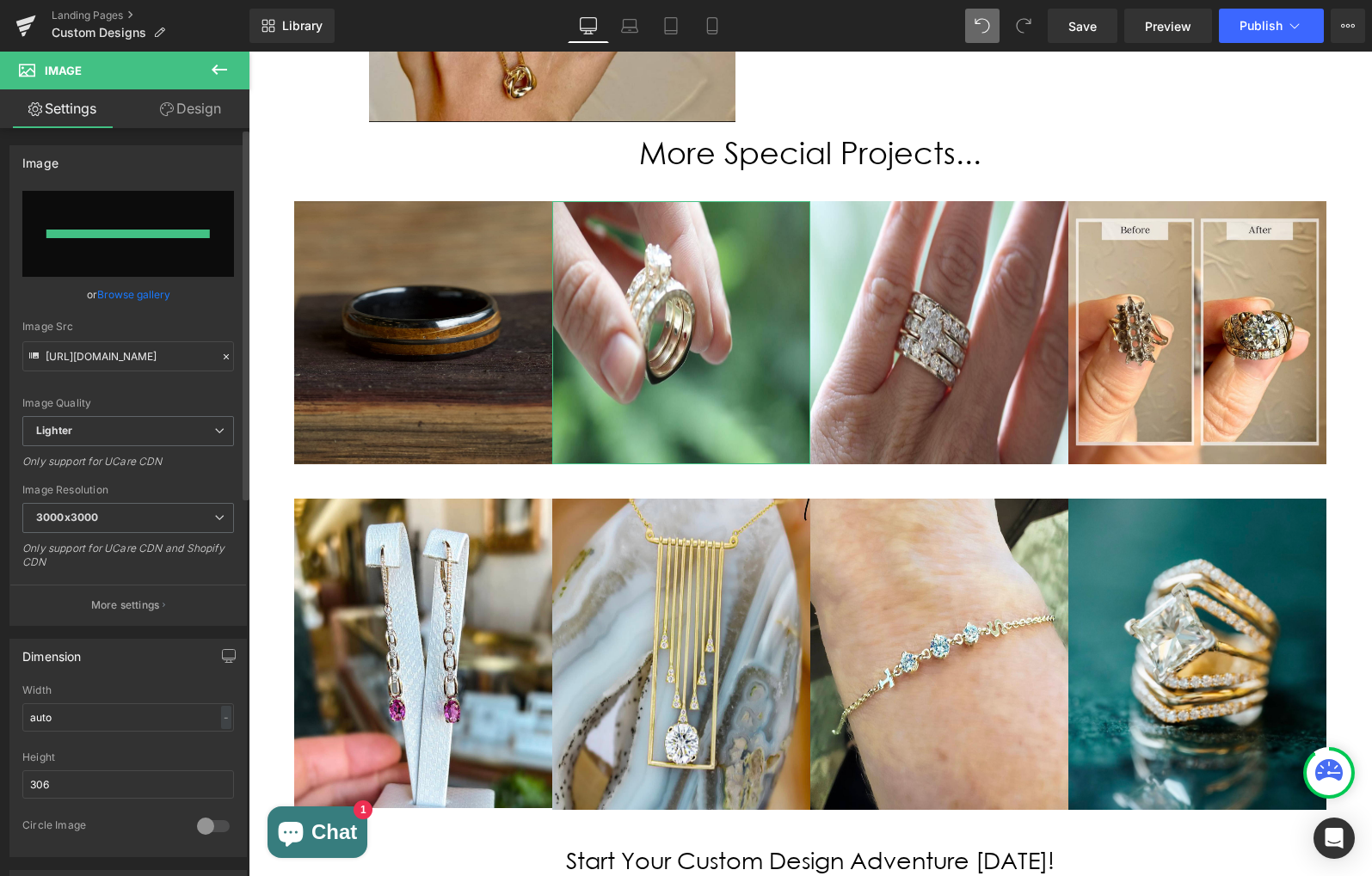
type input "[URL][DOMAIN_NAME][DATE]"
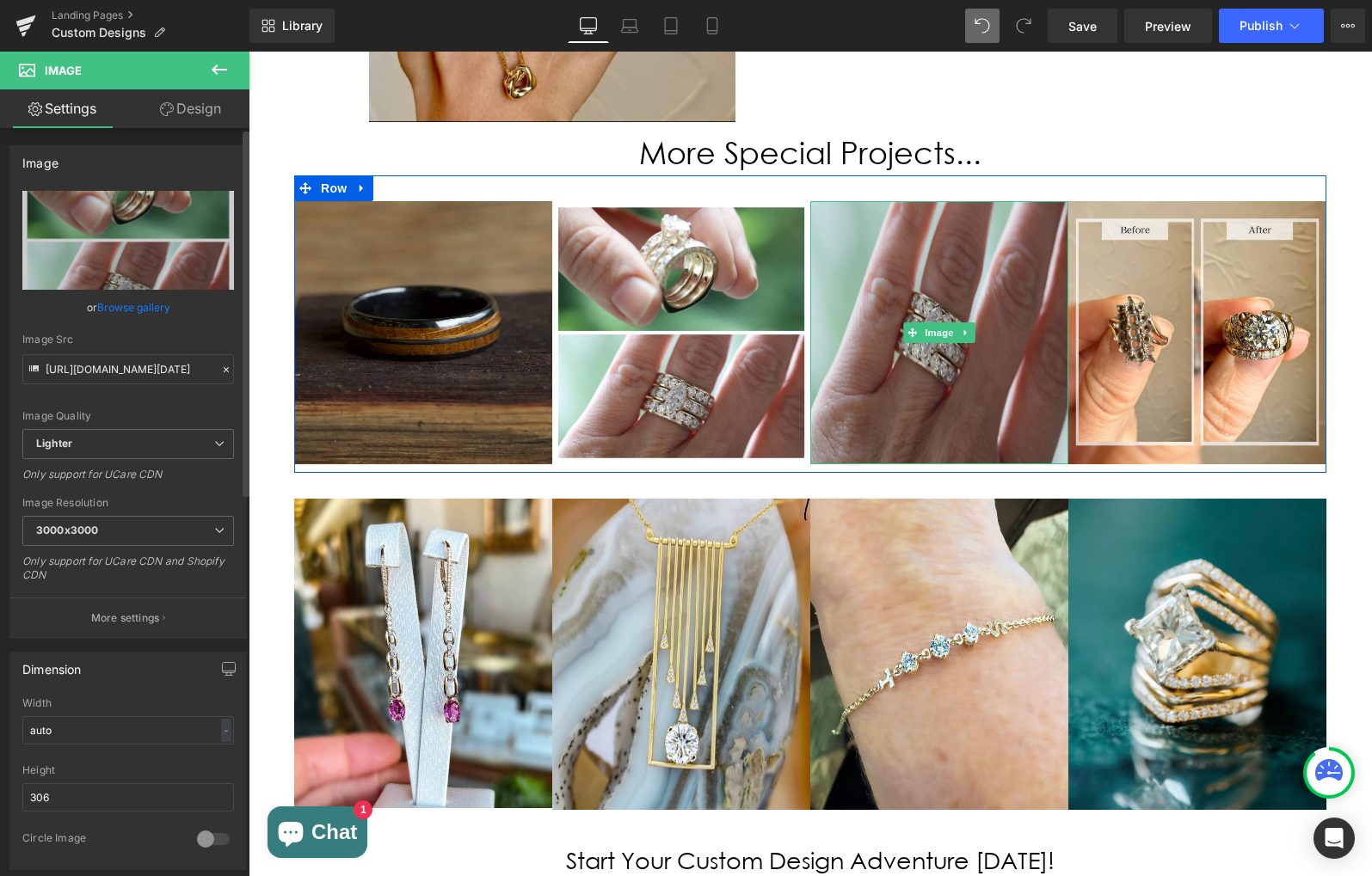
click at [916, 202] on img at bounding box center [938, 333] width 258 height 263
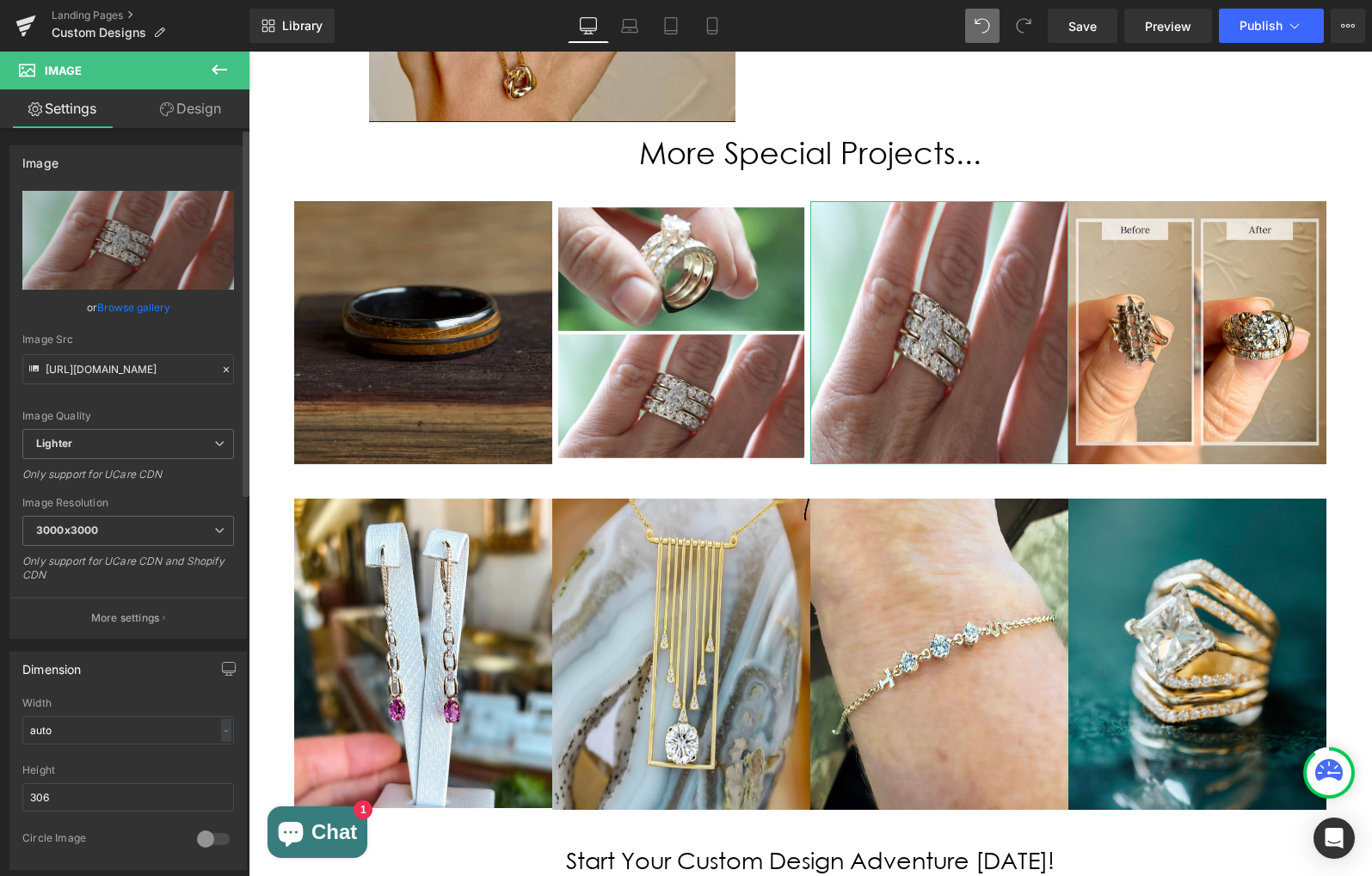
click at [123, 308] on link "Browse gallery" at bounding box center [133, 307] width 73 height 30
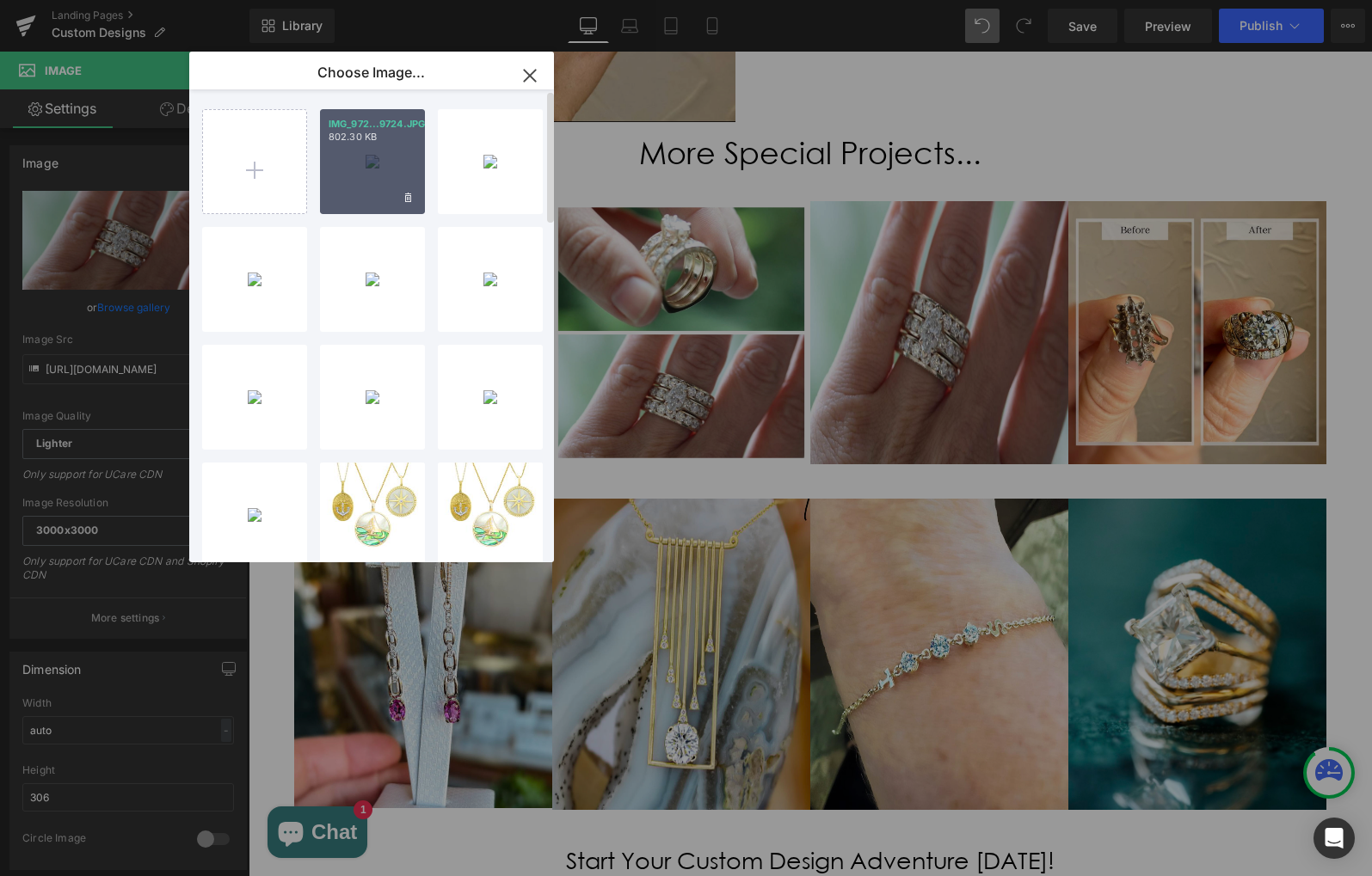
click at [376, 157] on div "IMG_972...9724.JPG 802.30 KB" at bounding box center [372, 161] width 105 height 105
type input "[URL][DOMAIN_NAME]"
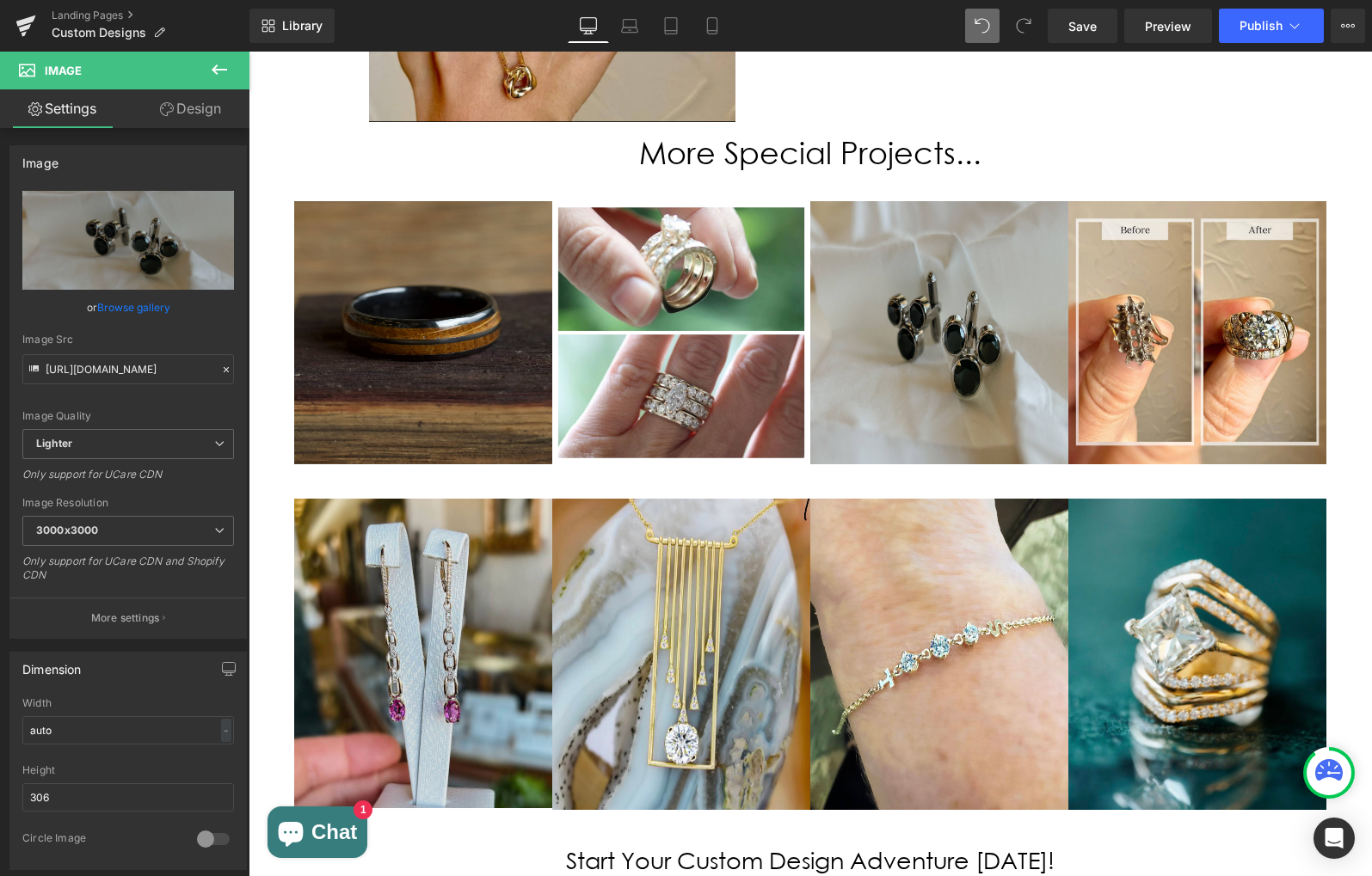
click at [344, 499] on img at bounding box center [422, 653] width 258 height 309
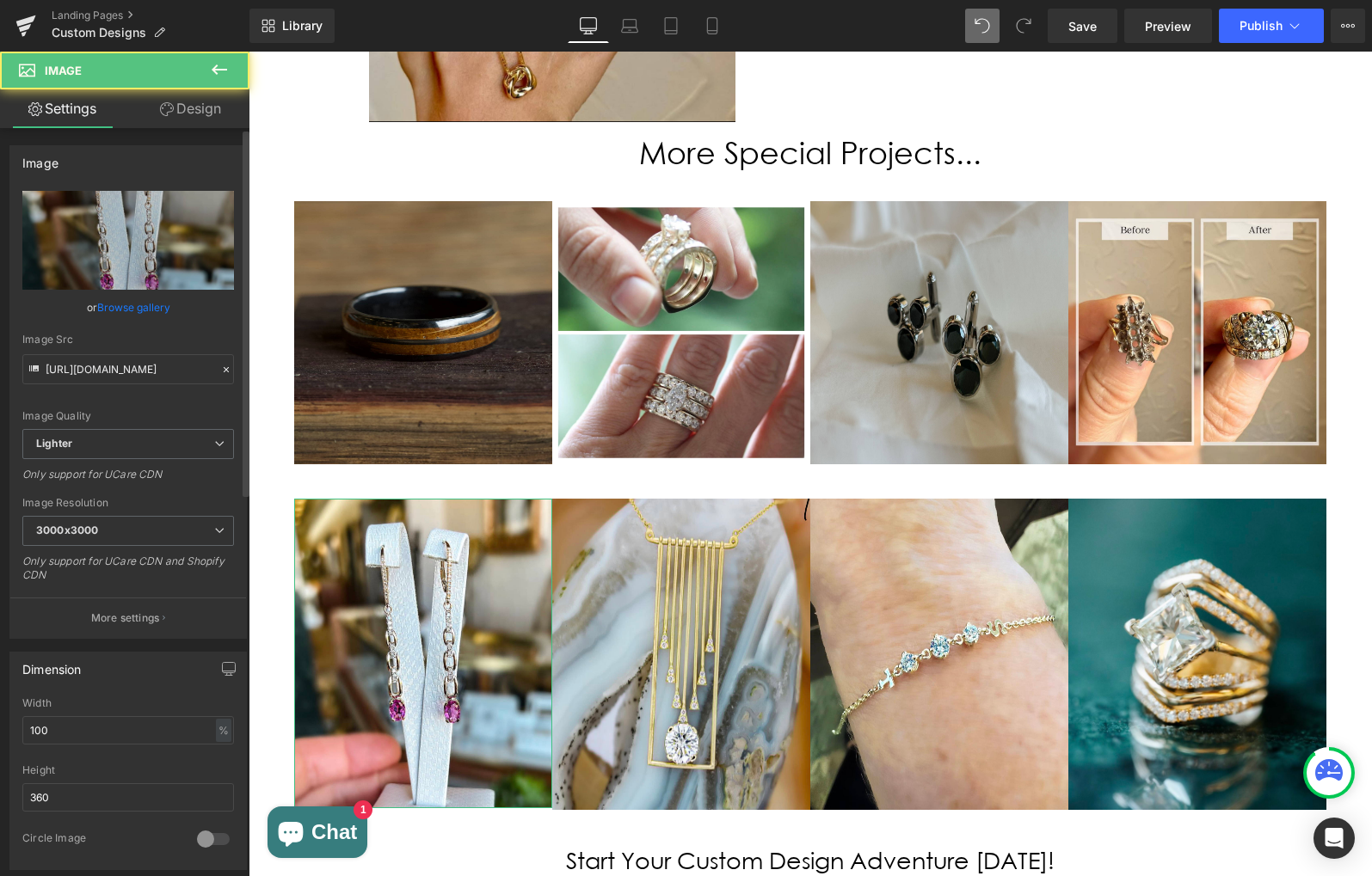
click at [134, 311] on link "Browse gallery" at bounding box center [133, 307] width 73 height 30
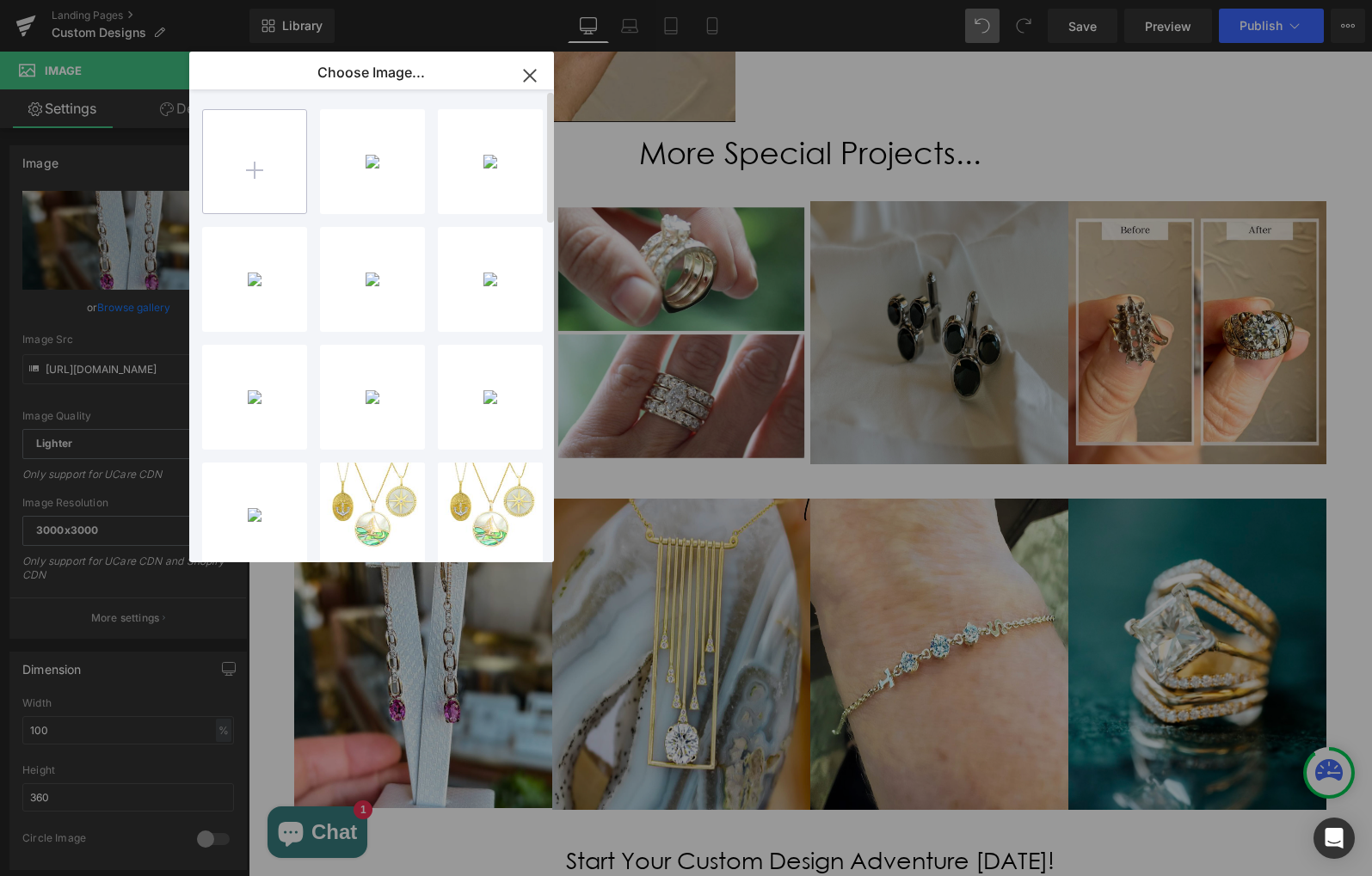
click at [252, 159] on input "file" at bounding box center [255, 161] width 103 height 103
type input "C:\fakepath\IMG_0692.jpg"
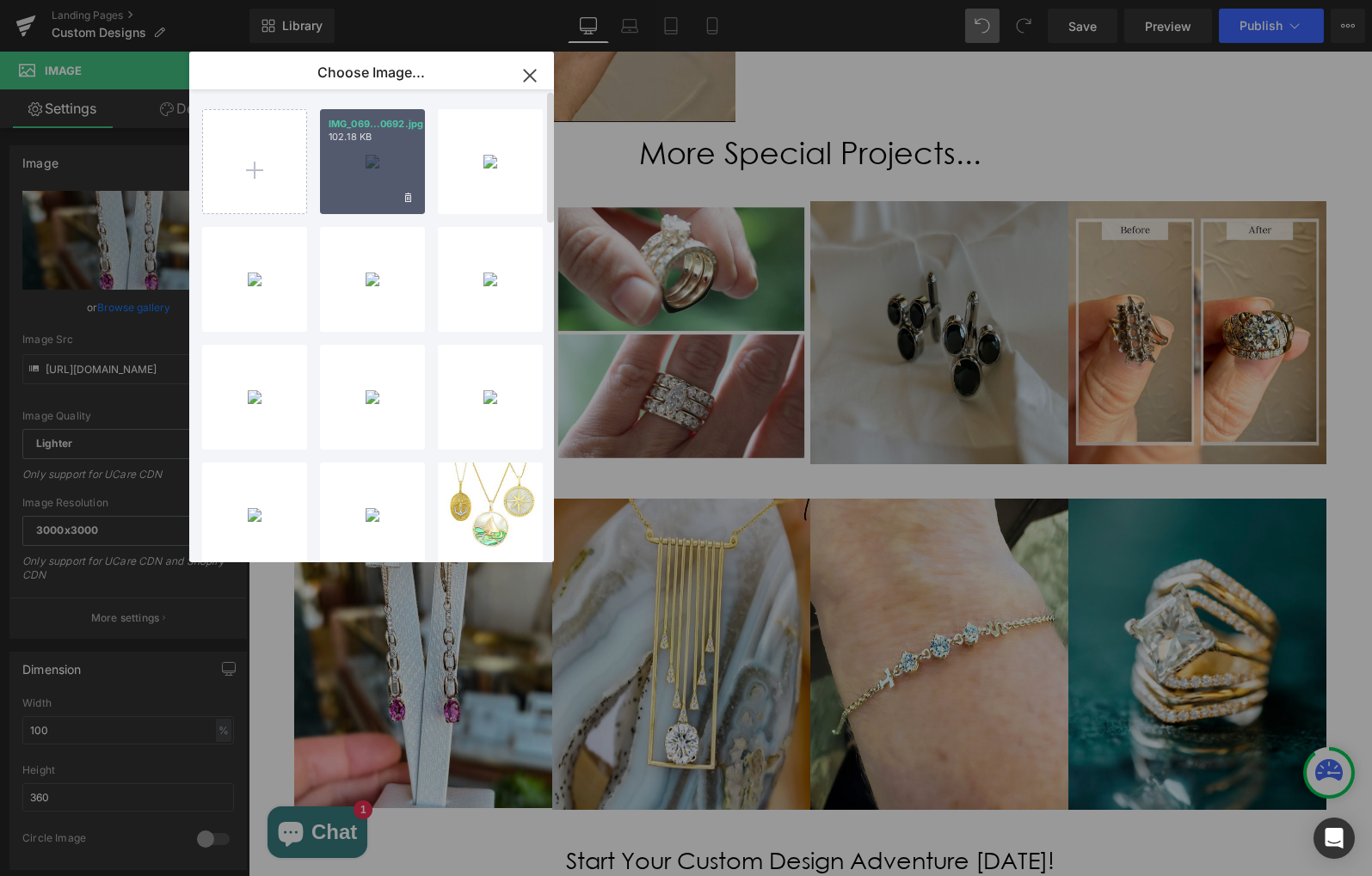
click at [376, 167] on div "IMG_069...0692.jpg 102.18 KB" at bounding box center [372, 161] width 105 height 105
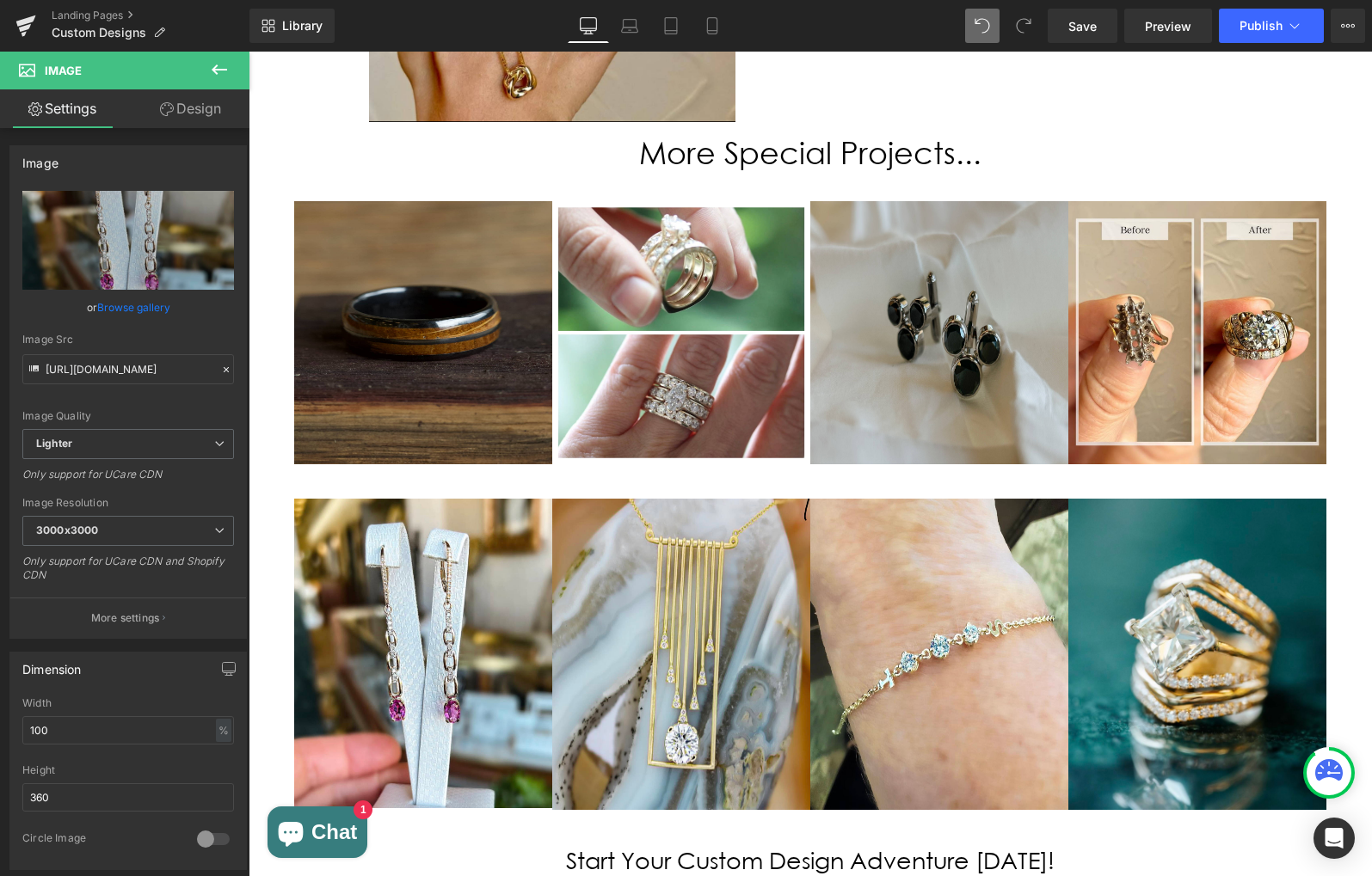
scroll to position [2624, 0]
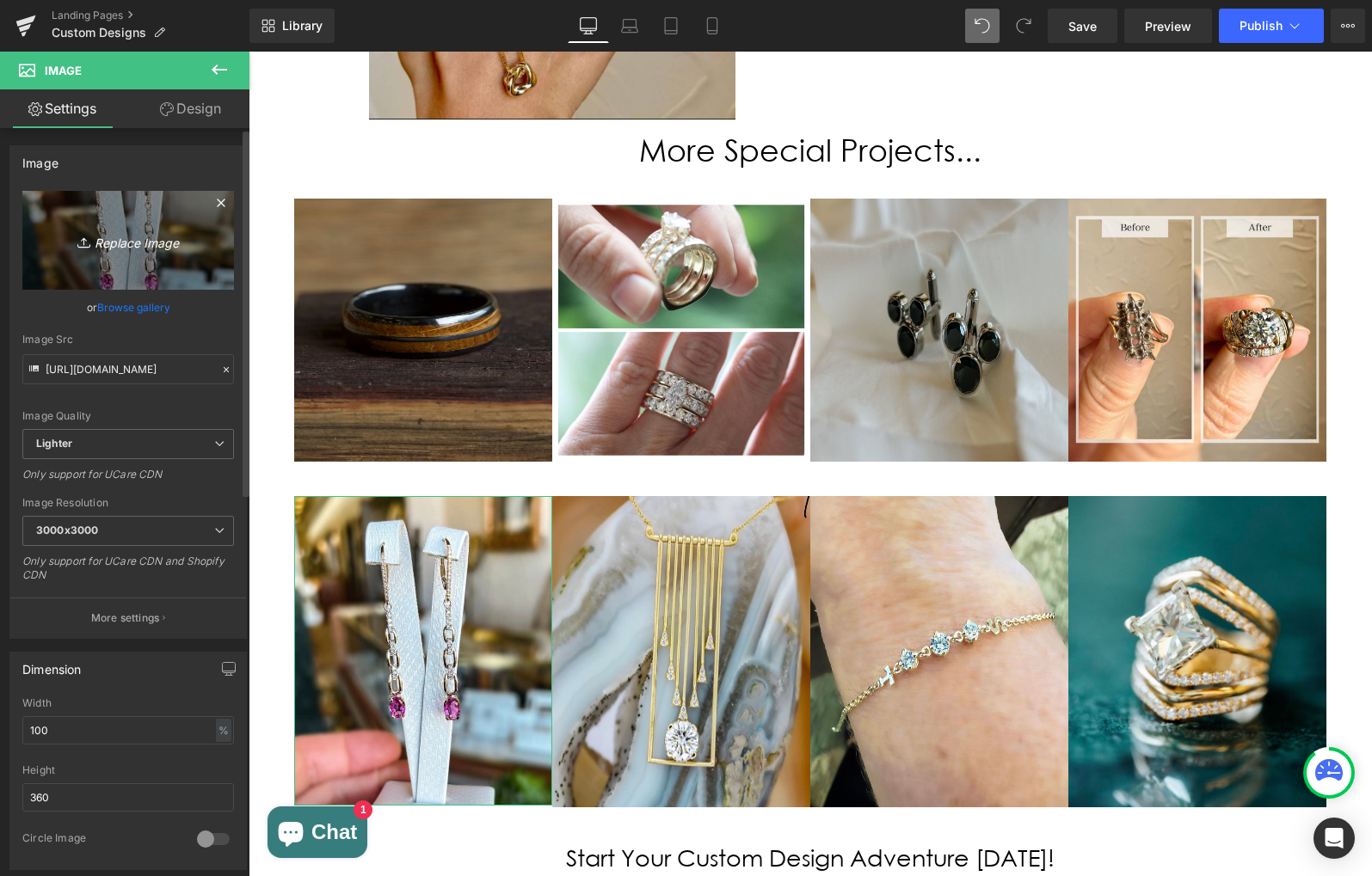
click at [157, 250] on icon "Replace Image" at bounding box center [128, 240] width 138 height 21
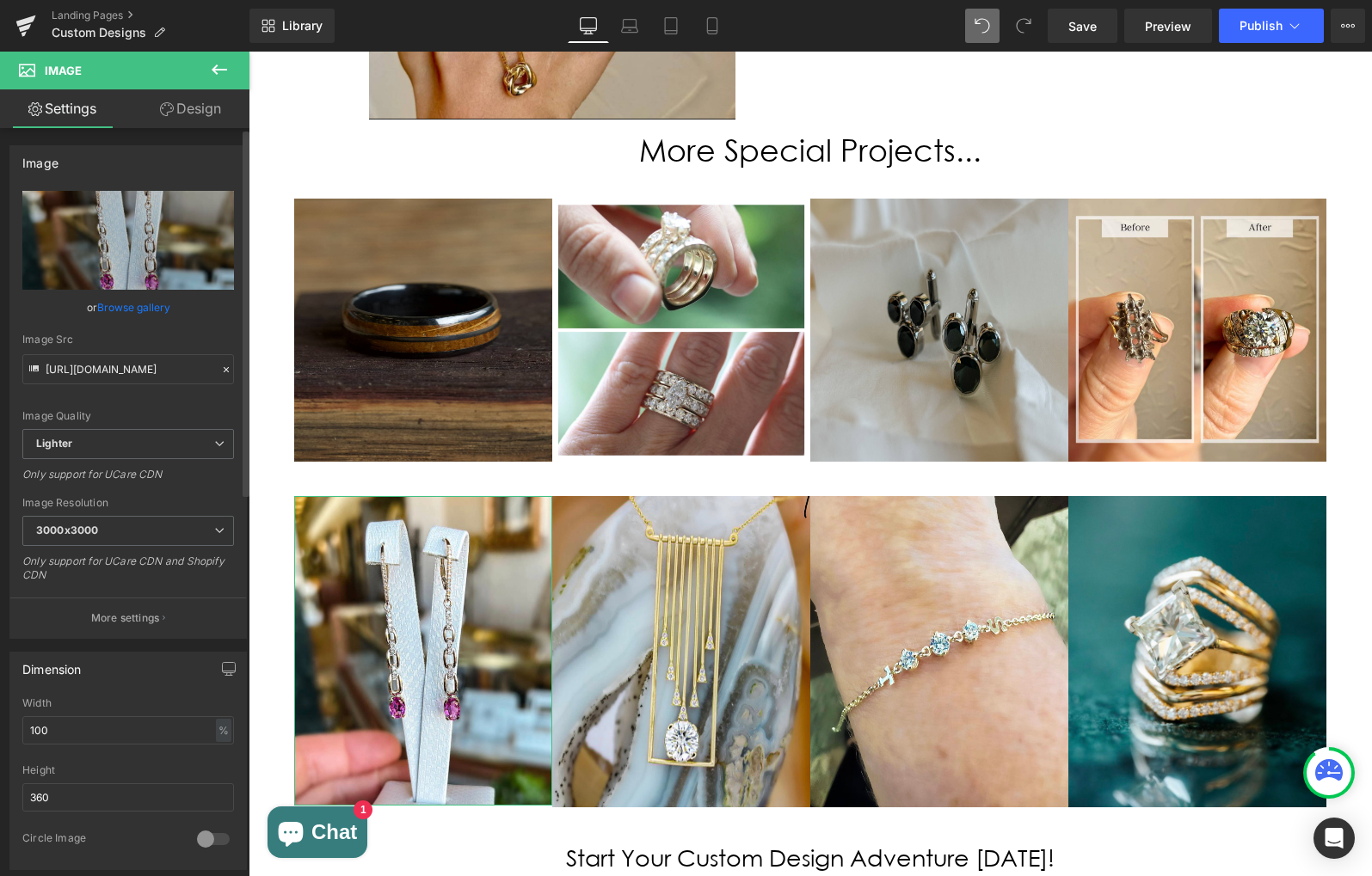
click at [116, 307] on link "Browse gallery" at bounding box center [133, 307] width 73 height 30
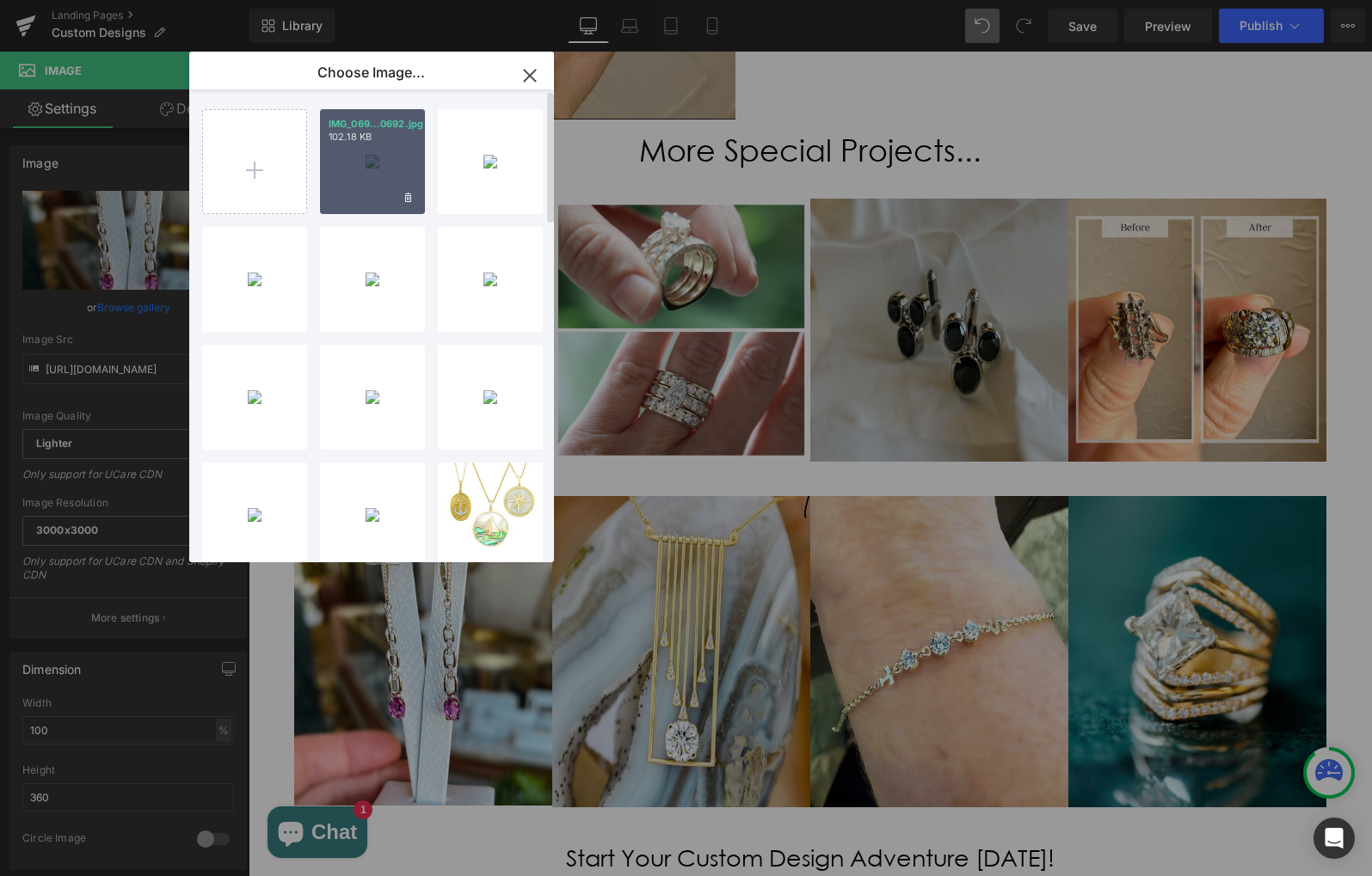
click at [368, 161] on div "IMG_069...0692.jpg 102.18 KB" at bounding box center [372, 161] width 105 height 105
type input "[URL][DOMAIN_NAME]"
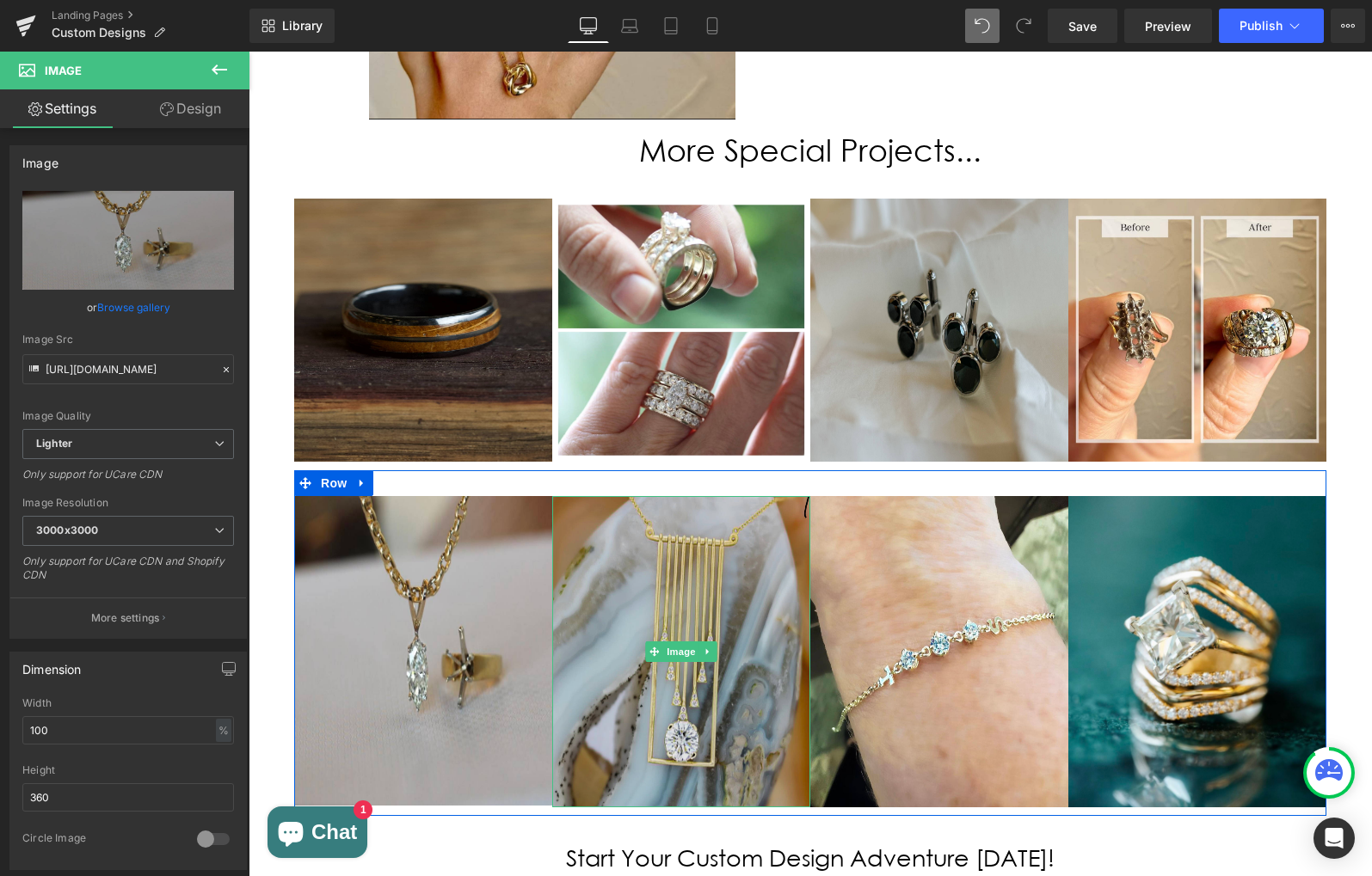
click at [730, 521] on img at bounding box center [681, 651] width 258 height 311
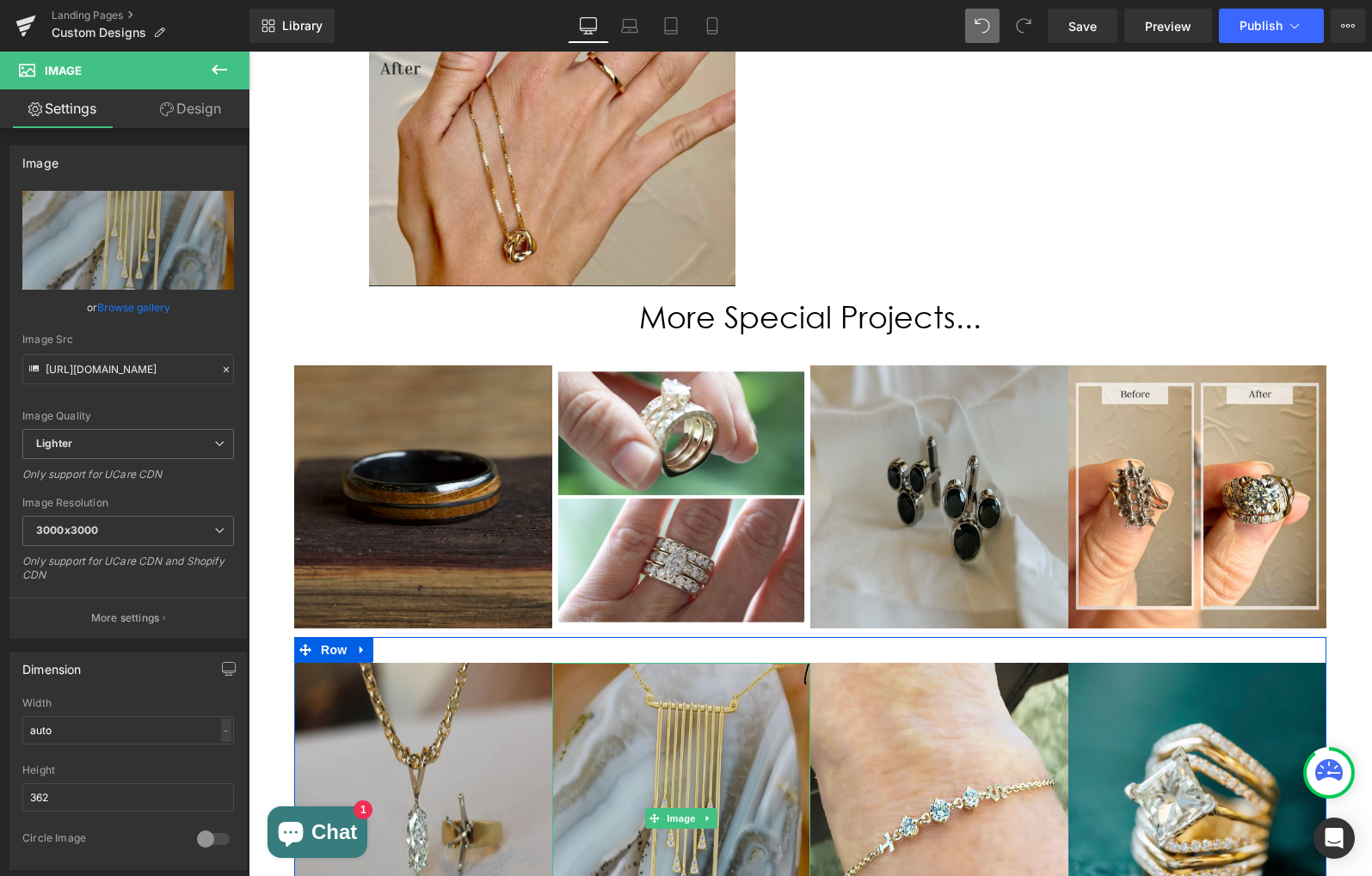
scroll to position [2602, 0]
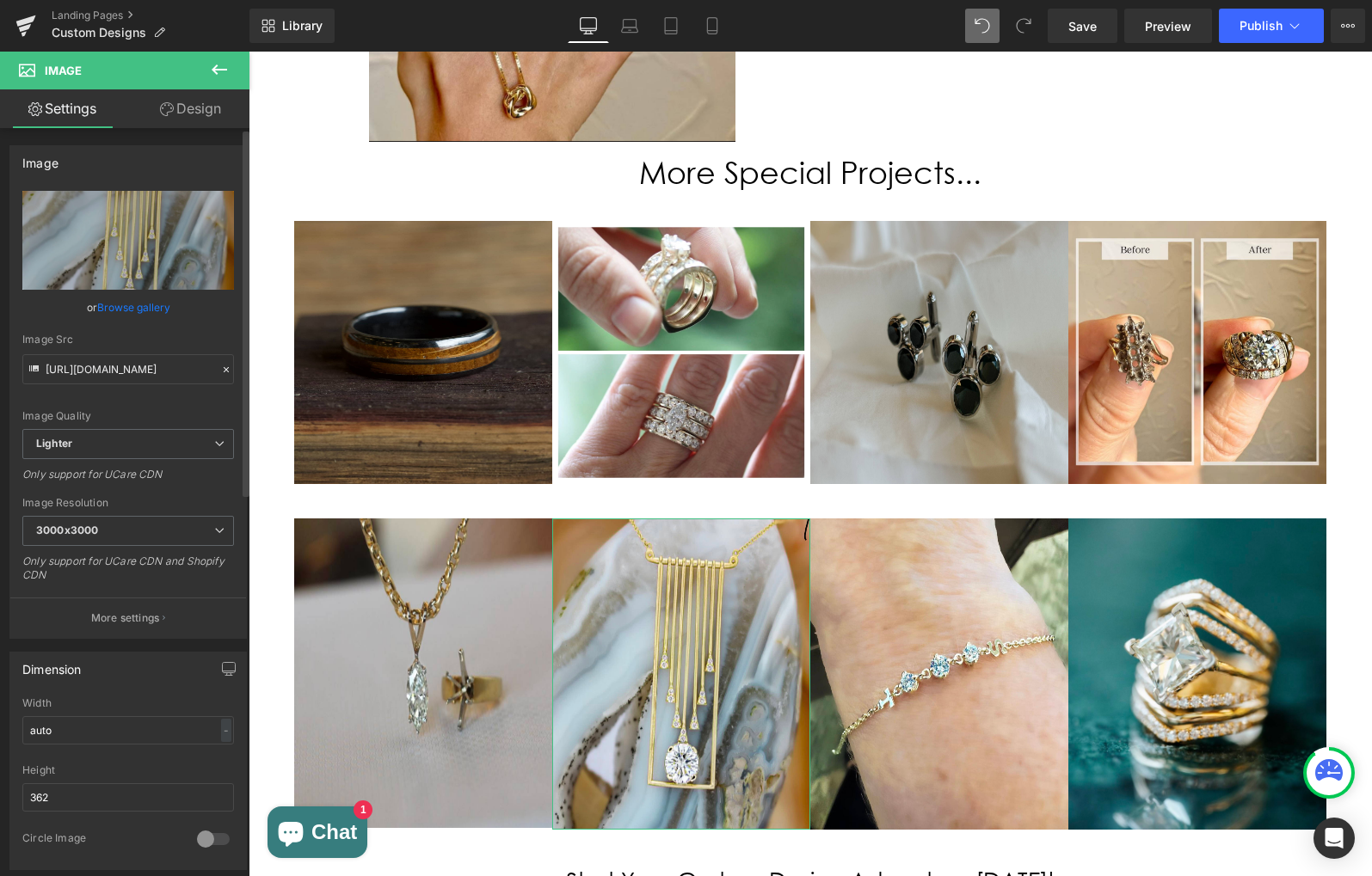
click at [111, 311] on link "Browse gallery" at bounding box center [133, 307] width 73 height 30
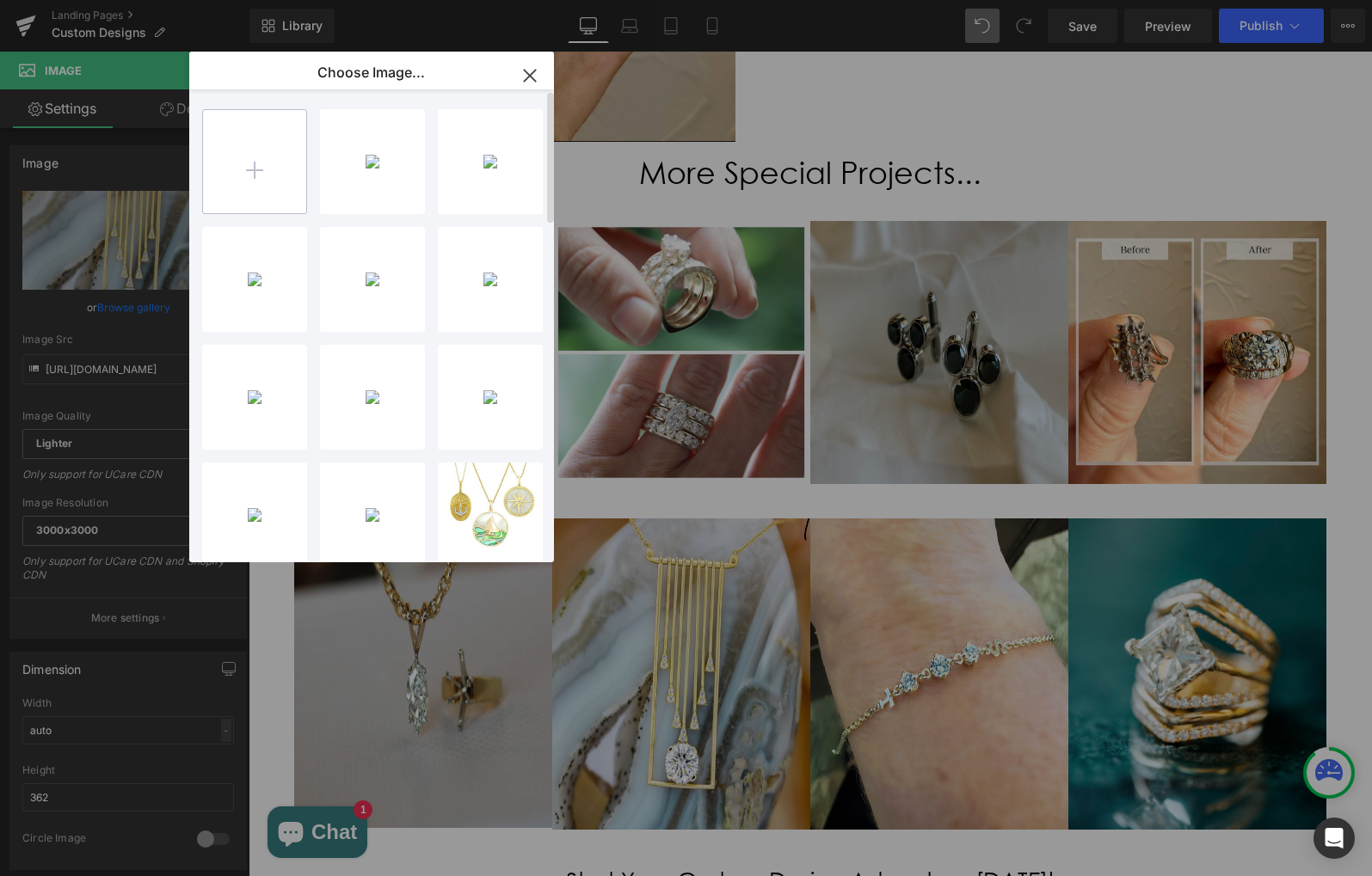
click at [261, 145] on input "file" at bounding box center [255, 161] width 103 height 103
type input "C:\fakepath\303BFDE1-AE24-4C66-A925-F9C1F7A7FEF5.jpeg"
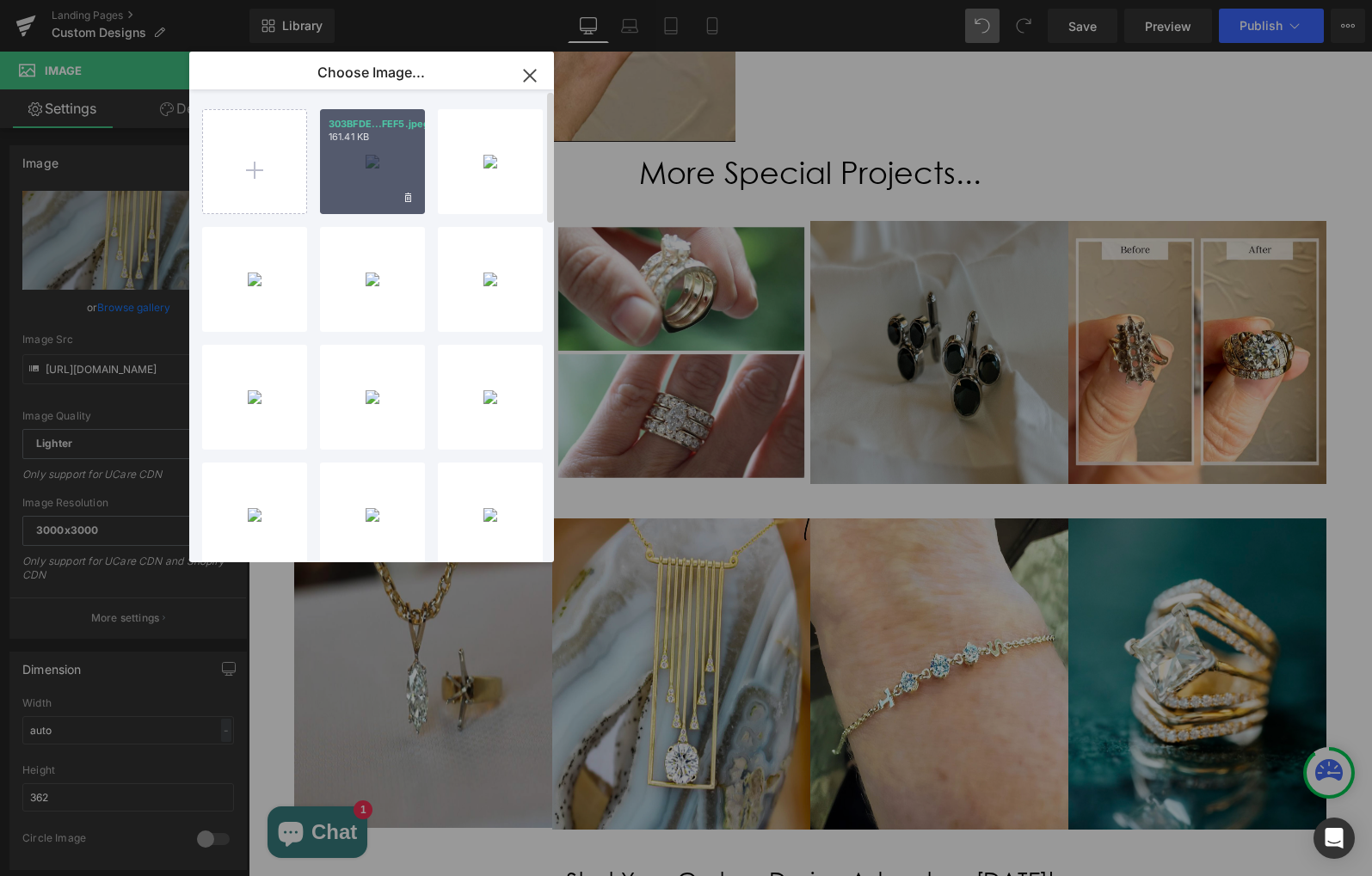
click at [383, 146] on div "303BFDE...FEF5.jpeg 161.41 KB" at bounding box center [372, 161] width 105 height 105
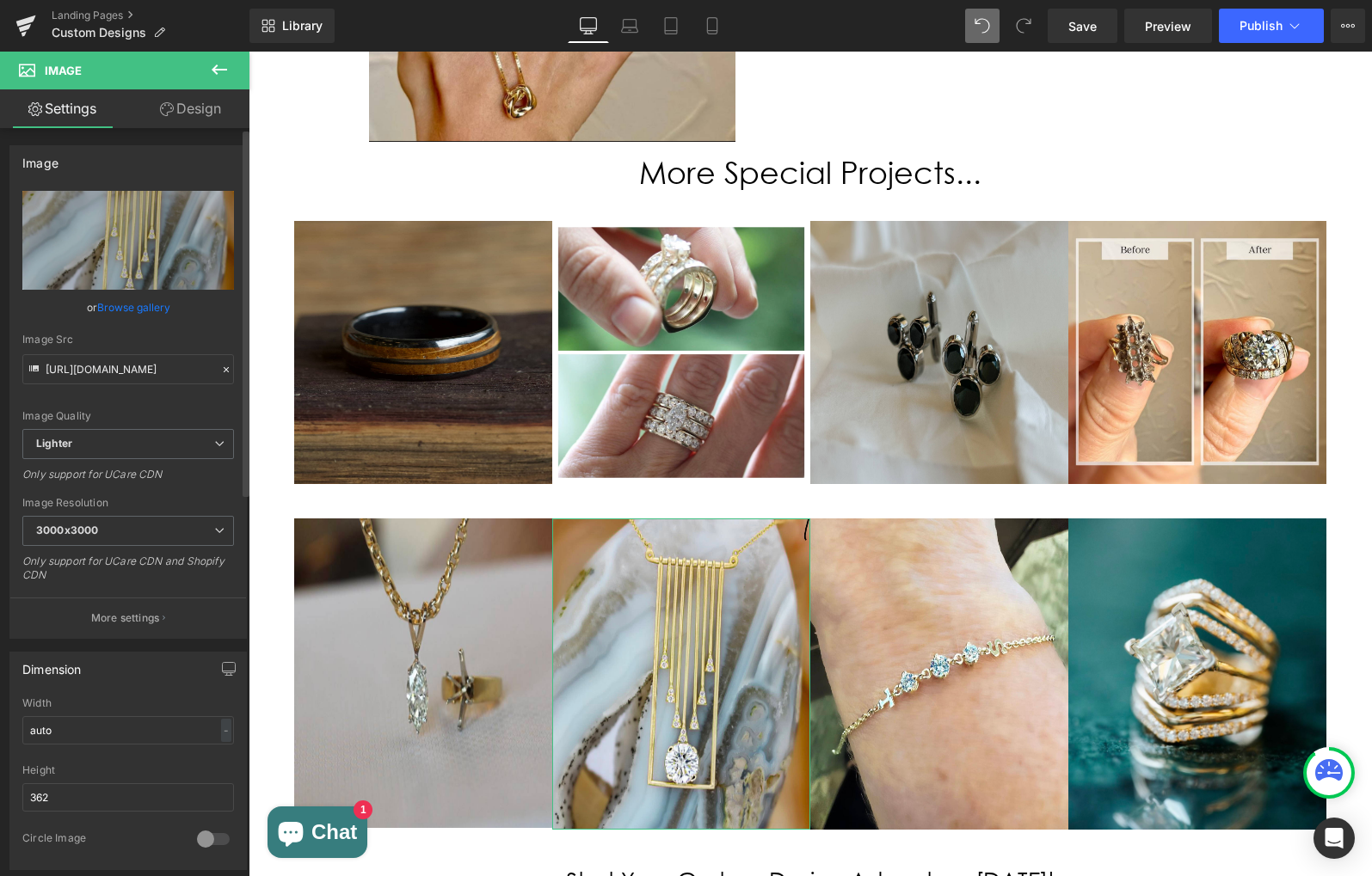
click at [145, 306] on link "Browse gallery" at bounding box center [133, 307] width 73 height 30
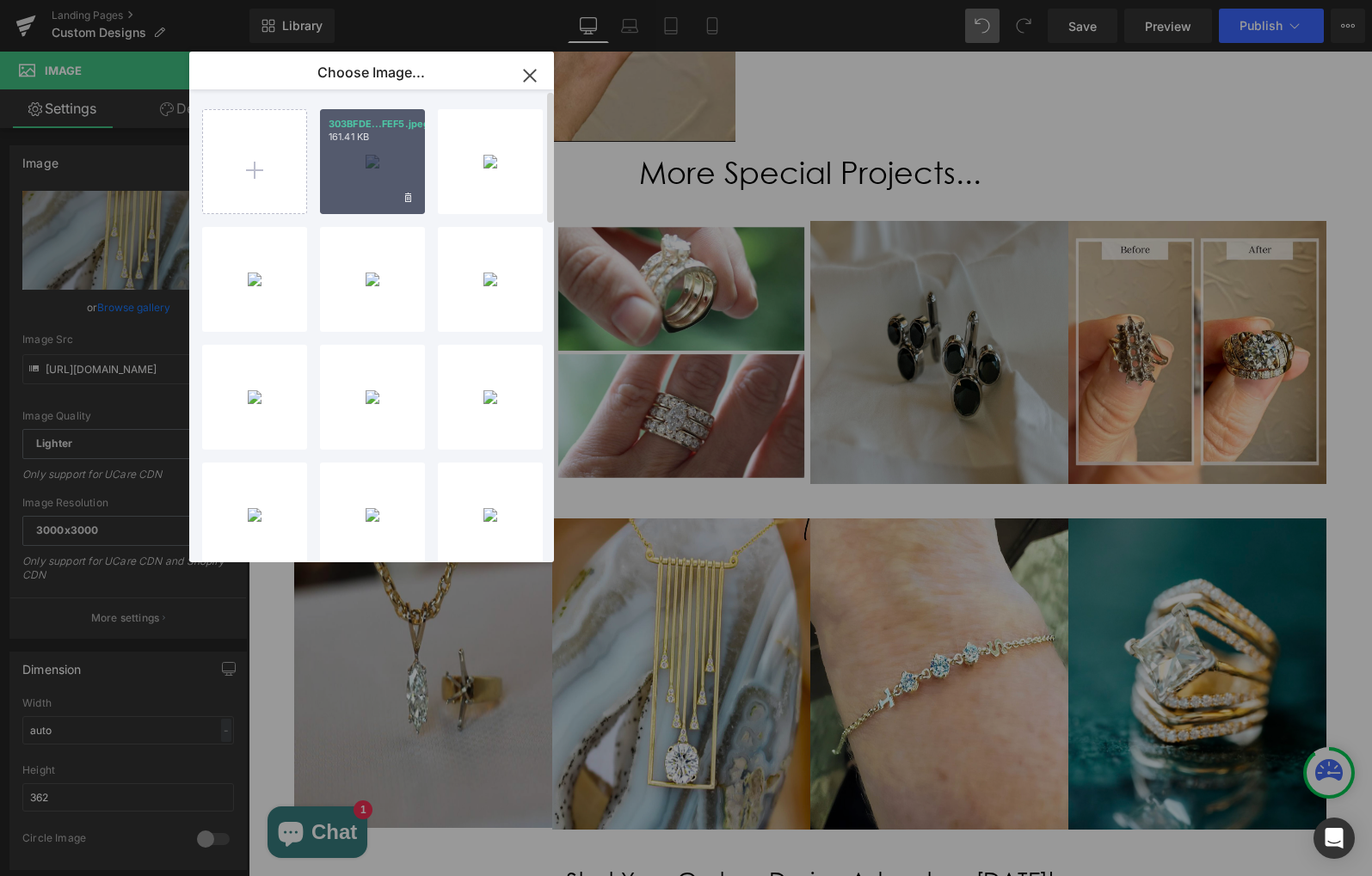
click at [353, 153] on div "303BFDE...FEF5.jpeg 161.41 KB" at bounding box center [372, 161] width 105 height 105
type input "[URL][DOMAIN_NAME]"
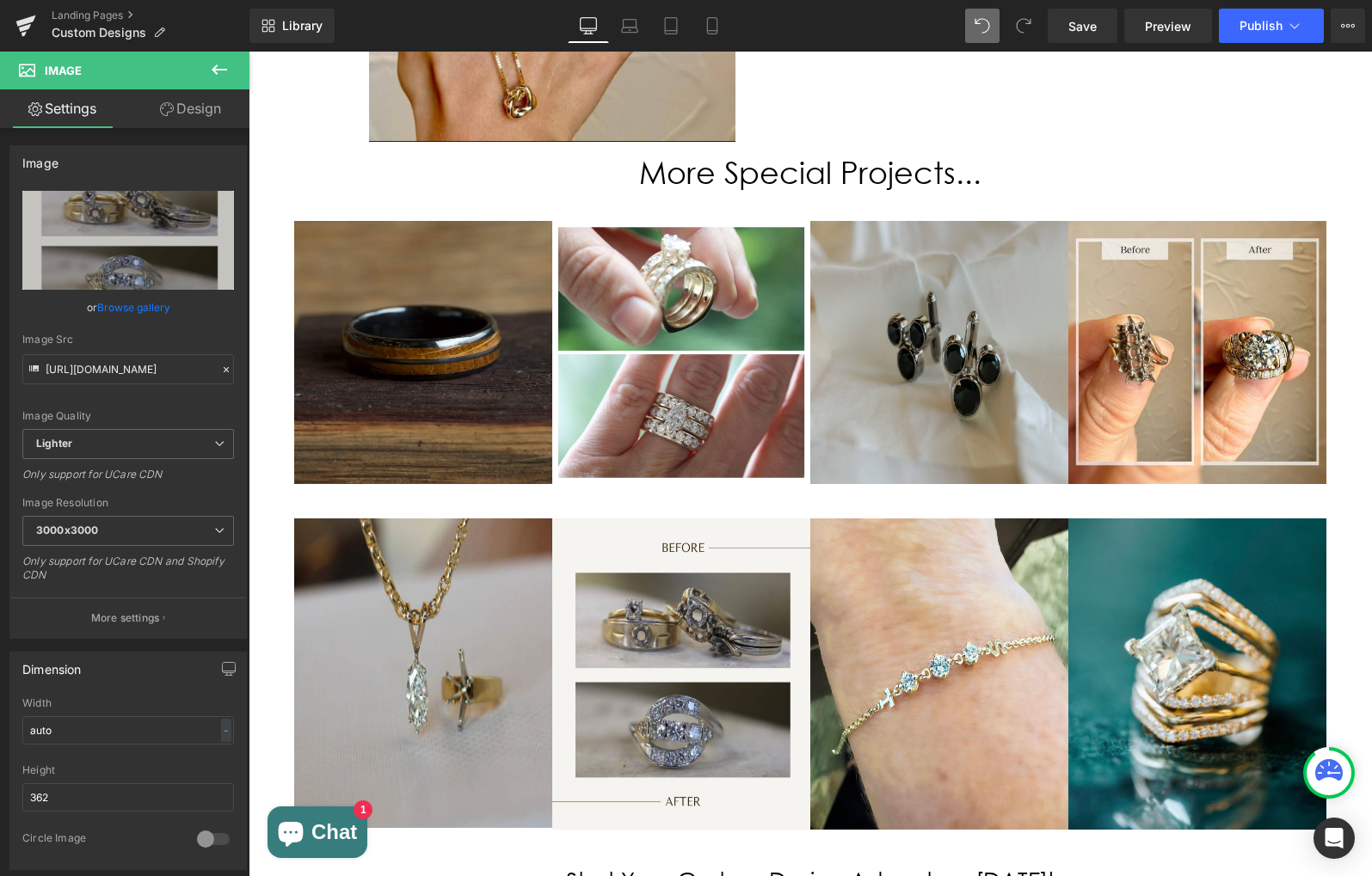
scroll to position [2605, 0]
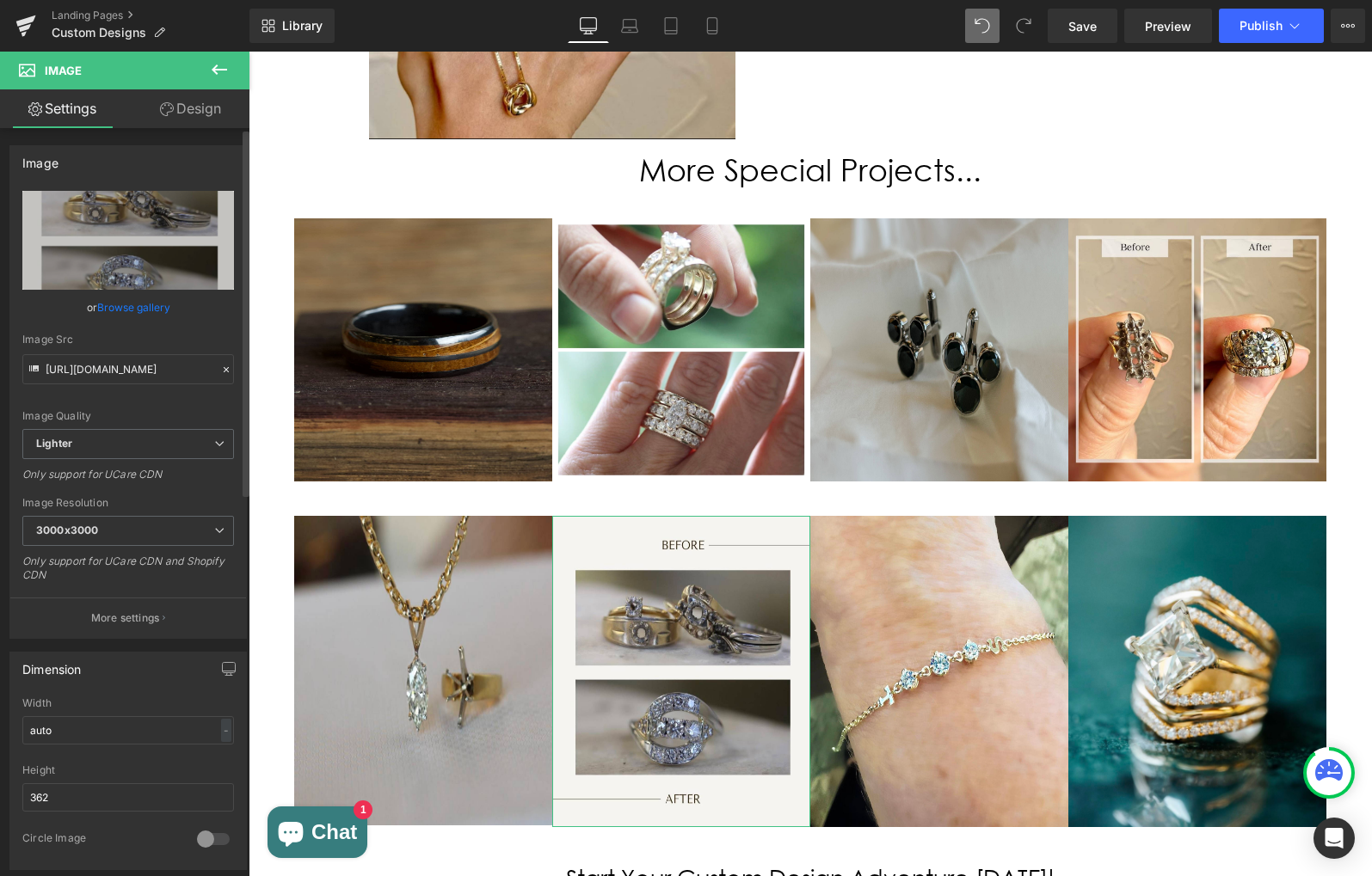
click at [121, 312] on link "Browse gallery" at bounding box center [133, 307] width 73 height 30
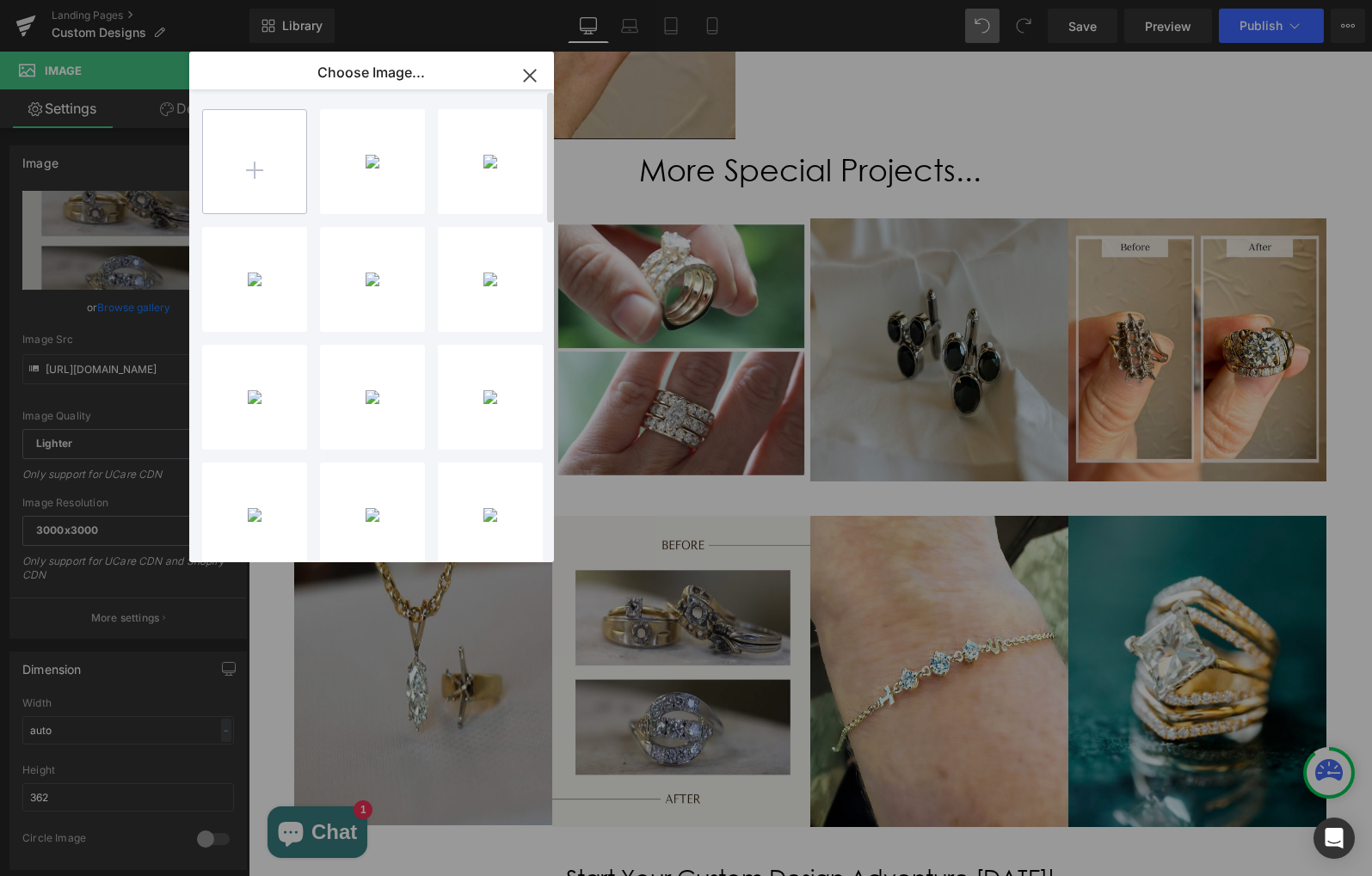
click at [264, 168] on input "file" at bounding box center [255, 161] width 103 height 103
click at [294, 164] on input "file" at bounding box center [255, 161] width 103 height 103
type input "C:\fakepath\12B8AAC4-C0FA-4225-8A72-4201D2A7464E.jpeg"
drag, startPoint x: 381, startPoint y: 167, endPoint x: 132, endPoint y: 116, distance: 254.2
click at [381, 167] on div "12B8AAC...464E.jpeg 691.33 KB" at bounding box center [372, 161] width 105 height 105
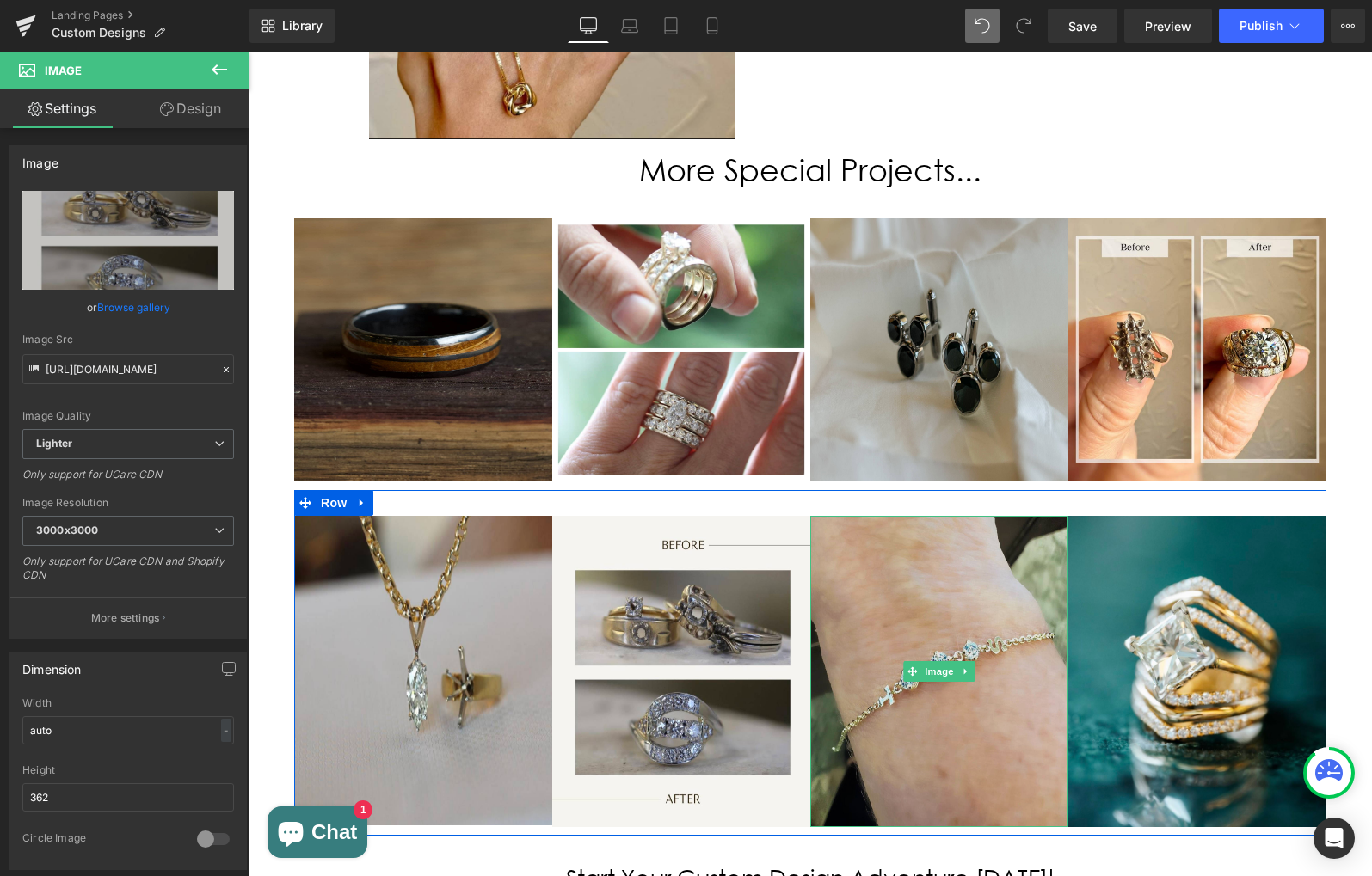
click at [983, 551] on img at bounding box center [938, 672] width 258 height 311
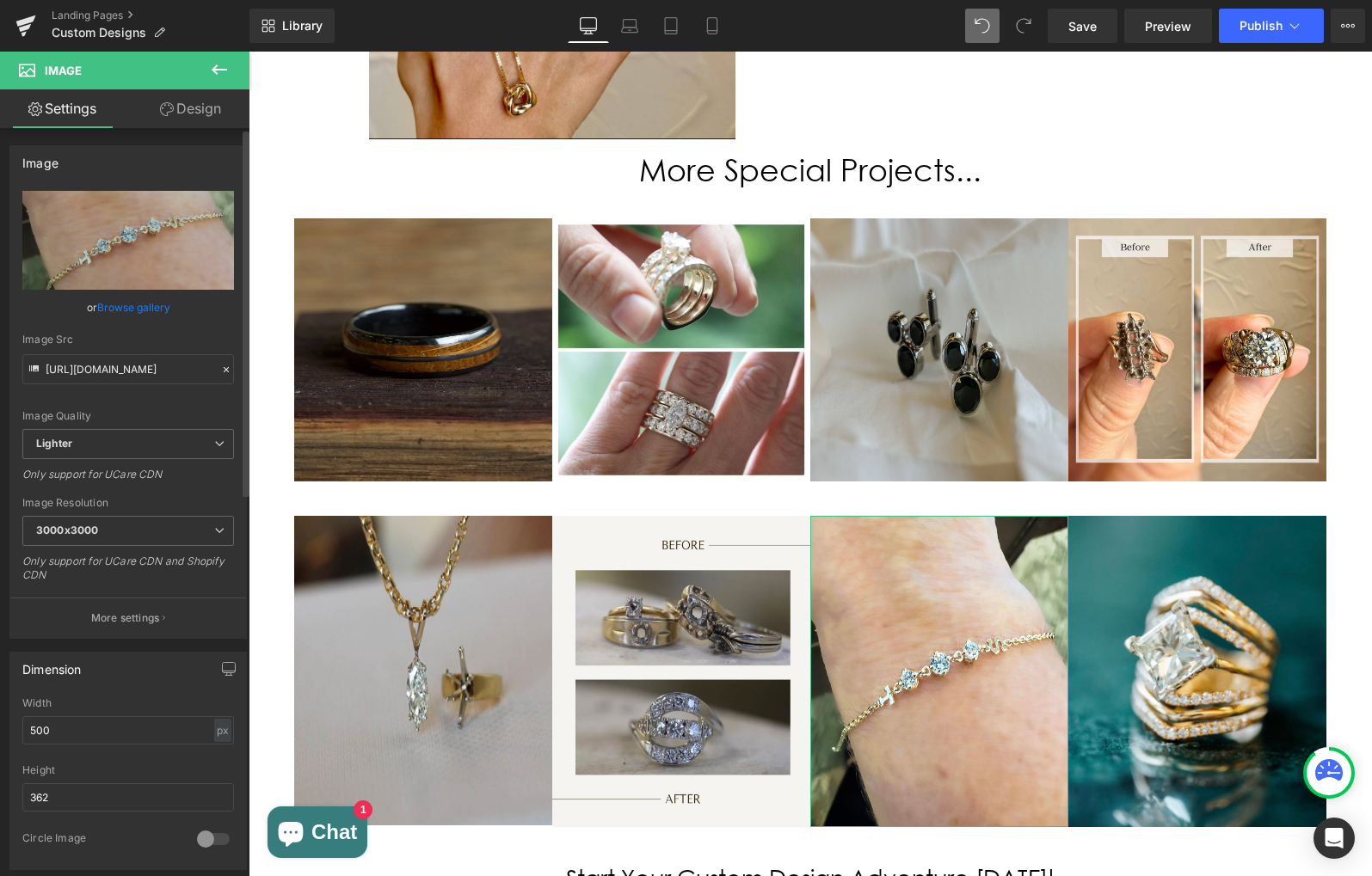
click at [142, 307] on link "Browse gallery" at bounding box center [133, 307] width 73 height 30
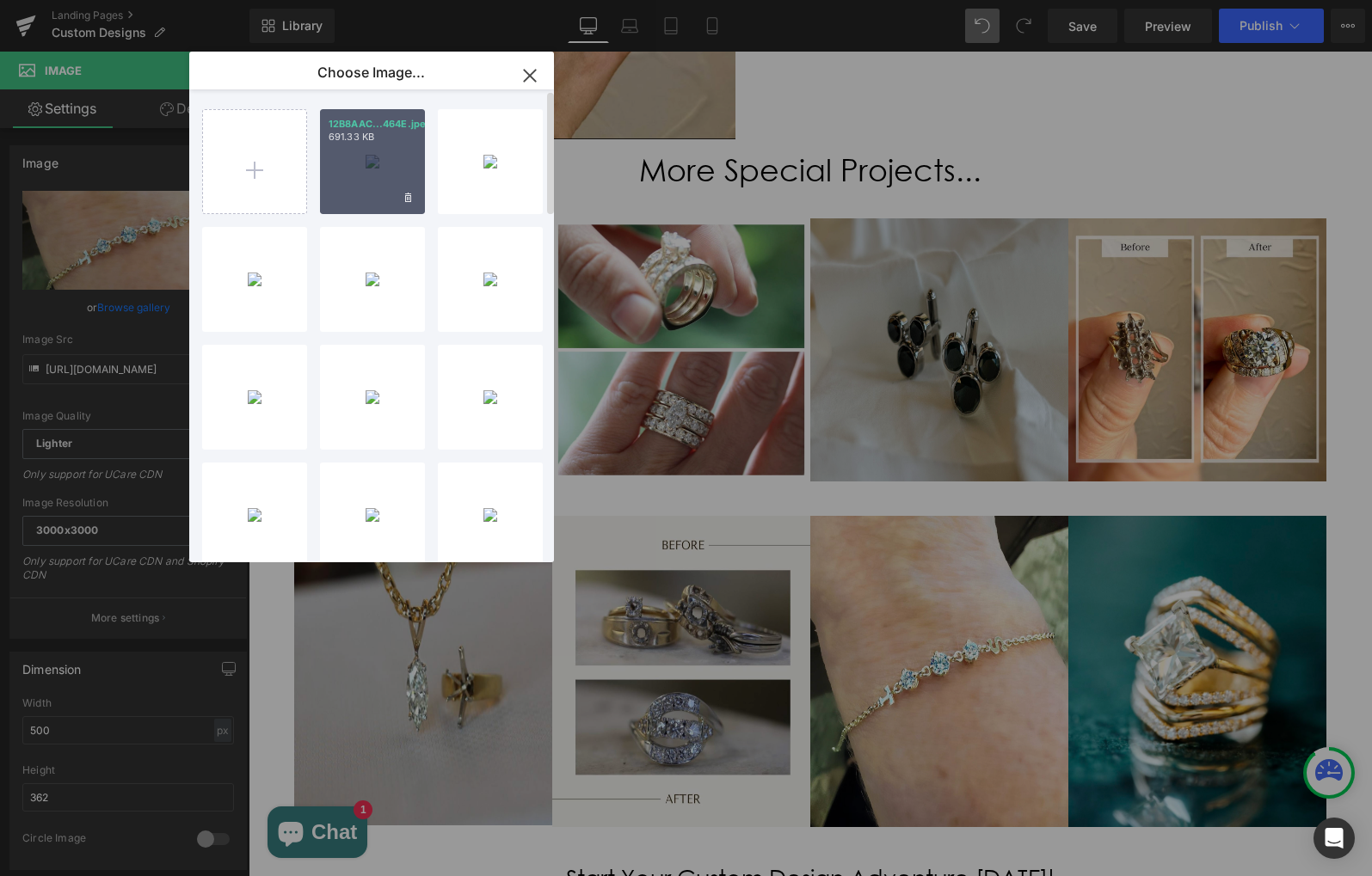
click at [358, 145] on div "12B8AAC...464E.jpeg 691.33 KB" at bounding box center [372, 161] width 105 height 105
type input "[URL][DOMAIN_NAME]"
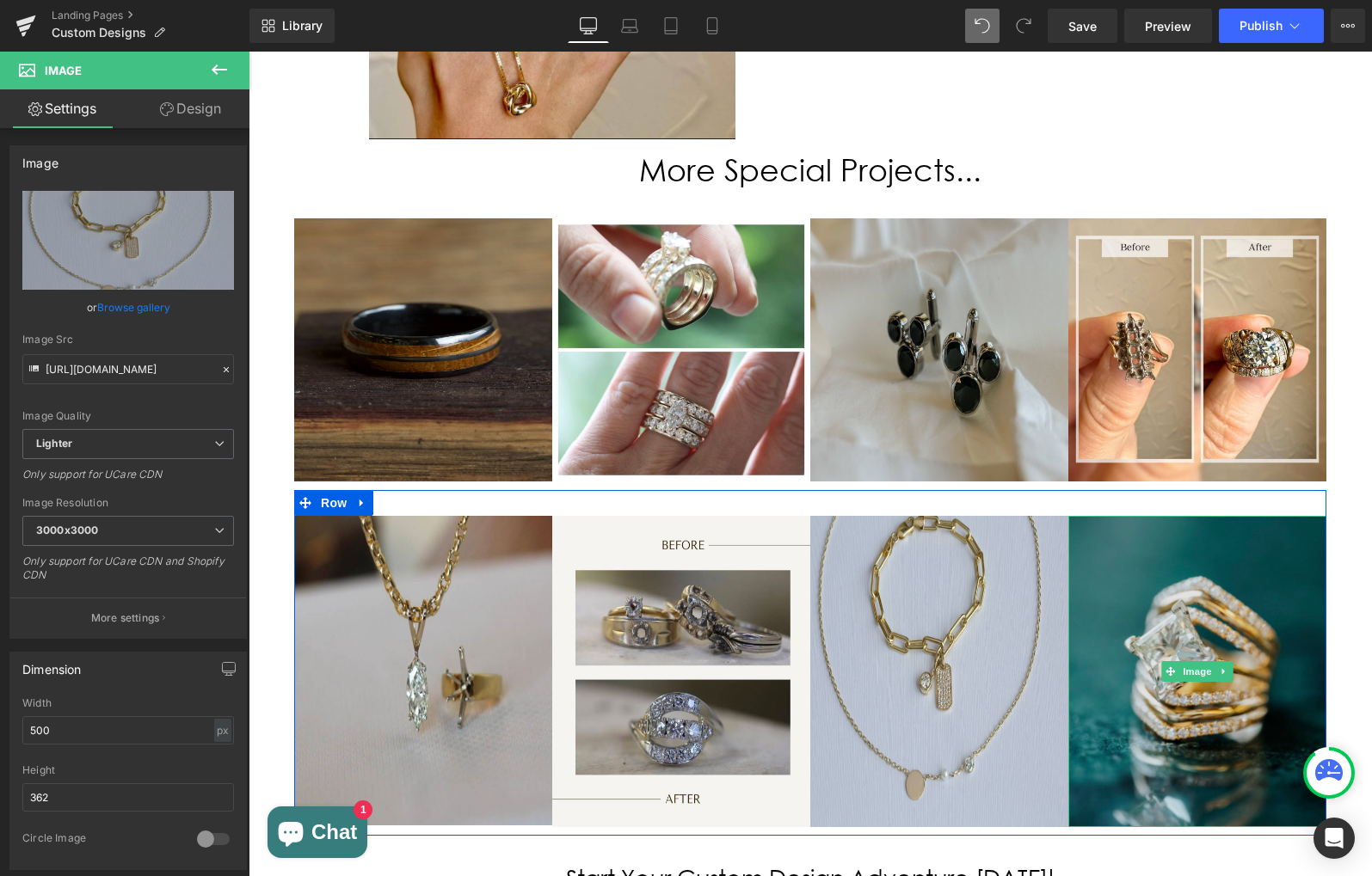
click at [1189, 519] on img at bounding box center [1196, 672] width 258 height 311
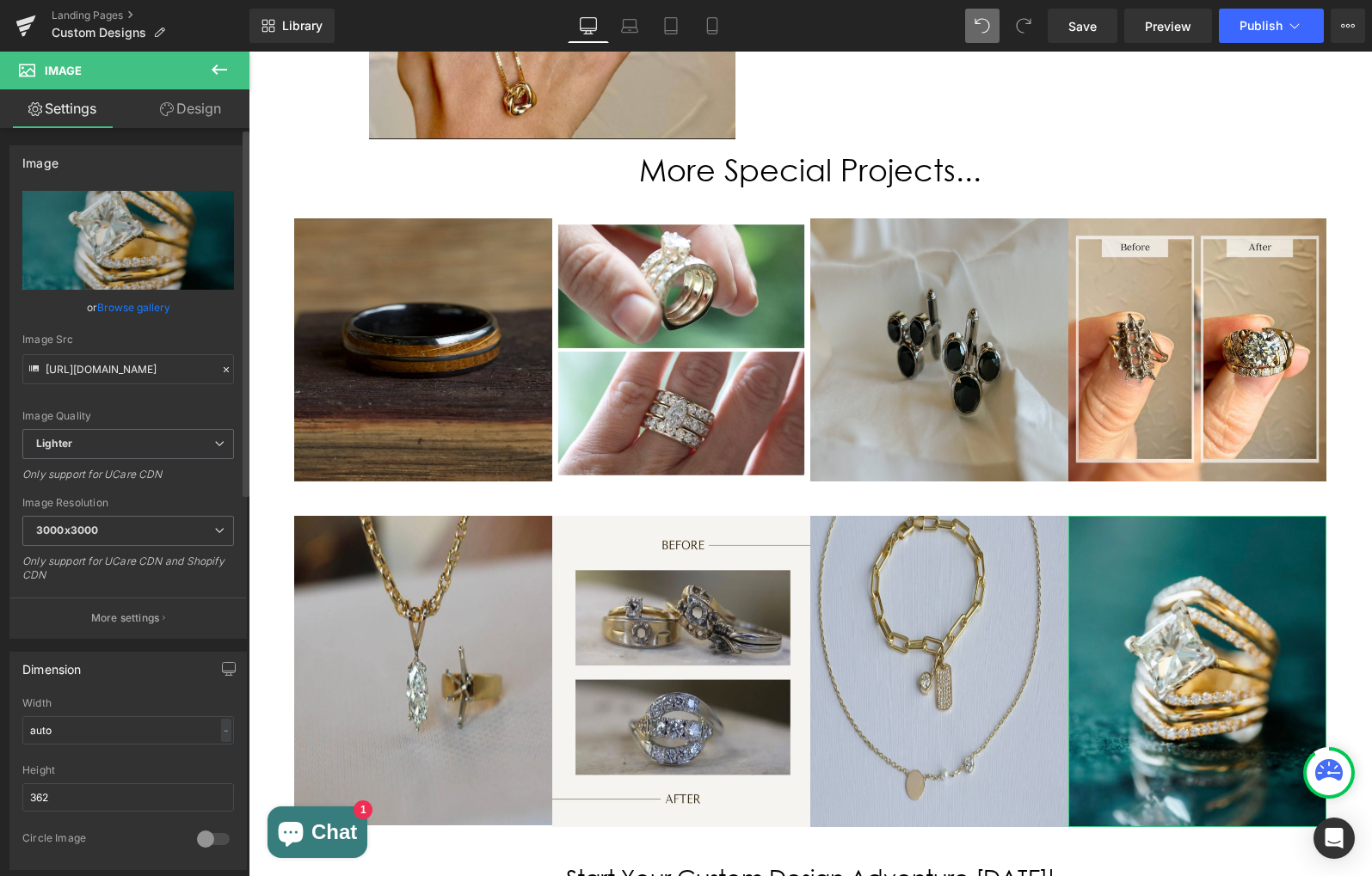
click at [145, 312] on link "Browse gallery" at bounding box center [133, 307] width 73 height 30
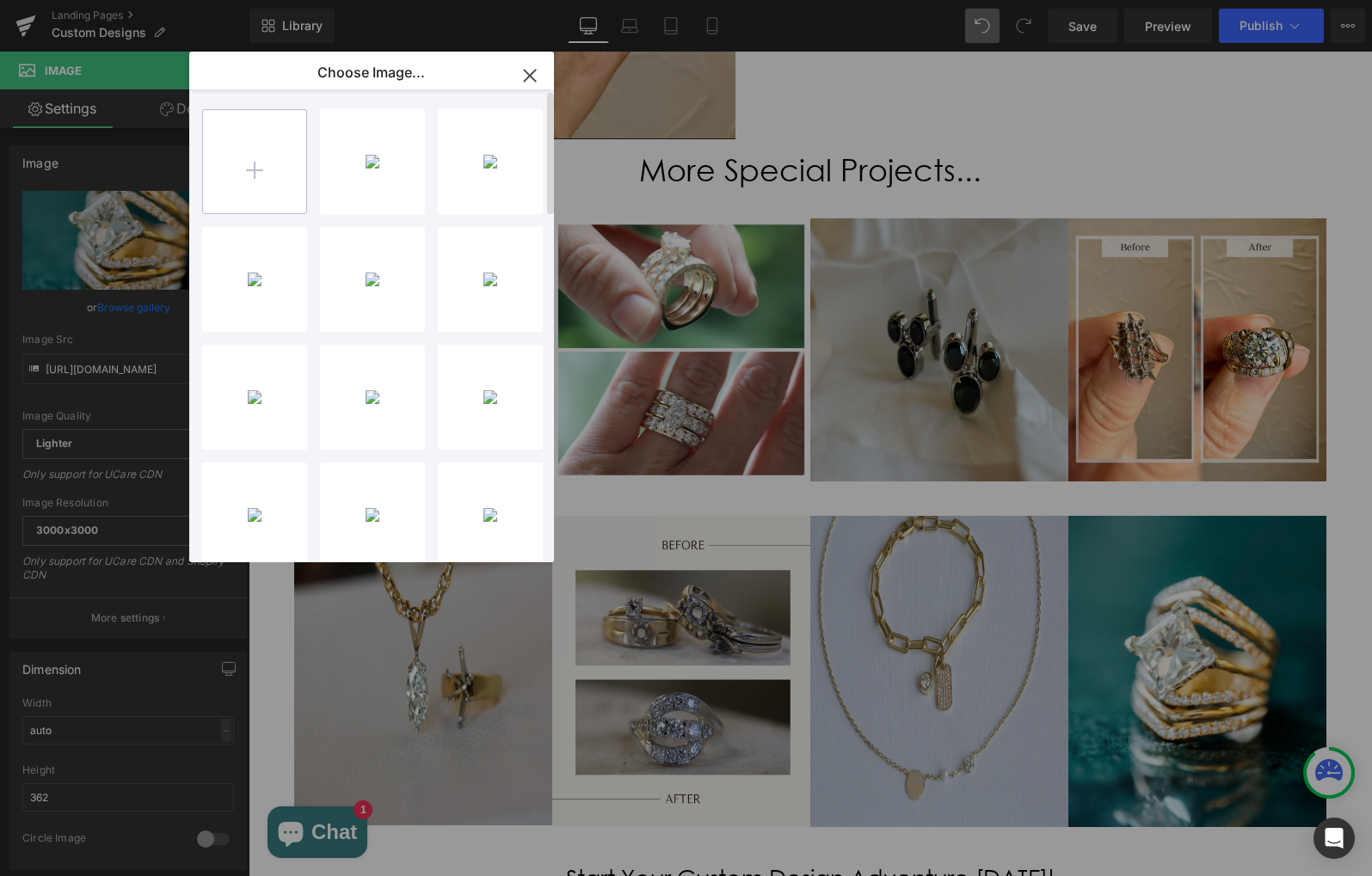
click at [252, 152] on input "file" at bounding box center [255, 161] width 103 height 103
type input "C:\fakepath\030E52EC-DF14-407C-970C-EC737AF5C263.jpeg"
click at [352, 148] on div "030E52E...C263.jpeg 577.22 KB" at bounding box center [372, 161] width 105 height 105
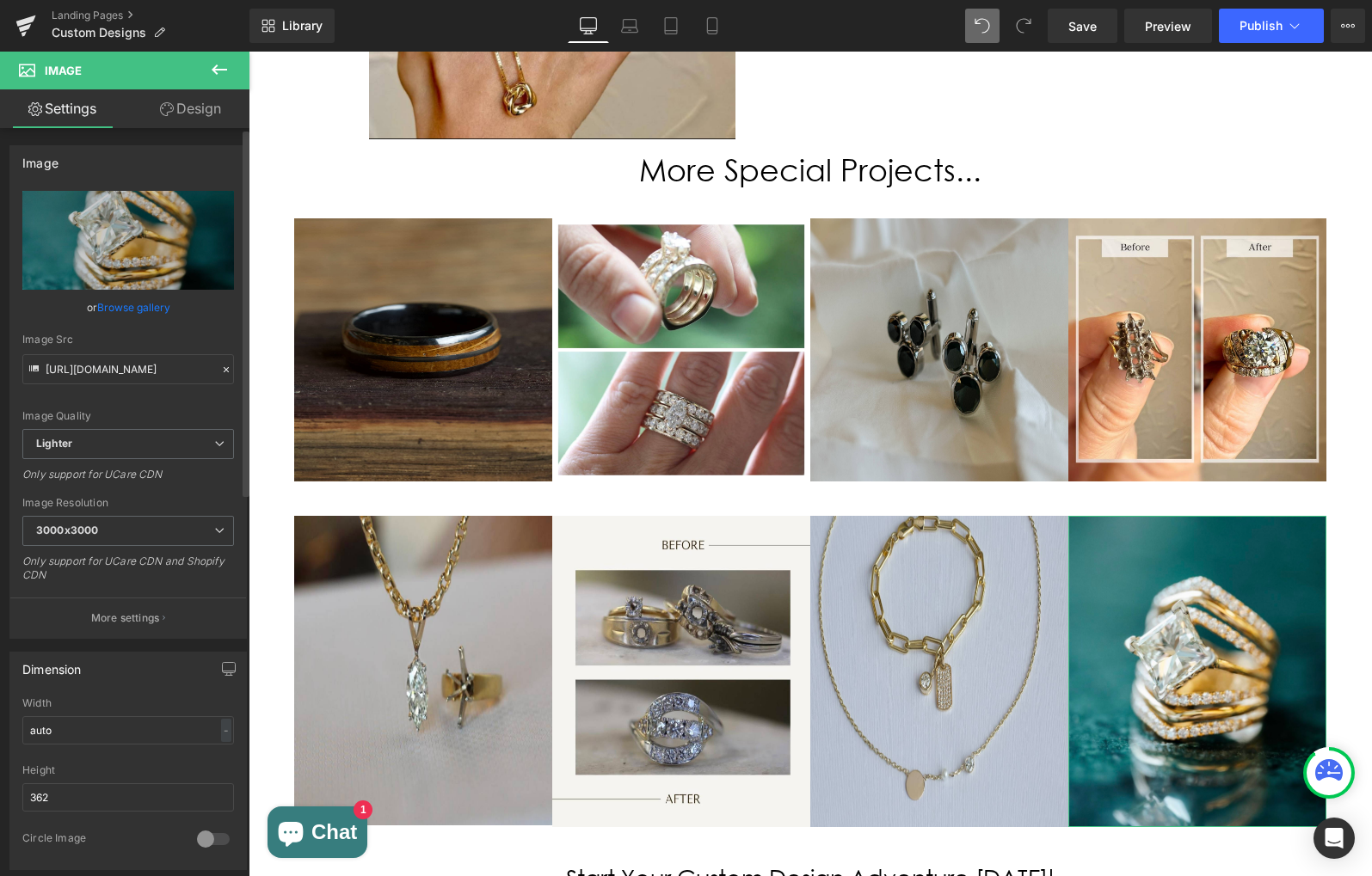
click at [142, 307] on link "Browse gallery" at bounding box center [133, 307] width 73 height 30
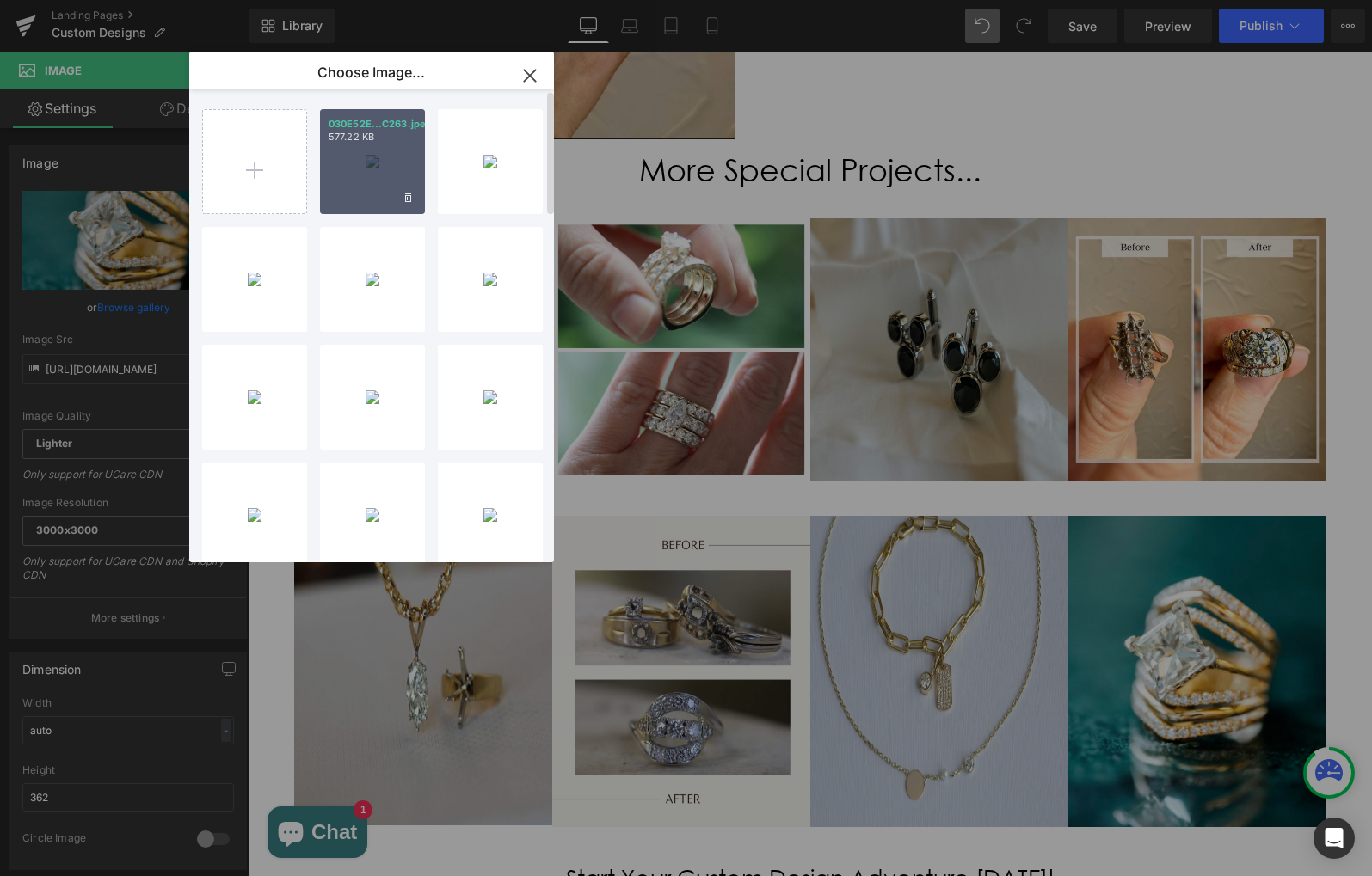
click at [374, 163] on div "030E52E...C263.jpeg 577.22 KB" at bounding box center [372, 161] width 105 height 105
type input "[URL][DOMAIN_NAME]"
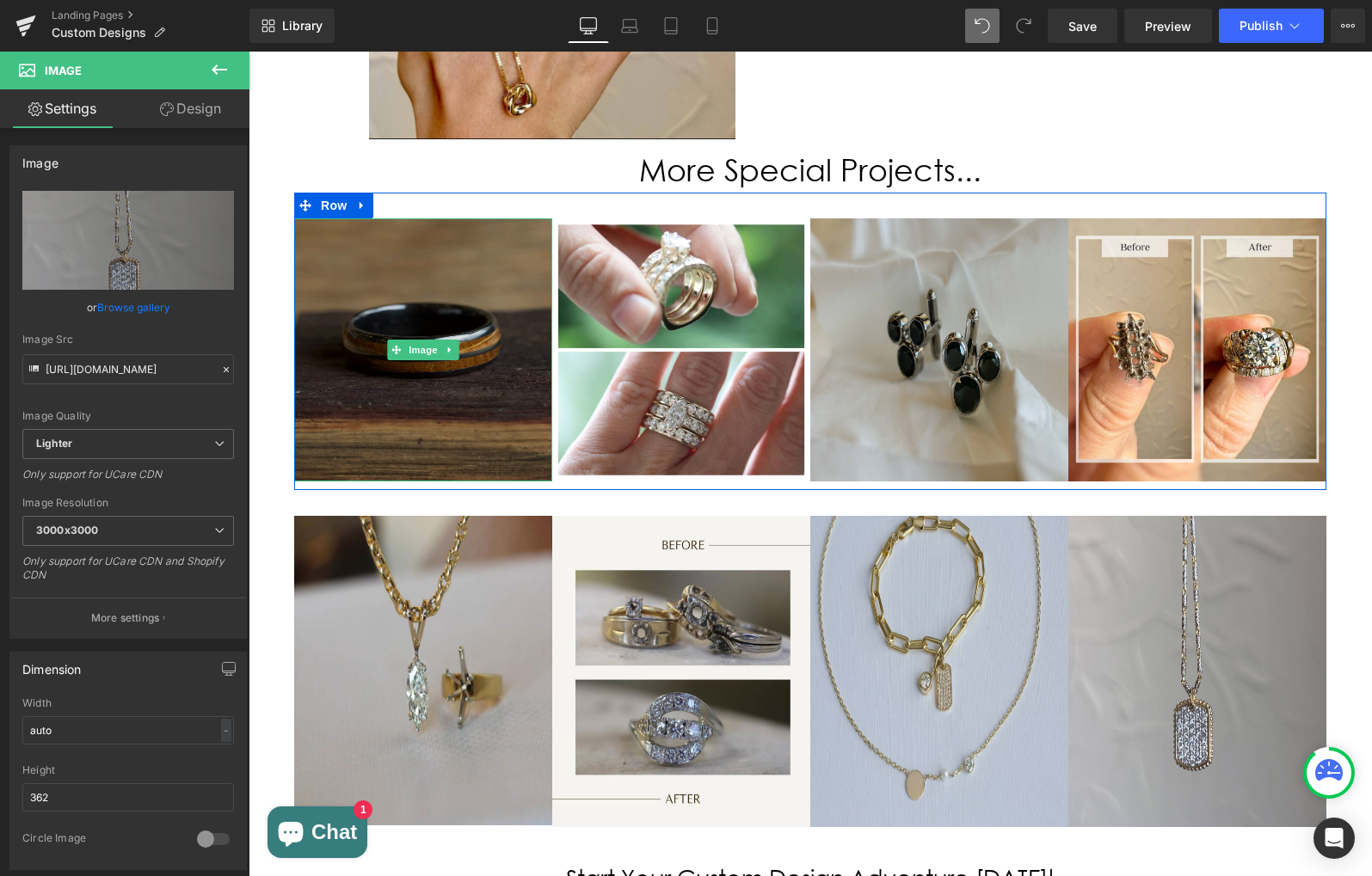
click at [410, 219] on img at bounding box center [422, 350] width 258 height 263
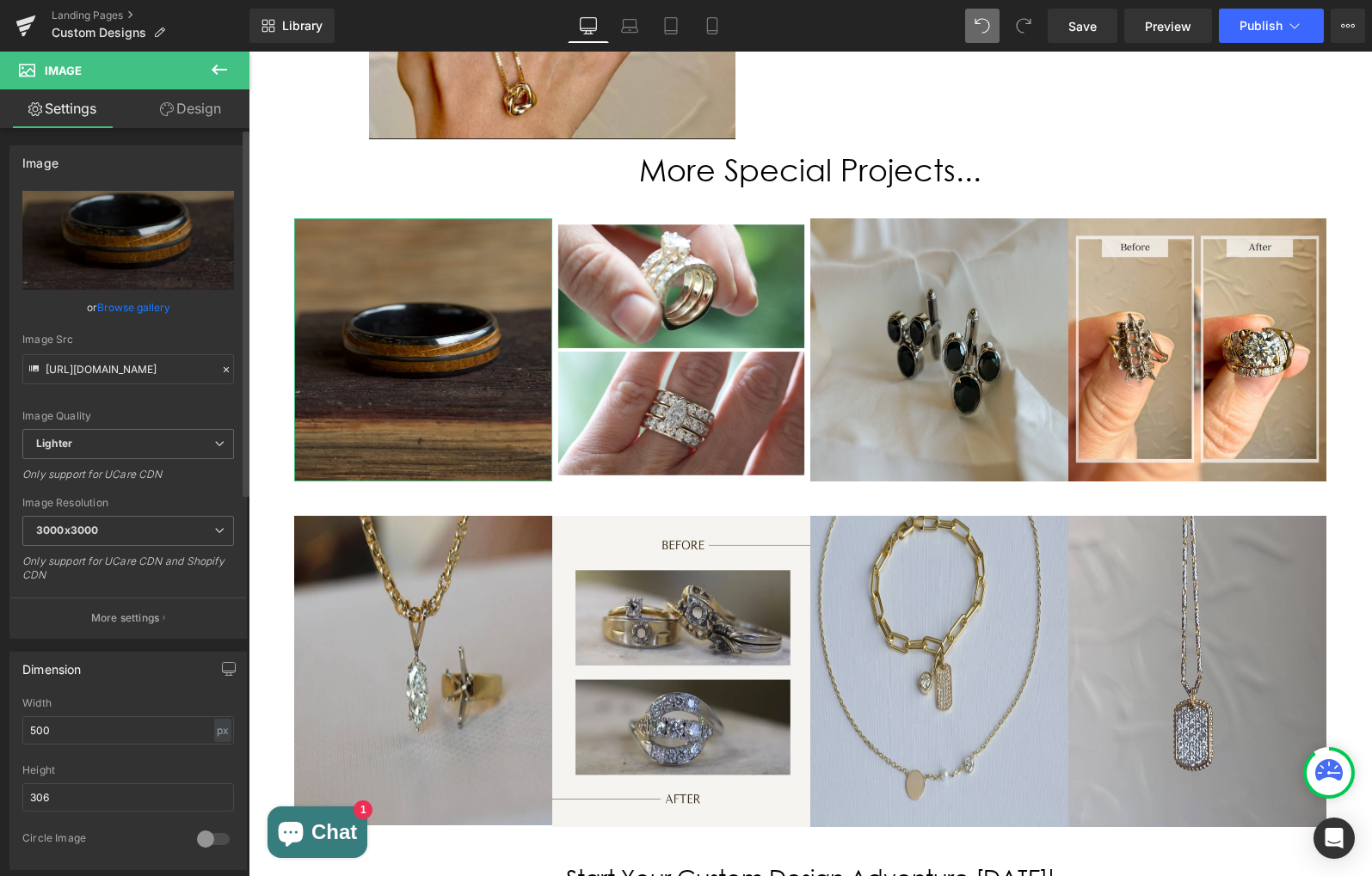
click at [132, 309] on link "Browse gallery" at bounding box center [133, 307] width 73 height 30
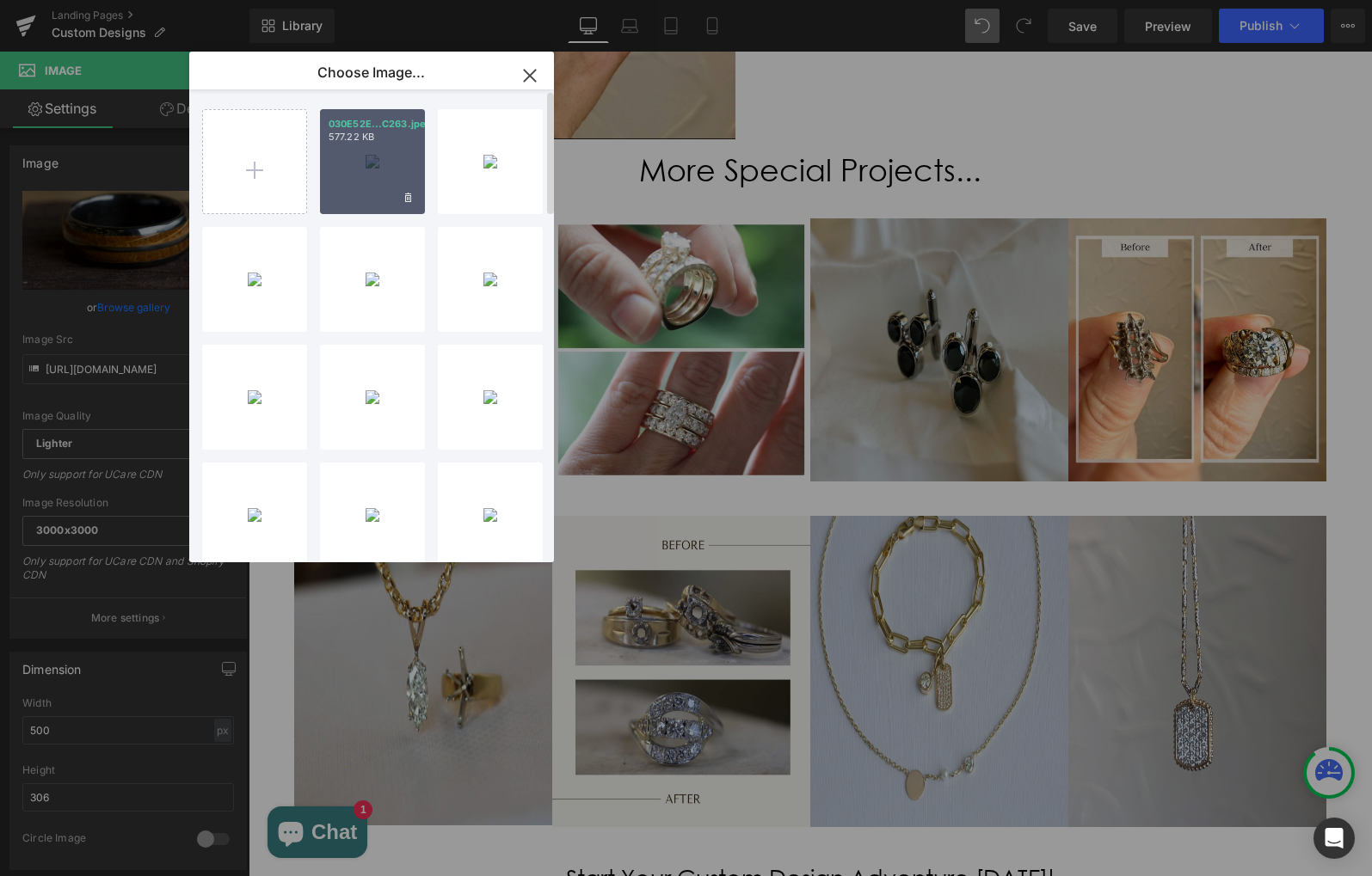
click at [369, 163] on div "030E52E...C263.jpeg 577.22 KB" at bounding box center [372, 161] width 105 height 105
type input "[URL][DOMAIN_NAME]"
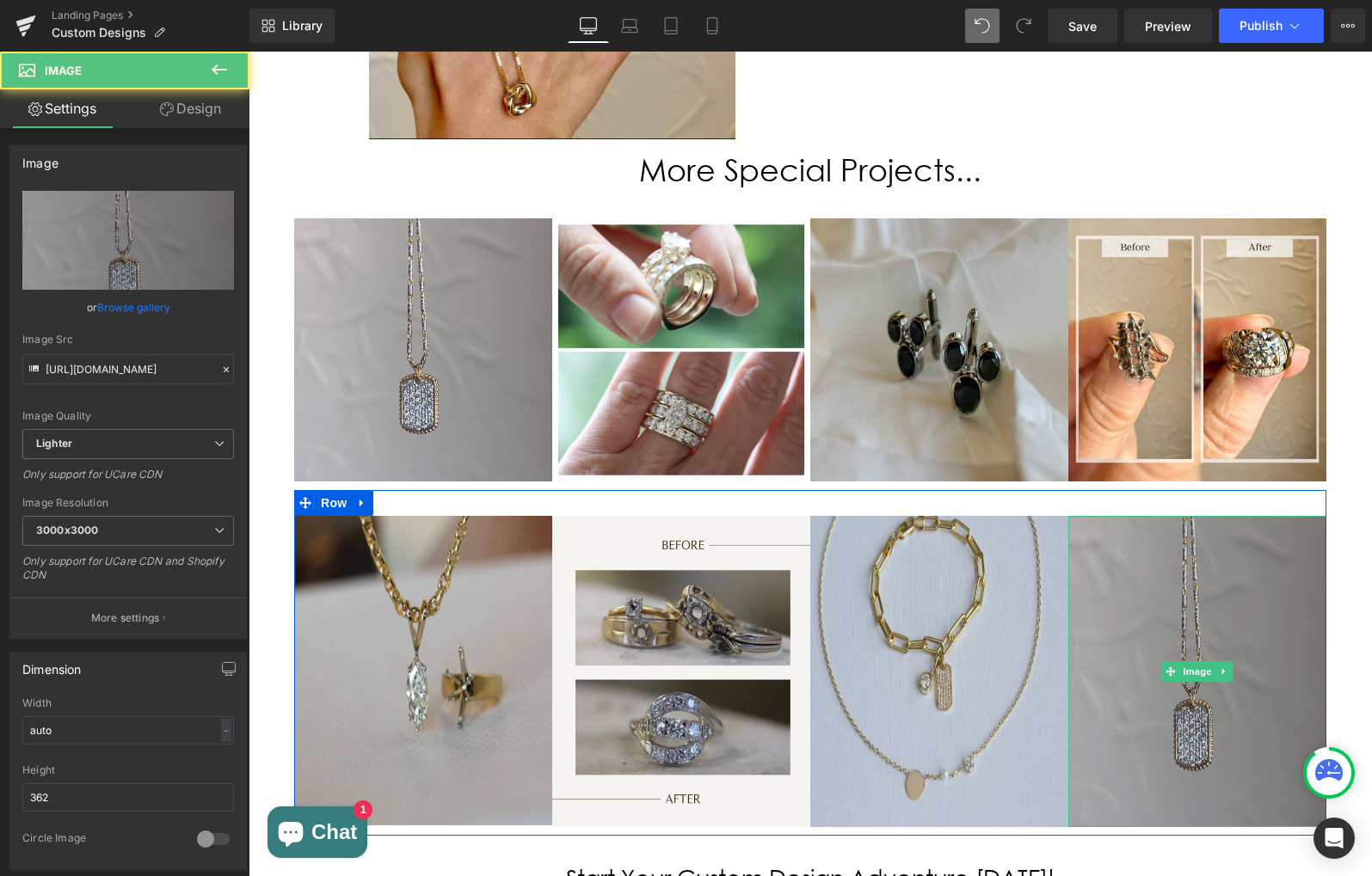
click at [1196, 516] on img at bounding box center [1196, 672] width 258 height 311
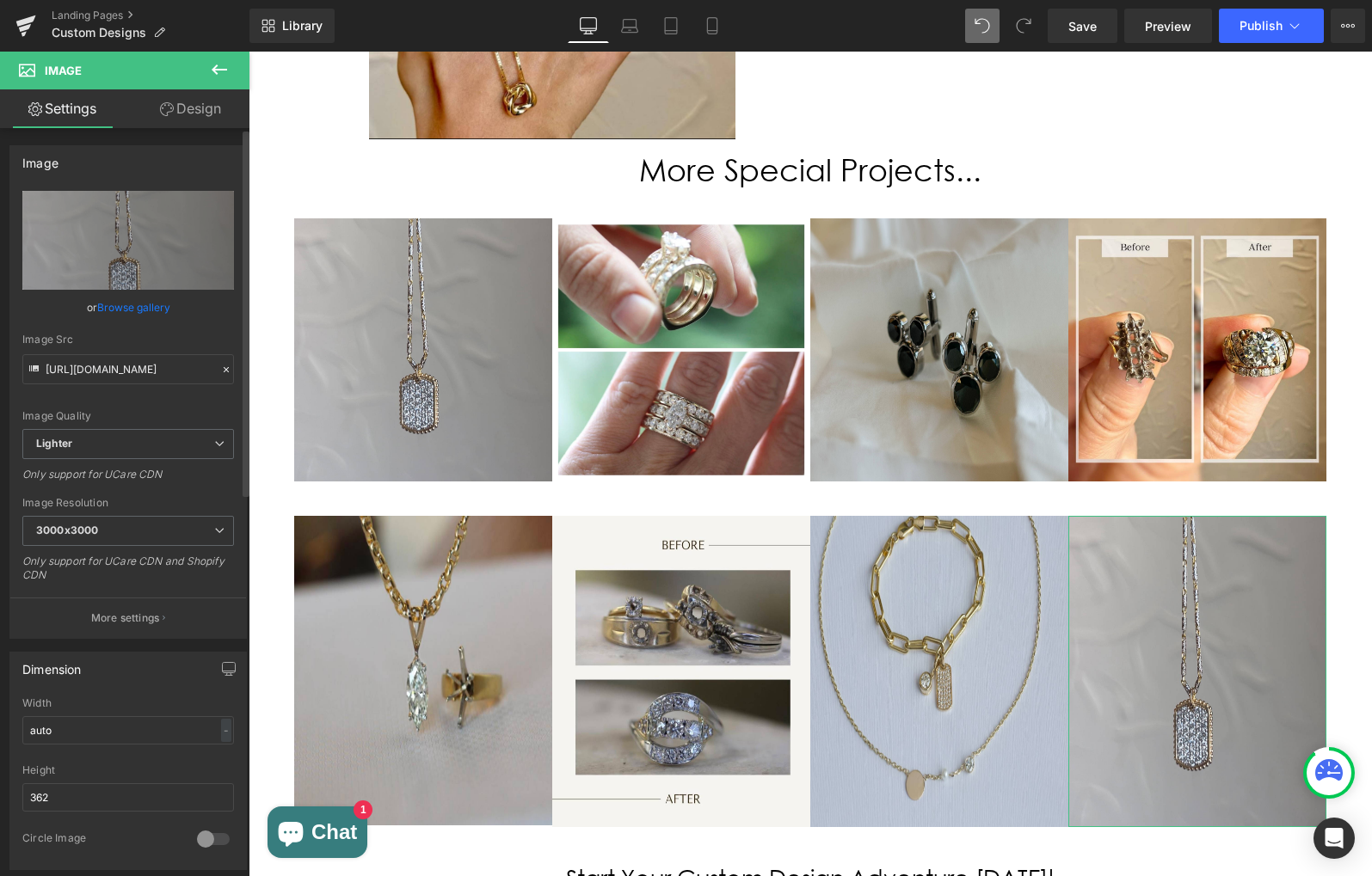
click at [116, 304] on link "Browse gallery" at bounding box center [133, 307] width 73 height 30
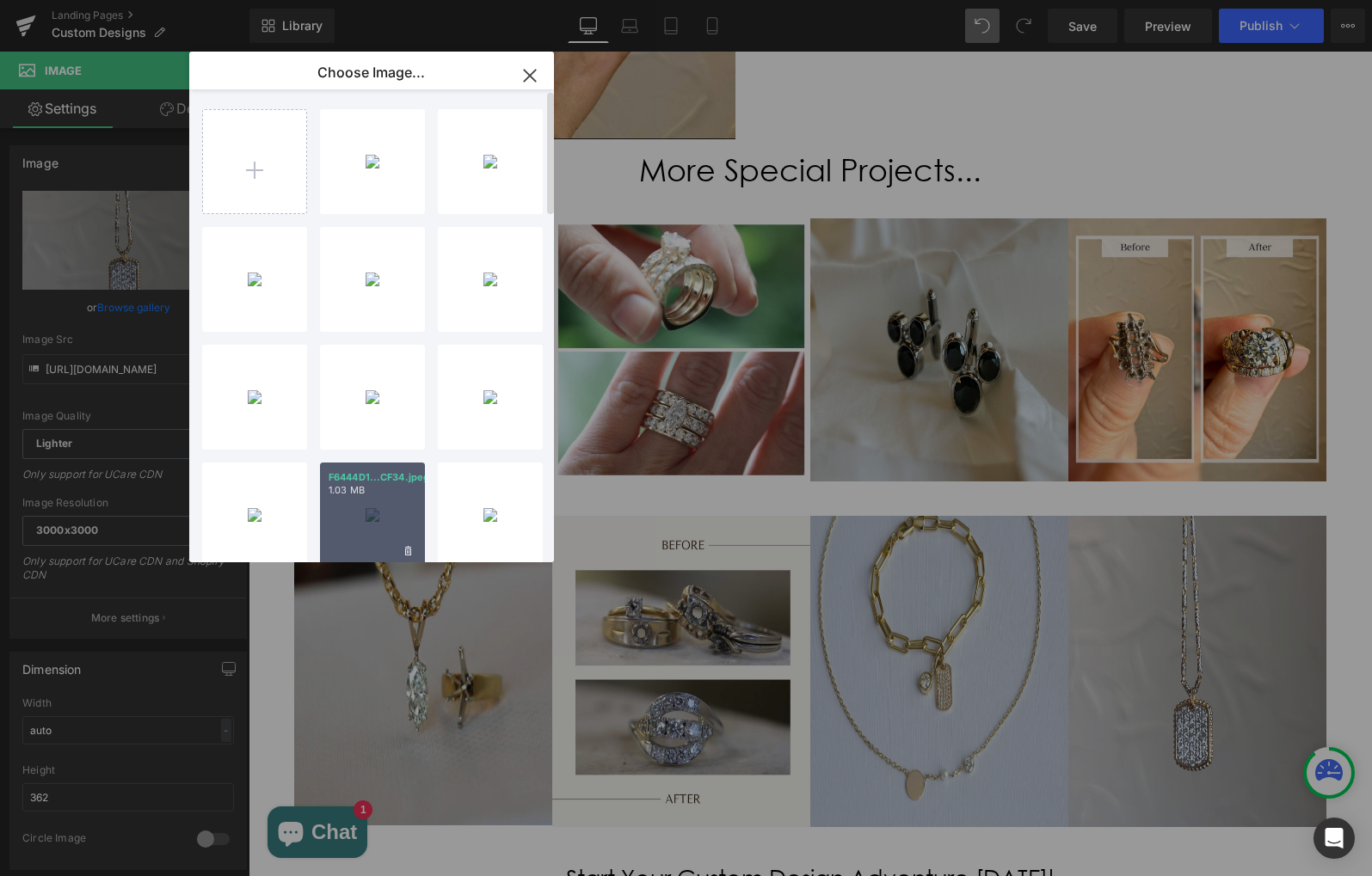
click at [369, 503] on div "F6444D1...CF34.jpeg 1.03 MB" at bounding box center [372, 515] width 105 height 105
type input "[URL][DOMAIN_NAME]"
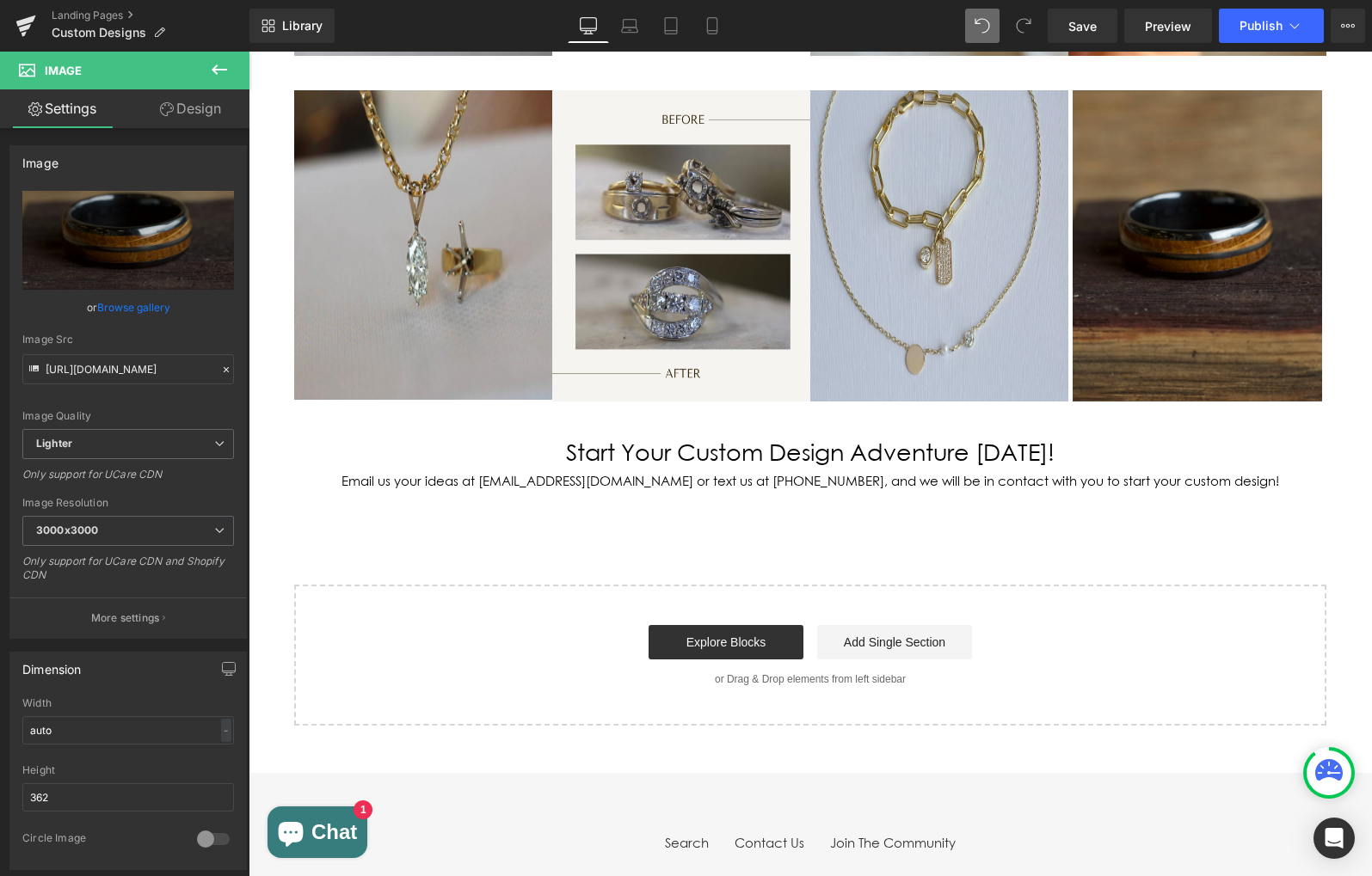
scroll to position [3028, 0]
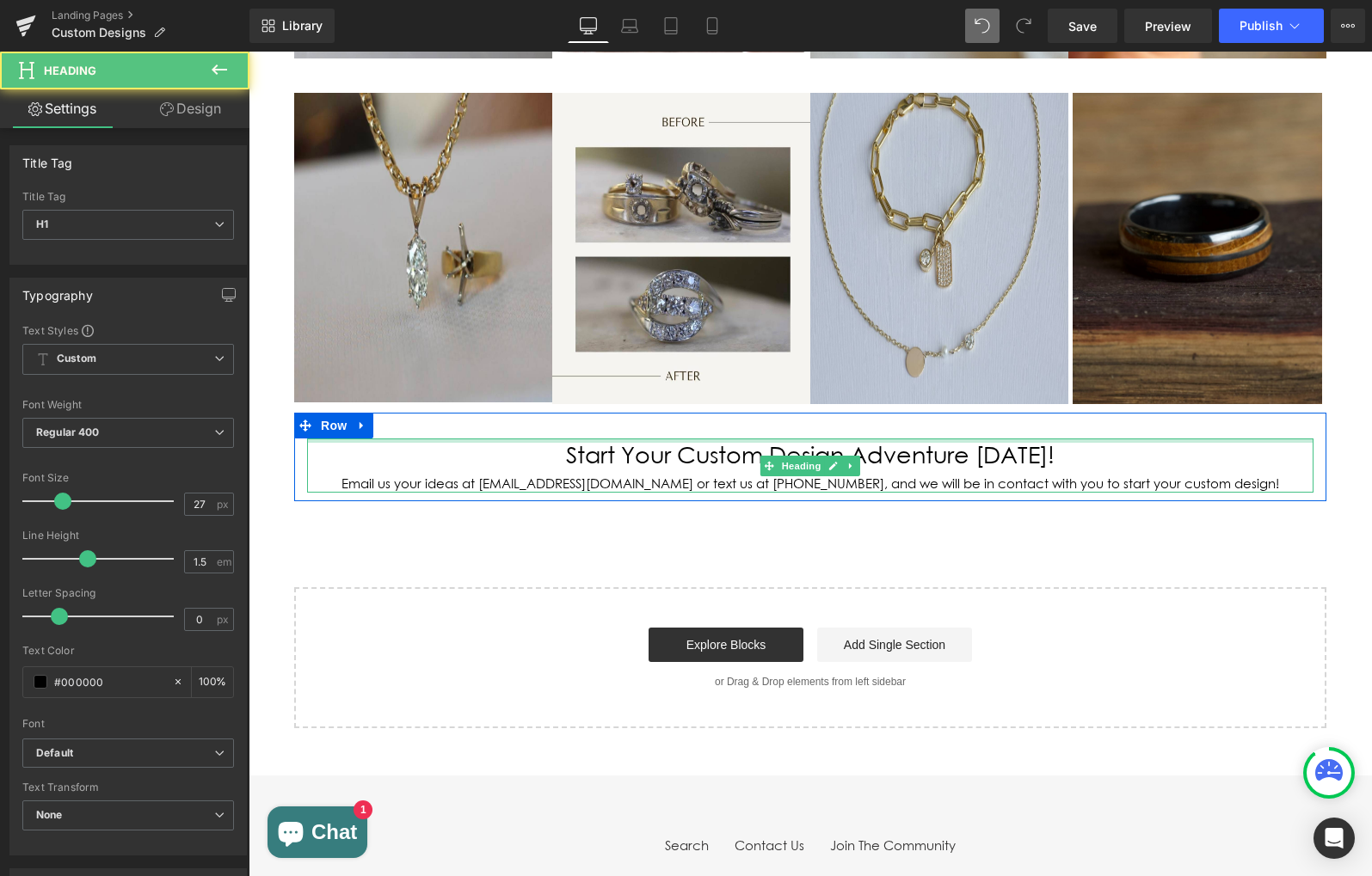
click at [602, 438] on div "Start Your Custom Design Adventure [DATE]! Email us your ideas at [EMAIL_ADDRES…" at bounding box center [810, 466] width 1006 height 54
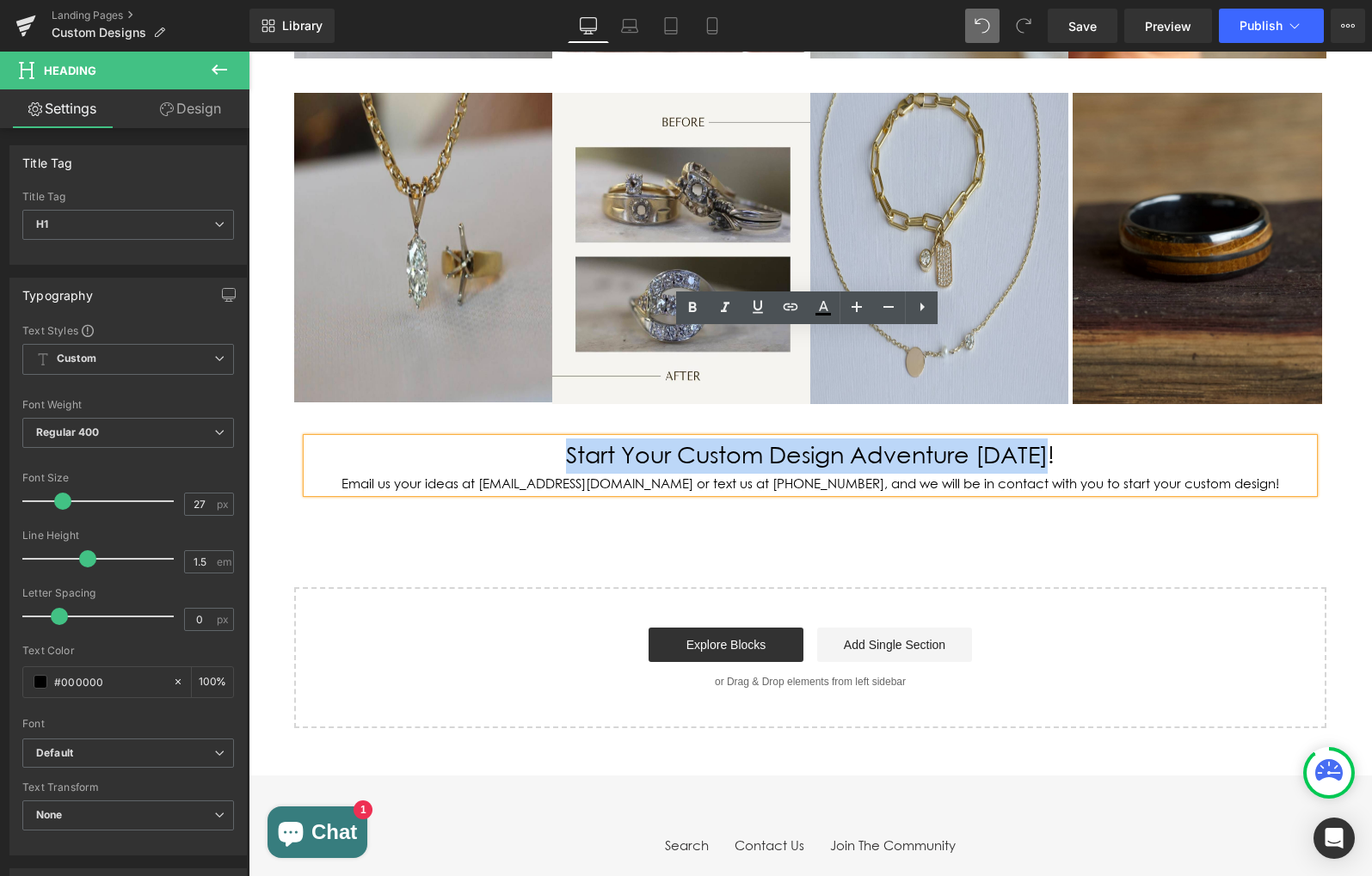
drag, startPoint x: 577, startPoint y: 341, endPoint x: 1043, endPoint y: 328, distance: 466.2
click at [1043, 438] on div "Start Your Custom Design Adventure [DATE]! Email us your ideas at [EMAIL_ADDRES…" at bounding box center [810, 466] width 1006 height 54
paste div
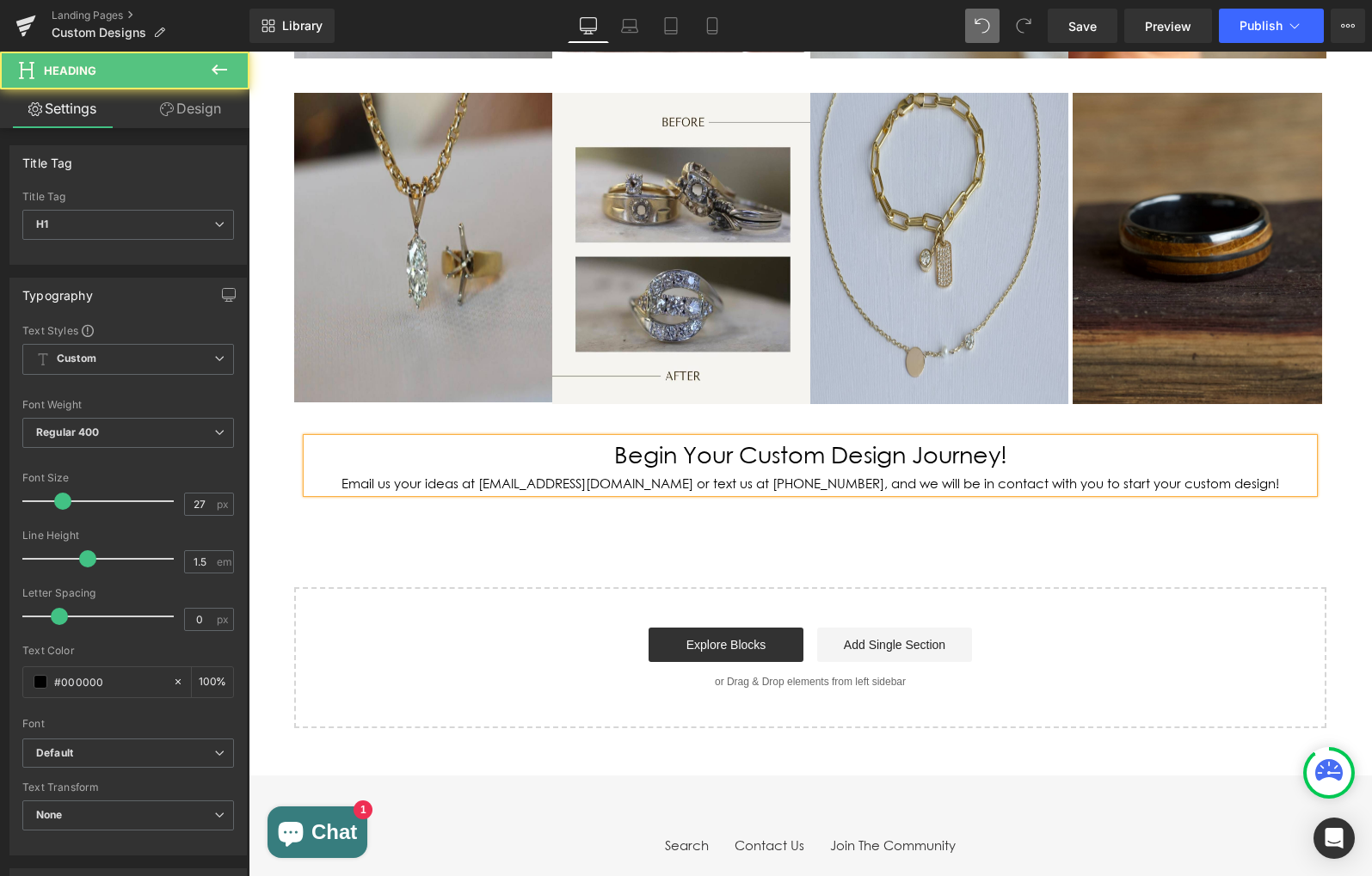
drag, startPoint x: 369, startPoint y: 370, endPoint x: 1371, endPoint y: 398, distance: 1002.4
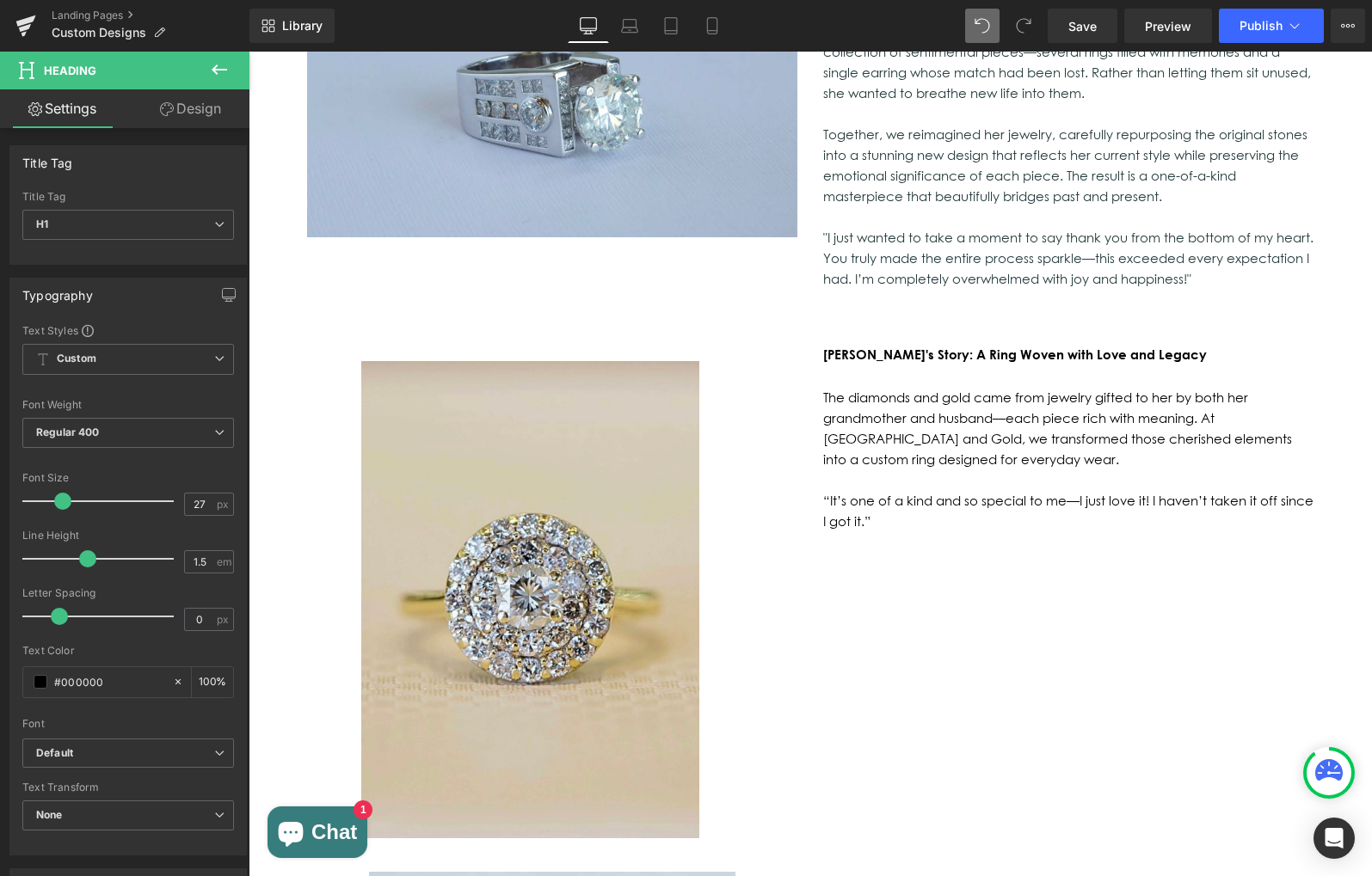
scroll to position [1454, 0]
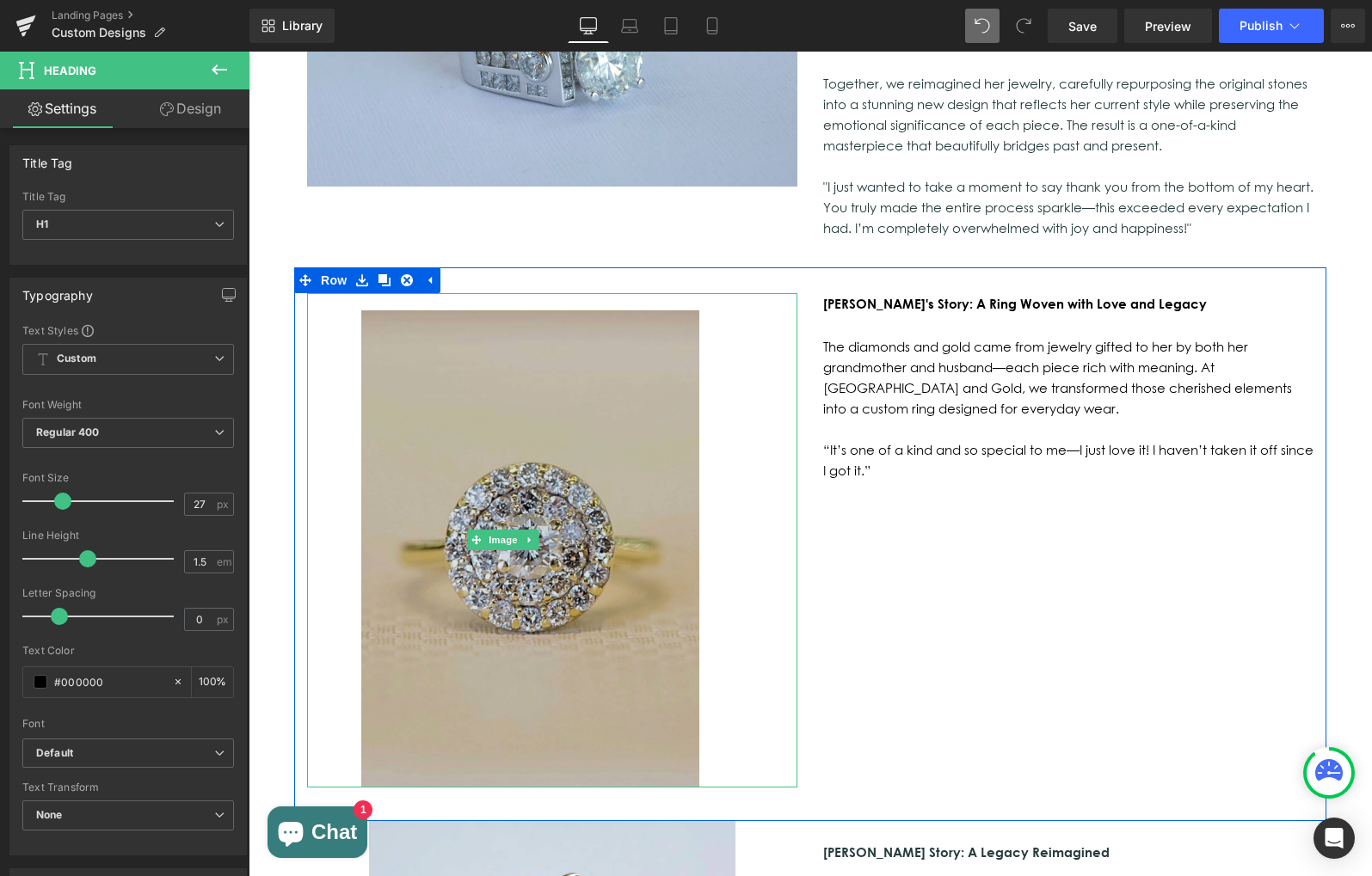
click at [465, 349] on img at bounding box center [503, 541] width 392 height 495
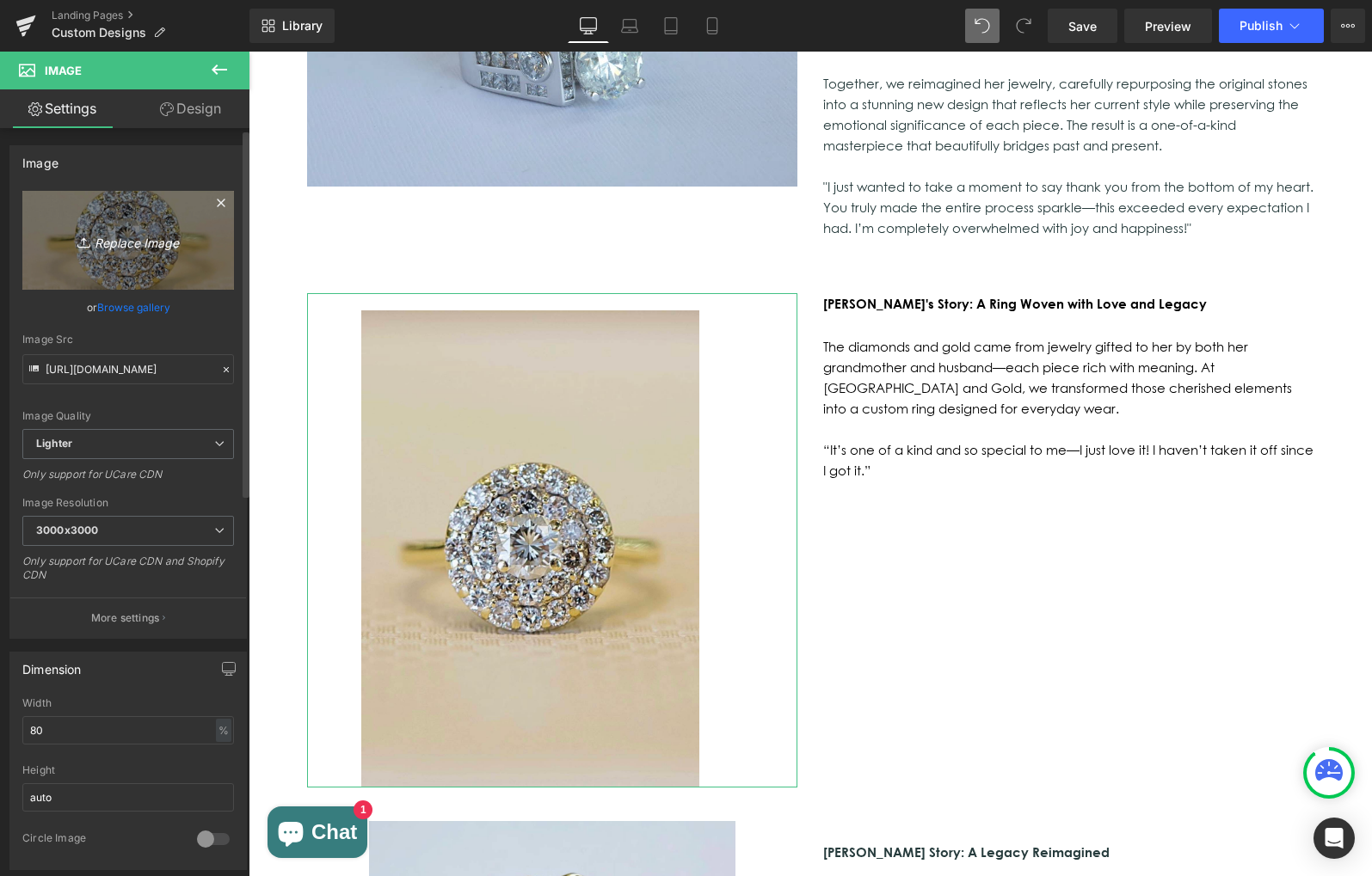
scroll to position [2, 0]
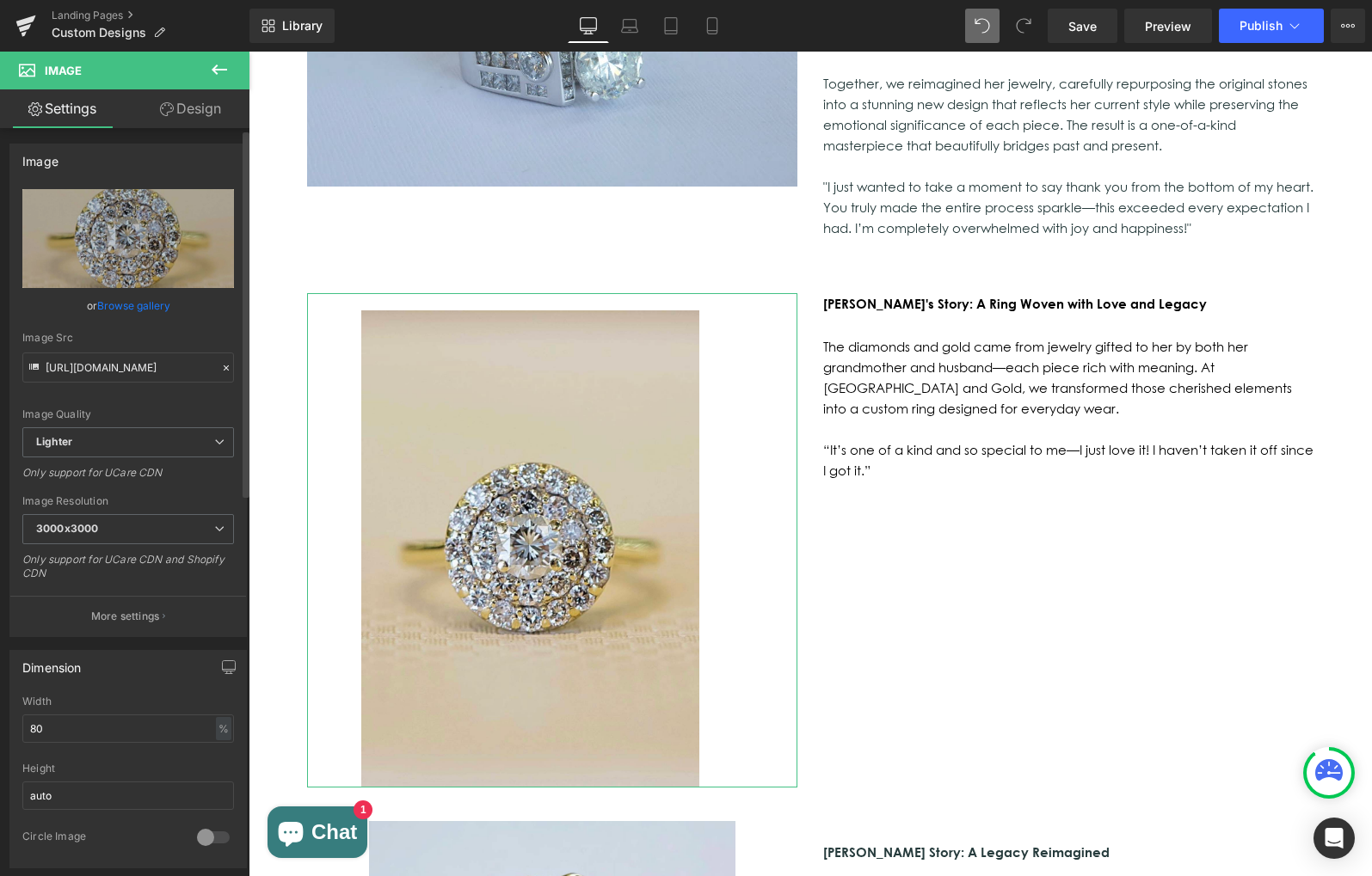
click at [123, 307] on link "Browse gallery" at bounding box center [133, 305] width 73 height 30
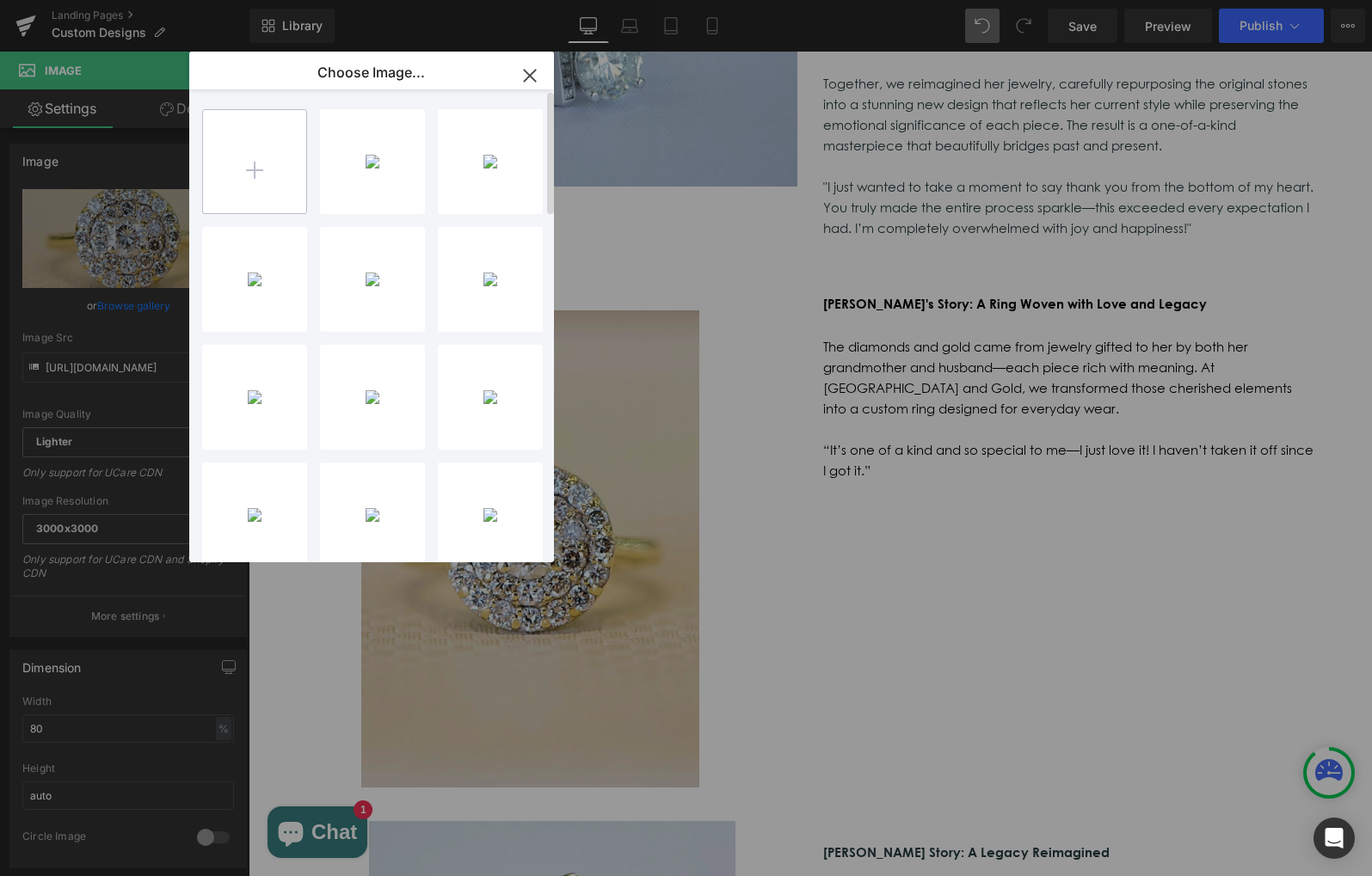
click at [251, 160] on input "file" at bounding box center [255, 161] width 103 height 103
type input "C:\fakepath\IMG_0689.jpg"
click at [371, 177] on div "IMG_068...0689.jpg 175.30 KB" at bounding box center [372, 161] width 105 height 105
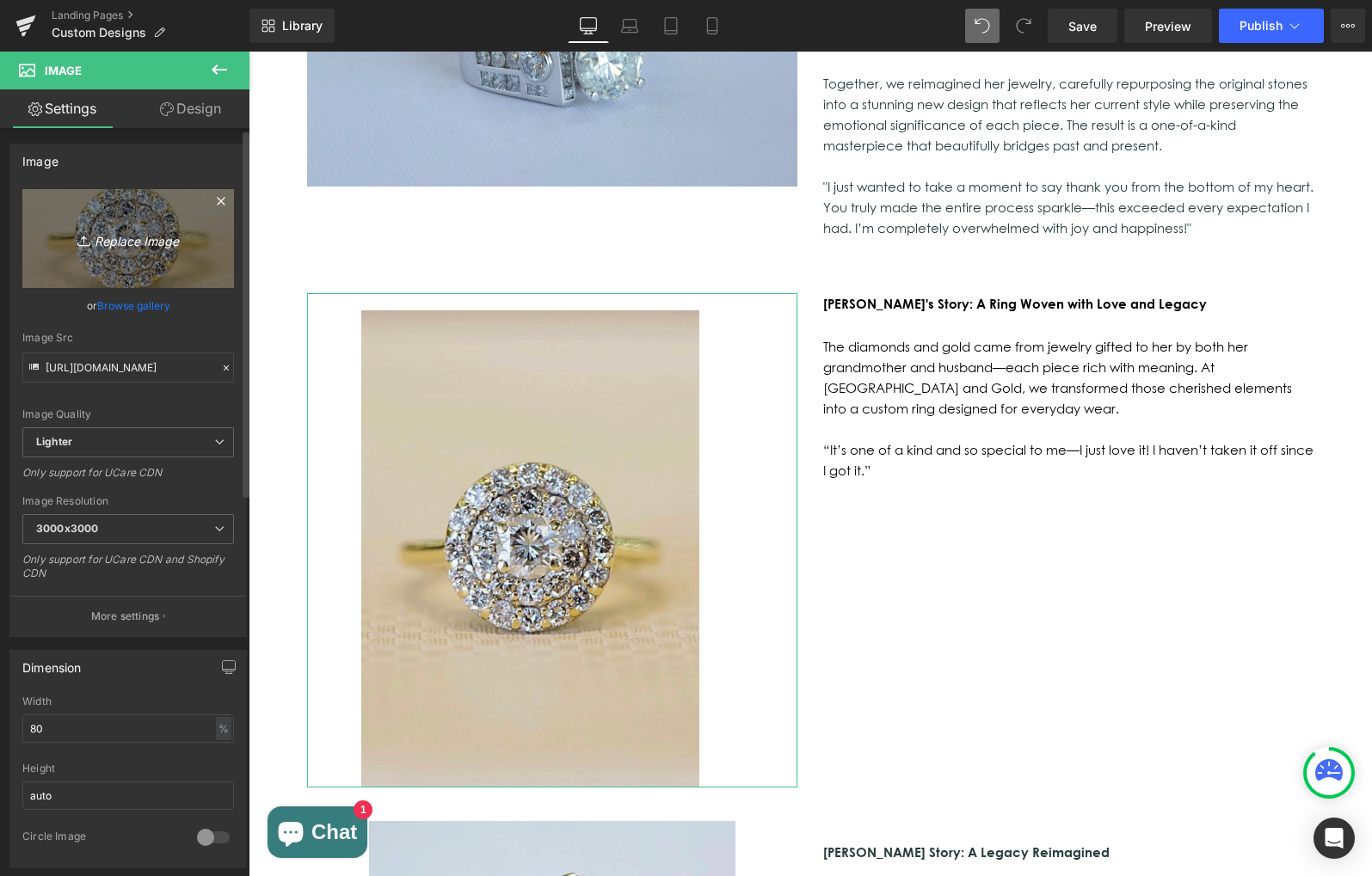
click at [160, 222] on link "Replace Image" at bounding box center [128, 239] width 212 height 99
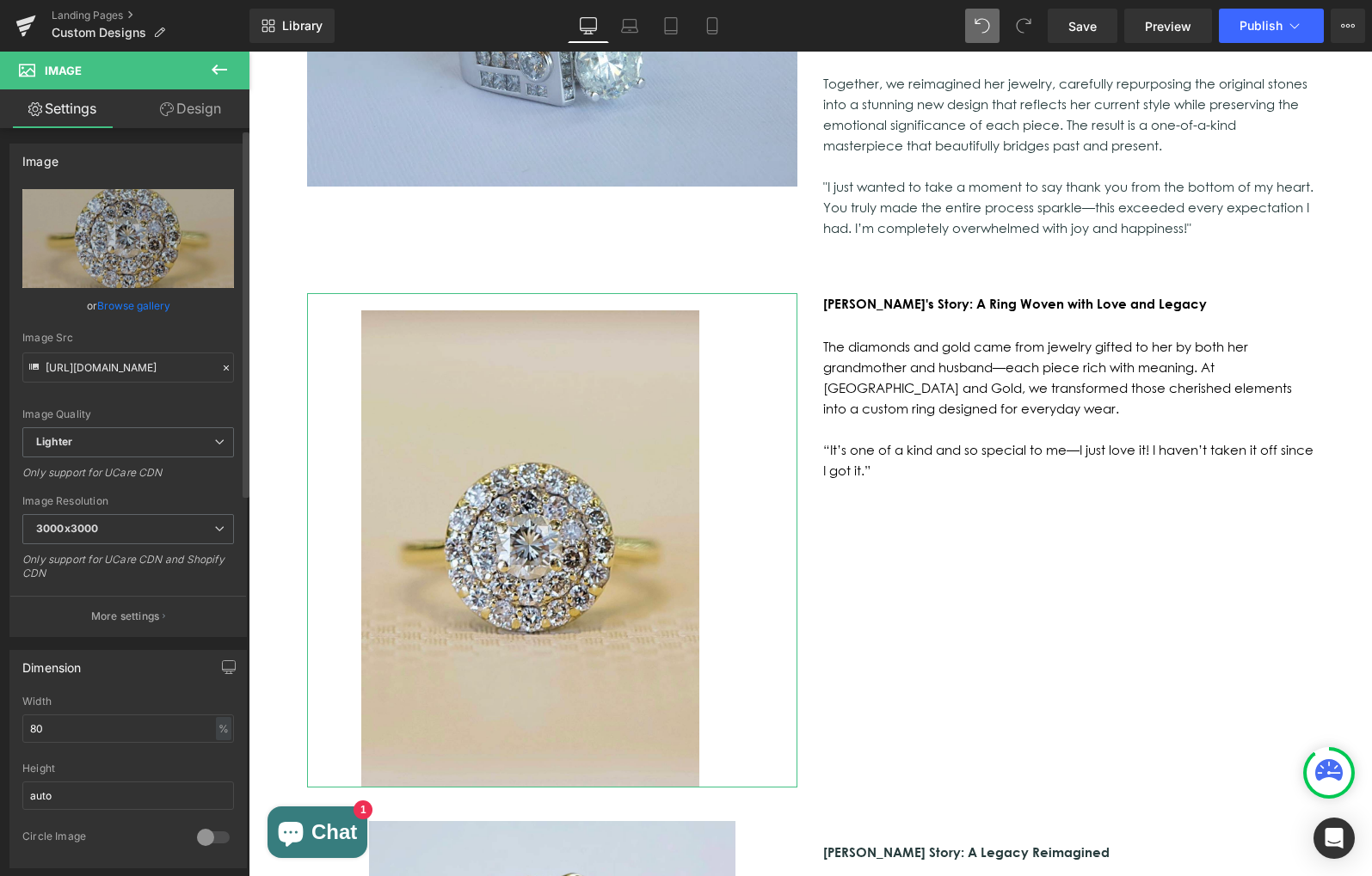
click at [119, 301] on link "Browse gallery" at bounding box center [133, 305] width 73 height 30
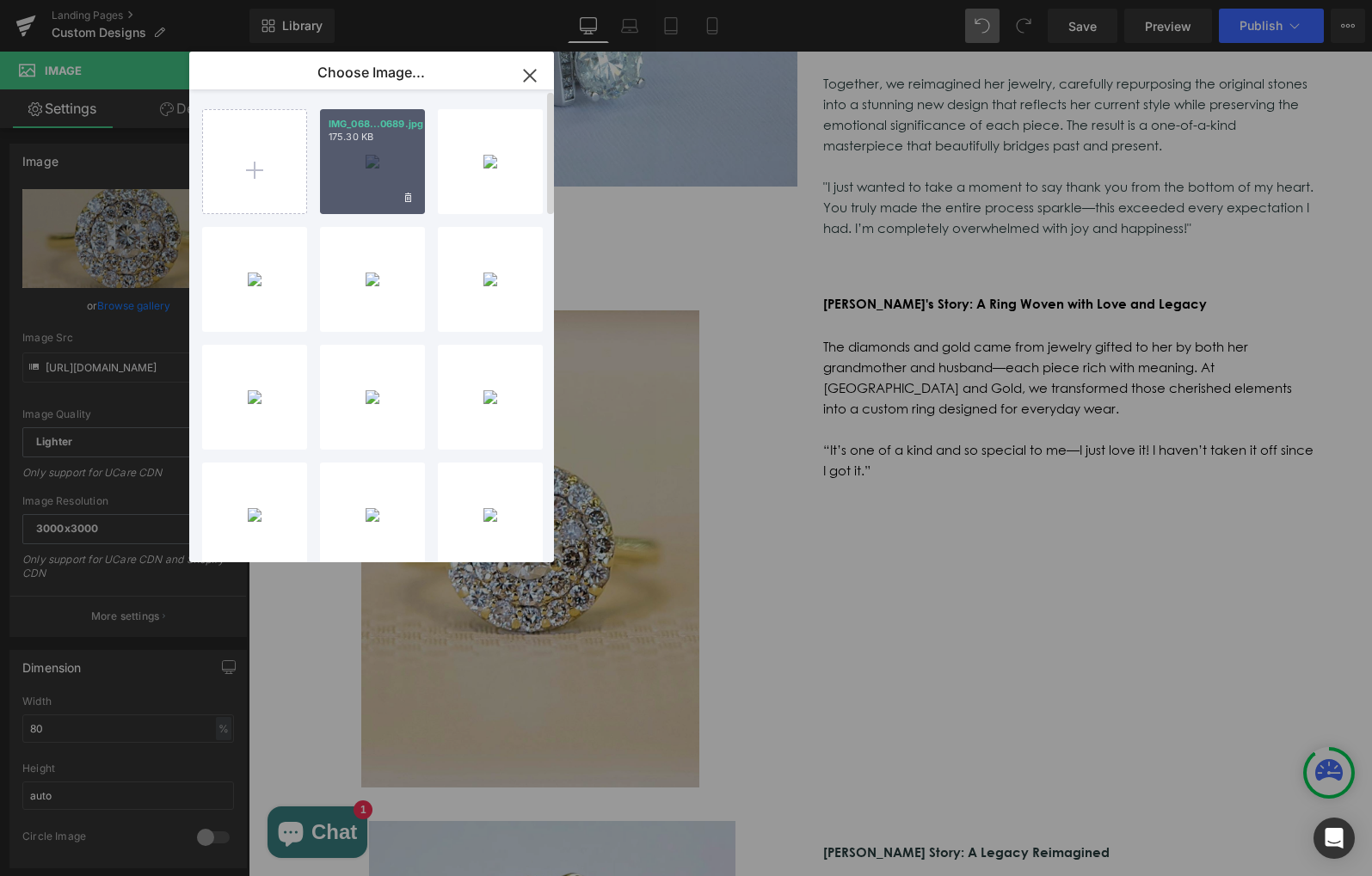
click at [363, 157] on div "IMG_068...0689.jpg 175.30 KB" at bounding box center [372, 161] width 105 height 105
type input "[URL][DOMAIN_NAME]"
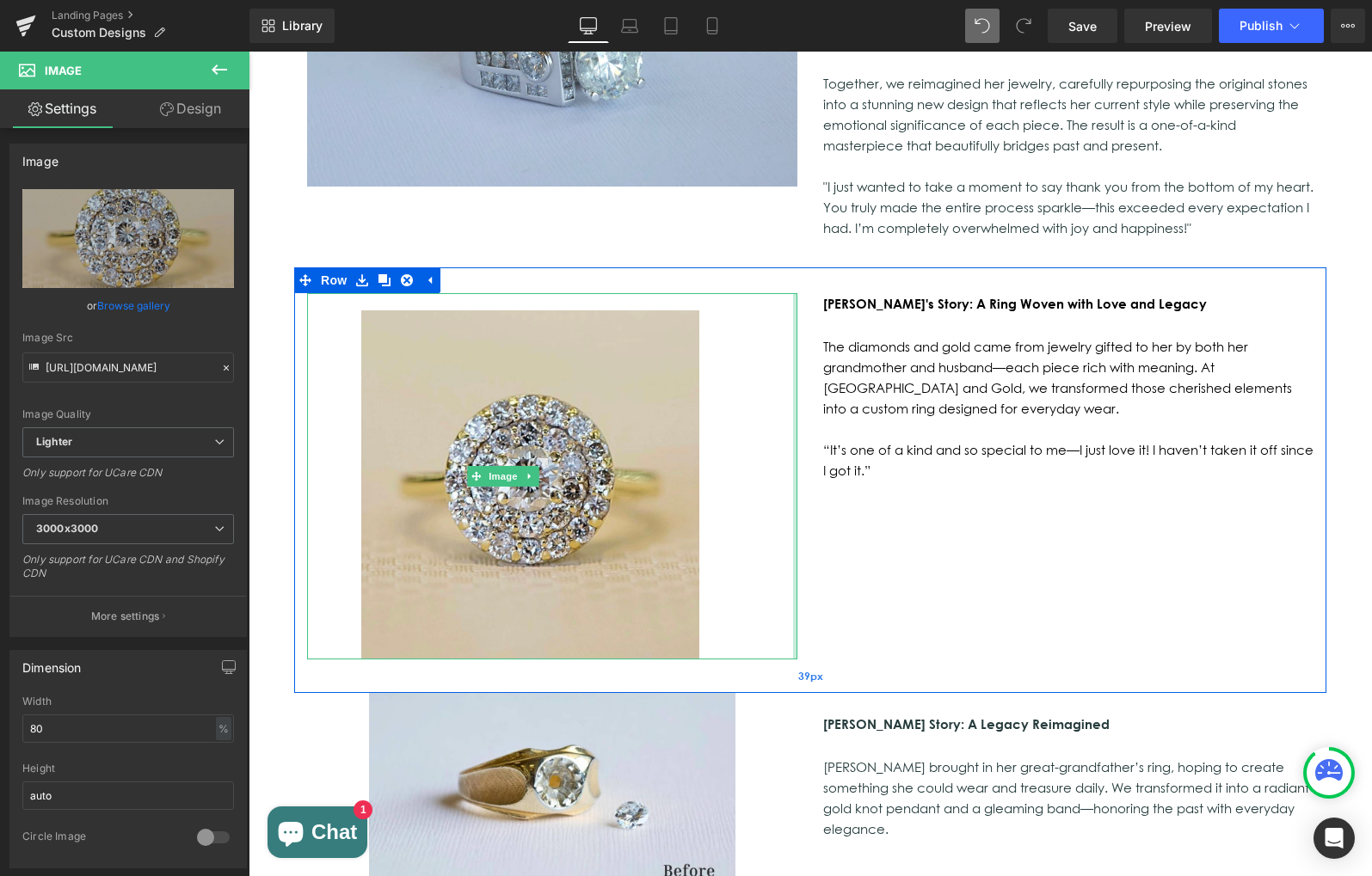
drag, startPoint x: 792, startPoint y: 546, endPoint x: 797, endPoint y: 554, distance: 9.4
click at [797, 554] on div "Image 63px [PERSON_NAME]'s Story: A Ring Woven with Love and Legacy The diamond…" at bounding box center [809, 480] width 1032 height 426
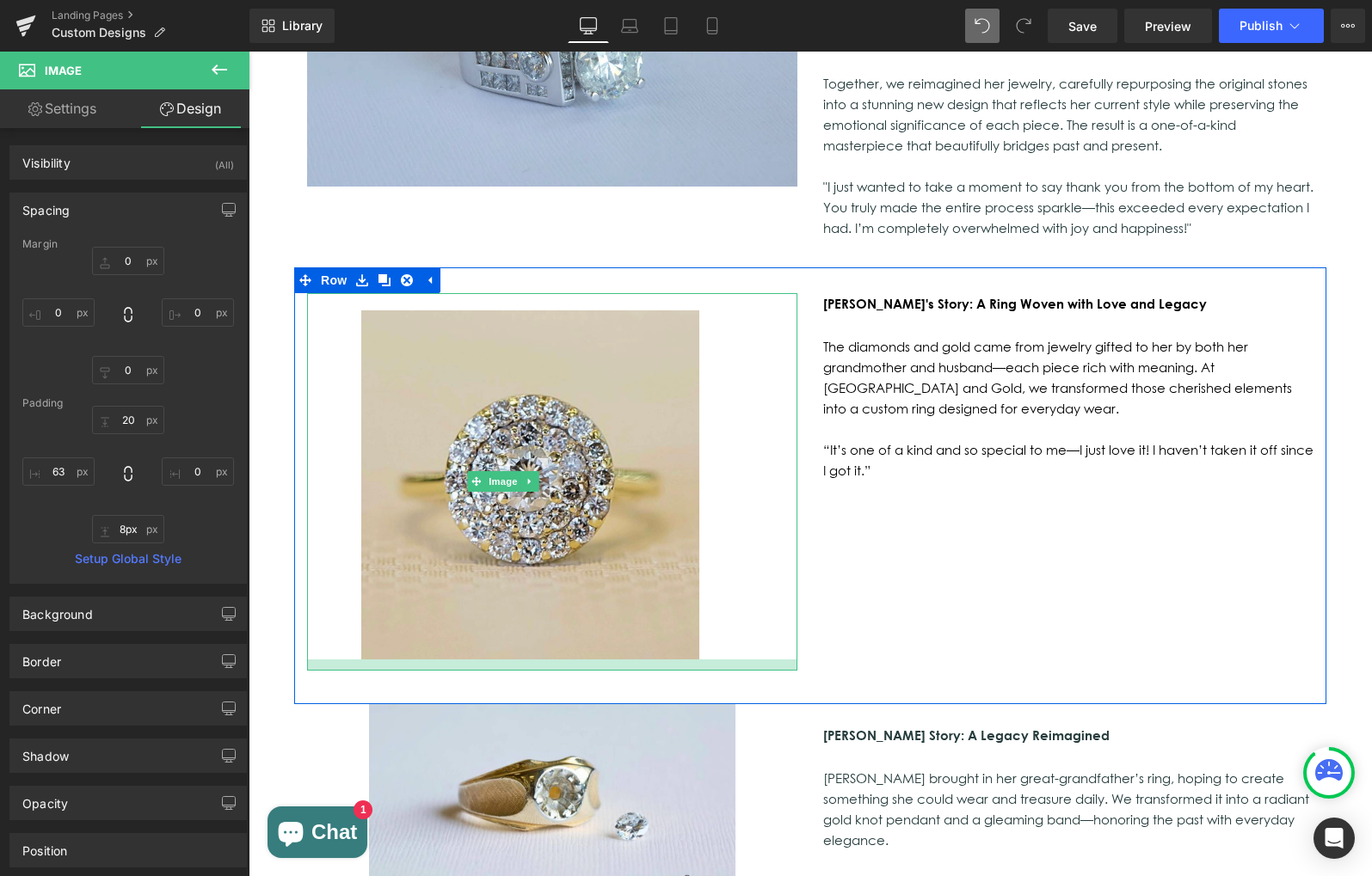
type input "7px"
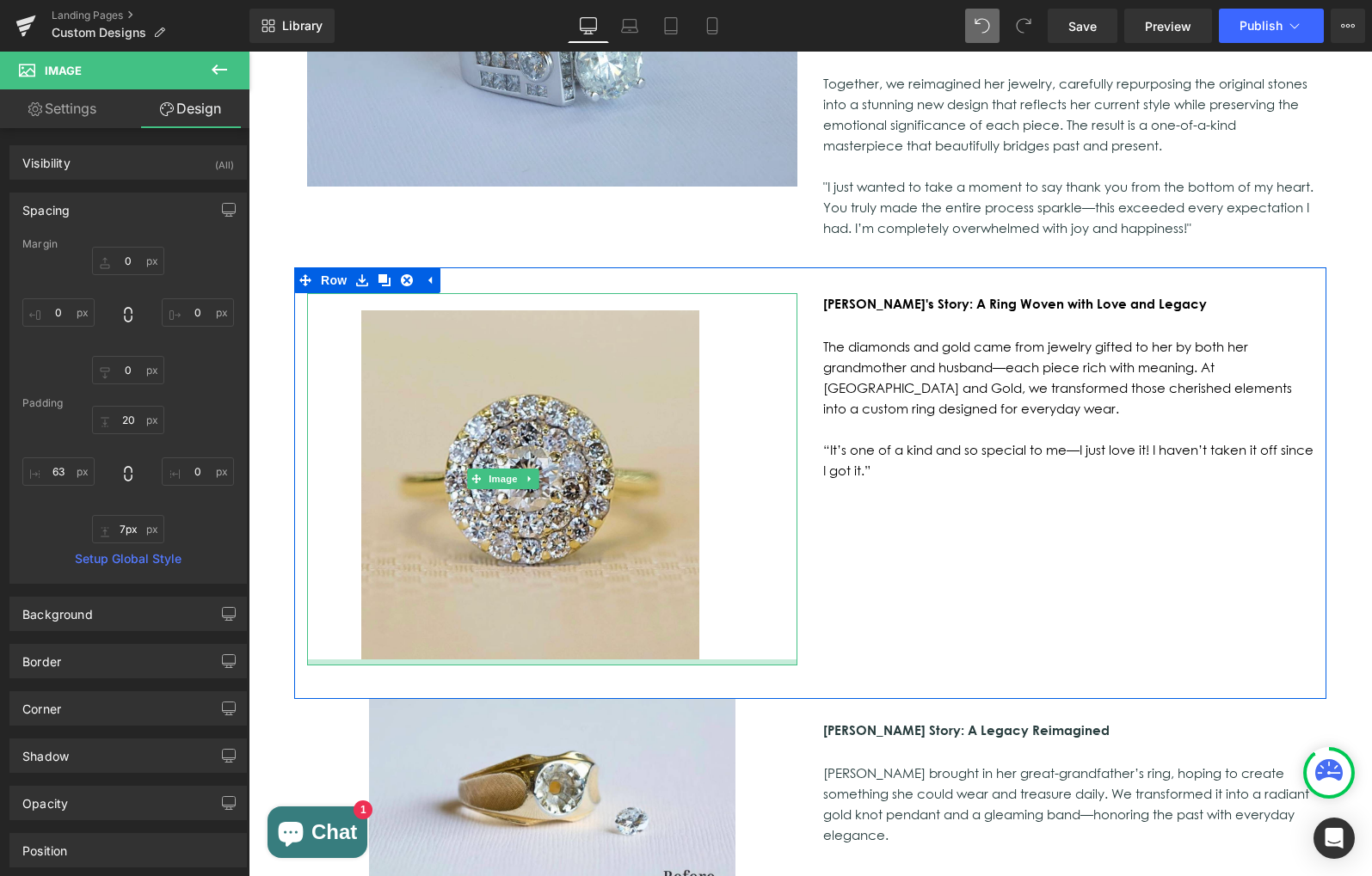
drag, startPoint x: 785, startPoint y: 548, endPoint x: 803, endPoint y: 553, distance: 18.7
click at [812, 554] on div "Image 63px [PERSON_NAME]'s Story: A Ring Woven with Love and Legacy The diamond…" at bounding box center [809, 483] width 1032 height 432
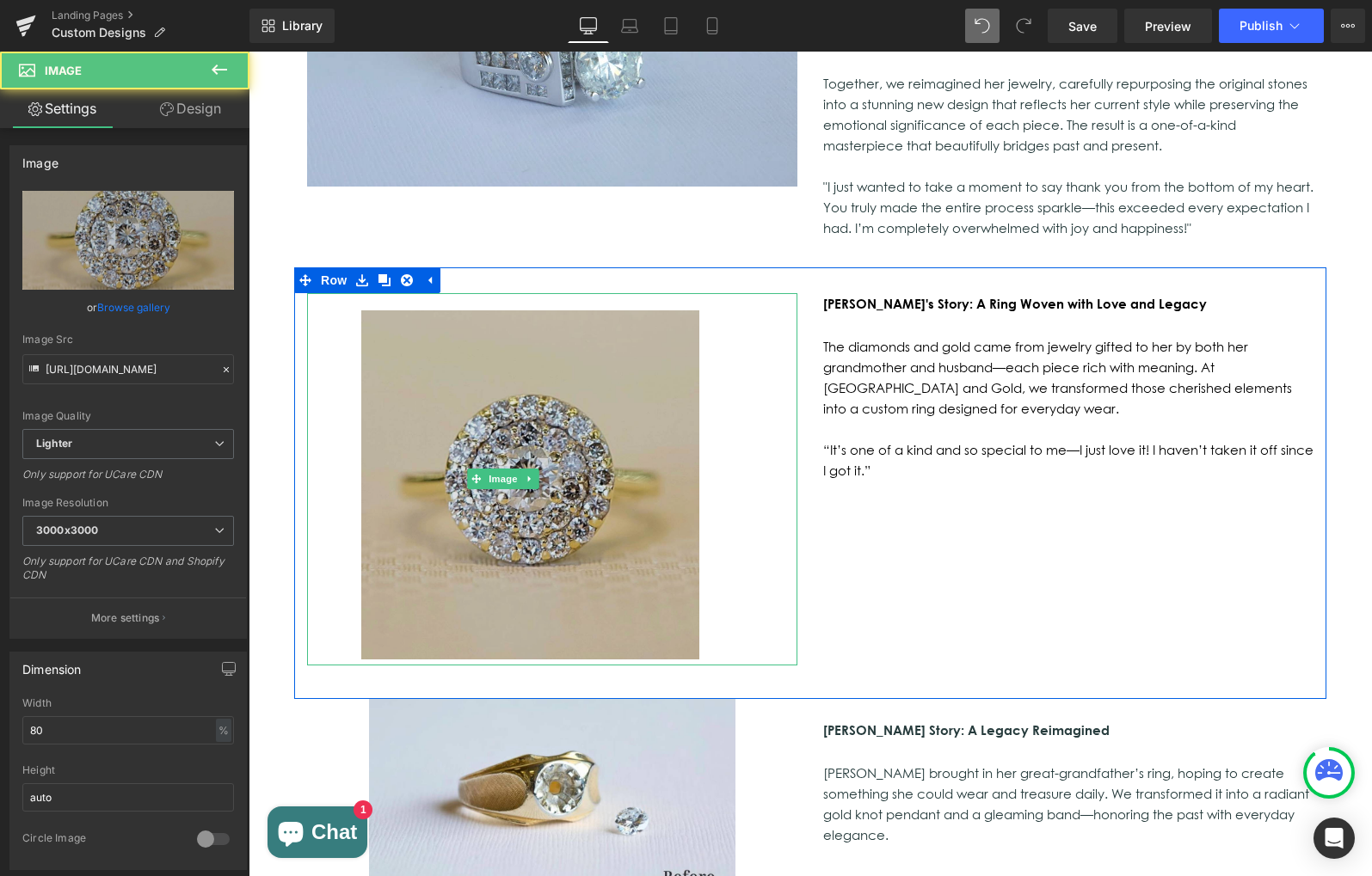
click at [450, 294] on img at bounding box center [503, 479] width 392 height 372
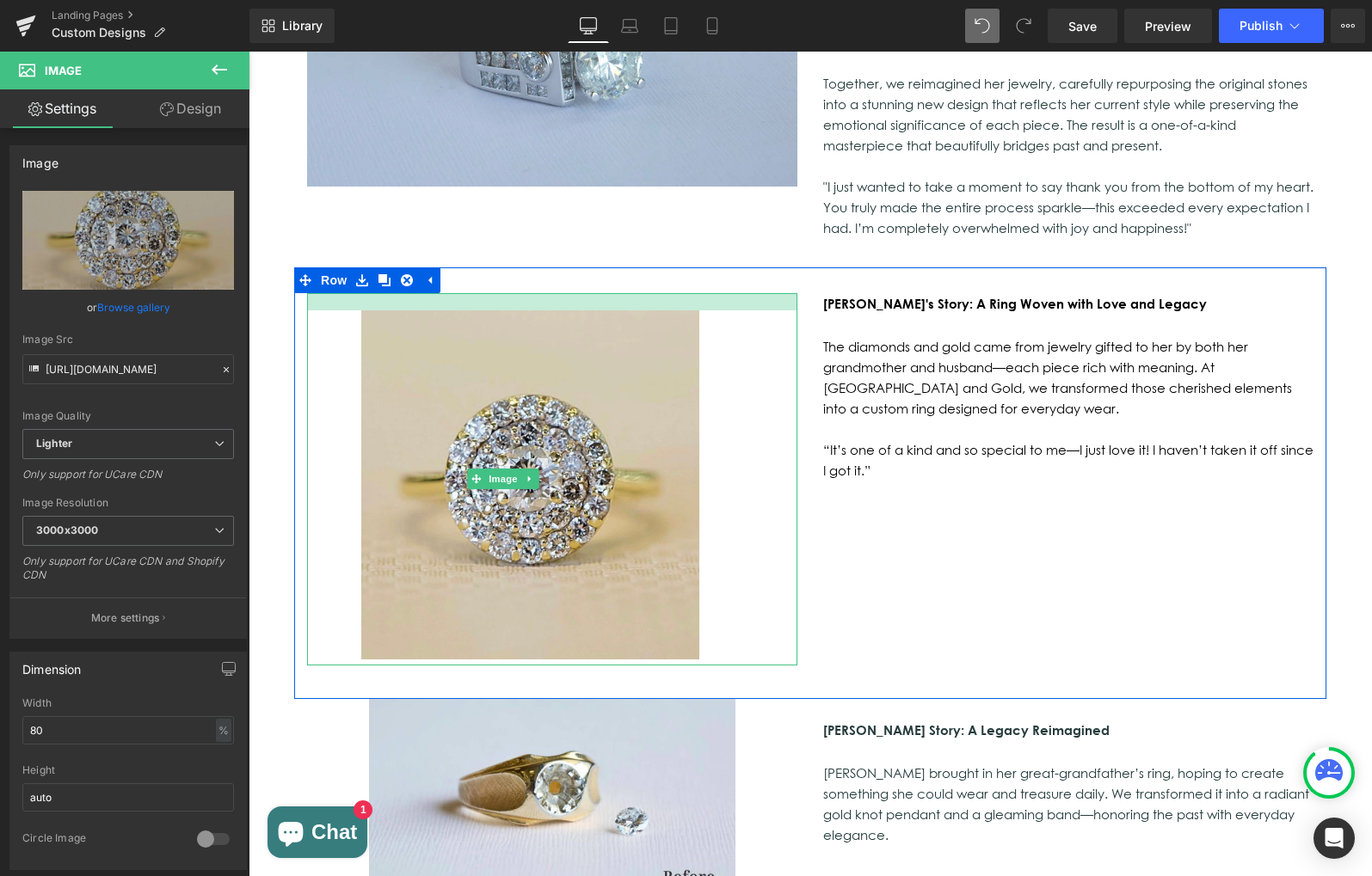
drag, startPoint x: 694, startPoint y: 202, endPoint x: 739, endPoint y: 202, distance: 45.0
click at [739, 294] on div at bounding box center [552, 302] width 490 height 18
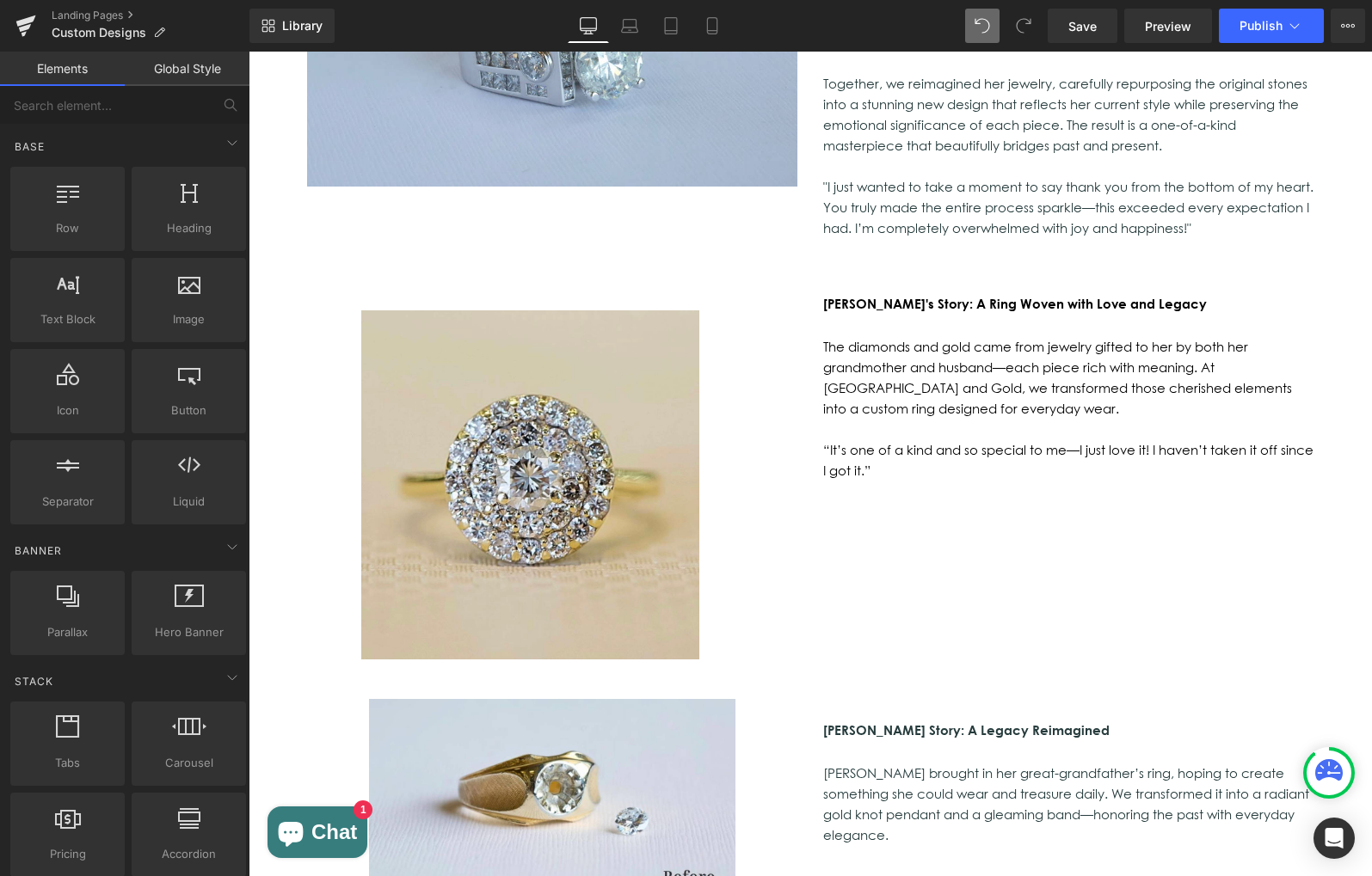
click at [280, 323] on div "Custom Design Projects Jewelry Inspired by Beauty, Emotion, and Your Unique Lov…" at bounding box center [810, 502] width 1123 height 3395
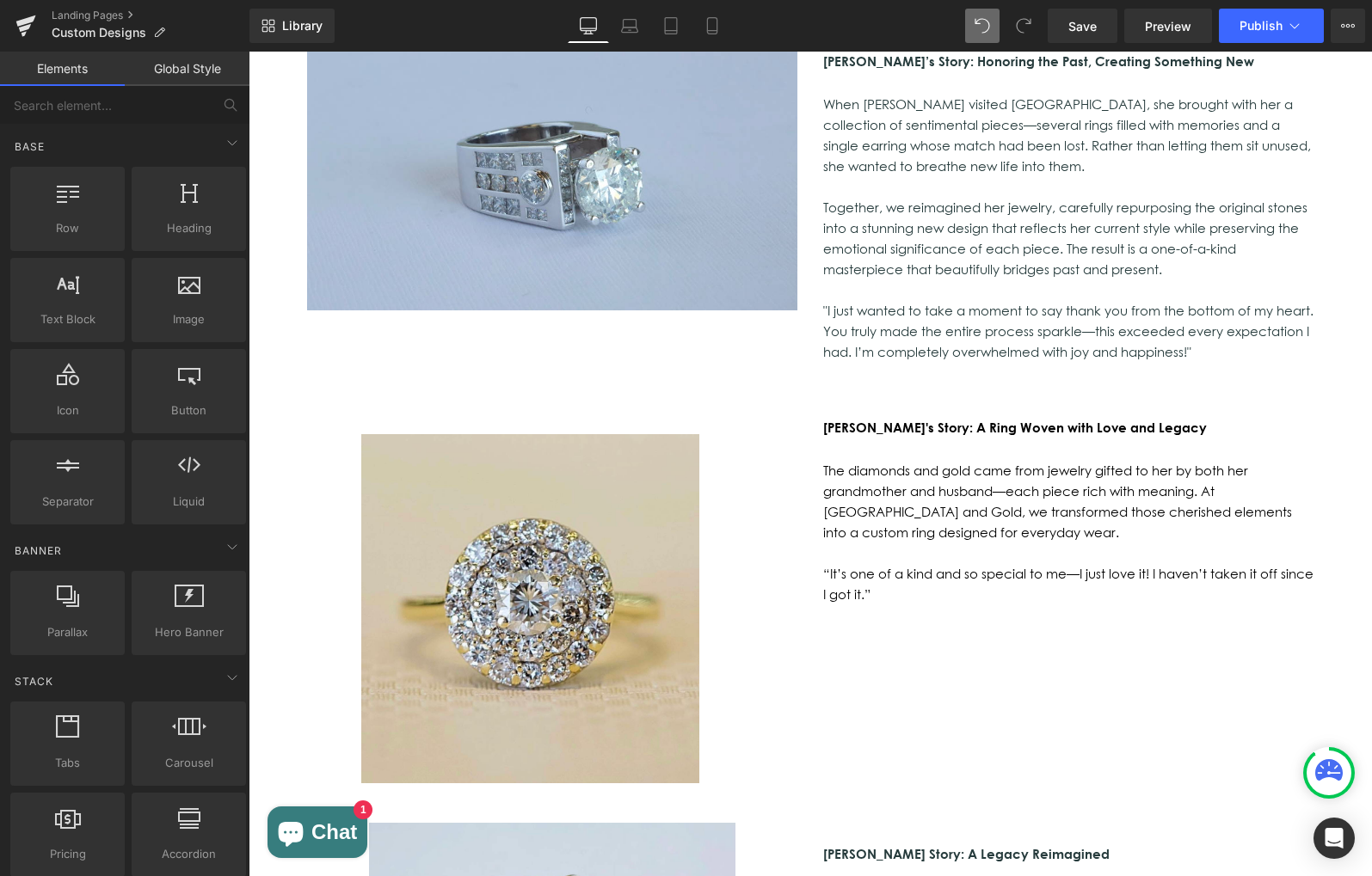
scroll to position [1333, 0]
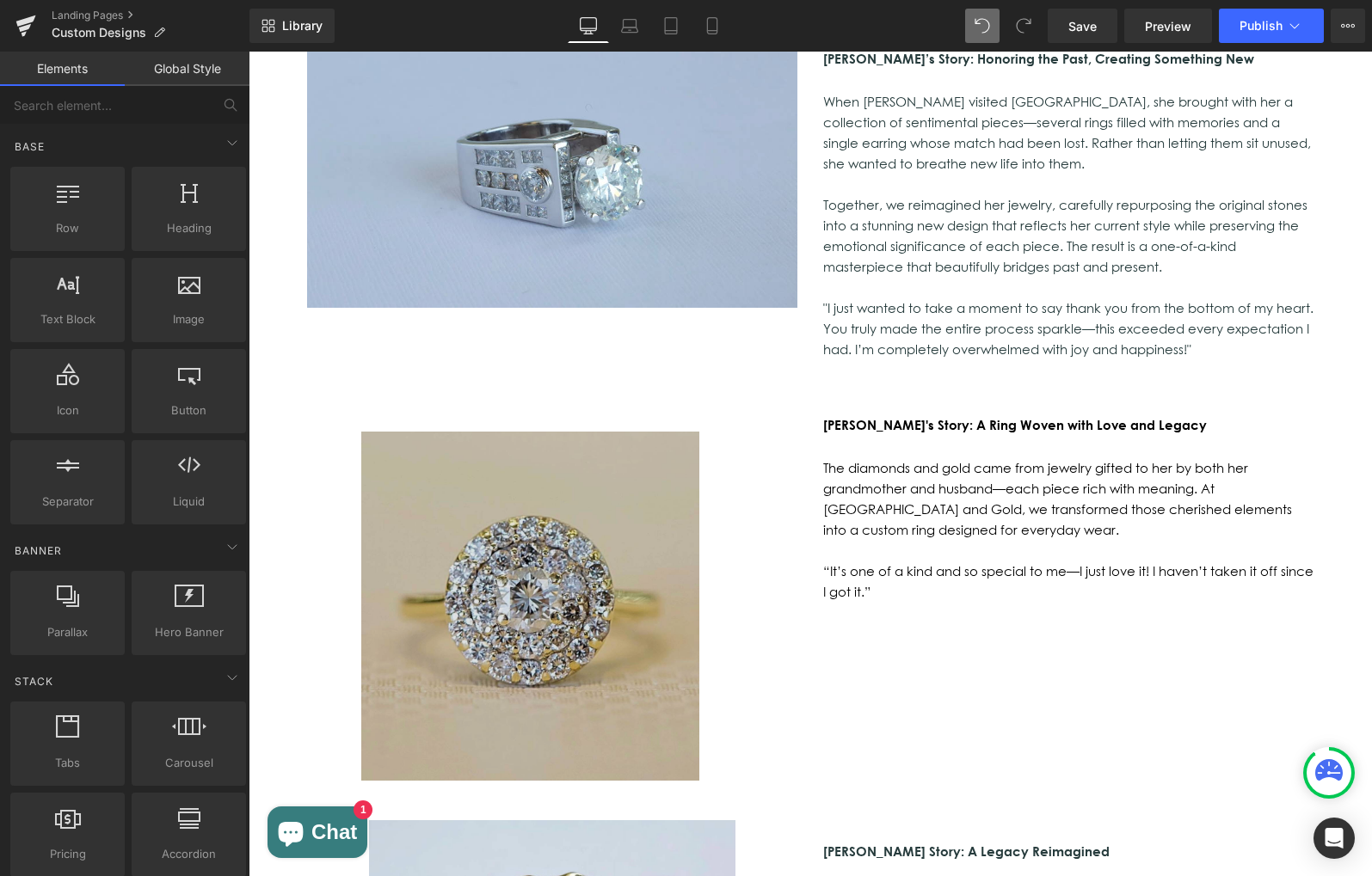
click at [555, 562] on img at bounding box center [503, 600] width 392 height 372
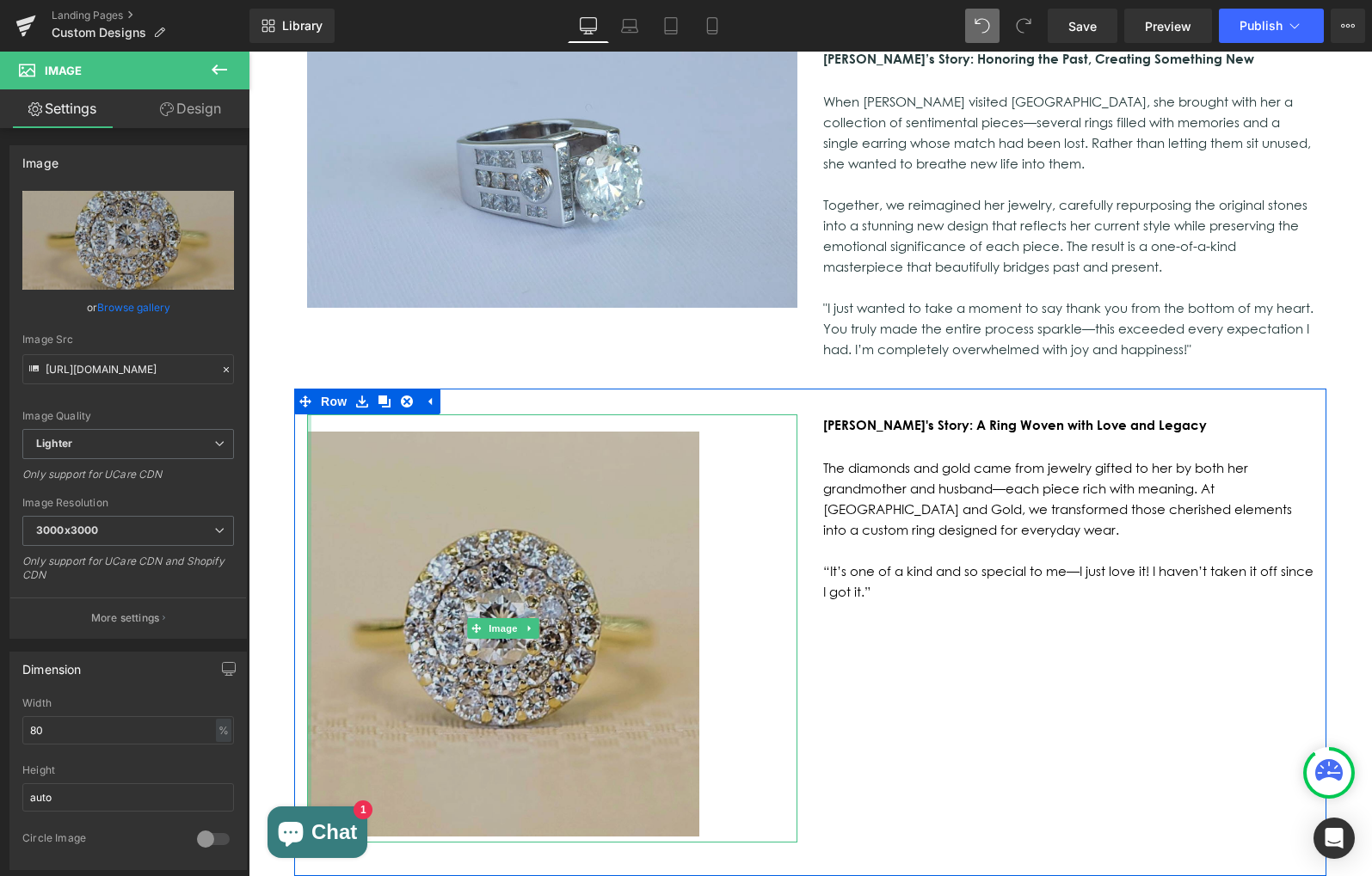
drag, startPoint x: 357, startPoint y: 324, endPoint x: 423, endPoint y: 393, distance: 95.5
click at [289, 290] on div "Custom Design Projects Jewelry Inspired by Beauty, Emotion, and Your Unique Lov…" at bounding box center [810, 650] width 1123 height 3451
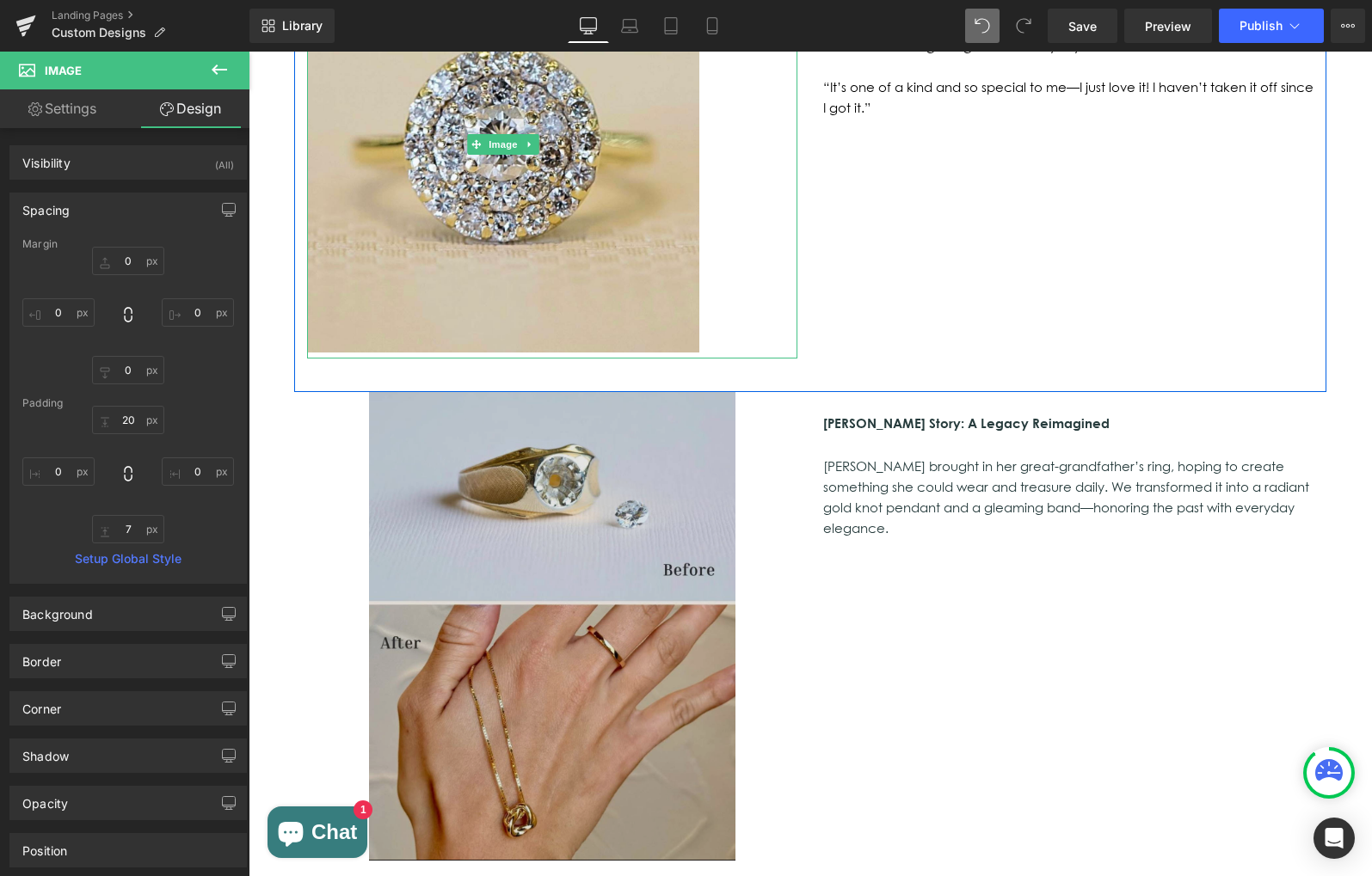
scroll to position [1819, 0]
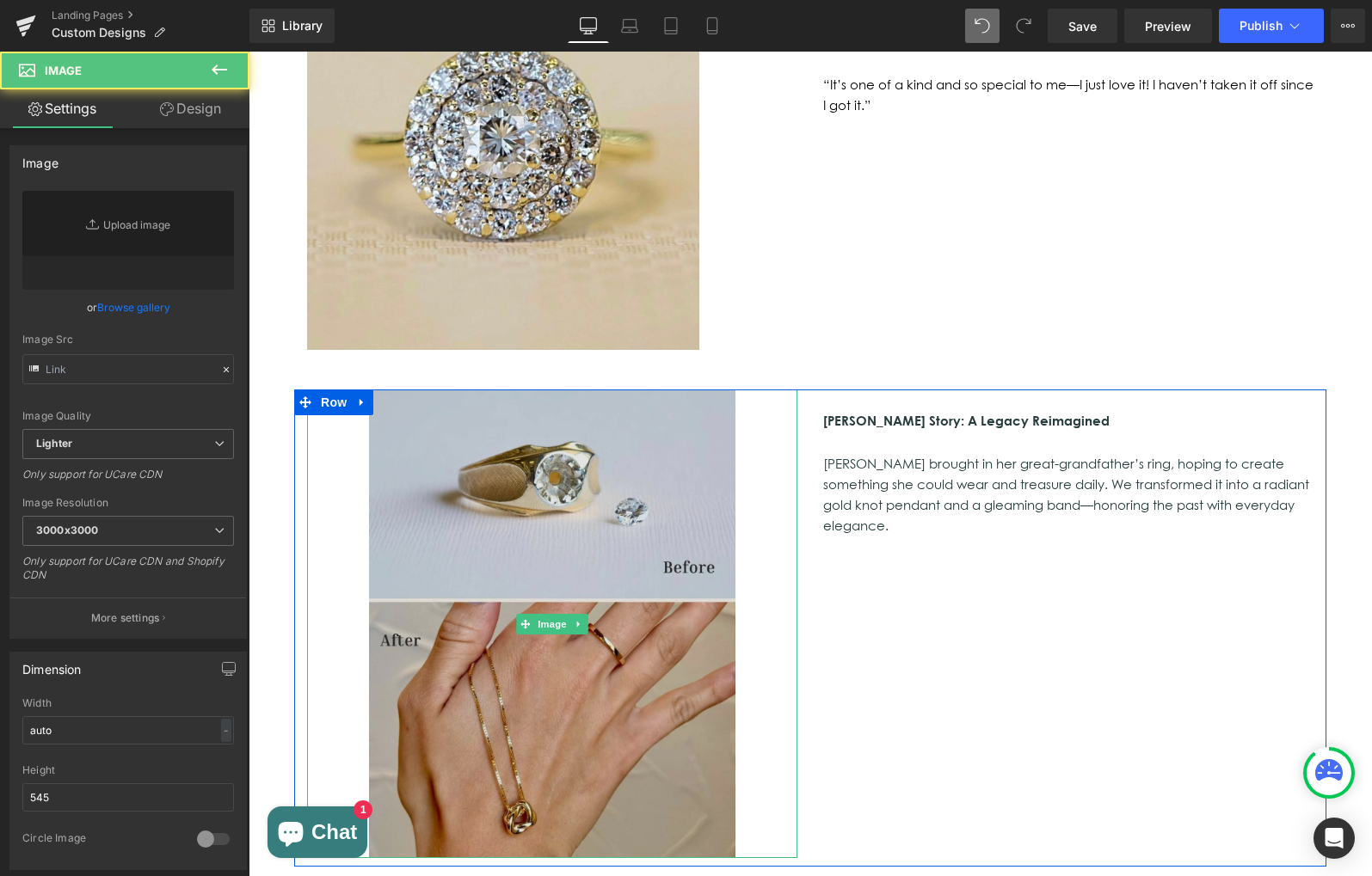
click at [513, 607] on img at bounding box center [551, 624] width 367 height 469
type input "[URL][DOMAIN_NAME]"
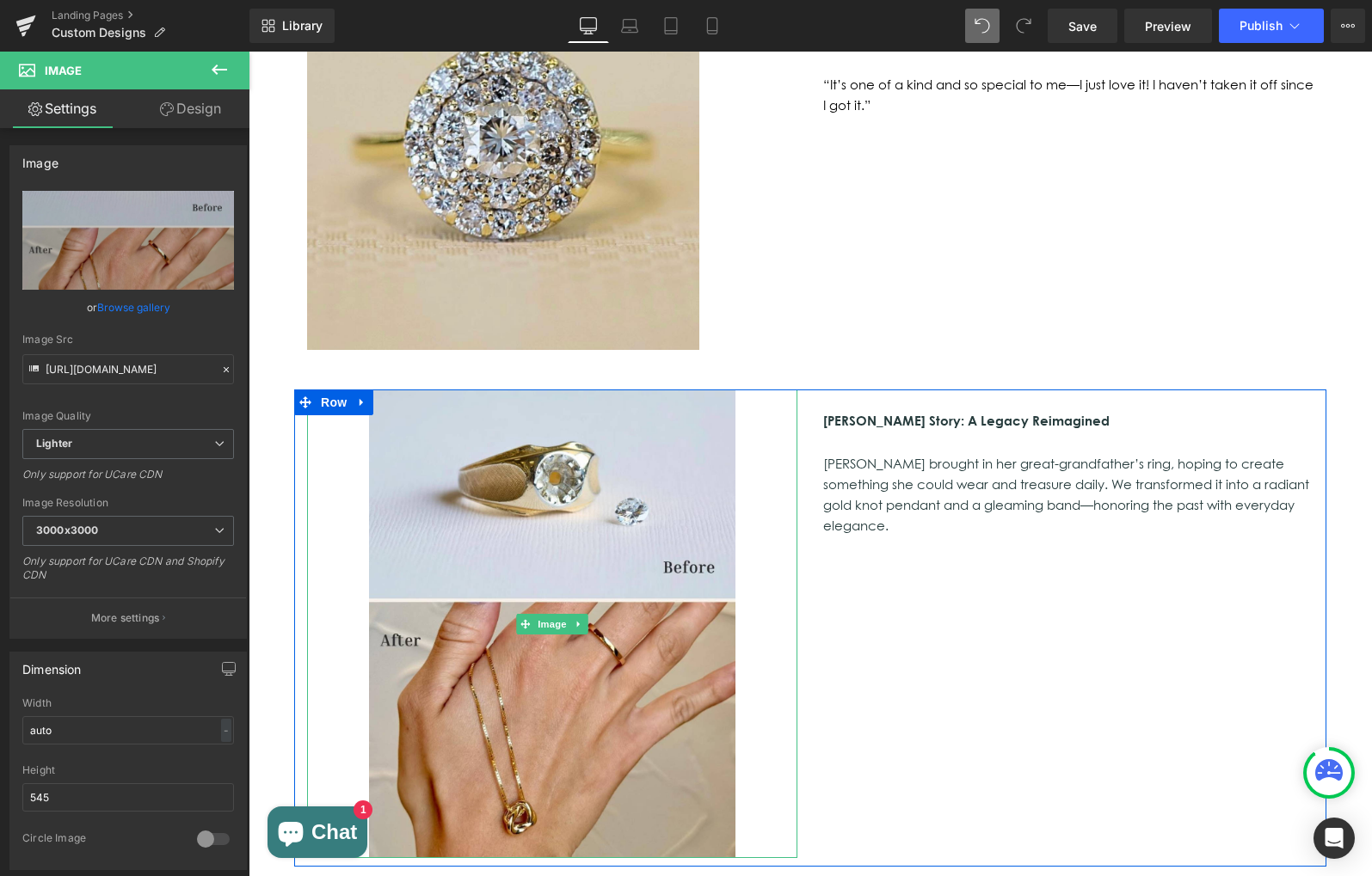
drag, startPoint x: 369, startPoint y: 316, endPoint x: 361, endPoint y: 311, distance: 9.4
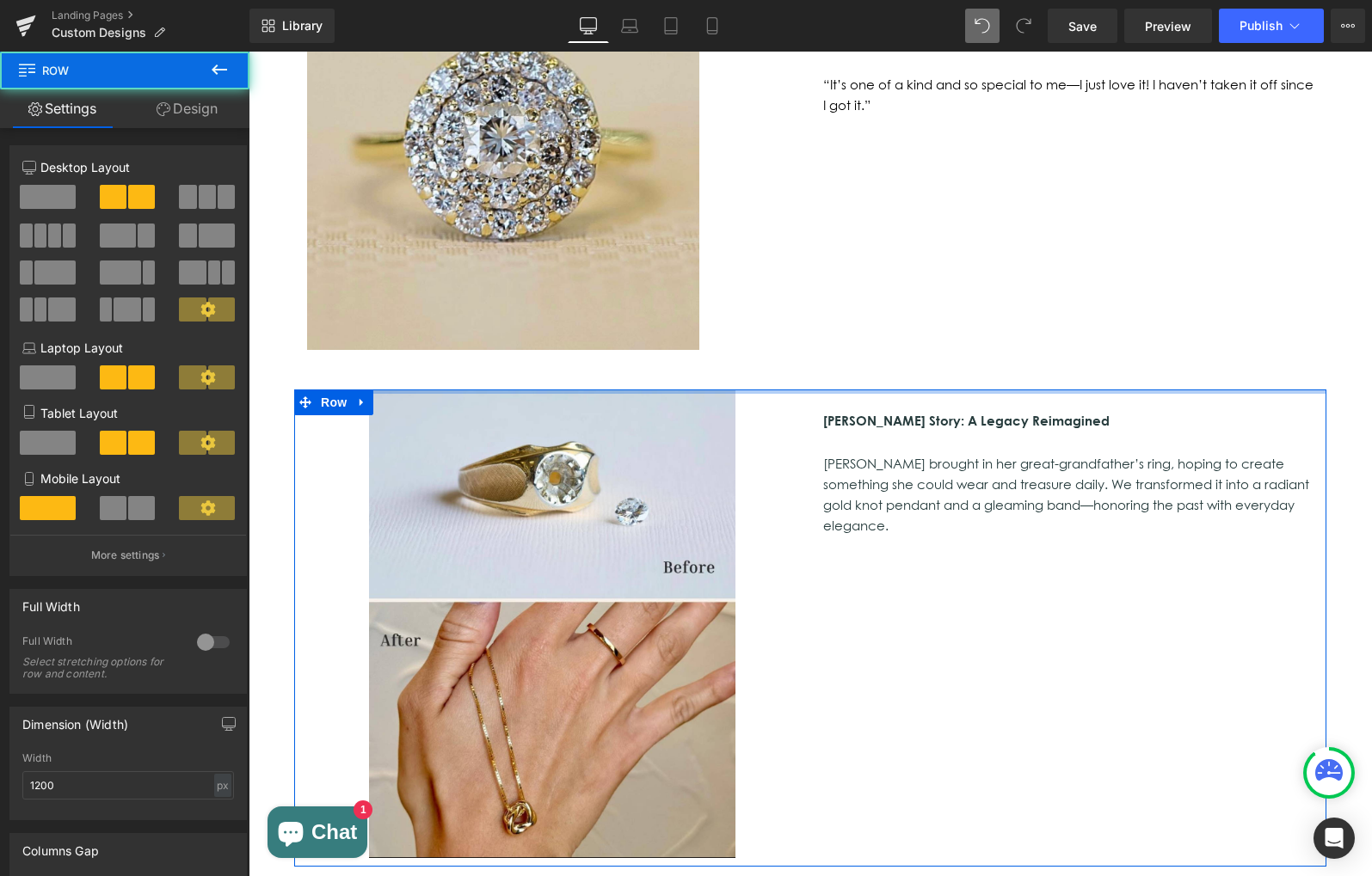
drag, startPoint x: 733, startPoint y: 286, endPoint x: 749, endPoint y: 292, distance: 17.1
click at [784, 390] on div at bounding box center [809, 392] width 1032 height 4
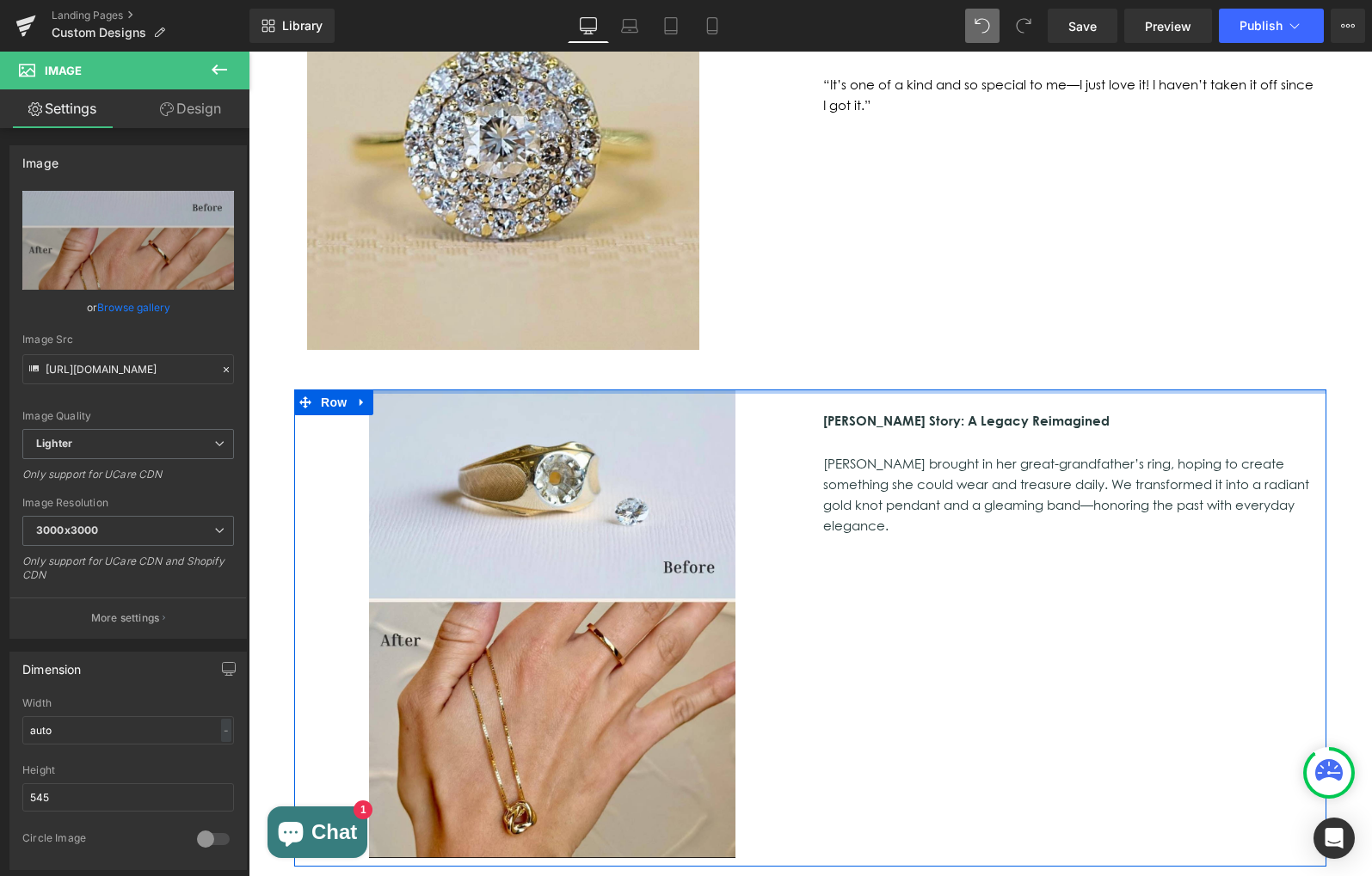
drag, startPoint x: 727, startPoint y: 287, endPoint x: 739, endPoint y: 284, distance: 12.4
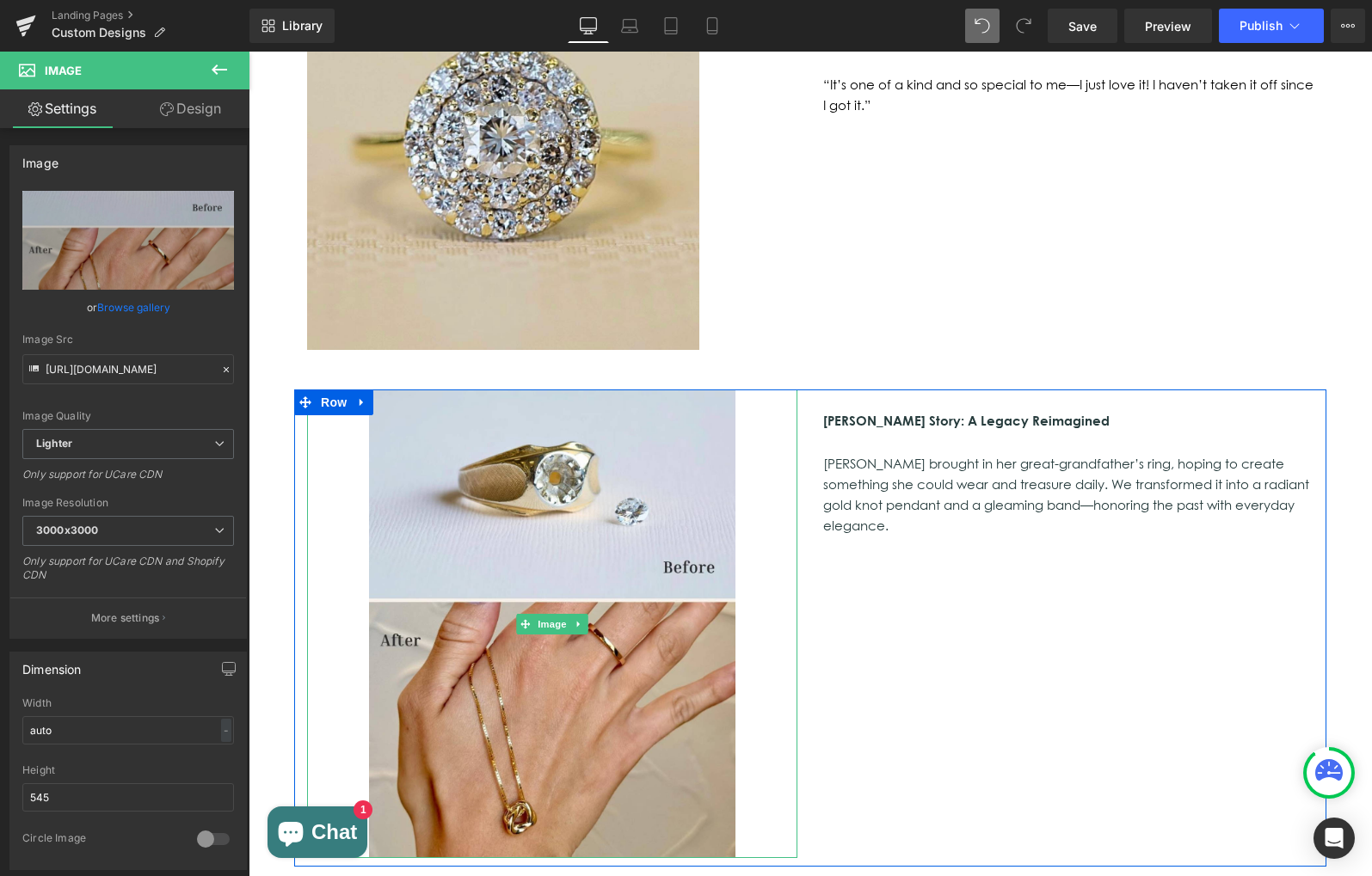
scroll to position [1819, 0]
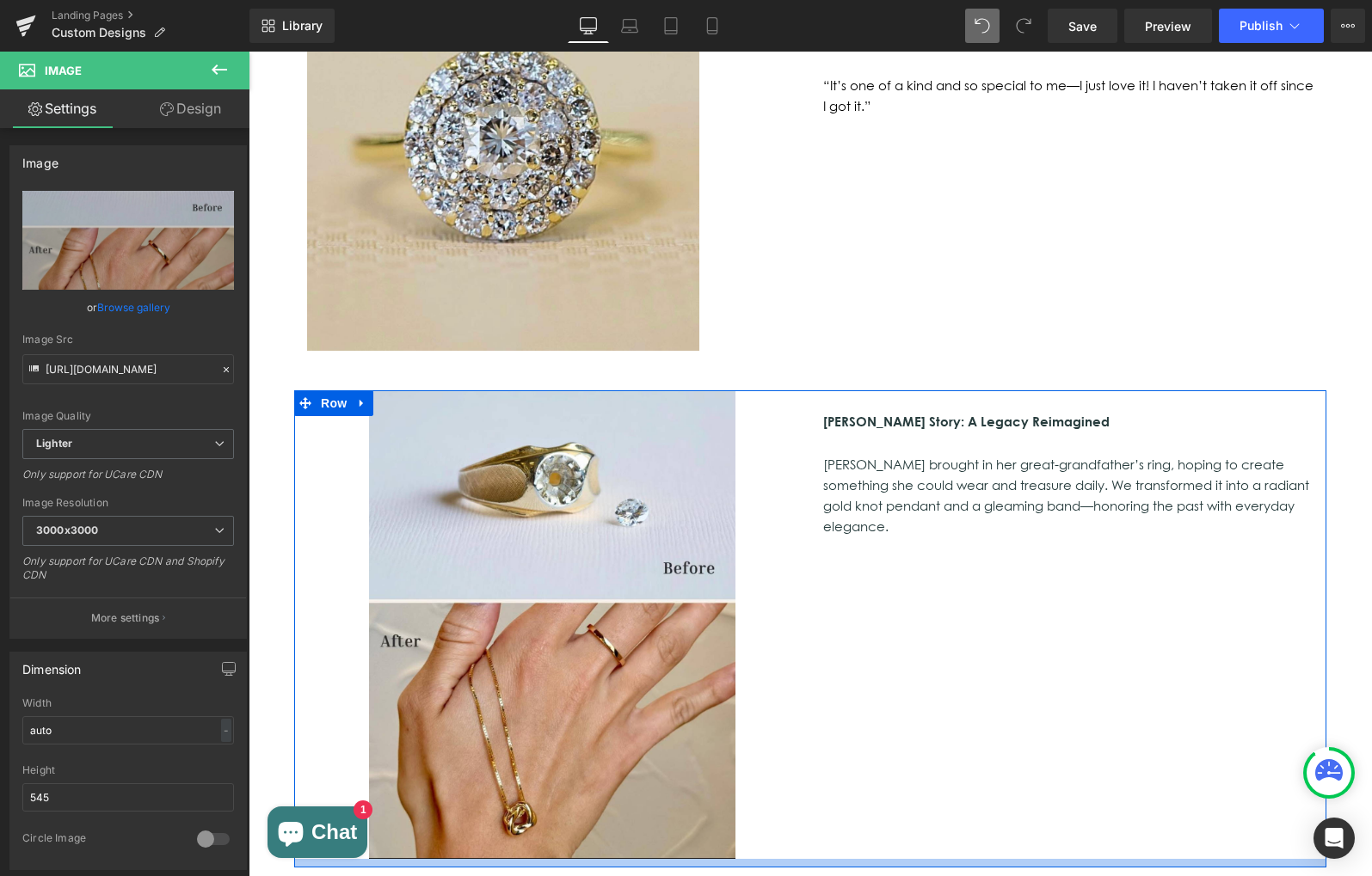
drag, startPoint x: 369, startPoint y: 748, endPoint x: 318, endPoint y: 759, distance: 52.2
click at [318, 759] on div "Image [PERSON_NAME] Story: A Legacy Reimagined [PERSON_NAME] brought in her gre…" at bounding box center [809, 629] width 1032 height 477
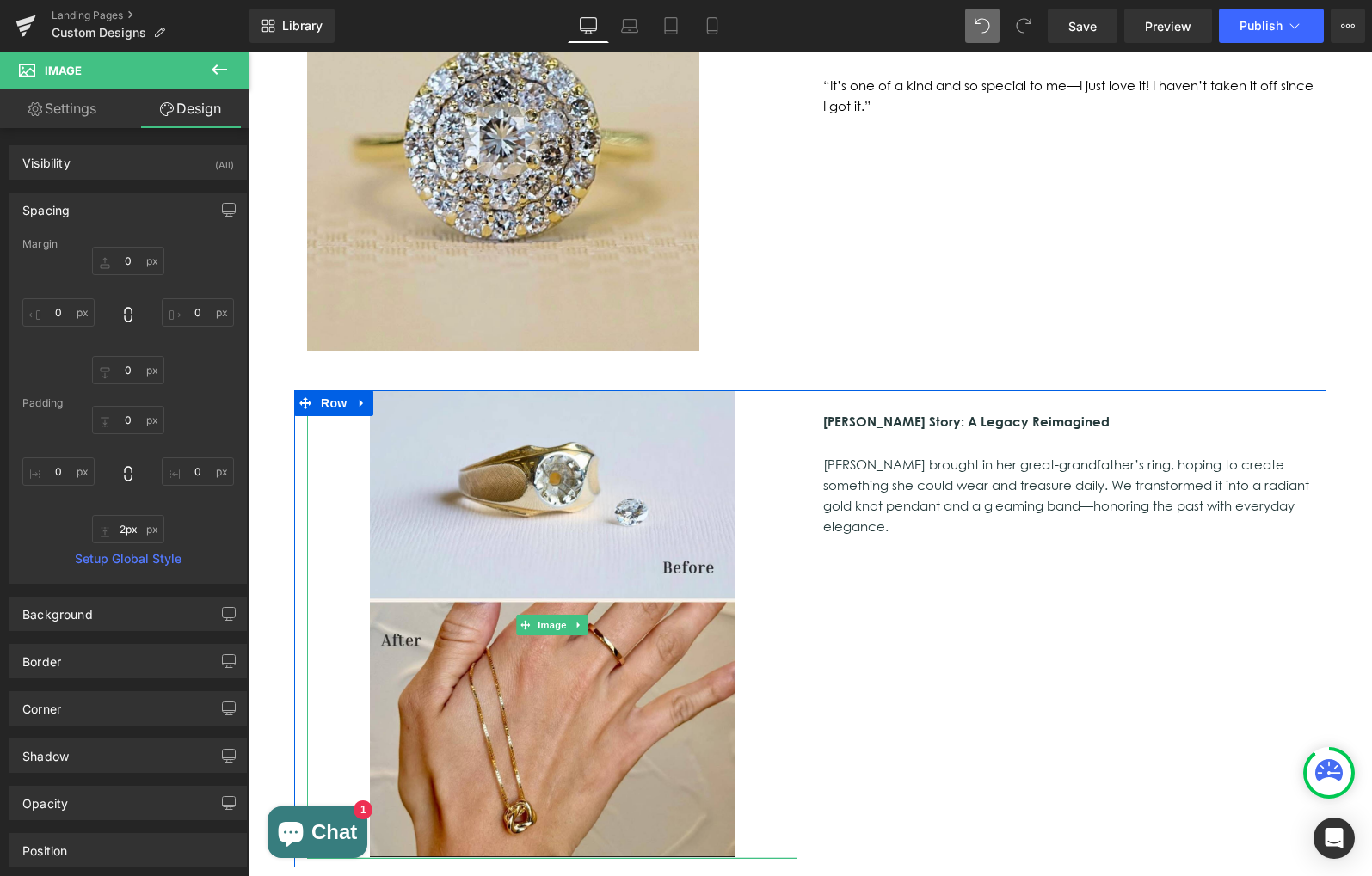
type input "0px"
drag, startPoint x: 727, startPoint y: 749, endPoint x: 807, endPoint y: 743, distance: 80.2
click at [810, 748] on div "Image [PERSON_NAME] Story: A Legacy Reimagined [PERSON_NAME] brought in her gre…" at bounding box center [809, 629] width 1032 height 477
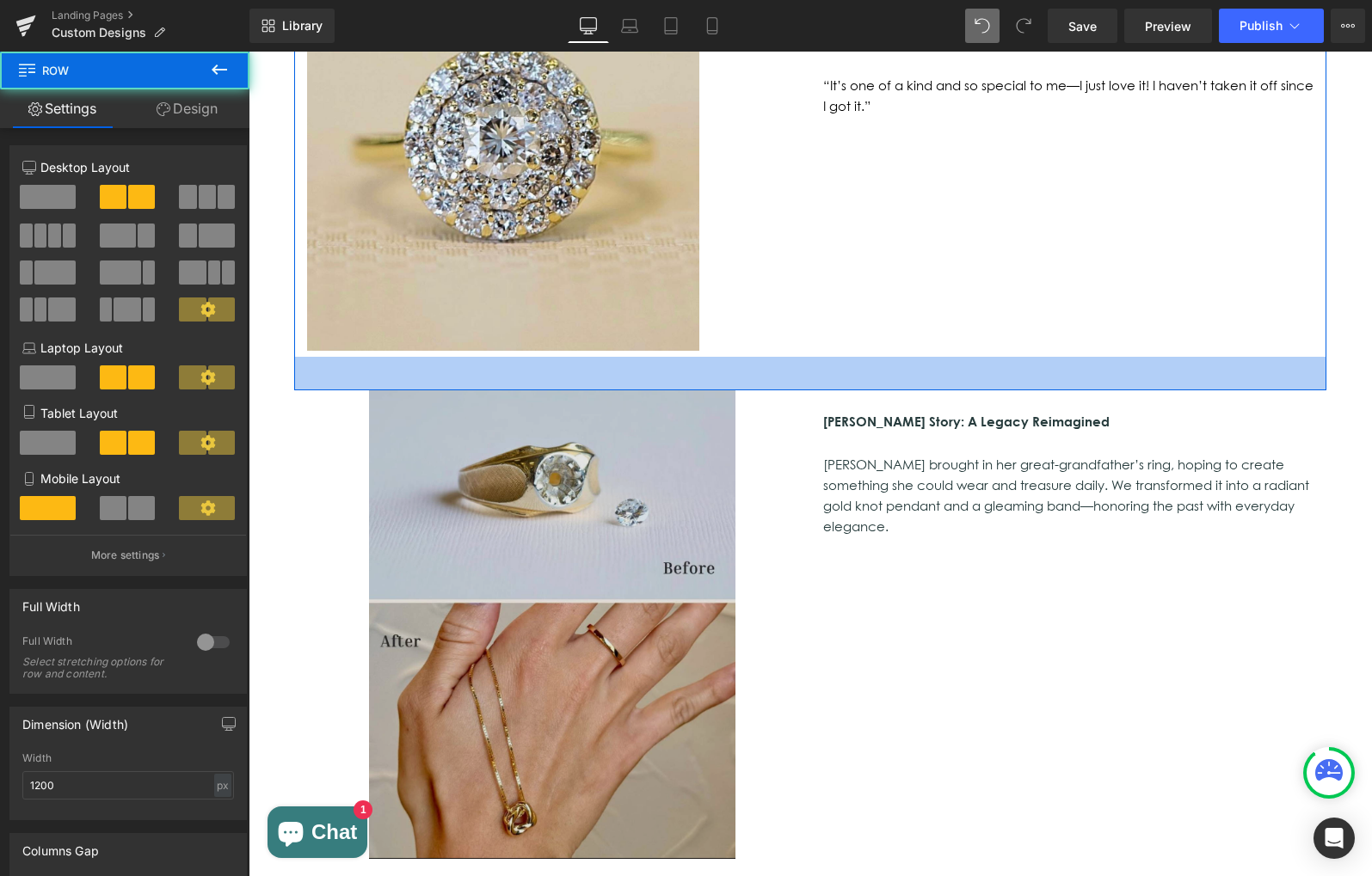
drag, startPoint x: 729, startPoint y: 287, endPoint x: 731, endPoint y: 297, distance: 10.2
click at [731, 391] on div "Image [PERSON_NAME] Story: A Legacy Reimagined [PERSON_NAME] brought in her gre…" at bounding box center [809, 629] width 1032 height 477
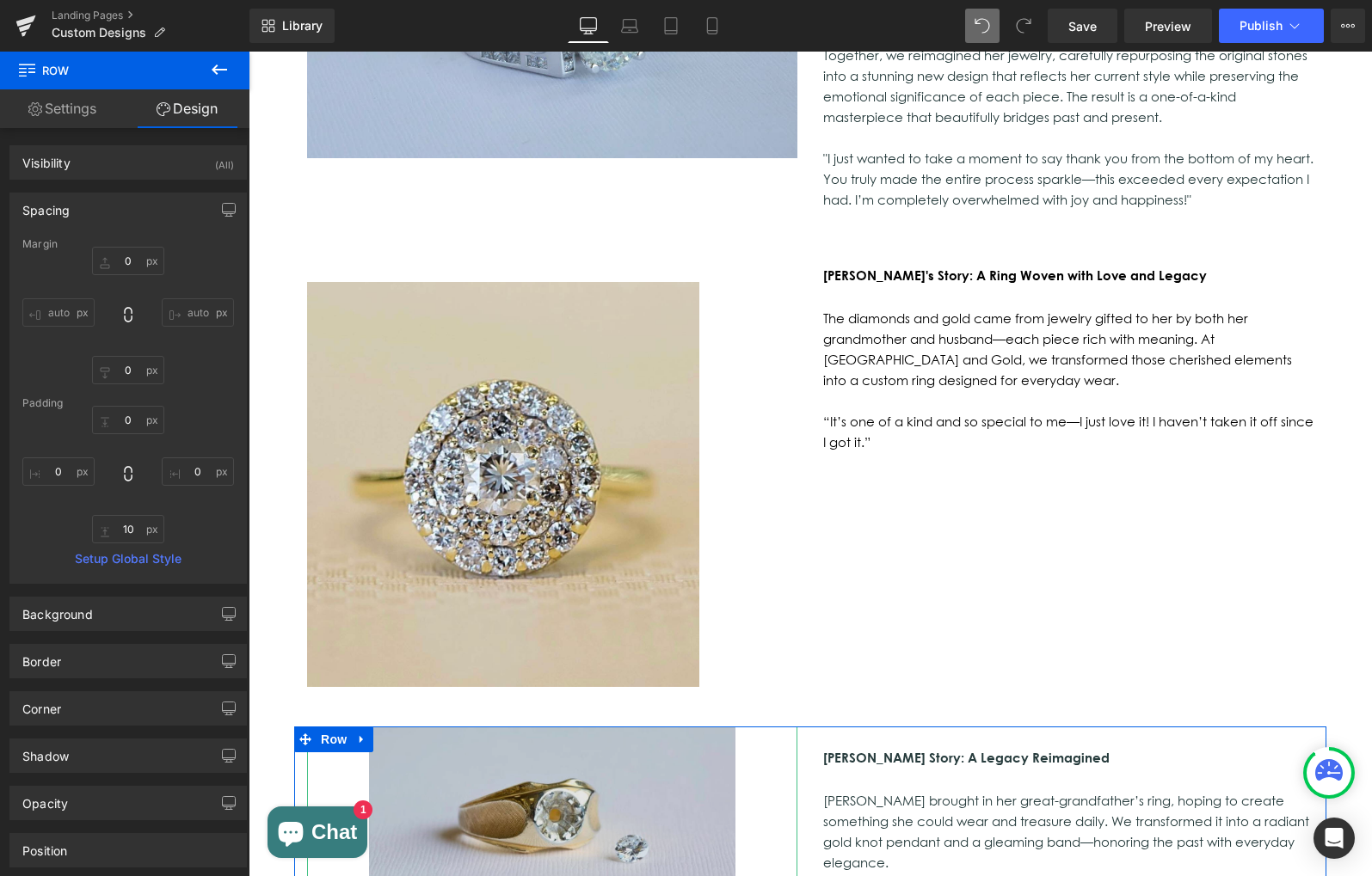
scroll to position [1452, 0]
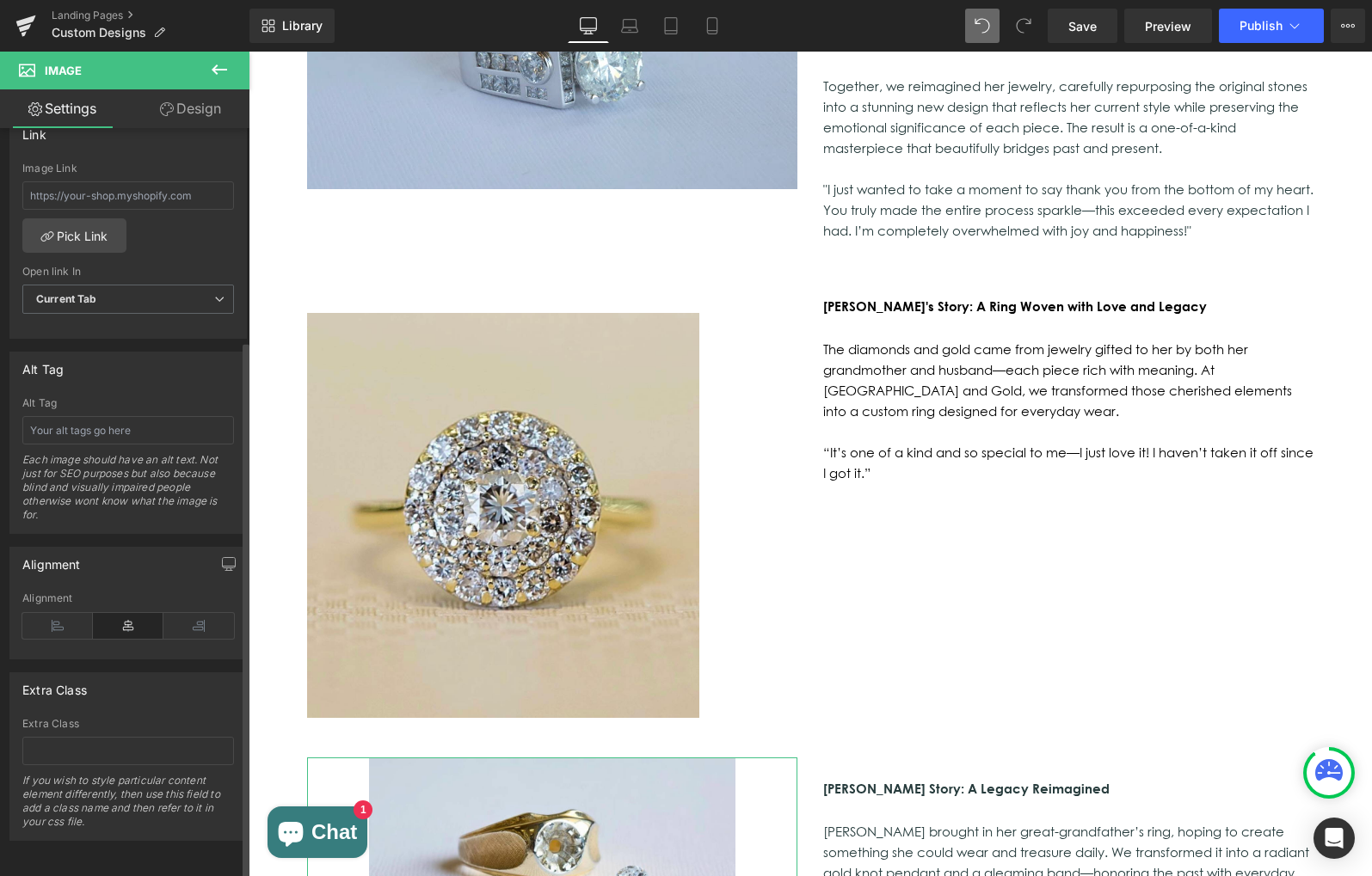
scroll to position [778, 0]
click at [44, 613] on icon at bounding box center [57, 626] width 71 height 26
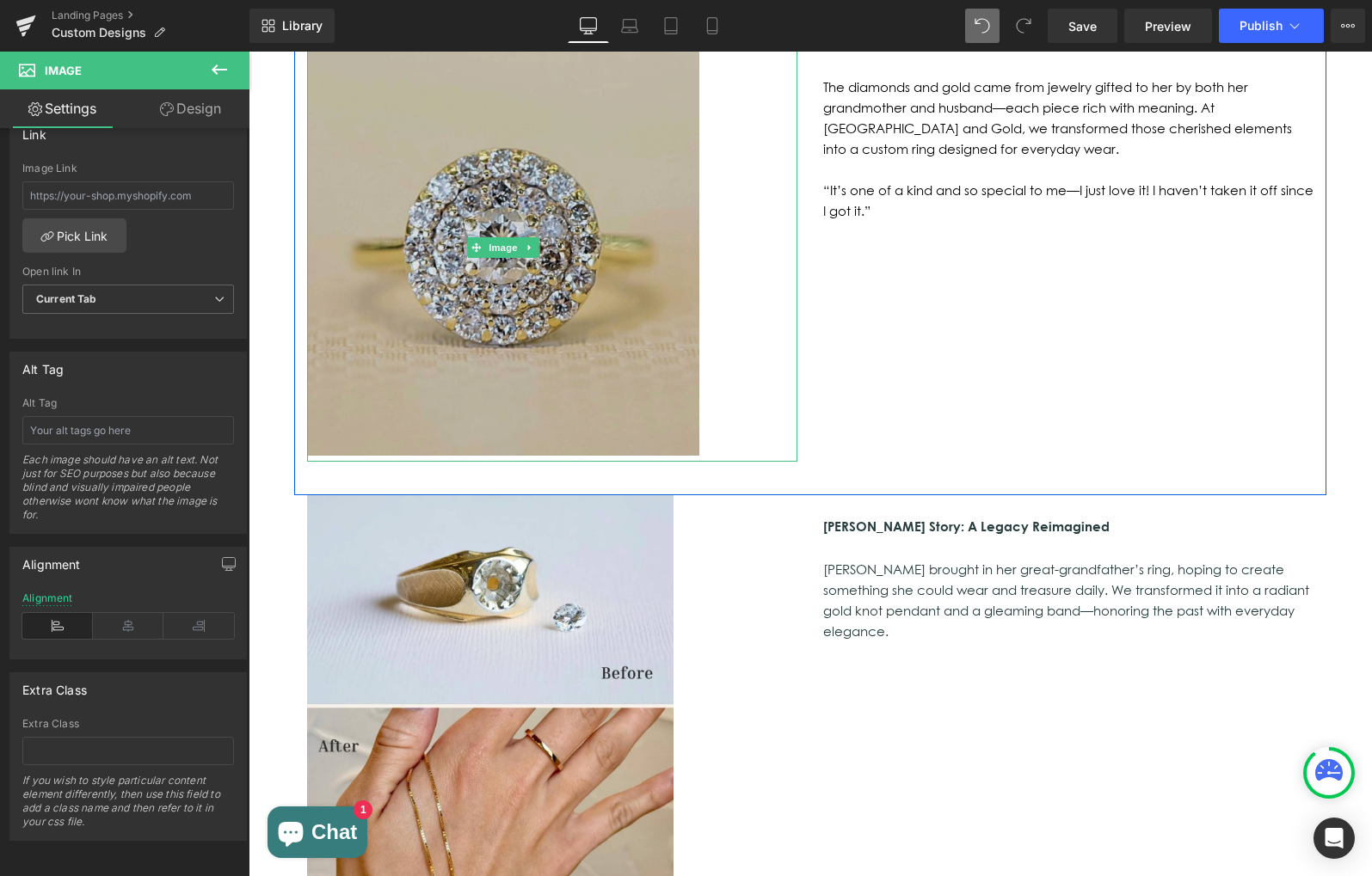
scroll to position [1839, 0]
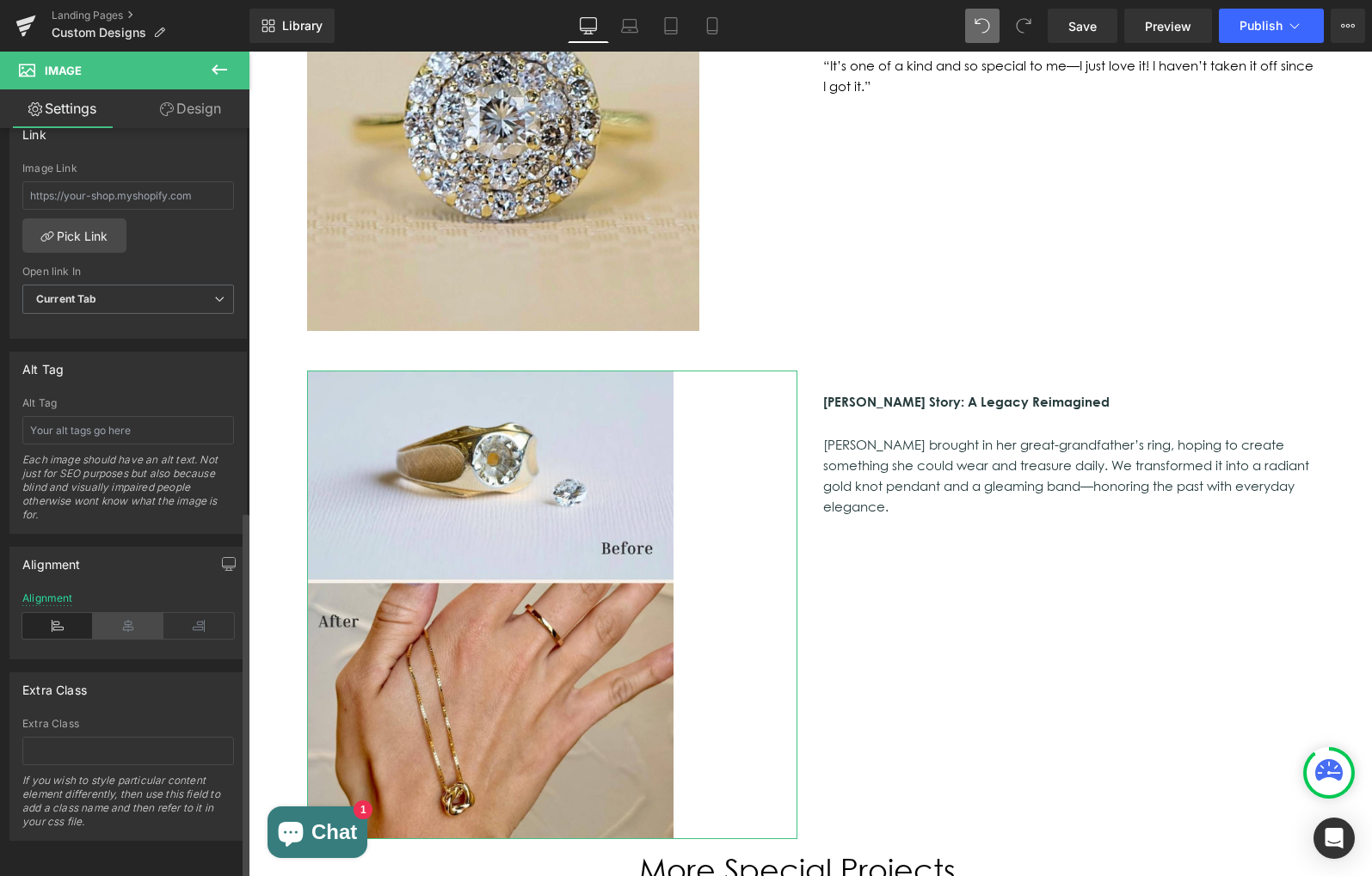
drag, startPoint x: 142, startPoint y: 616, endPoint x: 150, endPoint y: 608, distance: 11.3
click at [142, 616] on icon at bounding box center [128, 626] width 71 height 26
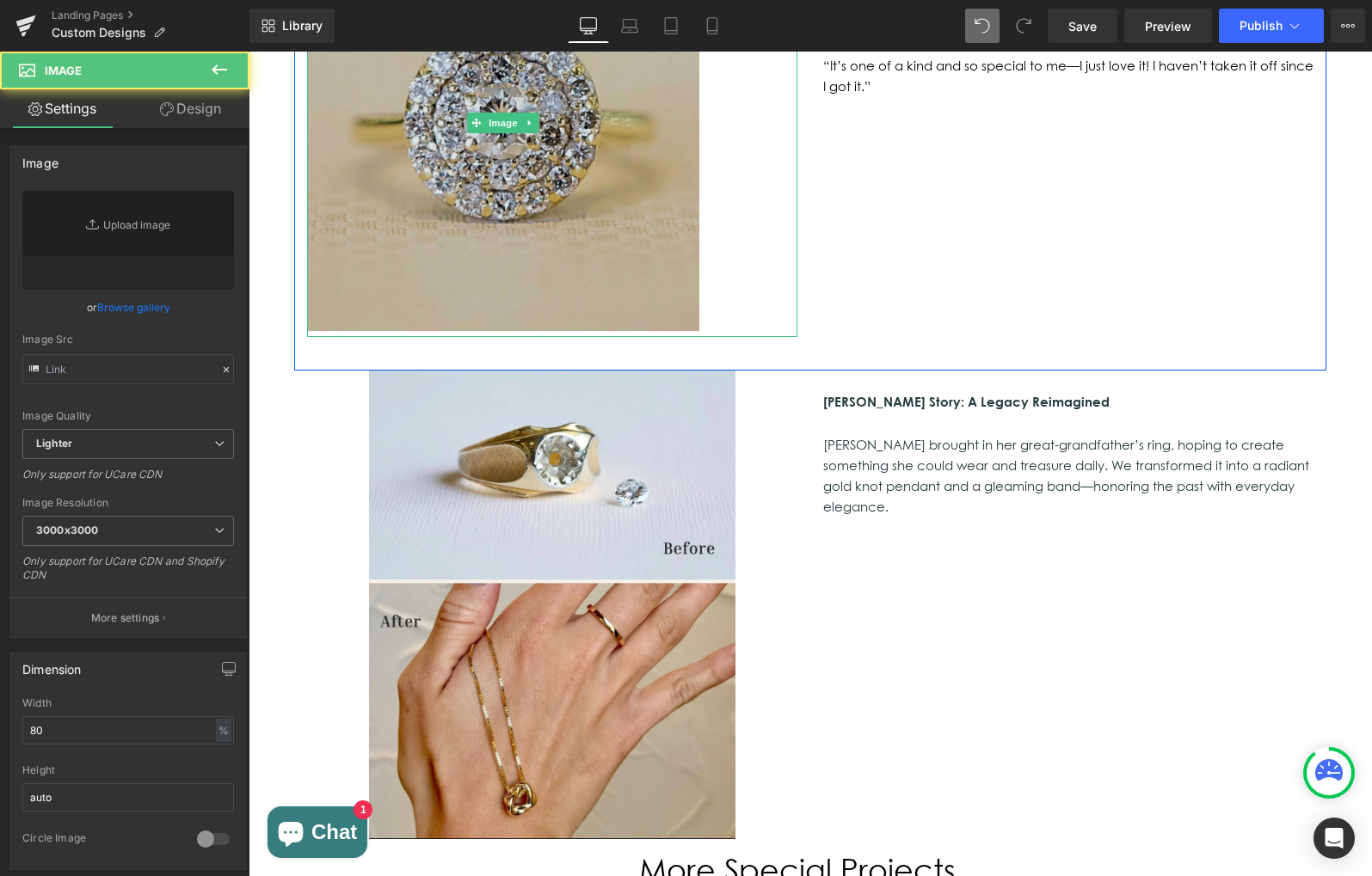
type input "[URL][DOMAIN_NAME]"
click at [567, 123] on img at bounding box center [503, 123] width 392 height 428
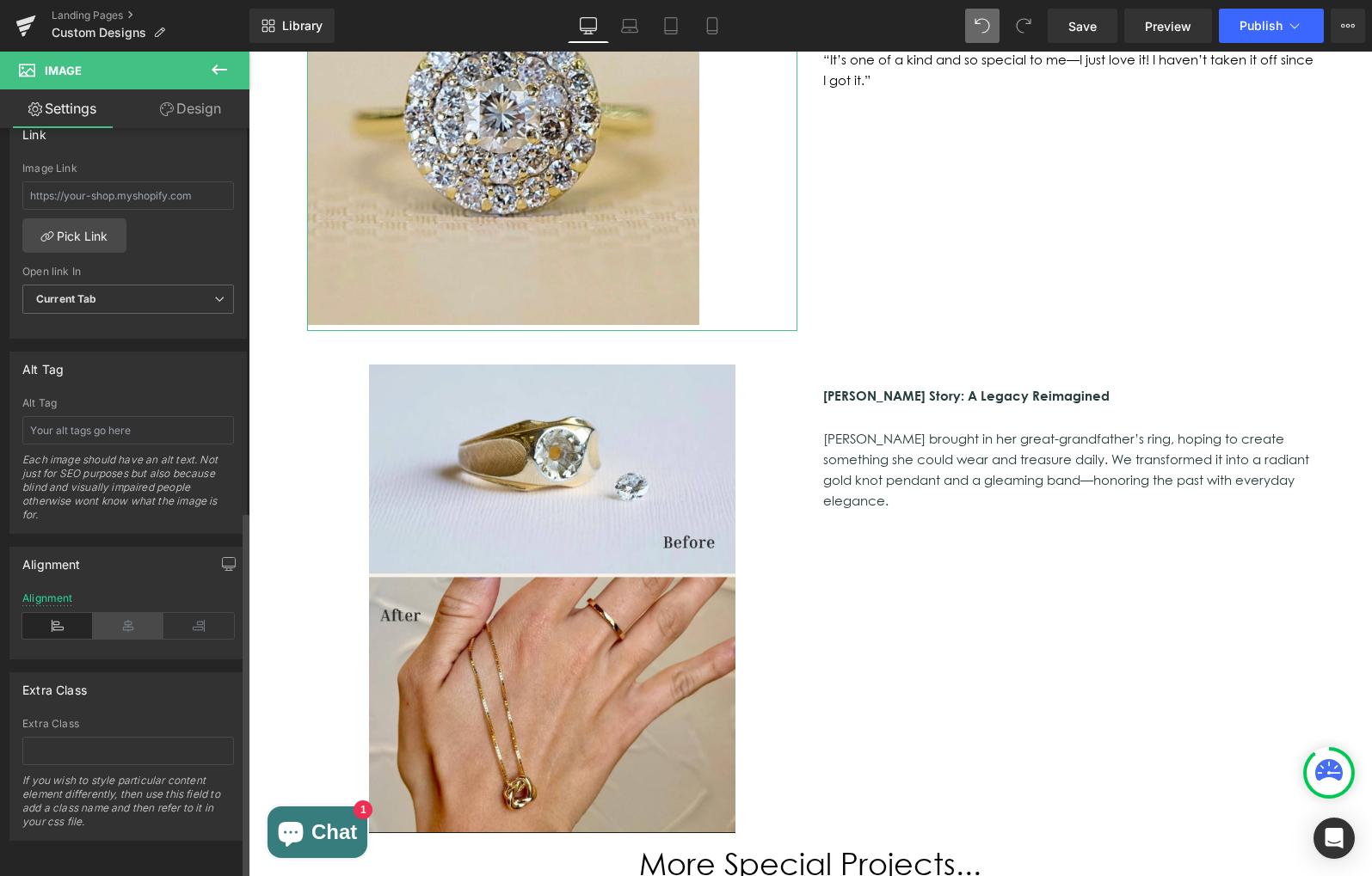
click at [130, 613] on icon at bounding box center [128, 626] width 71 height 26
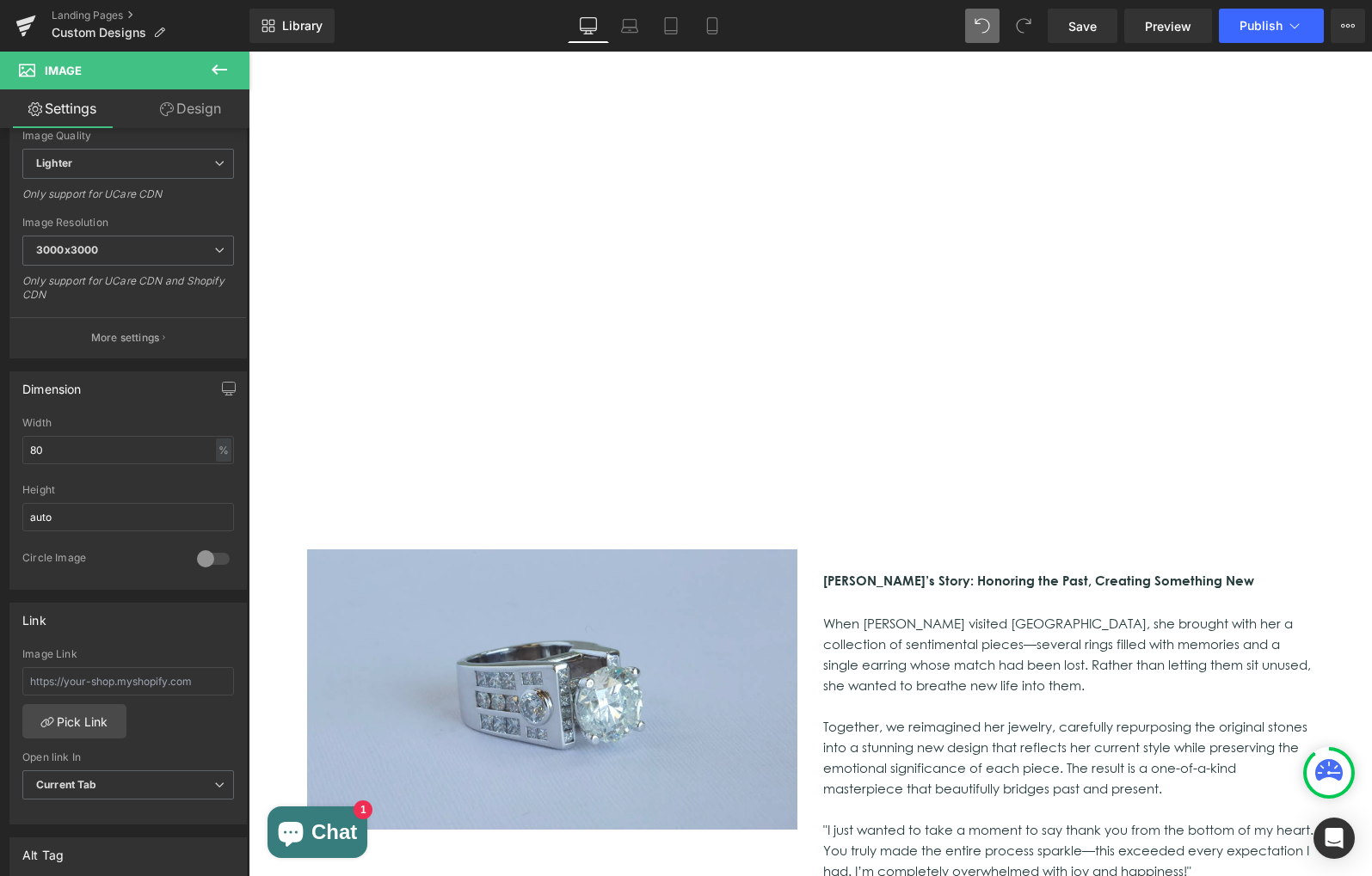
scroll to position [711, 0]
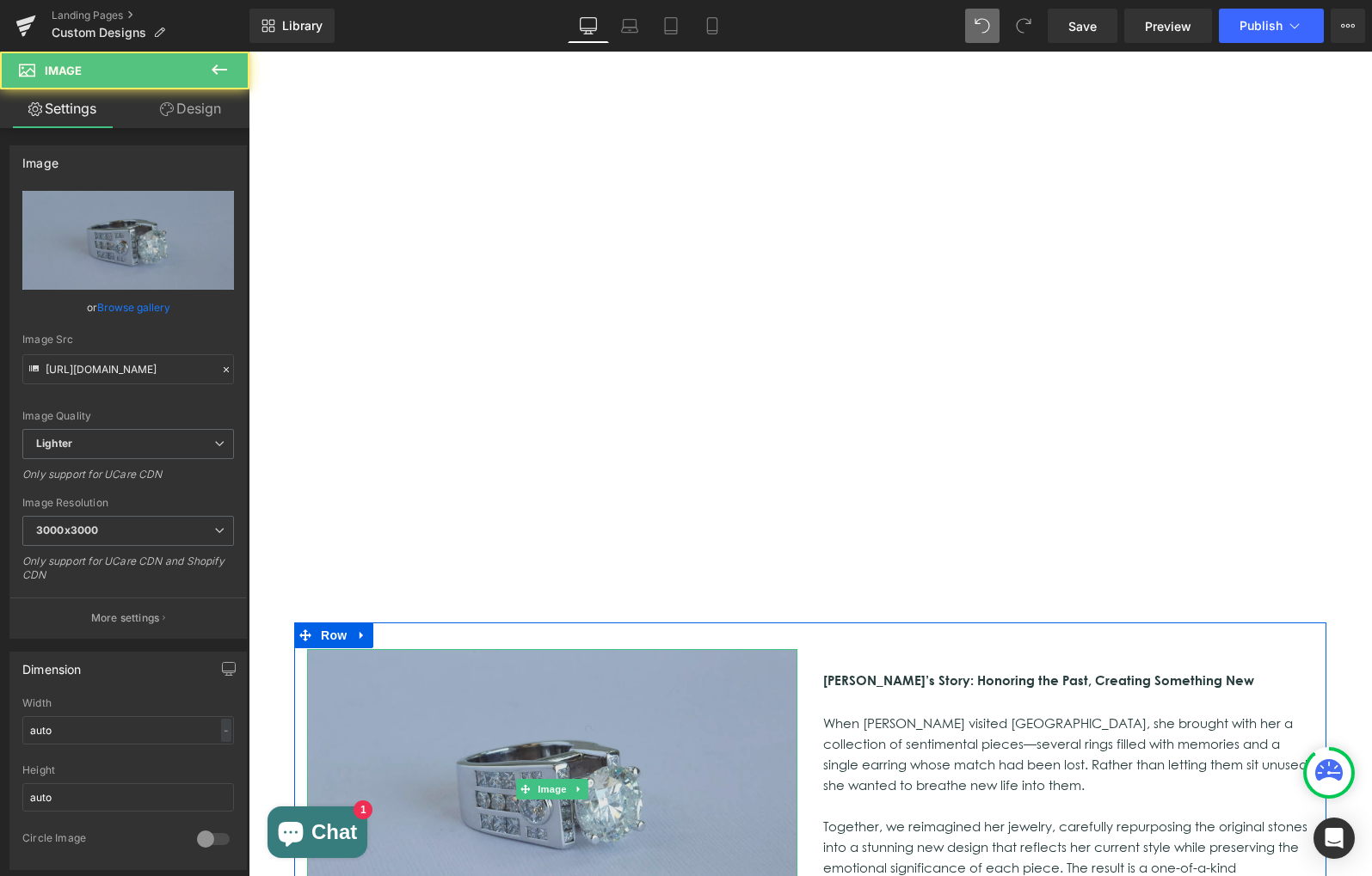
drag, startPoint x: 453, startPoint y: 634, endPoint x: 433, endPoint y: 747, distance: 114.8
click at [453, 649] on img at bounding box center [552, 789] width 490 height 280
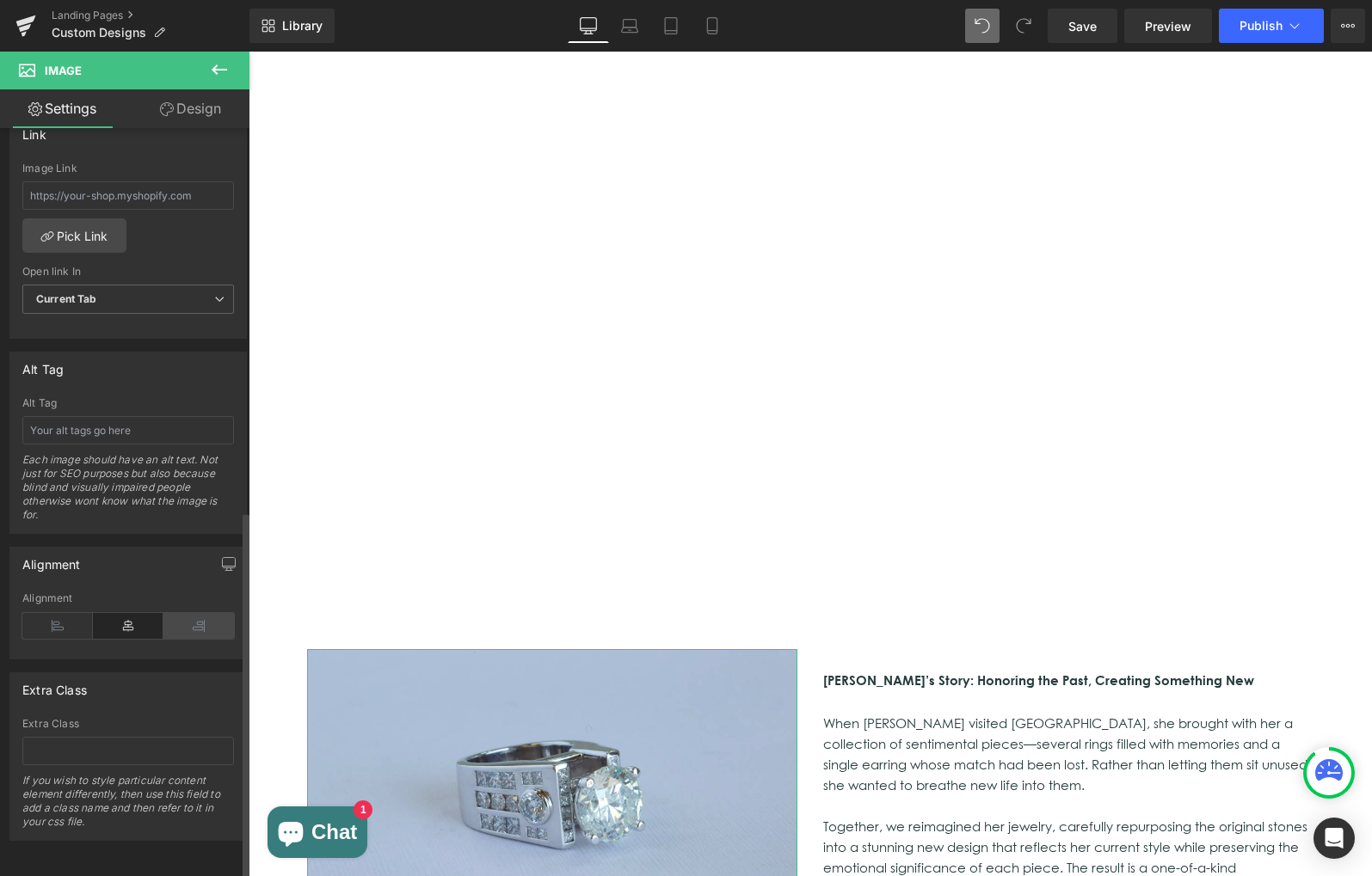
scroll to position [778, 0]
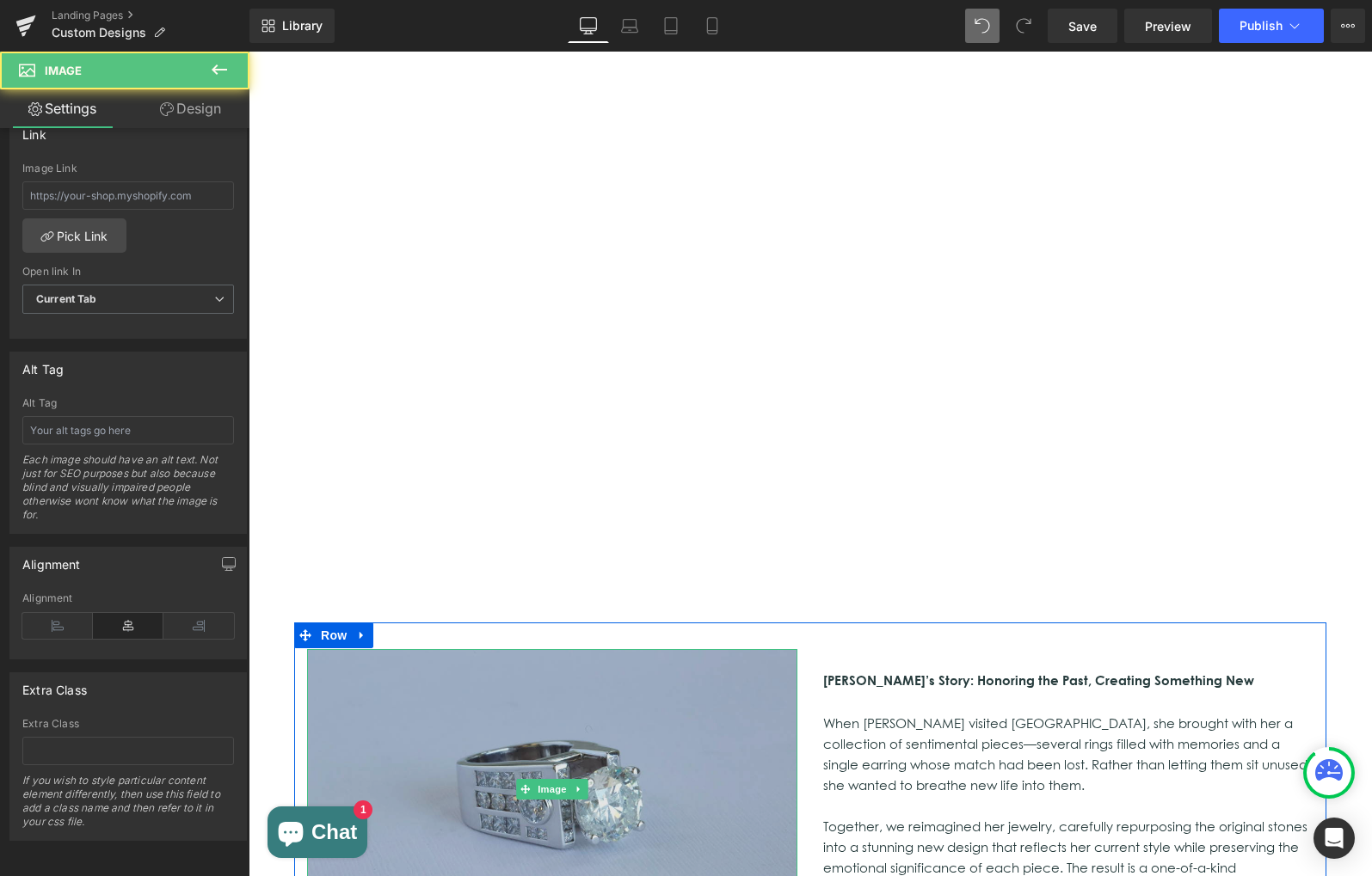
click at [506, 658] on img at bounding box center [552, 789] width 490 height 280
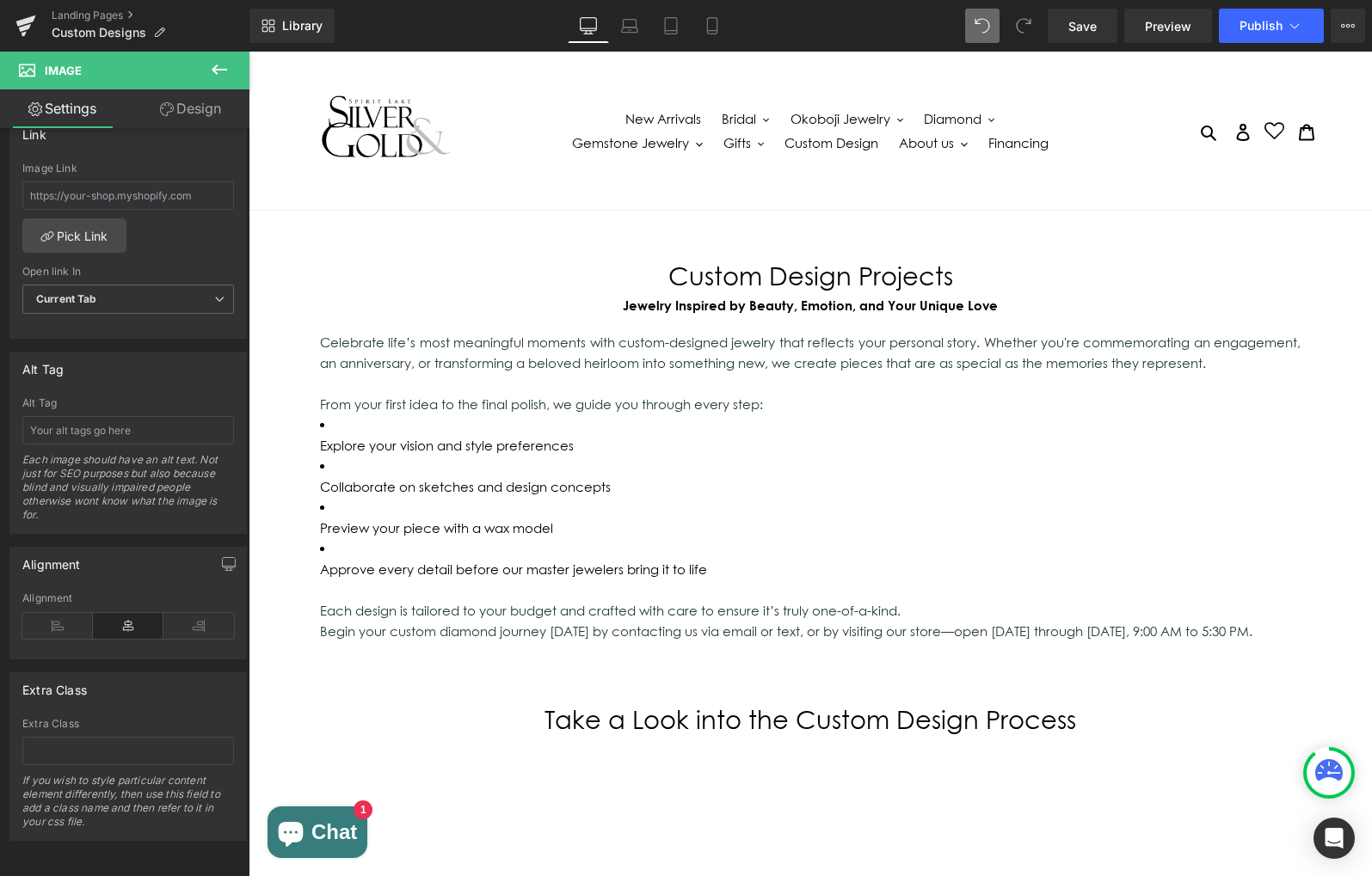
scroll to position [0, 0]
click at [1300, 29] on icon at bounding box center [1294, 26] width 18 height 18
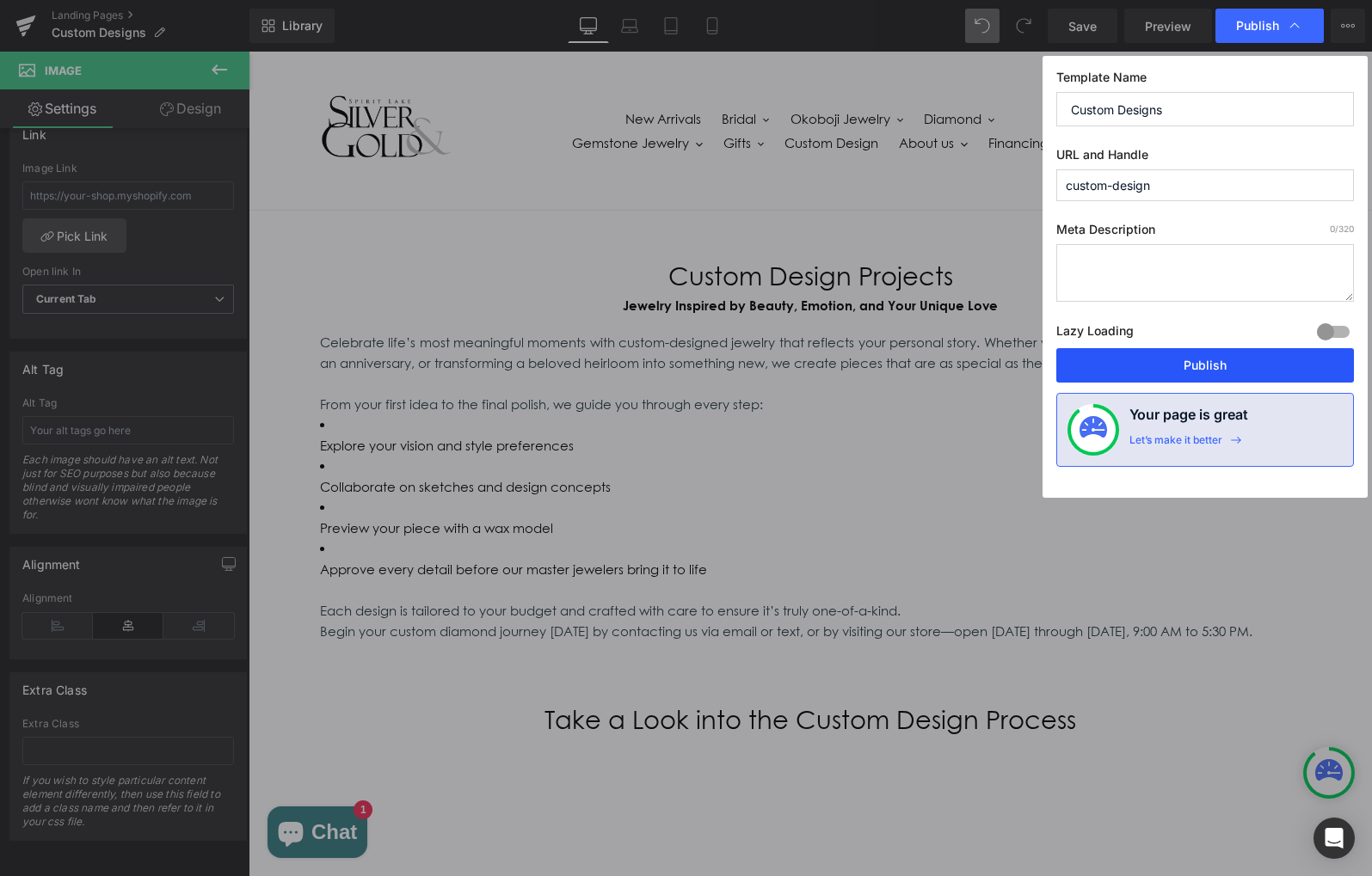
click at [1161, 371] on button "Publish" at bounding box center [1205, 365] width 298 height 34
